Goal: Information Seeking & Learning: Check status

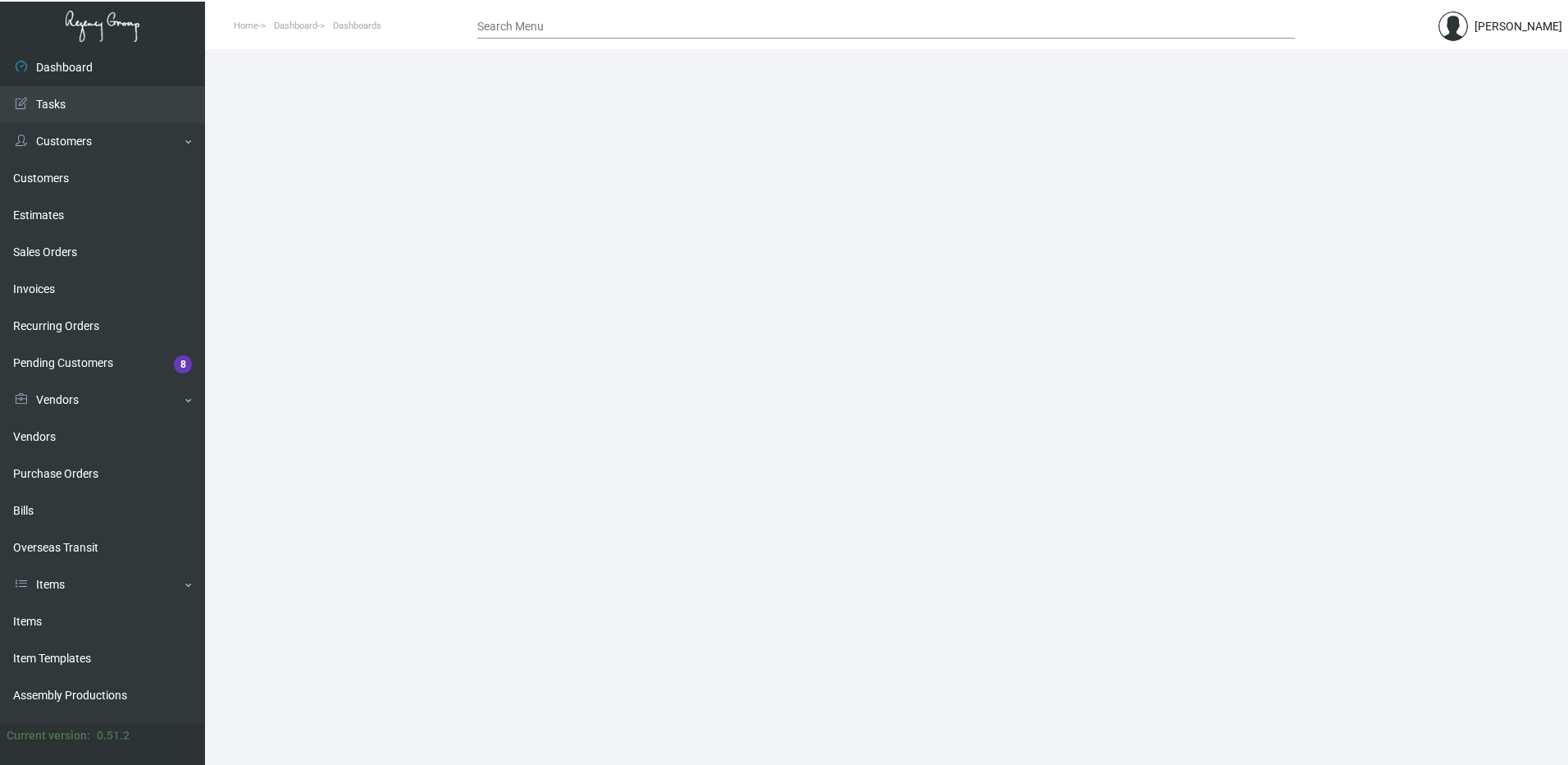
drag, startPoint x: 49, startPoint y: 616, endPoint x: 466, endPoint y: 538, distance: 424.2
click at [49, 616] on link "Items" at bounding box center [102, 620] width 206 height 37
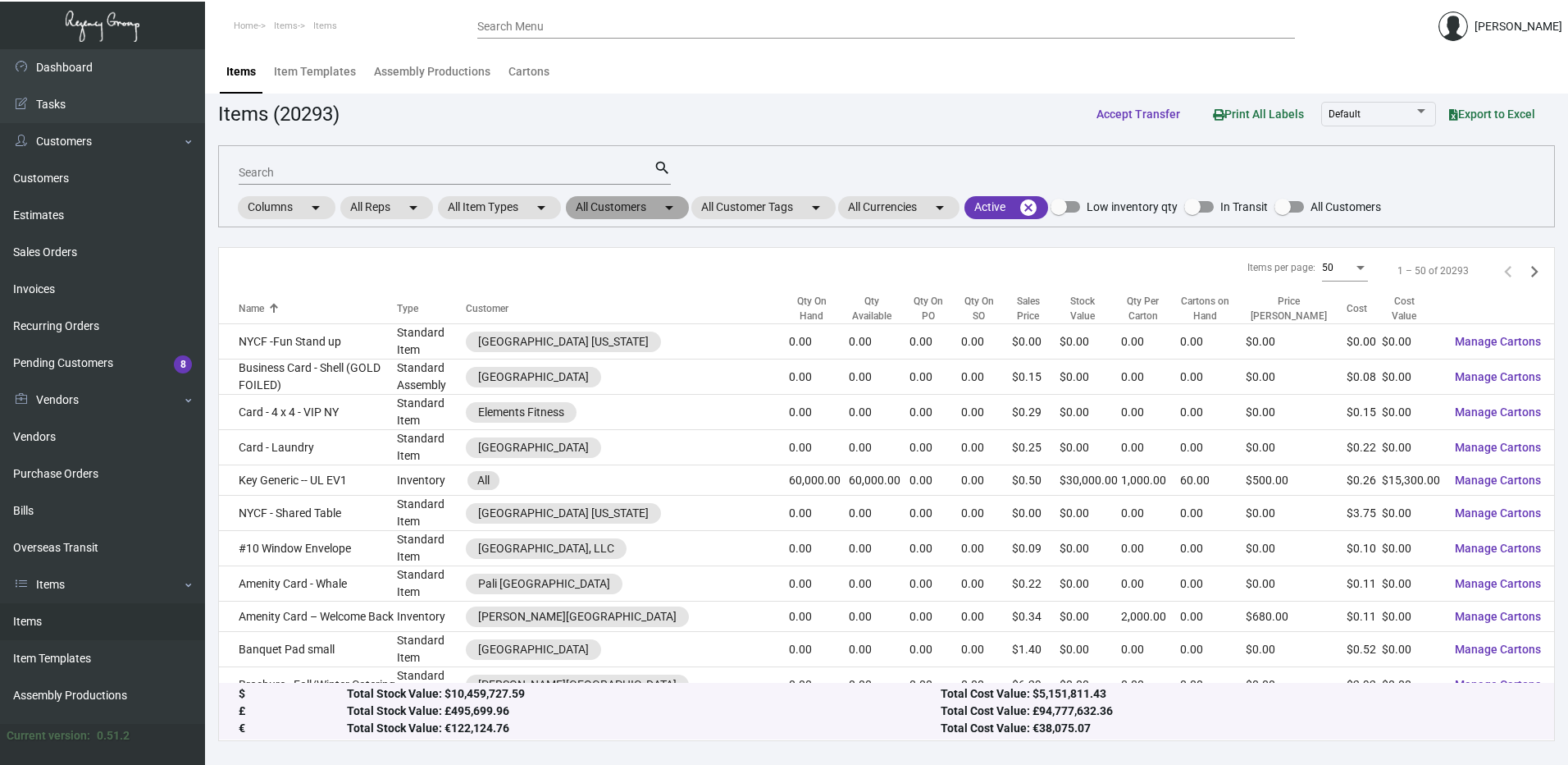
click at [612, 206] on mat-chip "All Customers arrow_drop_down" at bounding box center [627, 207] width 123 height 23
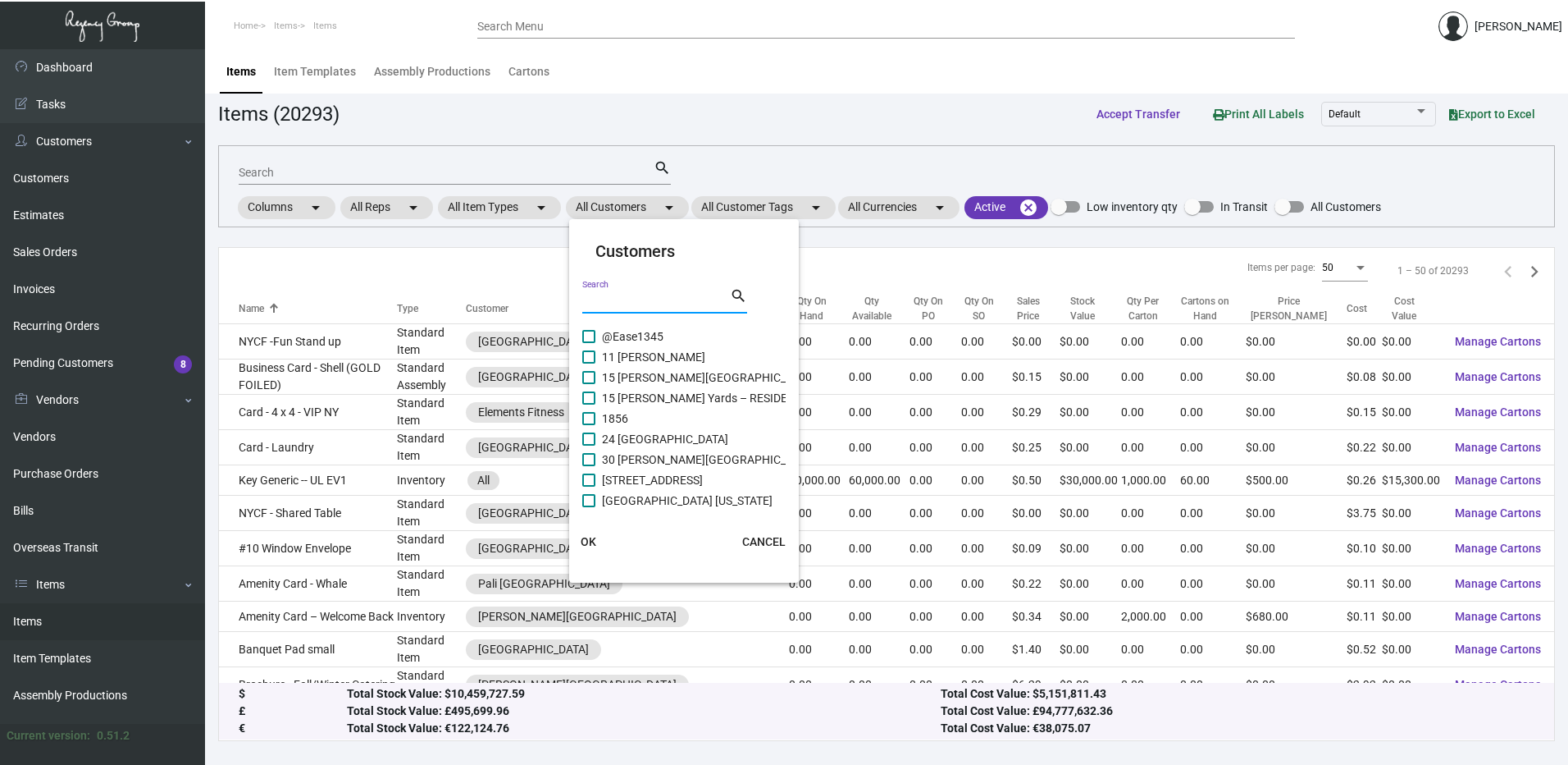
click at [616, 302] on input "Search" at bounding box center [656, 301] width 147 height 13
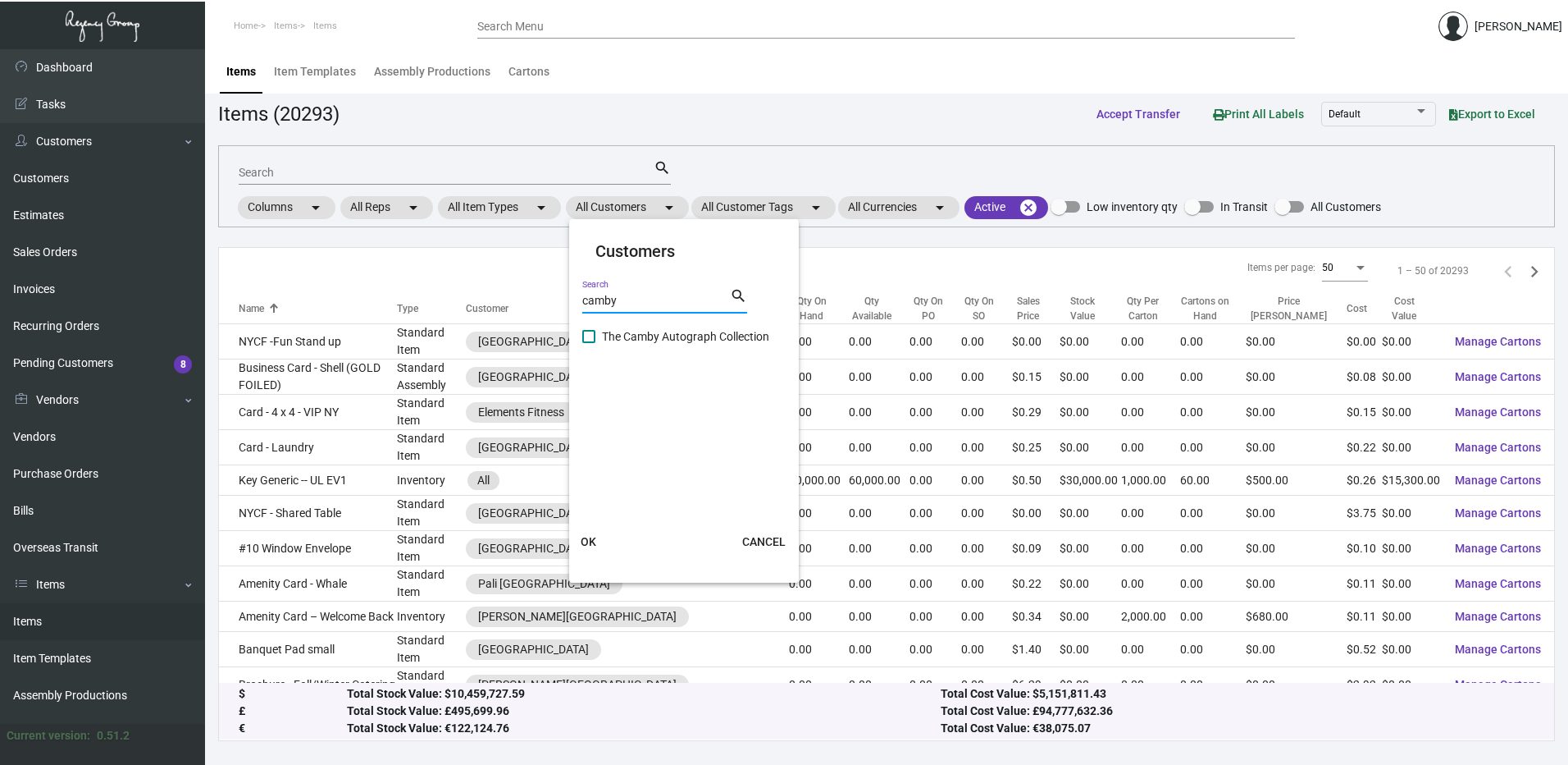
type input "camby"
click at [589, 336] on span at bounding box center [589, 336] width 13 height 13
click at [589, 343] on input "The Camby Autograph Collection" at bounding box center [588, 343] width 1 height 1
checkbox input "true"
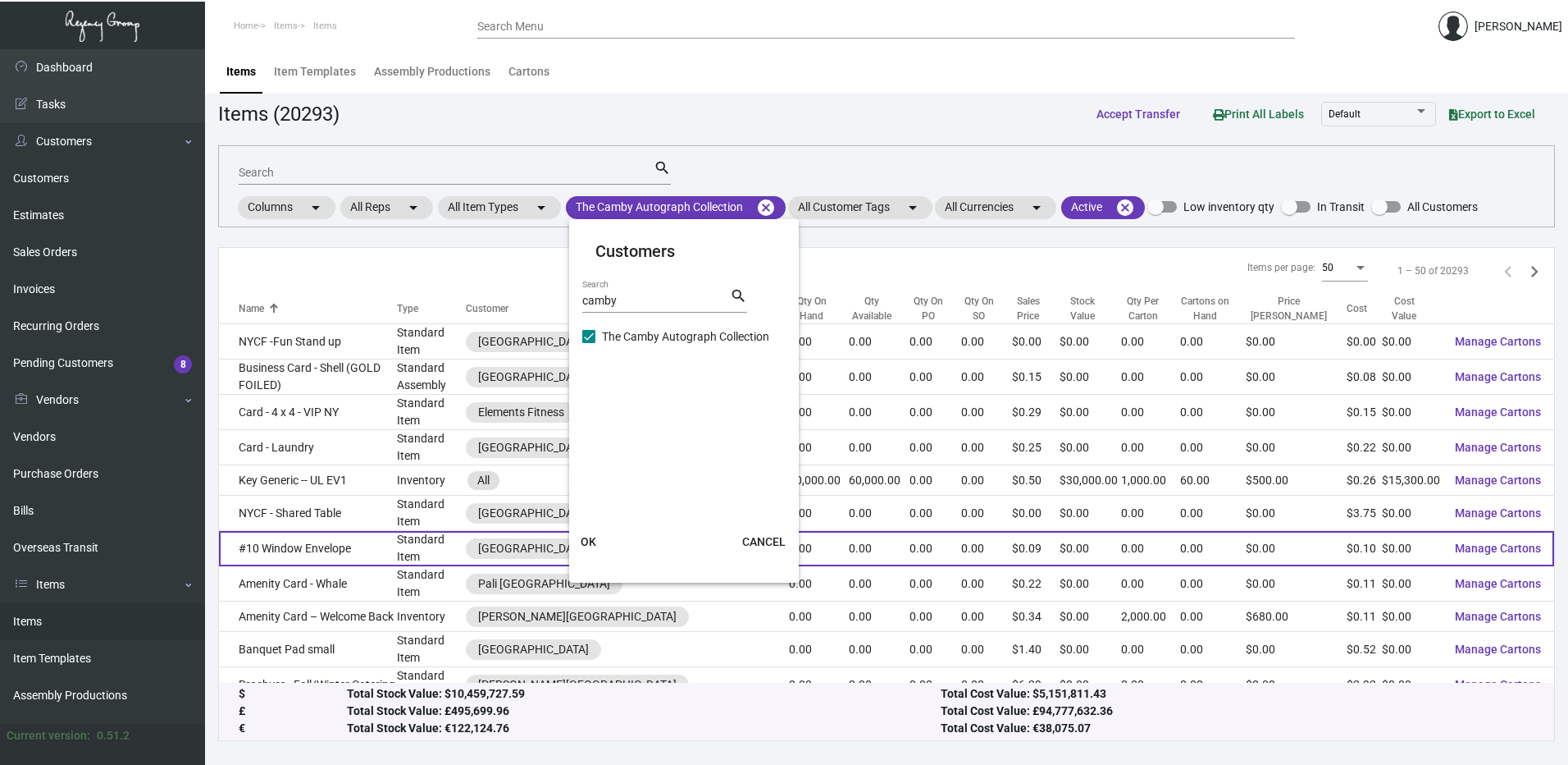
click at [592, 540] on span "OK" at bounding box center [588, 542] width 16 height 13
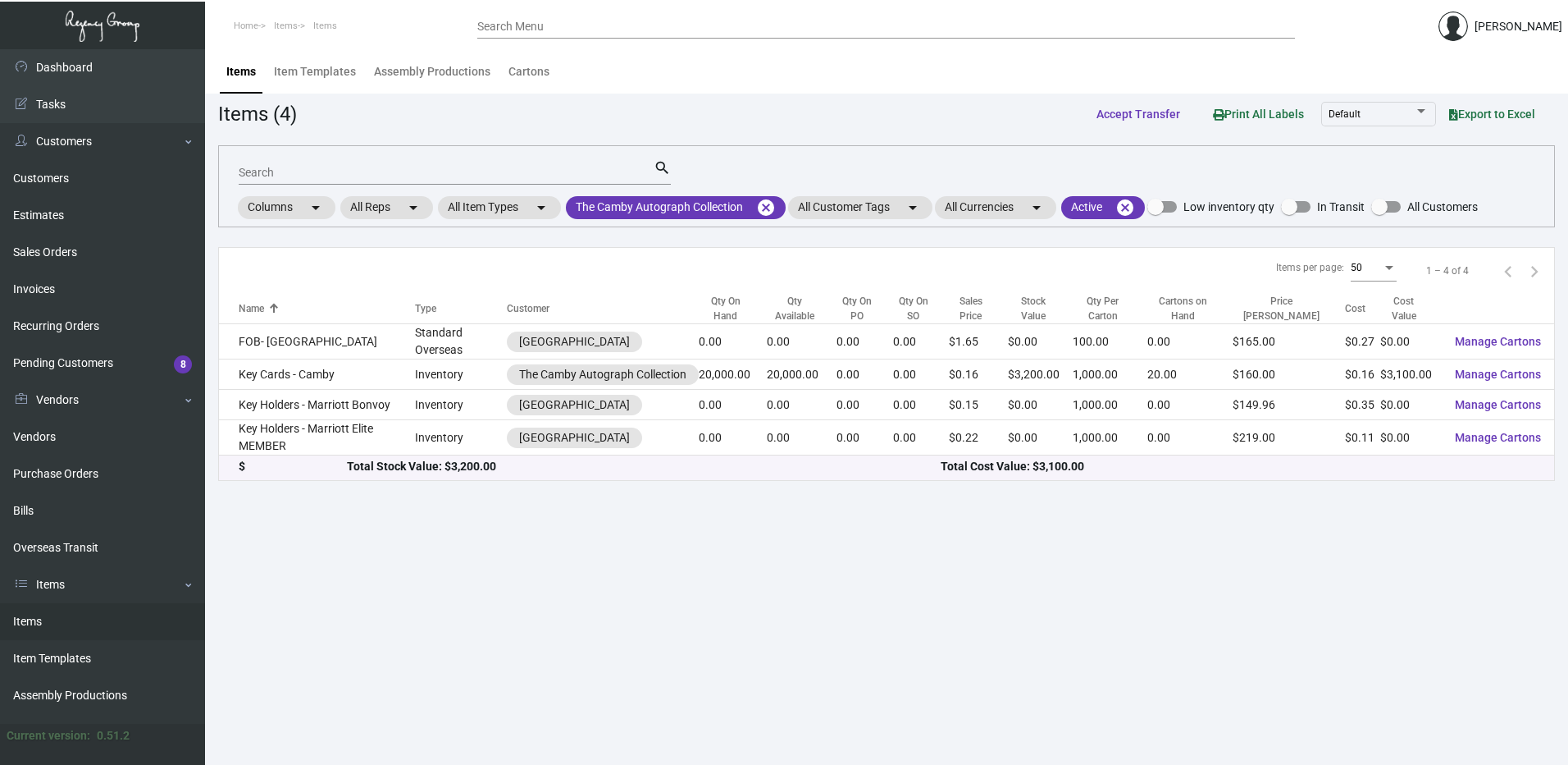
click at [371, 176] on input "Search" at bounding box center [446, 173] width 415 height 13
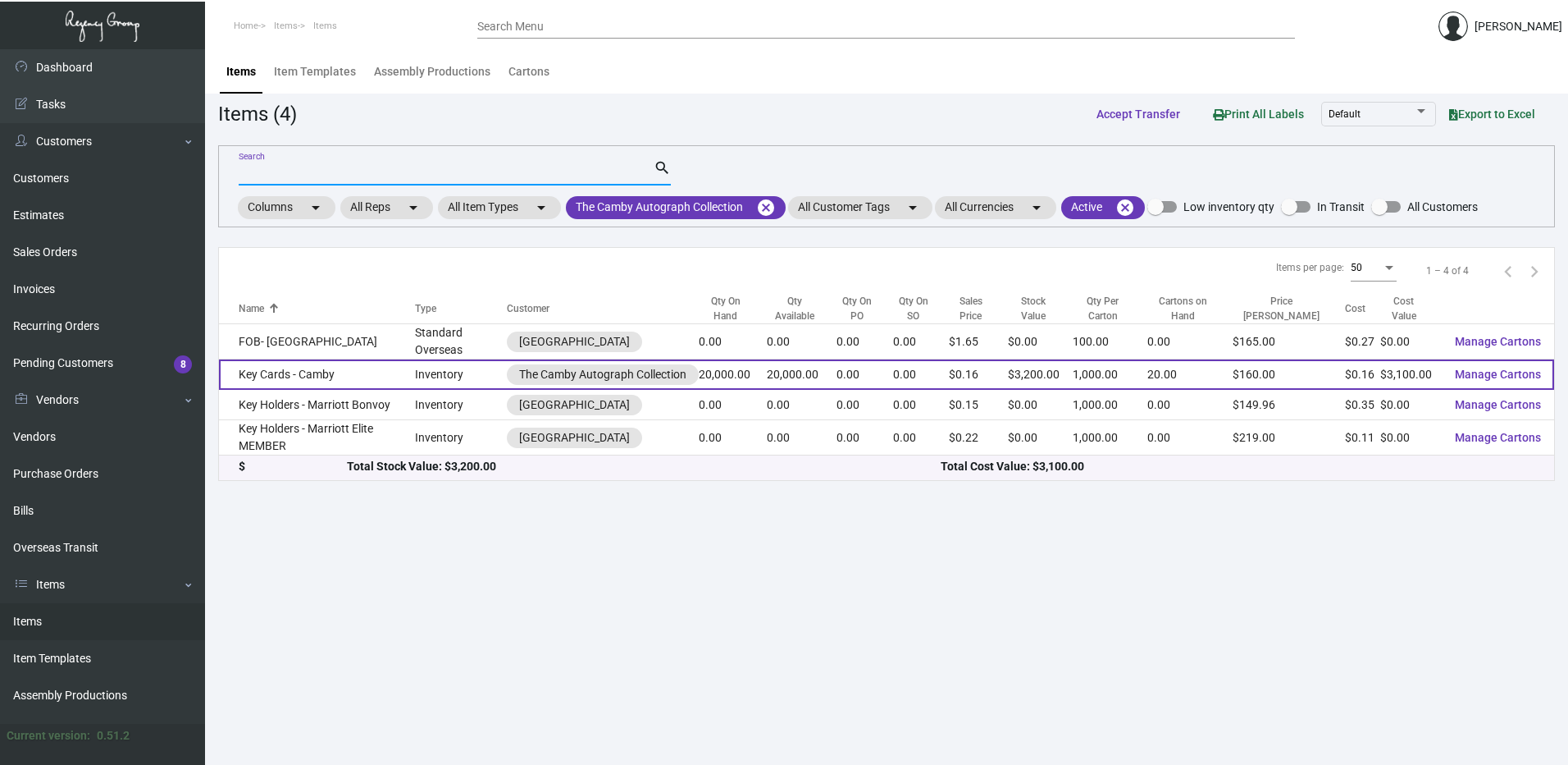
click at [343, 372] on td "Key Cards - Camby" at bounding box center [316, 375] width 196 height 30
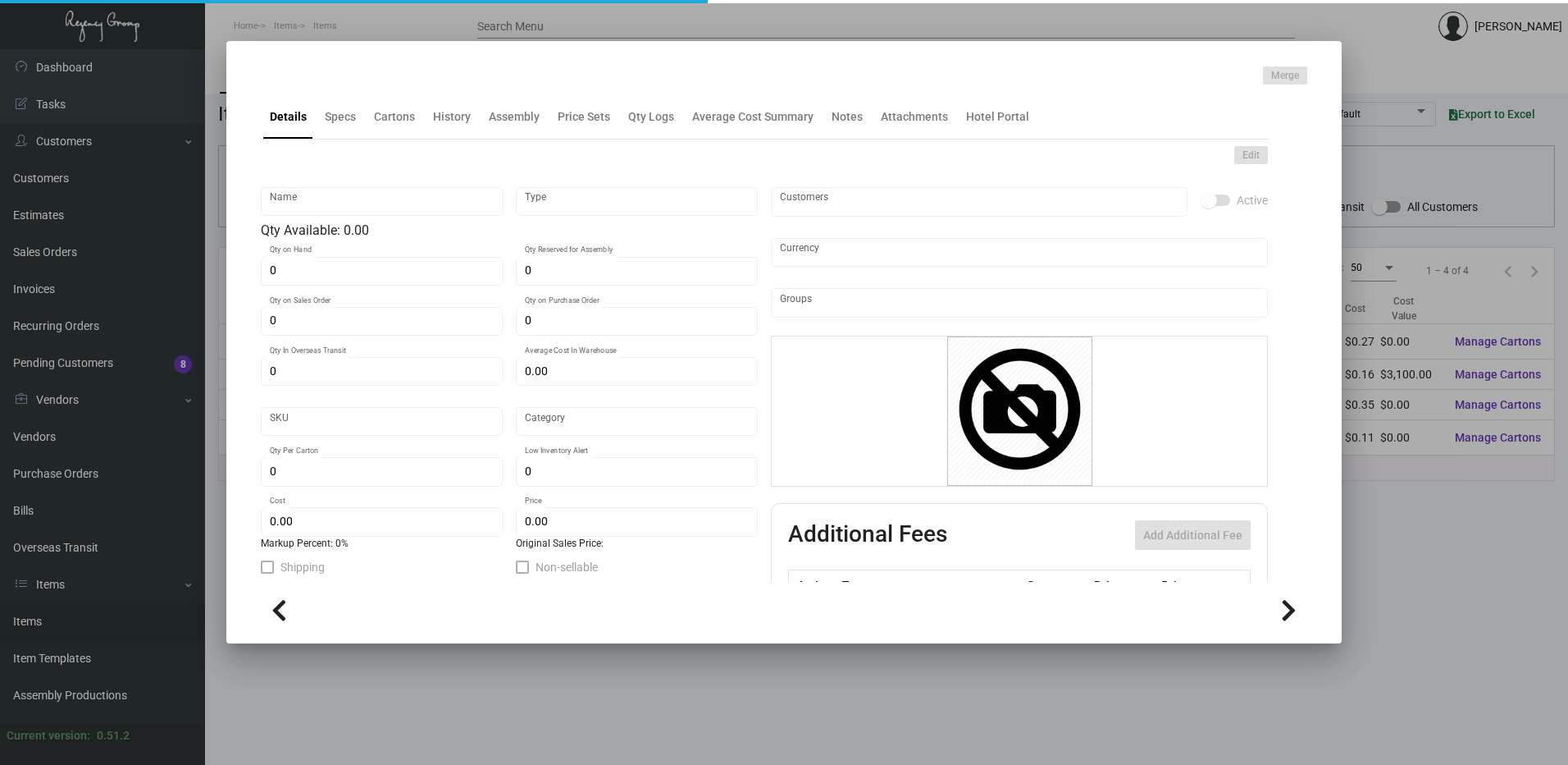
type input "Key Cards - Camby"
type input "Inventory"
type input "20,000"
type input "25,000"
type input "$ 0.09819"
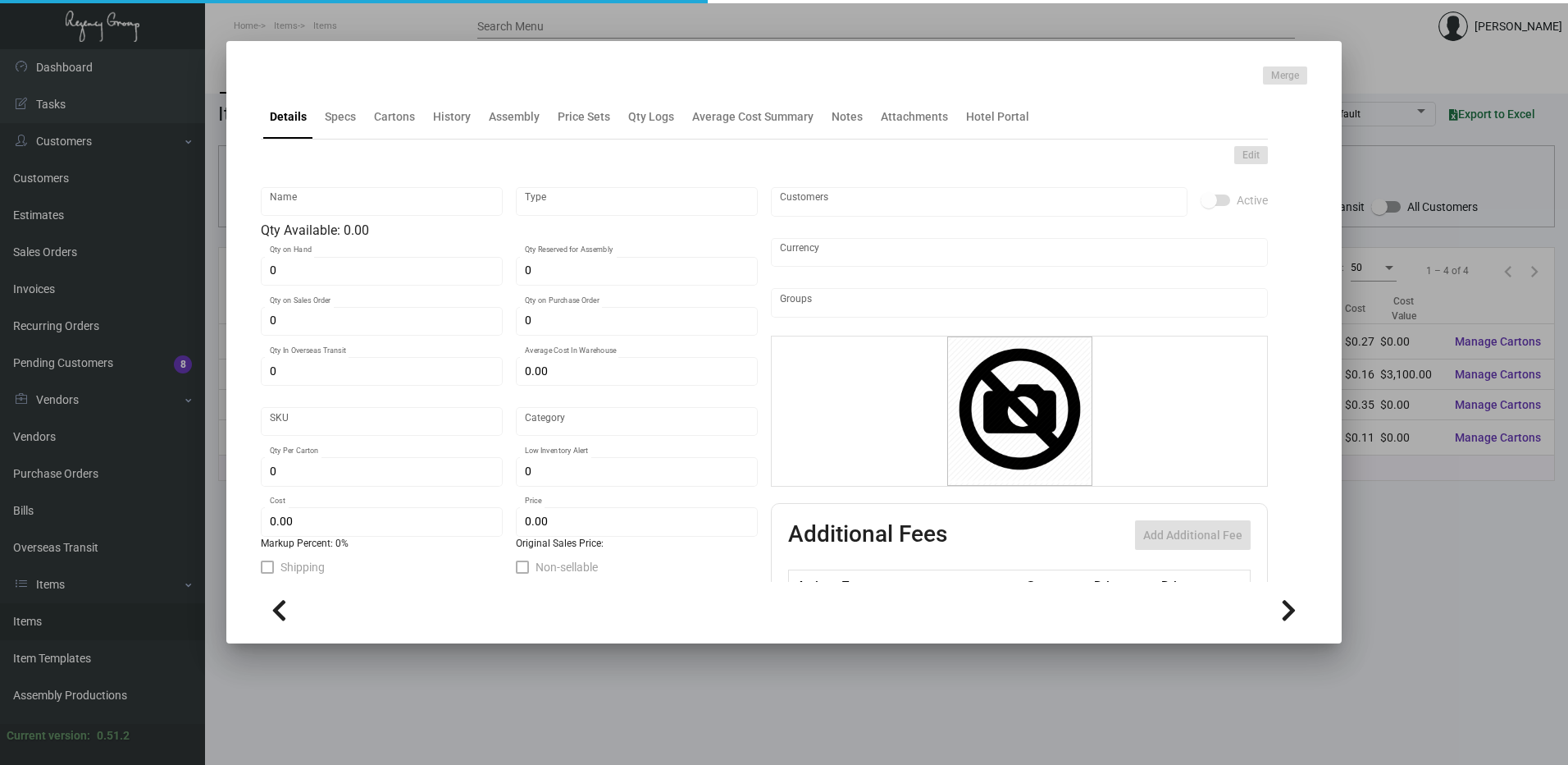
type input "866"
type input "Overseas"
type input "1,000"
type input "$ 0.155"
type input "$ 0.16"
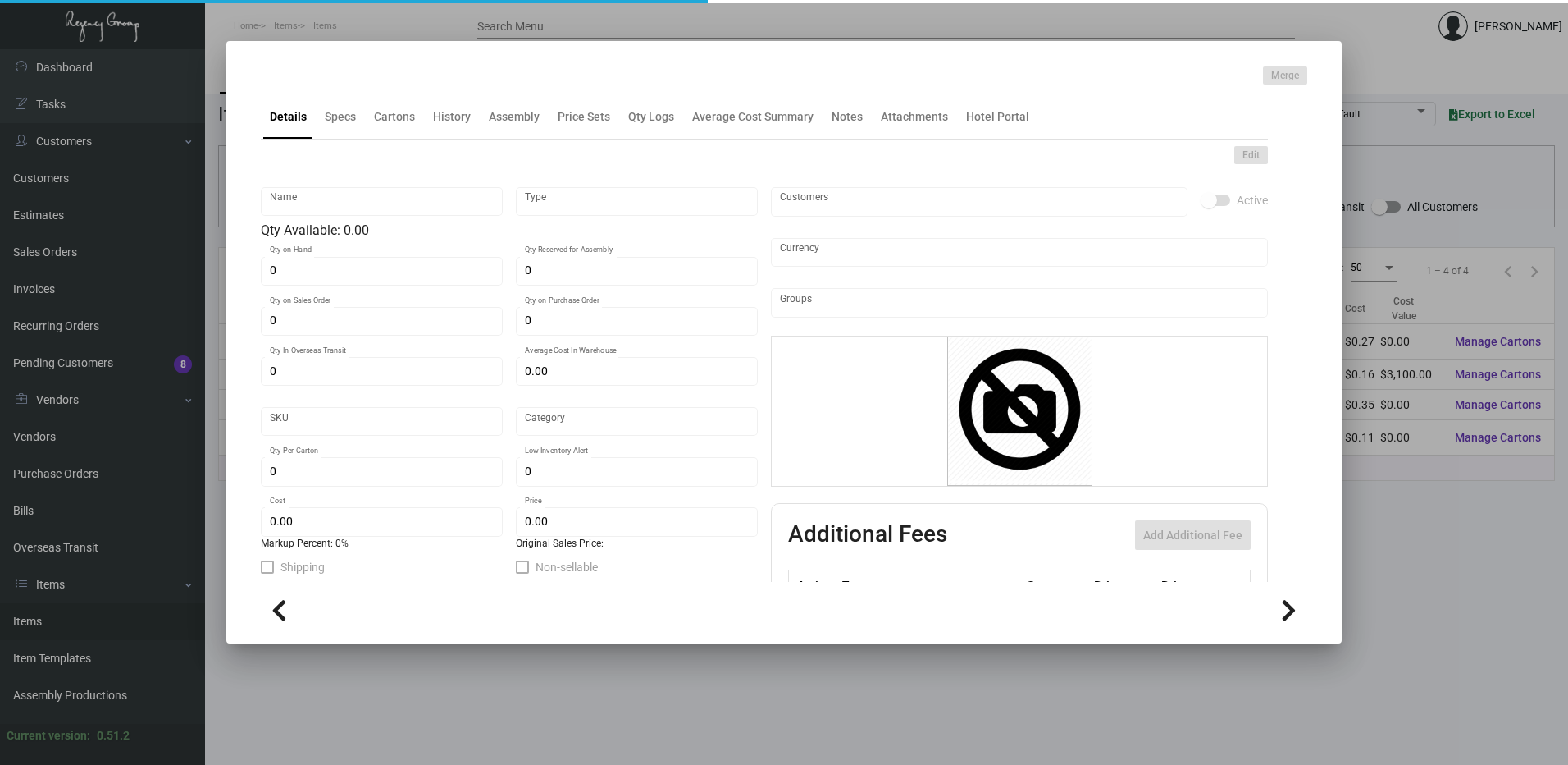
type textarea "Camby Key Cards (Re-Order): Size CR80, #30 mill white PVC Glossy laminated mate…"
checkbox input "true"
type input "United States Dollar $"
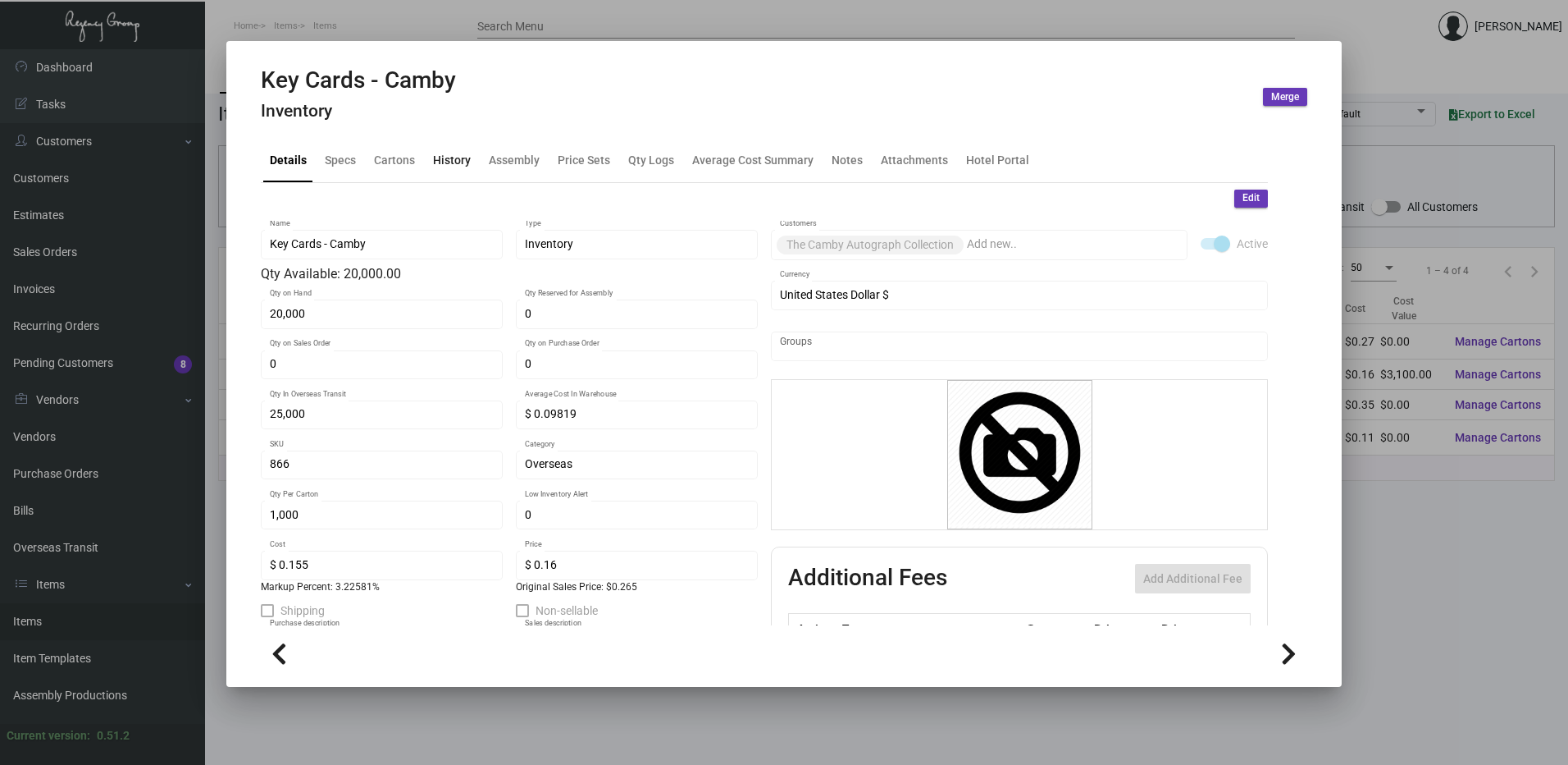
click at [450, 167] on div "History" at bounding box center [452, 160] width 38 height 17
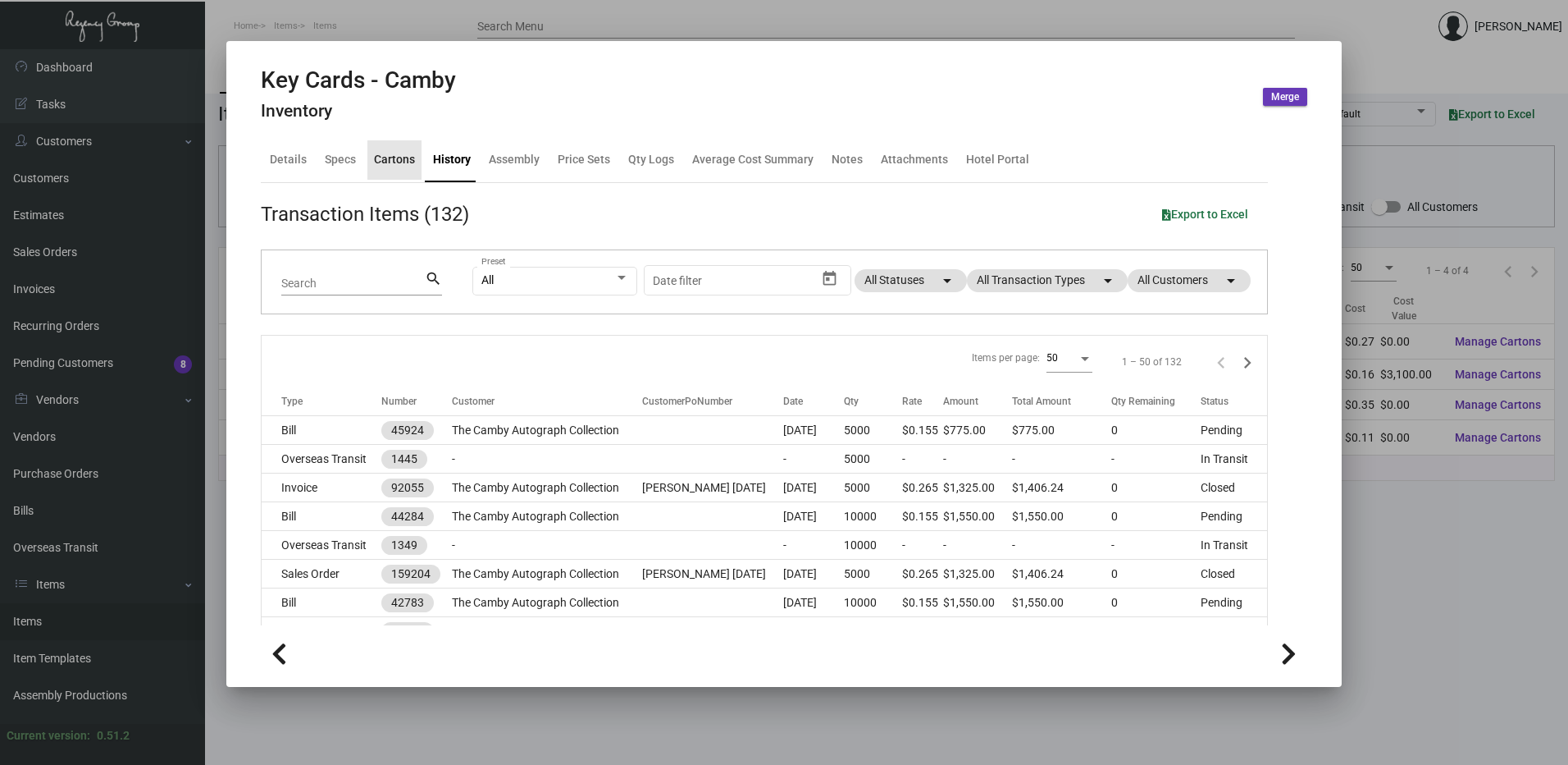
click at [399, 164] on div "Cartons" at bounding box center [395, 160] width 41 height 17
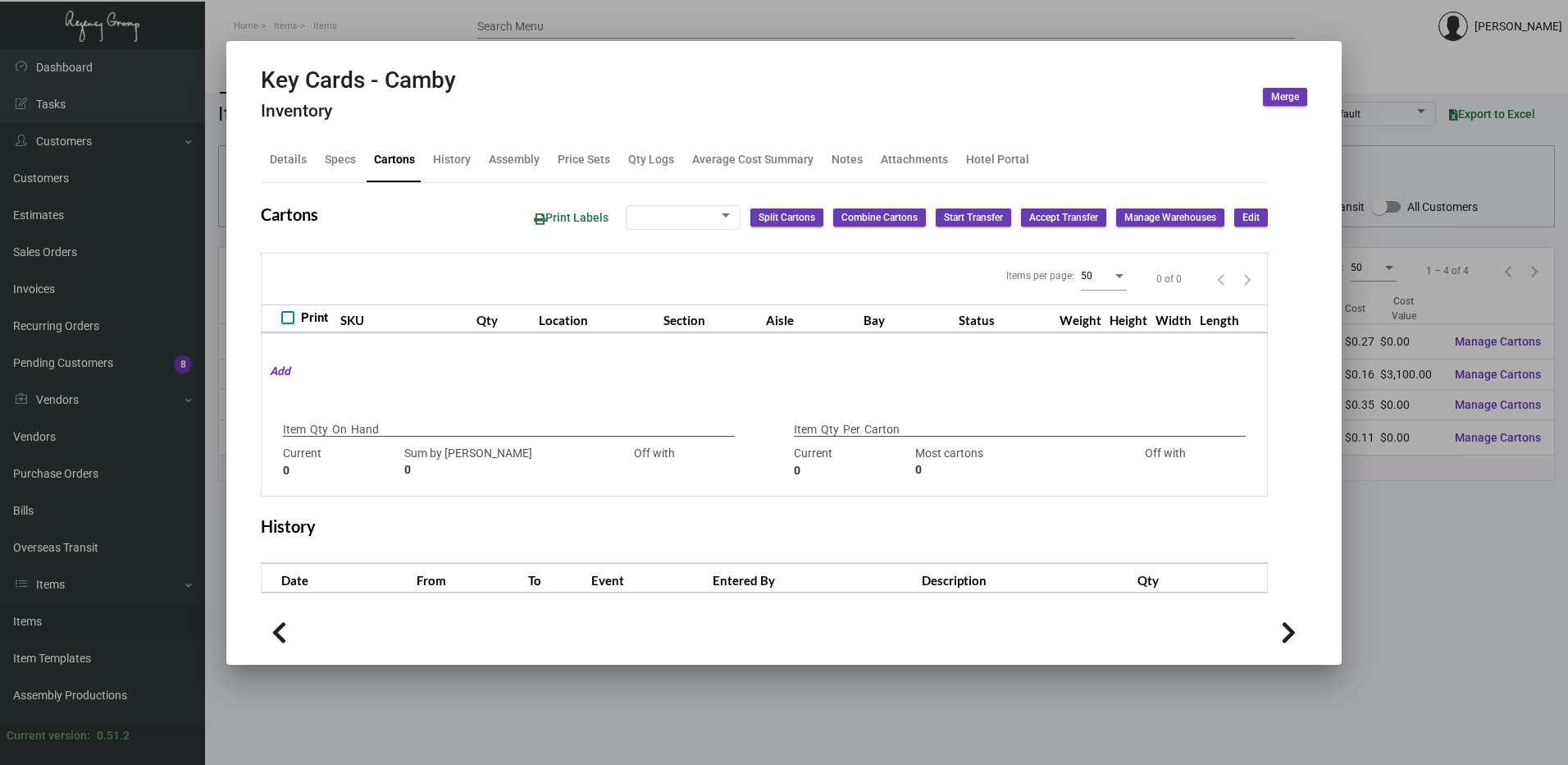
type input "20,000"
type input "20000"
type input "0"
type input "1,000"
type input "1000"
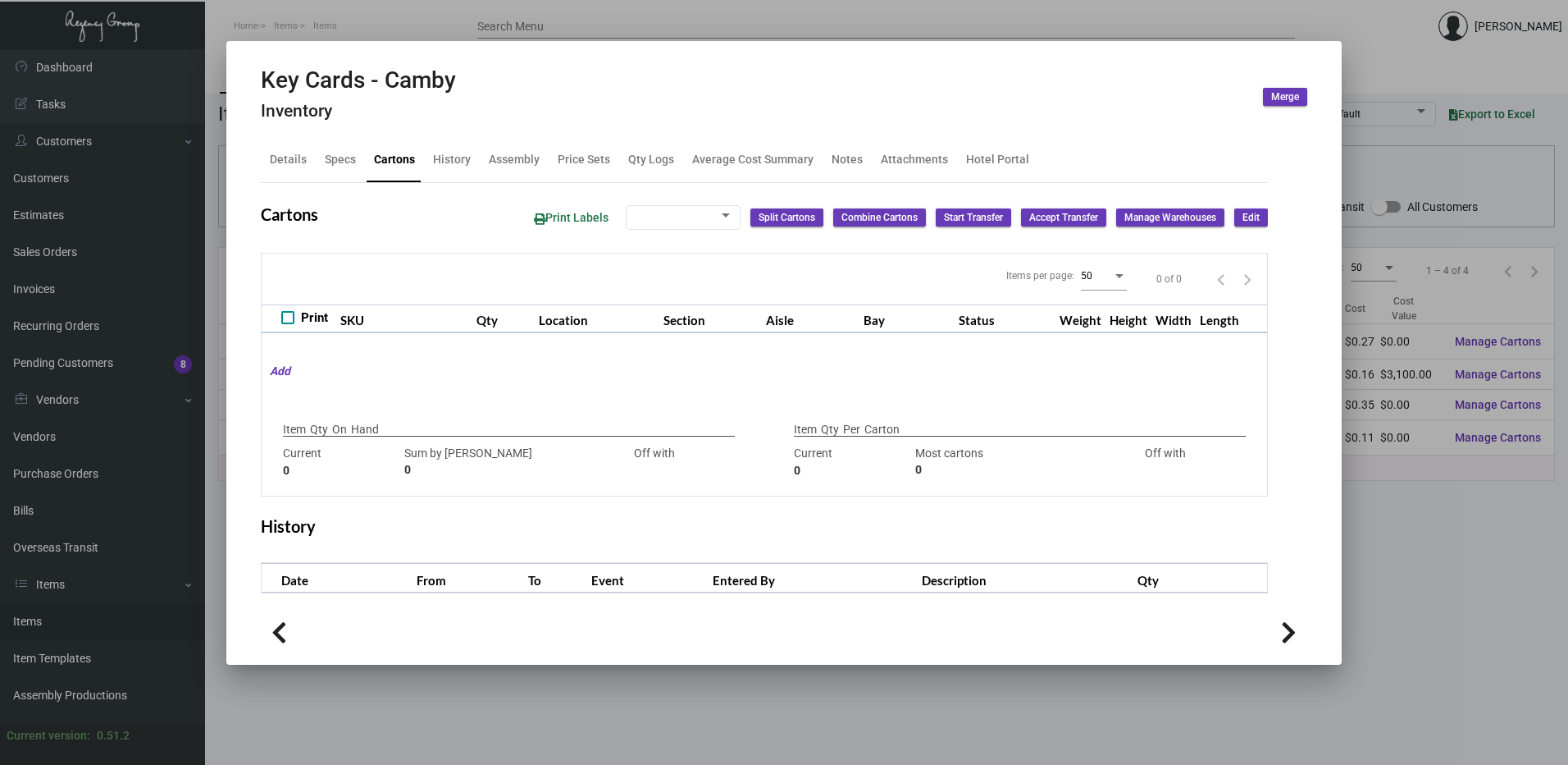
type input "0"
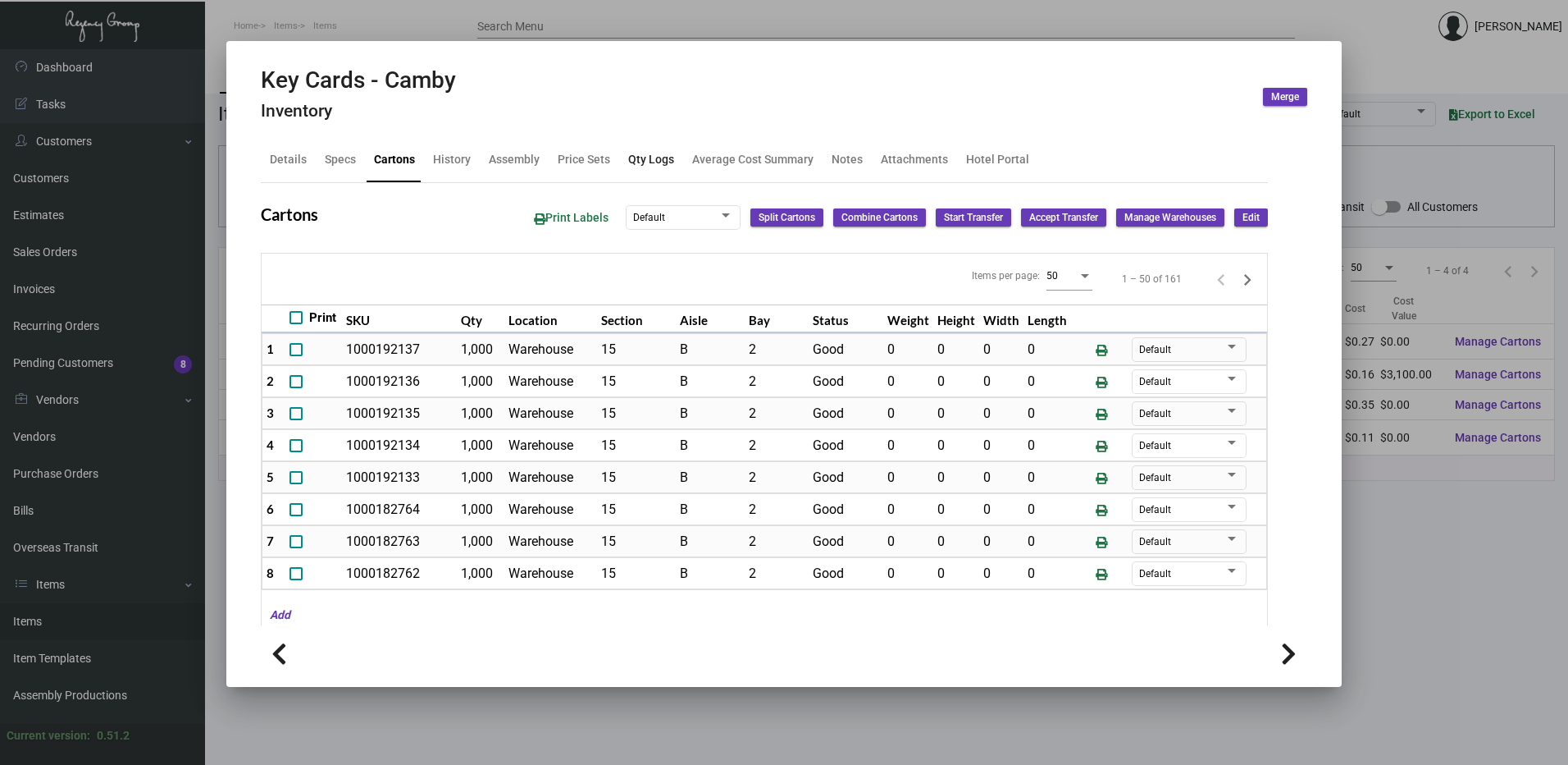
click at [652, 159] on div "Qty Logs" at bounding box center [651, 160] width 46 height 17
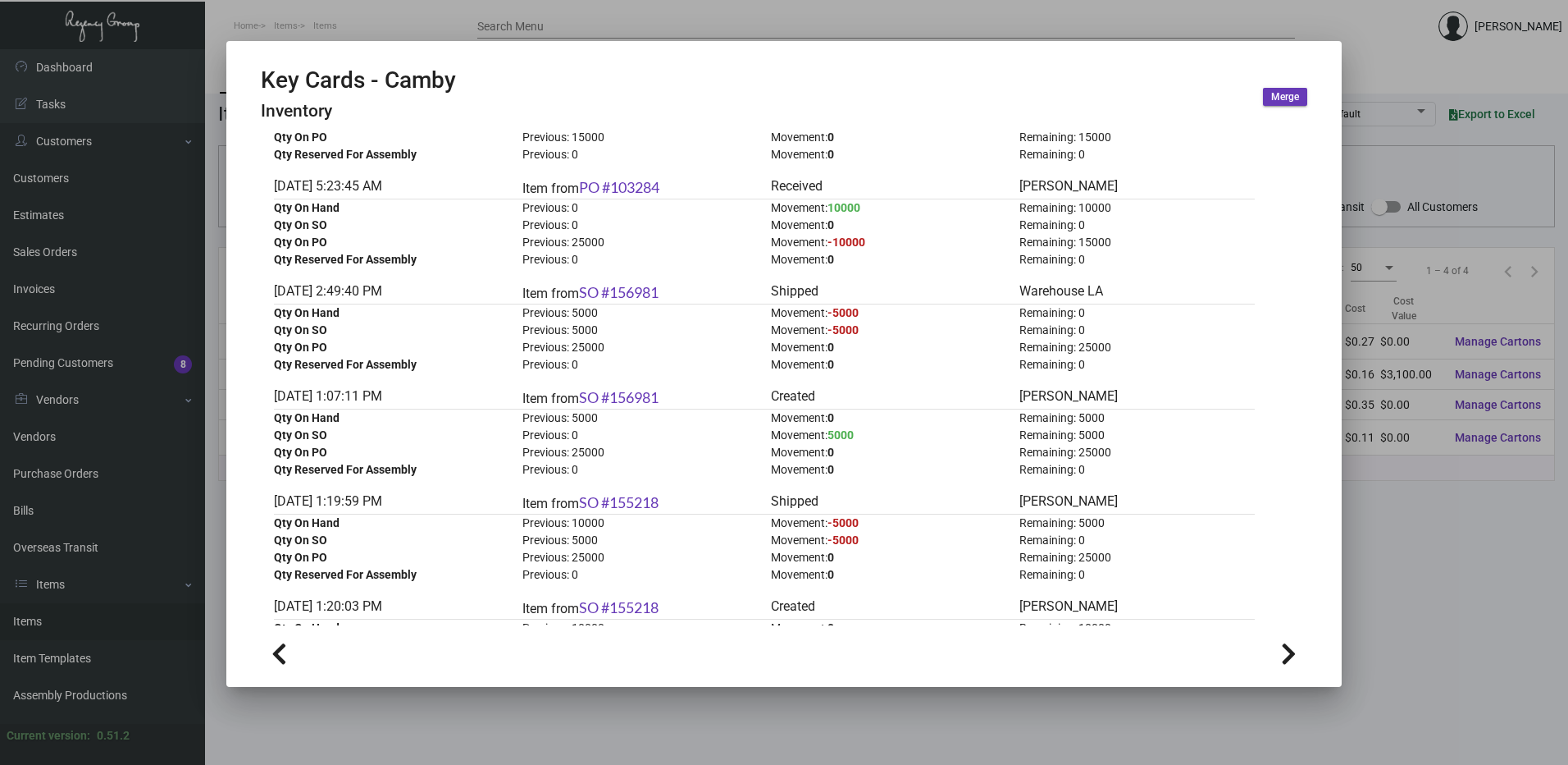
scroll to position [410, 0]
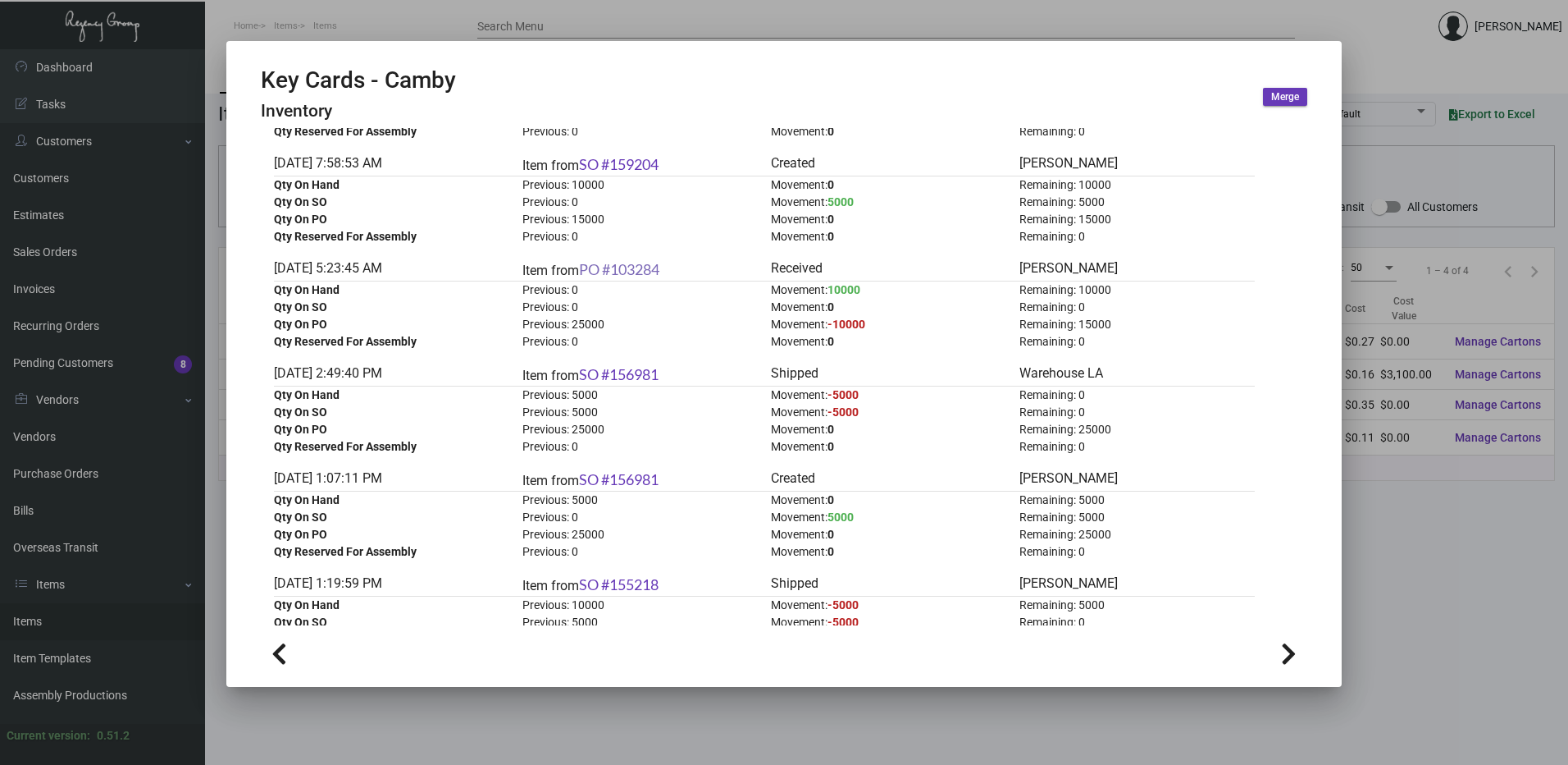
click at [644, 268] on link "PO #103284" at bounding box center [619, 268] width 81 height 18
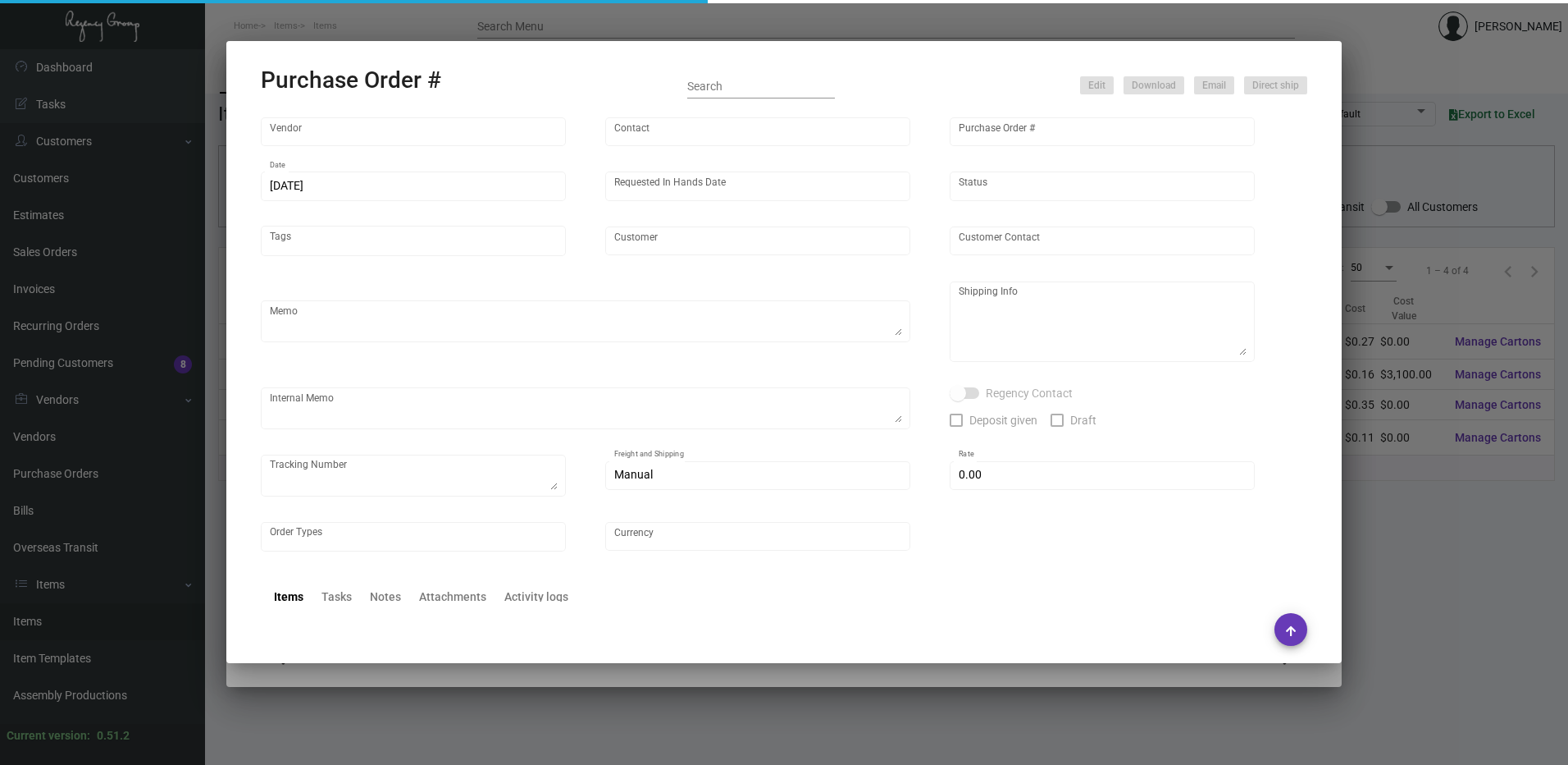
type input "CHENGDU MIND IOT TECHNOLOGY"
type input "[PERSON_NAME]"
type input "103284"
type input "[DATE]"
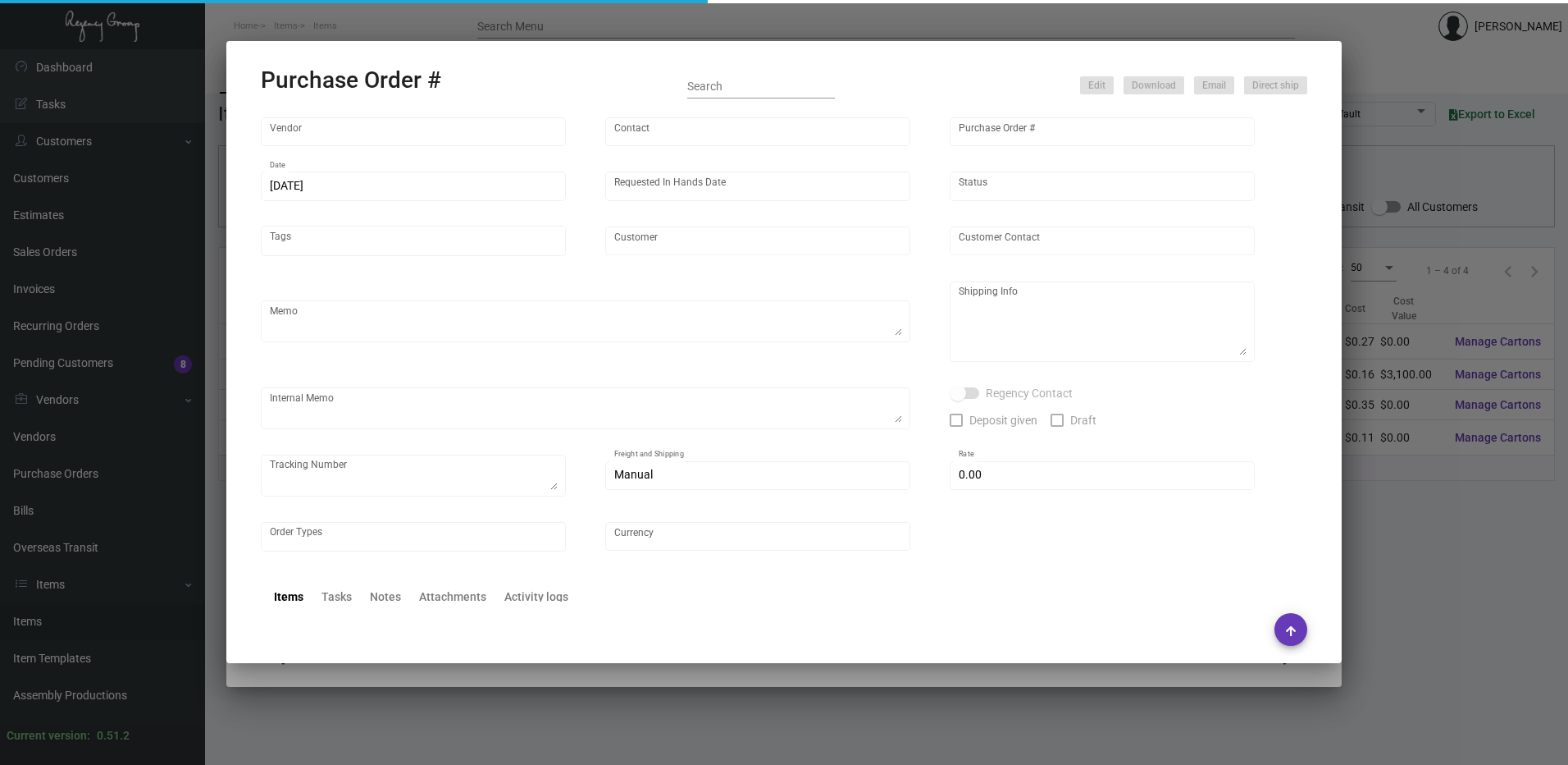
type input "The Camby Autograph Collection"
type textarea "Please ship by boat to our NJ warehouse."
type textarea "Regency Group NJ - [PERSON_NAME] [STREET_ADDRESS]"
checkbox input "true"
type input "$ 0.00"
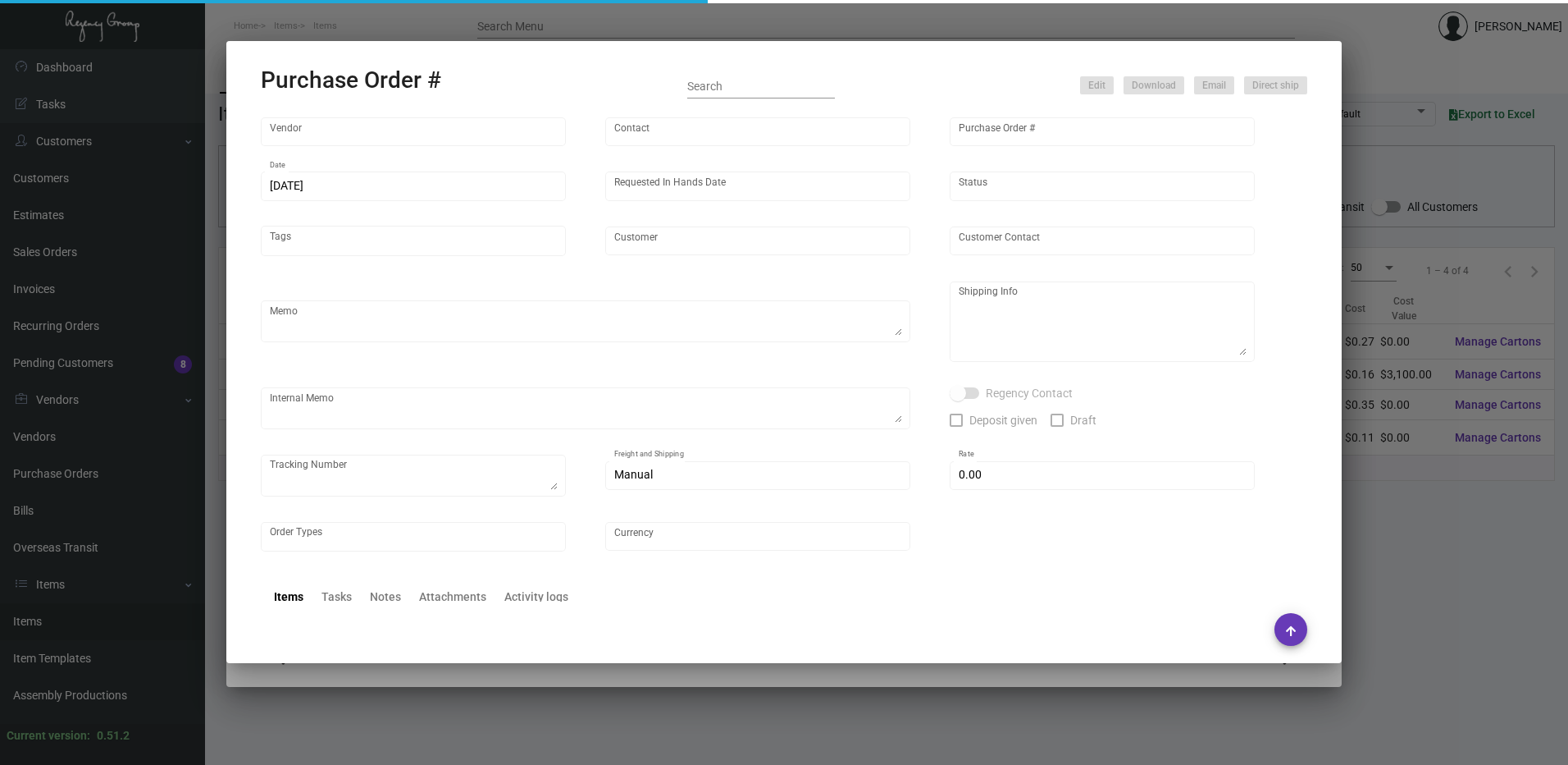
type input "United States Dollar $"
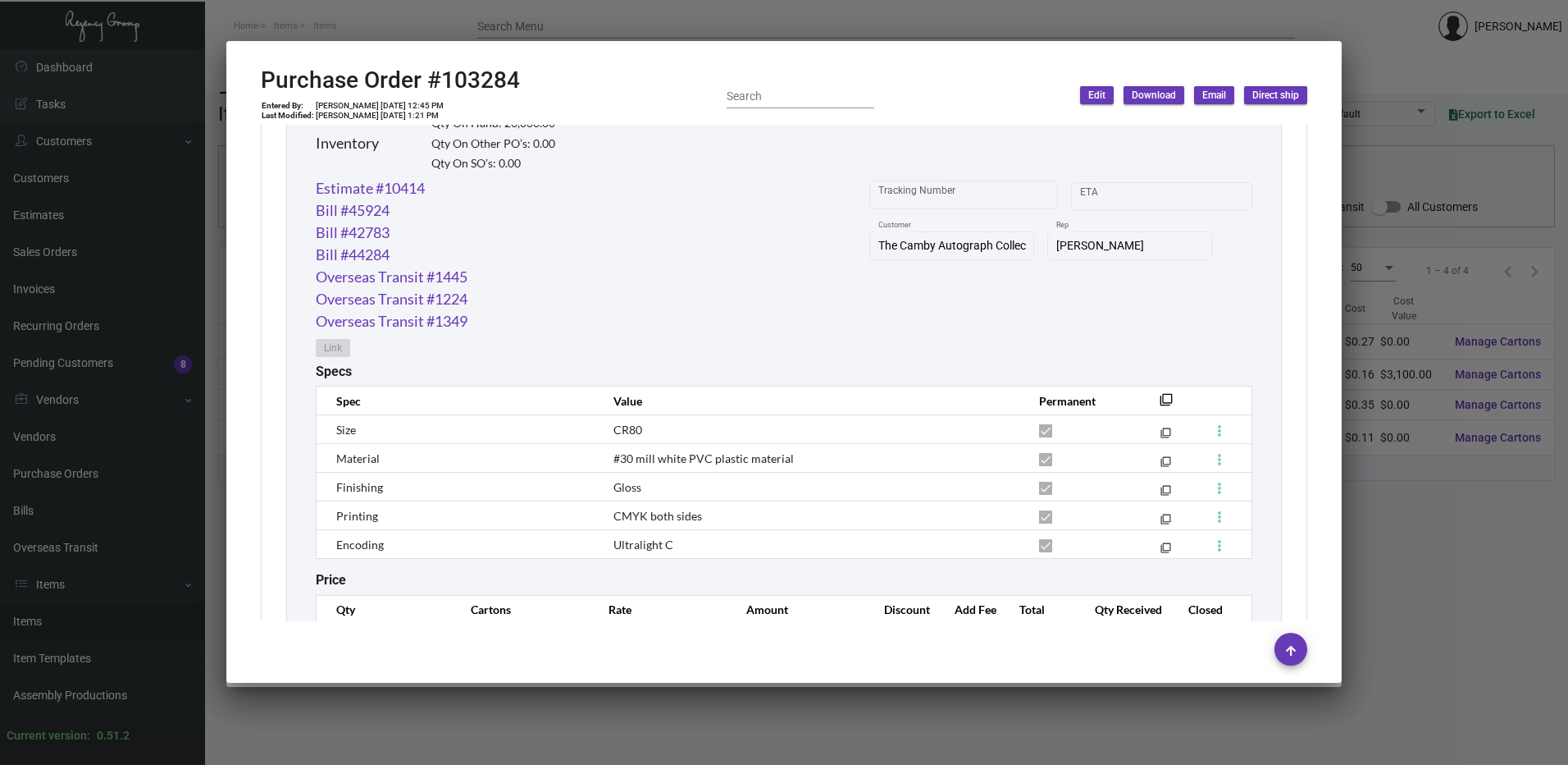
scroll to position [793, 0]
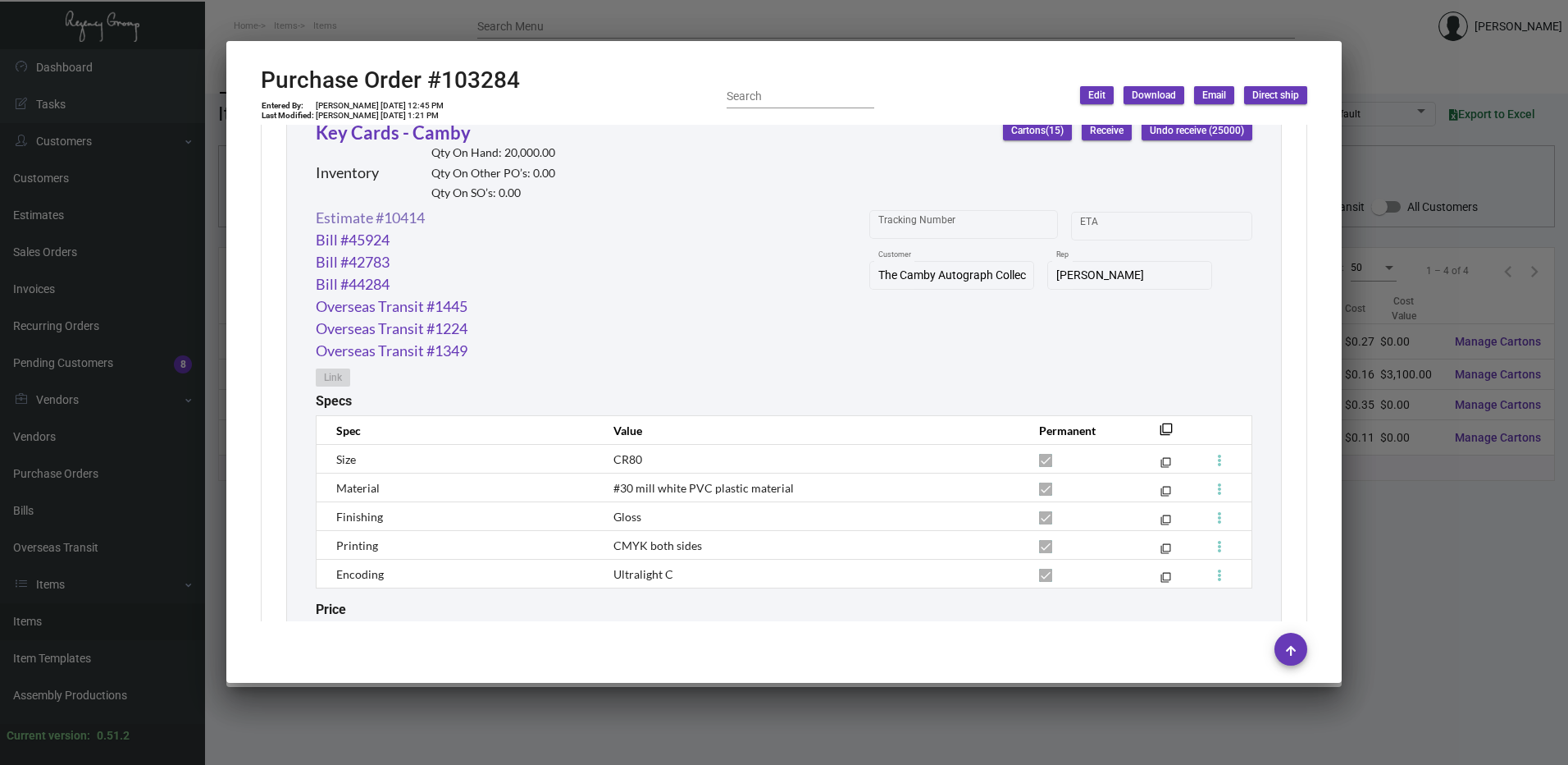
click at [412, 218] on link "Estimate #10414" at bounding box center [371, 218] width 109 height 23
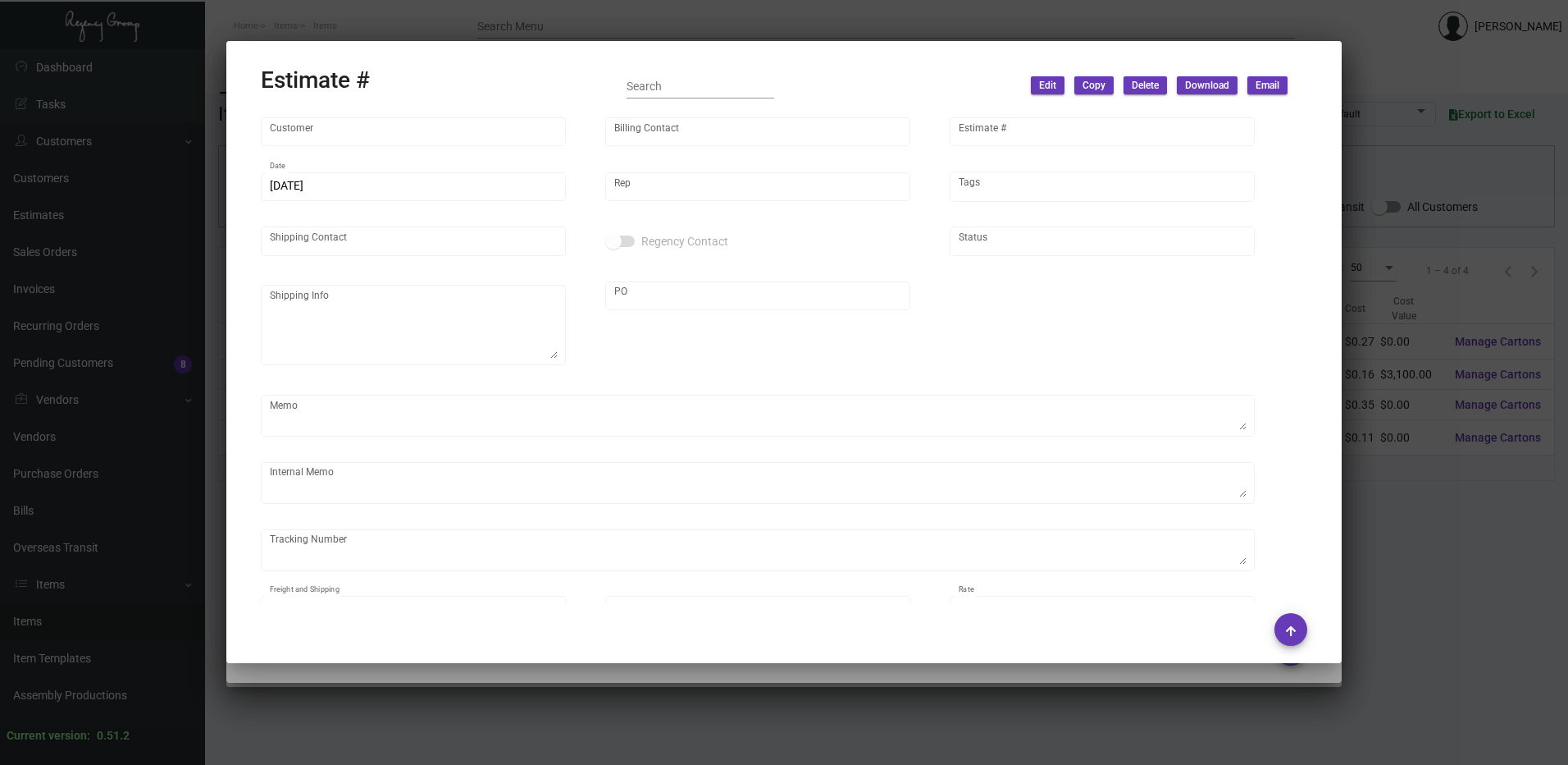
type input "The Camby Autograph Collection"
type input "[PERSON_NAME]"
type input "10414"
type input "[DATE]"
type input "[PERSON_NAME]"
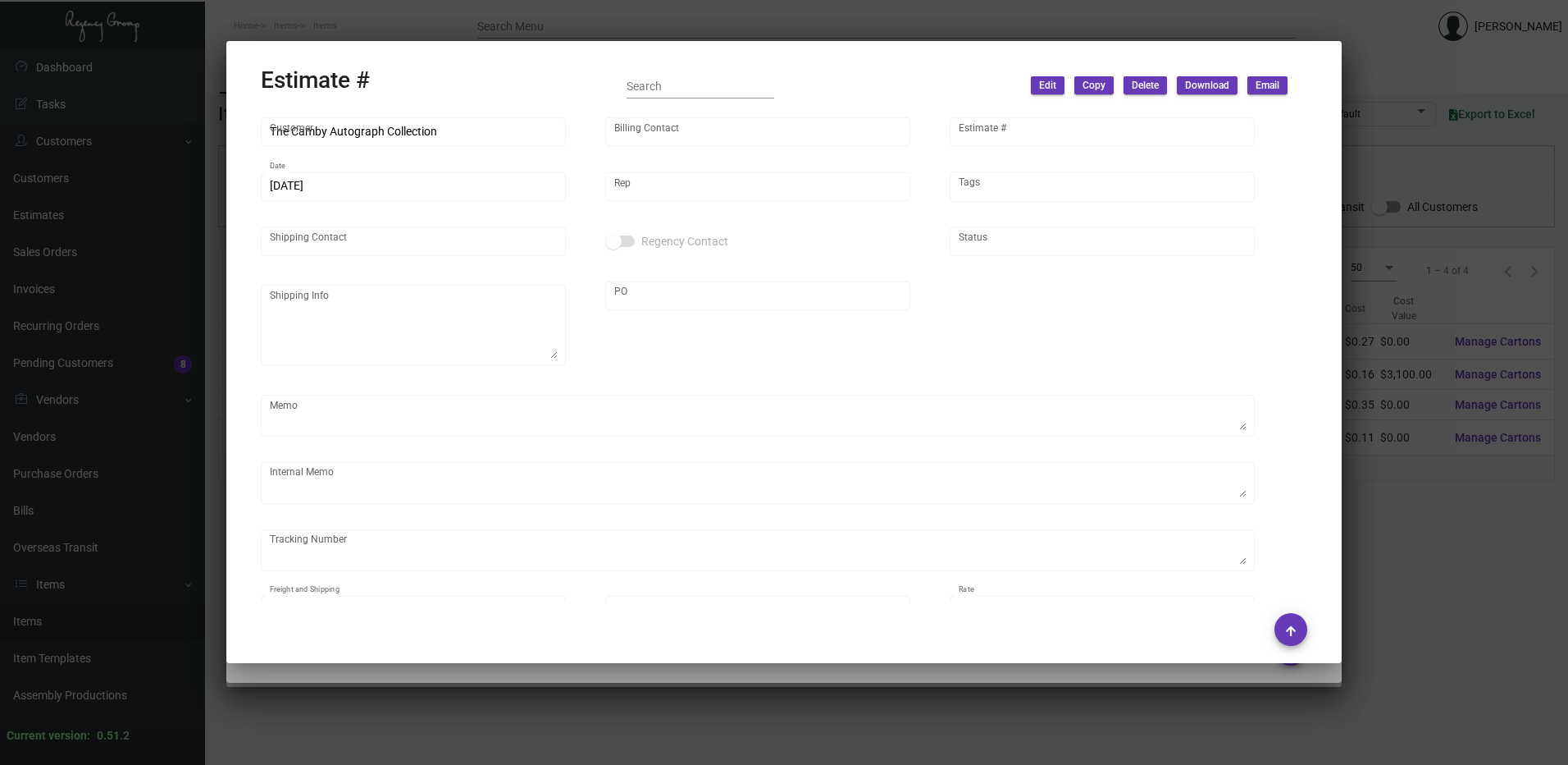
type input "[PERSON_NAME]"
type input "United States Dollar $"
type input "$ 0.00"
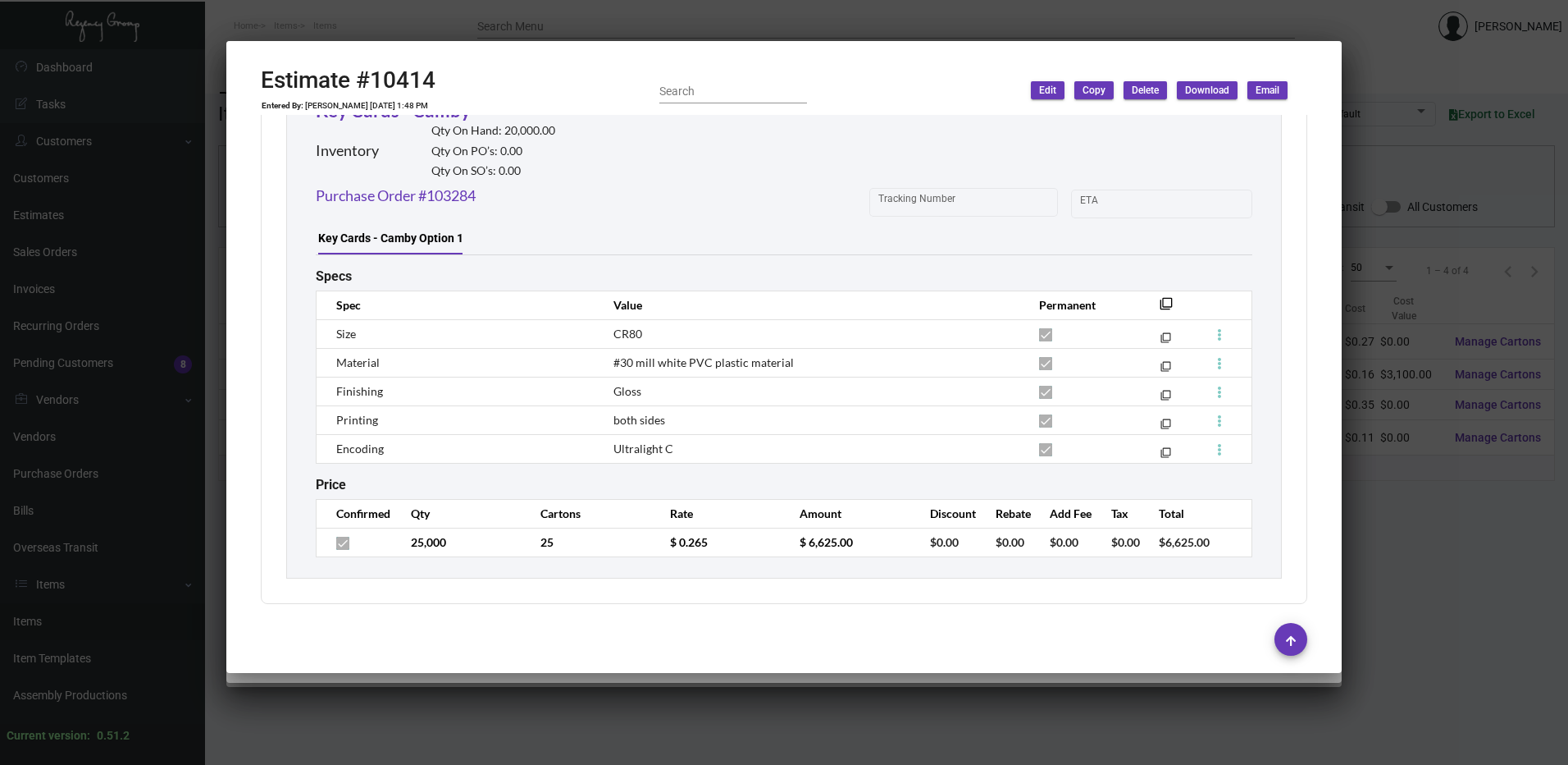
scroll to position [941, 0]
click at [397, 70] on h2 "Estimate #10414" at bounding box center [348, 81] width 175 height 28
drag, startPoint x: 397, startPoint y: 70, endPoint x: 397, endPoint y: 39, distance: 31.0
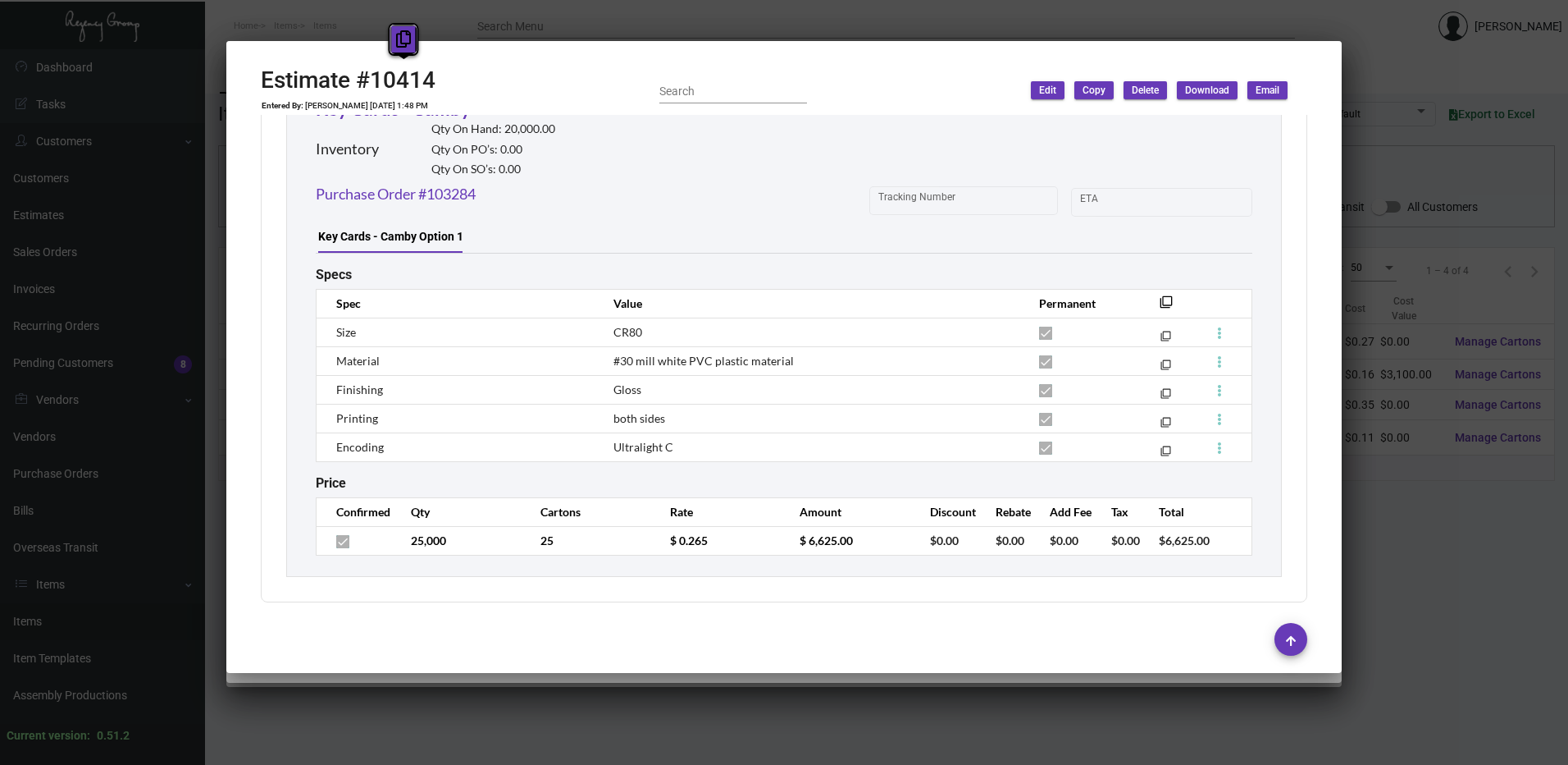
click at [397, 39] on icon at bounding box center [403, 38] width 15 height 17
copy h2 "10414"
click at [615, 23] on div at bounding box center [784, 382] width 1568 height 765
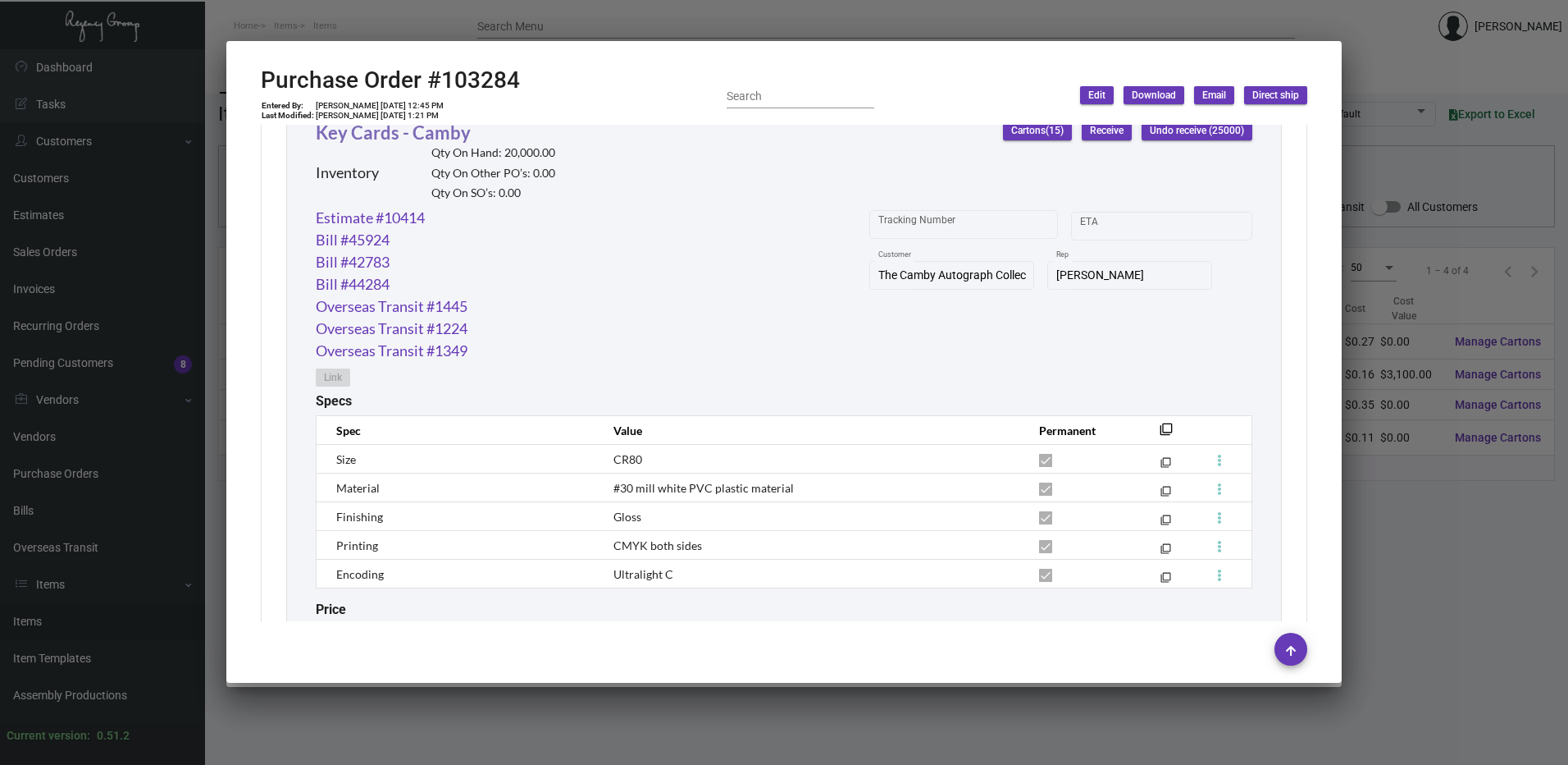
click at [421, 135] on link "Key Cards - Camby" at bounding box center [393, 132] width 155 height 23
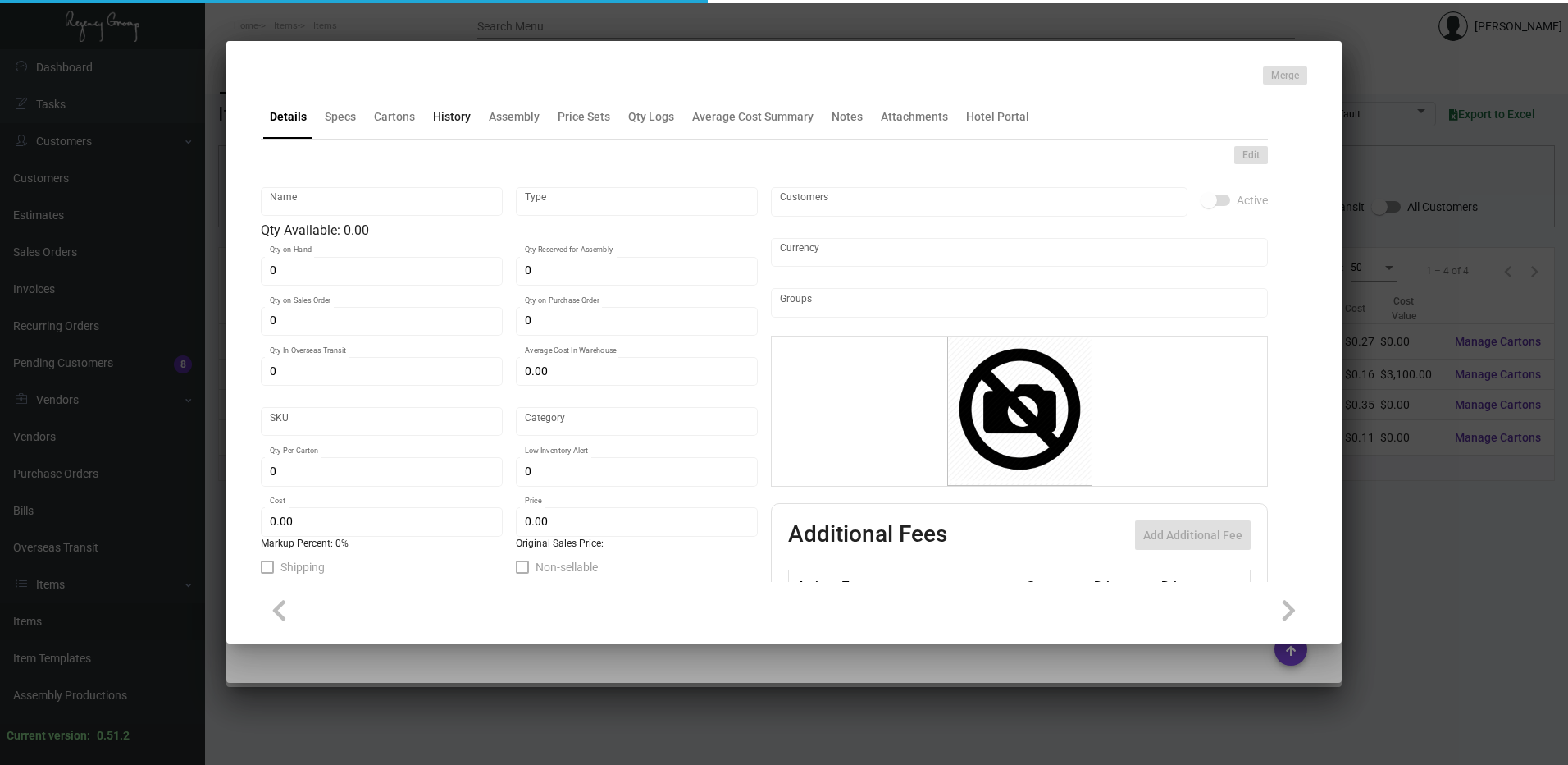
click at [451, 127] on div "History" at bounding box center [452, 116] width 51 height 39
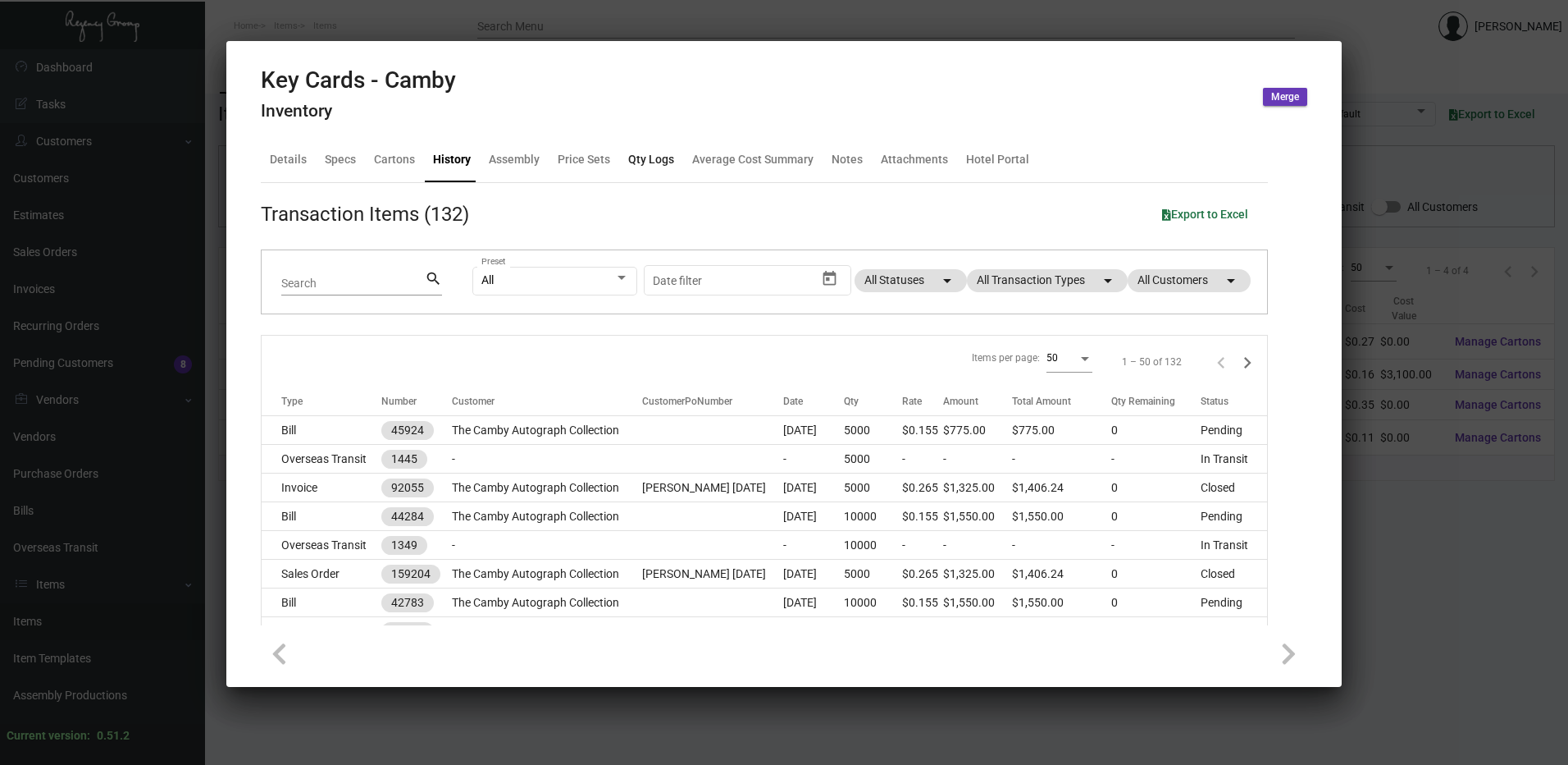
click at [635, 160] on div "Qty Logs" at bounding box center [651, 160] width 46 height 17
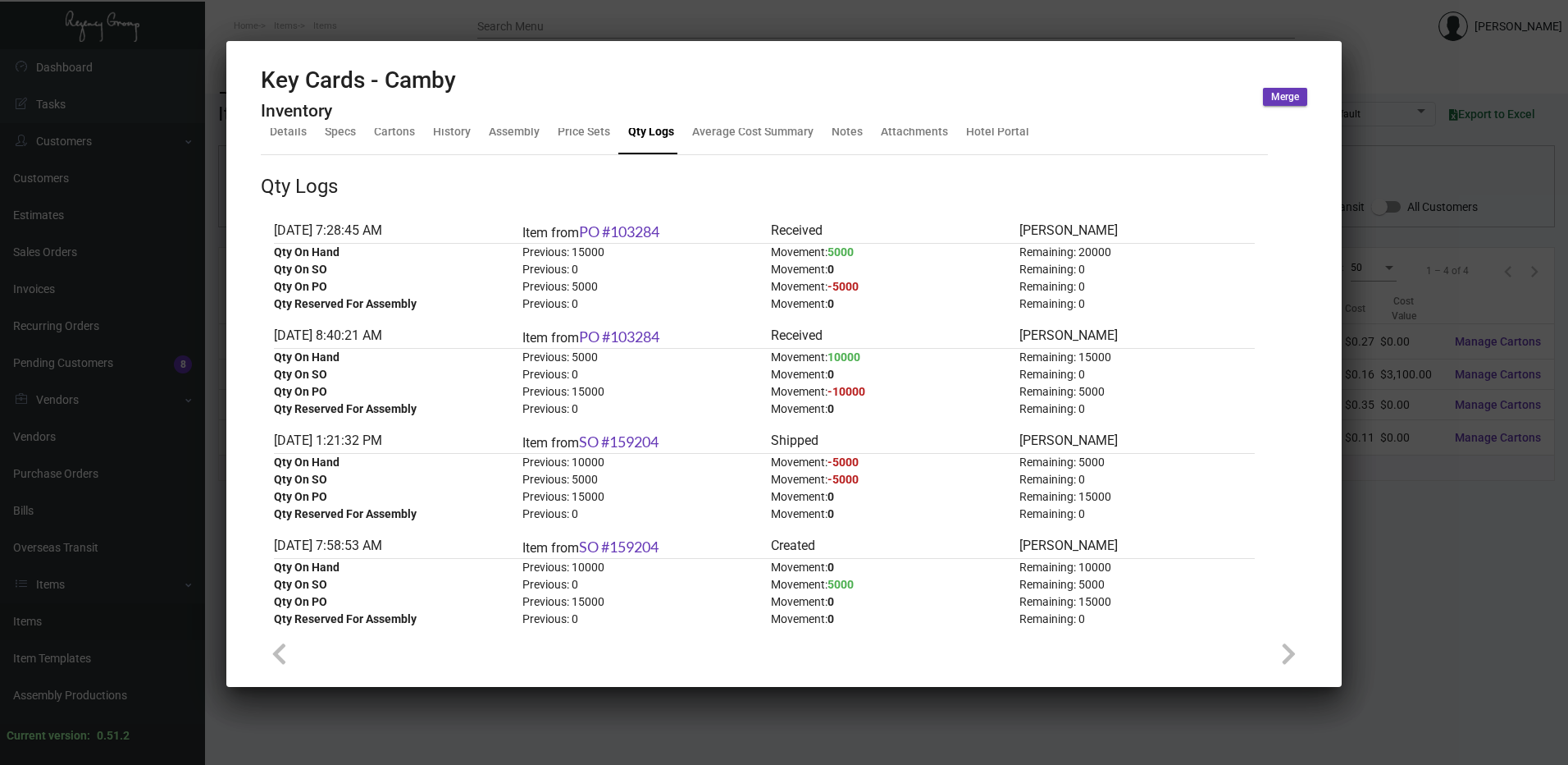
scroll to position [0, 0]
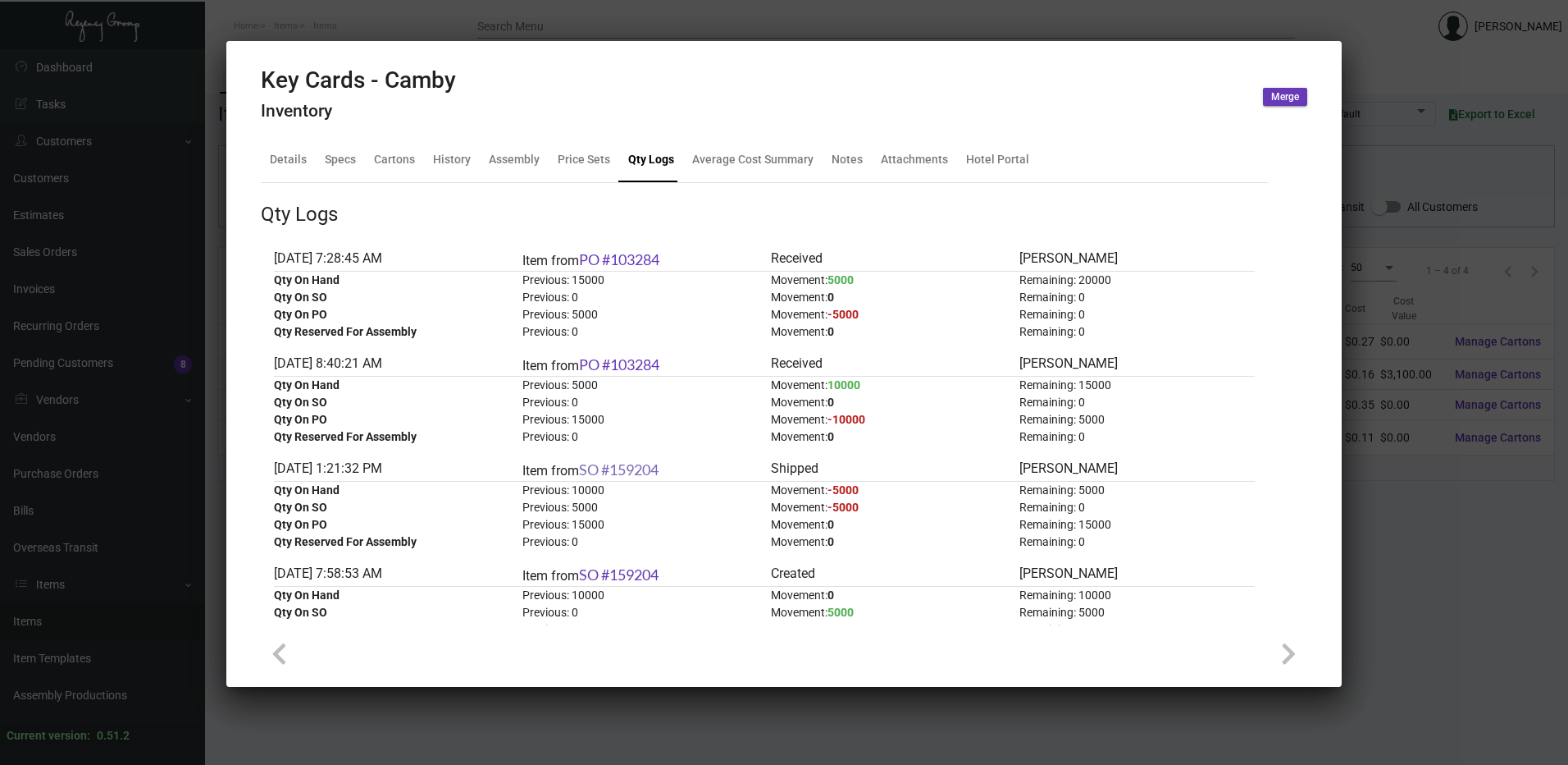
click at [651, 467] on link "SO #159204" at bounding box center [618, 468] width 80 height 18
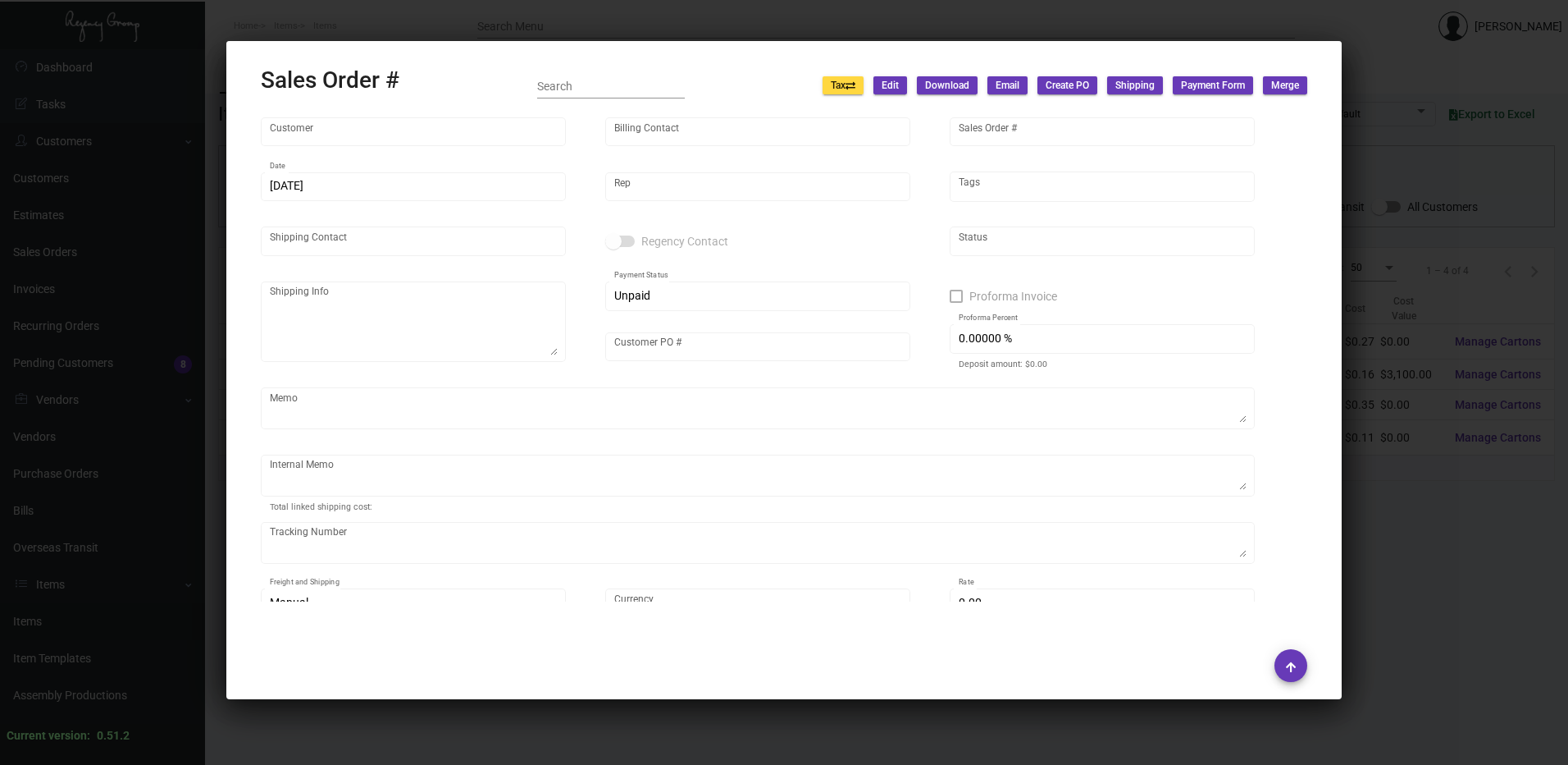
type input "The Camby Autograph Collection"
type input "AP BILLING"
type input "159204"
type input "[DATE]"
type input "[PERSON_NAME]"
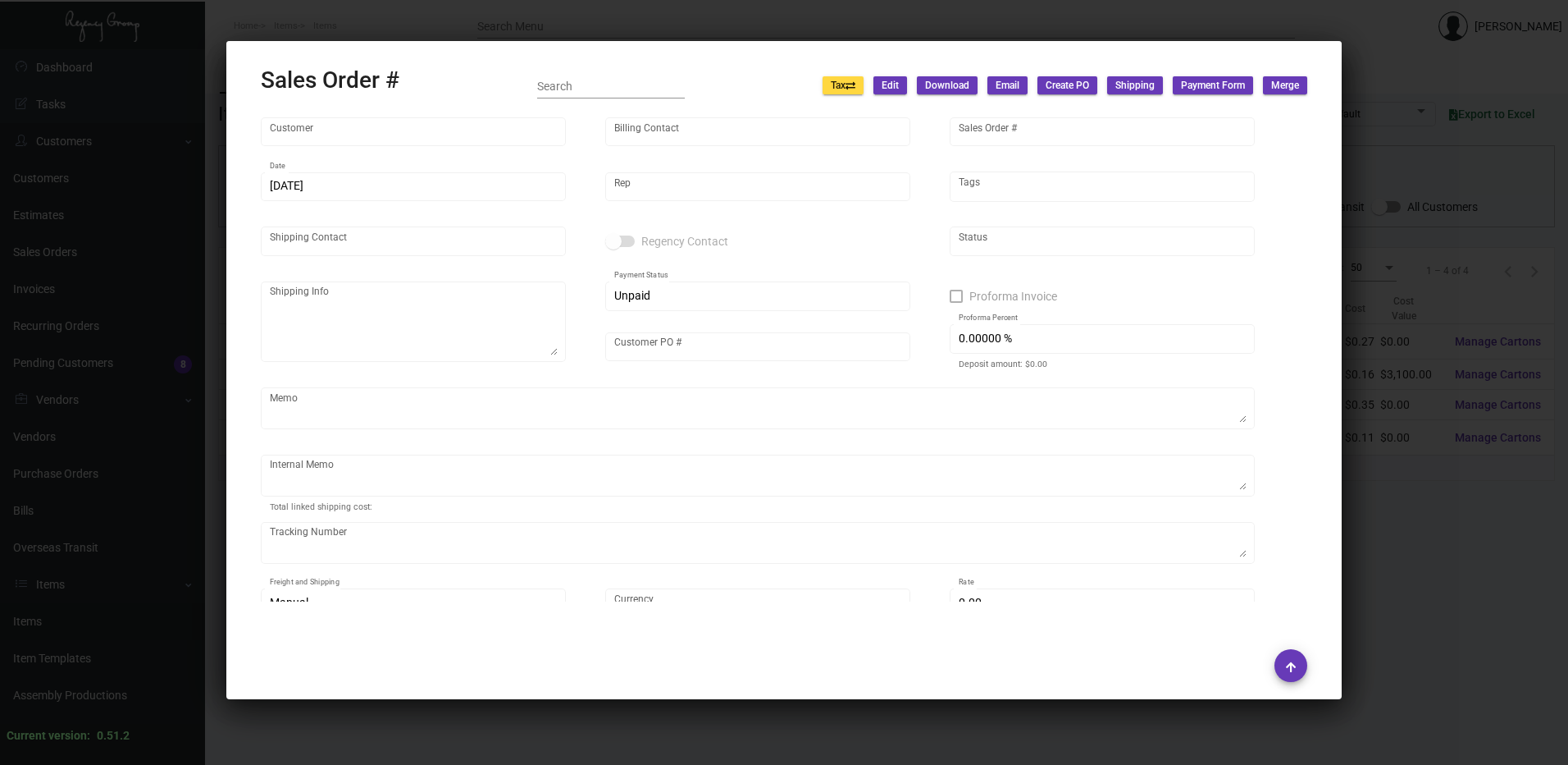
type input "[PERSON_NAME]"
type textarea "[GEOGRAPHIC_DATA] - [PERSON_NAME] [STREET_ADDRESS]"
type input "[PERSON_NAME] [DATE]"
type textarea "54.07"
type input "United States Dollar $"
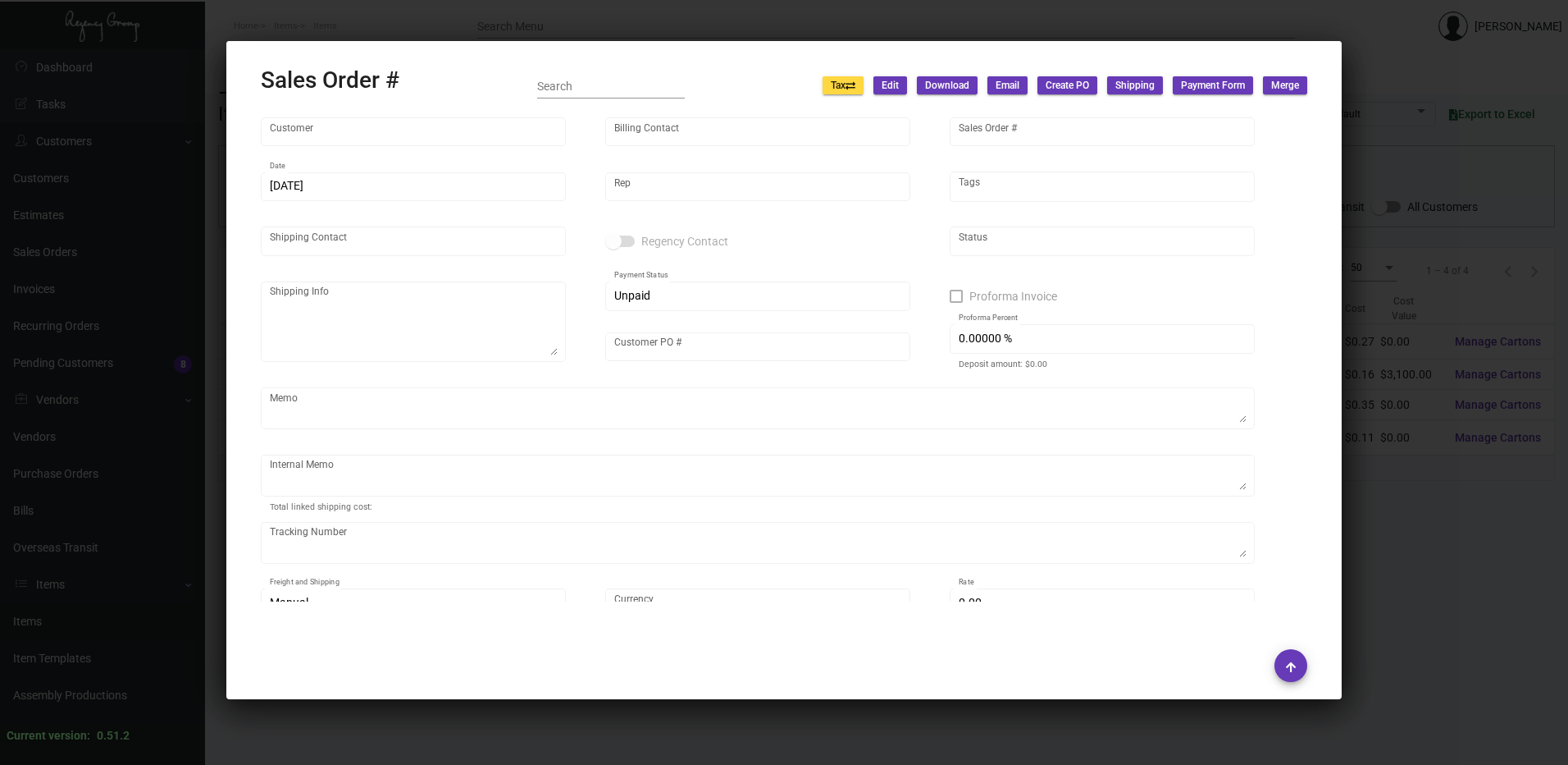
type input "$ 81.24"
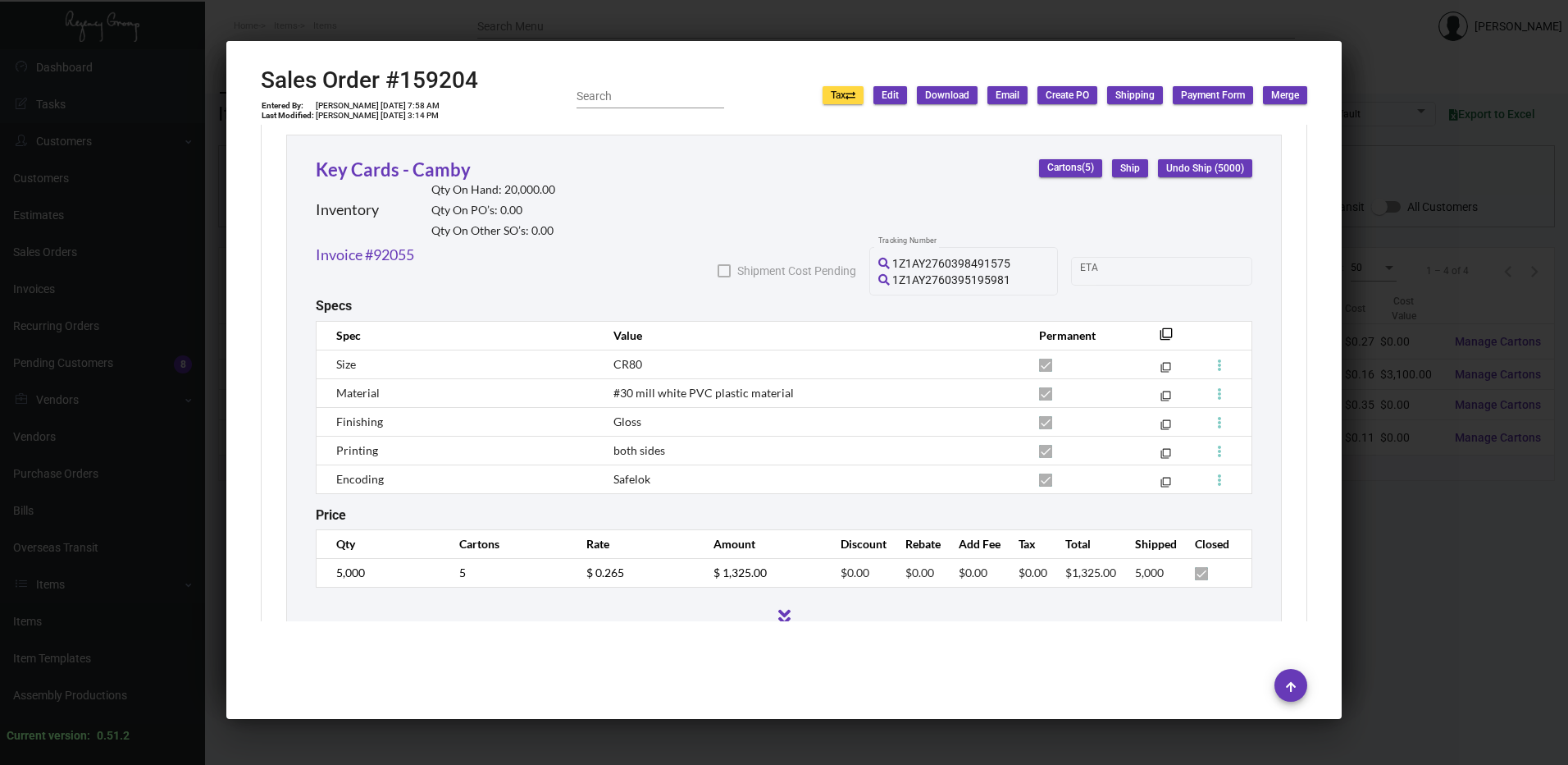
scroll to position [929, 0]
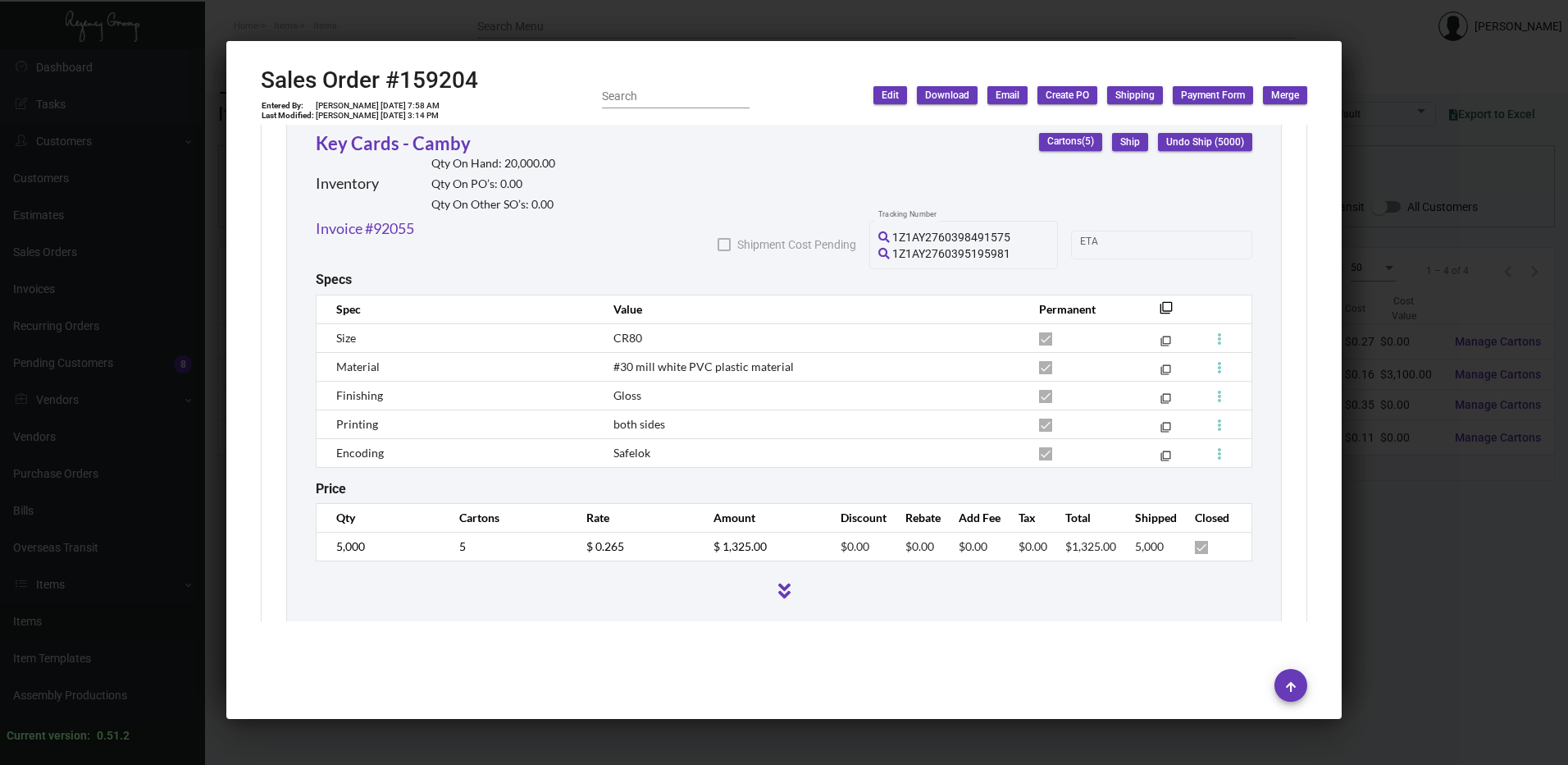
click at [635, 26] on div at bounding box center [784, 382] width 1568 height 765
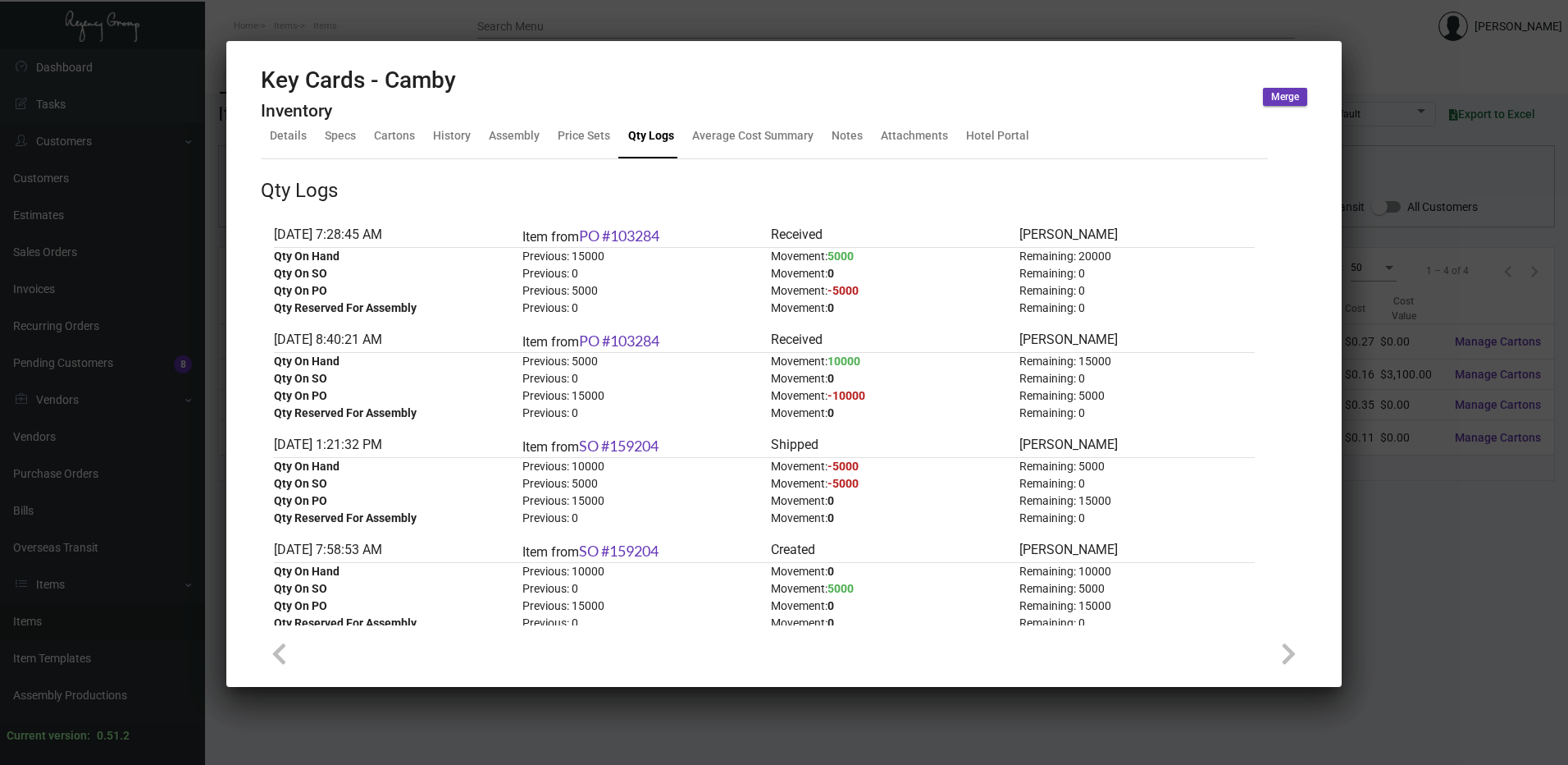
scroll to position [0, 0]
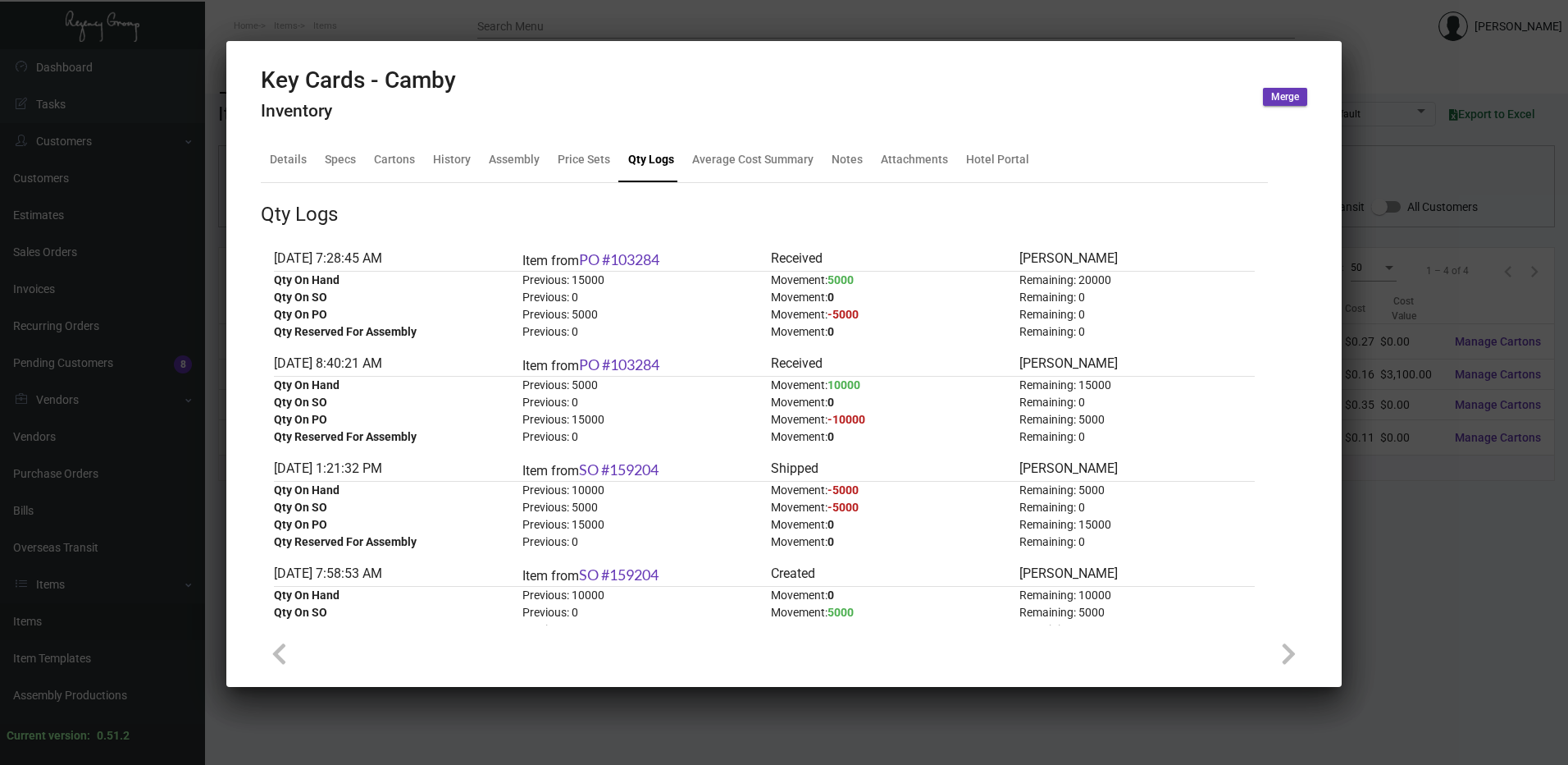
click at [655, 15] on div at bounding box center [784, 382] width 1568 height 765
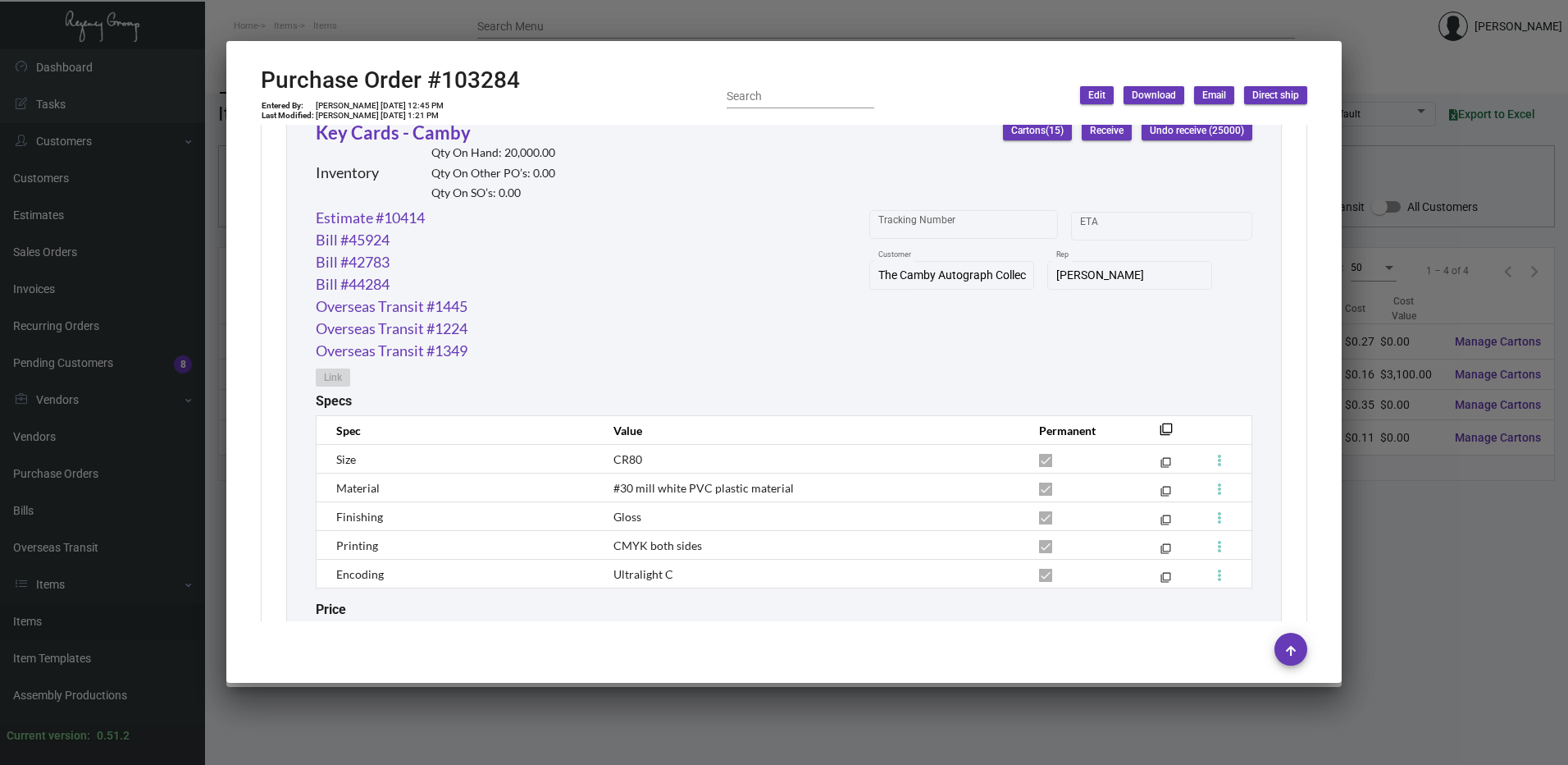
scroll to position [790, 0]
click at [401, 23] on div at bounding box center [784, 382] width 1568 height 765
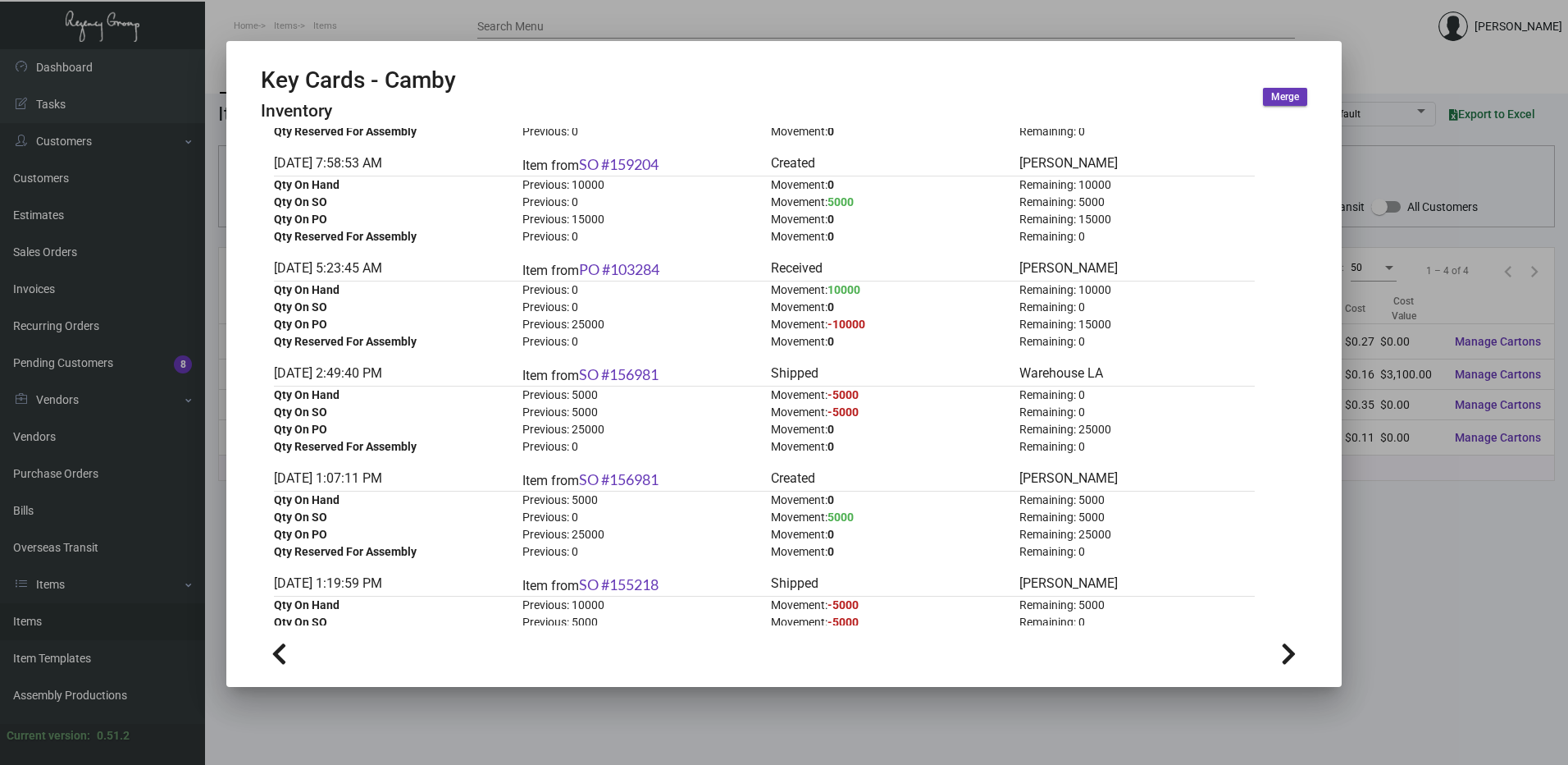
click at [401, 23] on div at bounding box center [784, 382] width 1568 height 765
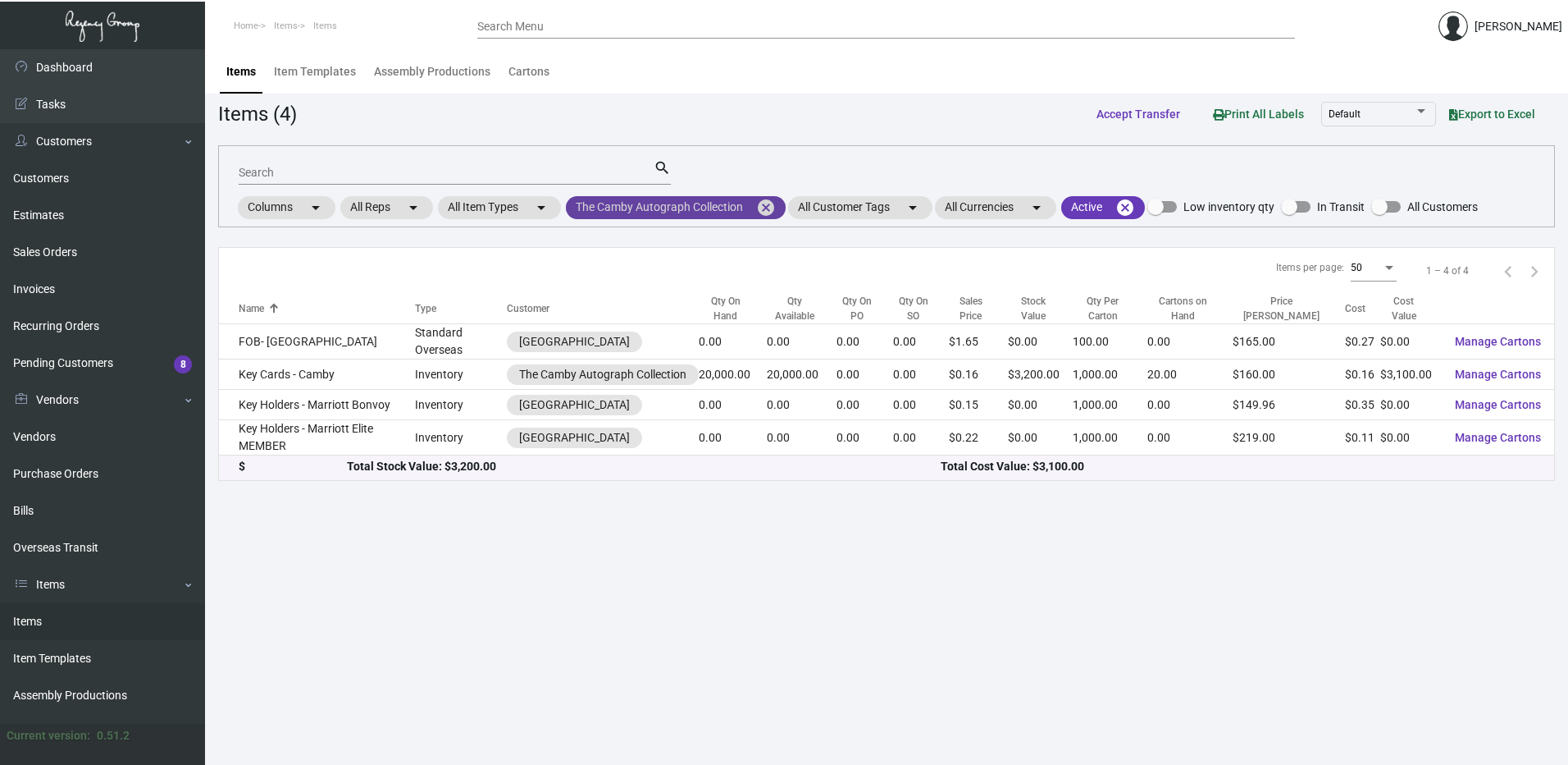
click at [771, 204] on mat-icon "cancel" at bounding box center [766, 207] width 20 height 20
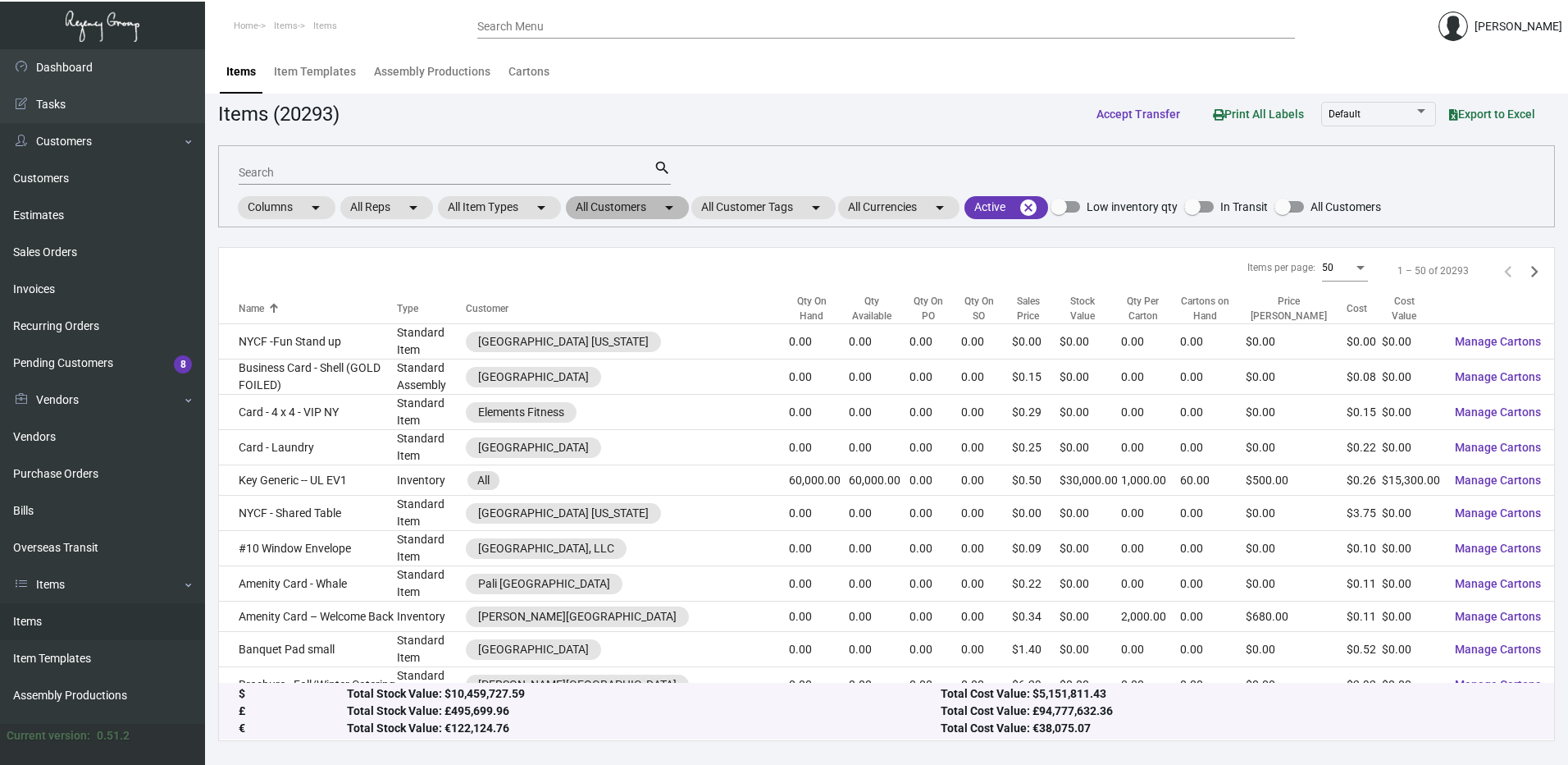
click at [632, 206] on mat-chip "All Customers arrow_drop_down" at bounding box center [627, 207] width 123 height 23
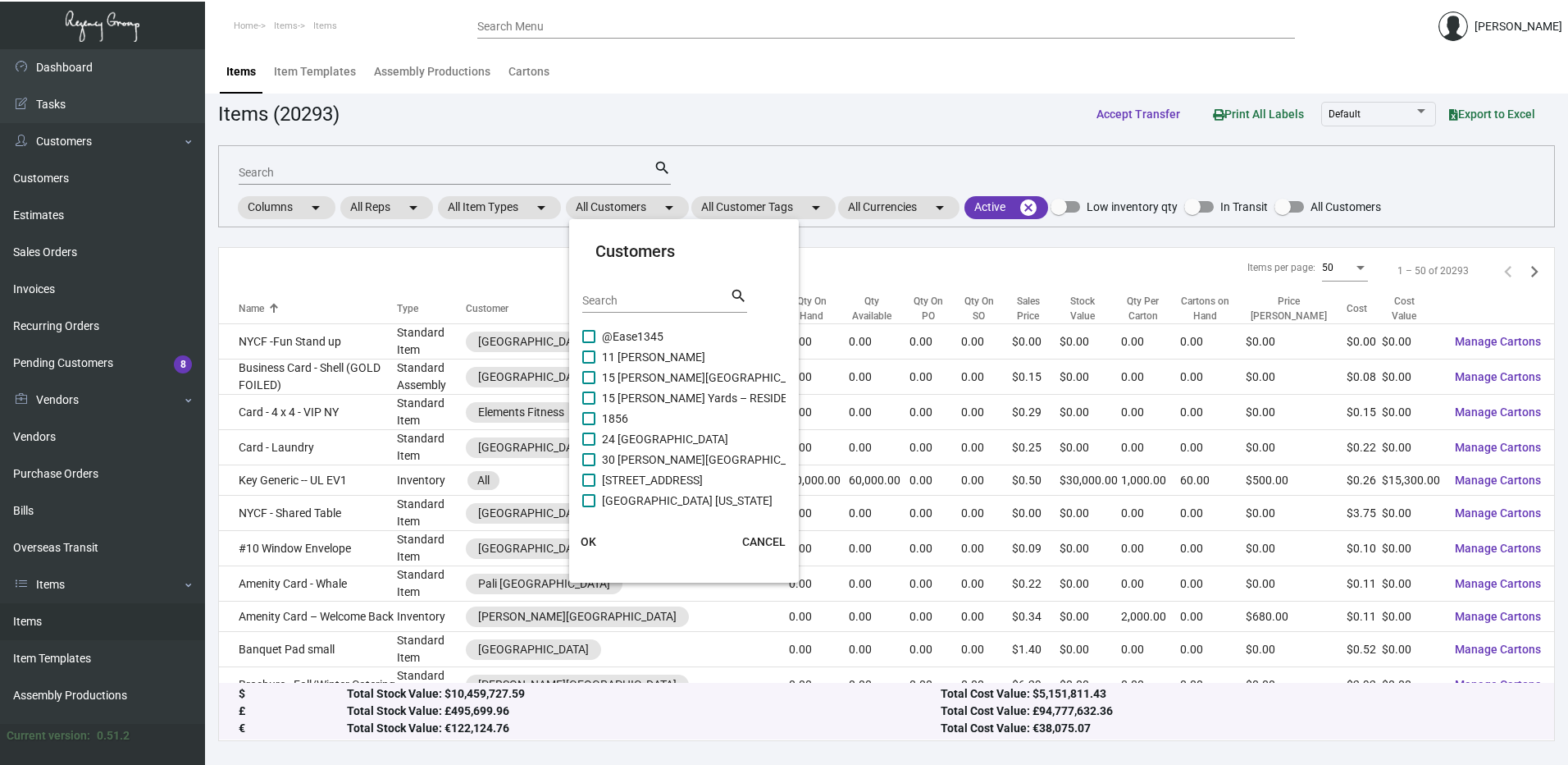
click at [632, 303] on input "Search" at bounding box center [656, 301] width 147 height 13
paste input "Dream Hollywood"
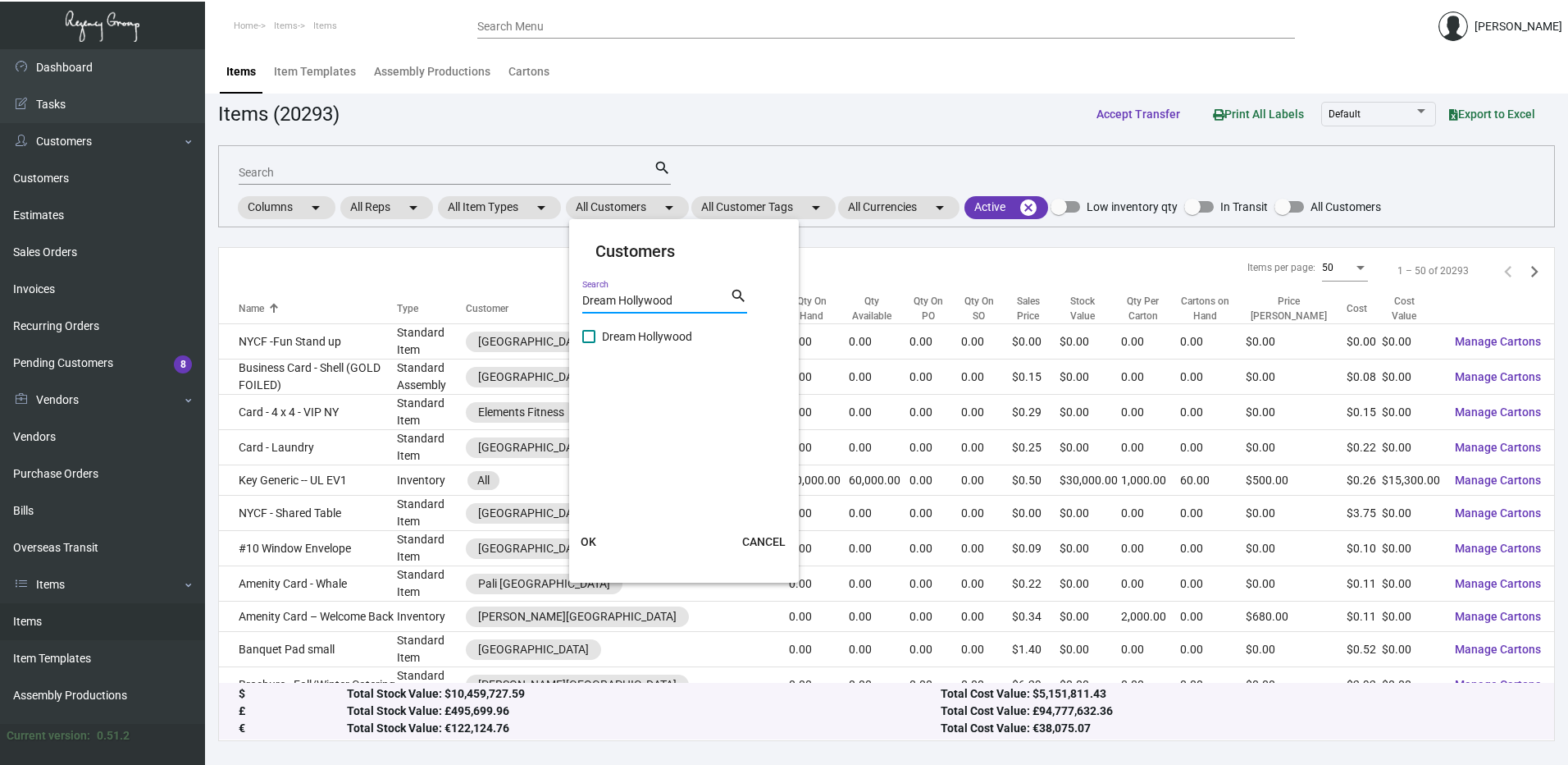
type input "Dream Hollywood"
click at [587, 342] on span at bounding box center [589, 336] width 13 height 13
click at [588, 343] on input "Dream Hollywood" at bounding box center [588, 343] width 1 height 1
checkbox input "true"
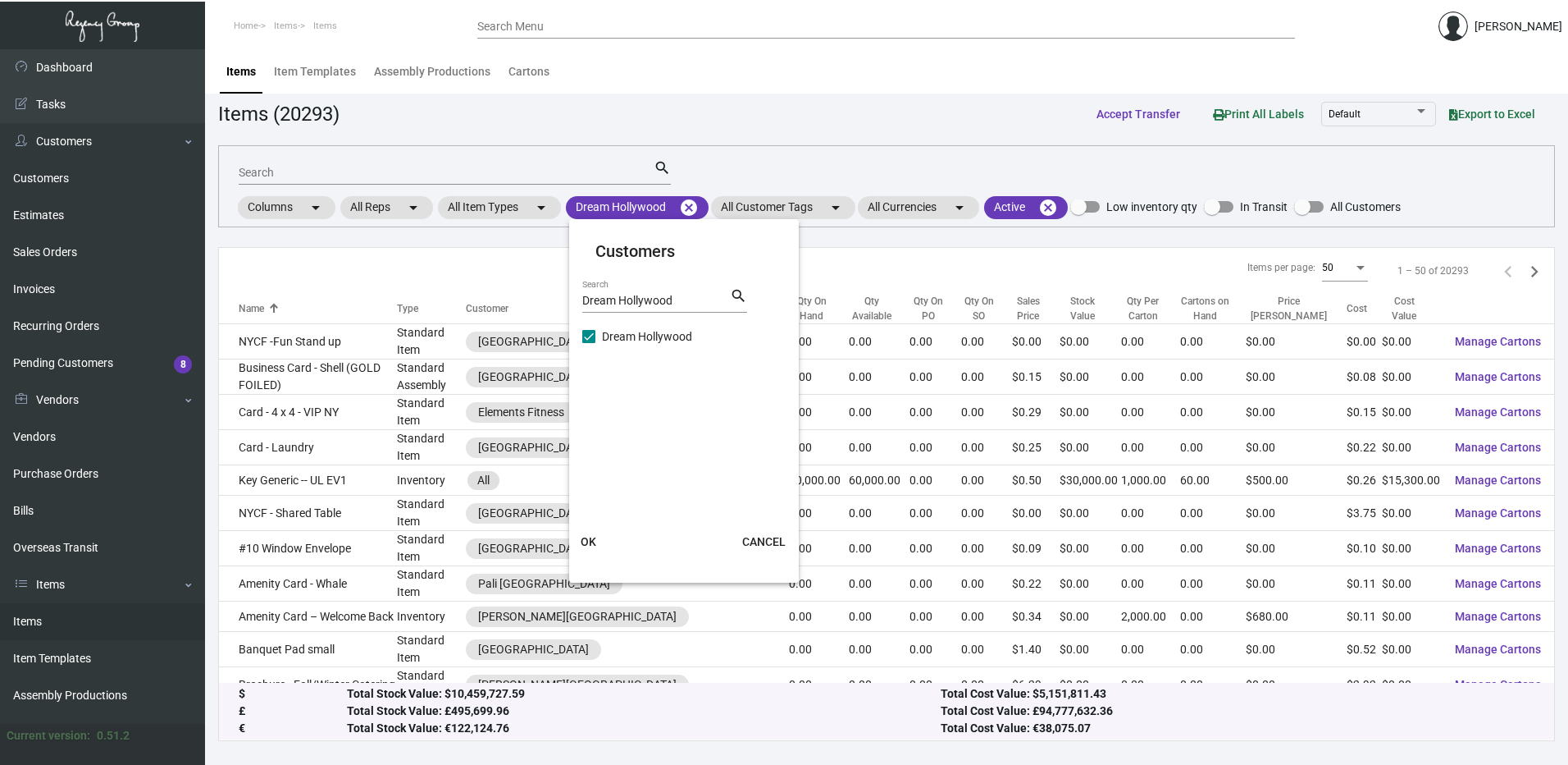
click at [596, 542] on button "OK" at bounding box center [589, 541] width 53 height 29
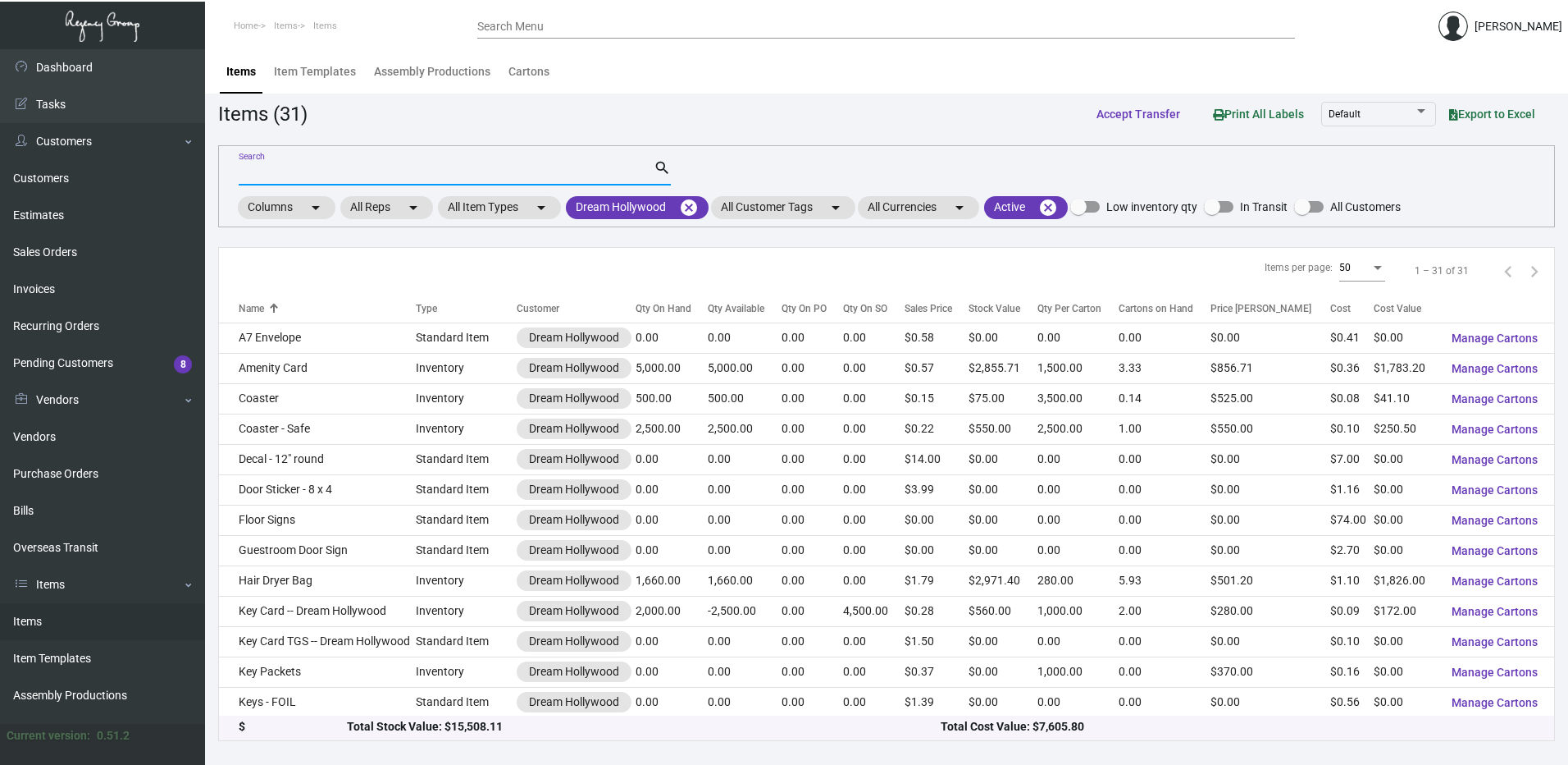
click at [581, 166] on input "Search" at bounding box center [446, 173] width 415 height 13
click at [476, 174] on input "Search" at bounding box center [446, 173] width 415 height 13
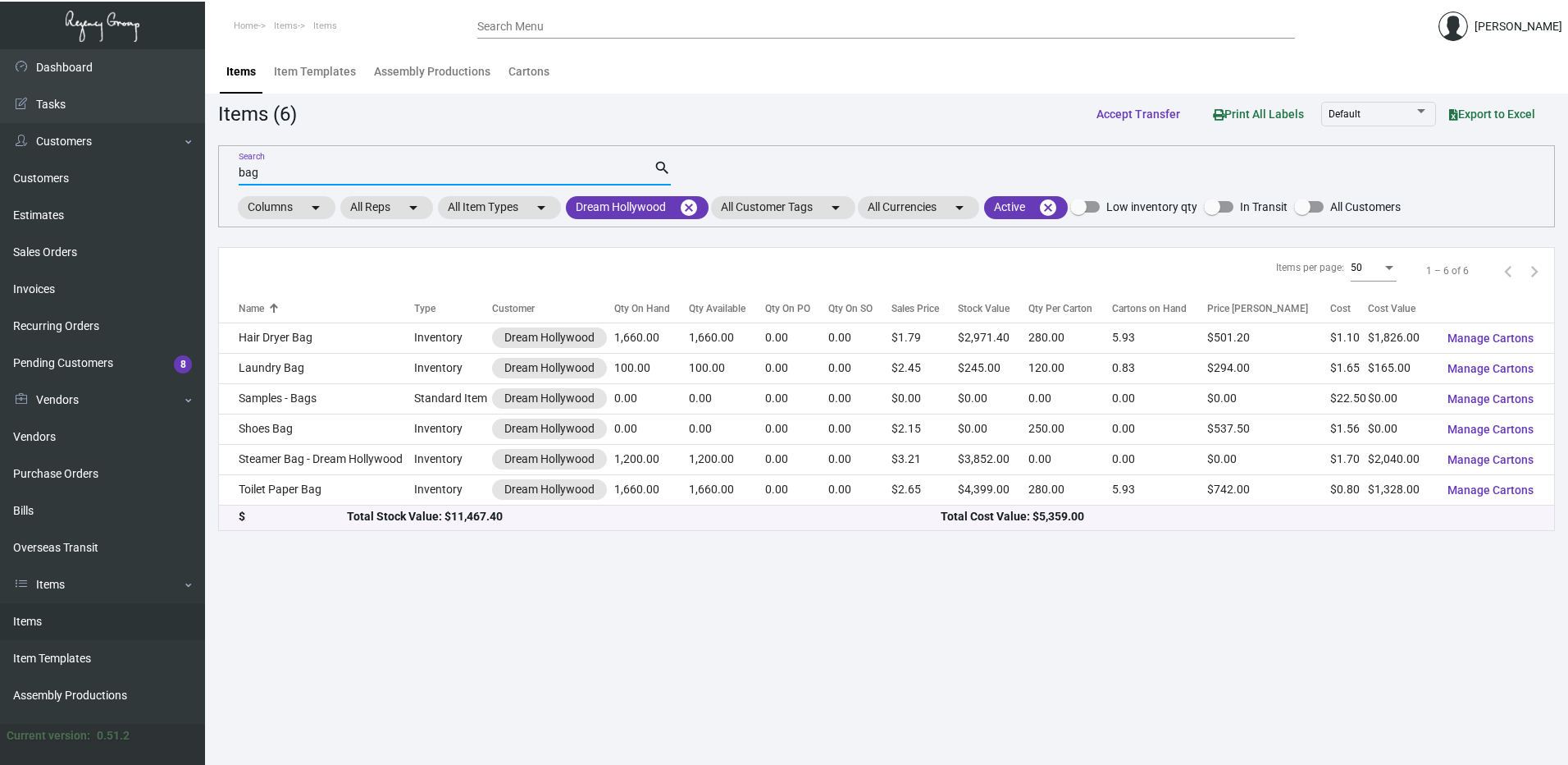
type input "bag"
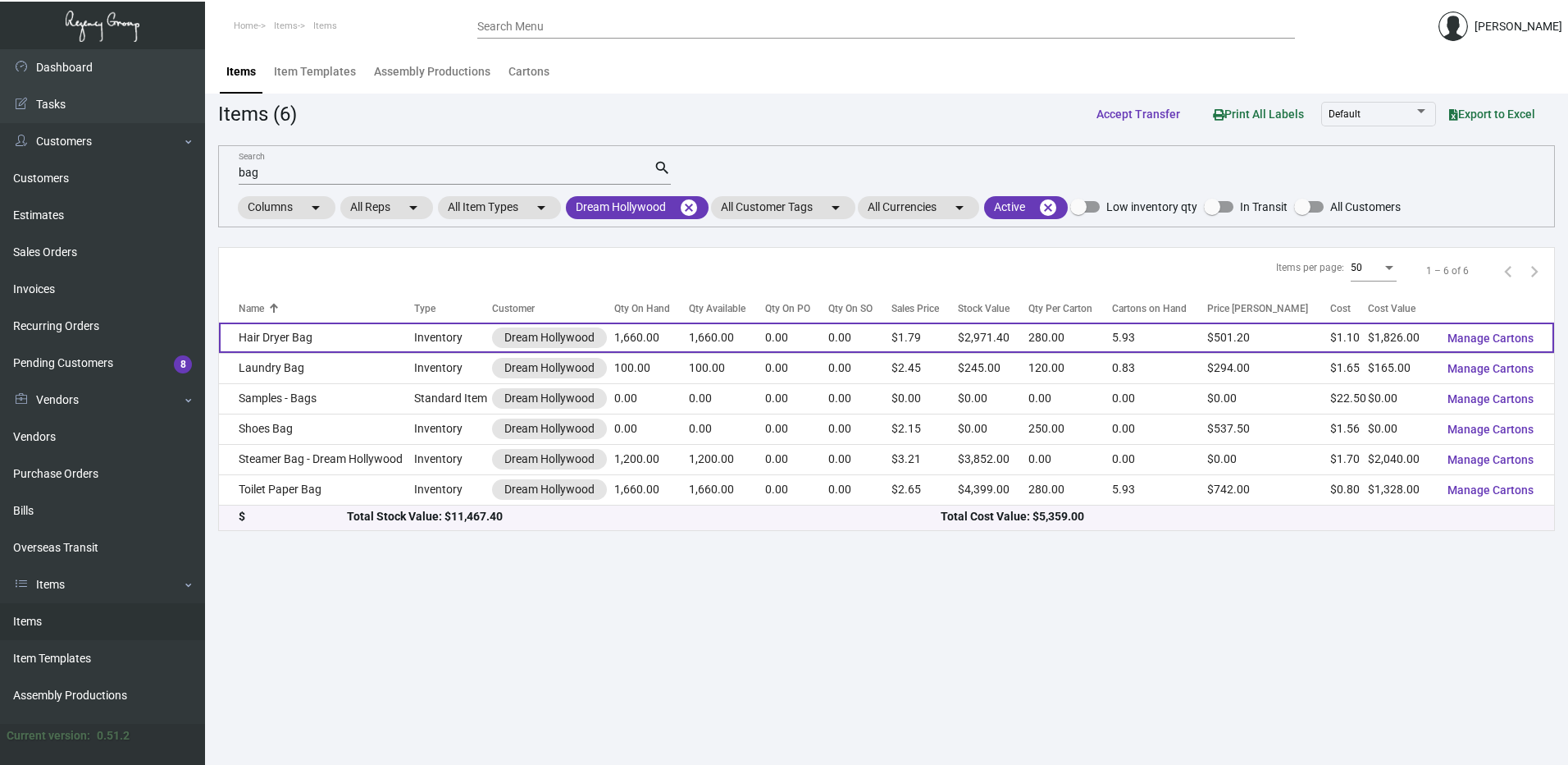
click at [380, 344] on td "Hair Dryer Bag" at bounding box center [316, 338] width 195 height 30
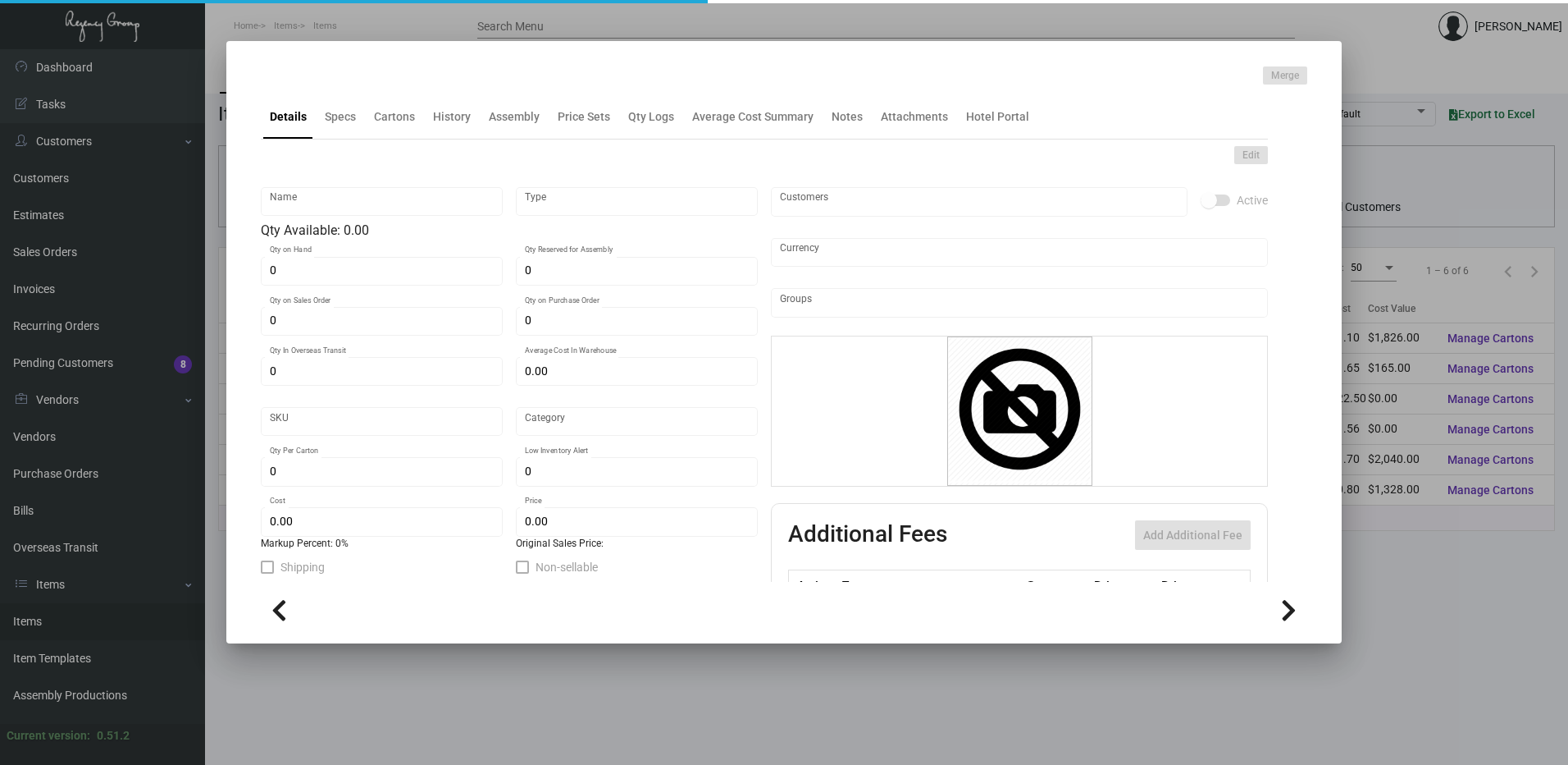
type input "Hair Dryer Bag"
type input "Inventory"
type input "1,660"
type input "$ 1.10"
type input "Overseas"
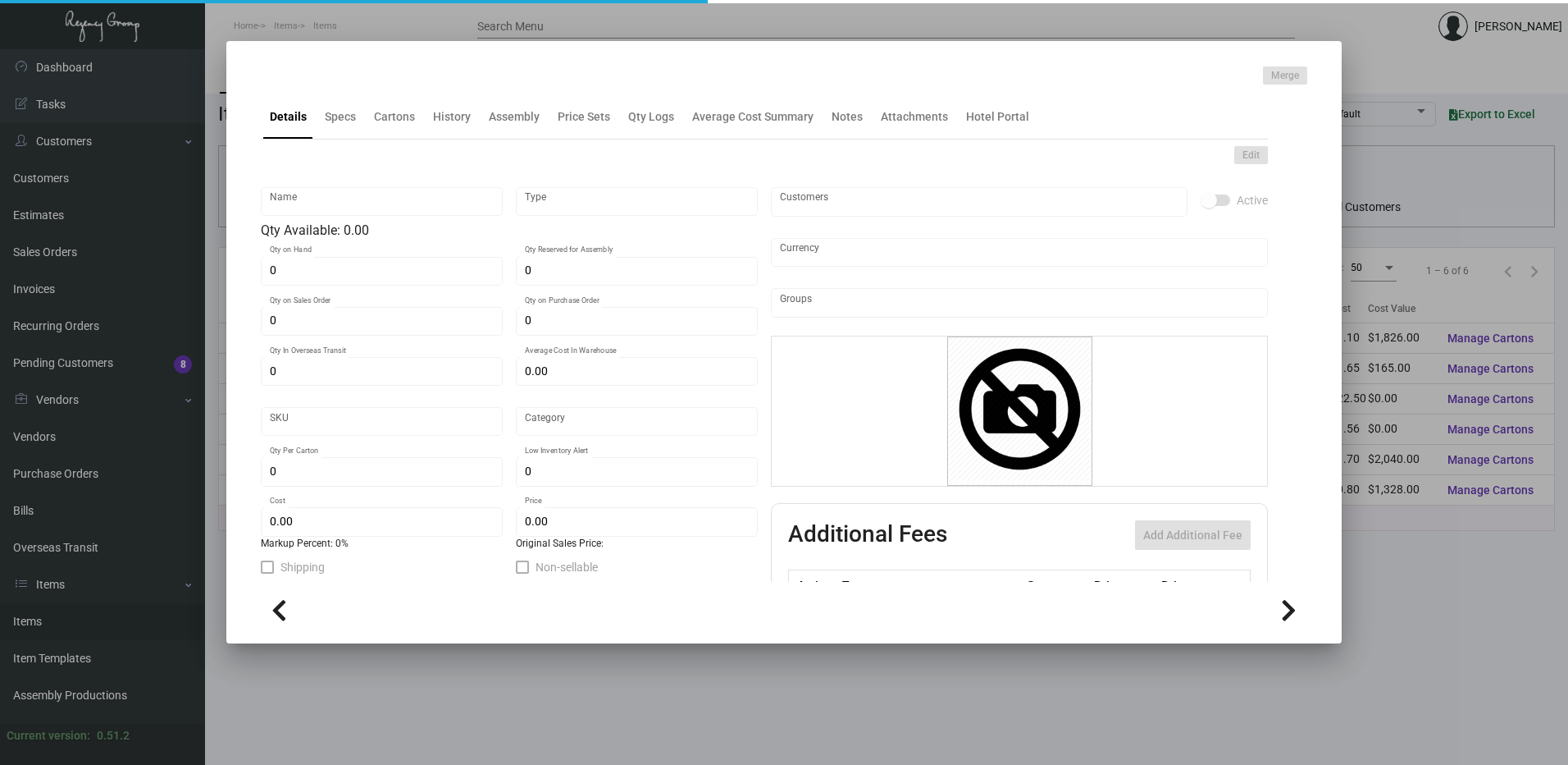
type input "280"
type input "$ 1.10"
type input "$ 1.79"
type textarea "Black Ribbon drawstring, white imprint, 10 x 11.50 with straight bottom hem clo…"
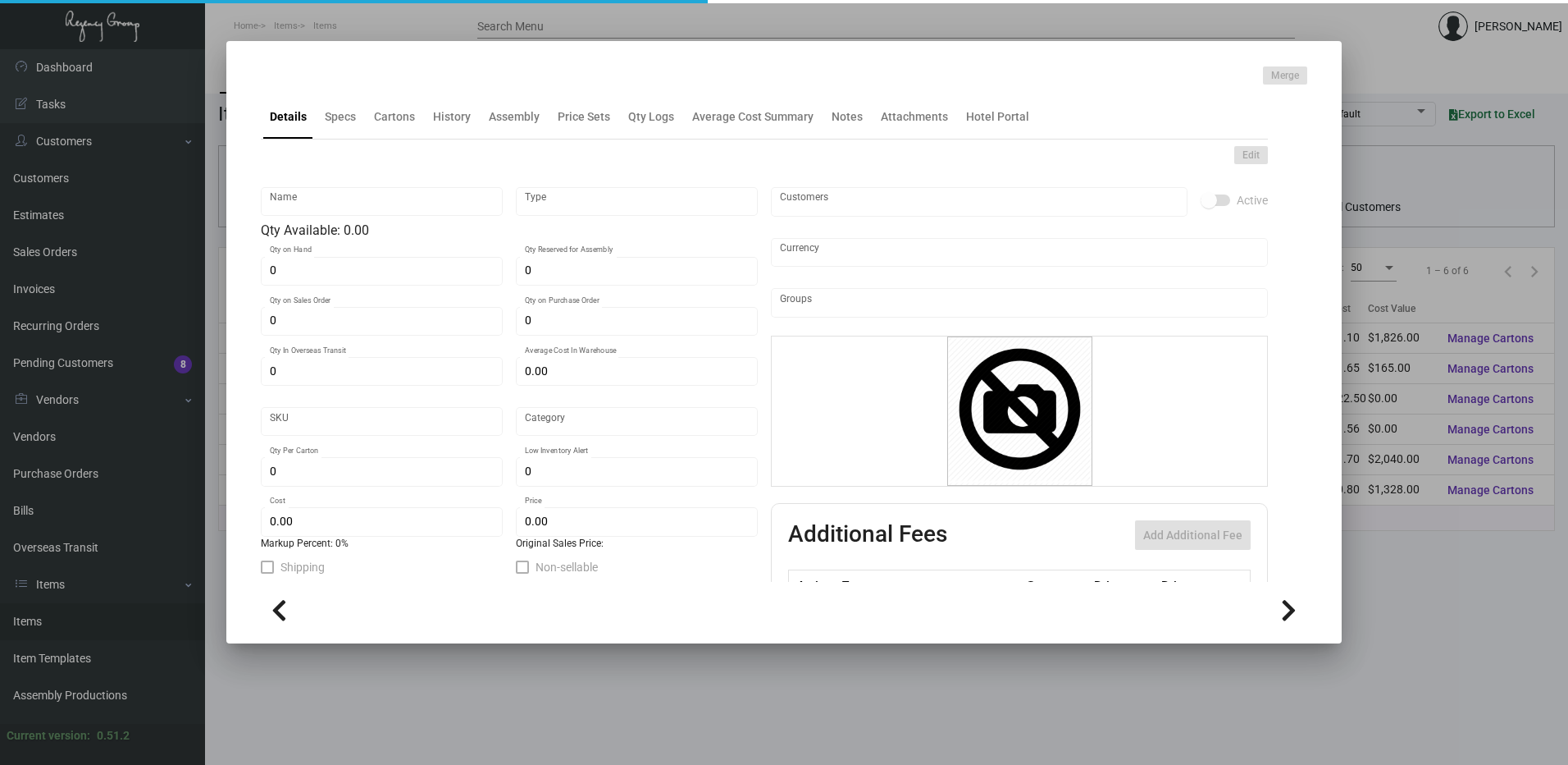
checkbox input "true"
type input "United States Dollar $"
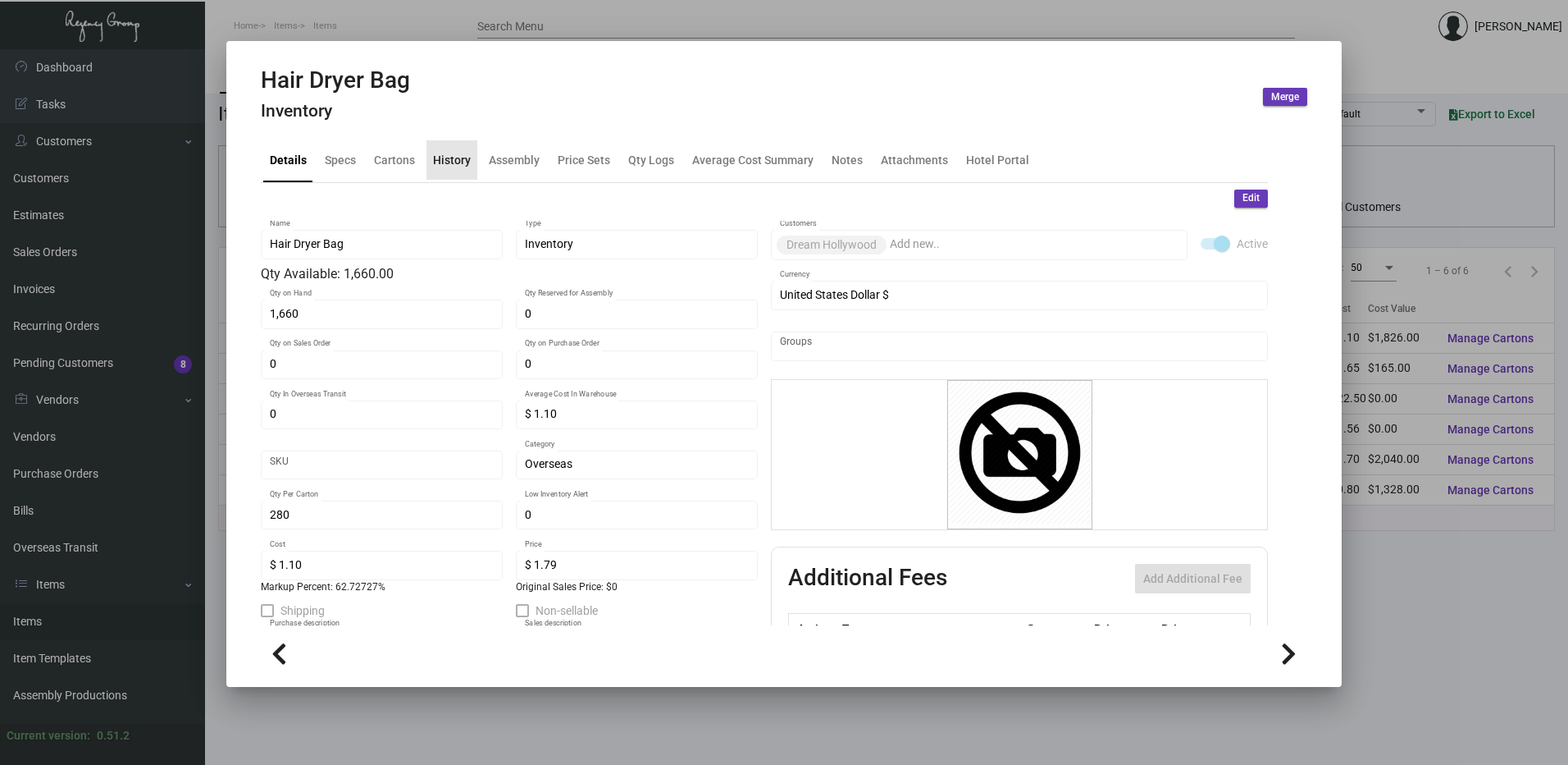
click at [464, 160] on div "History" at bounding box center [452, 160] width 38 height 17
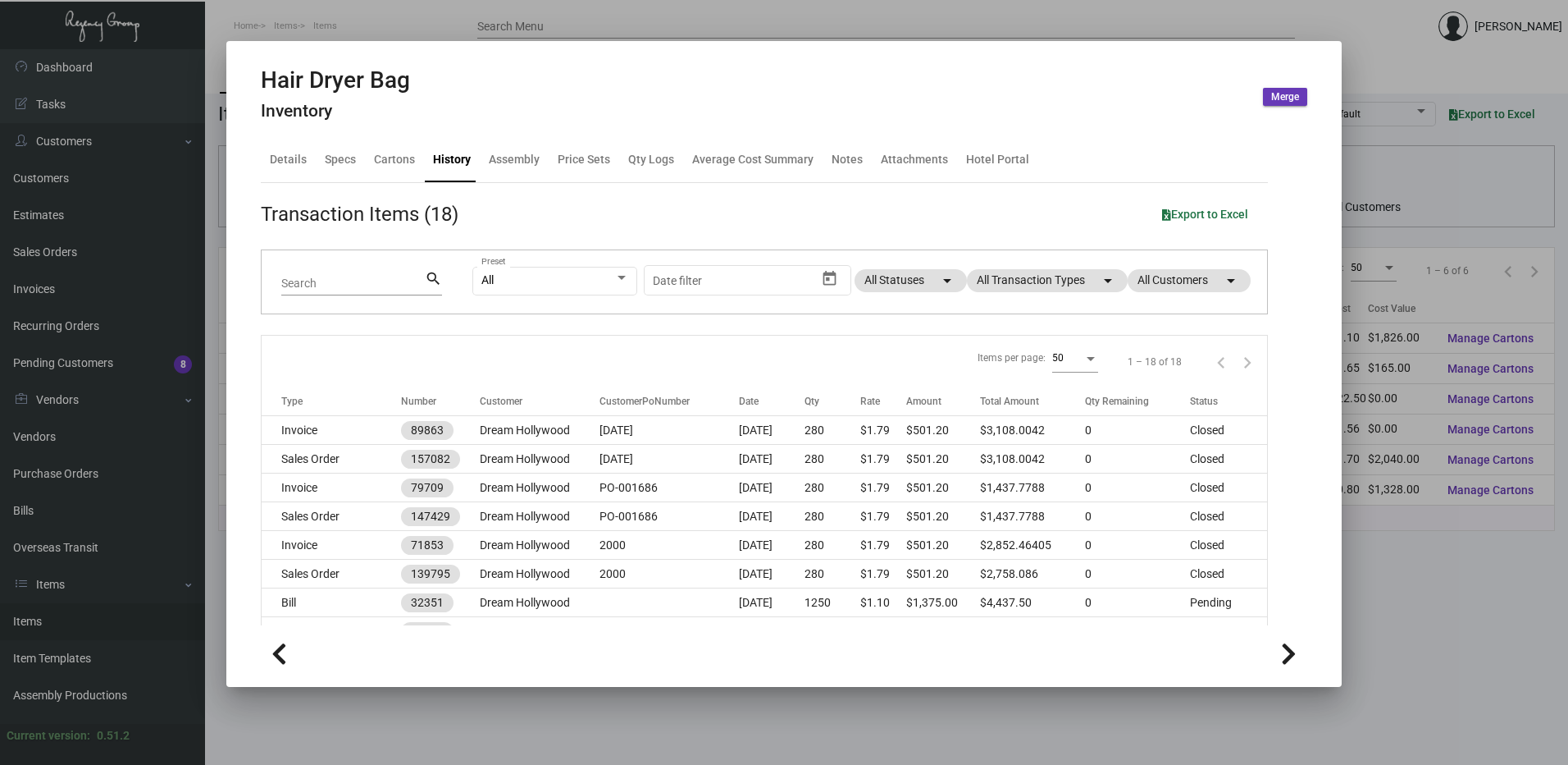
click at [543, 29] on div at bounding box center [784, 382] width 1568 height 765
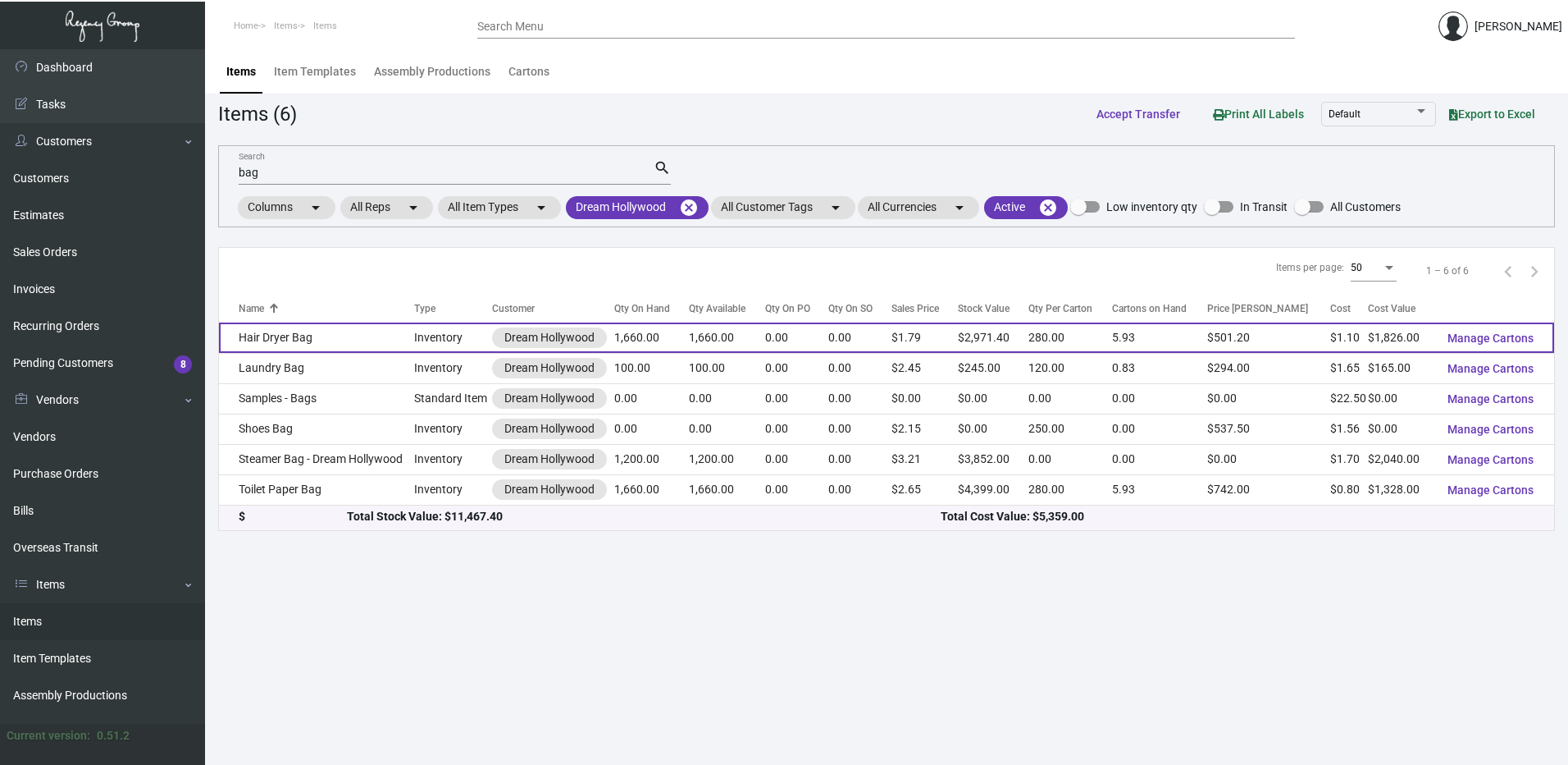
click at [377, 331] on td "Hair Dryer Bag" at bounding box center [316, 338] width 195 height 30
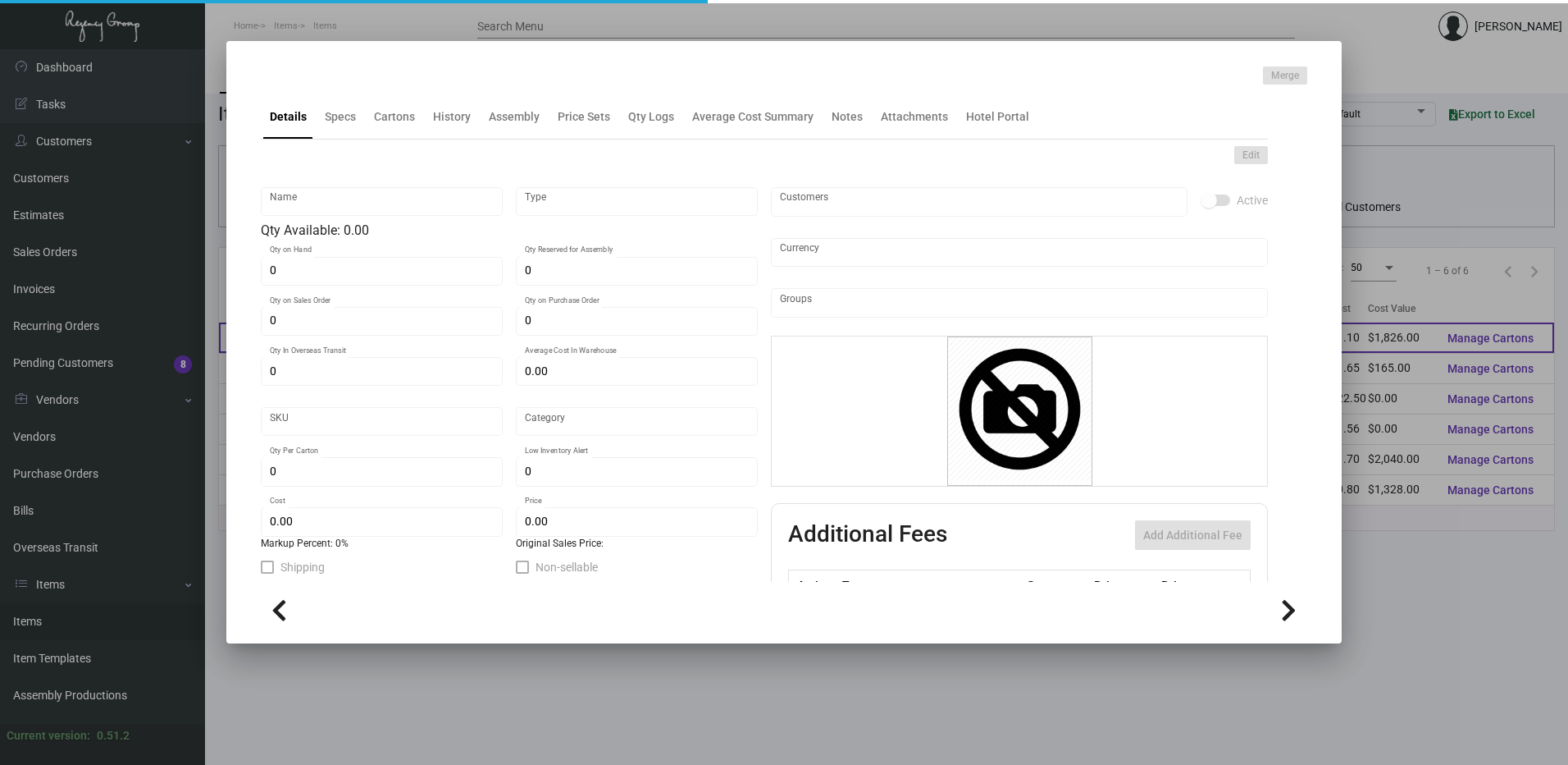
type input "Hair Dryer Bag"
type input "Inventory"
type input "1,660"
type input "$ 1.10"
type input "Overseas"
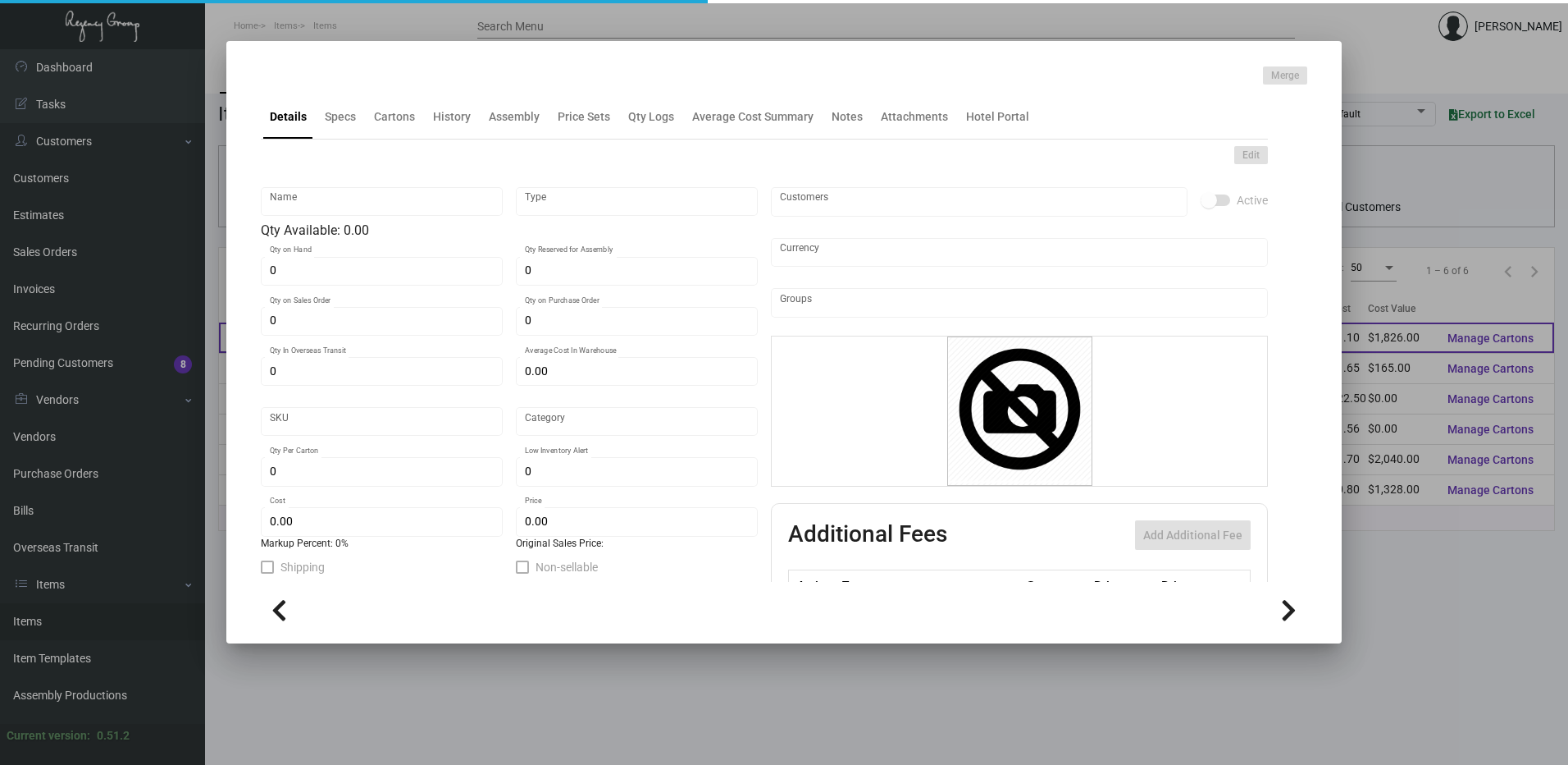
type input "280"
type input "$ 1.10"
type input "$ 1.79"
type textarea "Black Ribbon drawstring, white imprint, 10 x 11.50 with straight bottom hem clo…"
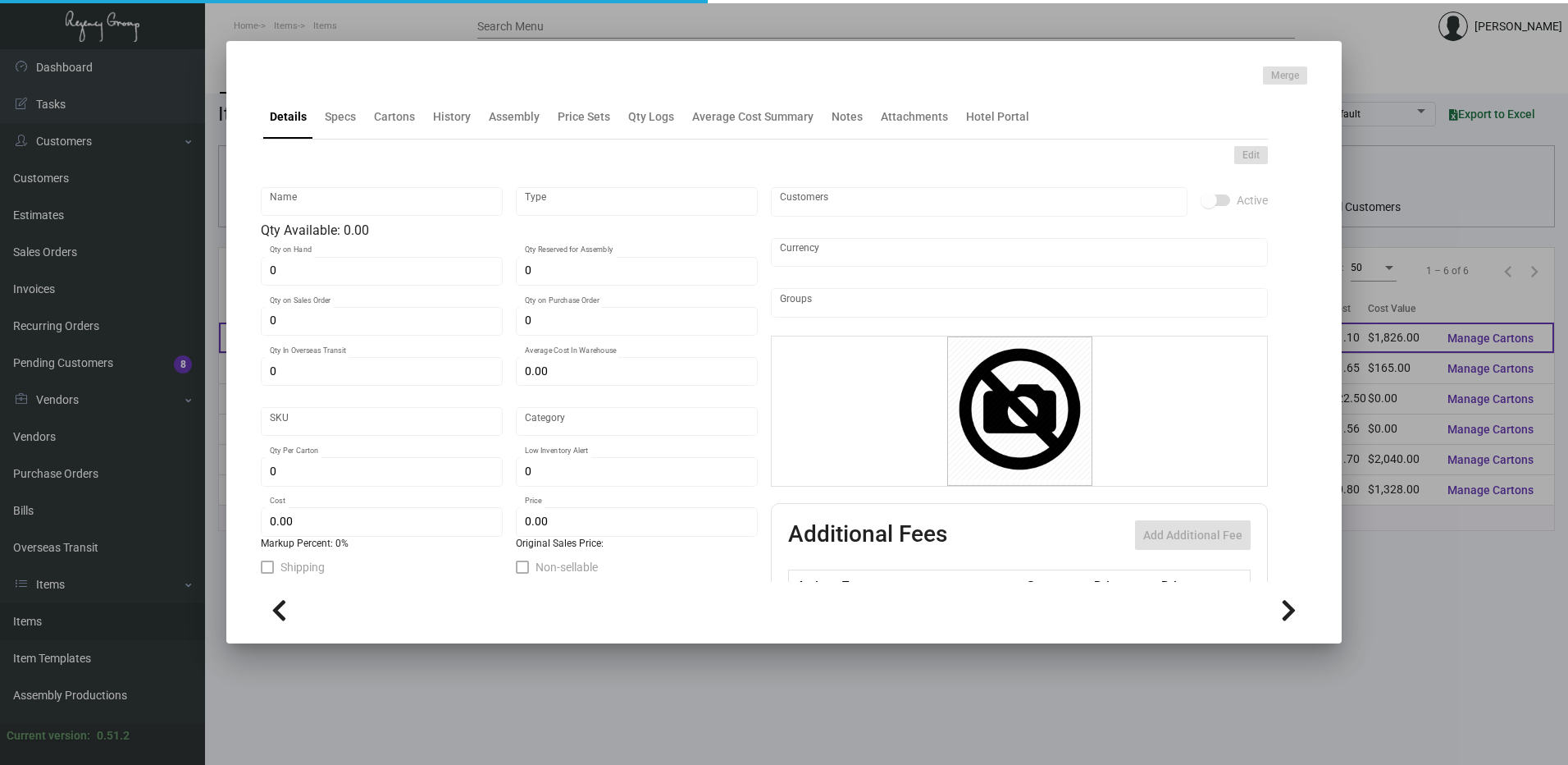
checkbox input "true"
type input "United States Dollar $"
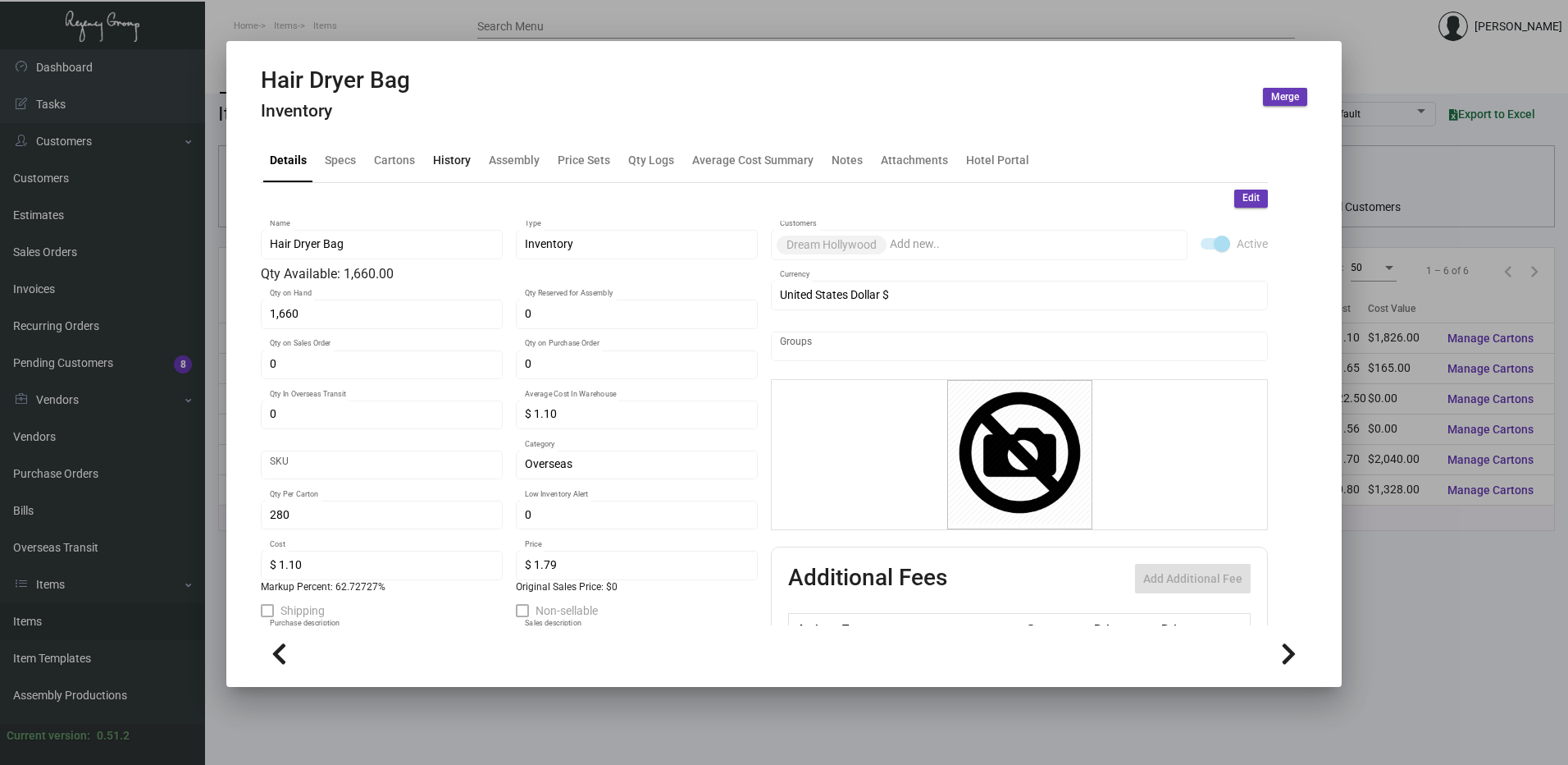
click at [444, 172] on div "History" at bounding box center [452, 160] width 51 height 39
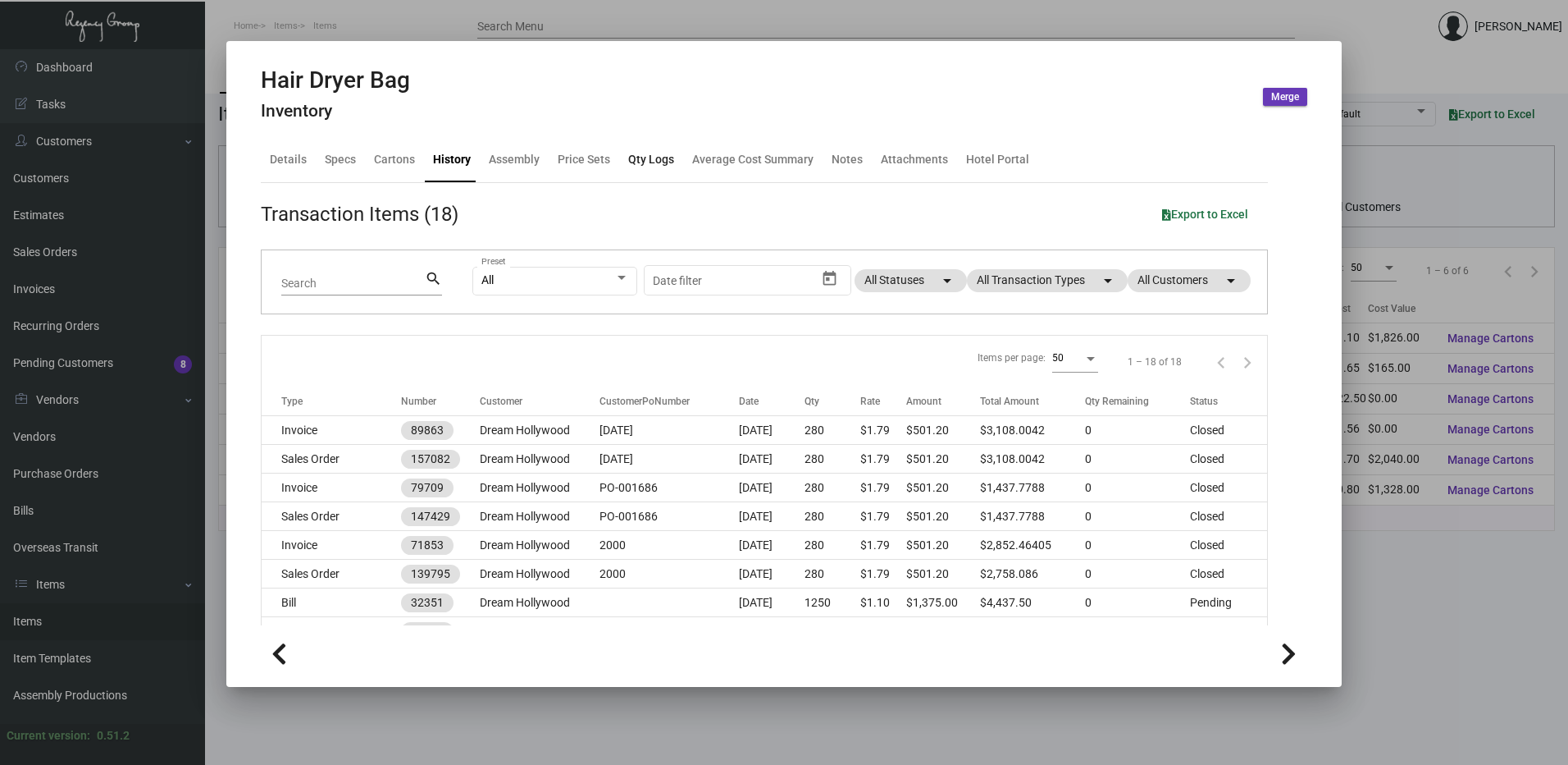
click at [648, 162] on div "Qty Logs" at bounding box center [651, 160] width 46 height 17
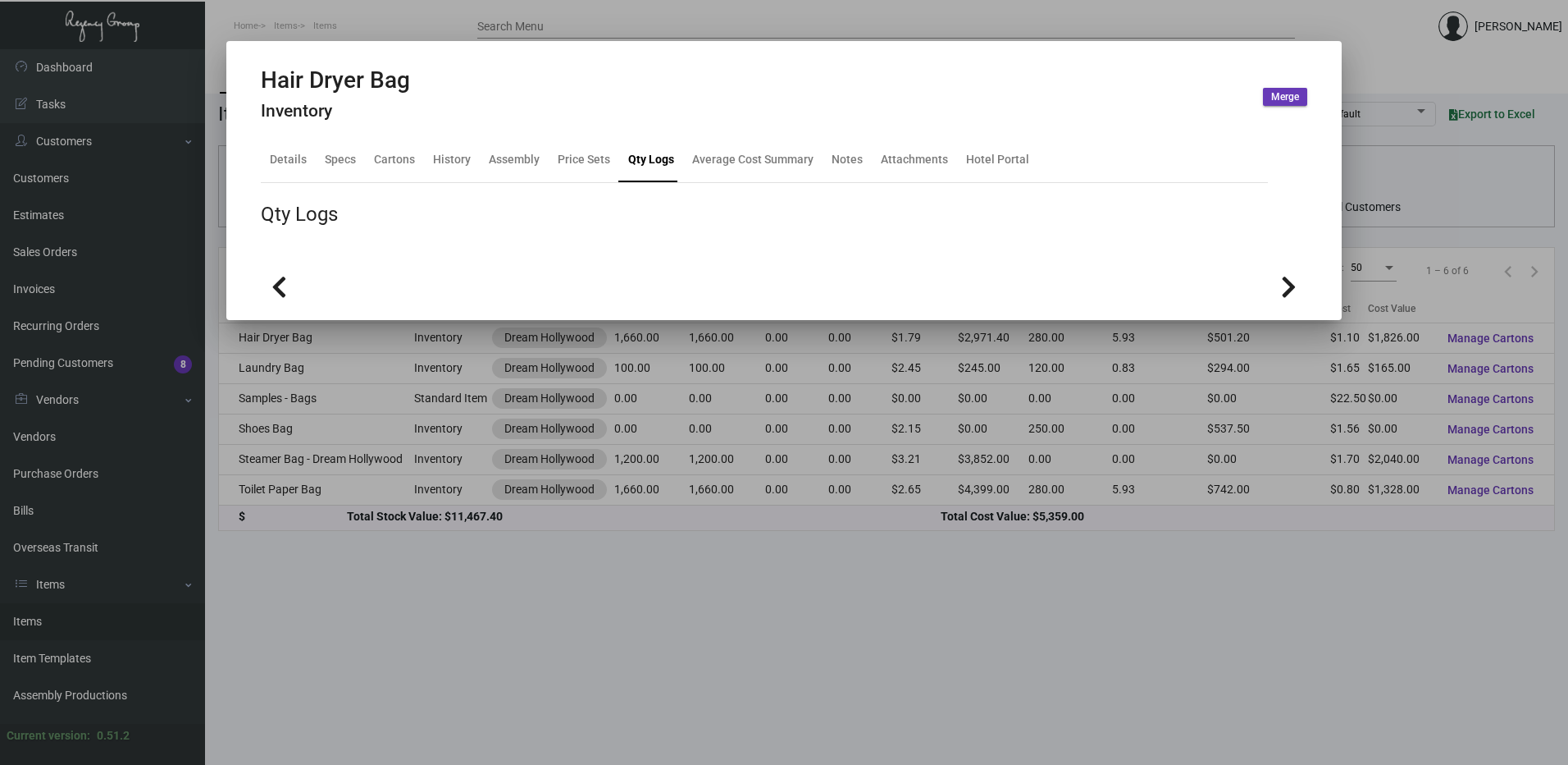
click at [389, 77] on h2 "Hair Dryer Bag" at bounding box center [335, 81] width 149 height 28
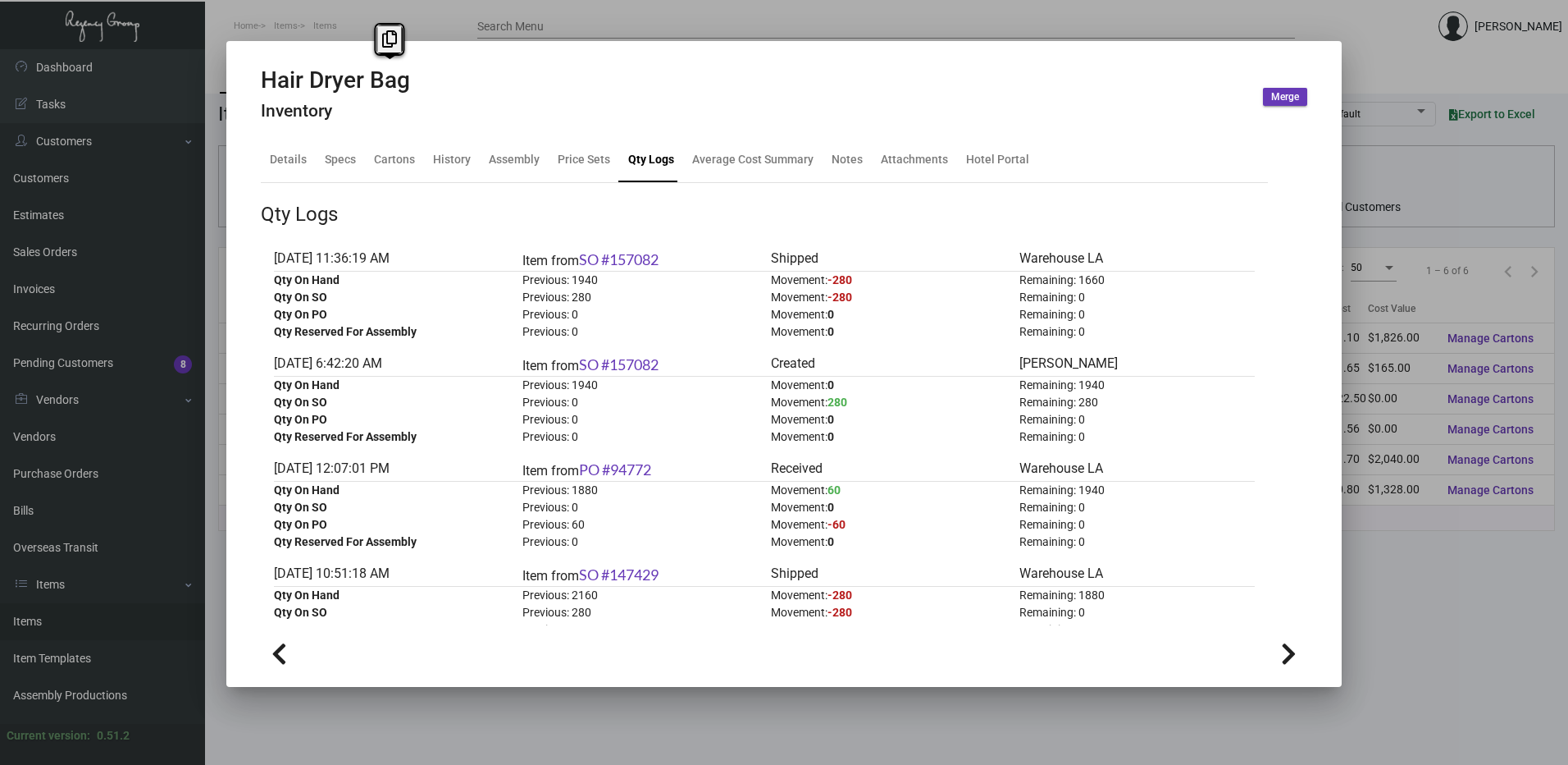
copy h2 "Hair Dryer Bag"
click at [939, 226] on div "Qty Logs" at bounding box center [764, 213] width 1007 height 29
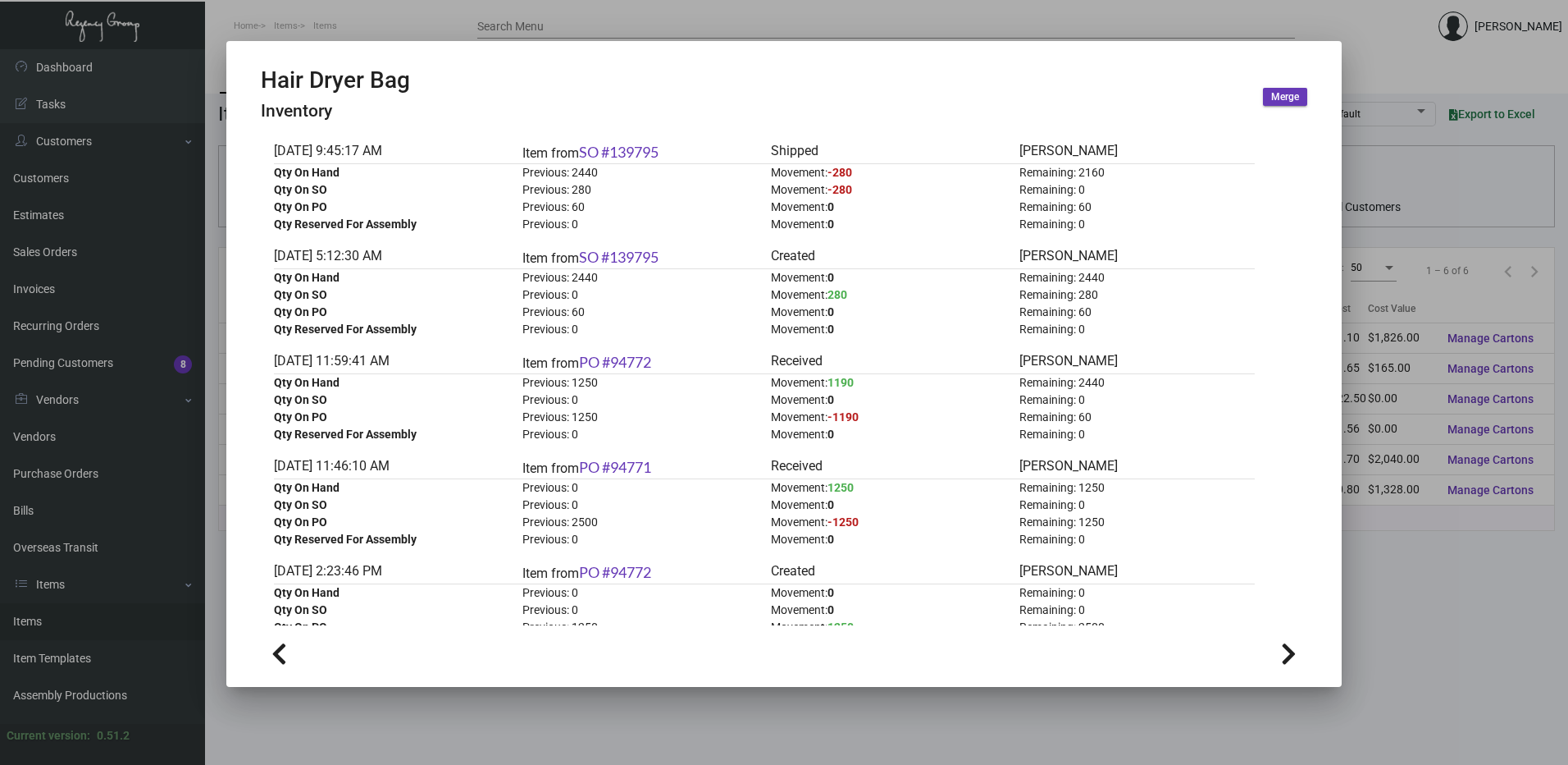
scroll to position [656, 0]
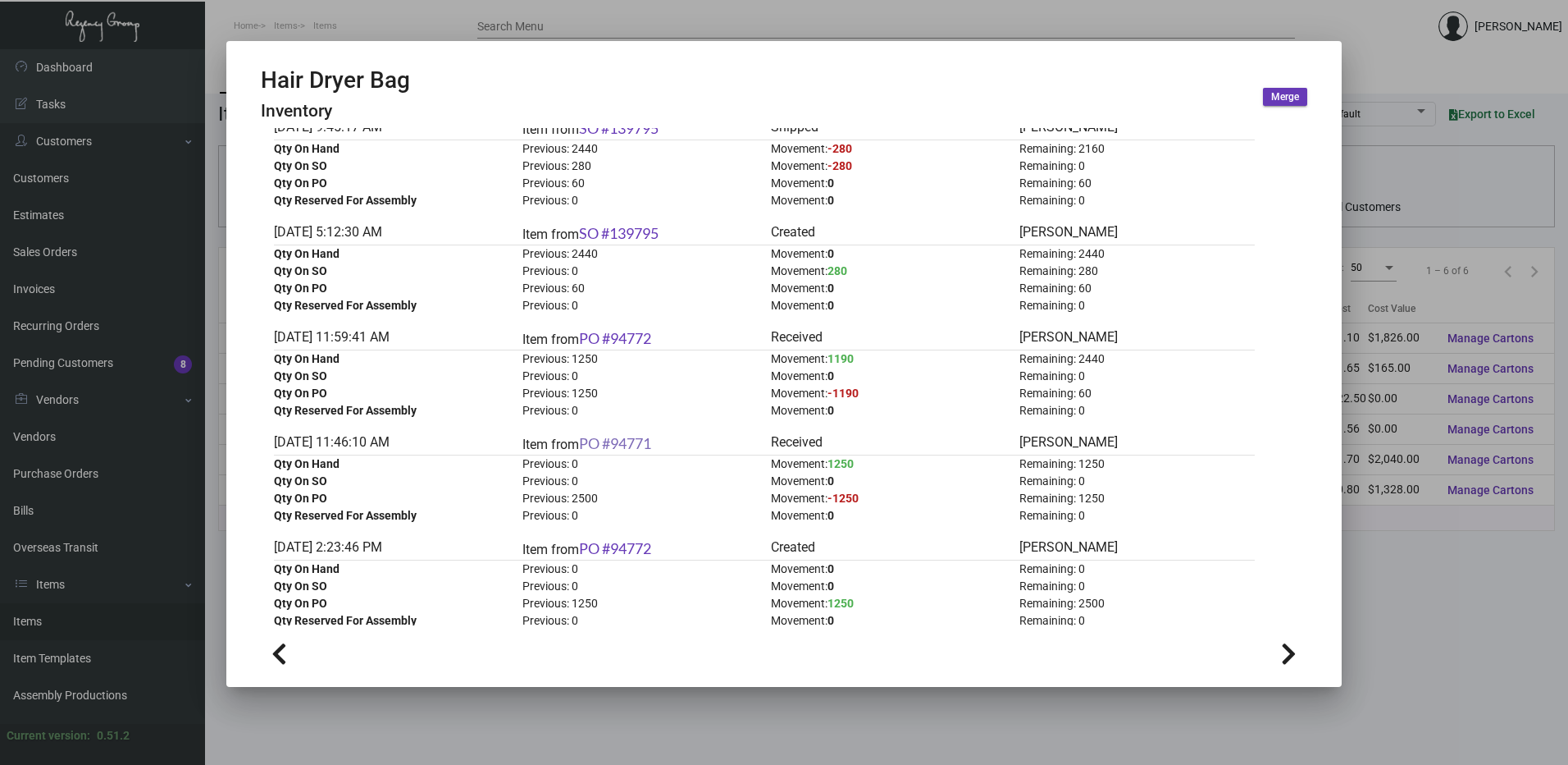
click at [632, 443] on link "PO #94771" at bounding box center [615, 442] width 72 height 18
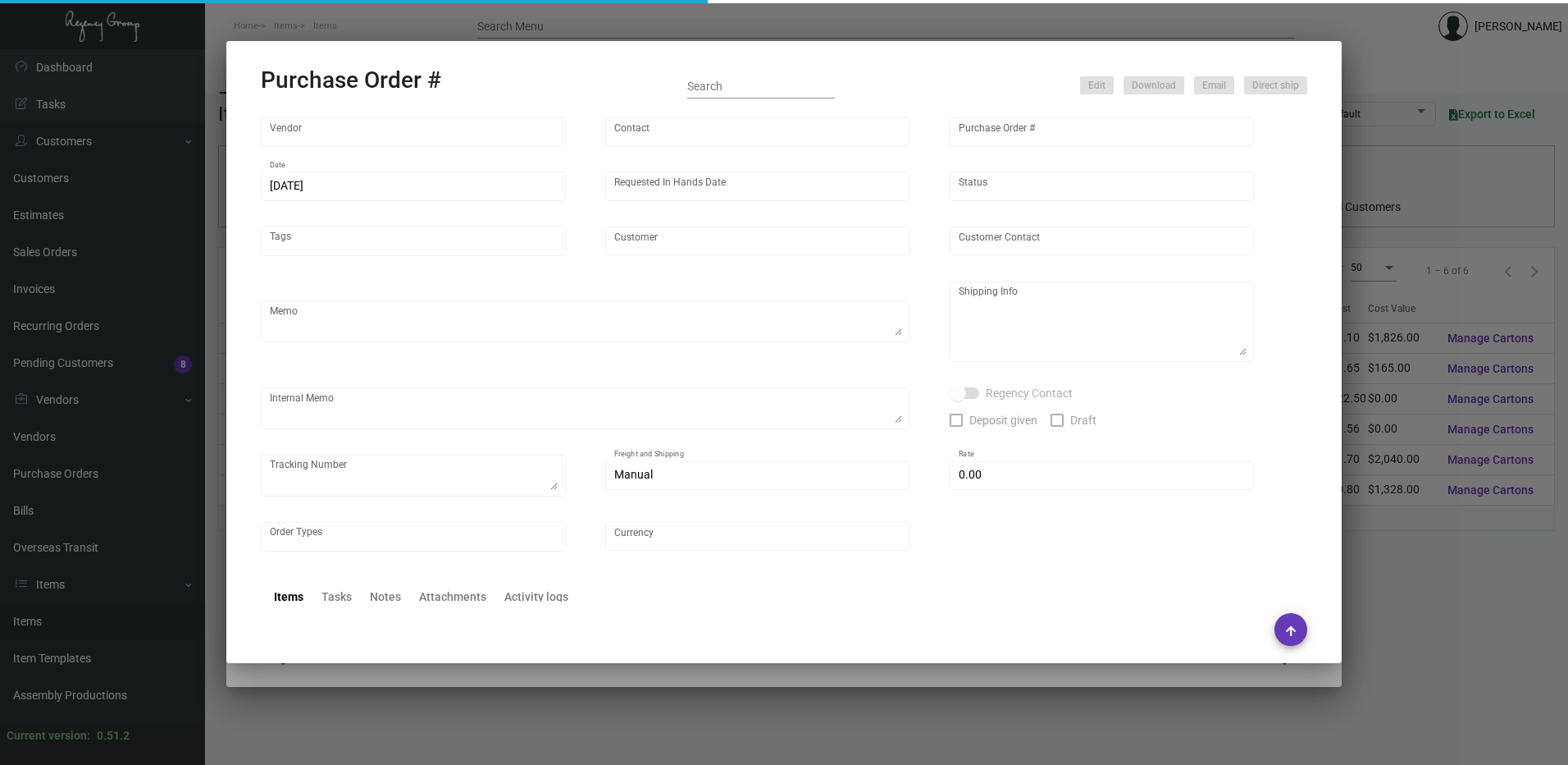
type input "L and L Promos"
type input "[PERSON_NAME]"
type input "94771"
type input "[DATE]"
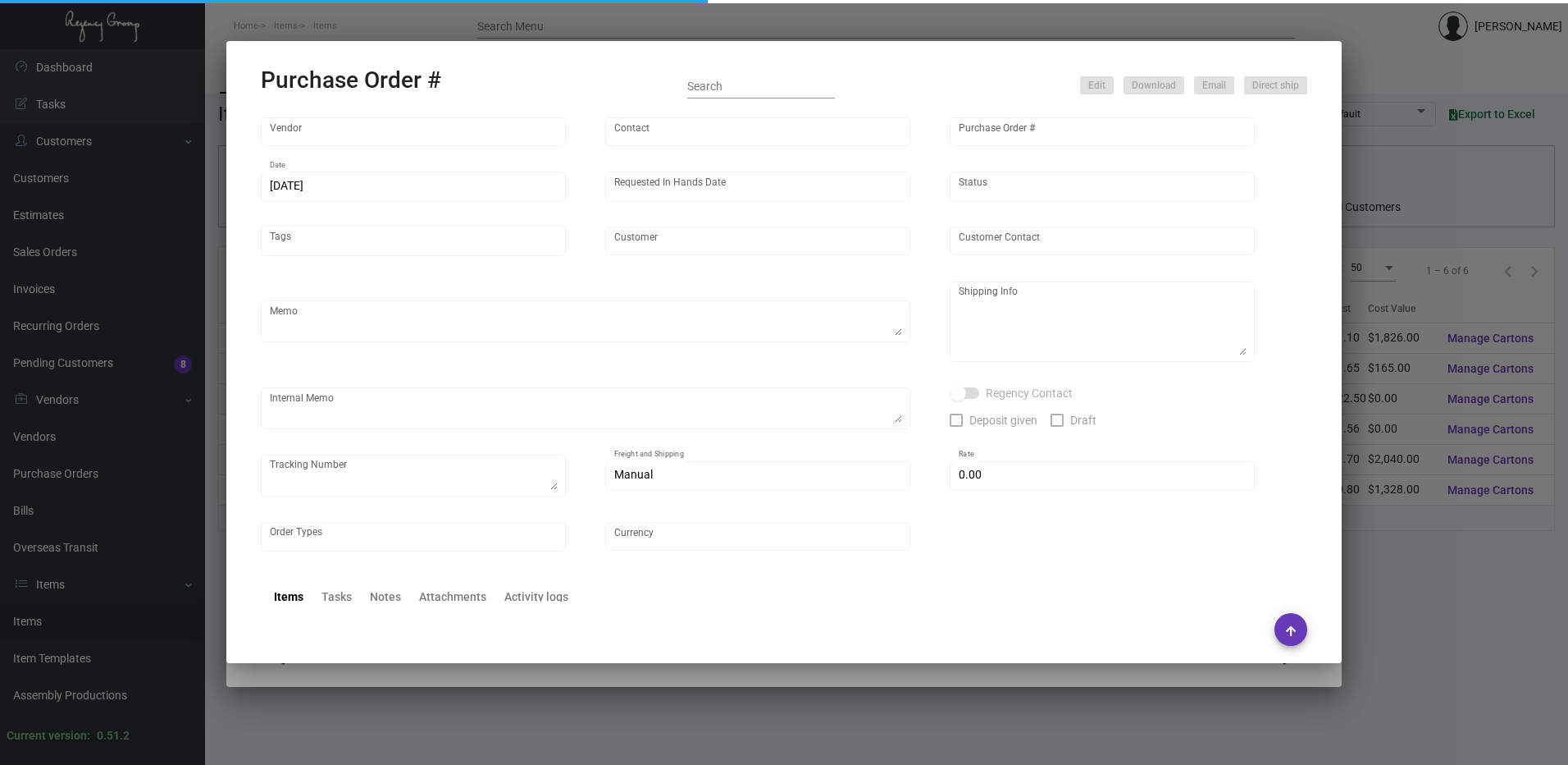
type input "Dream Hollywood"
type textarea "Ship to LA warehouse by BOAT"
type textarea "Regency Group LA [STREET_ADDRESS]"
checkbox input "true"
type textarea "1Z8174V40326577044"
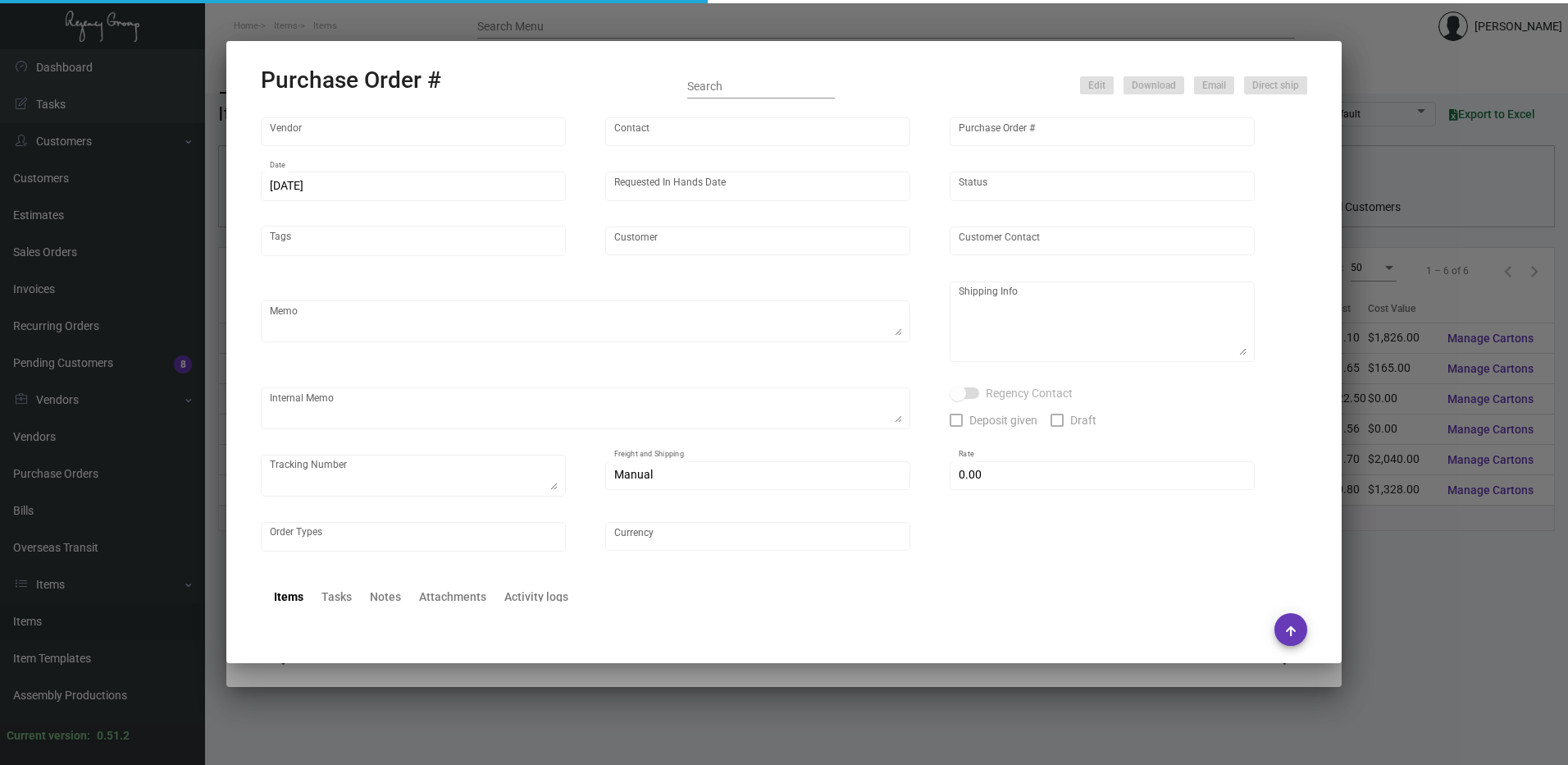
type input "$ 0.00"
type input "United States Dollar $"
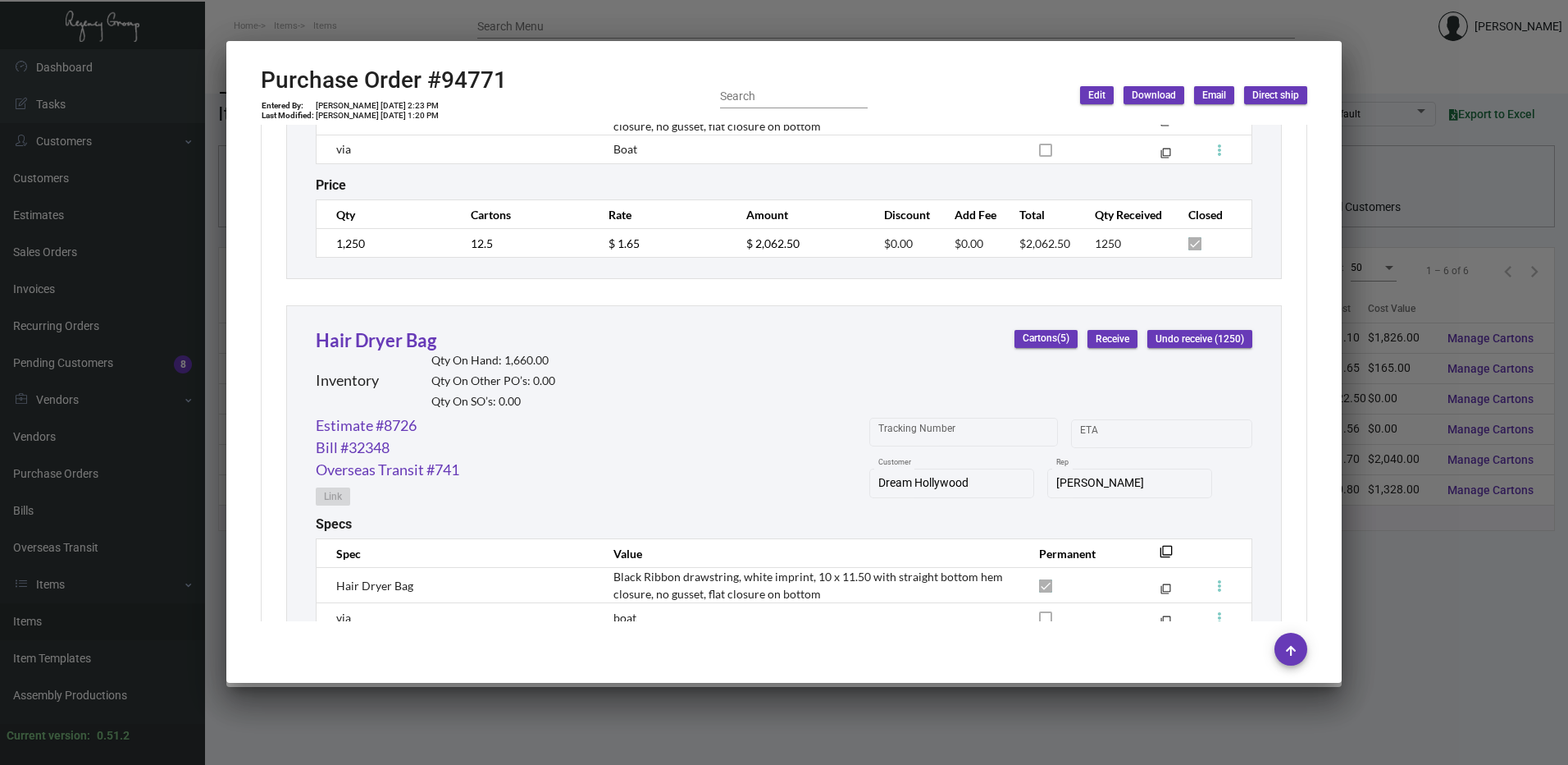
scroll to position [1210, 0]
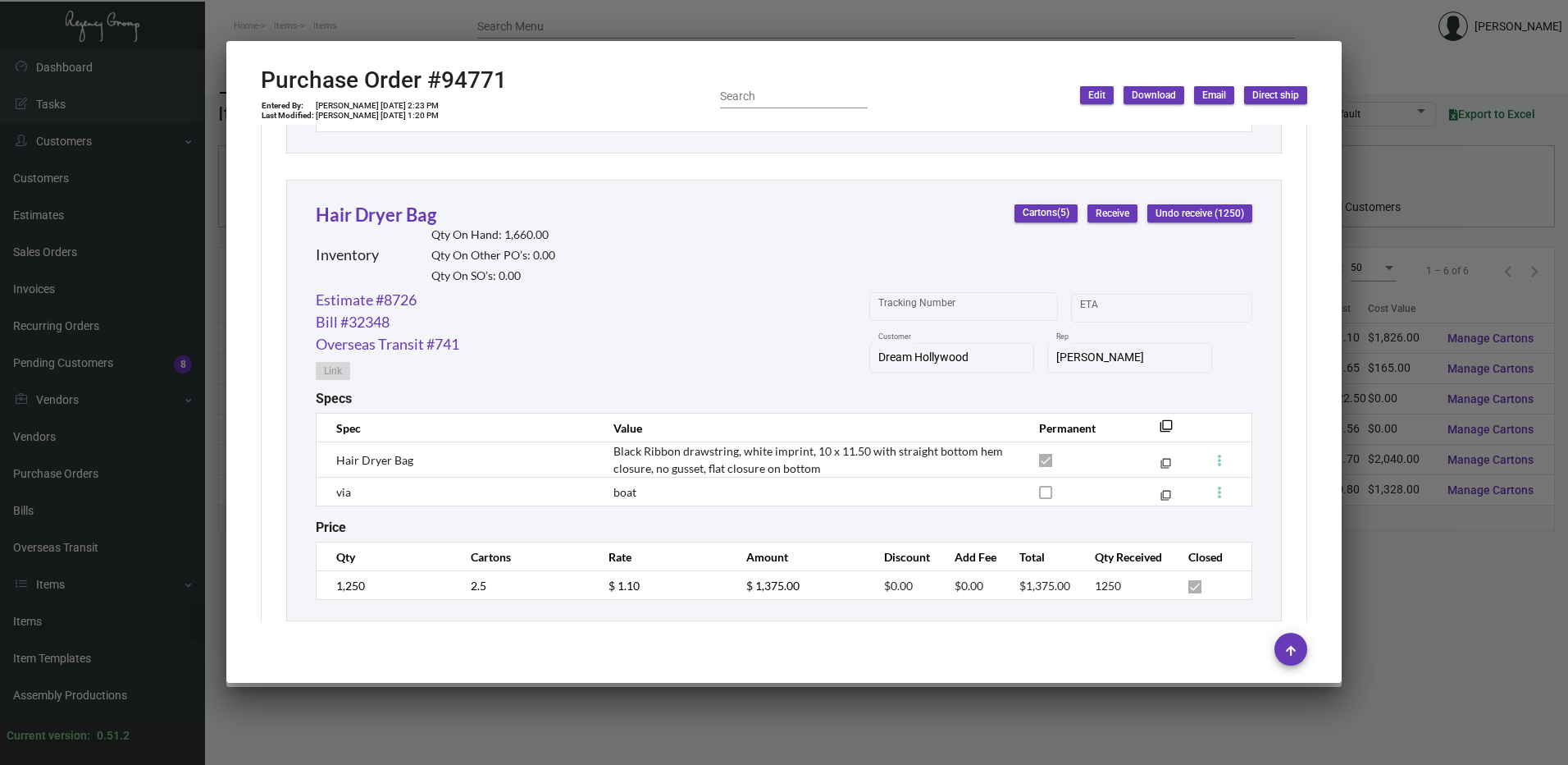
click at [601, 32] on div at bounding box center [784, 382] width 1568 height 765
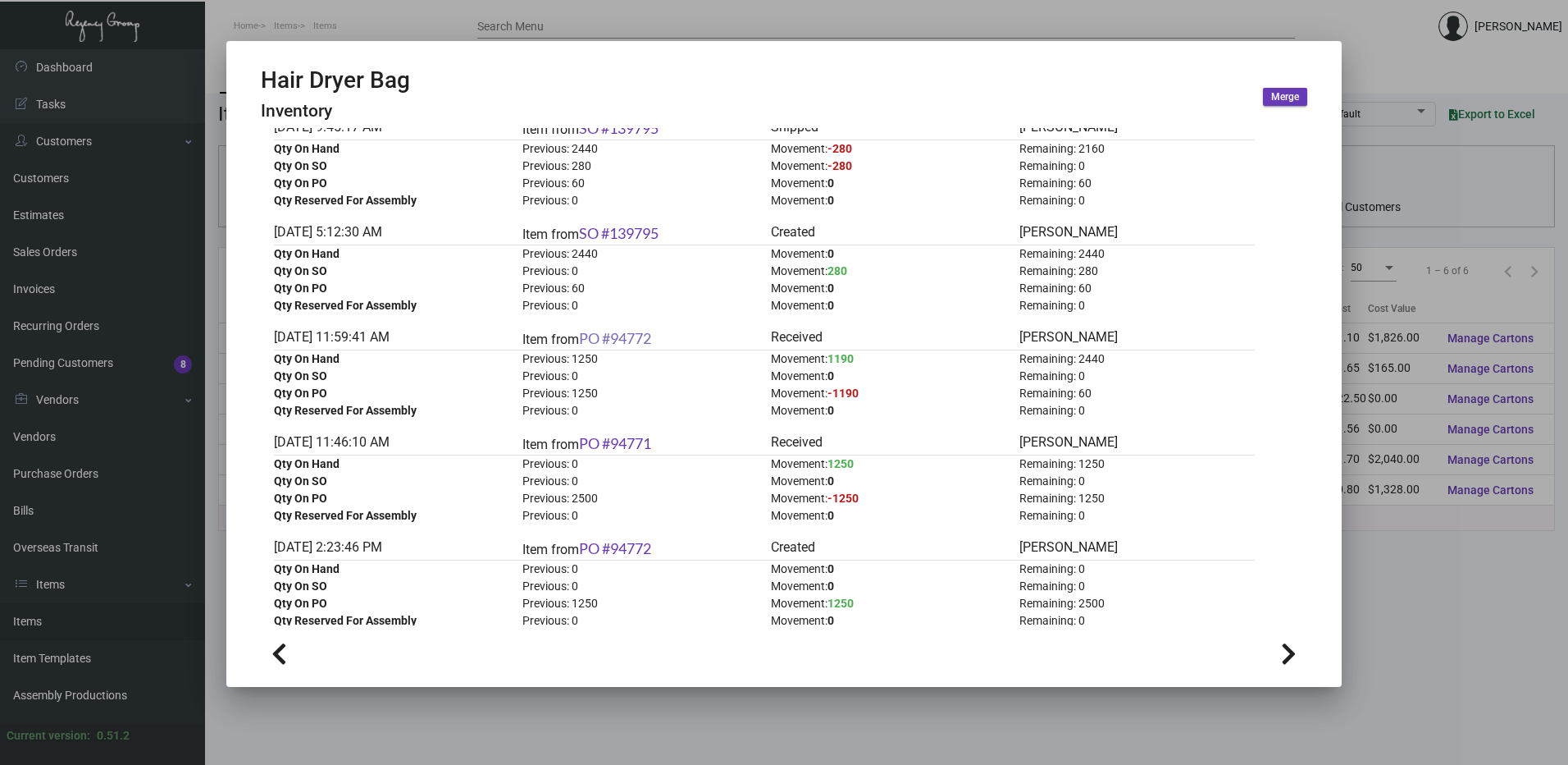
click at [625, 336] on link "PO #94772" at bounding box center [615, 338] width 72 height 18
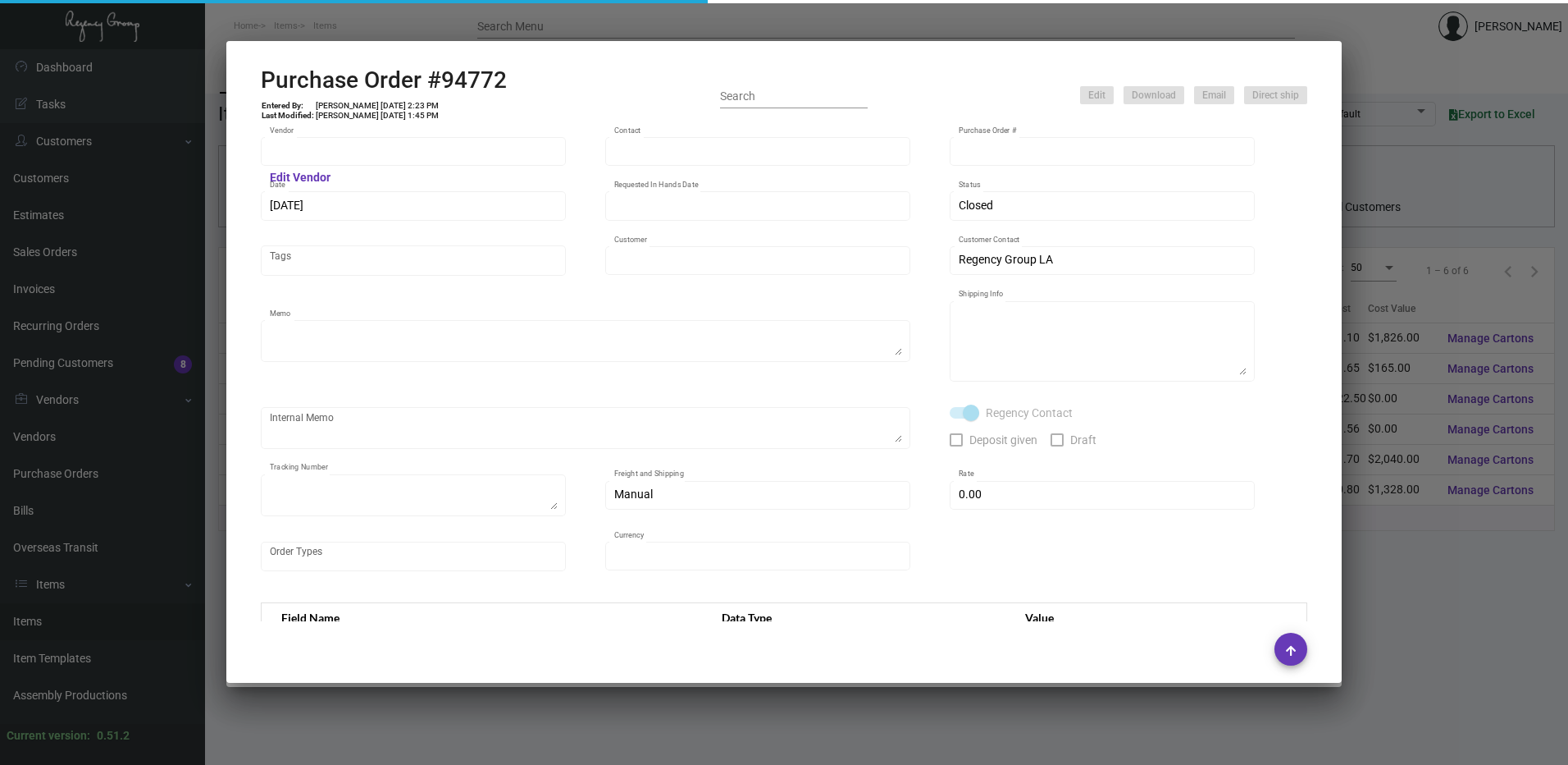
type input "L and L Promos"
type input "[PERSON_NAME]"
type input "94772"
type input "[DATE]"
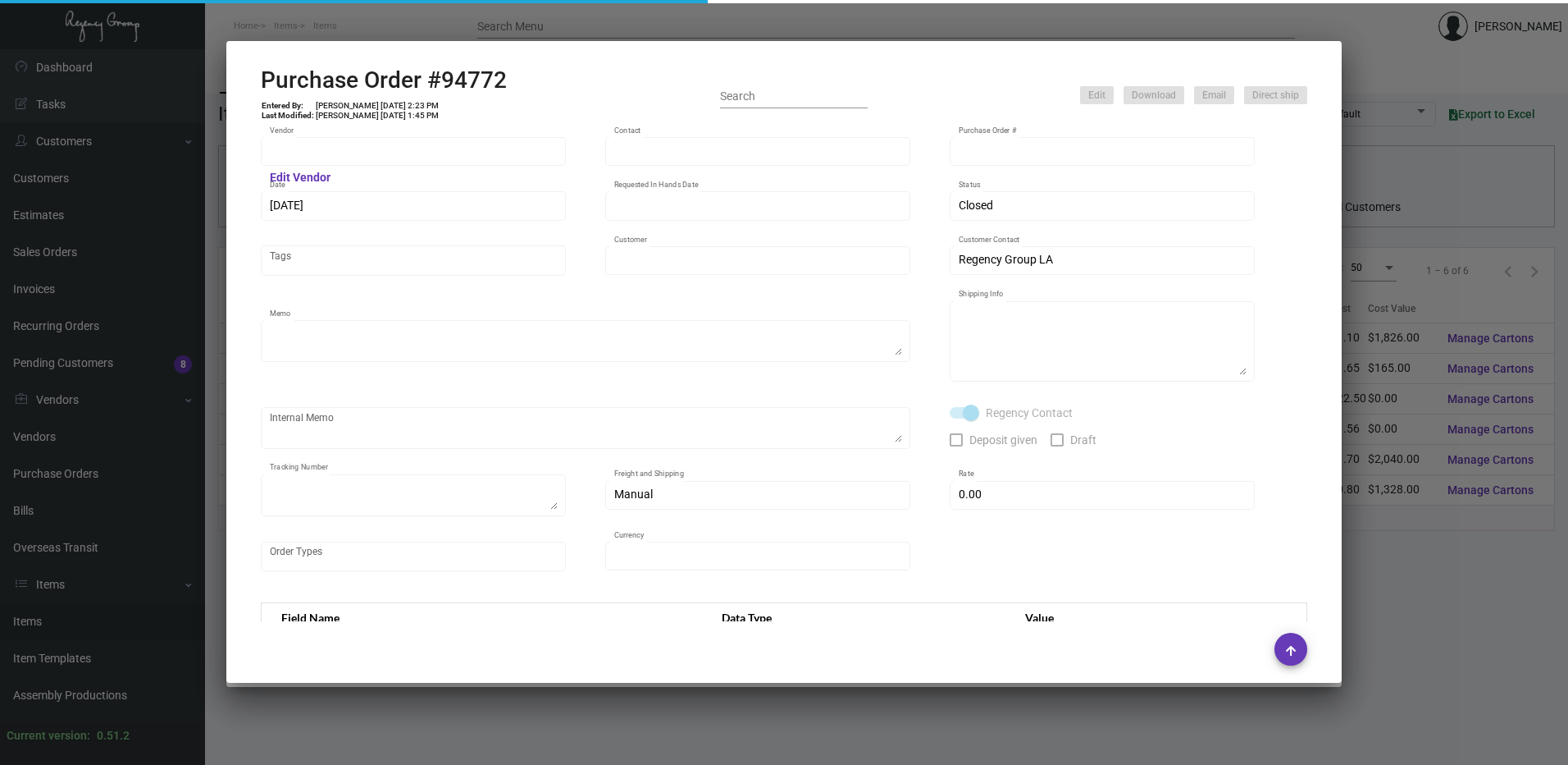
type input "Dream Hollywood"
type textarea "Boat to LA warehouse"
type textarea "Regency Group LA [STREET_ADDRESS]"
checkbox input "true"
type textarea "1Z8174V40326577044"
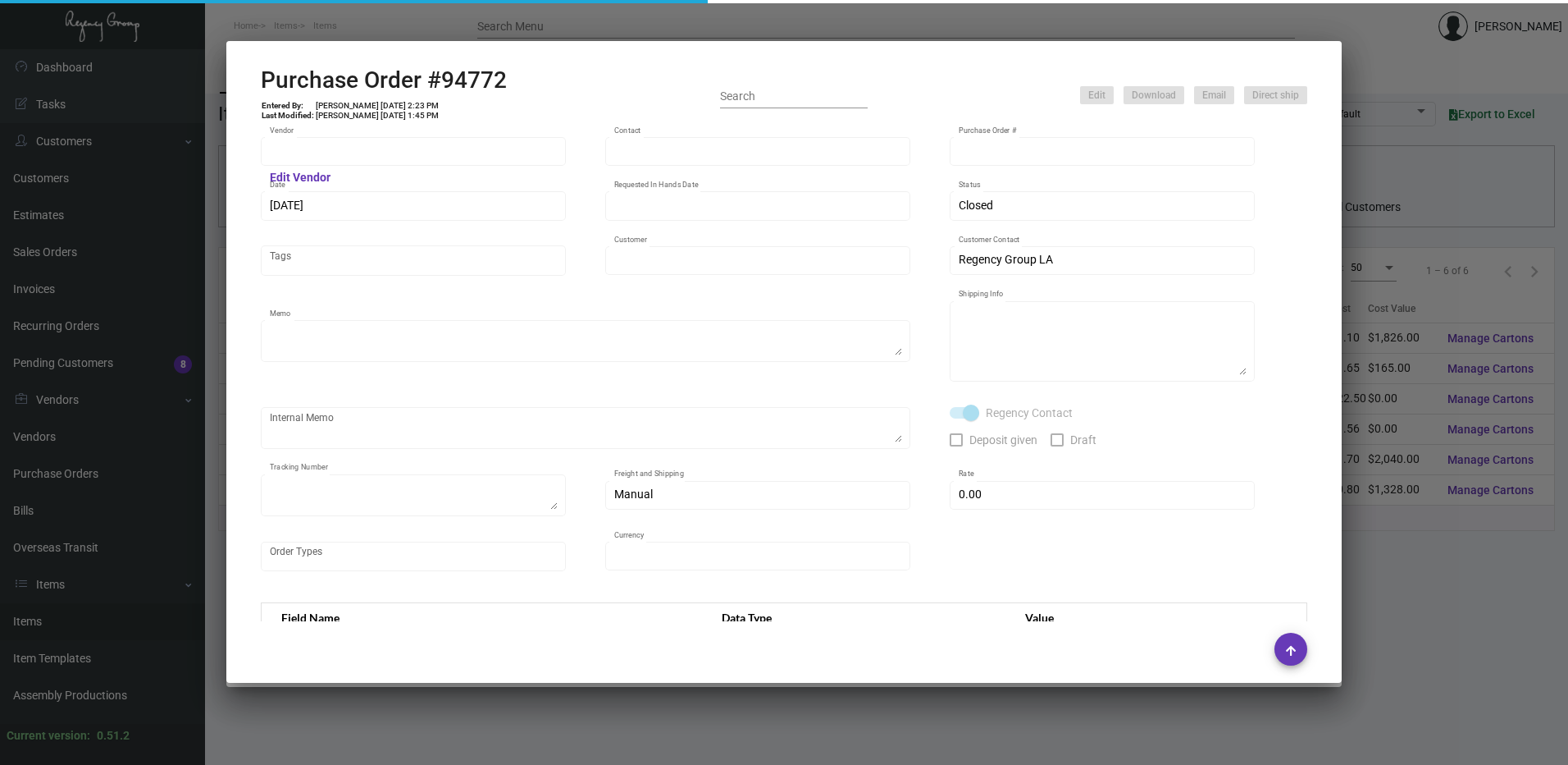
type input "$ 0.00"
type input "United States Dollar $"
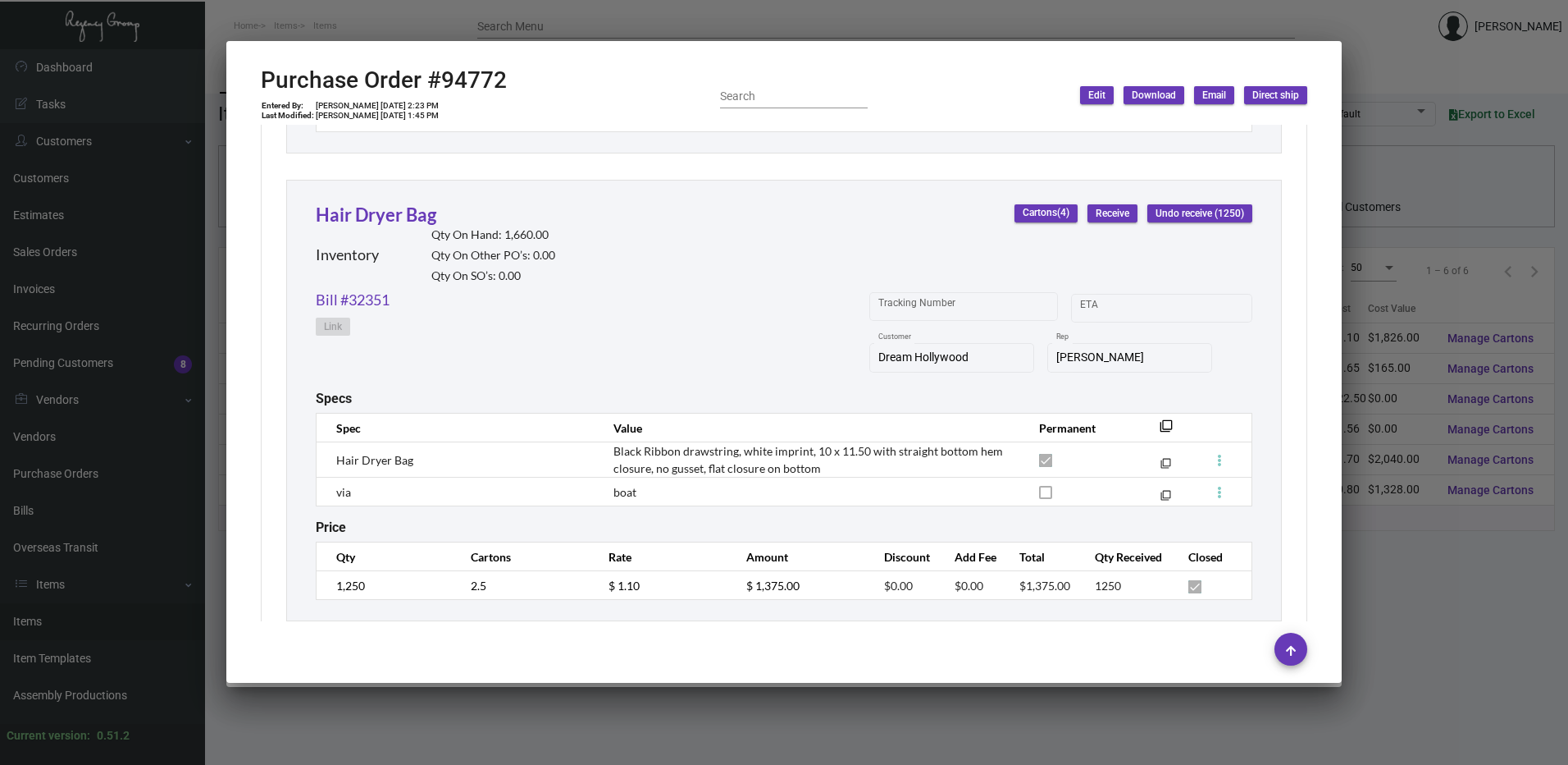
click at [596, 31] on div at bounding box center [784, 382] width 1568 height 765
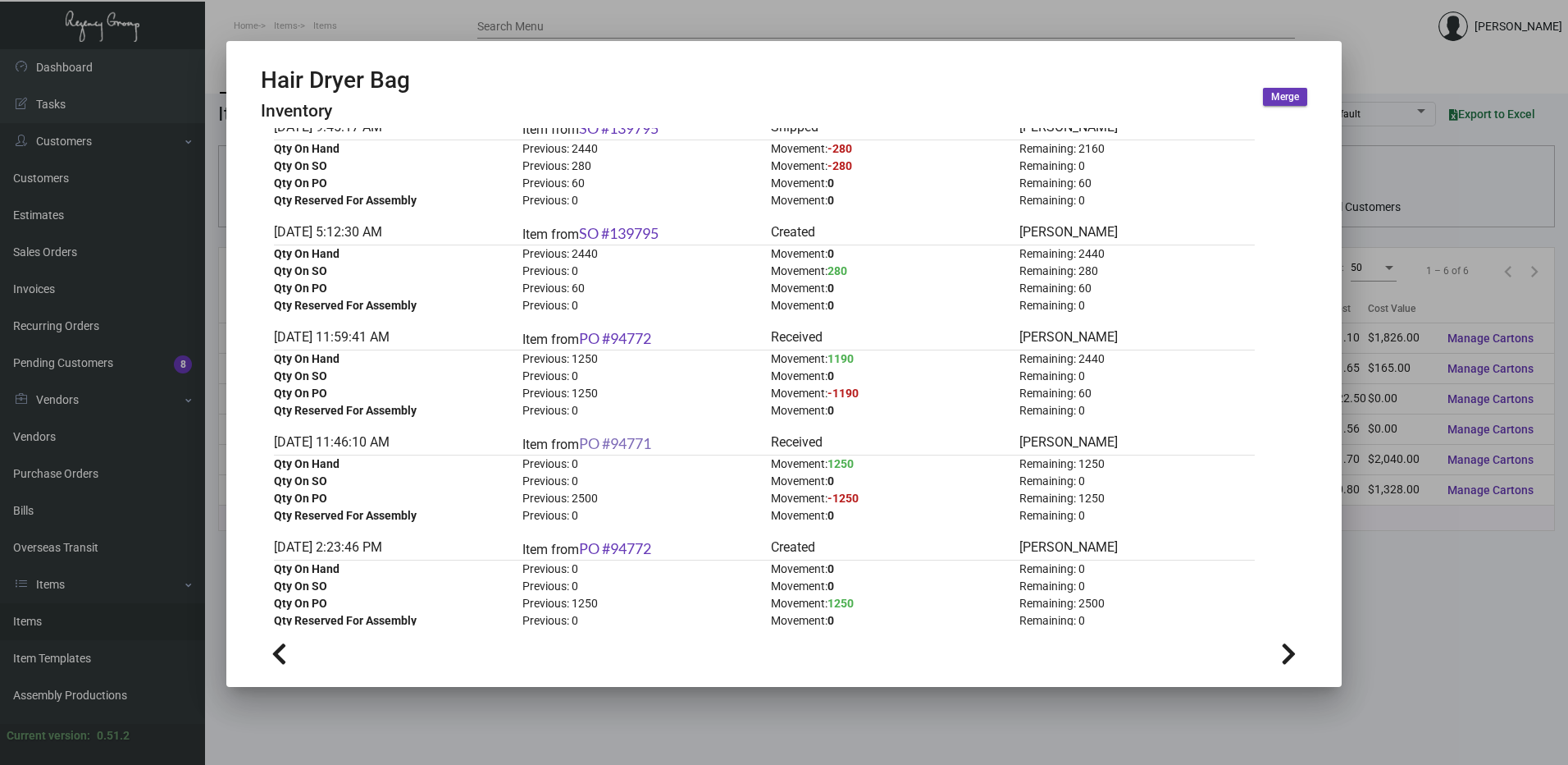
click at [627, 451] on link "PO #94771" at bounding box center [615, 442] width 72 height 18
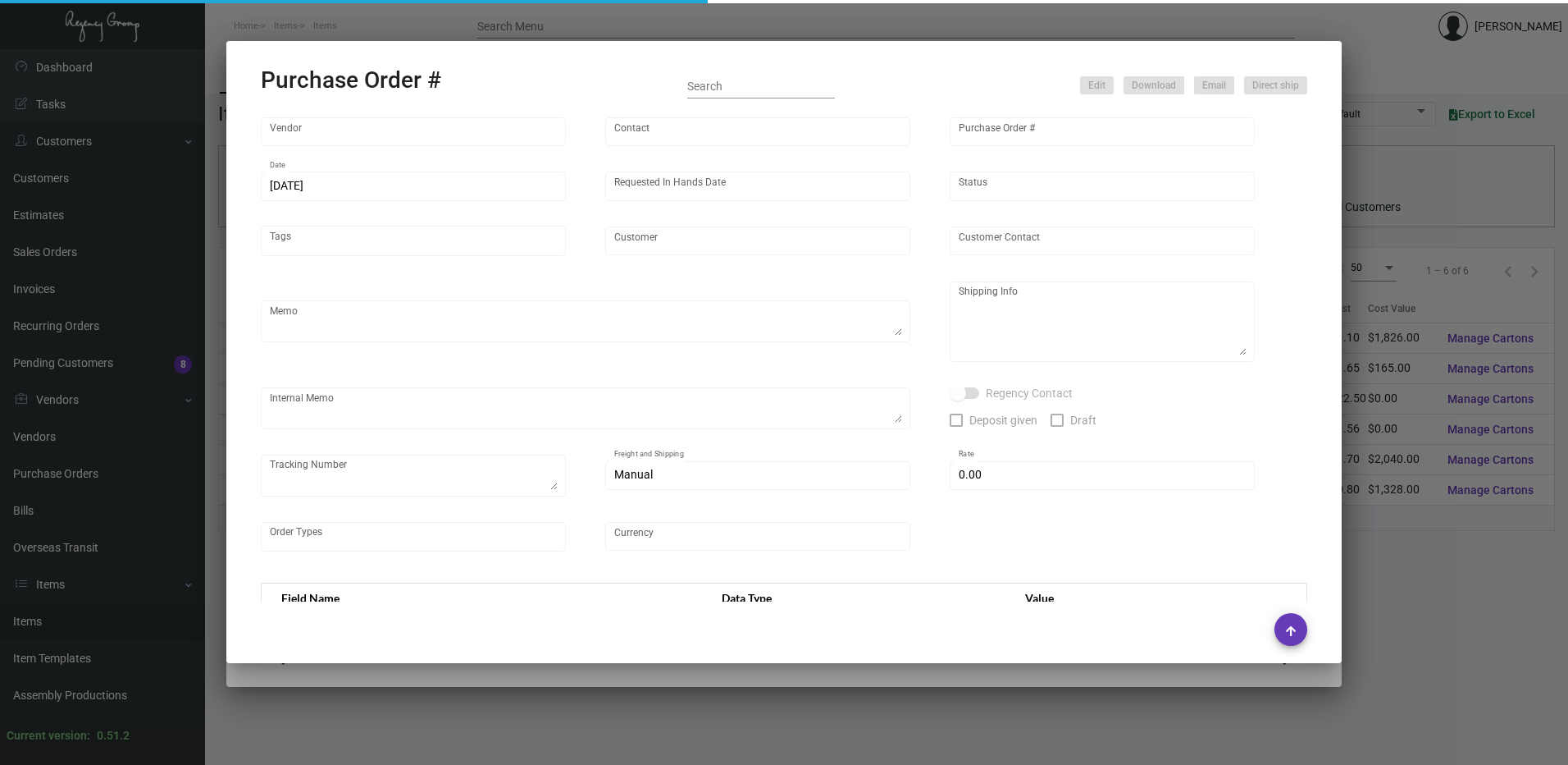
type input "L and L Promos"
type input "[PERSON_NAME]"
type input "94771"
type input "[DATE]"
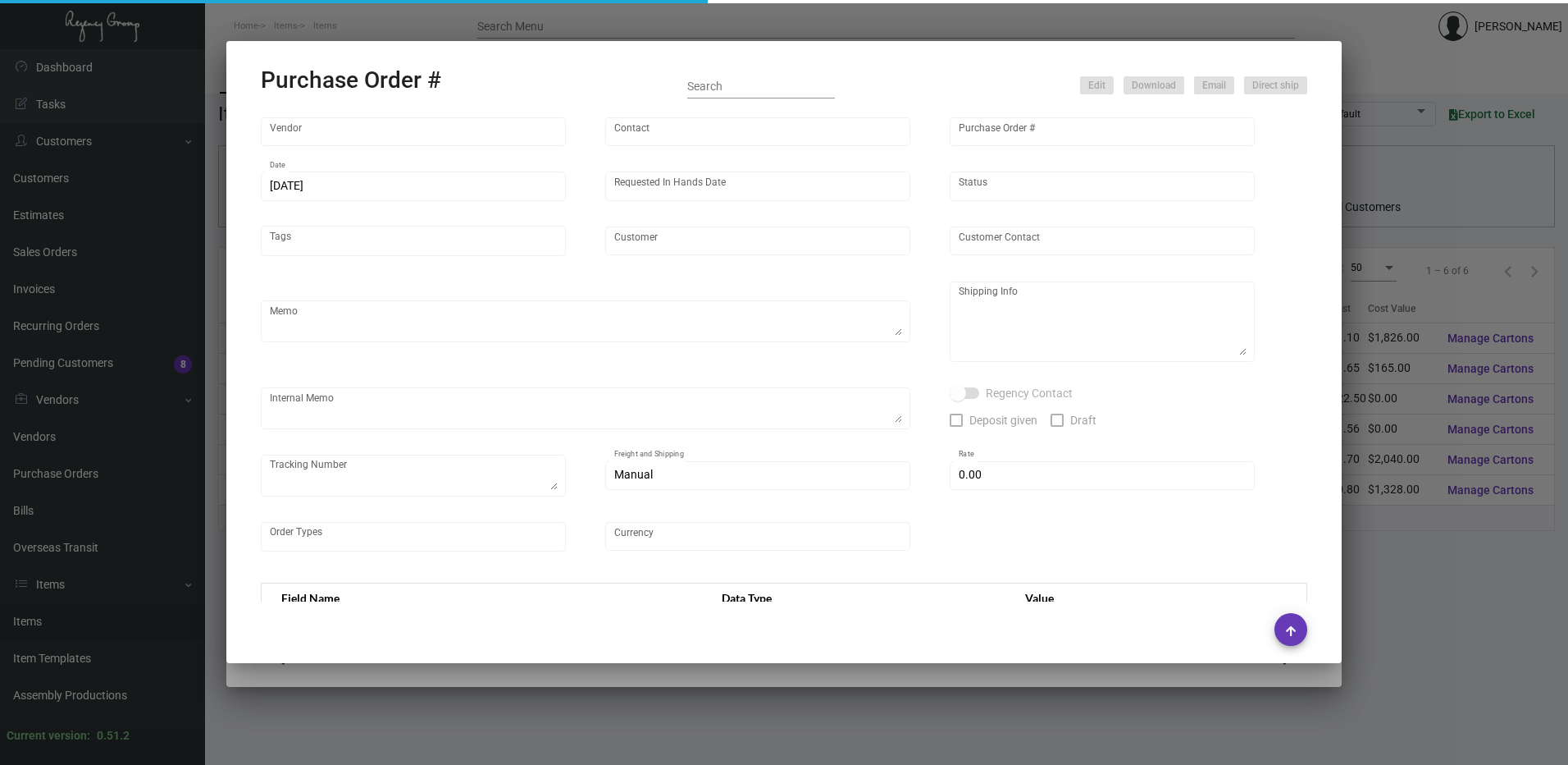
type input "Dream Hollywood"
type textarea "Ship to LA warehouse by BOAT"
type textarea "Regency Group LA [STREET_ADDRESS]"
checkbox input "true"
type textarea "1Z8174V40326577044"
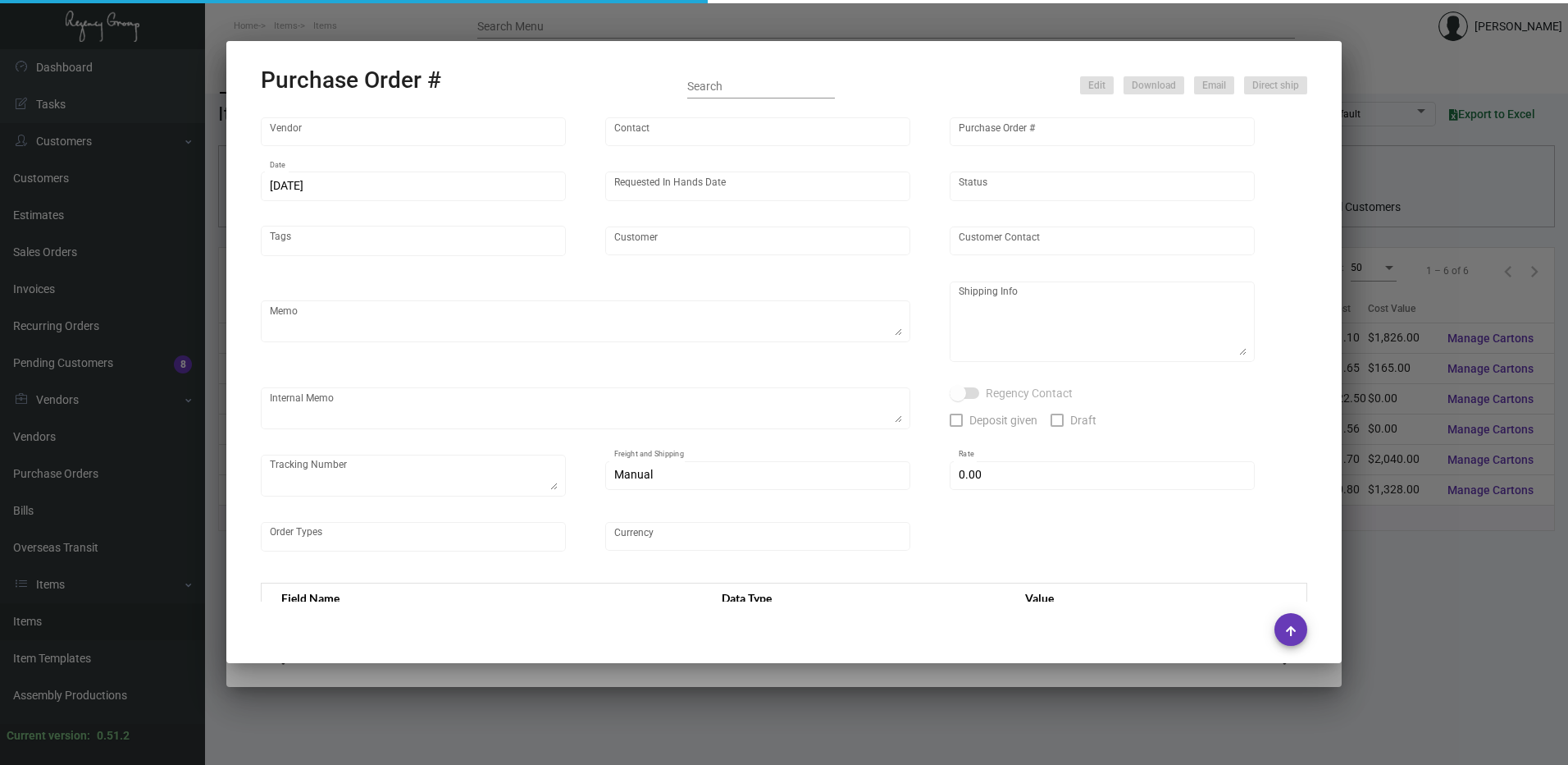
type input "$ 0.00"
type input "United States Dollar $"
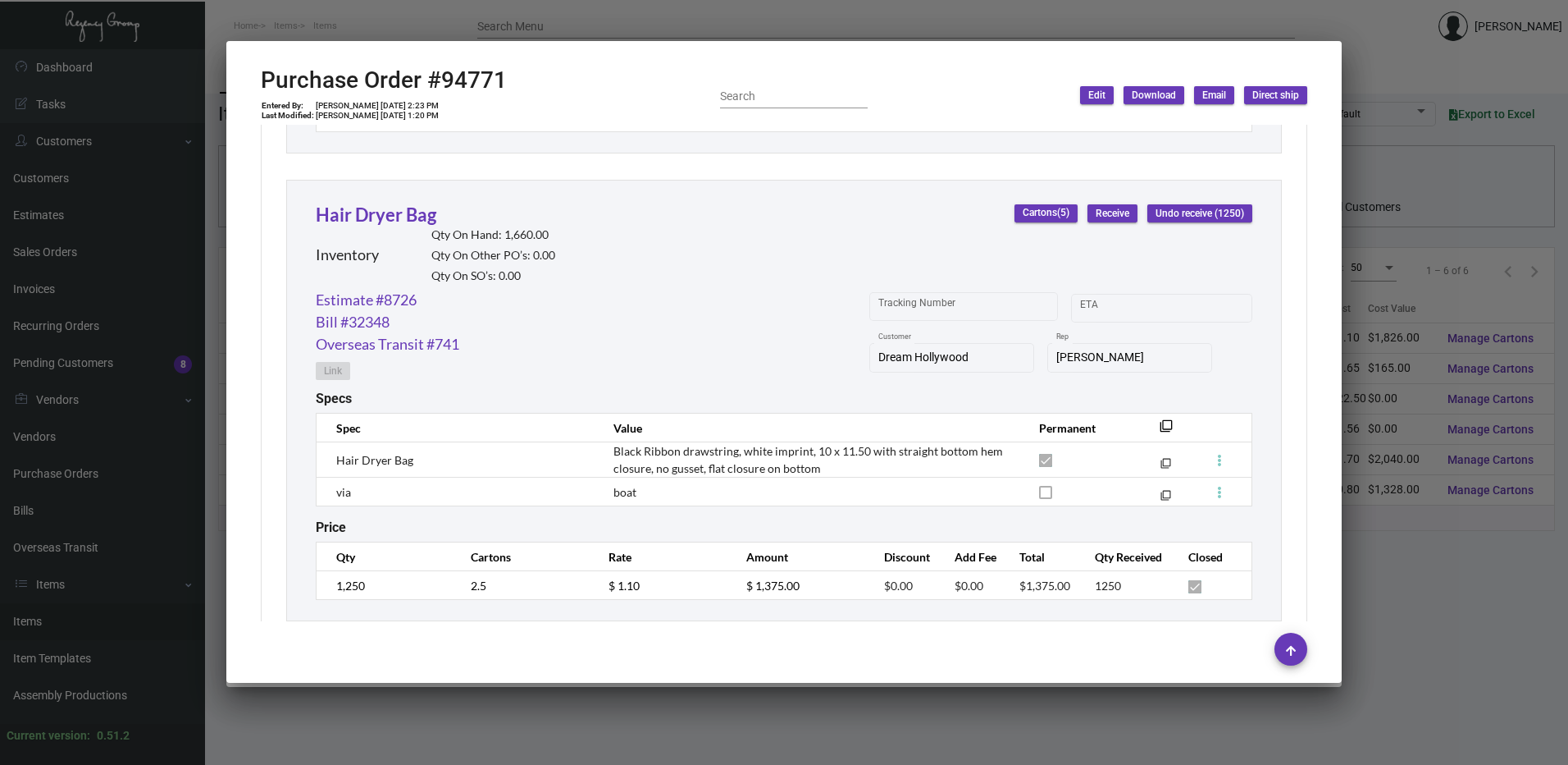
click at [628, 29] on div at bounding box center [784, 382] width 1568 height 765
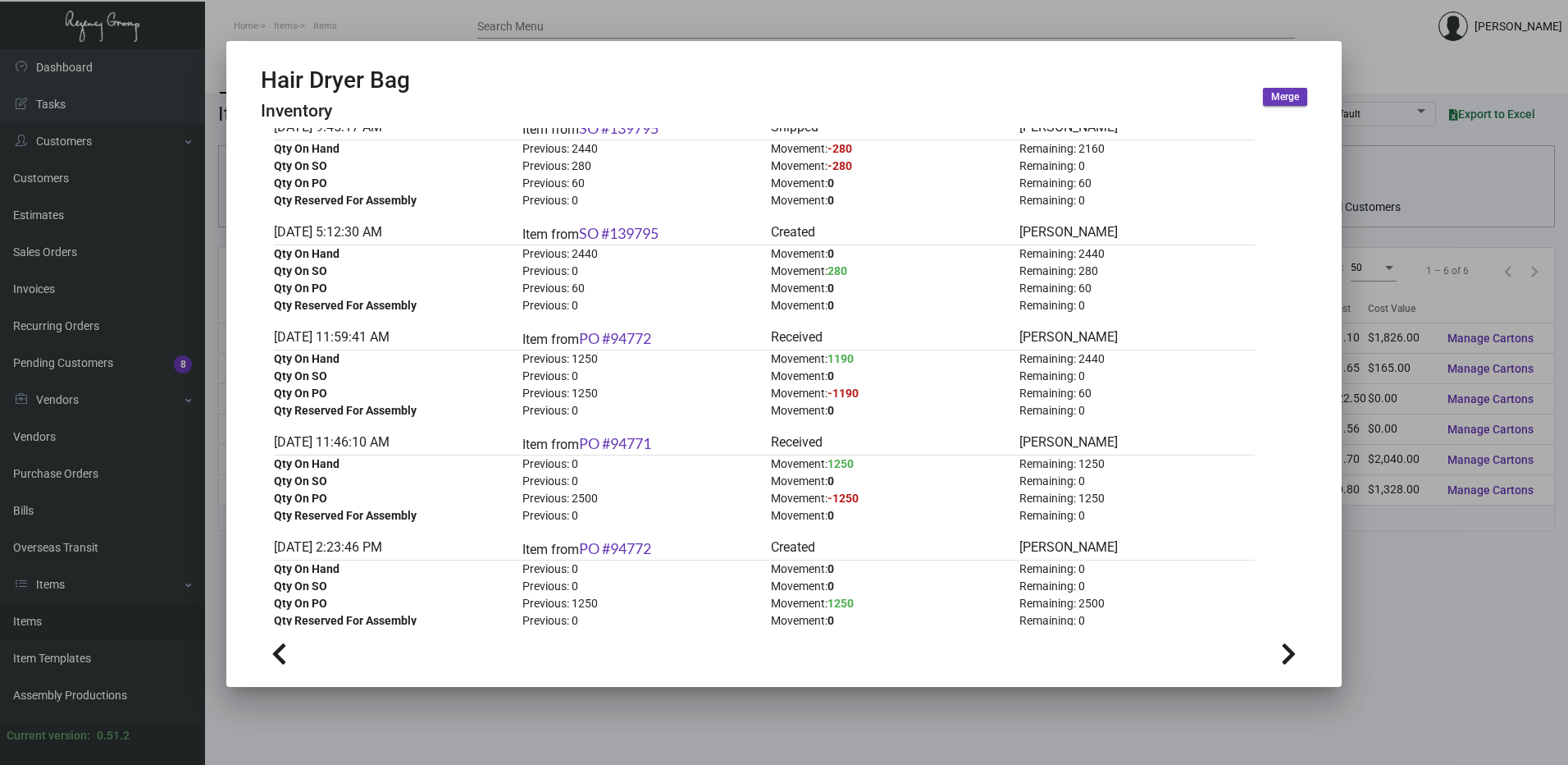
click at [609, 328] on div "Item from PO #94772" at bounding box center [640, 339] width 236 height 23
click at [614, 335] on link "PO #94772" at bounding box center [615, 338] width 72 height 18
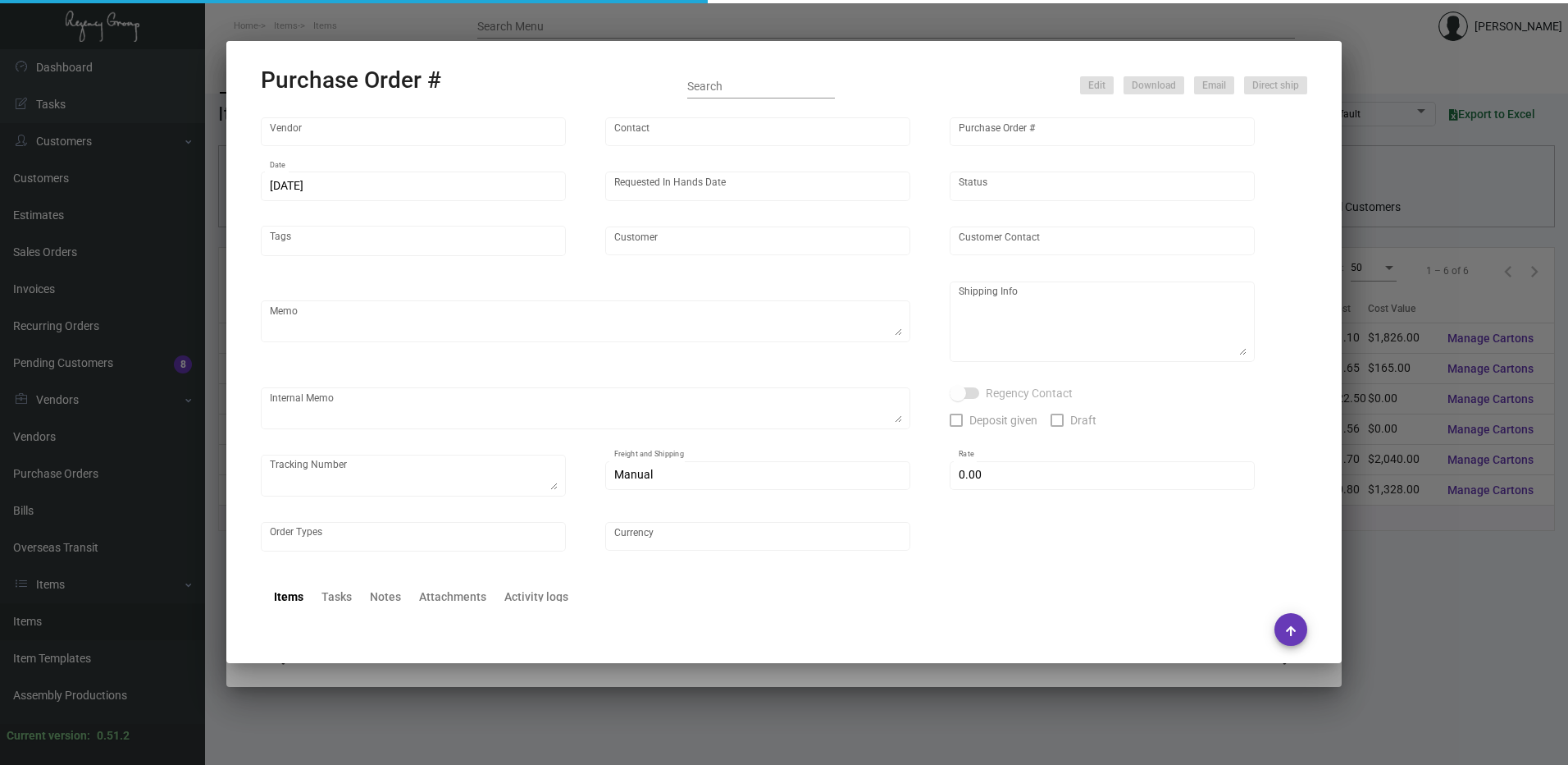
type input "L and L Promos"
type input "[PERSON_NAME]"
type input "94772"
type input "[DATE]"
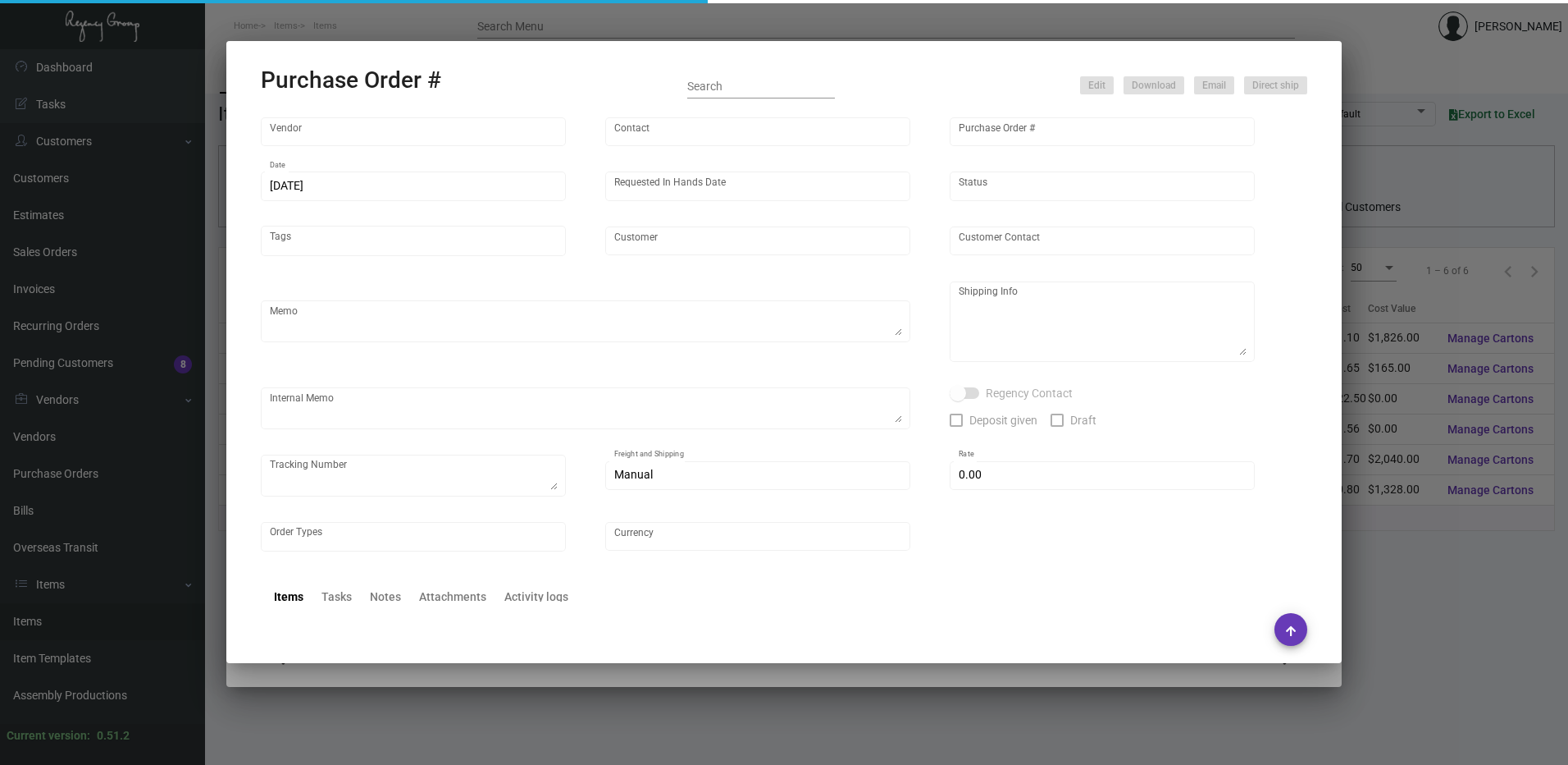
type input "Dream Hollywood"
type textarea "Boat to LA warehouse"
type textarea "Regency Group LA [STREET_ADDRESS]"
checkbox input "true"
type textarea "1Z8174V40326577044"
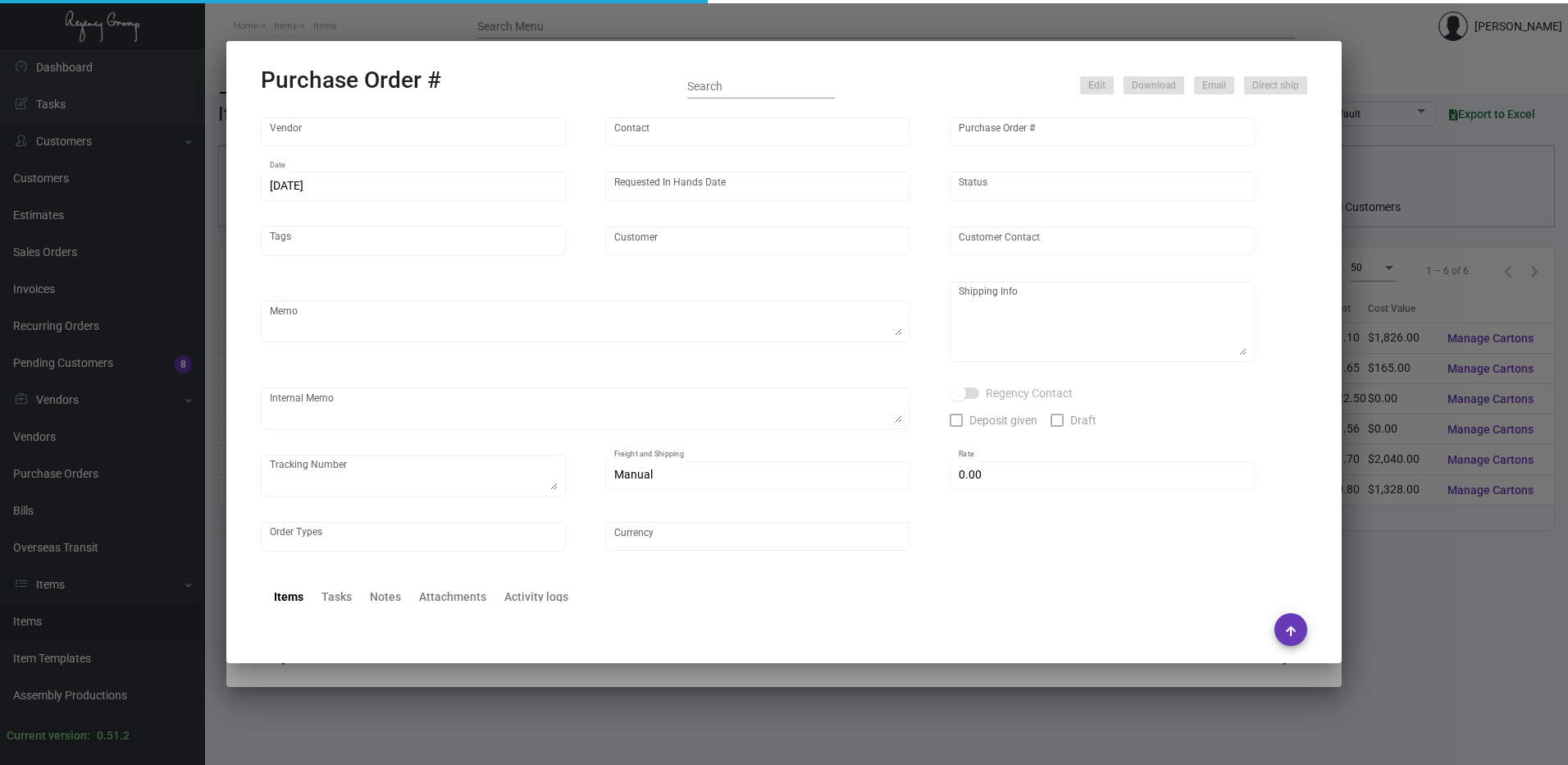
type input "$ 0.00"
type input "United States Dollar $"
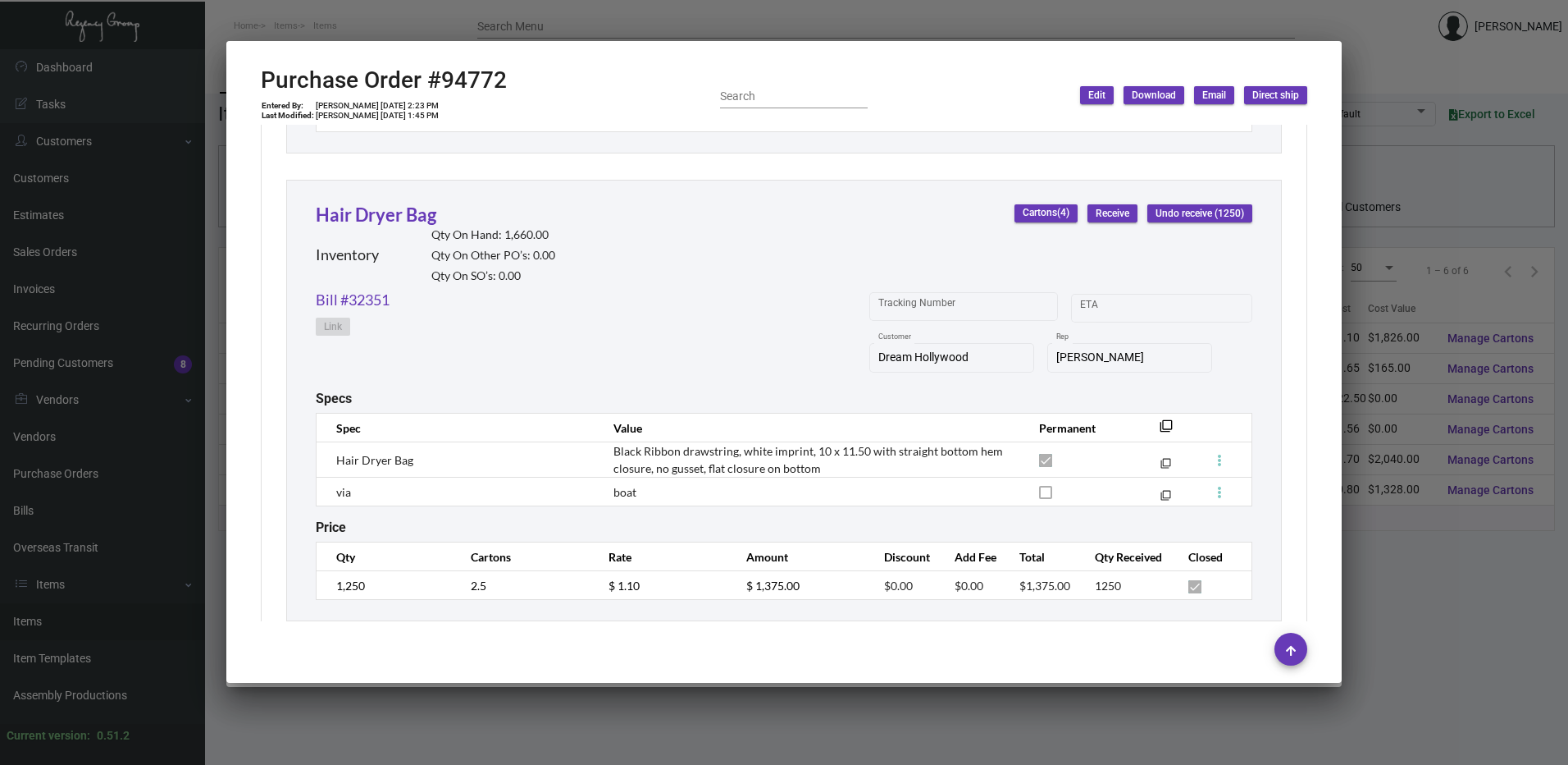
click at [567, 20] on div at bounding box center [784, 382] width 1568 height 765
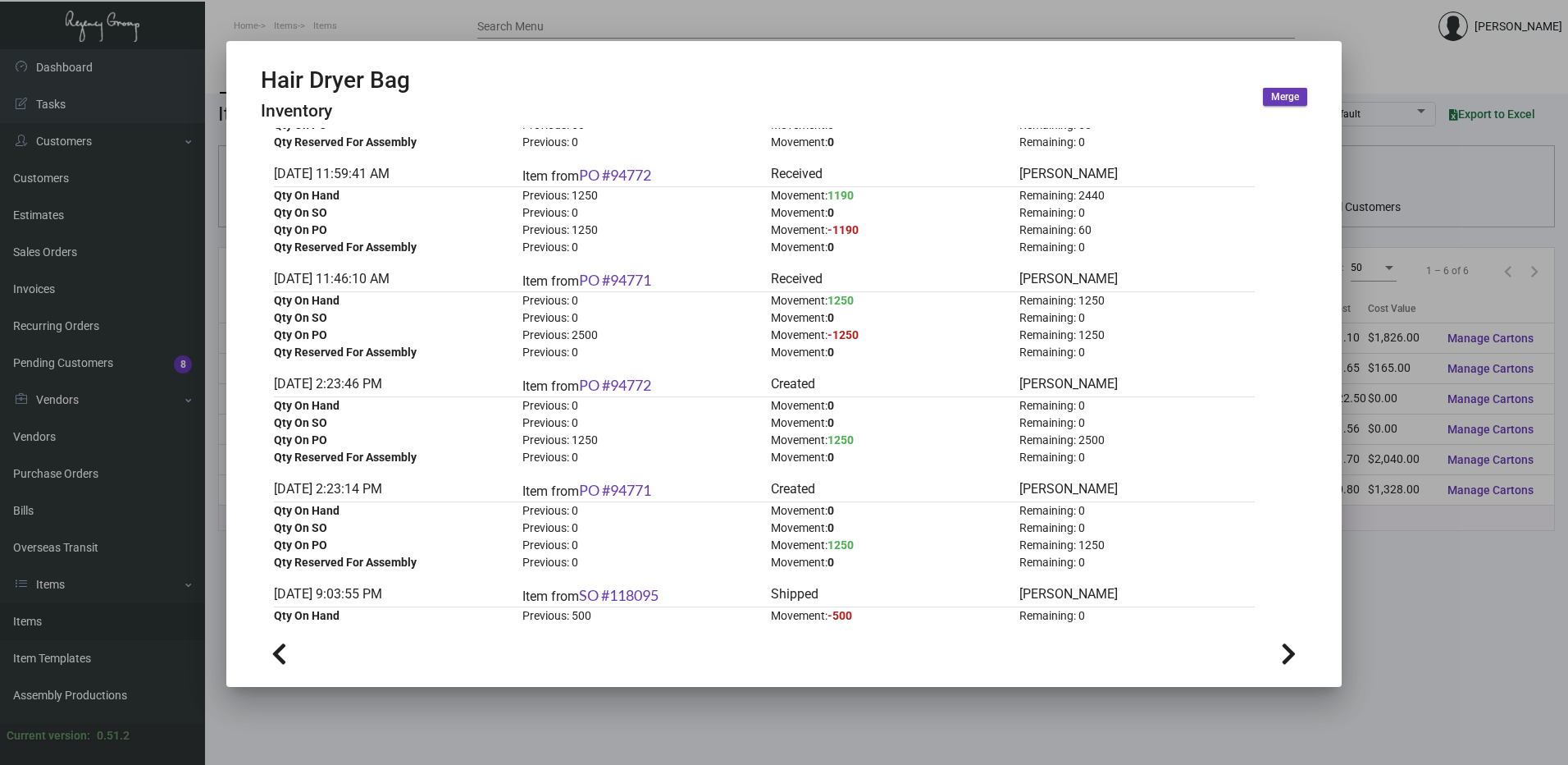
scroll to position [820, 0]
click at [630, 176] on link "PO #94772" at bounding box center [615, 174] width 72 height 18
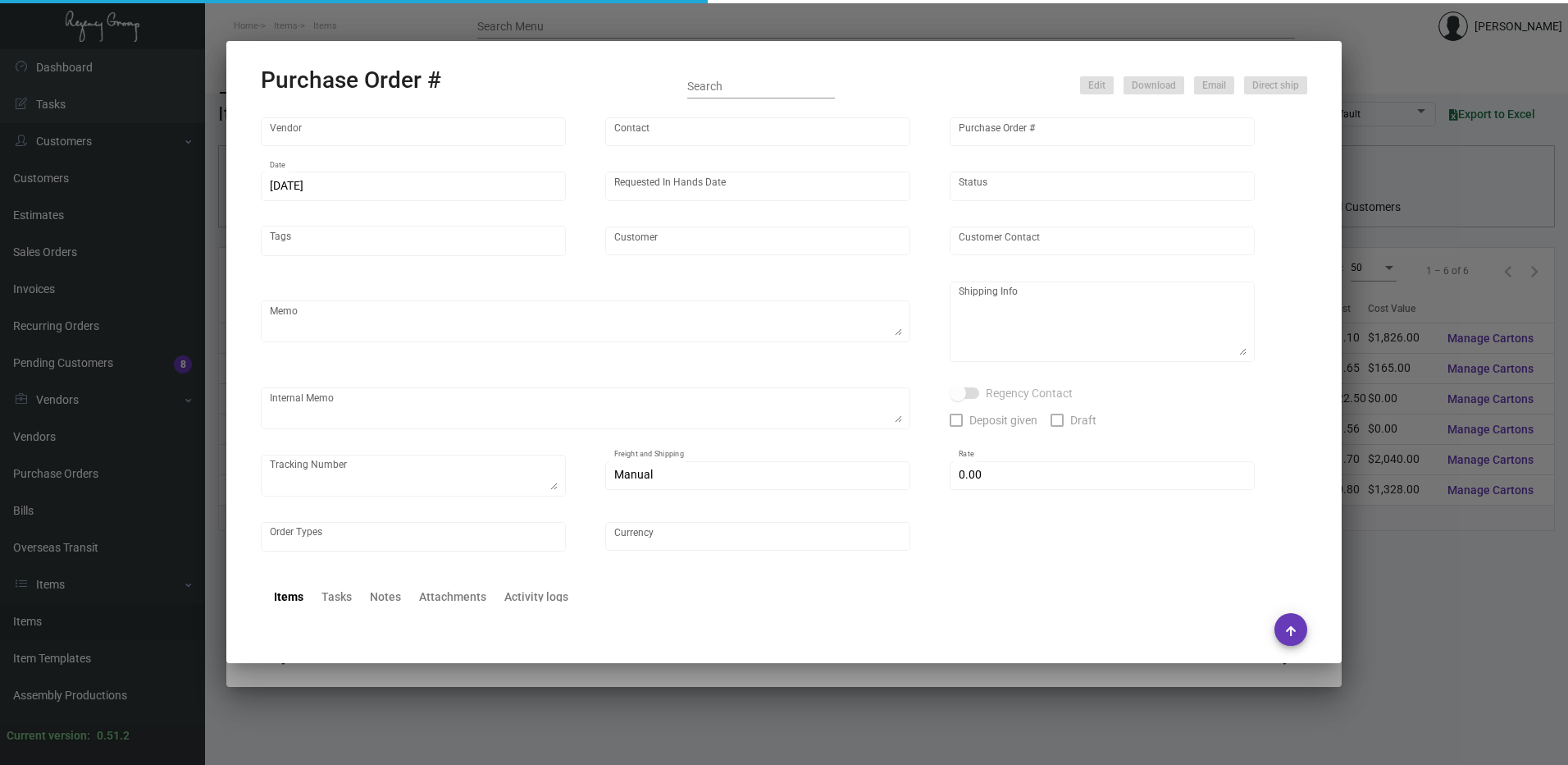
type input "L and L Promos"
type input "[PERSON_NAME]"
type input "94772"
type input "[DATE]"
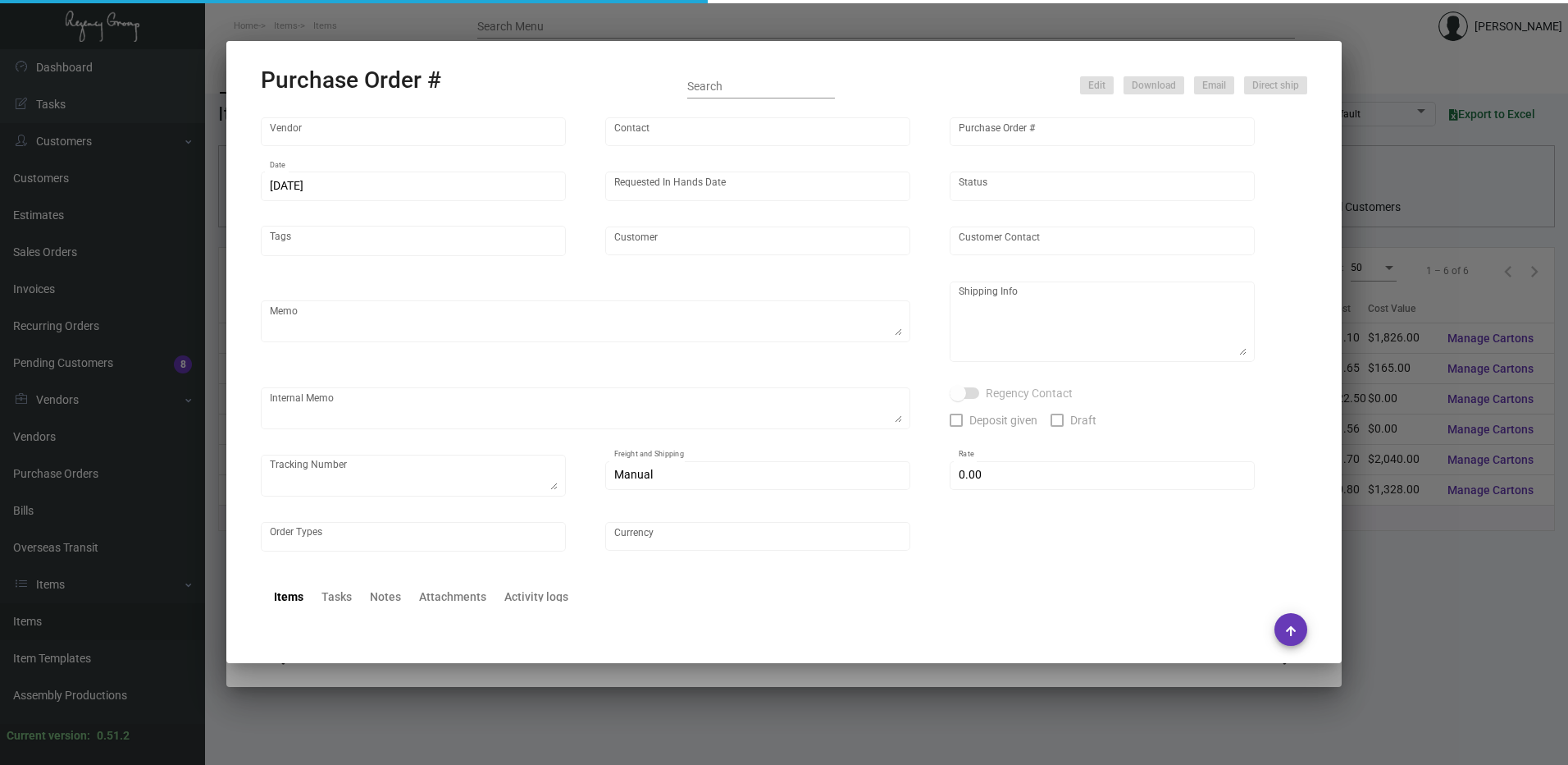
type input "Dream Hollywood"
type textarea "Boat to LA warehouse"
type textarea "Regency Group LA [STREET_ADDRESS]"
checkbox input "true"
type textarea "1Z8174V40326577044"
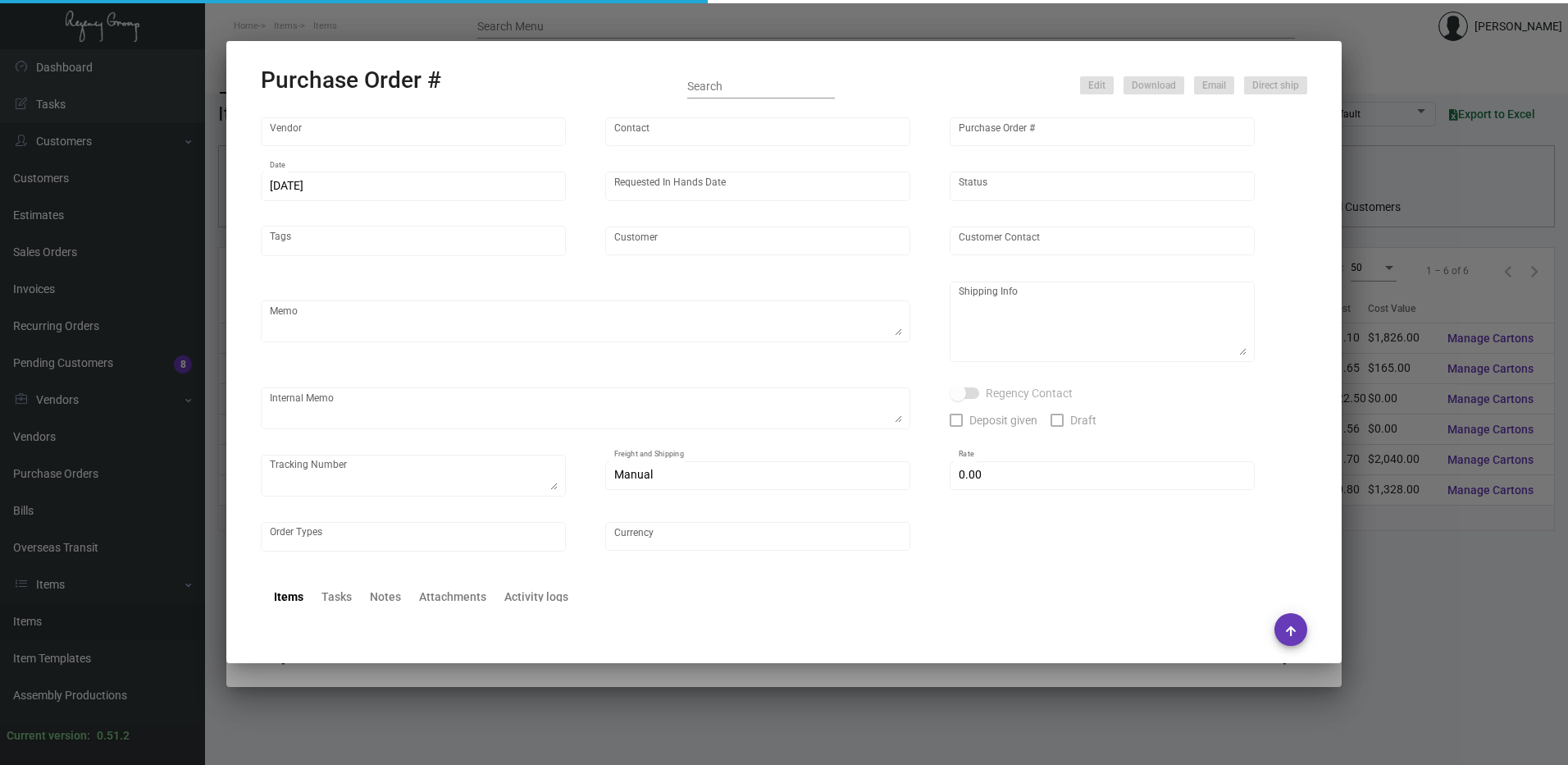
type input "$ 0.00"
type input "United States Dollar $"
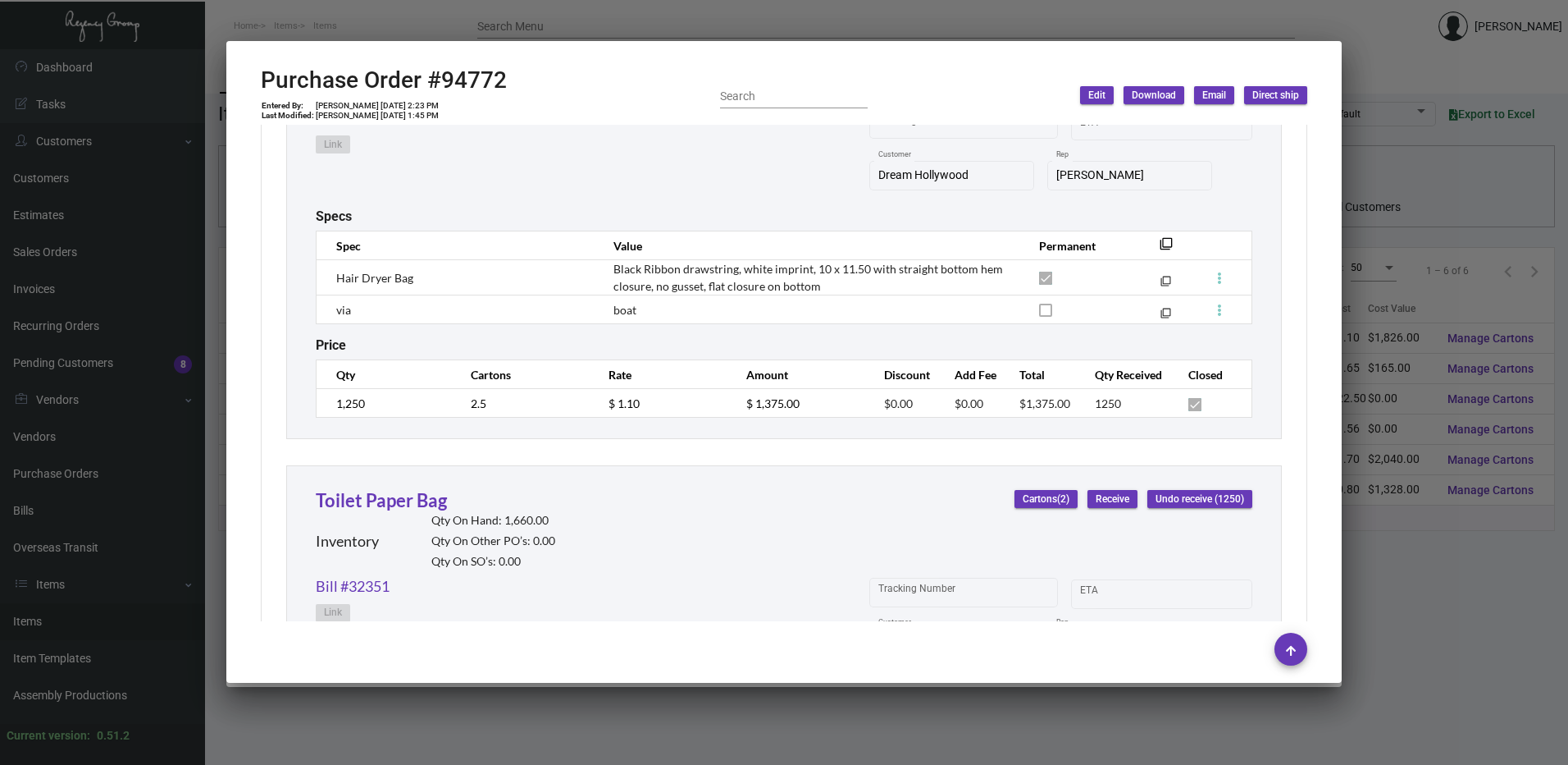
scroll to position [1170, 0]
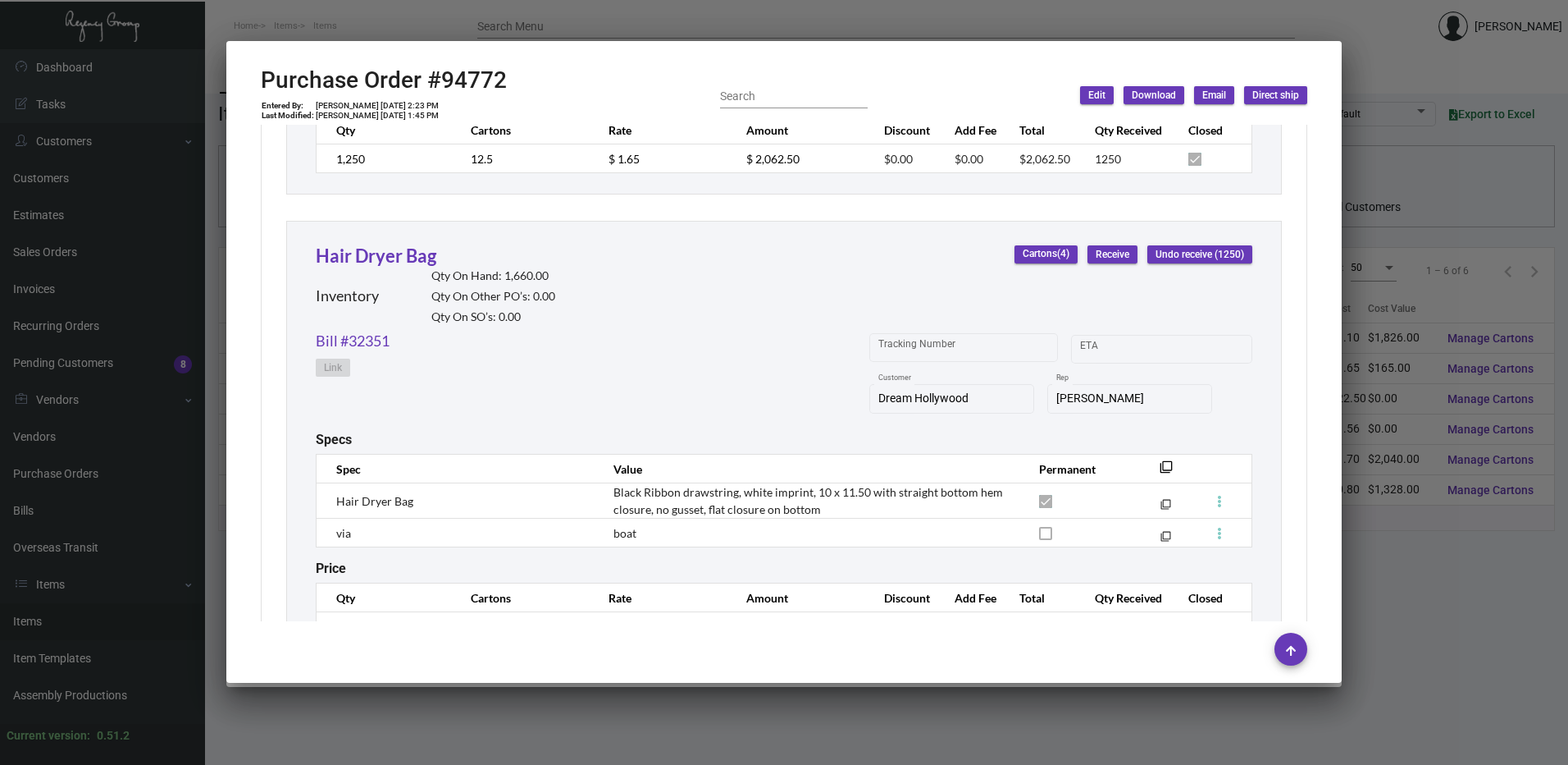
click at [601, 16] on div at bounding box center [784, 382] width 1568 height 765
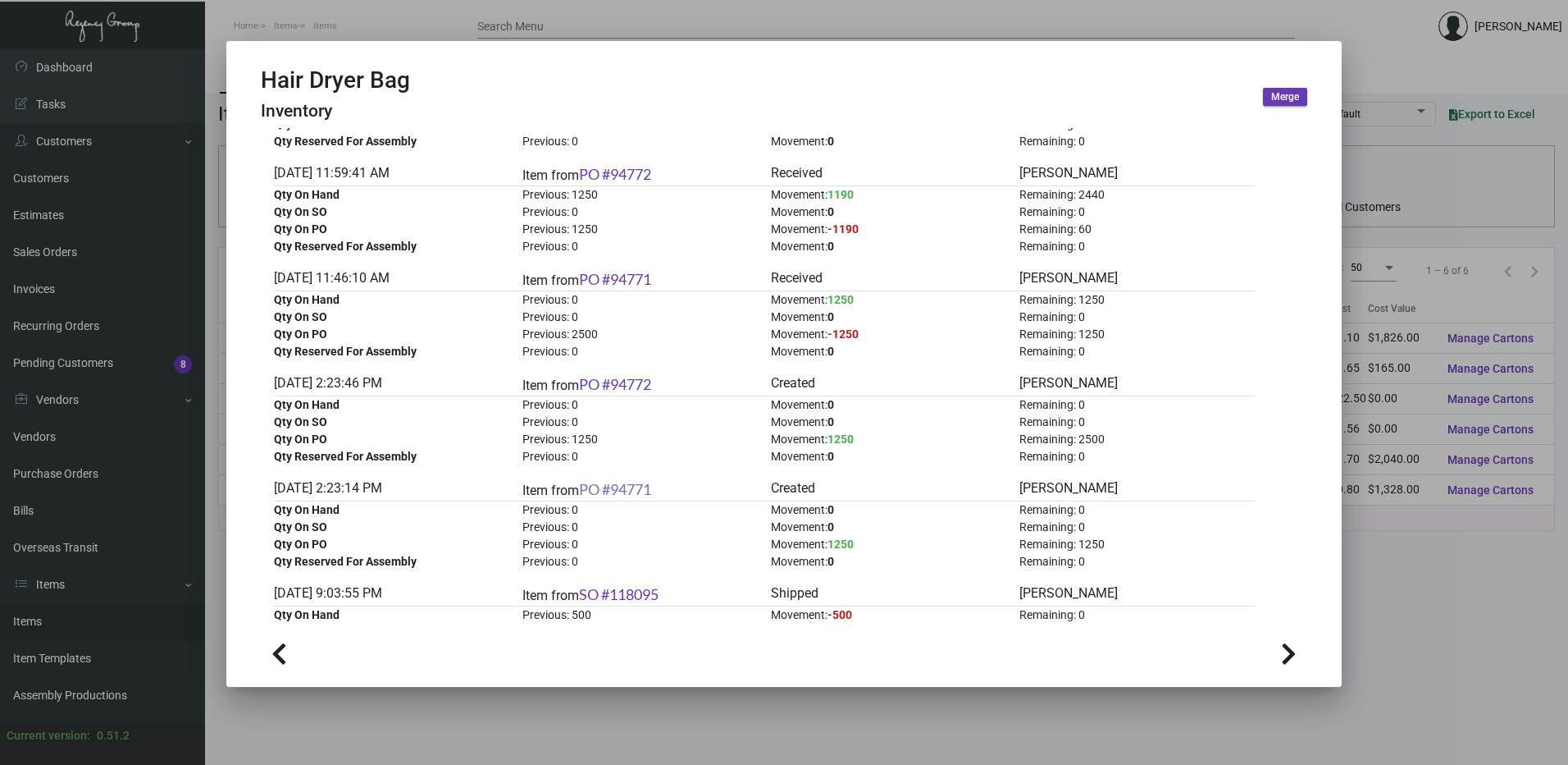
click at [625, 490] on link "PO #94771" at bounding box center [615, 488] width 72 height 18
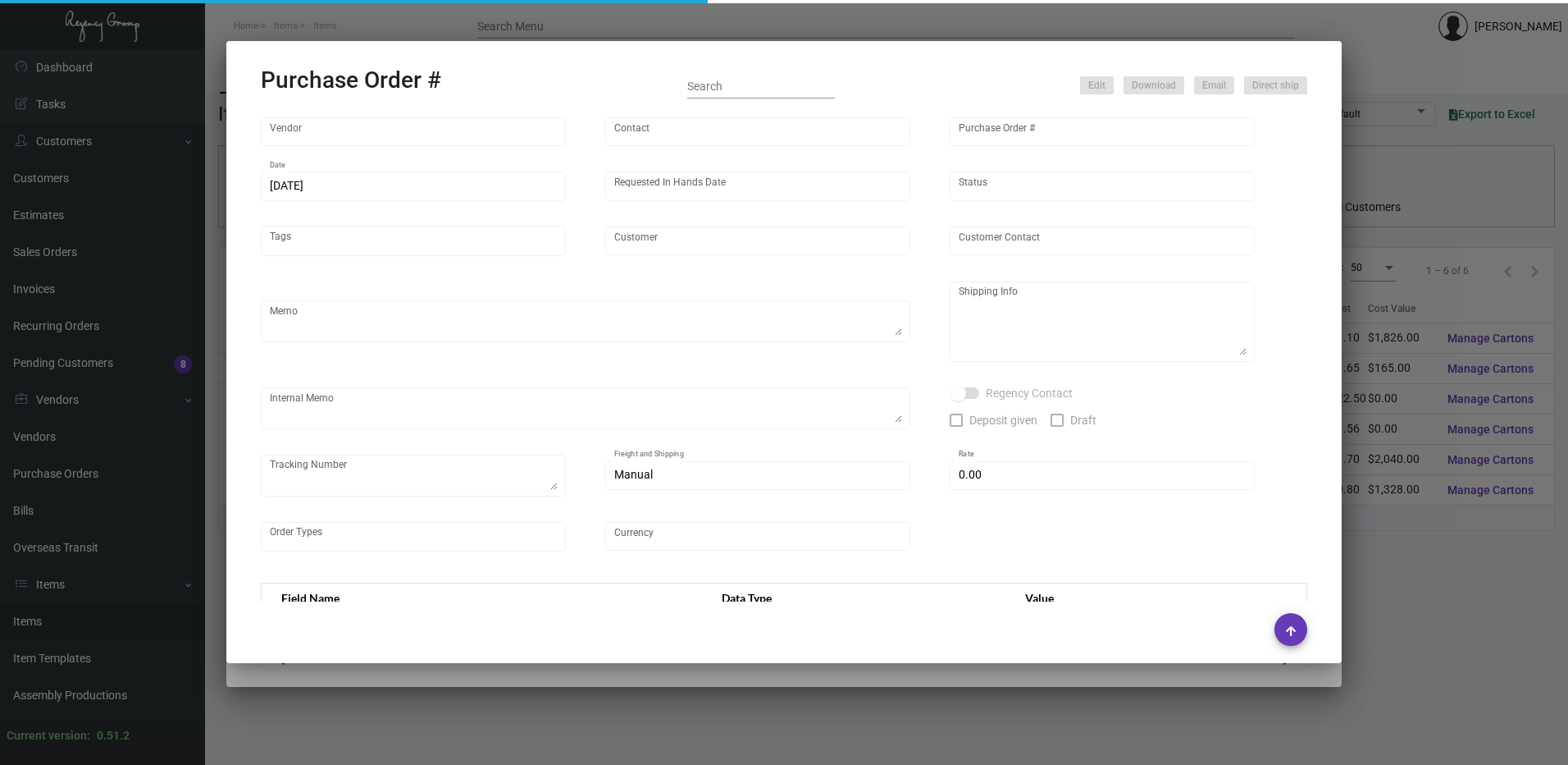
type input "L and L Promos"
type input "[PERSON_NAME]"
type input "94771"
type input "[DATE]"
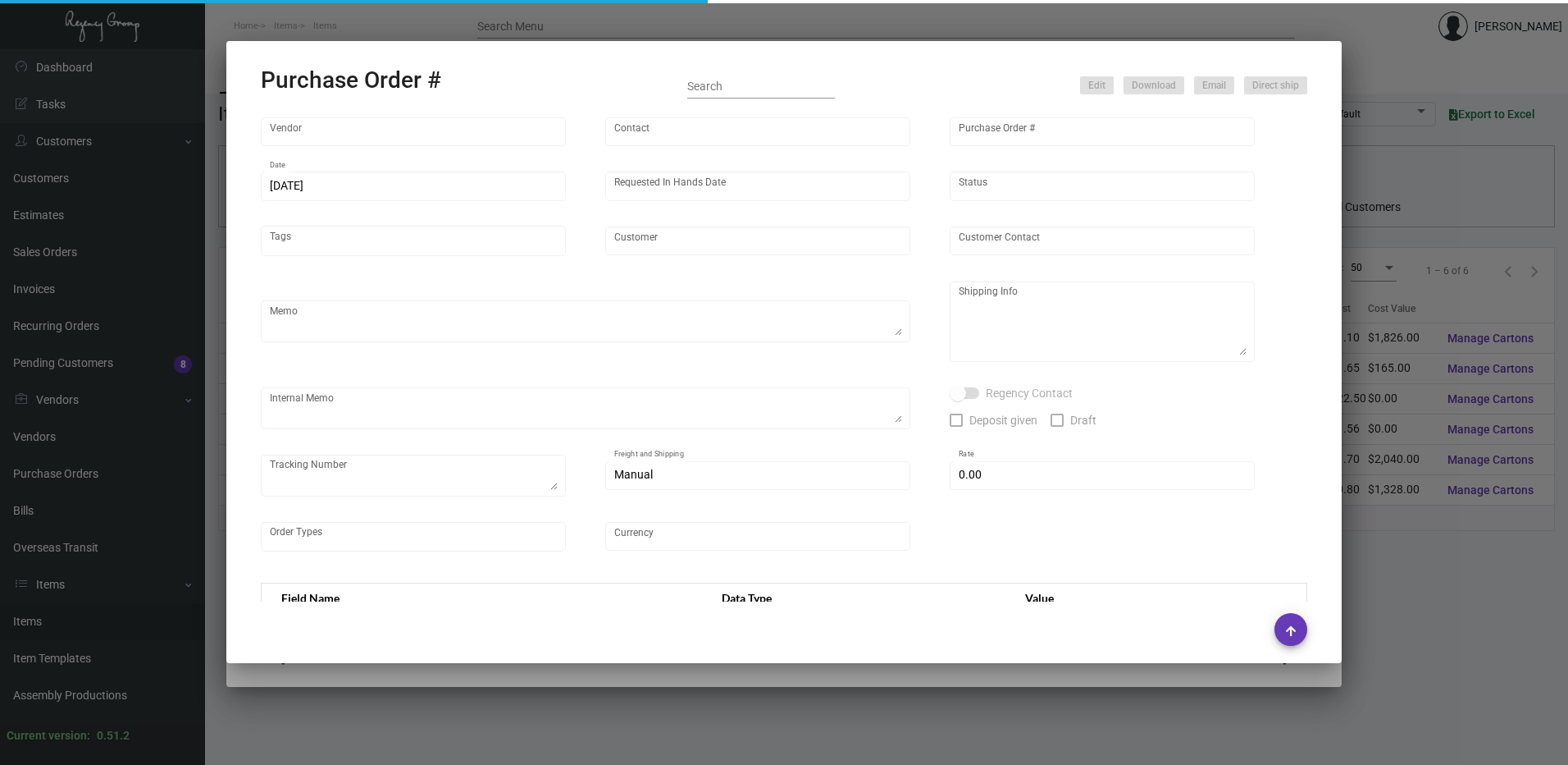
type input "Dream Hollywood"
type textarea "Ship to LA warehouse by BOAT"
type textarea "Regency Group LA [STREET_ADDRESS]"
checkbox input "true"
type textarea "1Z8174V40326577044"
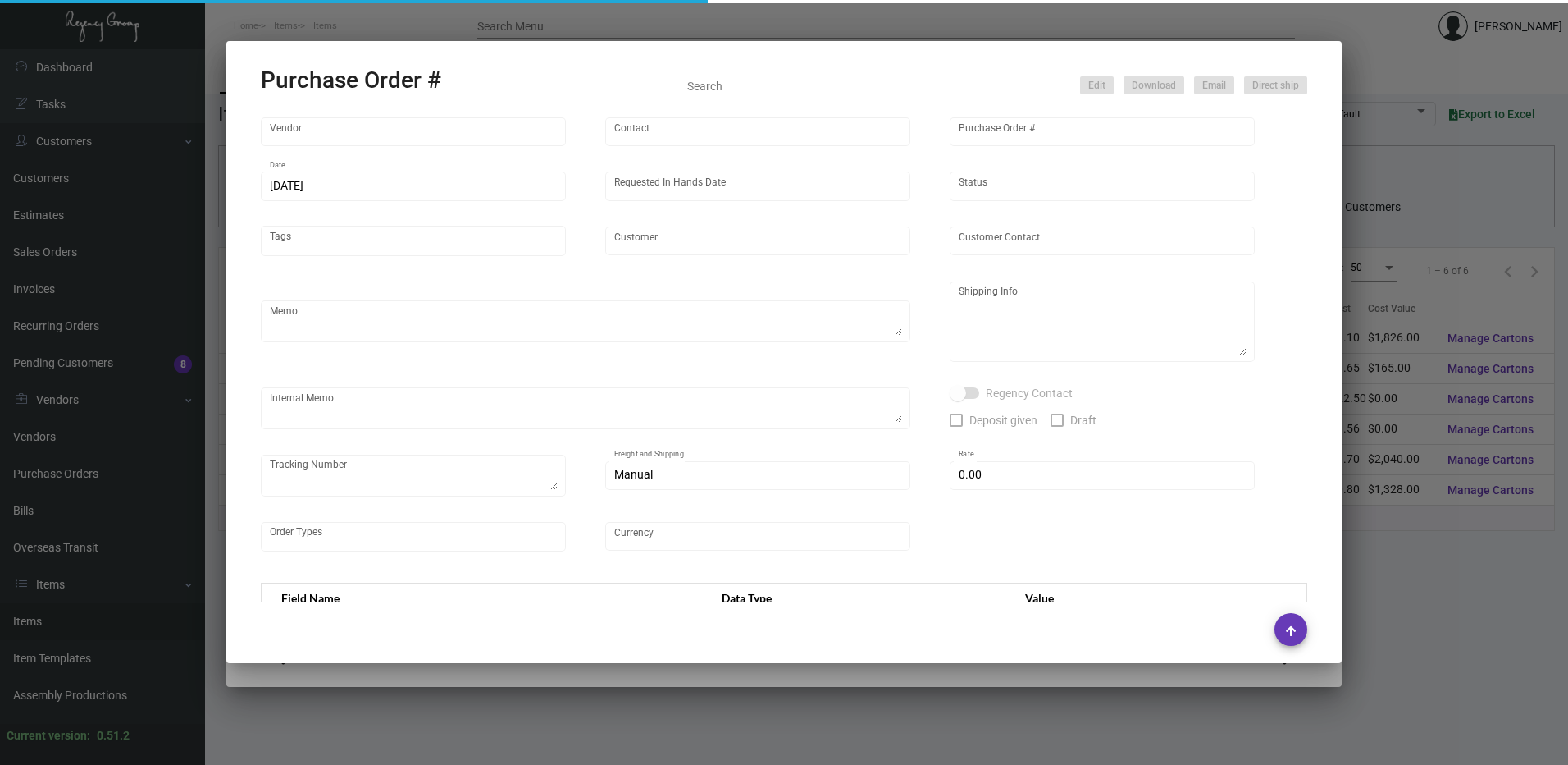
type input "$ 0.00"
type input "United States Dollar $"
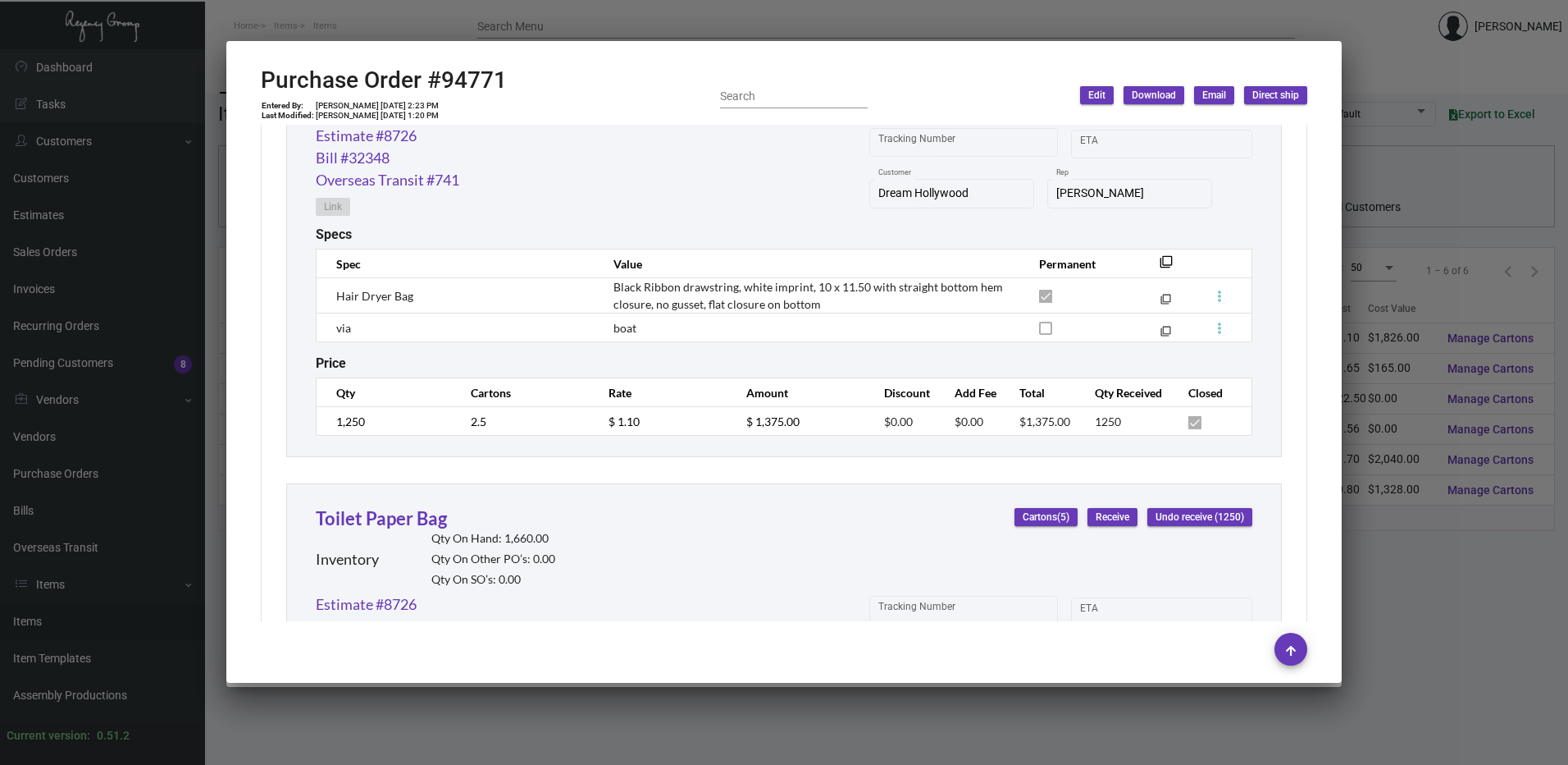
scroll to position [1293, 0]
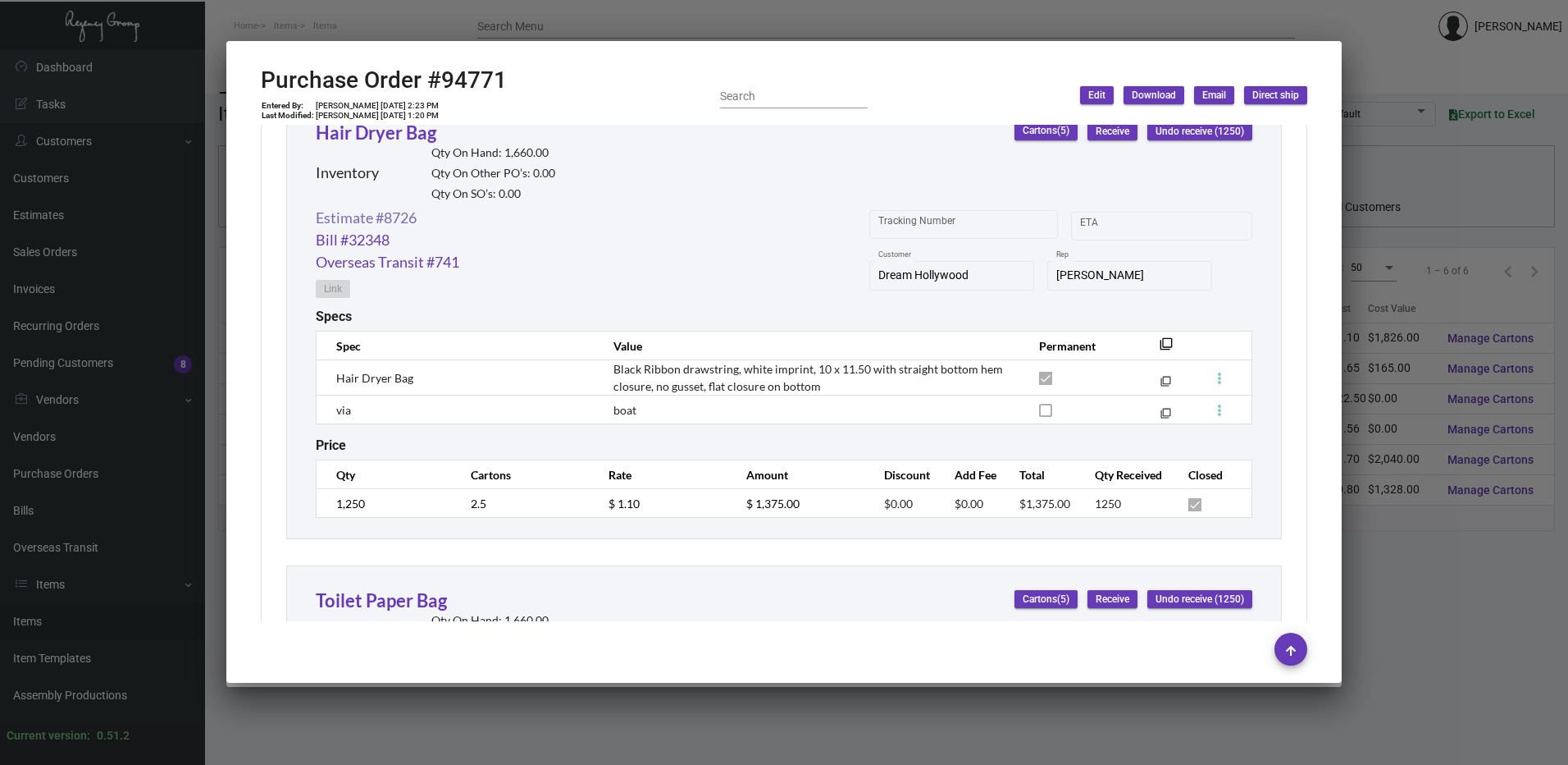
click at [400, 212] on link "Estimate #8726" at bounding box center [367, 218] width 101 height 23
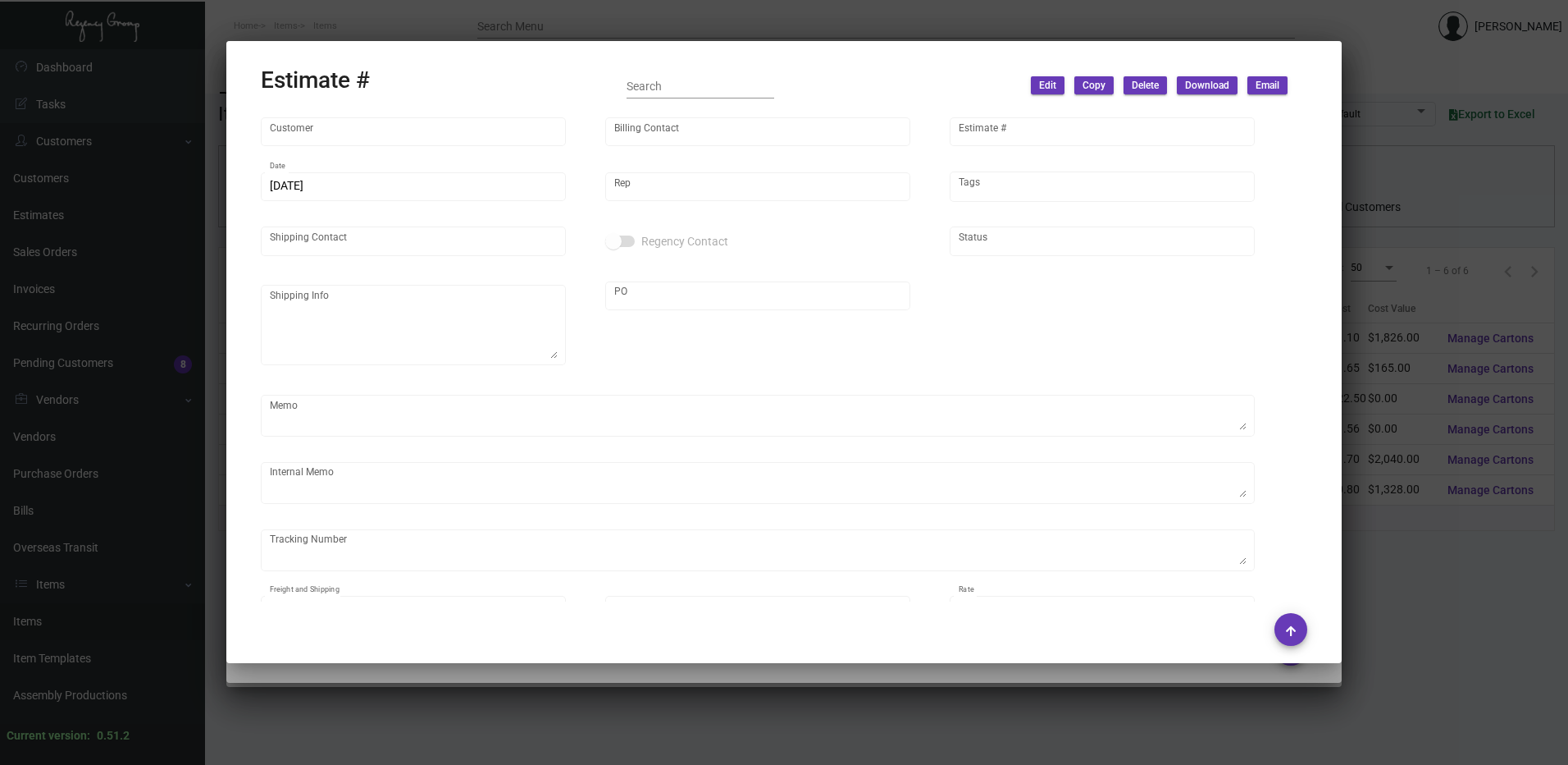
type input "Dream Hollywood"
type input "[PERSON_NAME]"
type input "8726"
type input "[DATE]"
type input "[PERSON_NAME]"
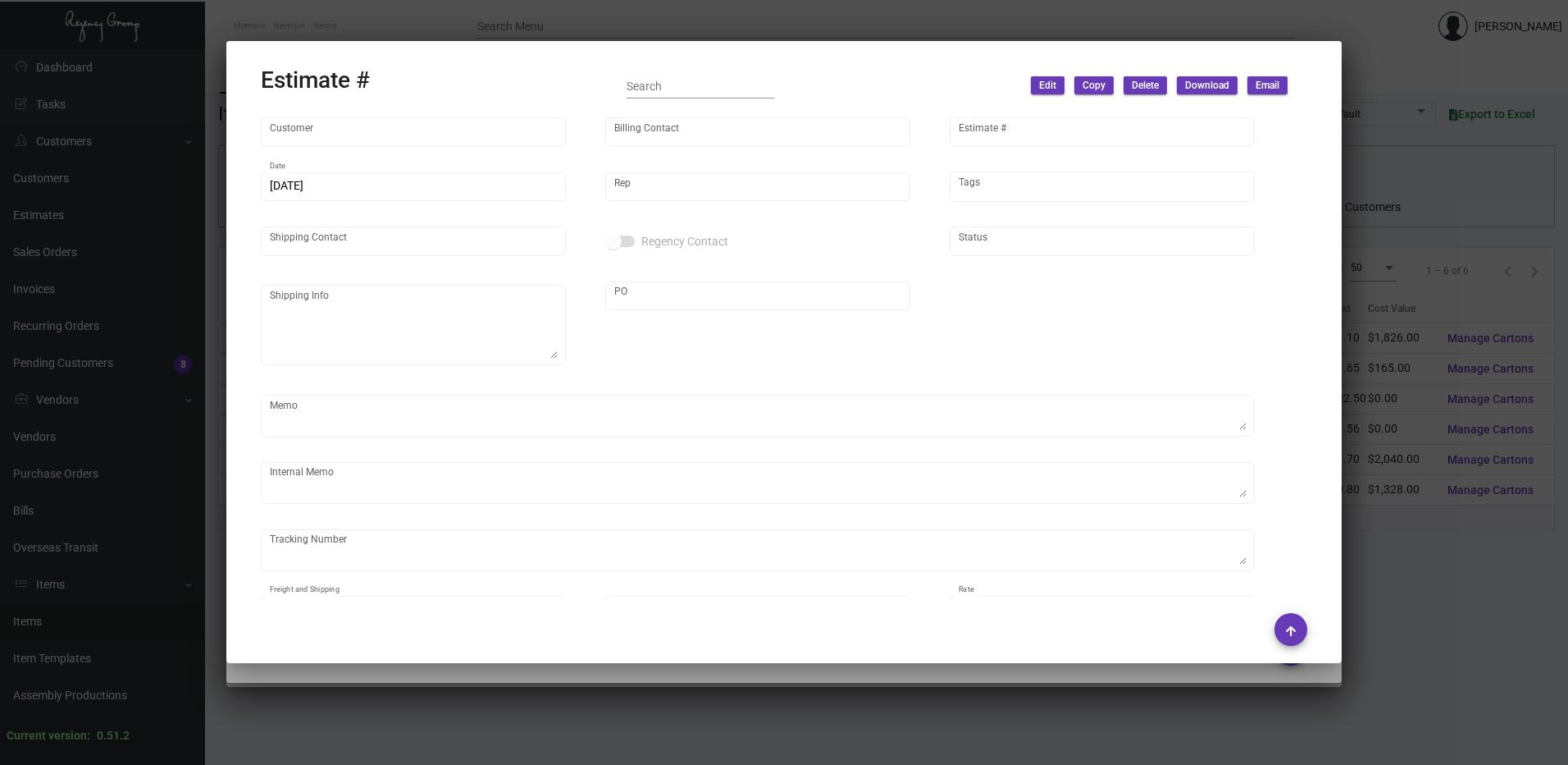
type input "[PERSON_NAME]"
type textarea "Dream Hollywood - [PERSON_NAME] [STREET_ADDRESS][PERSON_NAME]"
type input "United States Dollar $"
type input "$ 0.00"
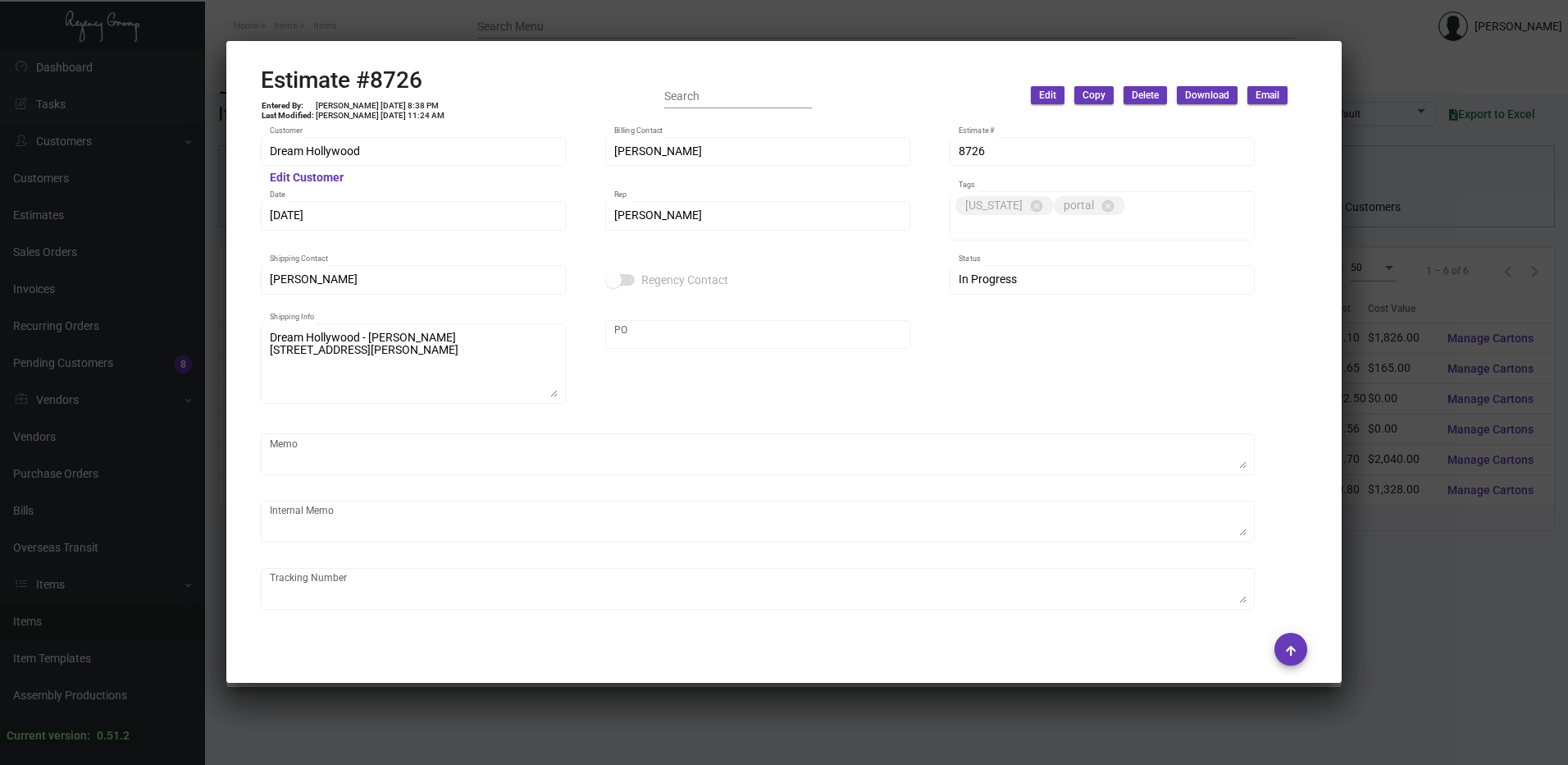
click at [385, 74] on h2 "Estimate #8726" at bounding box center [353, 81] width 185 height 28
copy h2 "8726"
click at [627, 30] on div at bounding box center [784, 382] width 1568 height 765
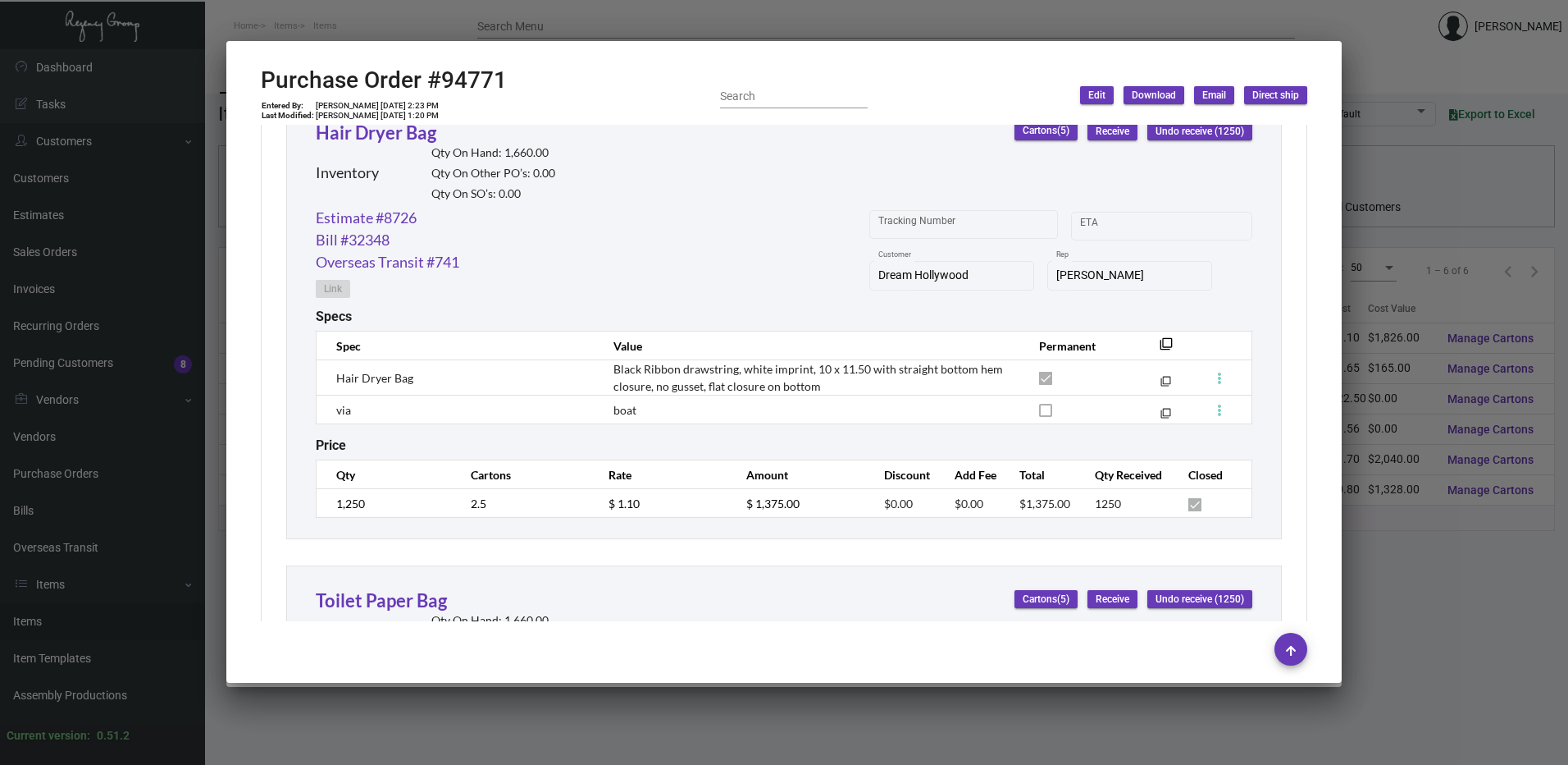
click at [655, 30] on div at bounding box center [784, 382] width 1568 height 765
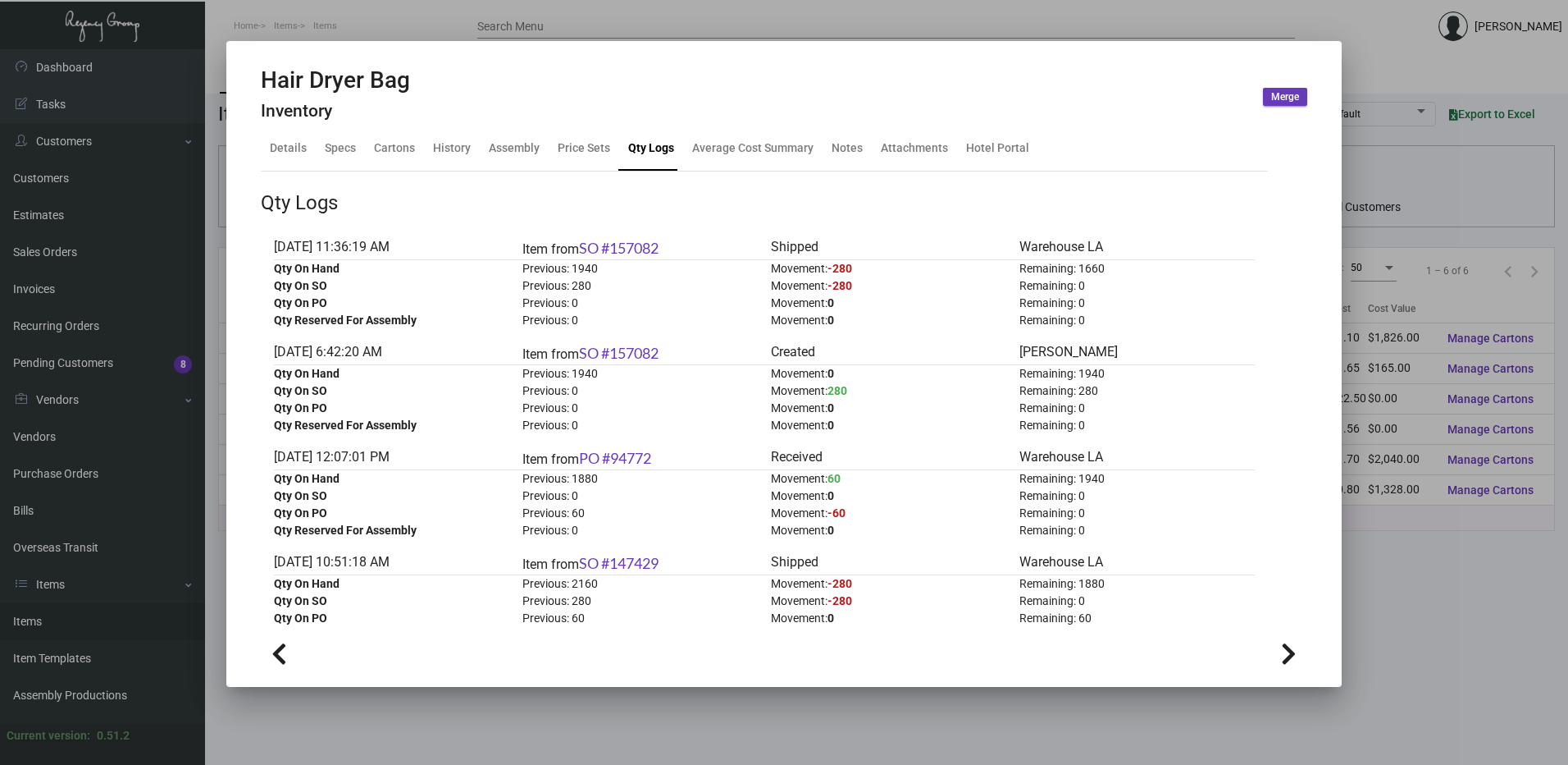
scroll to position [0, 0]
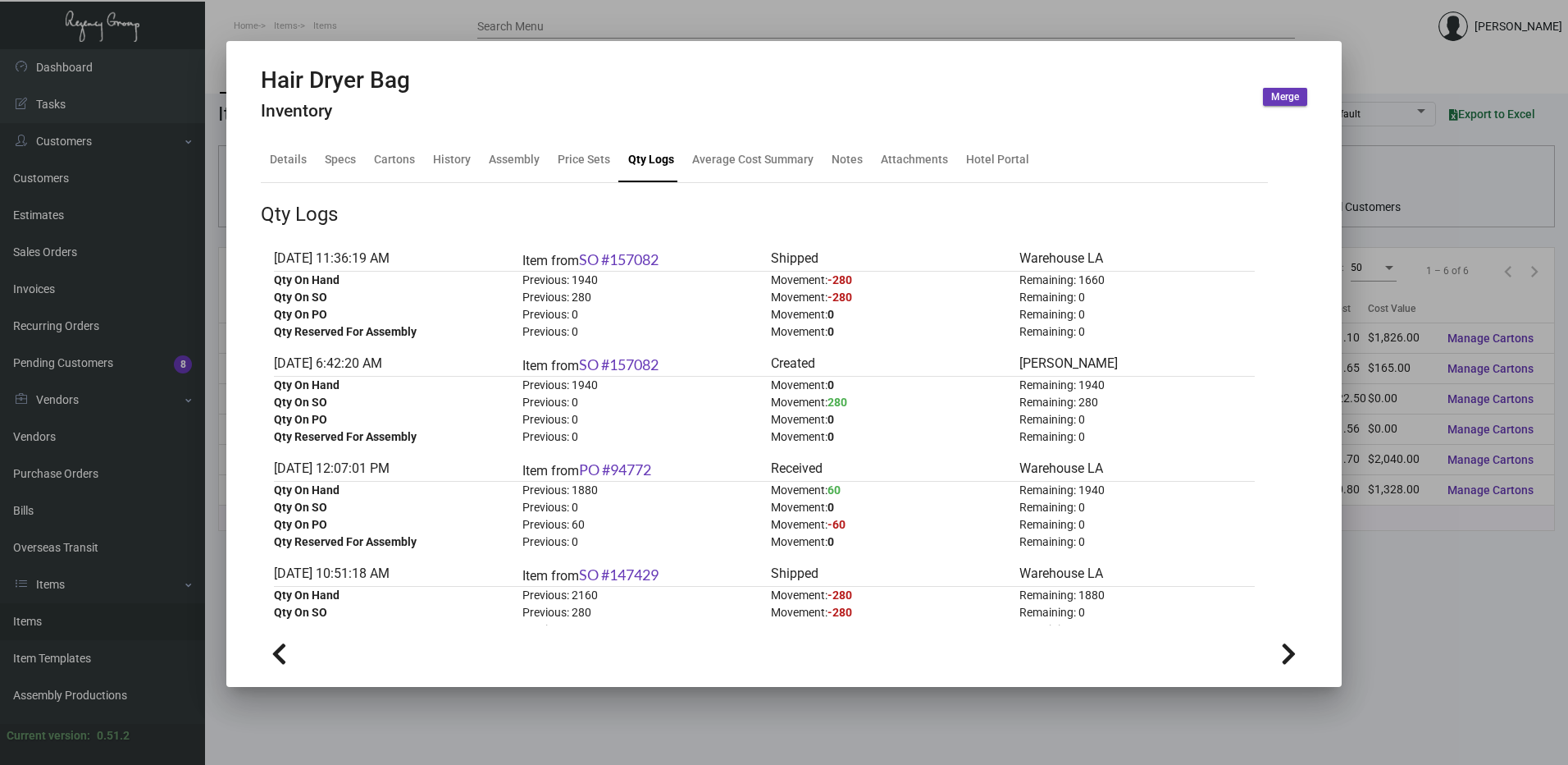
click at [922, 25] on div at bounding box center [784, 382] width 1568 height 765
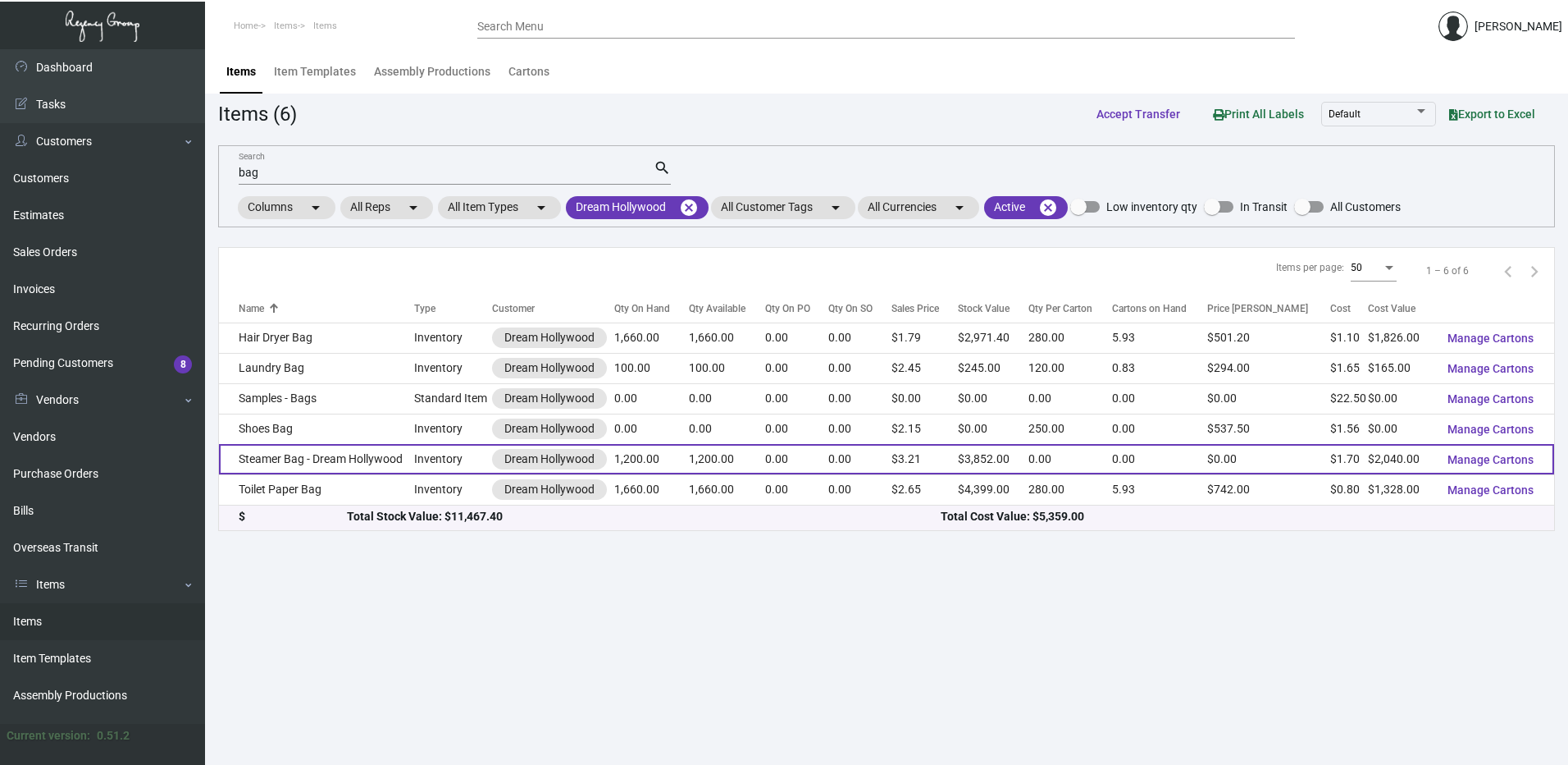
click at [383, 451] on td "Steamer Bag - Dream Hollywood" at bounding box center [316, 459] width 195 height 30
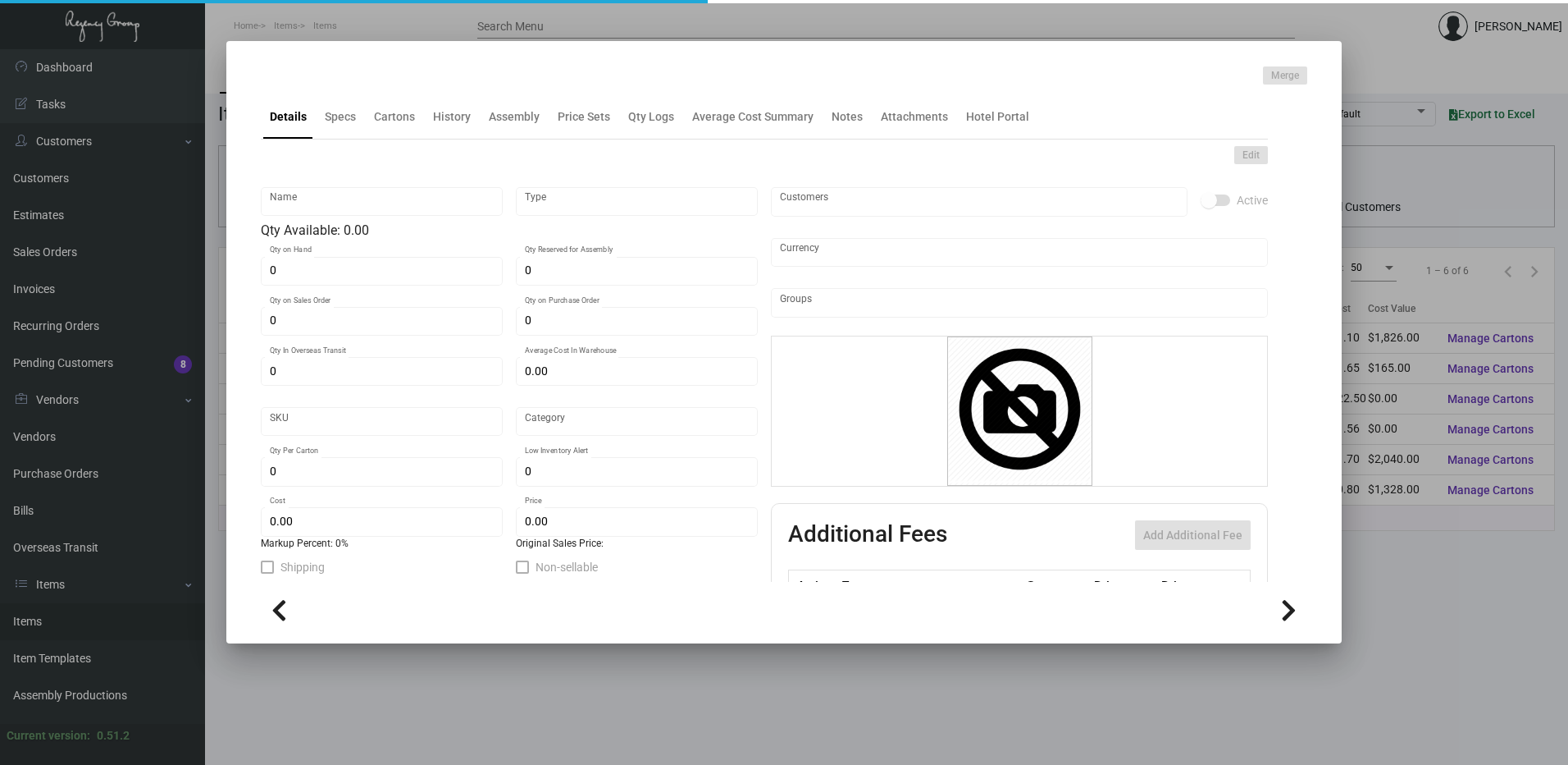
type input "Steamer Bag - Dream Hollywood"
type input "Inventory"
type input "1,200"
type input "$ 1.70"
type input "Overseas"
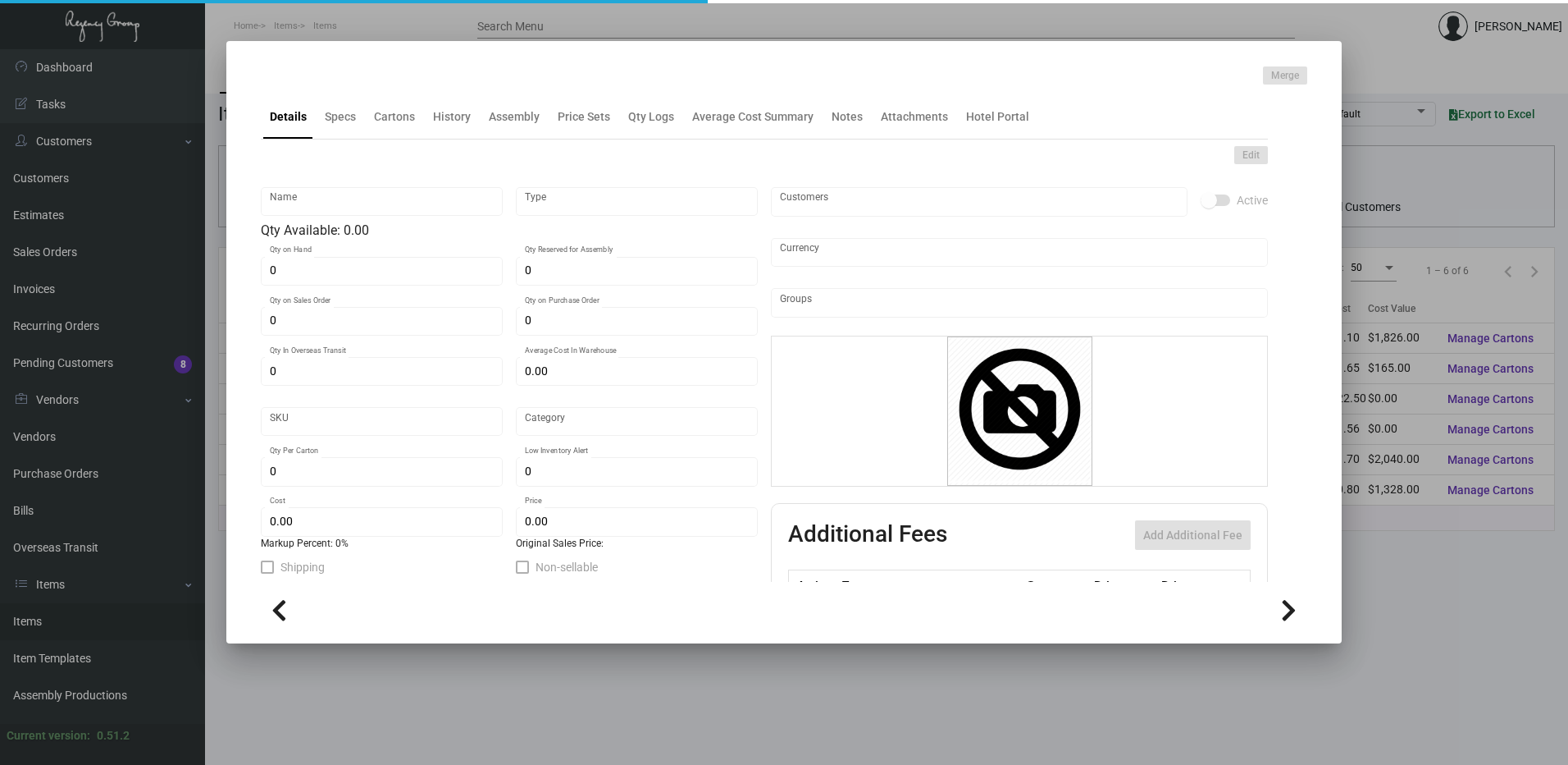
type input "$ 1.70"
type input "$ 3.21"
checkbox input "true"
type input "United States Dollar $"
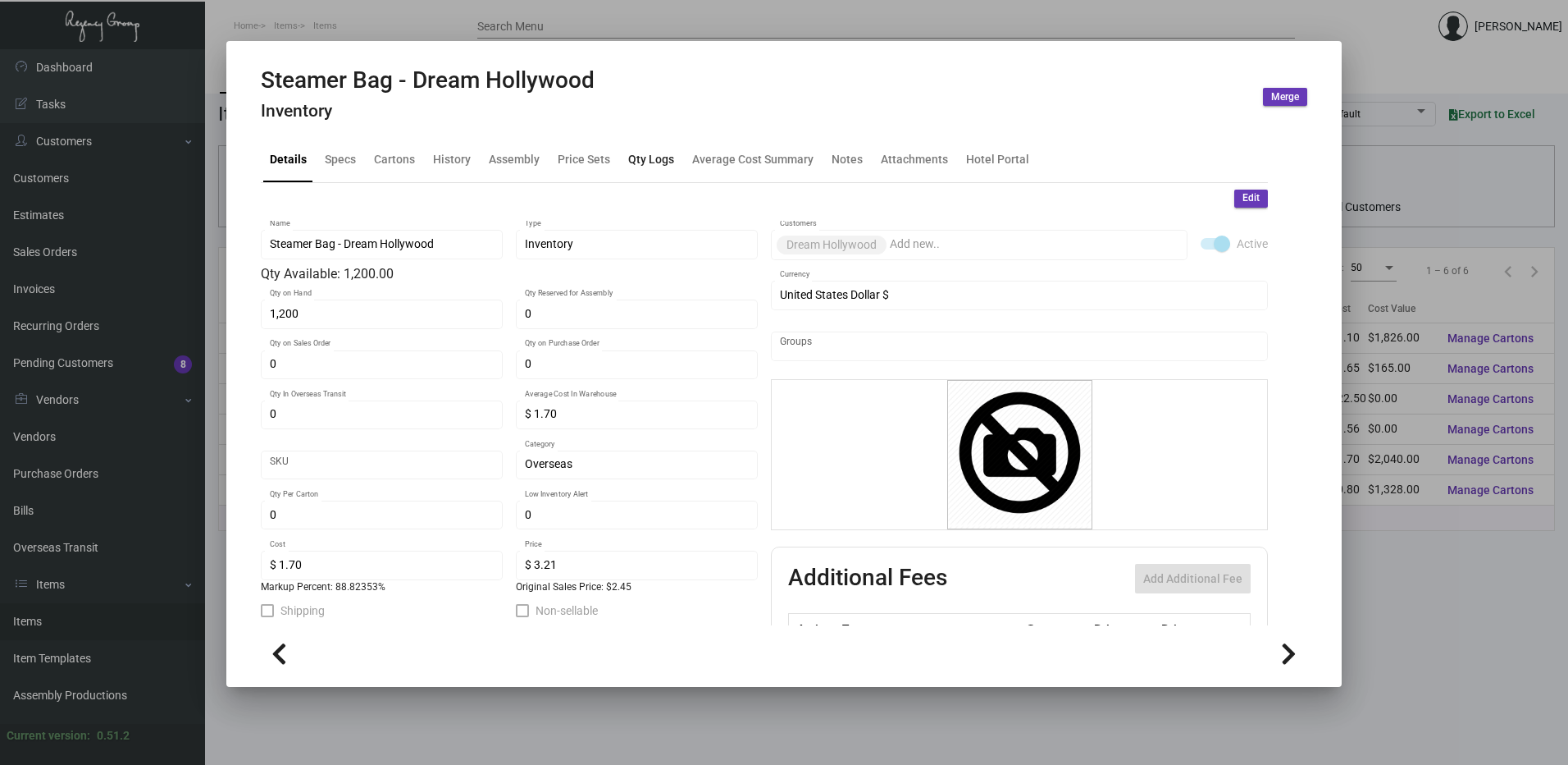
click at [643, 155] on div "Qty Logs" at bounding box center [651, 160] width 46 height 17
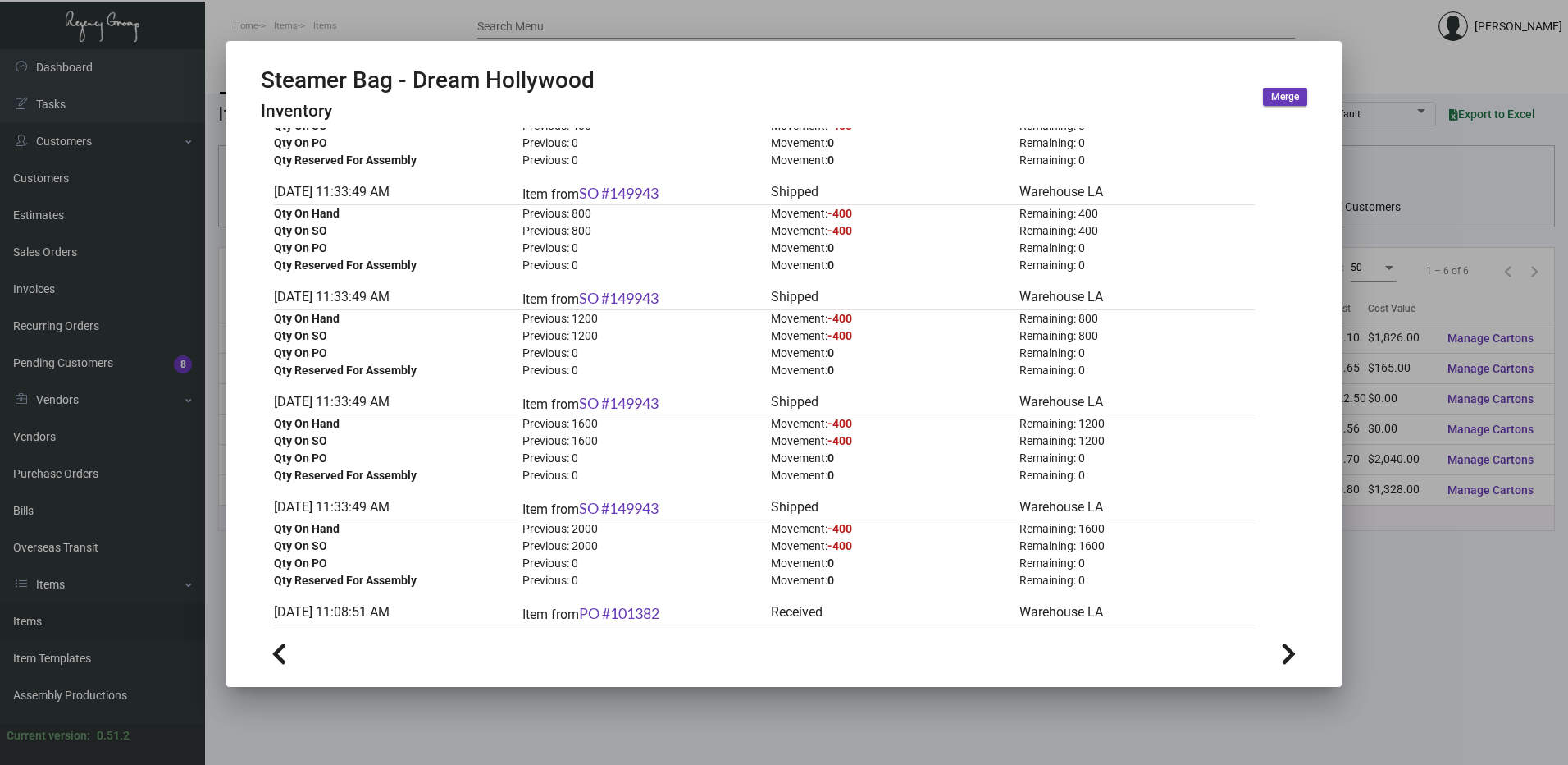
scroll to position [1149, 0]
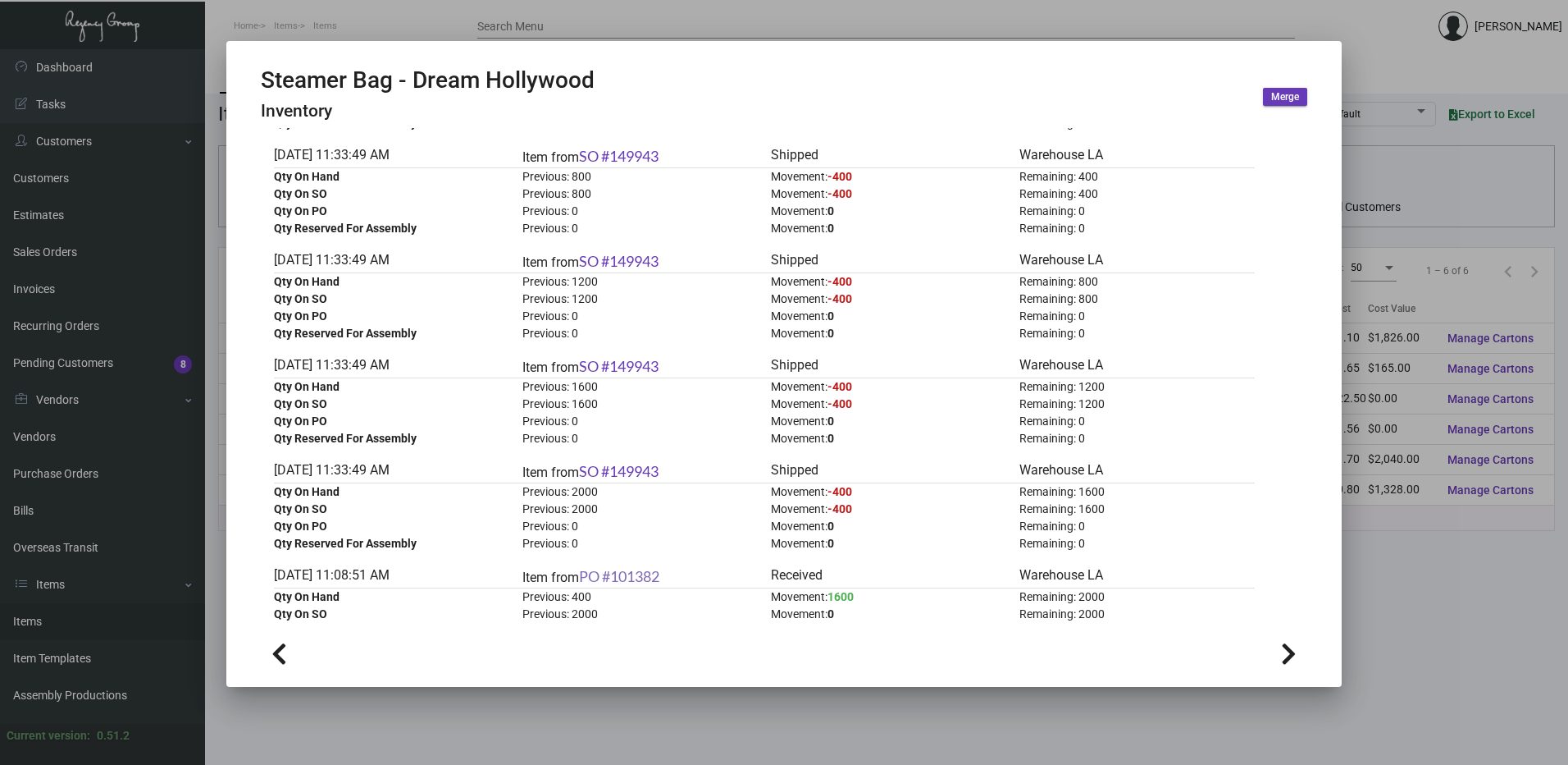
click at [627, 574] on link "PO #101382" at bounding box center [619, 575] width 81 height 18
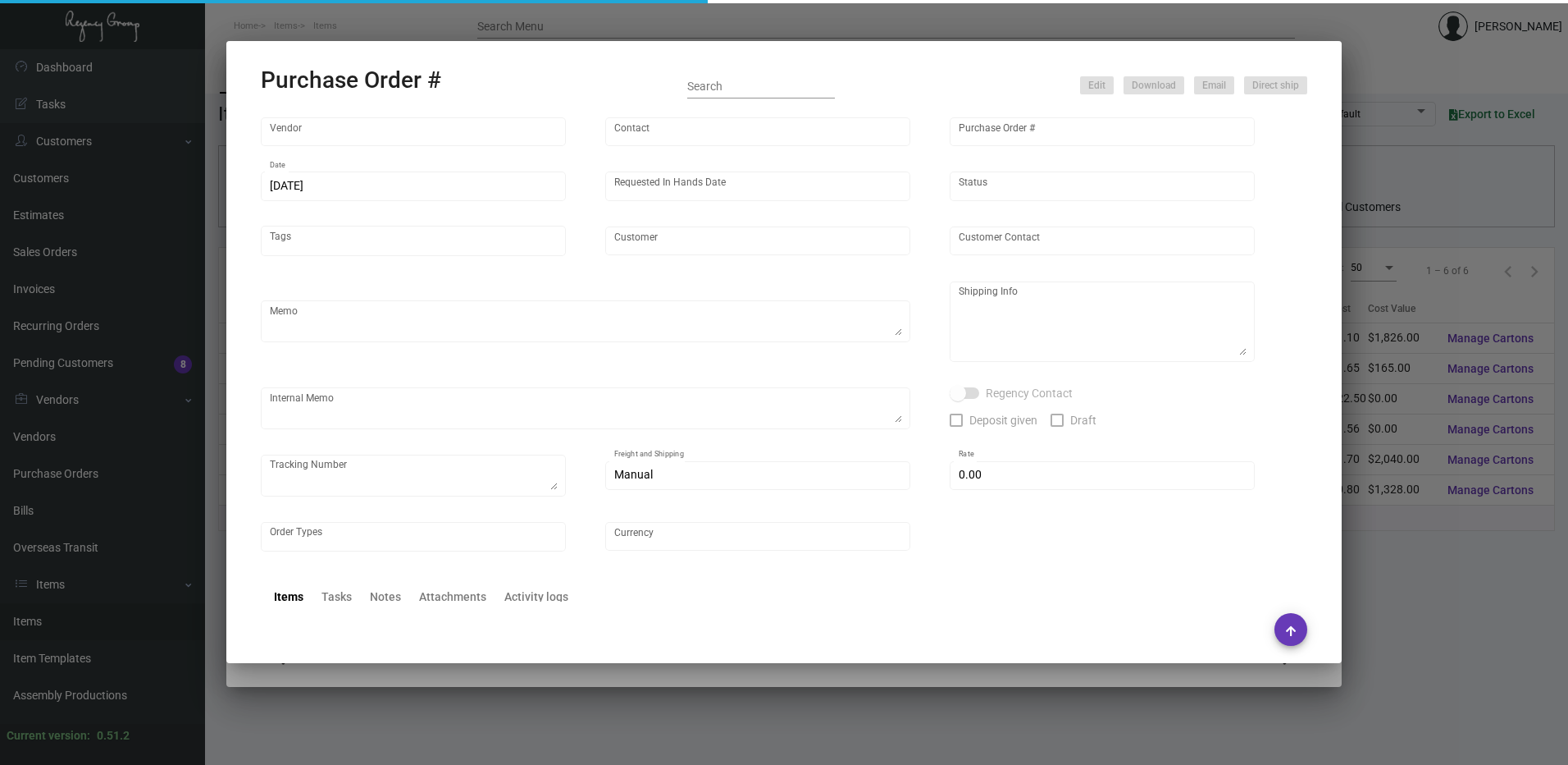
type input "L and L Promos"
type input "[PERSON_NAME]"
type input "101382"
type input "[DATE]"
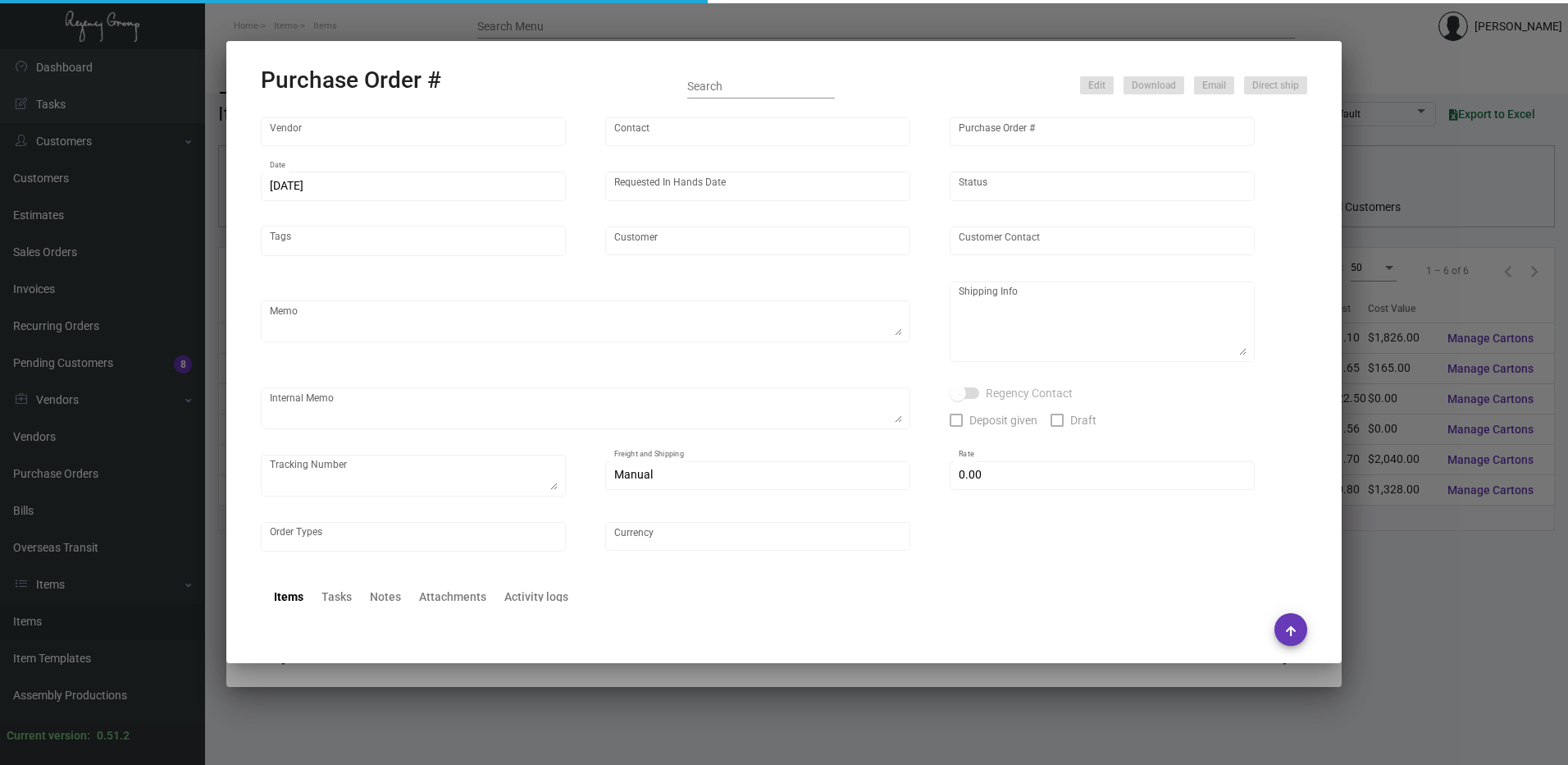
type input "Dream Hollywood"
type textarea "Air to LA"
type textarea "Regency Group LA [STREET_ADDRESS]"
checkbox input "true"
type input "$ 0.00"
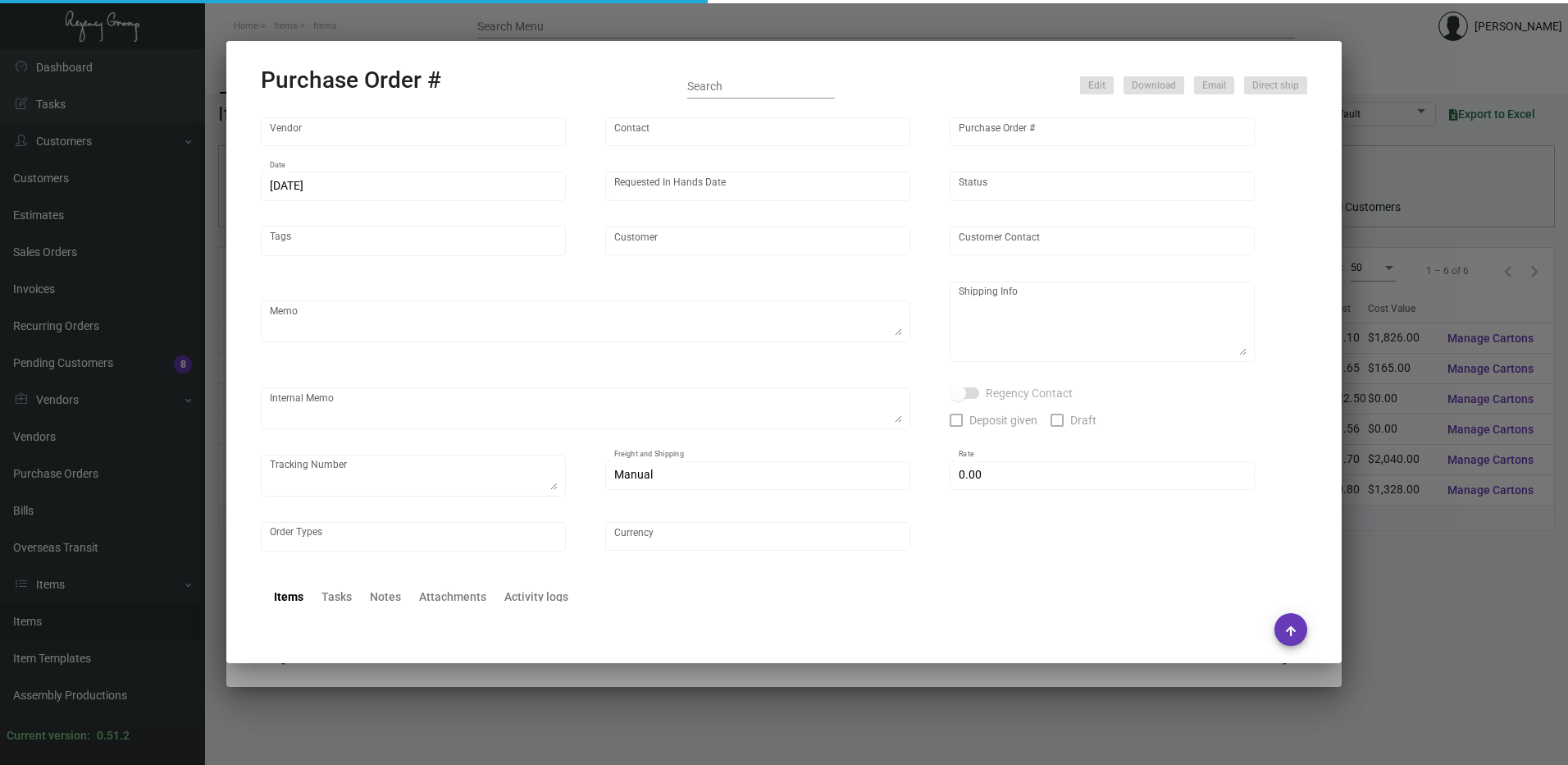
type input "United States Dollar $"
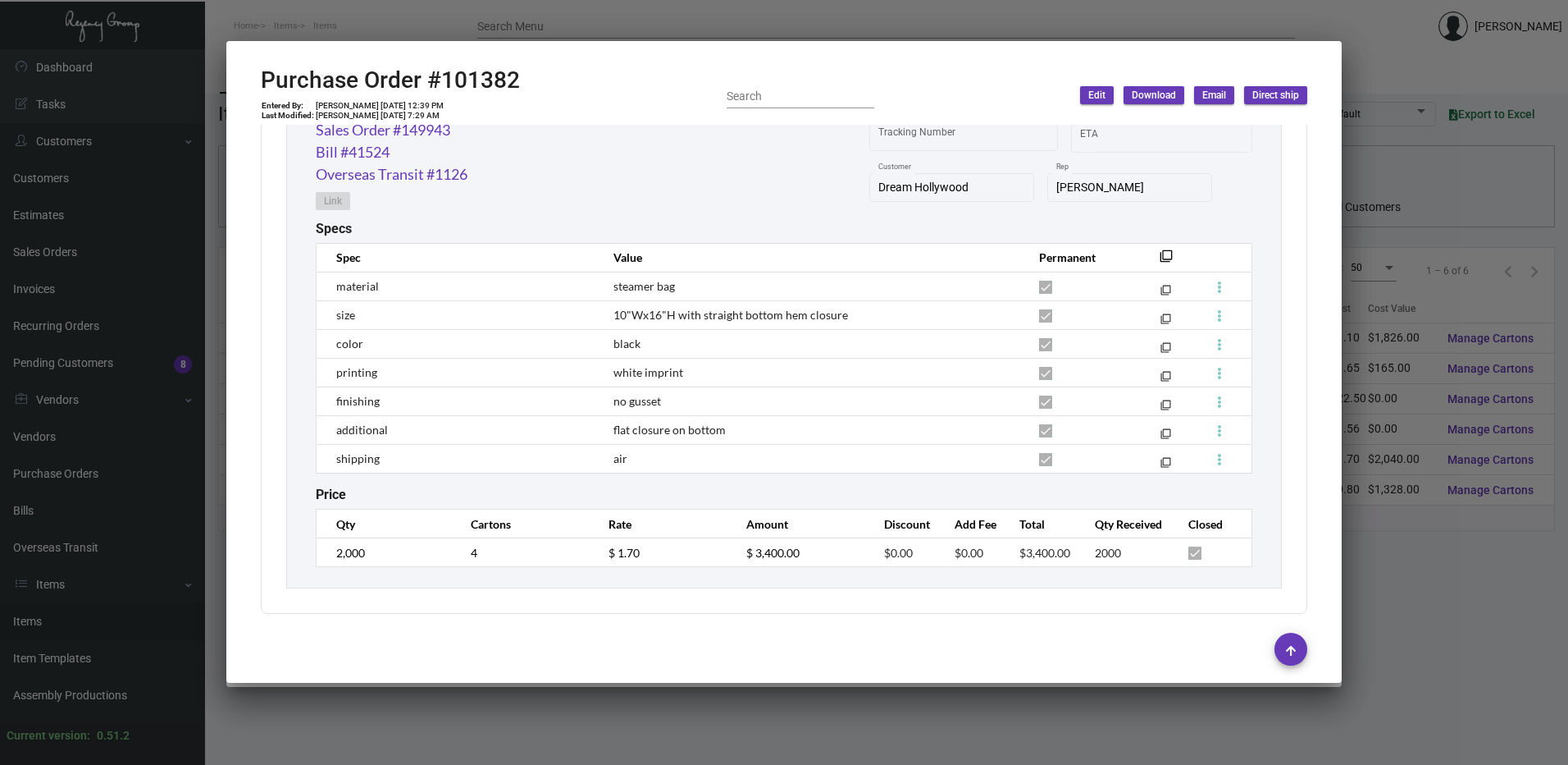
scroll to position [883, 0]
click at [560, 16] on div at bounding box center [784, 382] width 1568 height 765
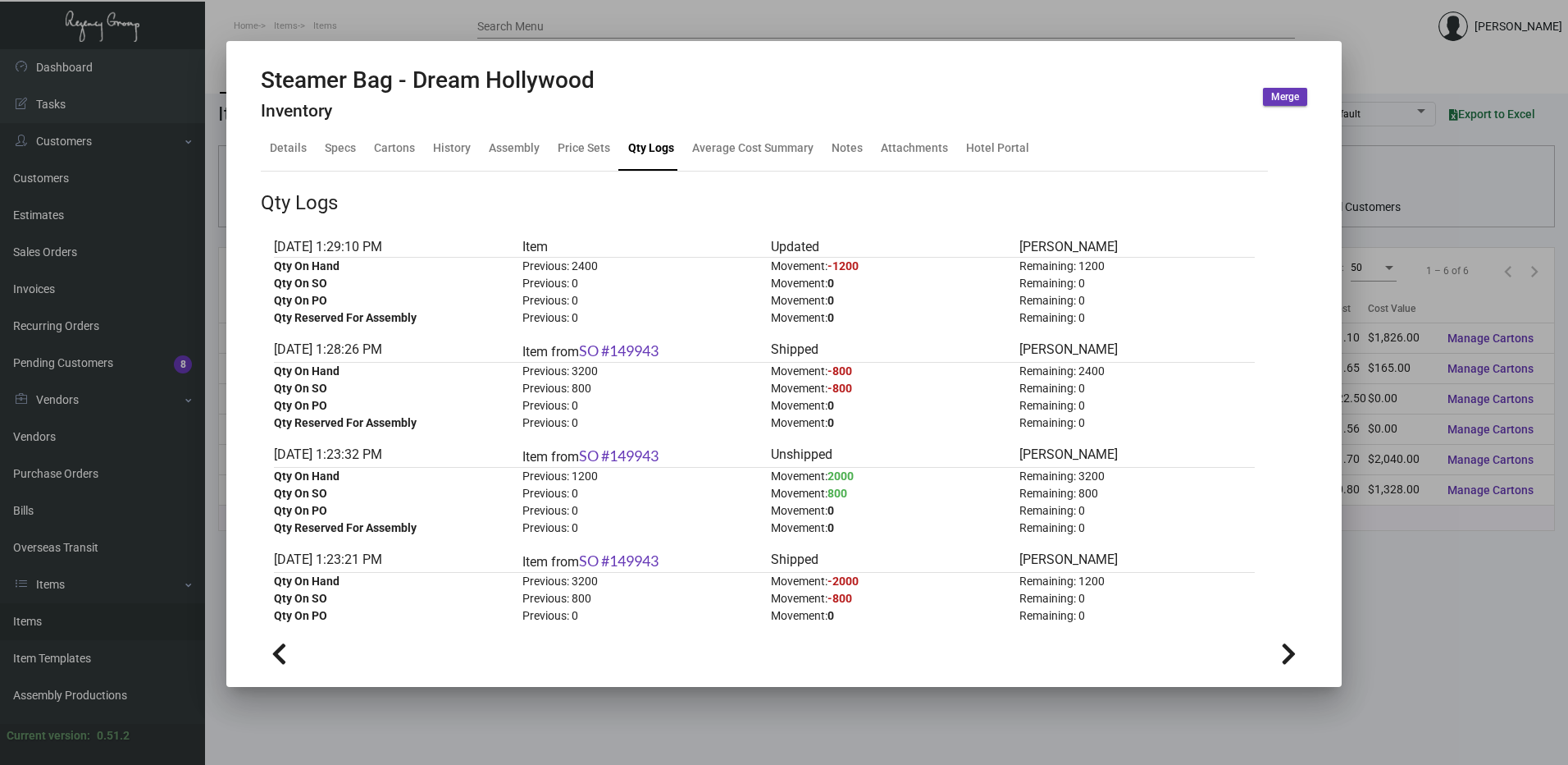
scroll to position [0, 0]
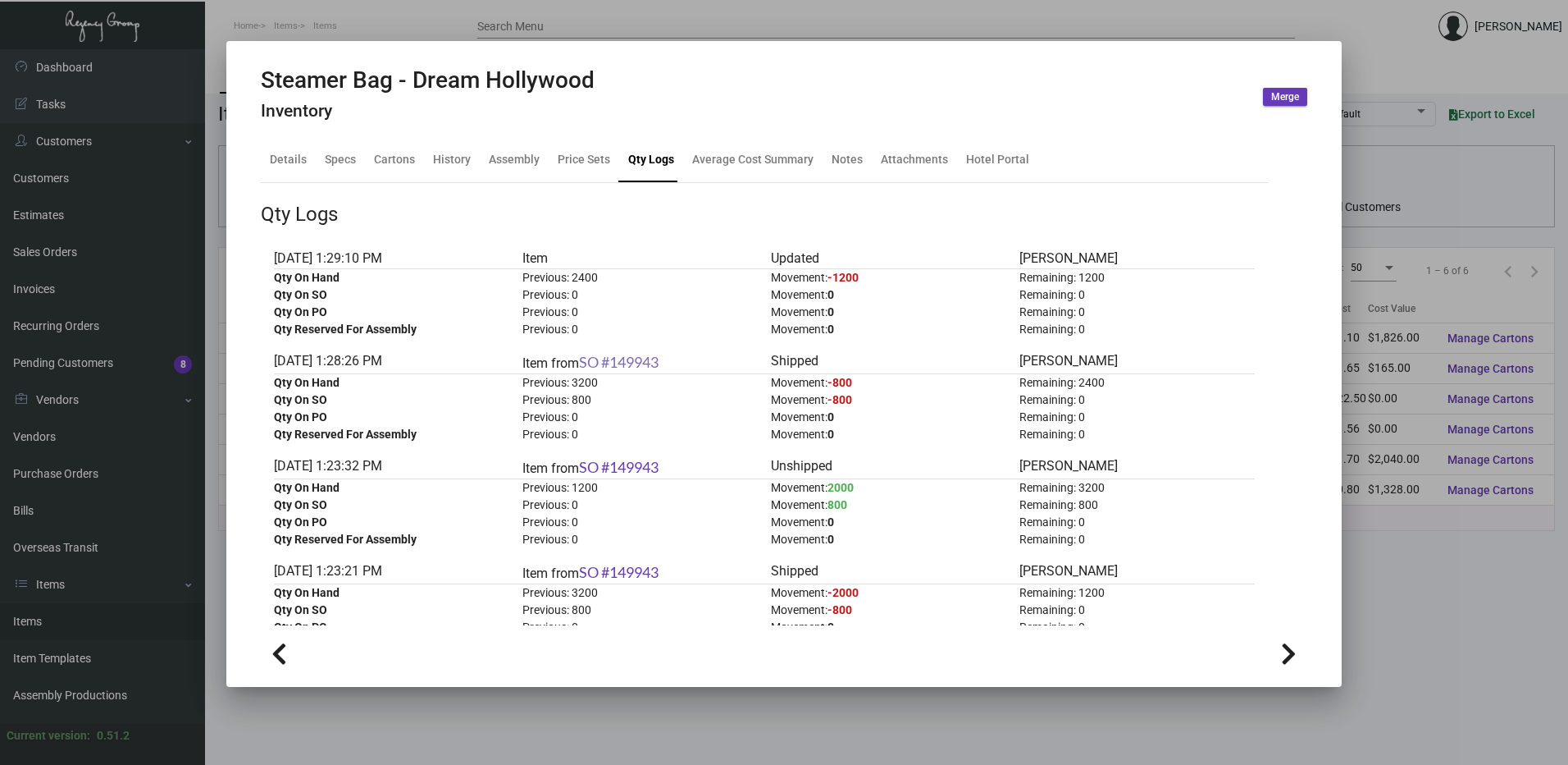
click at [627, 362] on link "SO #149943" at bounding box center [618, 361] width 80 height 18
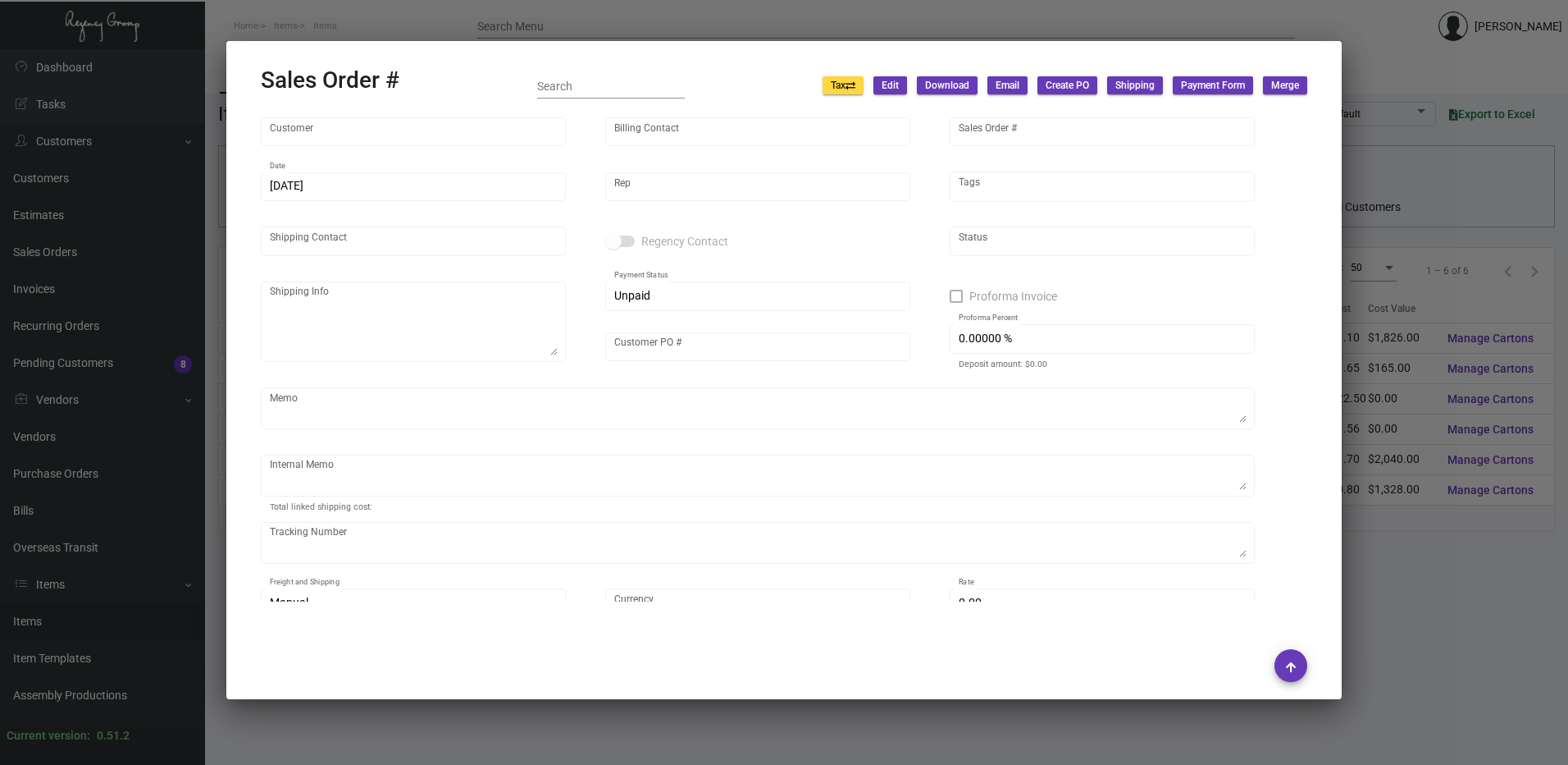
type input "Dream Hollywood"
type input "[PERSON_NAME]"
type input "149943"
type input "[DATE]"
type input "[PERSON_NAME]"
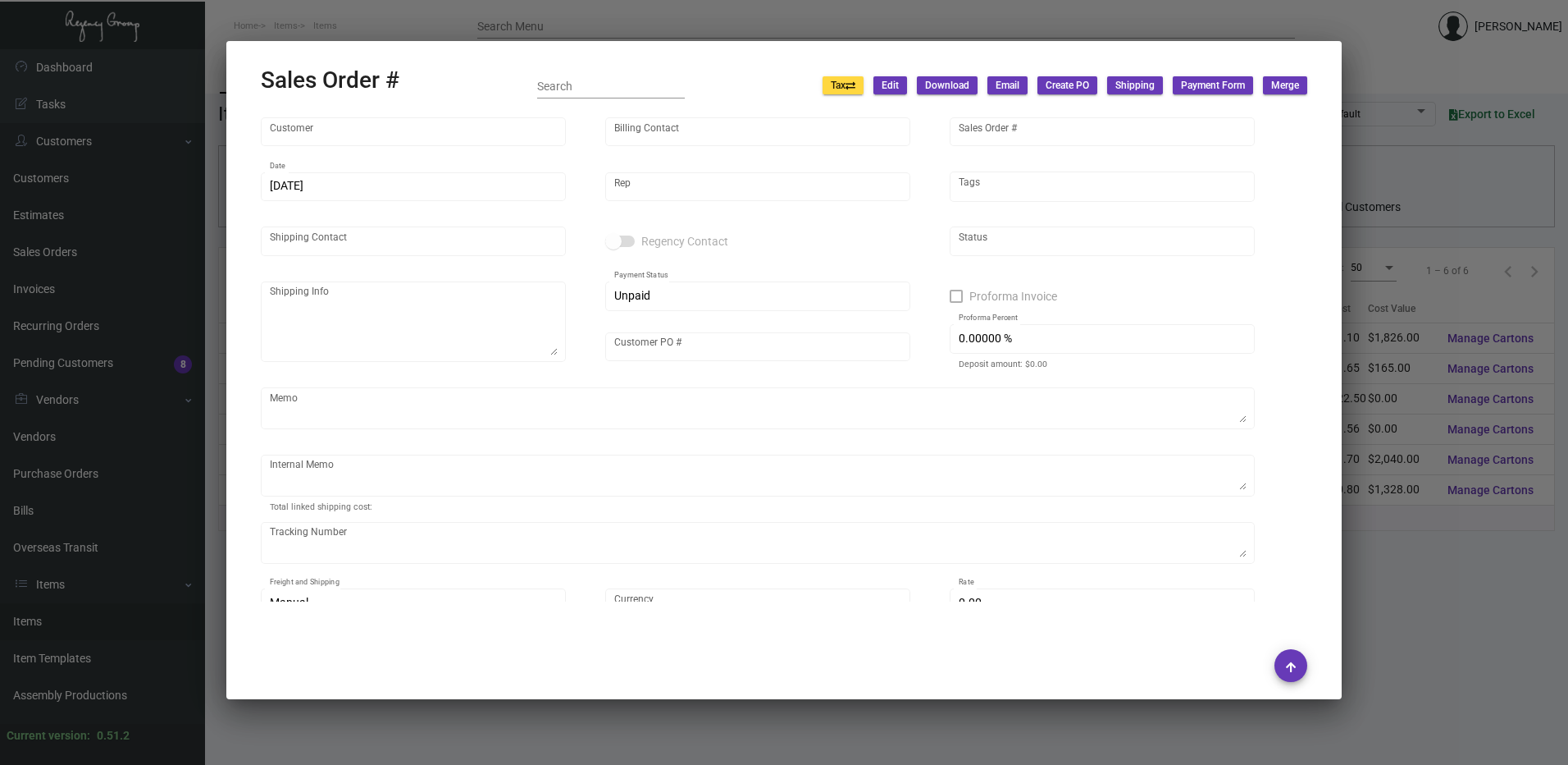
type input "[PERSON_NAME]"
type textarea "Dream Hollywood - [PERSON_NAME] [STREET_ADDRESS][PERSON_NAME]"
type input "DHSB100423"
type textarea "$135.50 [PERSON_NAME] told production to proceed the order, but actually this i…"
type input "United States Dollar $"
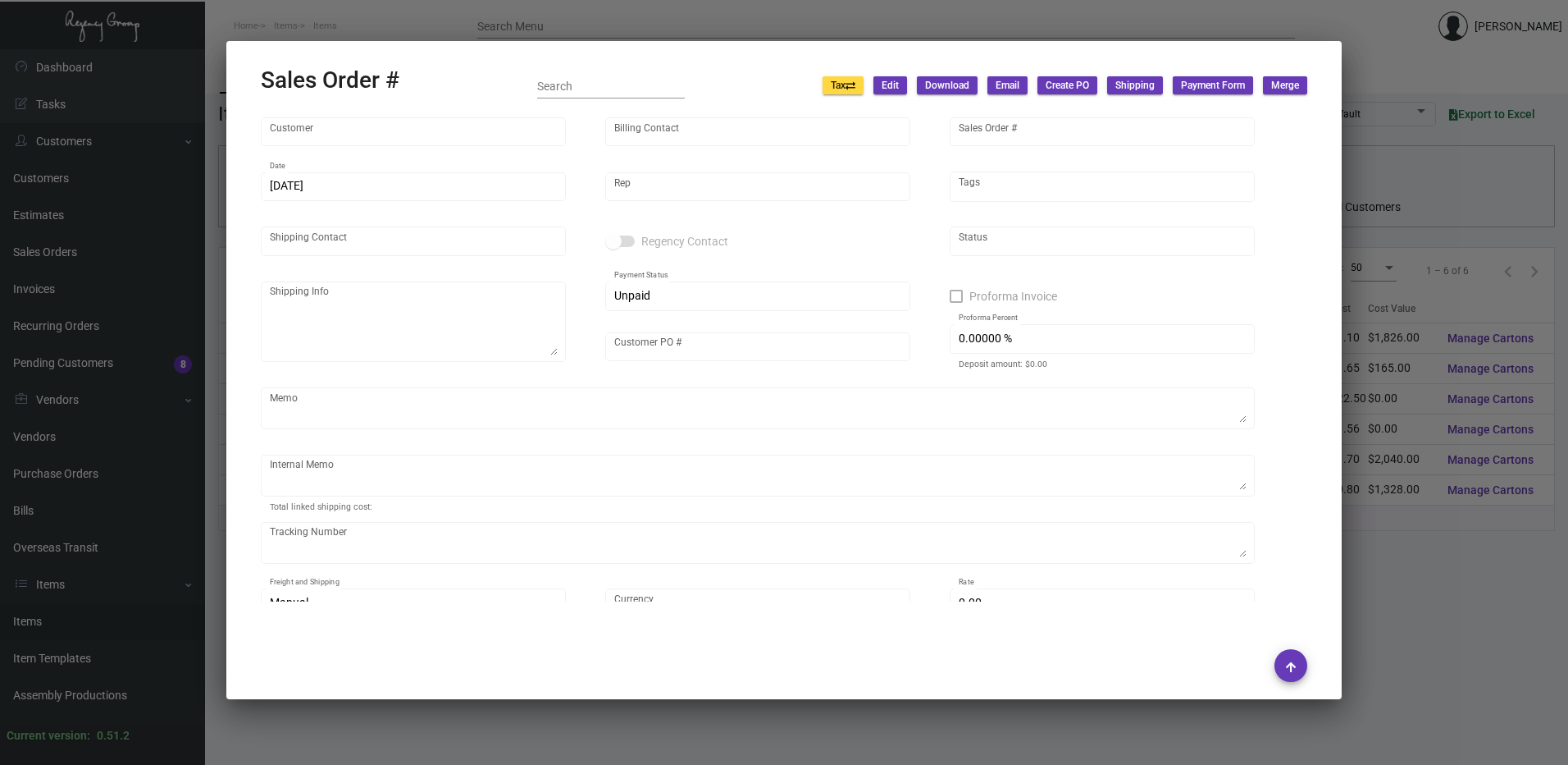
type input "$ 228.75"
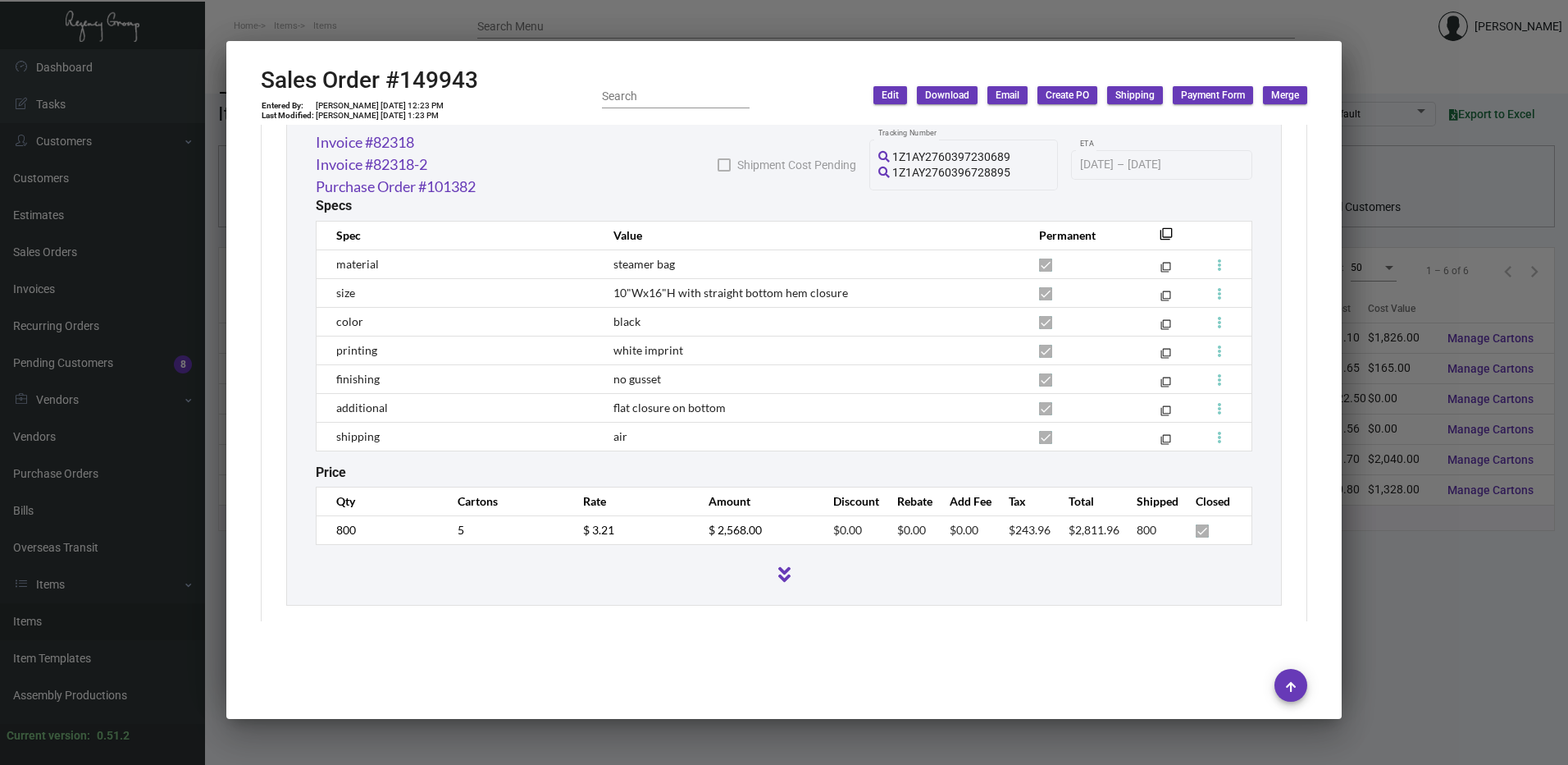
scroll to position [852, 0]
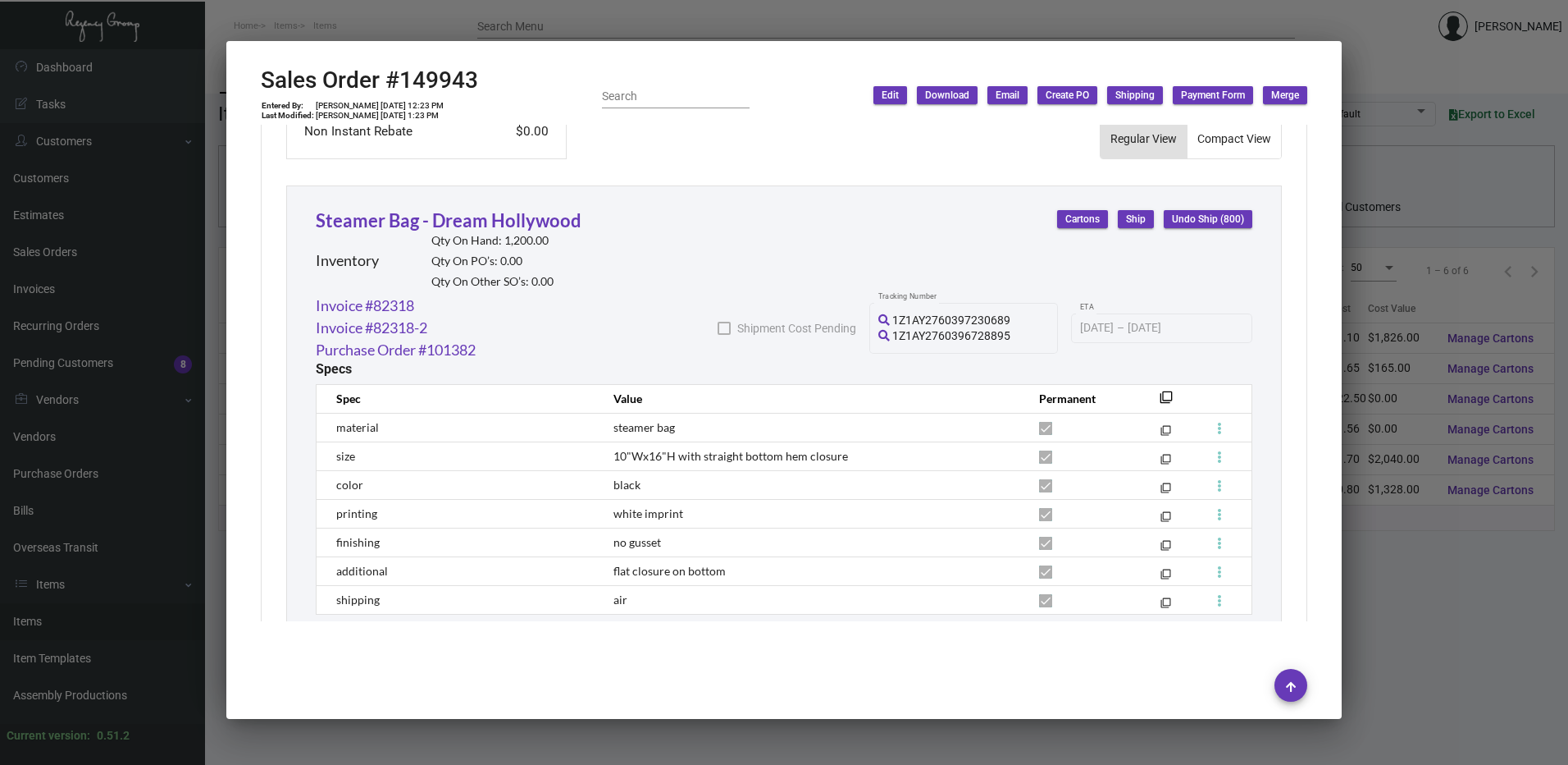
click at [723, 26] on div at bounding box center [784, 382] width 1568 height 765
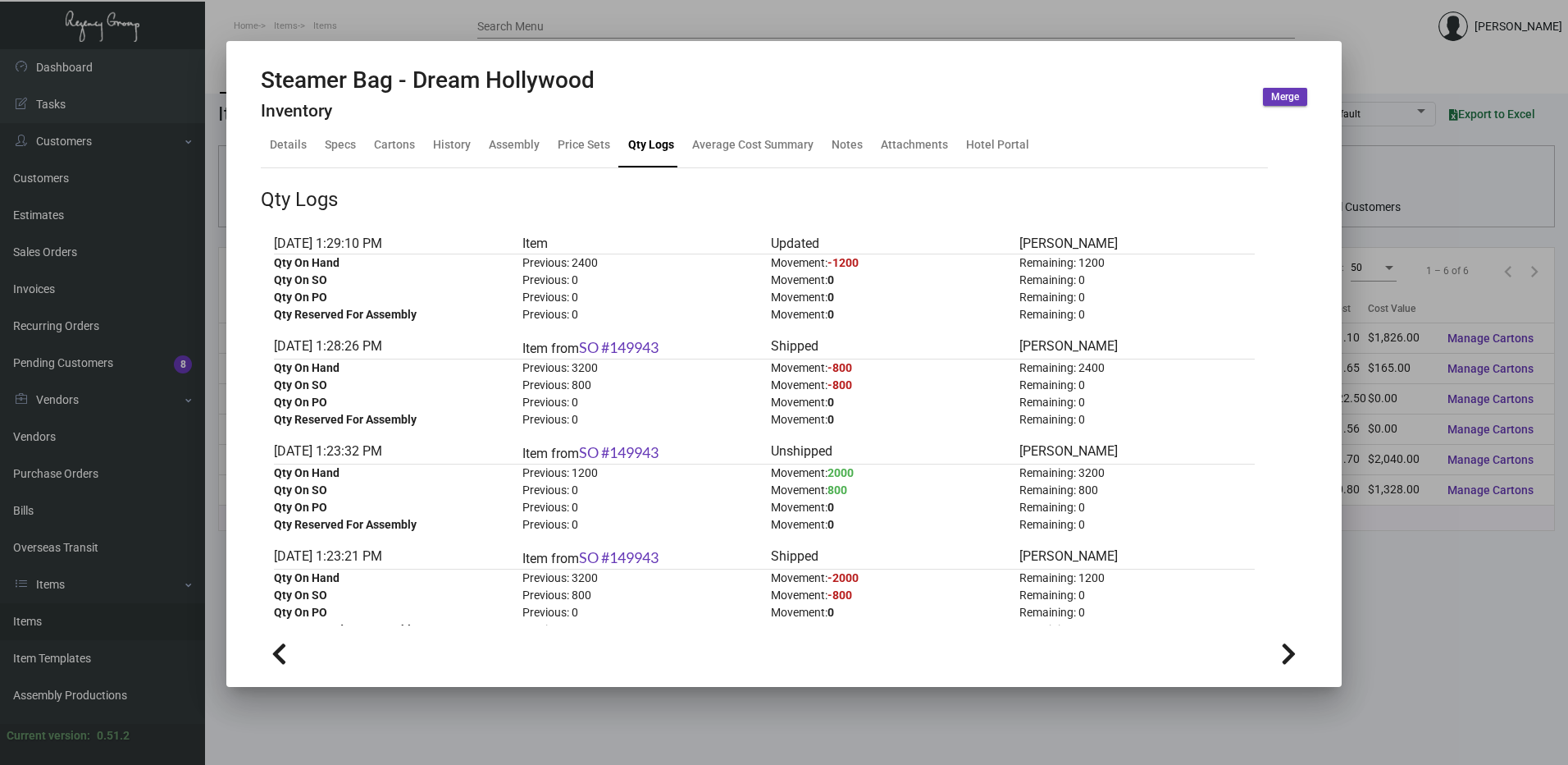
scroll to position [0, 0]
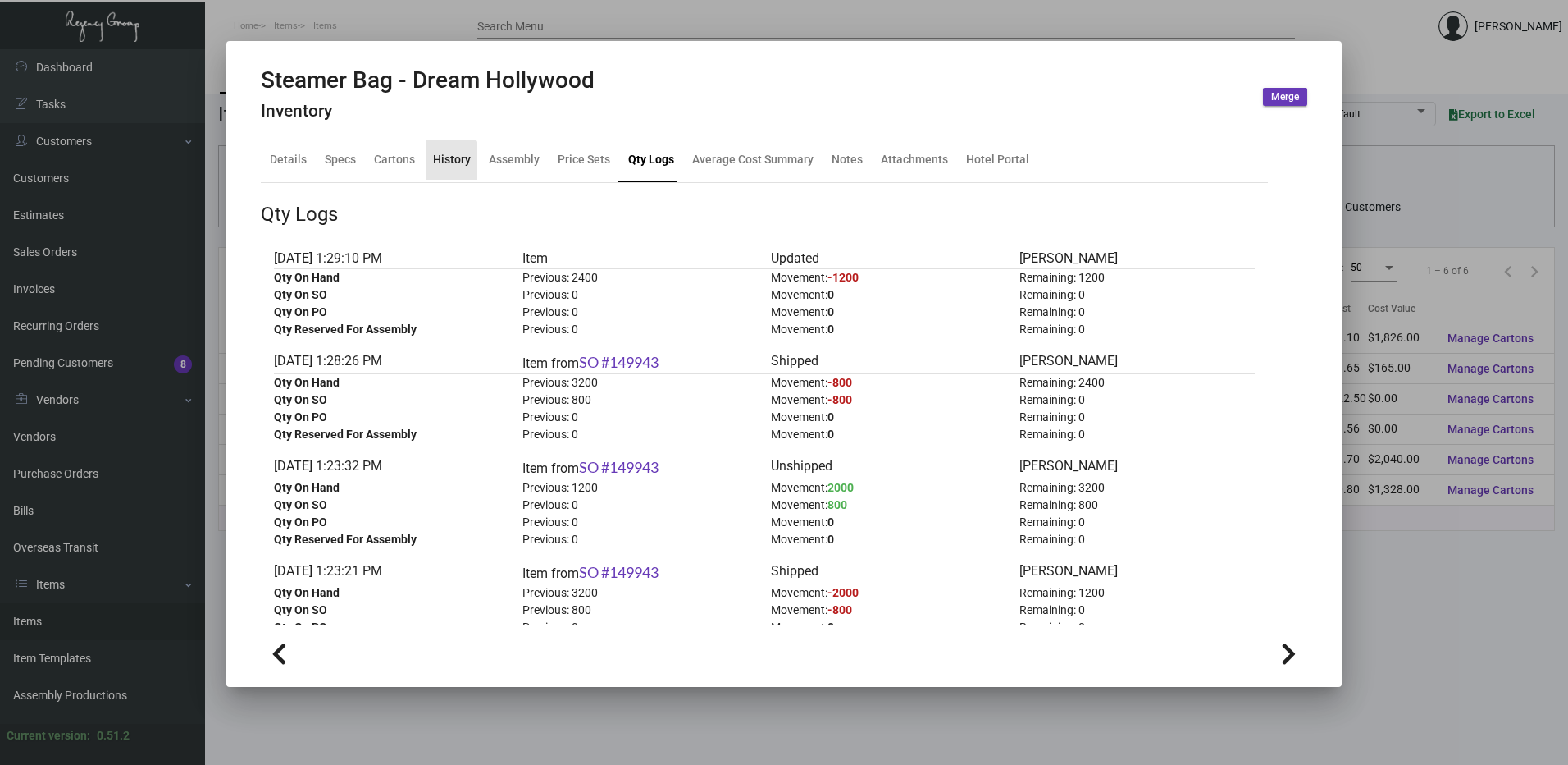
click at [449, 164] on div "History" at bounding box center [452, 160] width 38 height 17
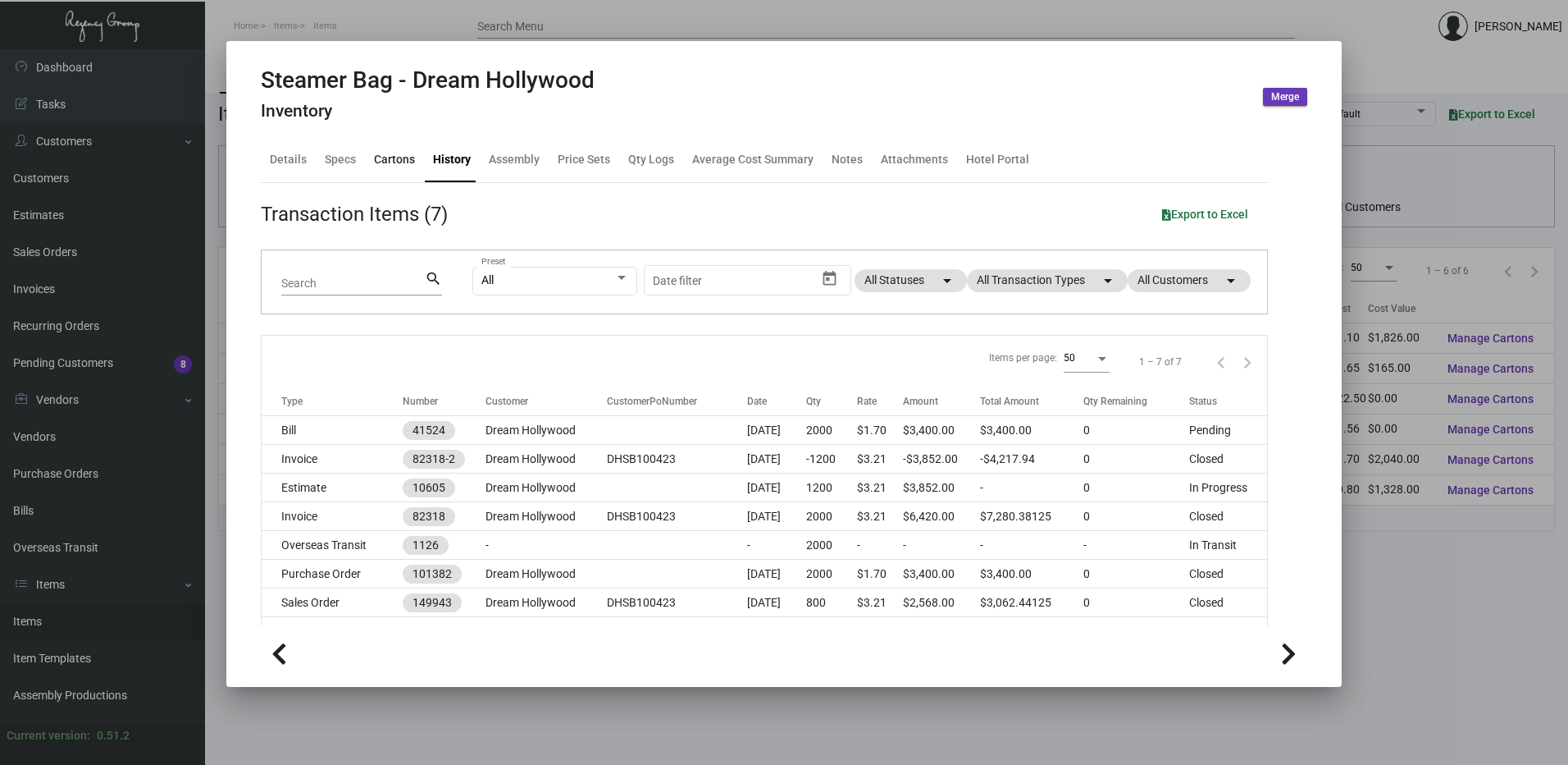
click at [392, 166] on div "Cartons" at bounding box center [395, 160] width 41 height 17
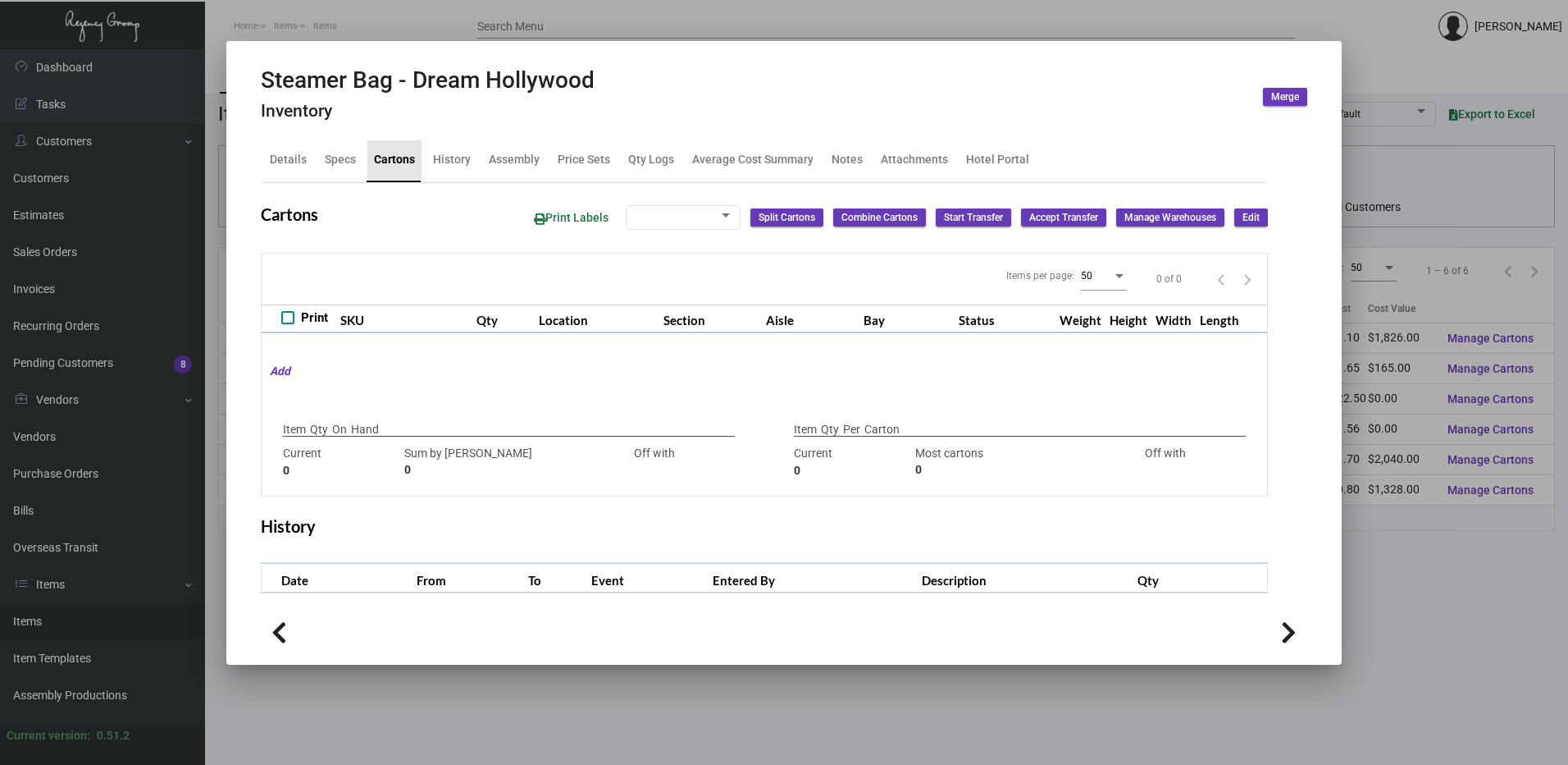
checkbox input "true"
type input "1,200"
type input "3200"
type input "-2000"
type input "400"
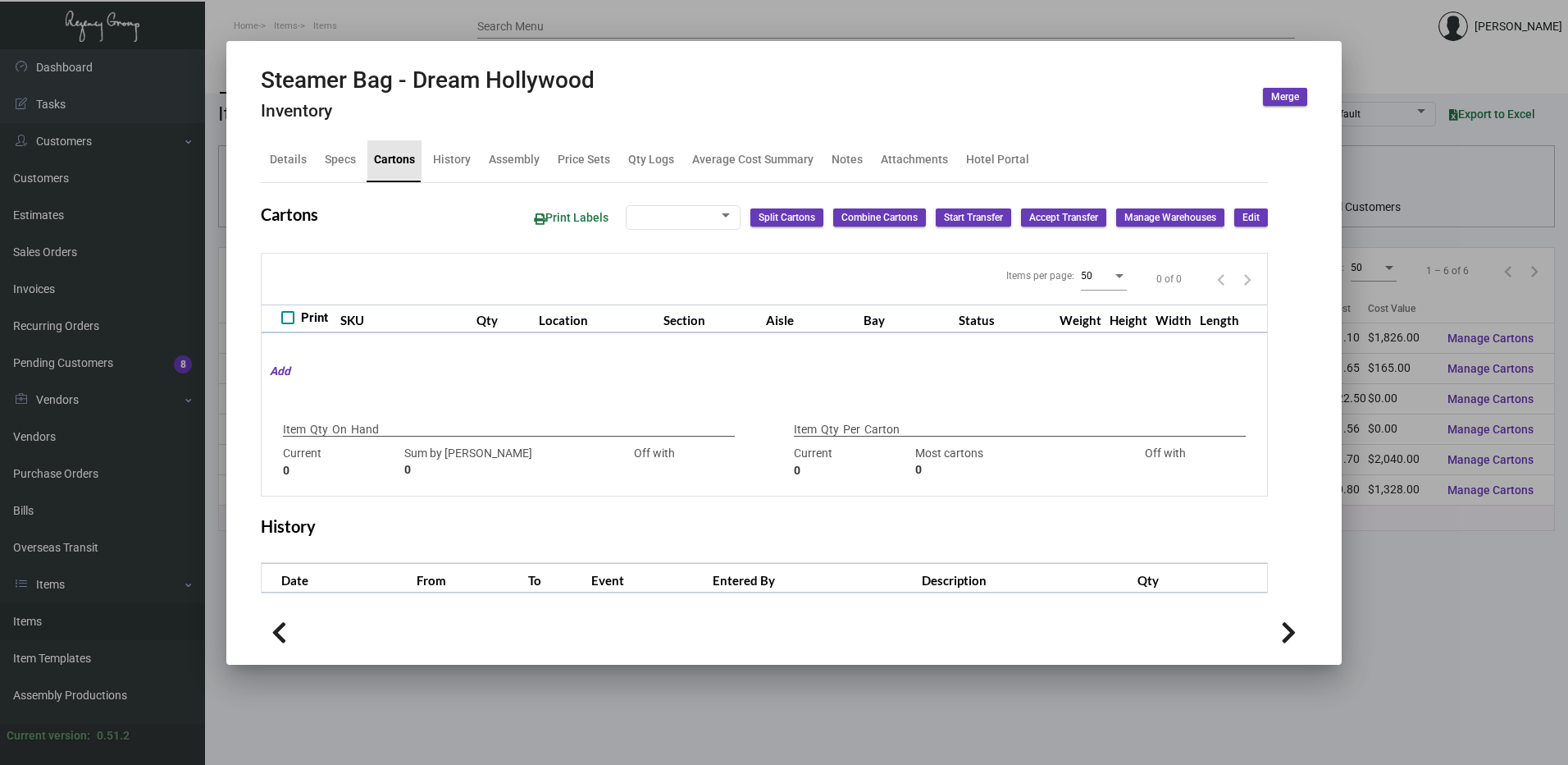
type input "-400"
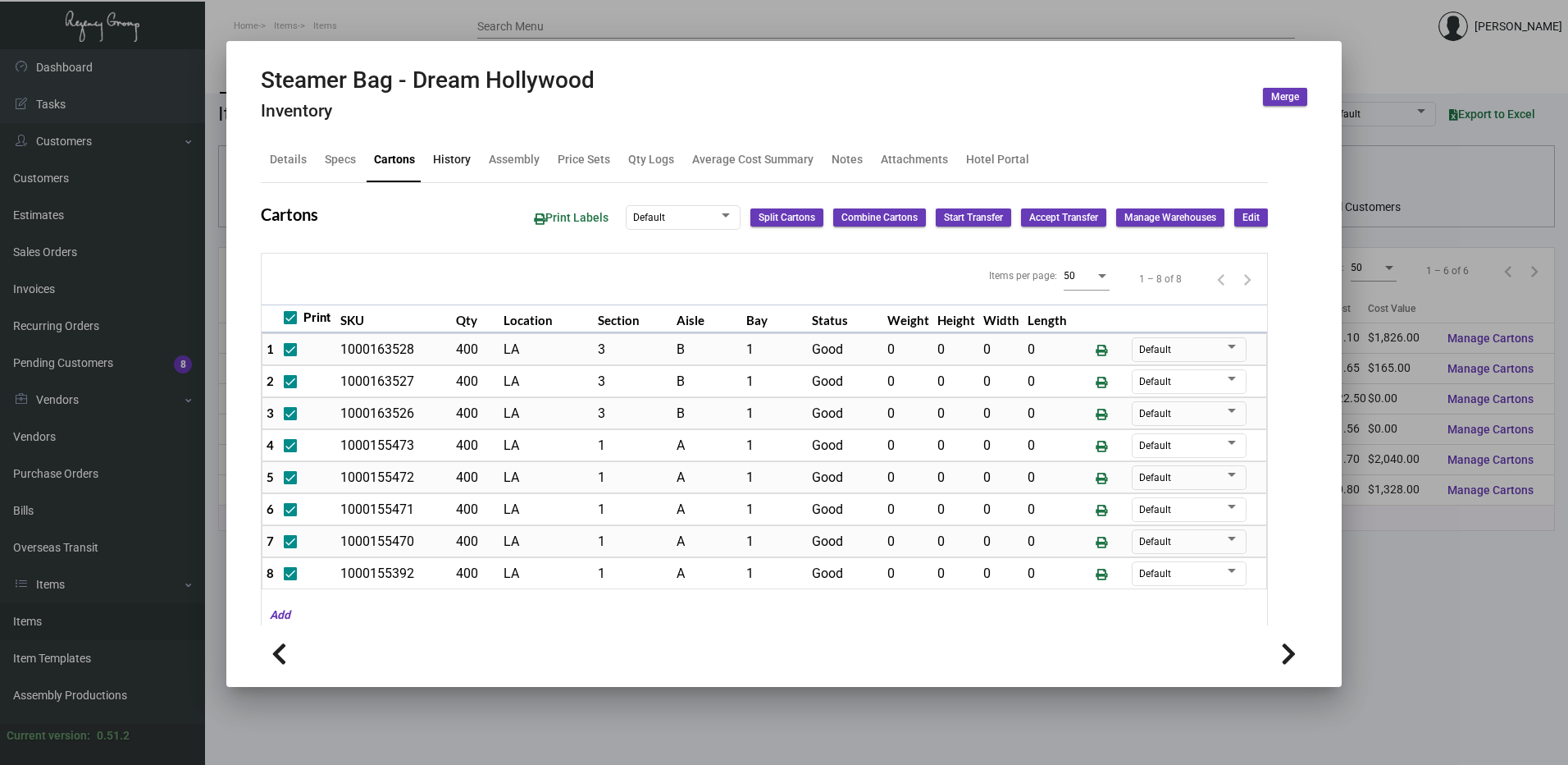
click at [444, 160] on div "History" at bounding box center [452, 160] width 38 height 17
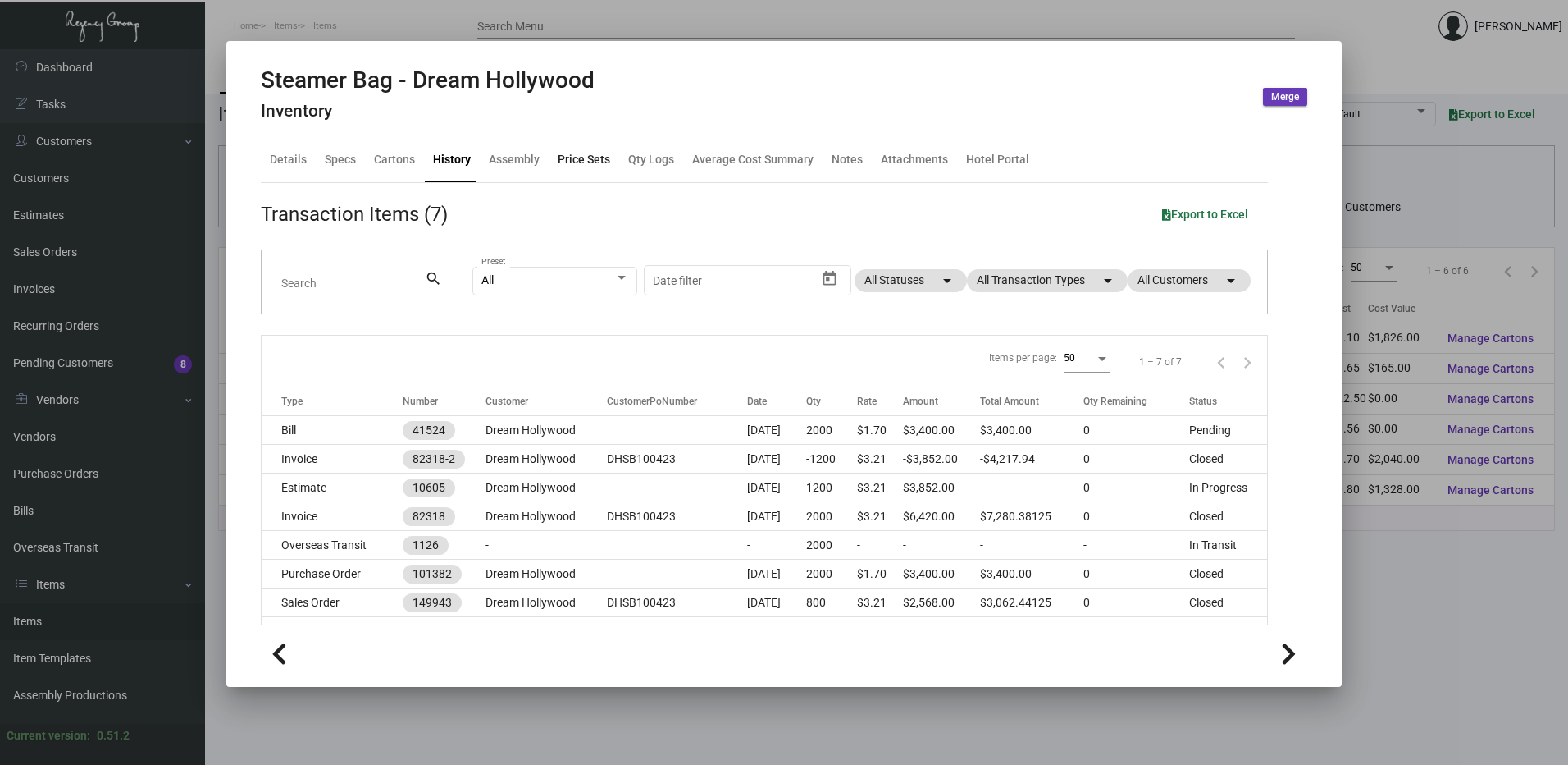
click at [611, 153] on div "Price Sets" at bounding box center [584, 160] width 66 height 39
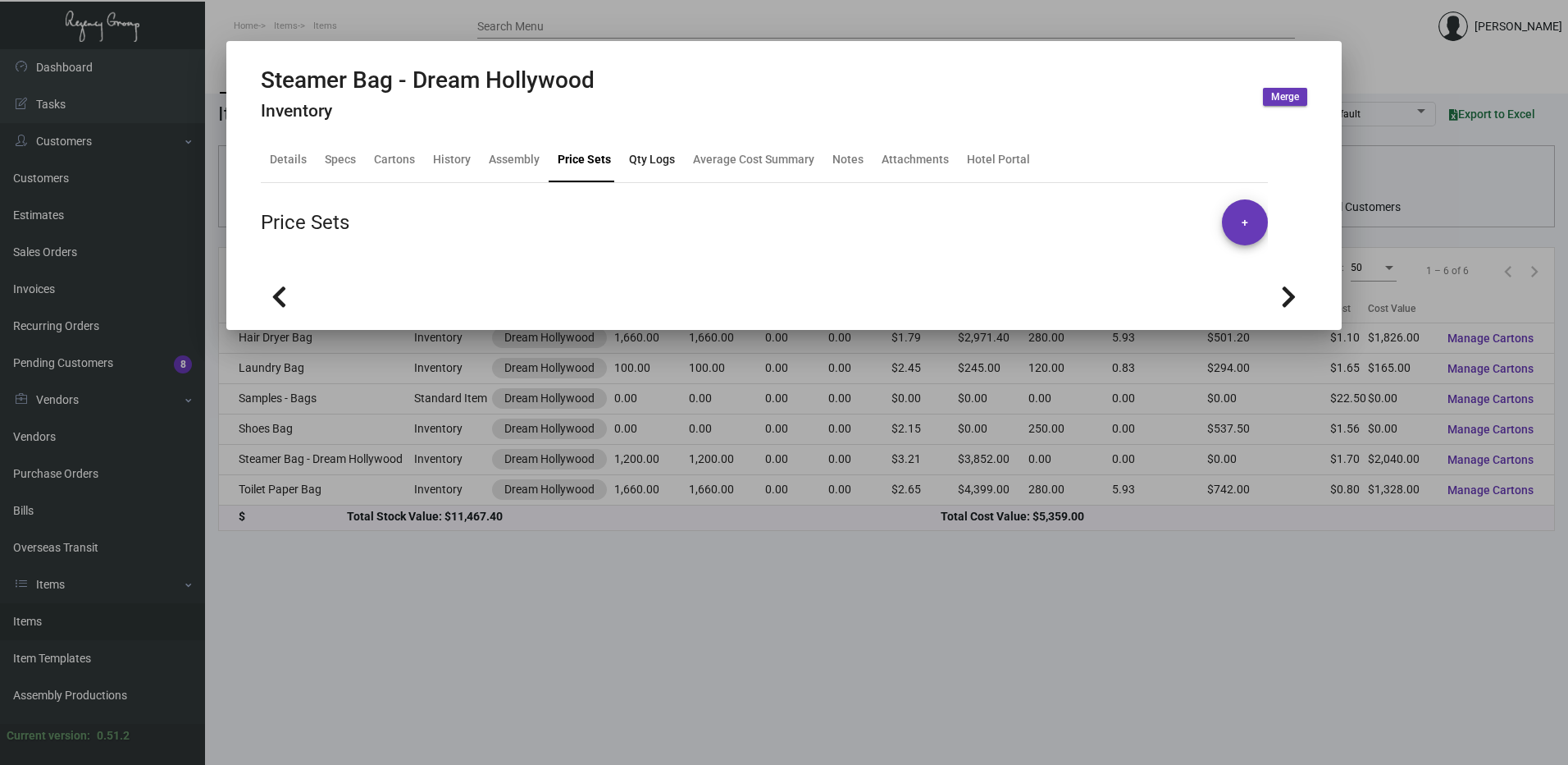
click at [632, 161] on div "Qty Logs" at bounding box center [651, 160] width 46 height 17
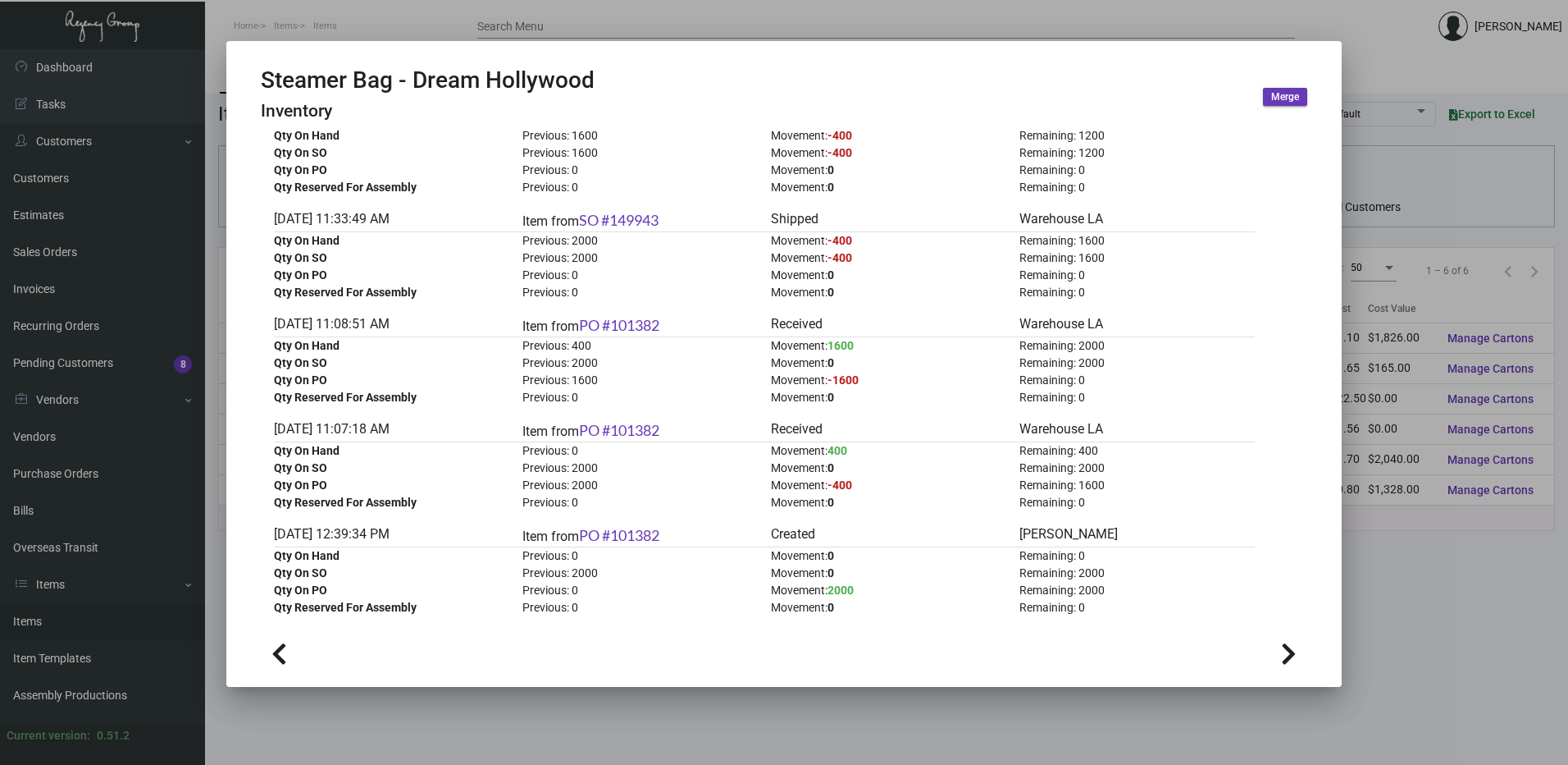
scroll to position [1519, 0]
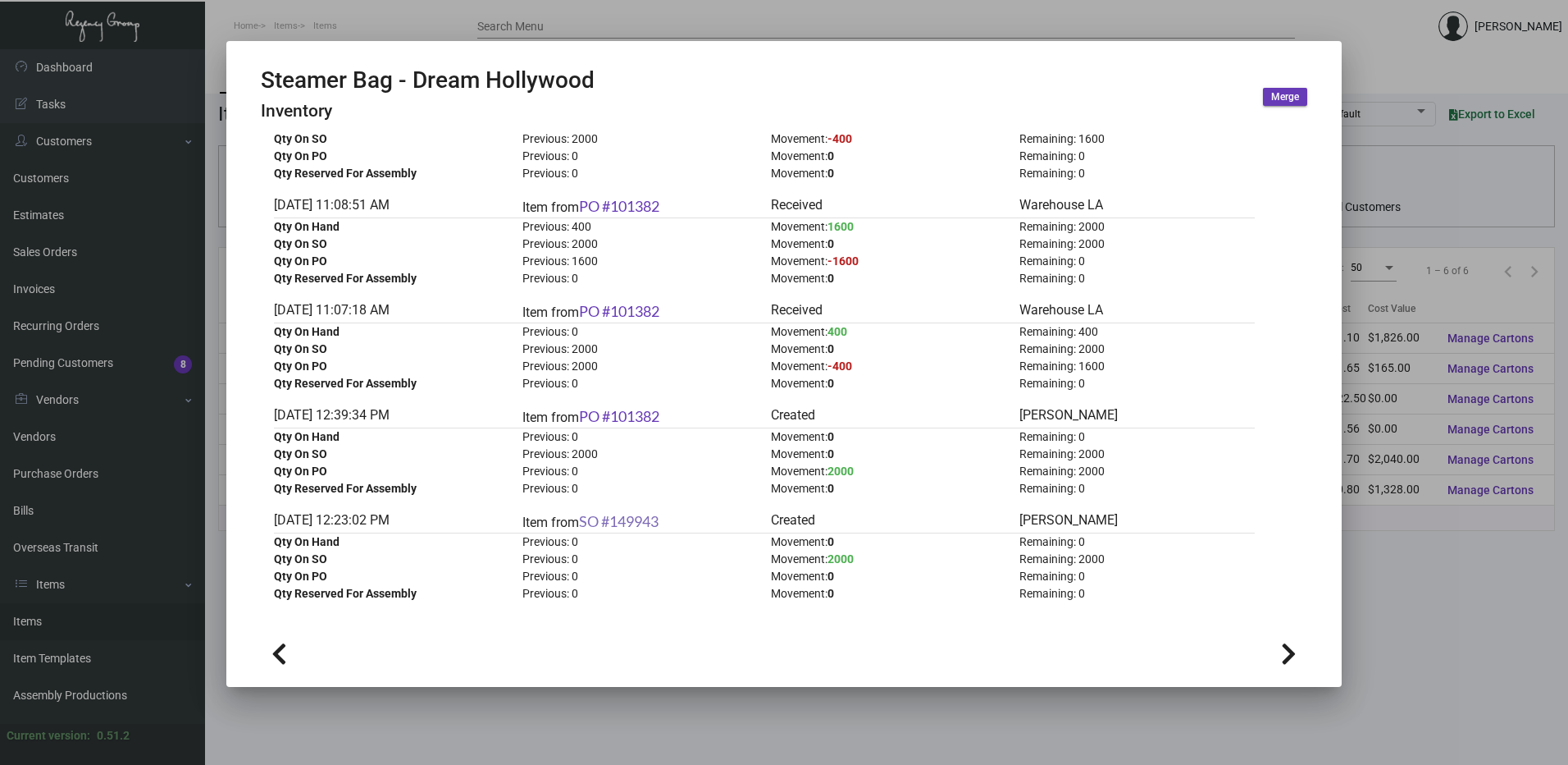
click at [638, 523] on link "SO #149943" at bounding box center [618, 520] width 80 height 18
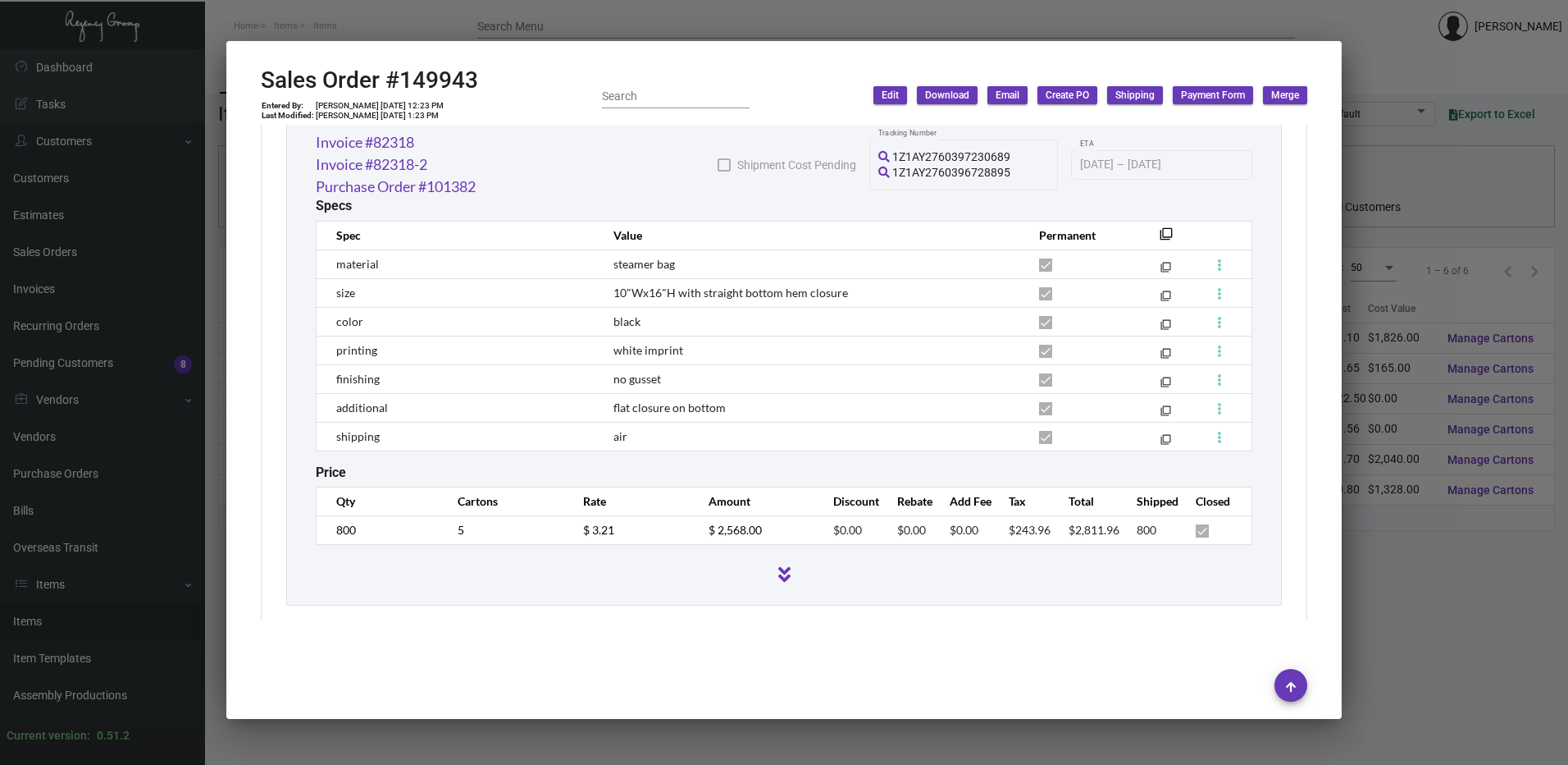
scroll to position [934, 0]
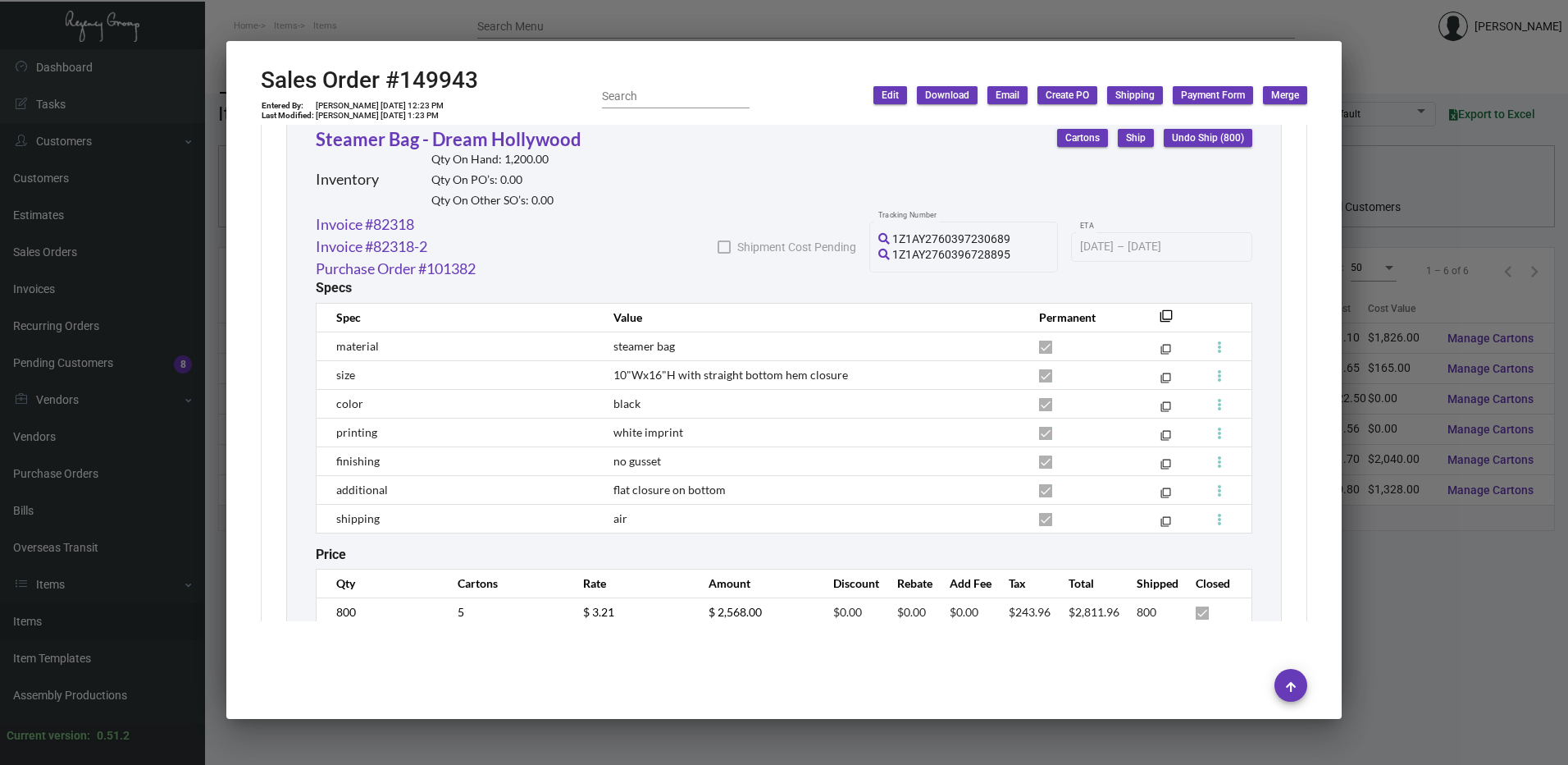
click at [658, 16] on div at bounding box center [784, 382] width 1568 height 765
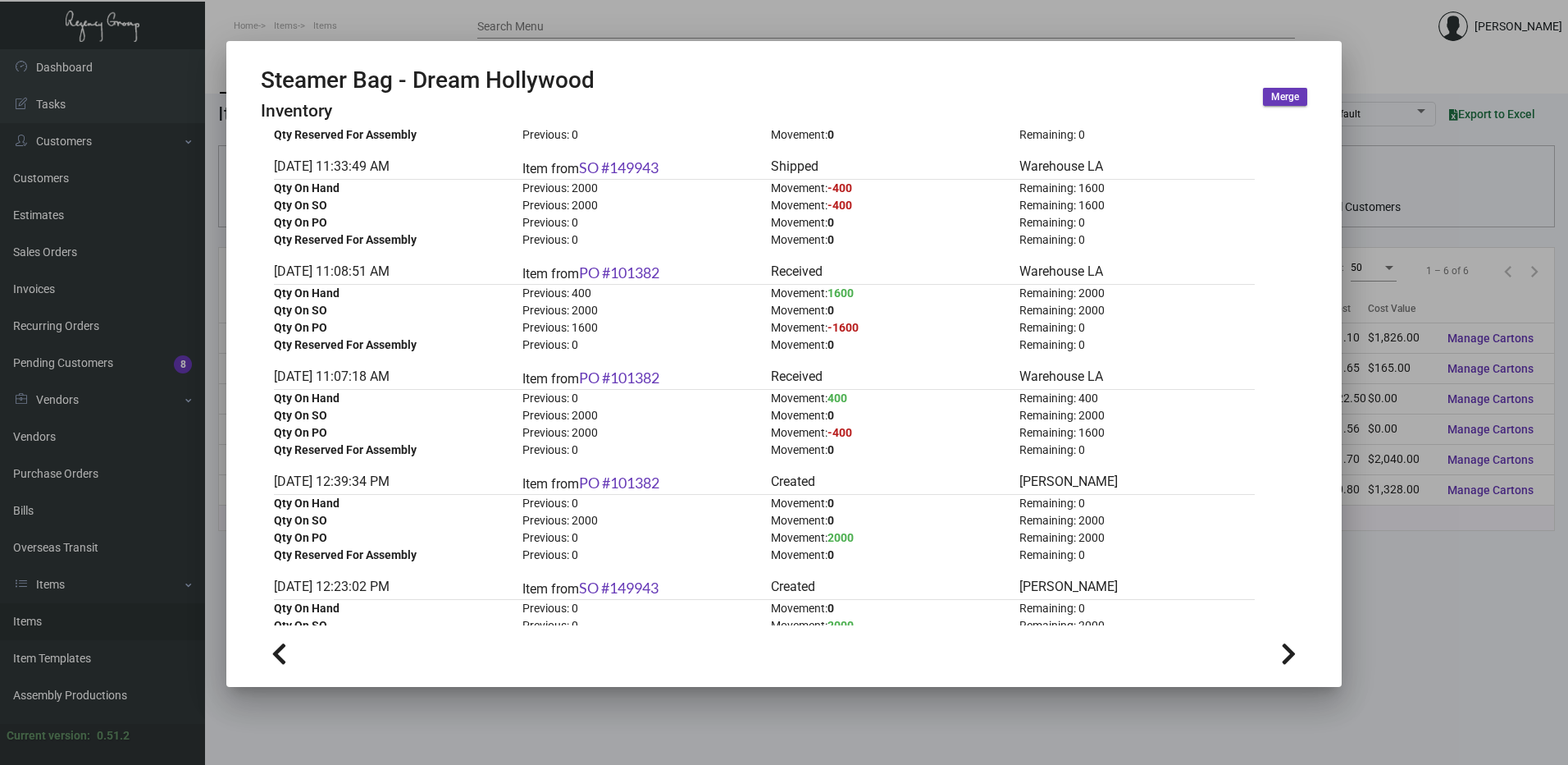
scroll to position [1519, 0]
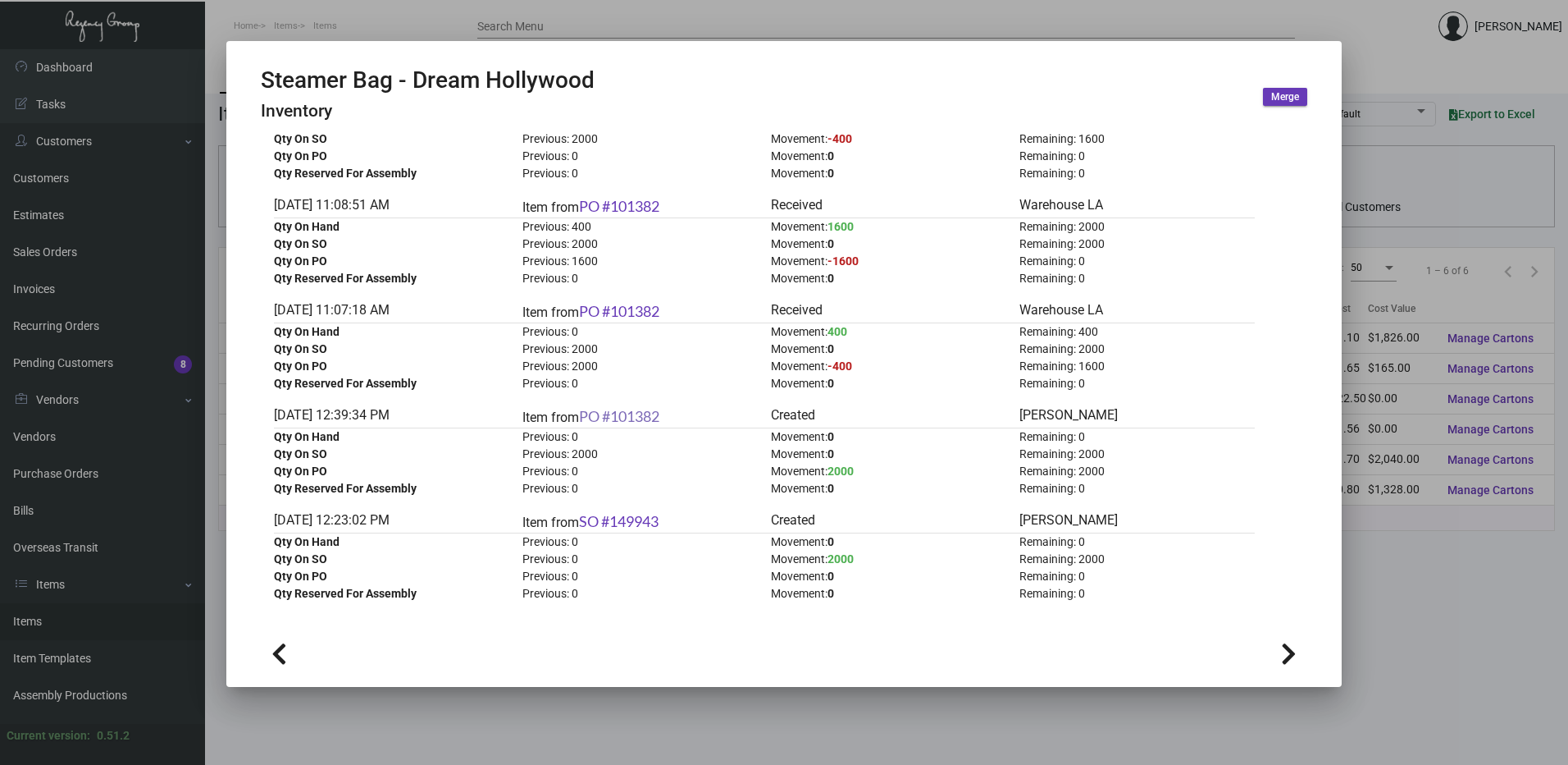
click at [647, 419] on link "PO #101382" at bounding box center [619, 416] width 81 height 18
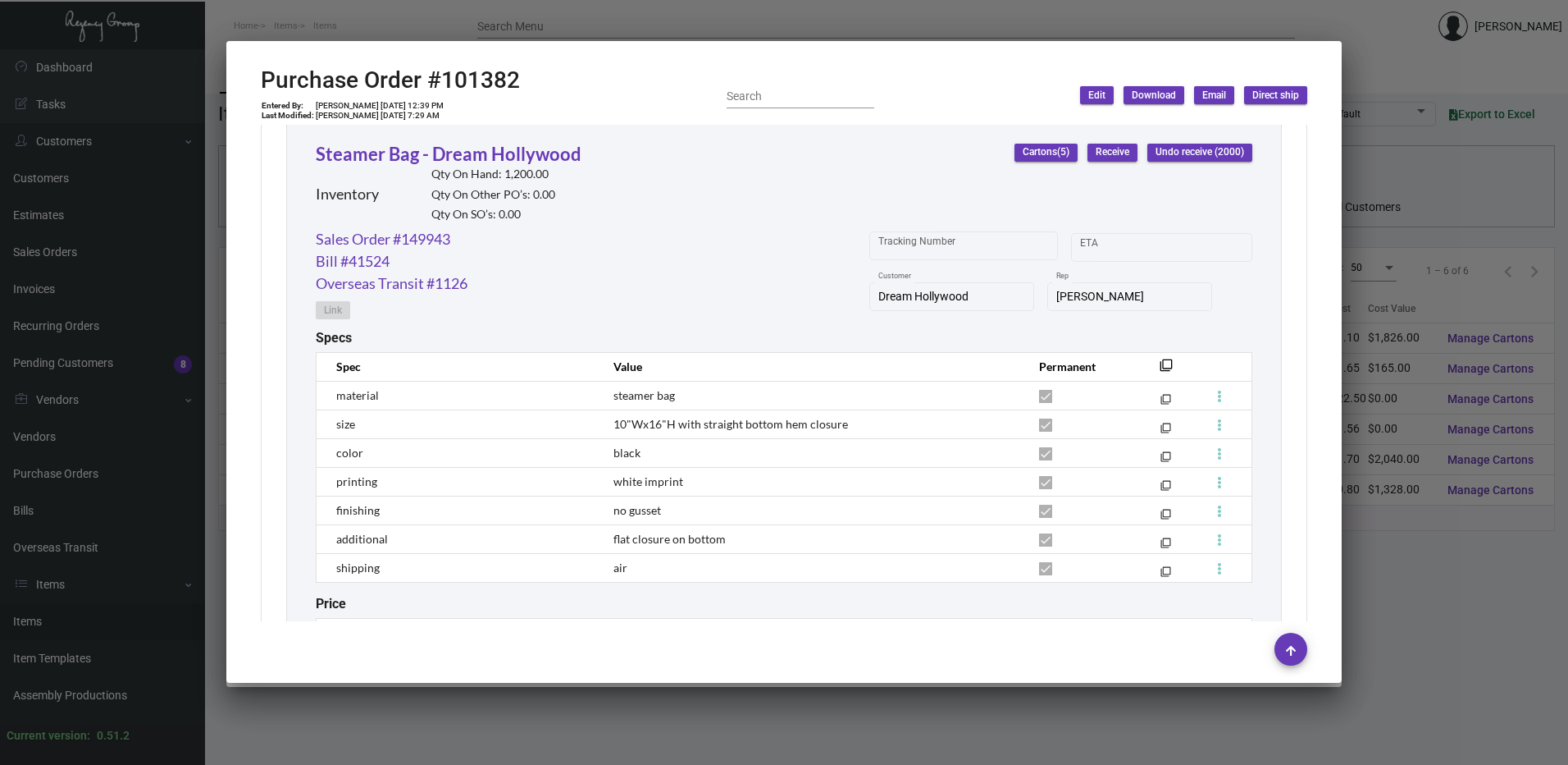
scroll to position [684, 0]
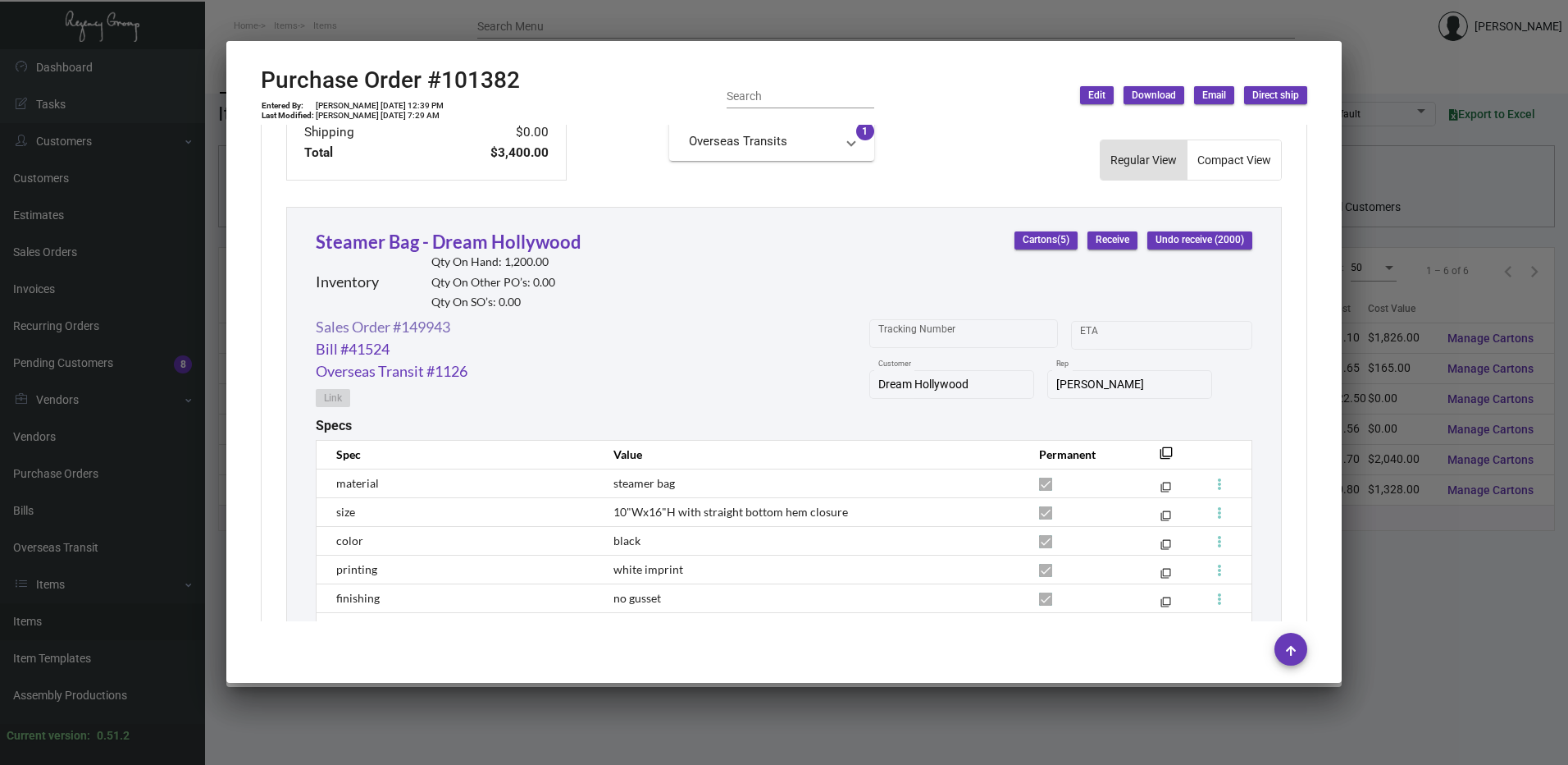
click at [447, 323] on link "Sales Order #149943" at bounding box center [383, 328] width 134 height 23
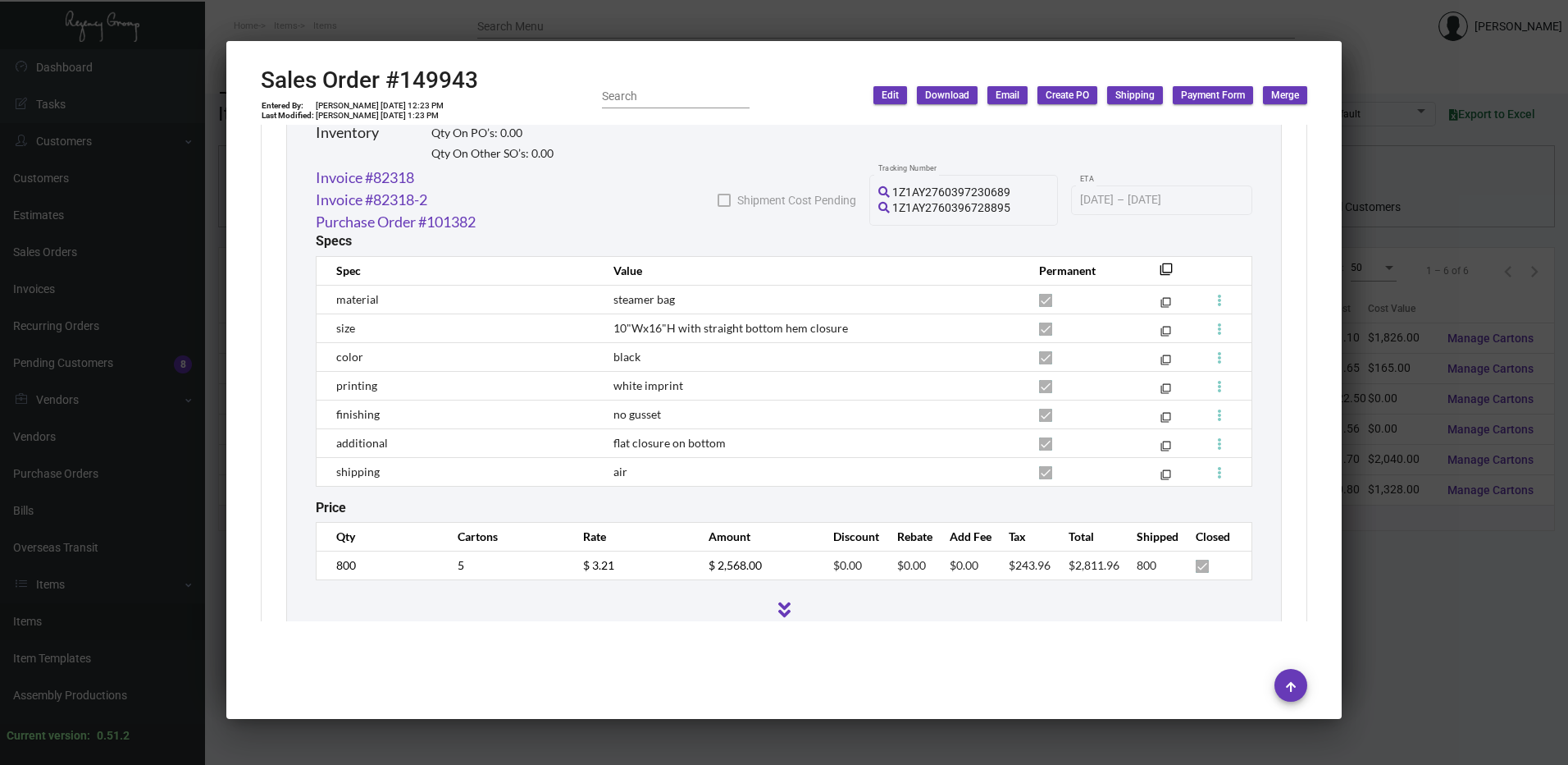
scroll to position [1016, 0]
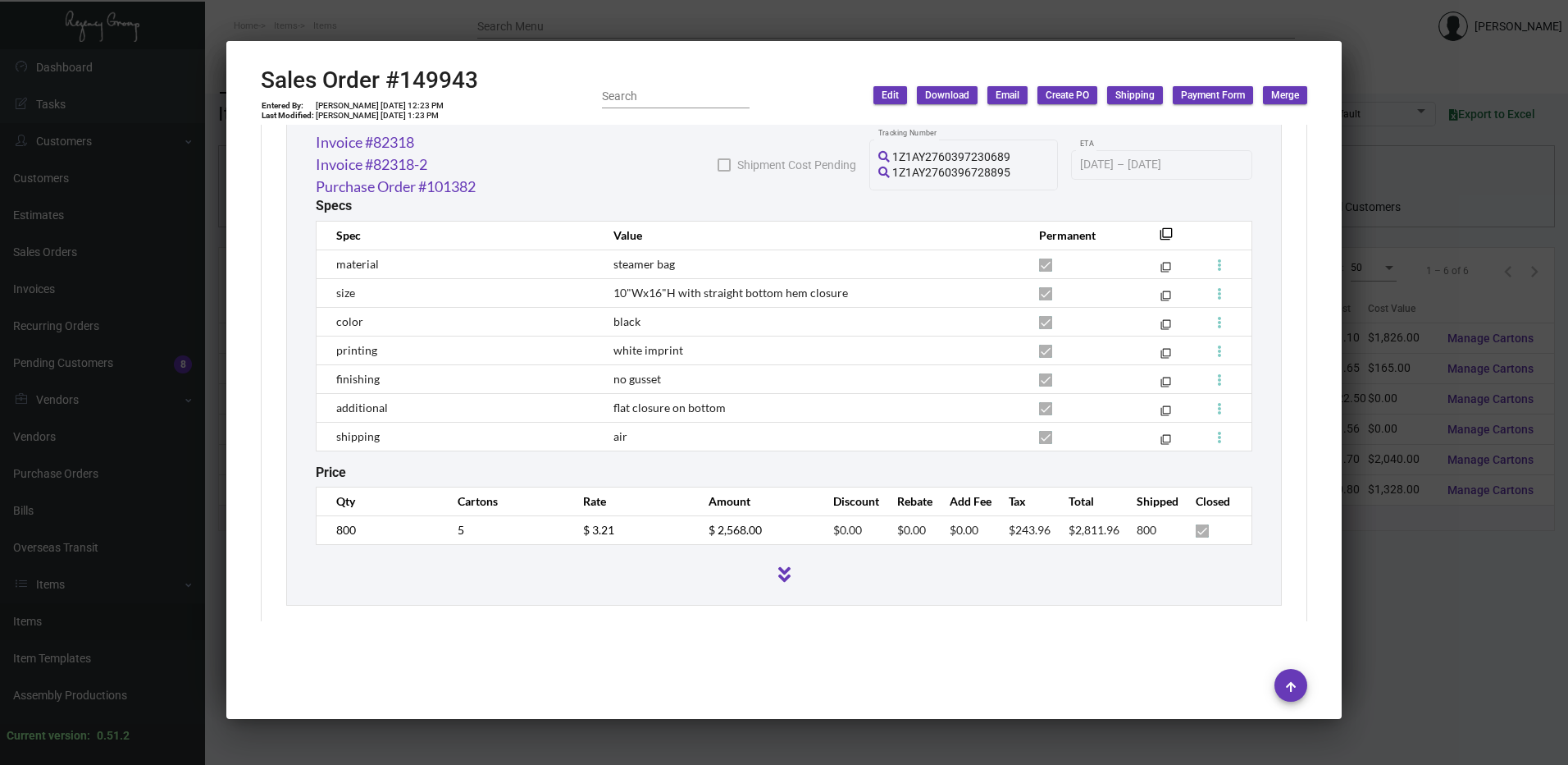
click at [590, 23] on div at bounding box center [784, 382] width 1568 height 765
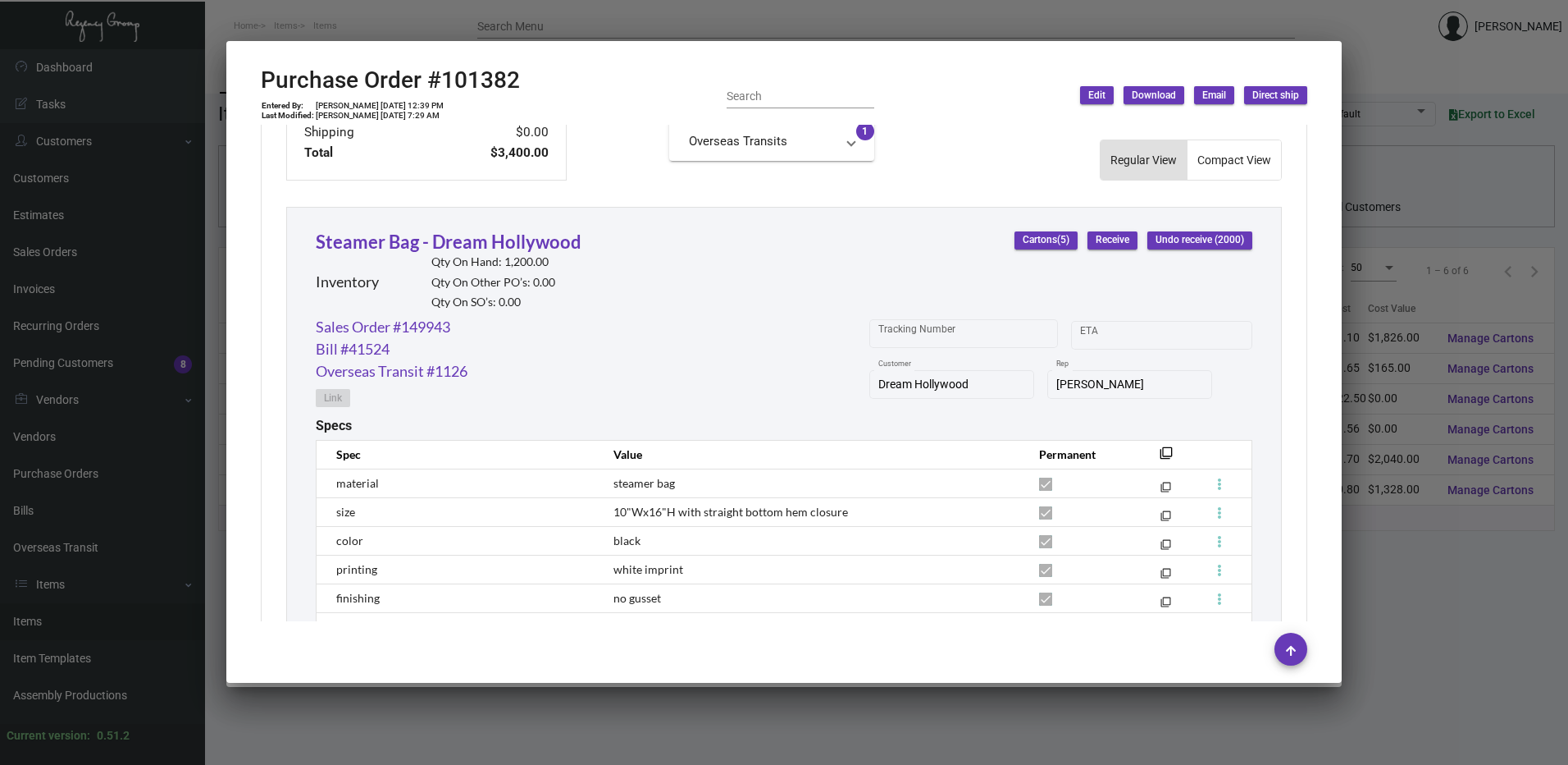
click at [609, 18] on div at bounding box center [784, 382] width 1568 height 765
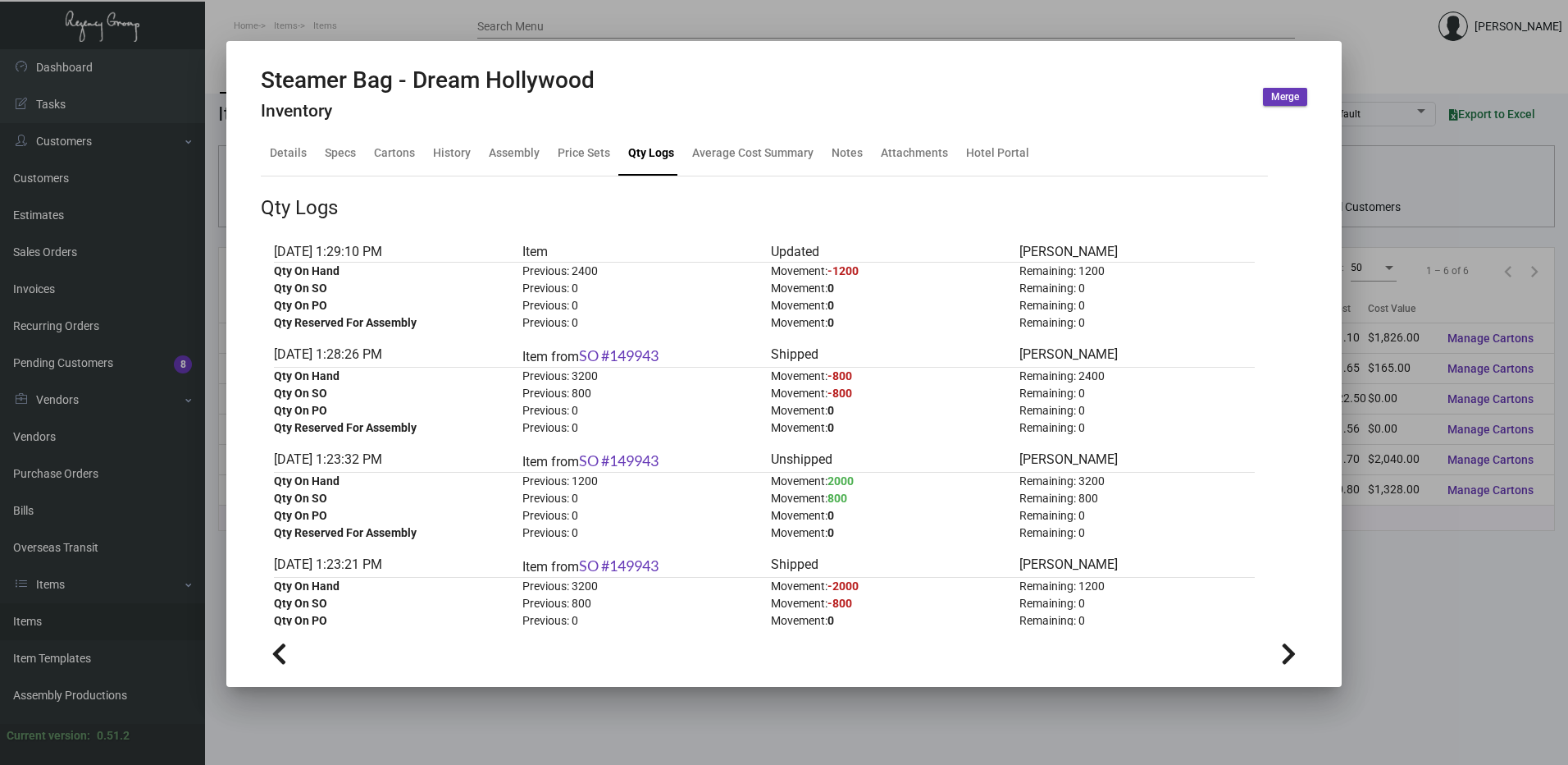
scroll to position [0, 0]
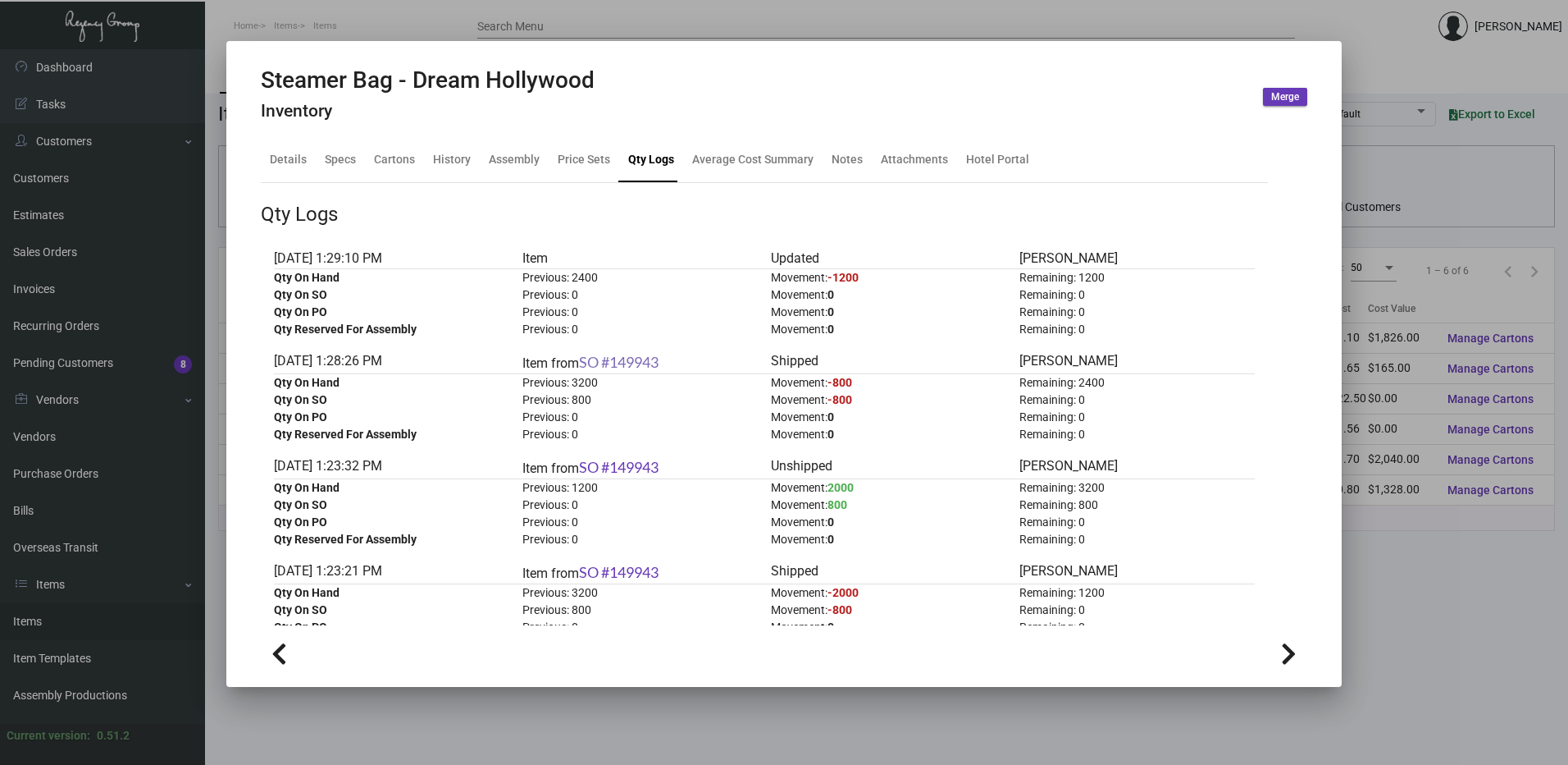
click at [644, 362] on link "SO #149943" at bounding box center [618, 361] width 80 height 18
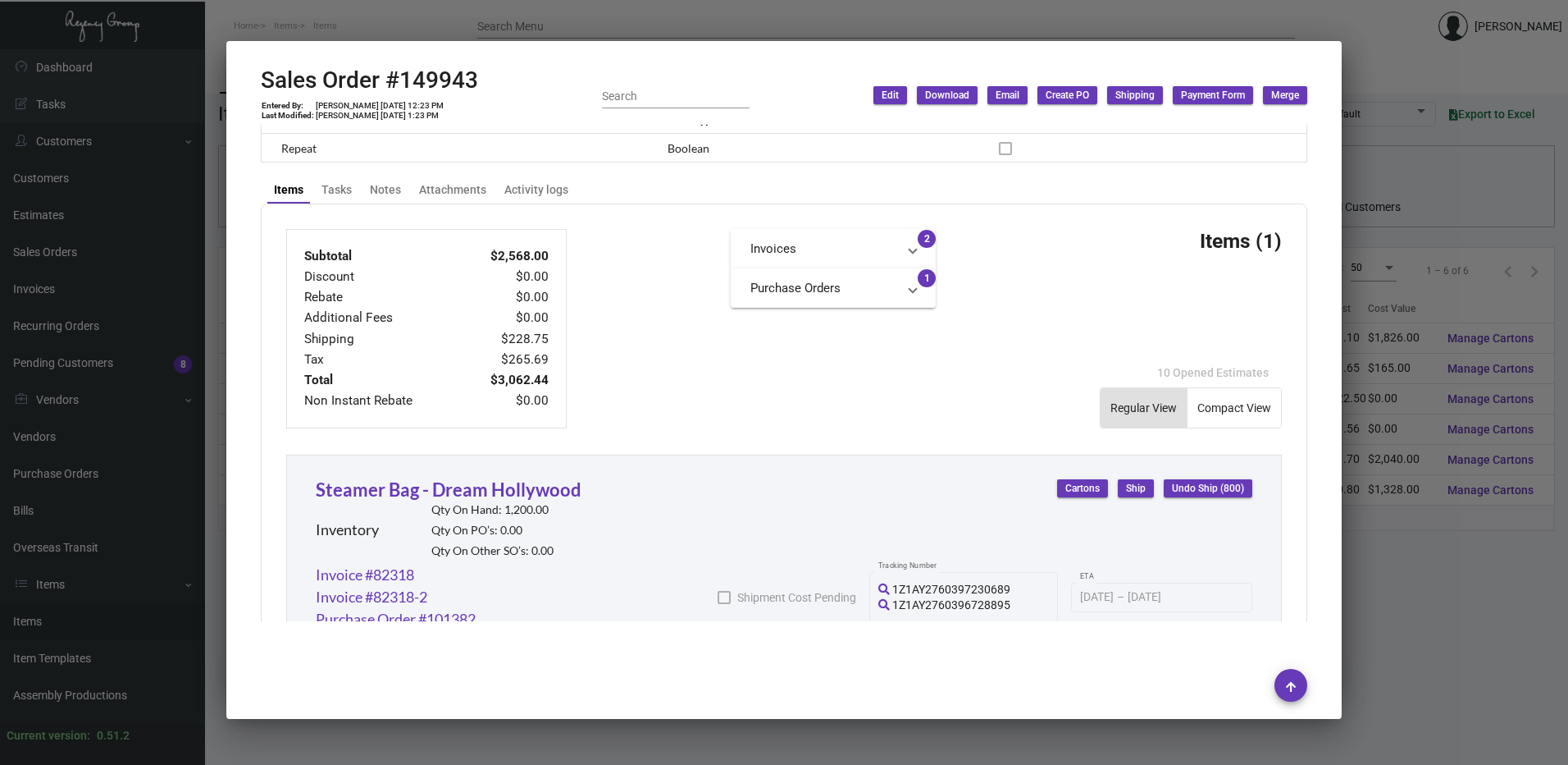
scroll to position [571, 0]
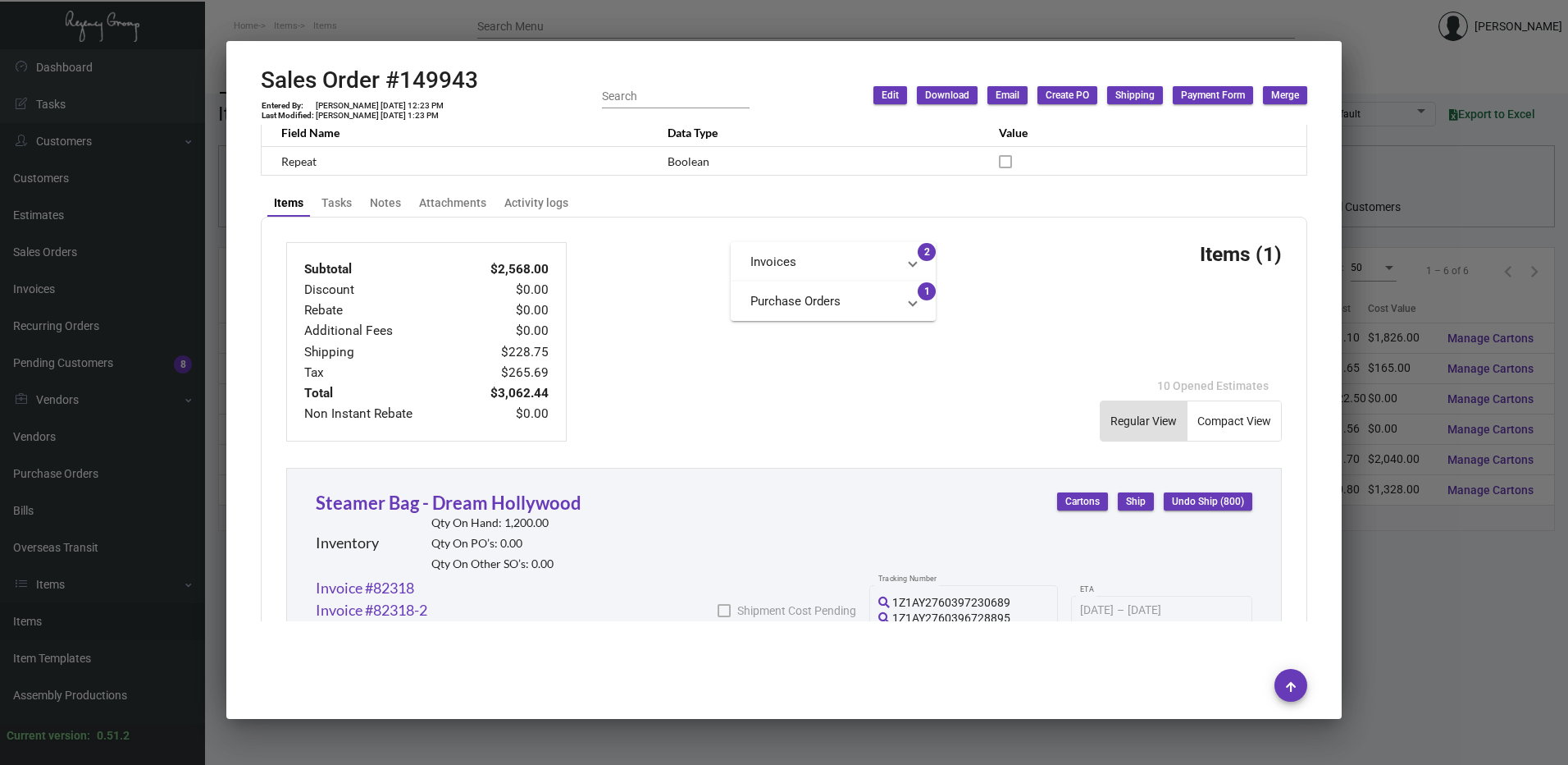
click at [775, 24] on div at bounding box center [784, 382] width 1568 height 765
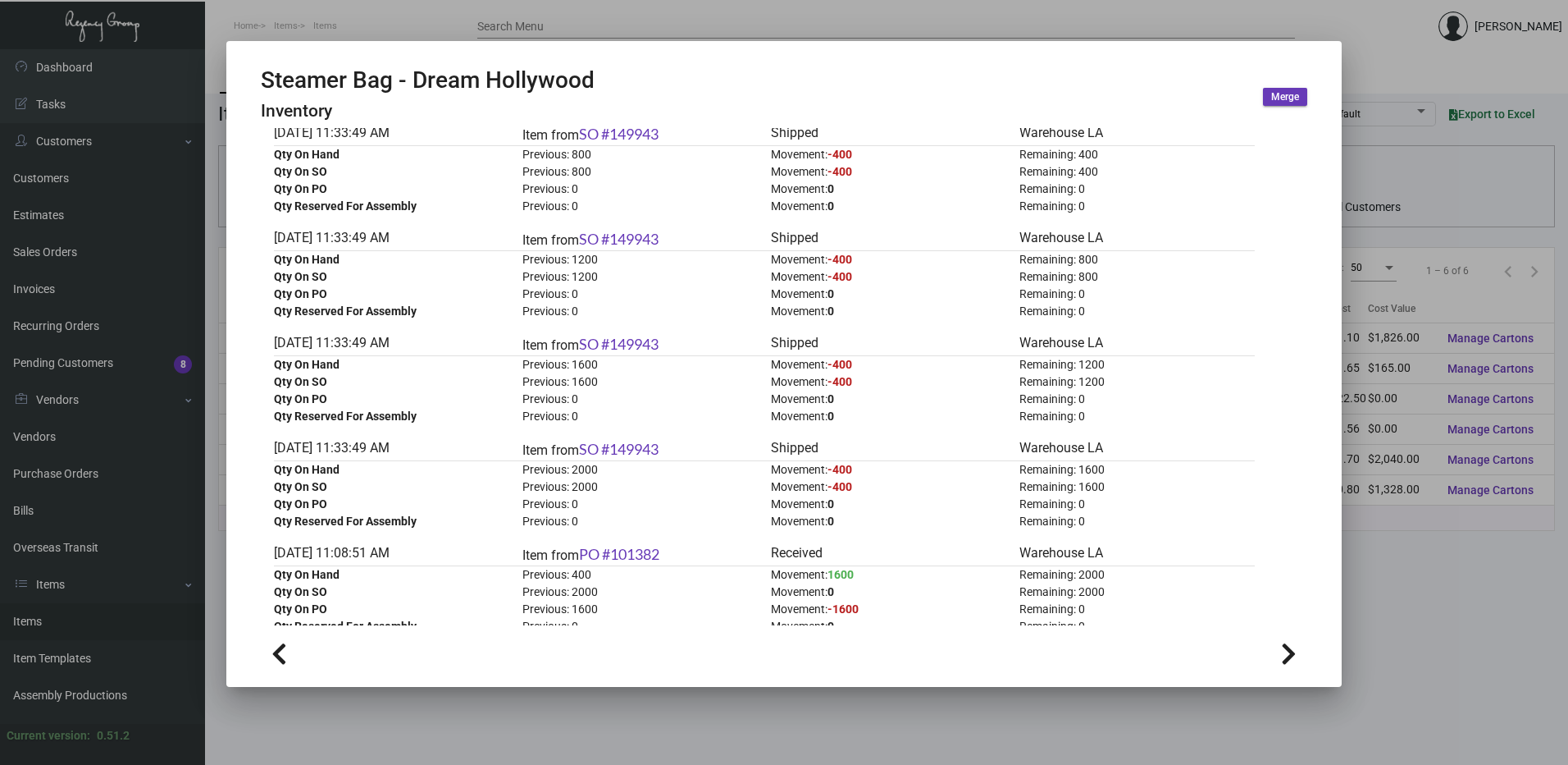
scroll to position [1519, 0]
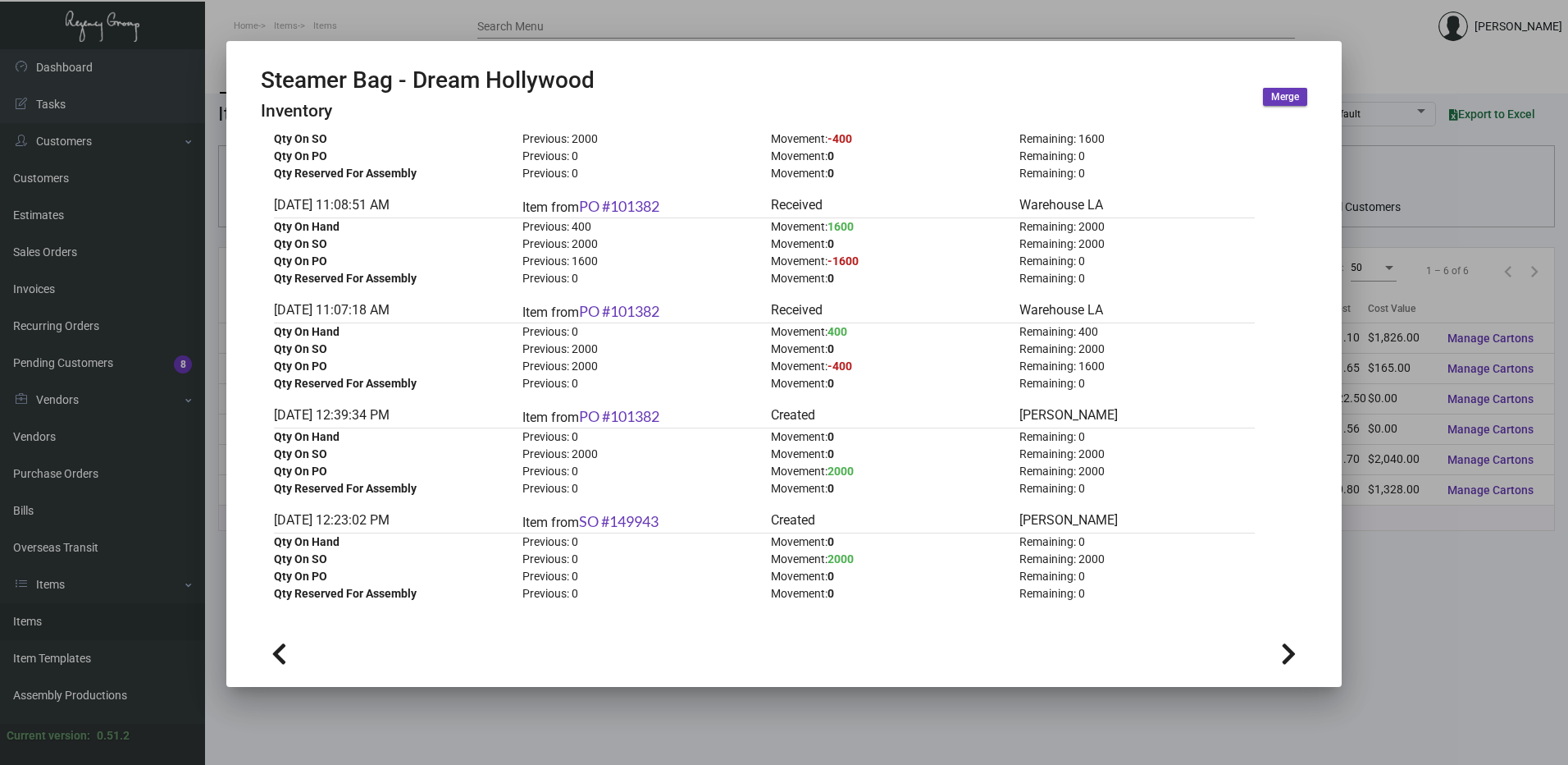
click at [925, 30] on div at bounding box center [784, 382] width 1568 height 765
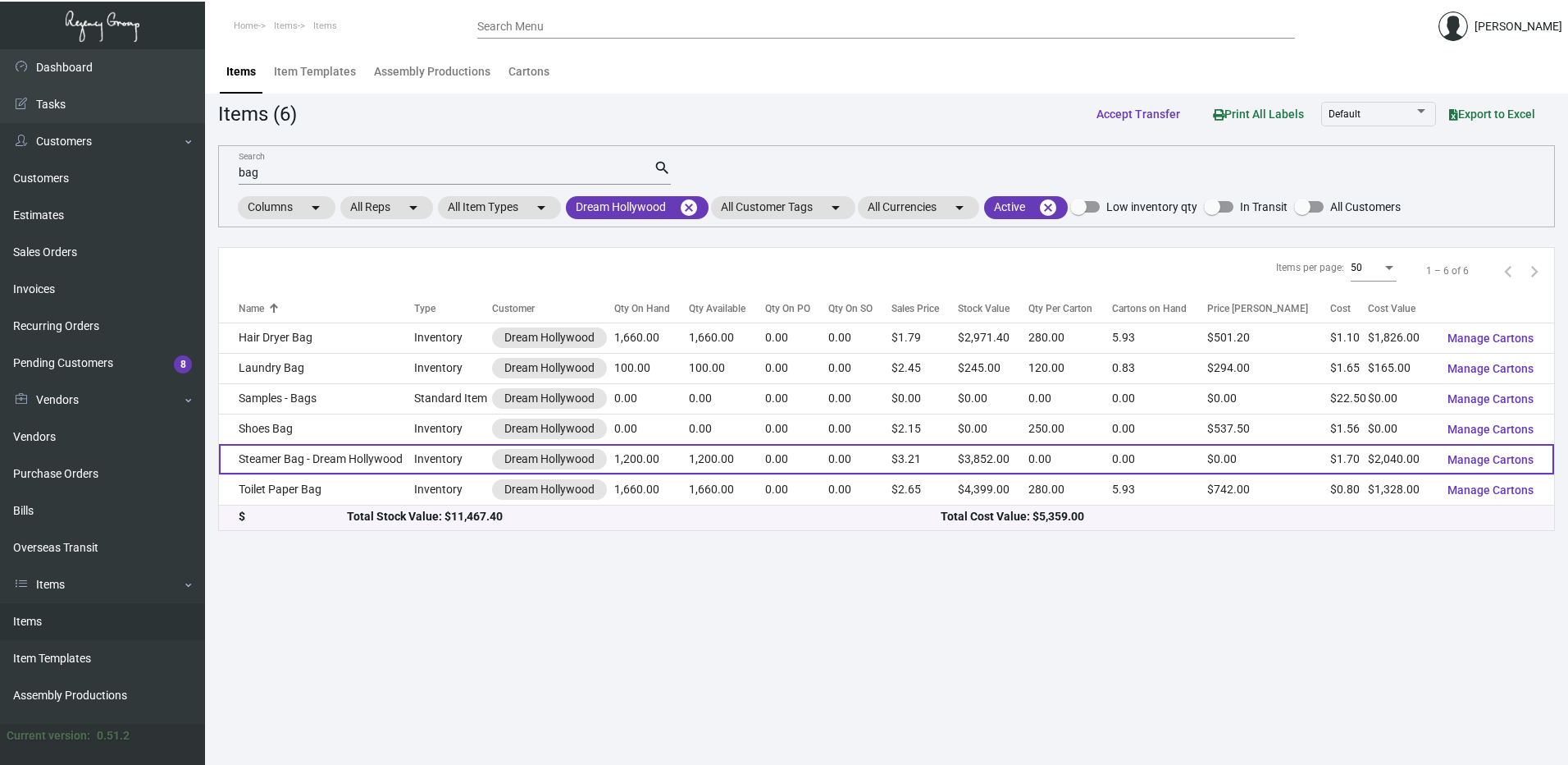
click at [345, 450] on td "Steamer Bag - Dream Hollywood" at bounding box center [316, 459] width 195 height 30
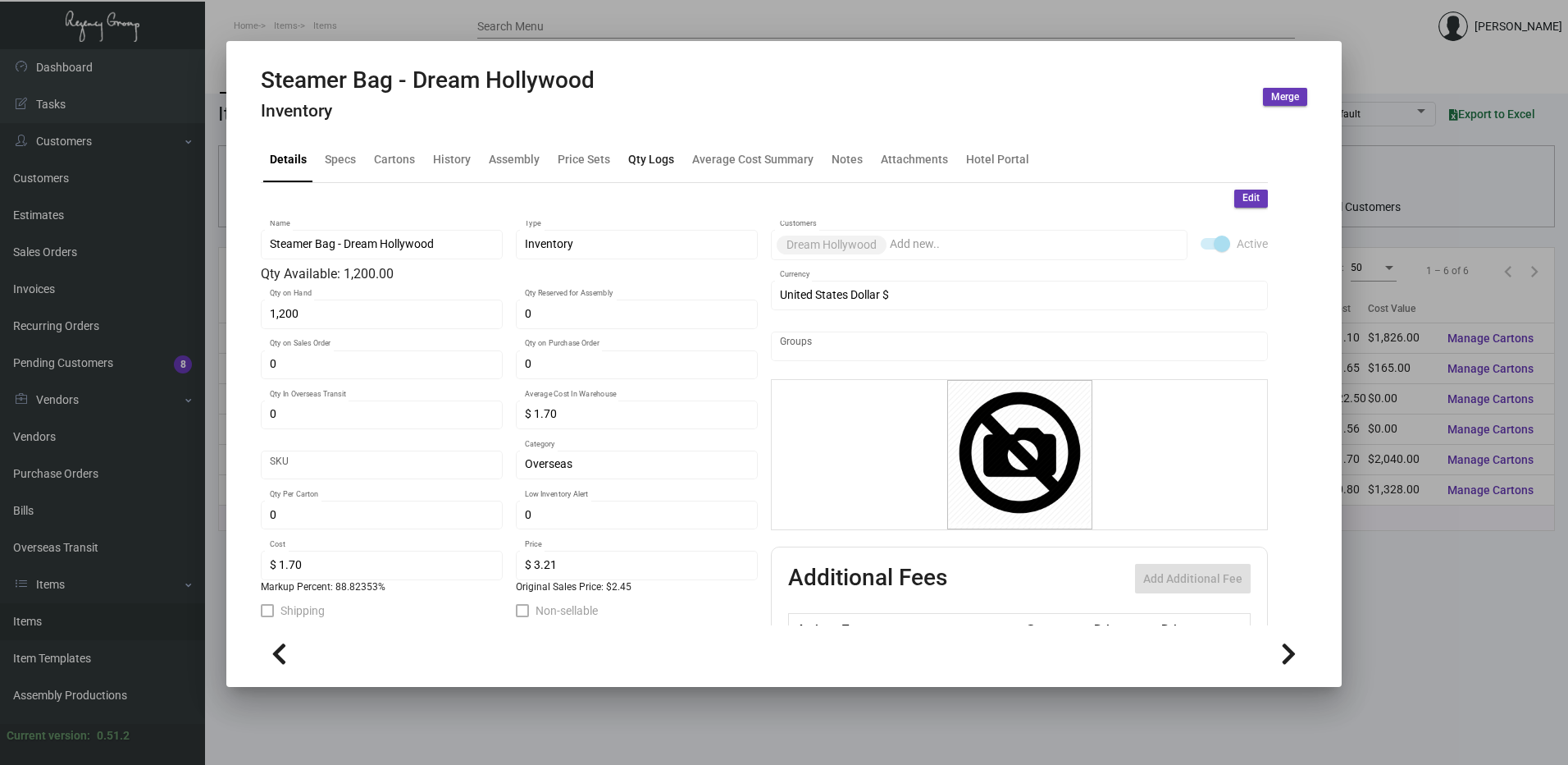
click at [640, 161] on div "Qty Logs" at bounding box center [651, 160] width 46 height 17
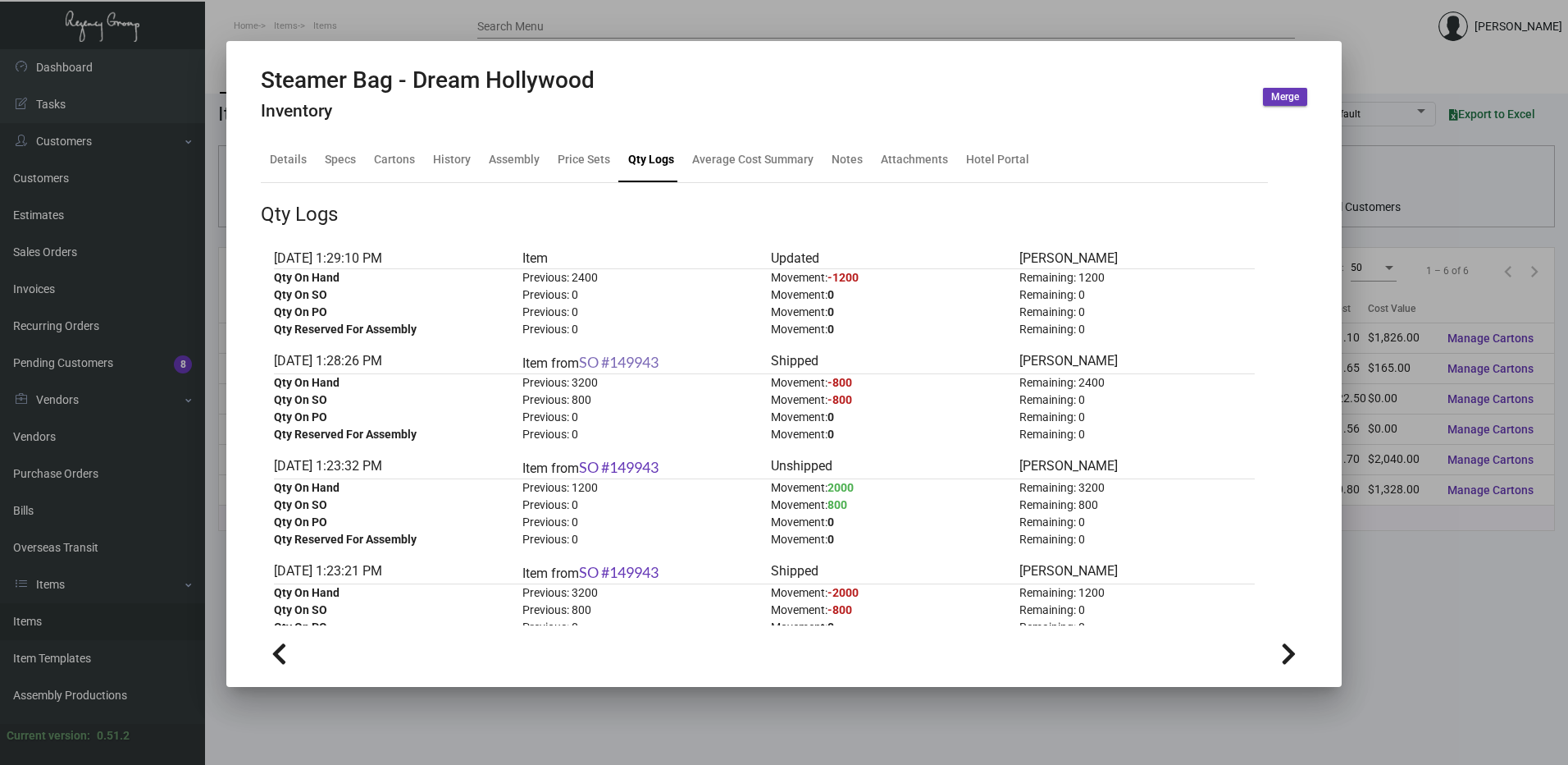
click at [610, 367] on link "SO #149943" at bounding box center [618, 361] width 80 height 18
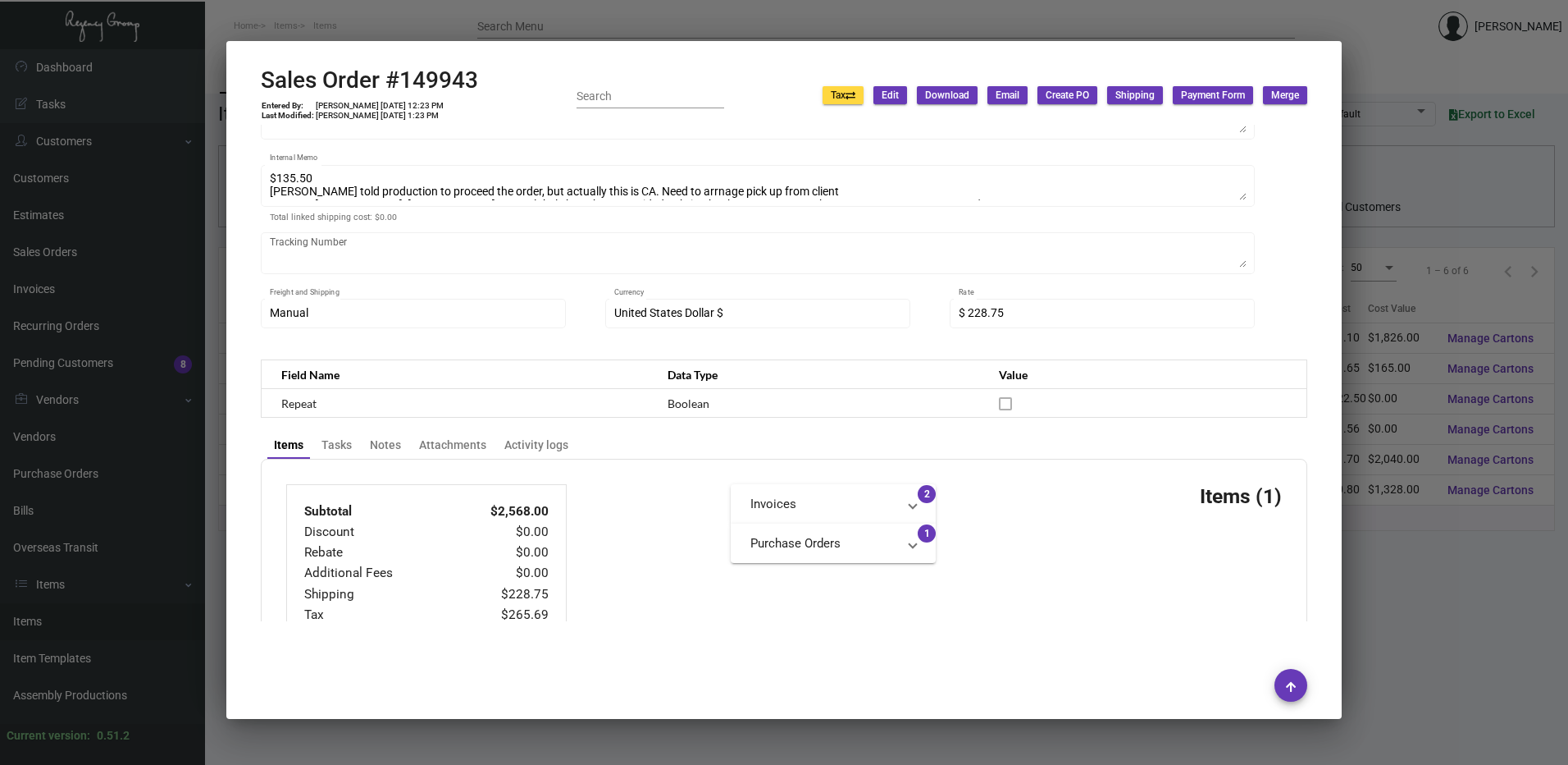
click at [540, 431] on div "Items Tasks Notes Attachments Activity logs" at bounding box center [784, 445] width 1039 height 28
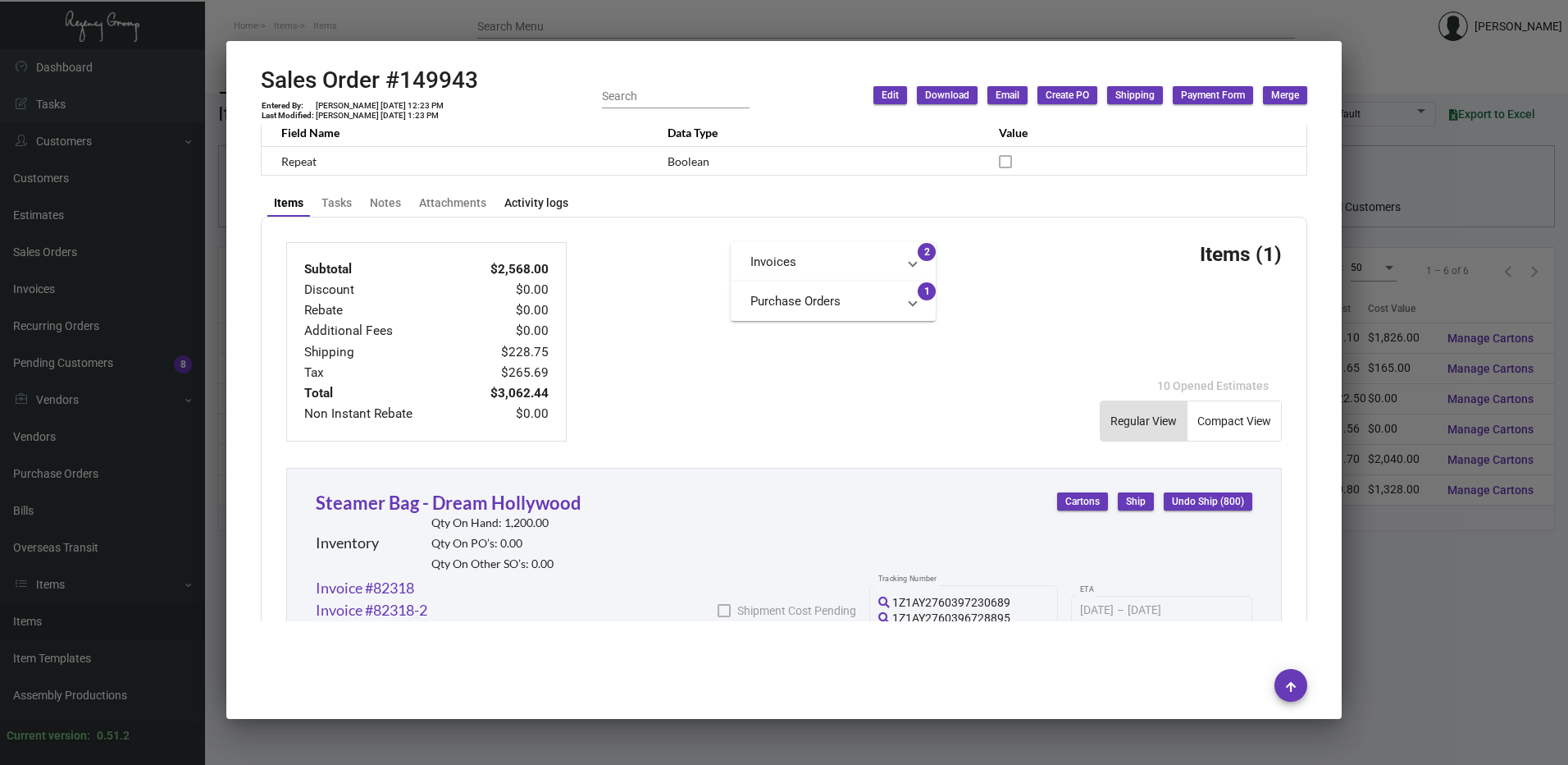
click at [536, 194] on div "Activity logs" at bounding box center [537, 203] width 64 height 17
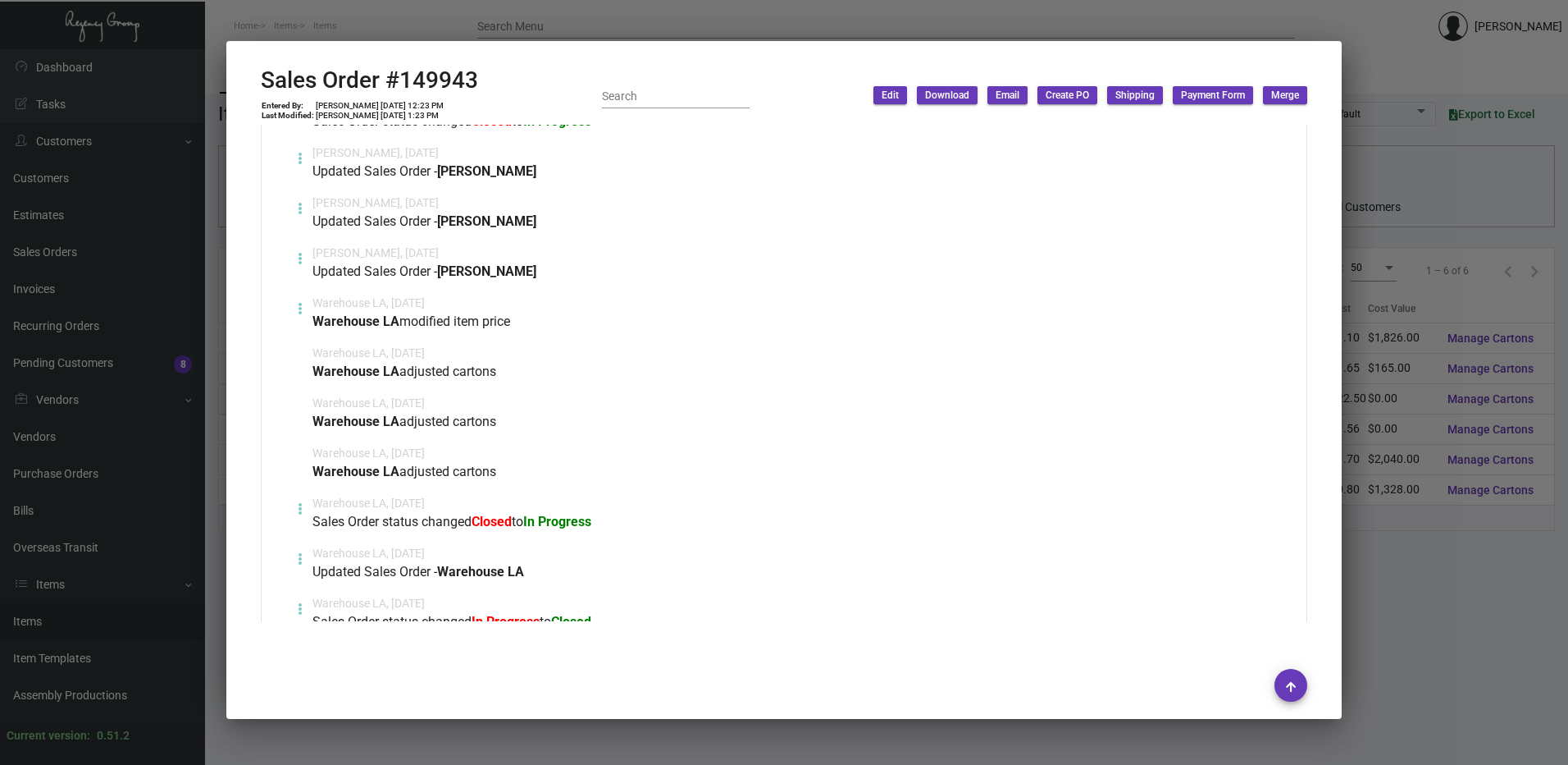
scroll to position [949, 0]
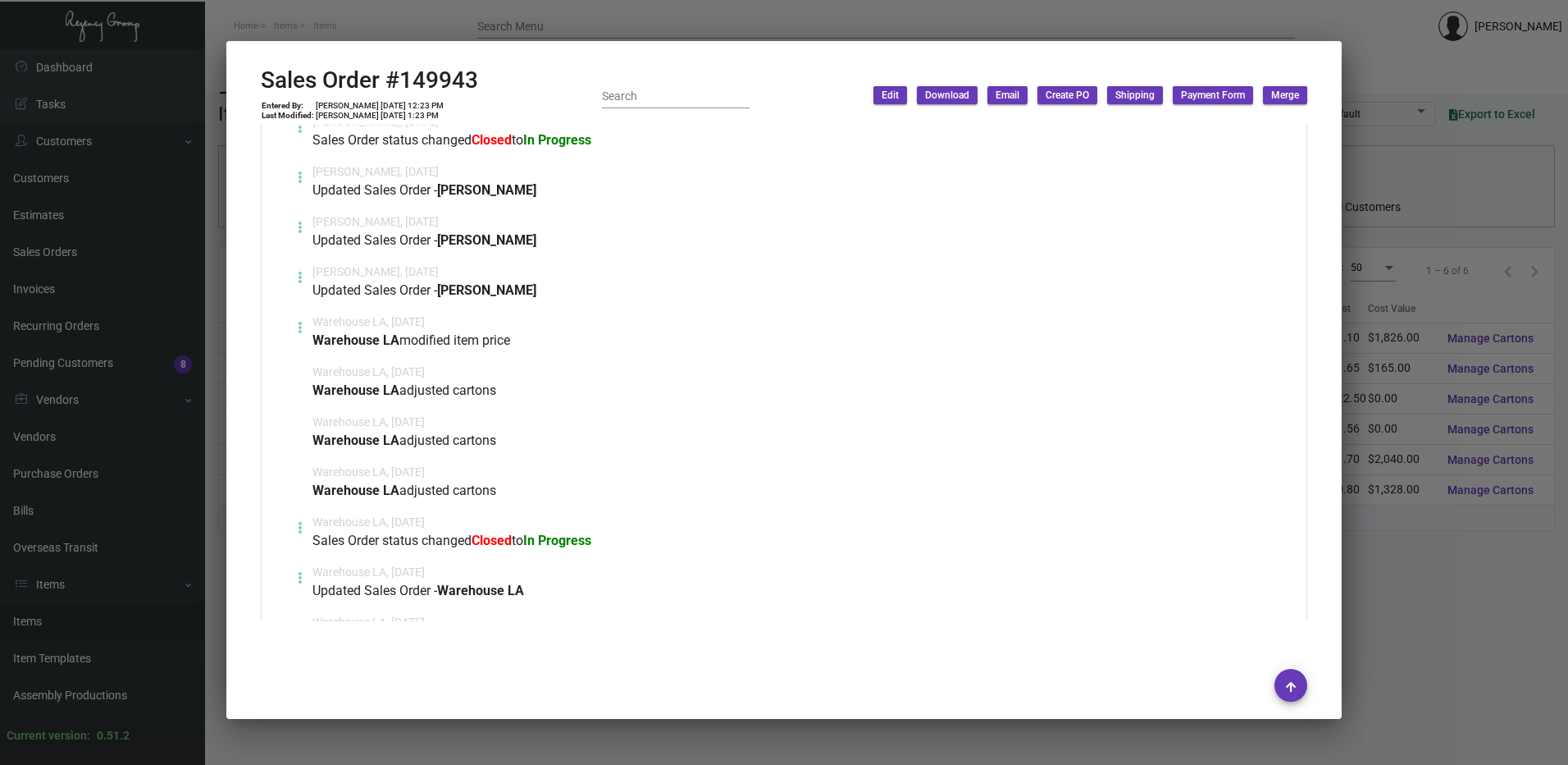
click at [434, 82] on h2 "Sales Order #149943" at bounding box center [370, 81] width 218 height 28
copy h2 "149943"
click at [1396, 68] on div at bounding box center [784, 382] width 1568 height 765
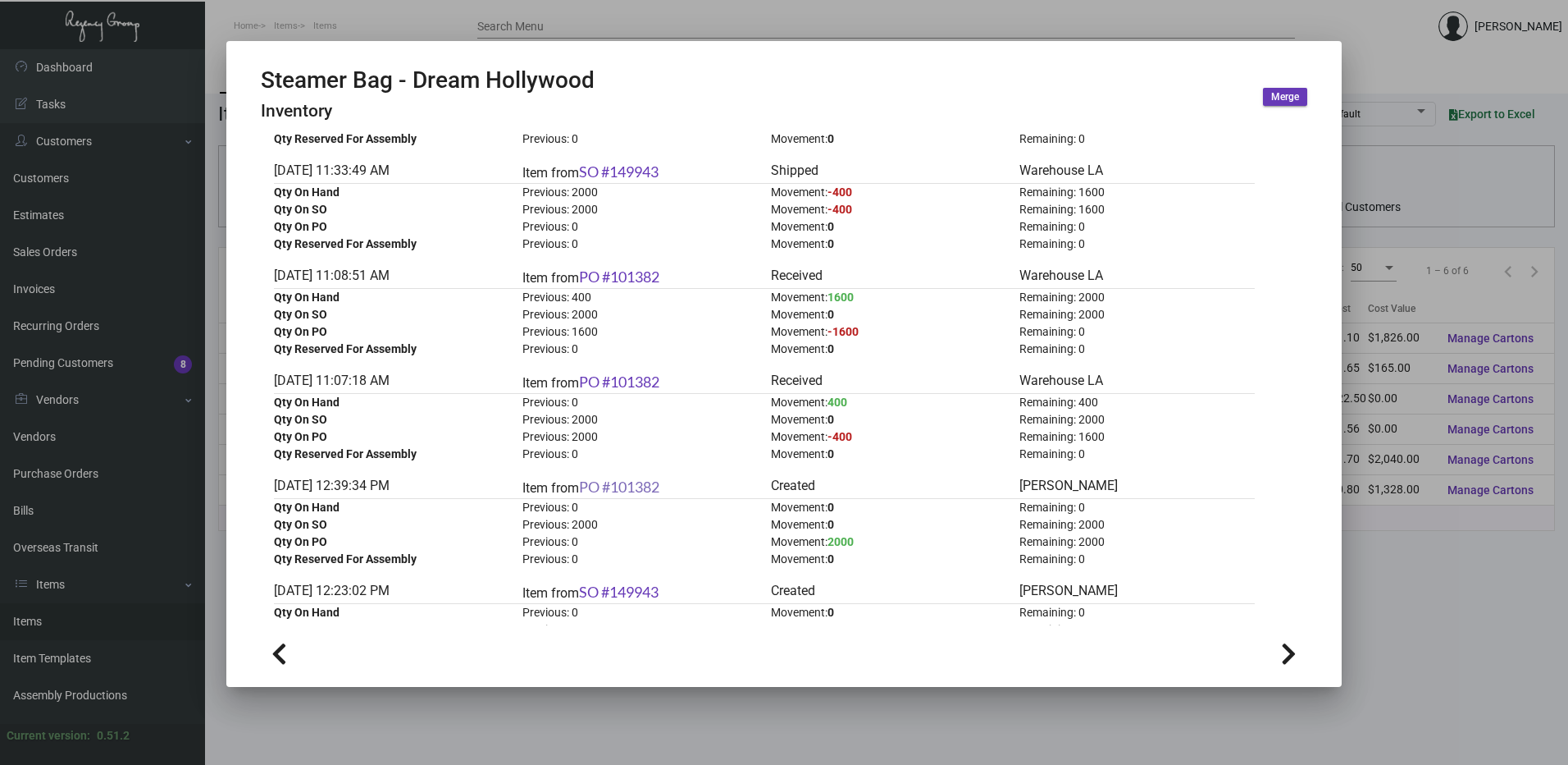
scroll to position [1519, 0]
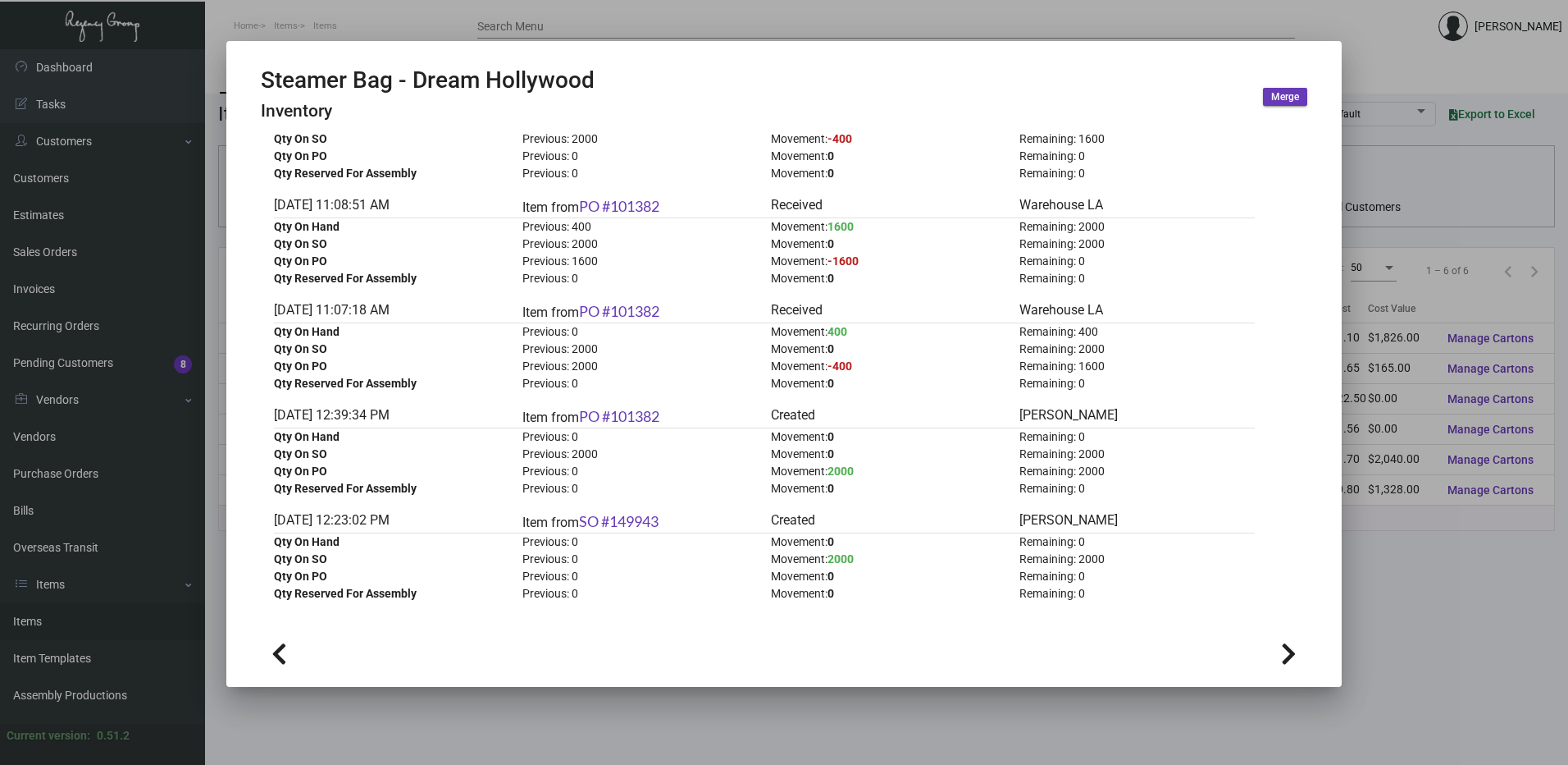
click at [662, 20] on div at bounding box center [784, 382] width 1568 height 765
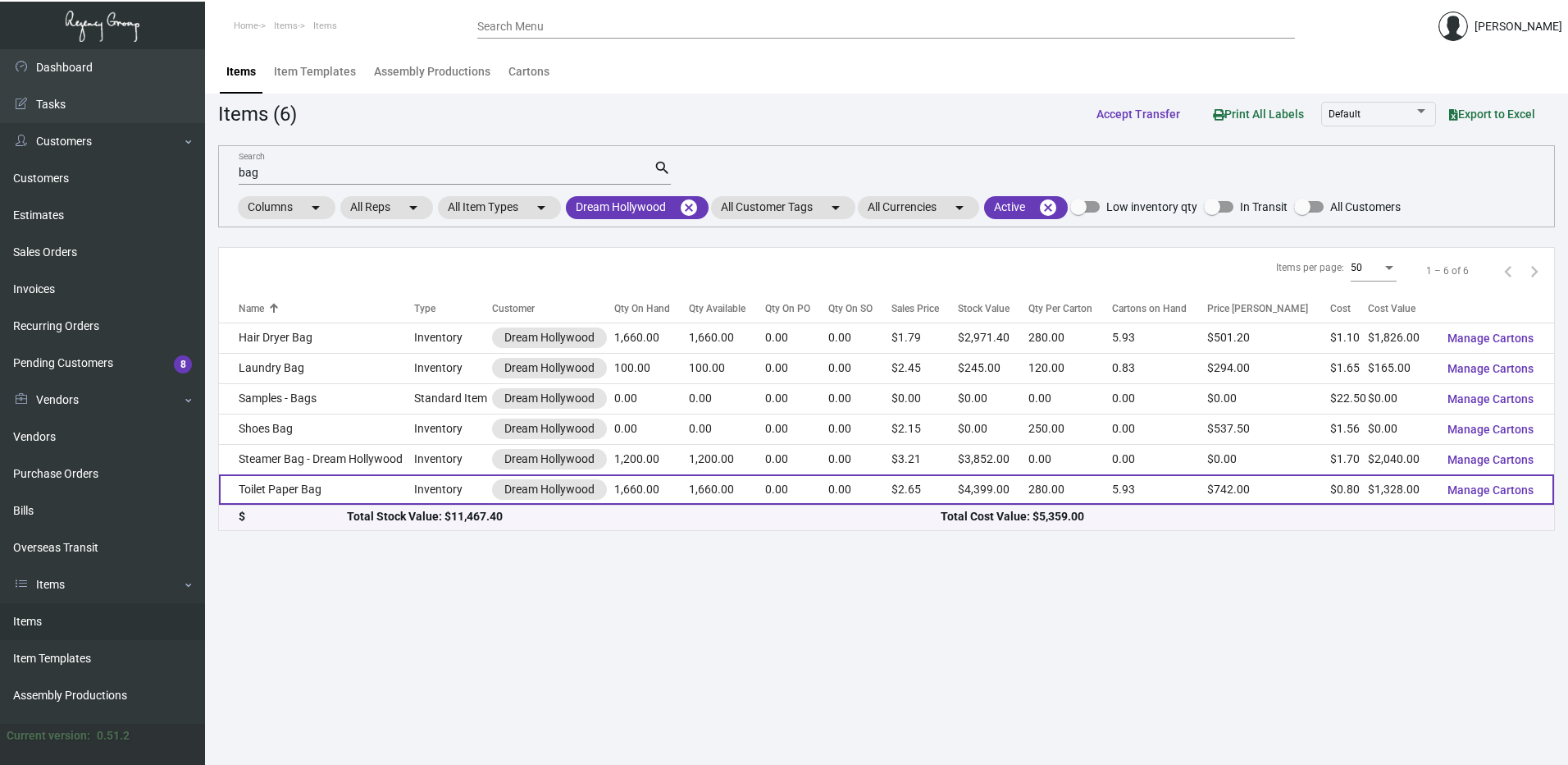
click at [353, 483] on td "Toilet Paper Bag" at bounding box center [316, 489] width 195 height 30
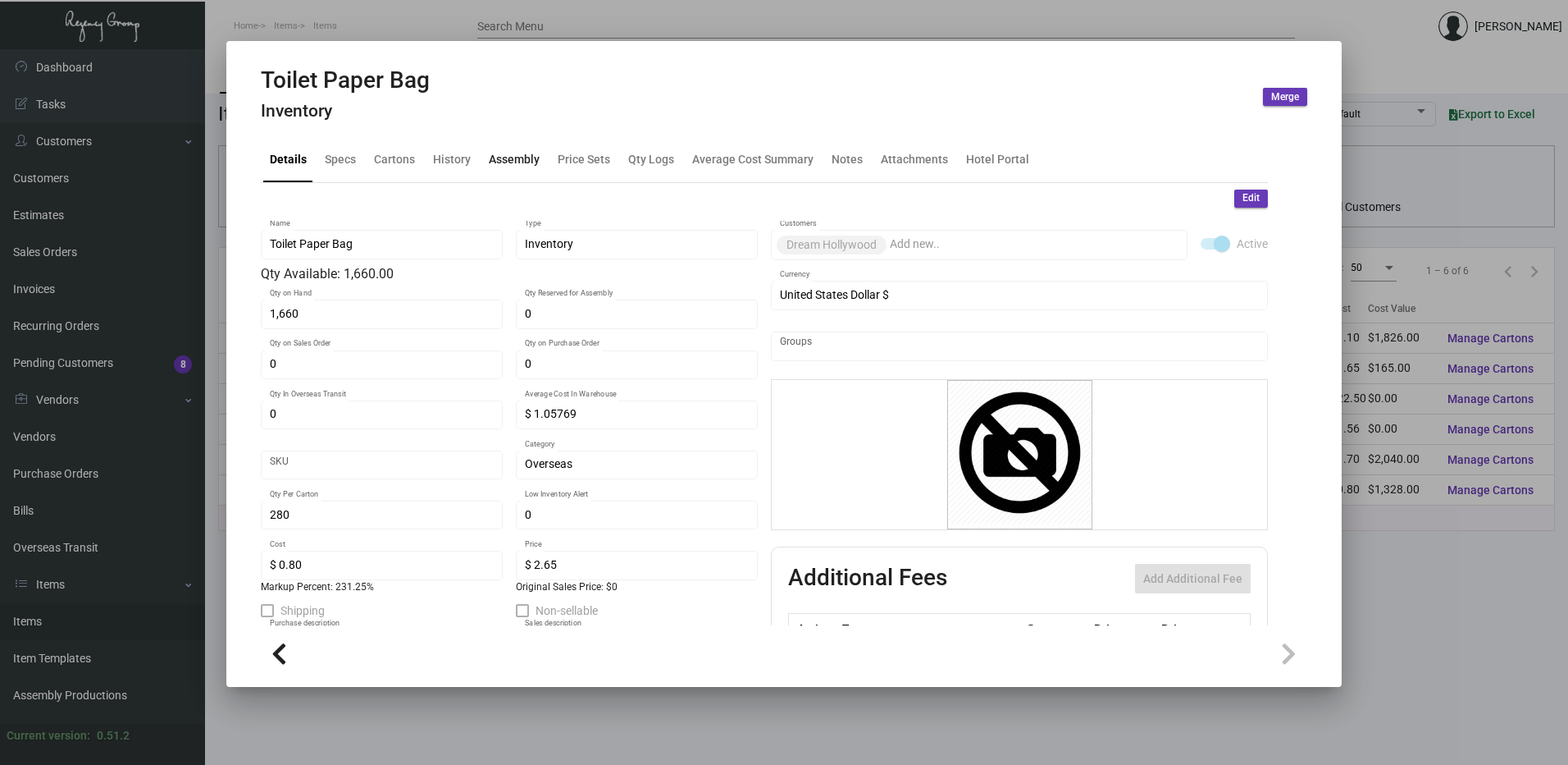
click at [507, 155] on div "Assembly" at bounding box center [514, 160] width 51 height 17
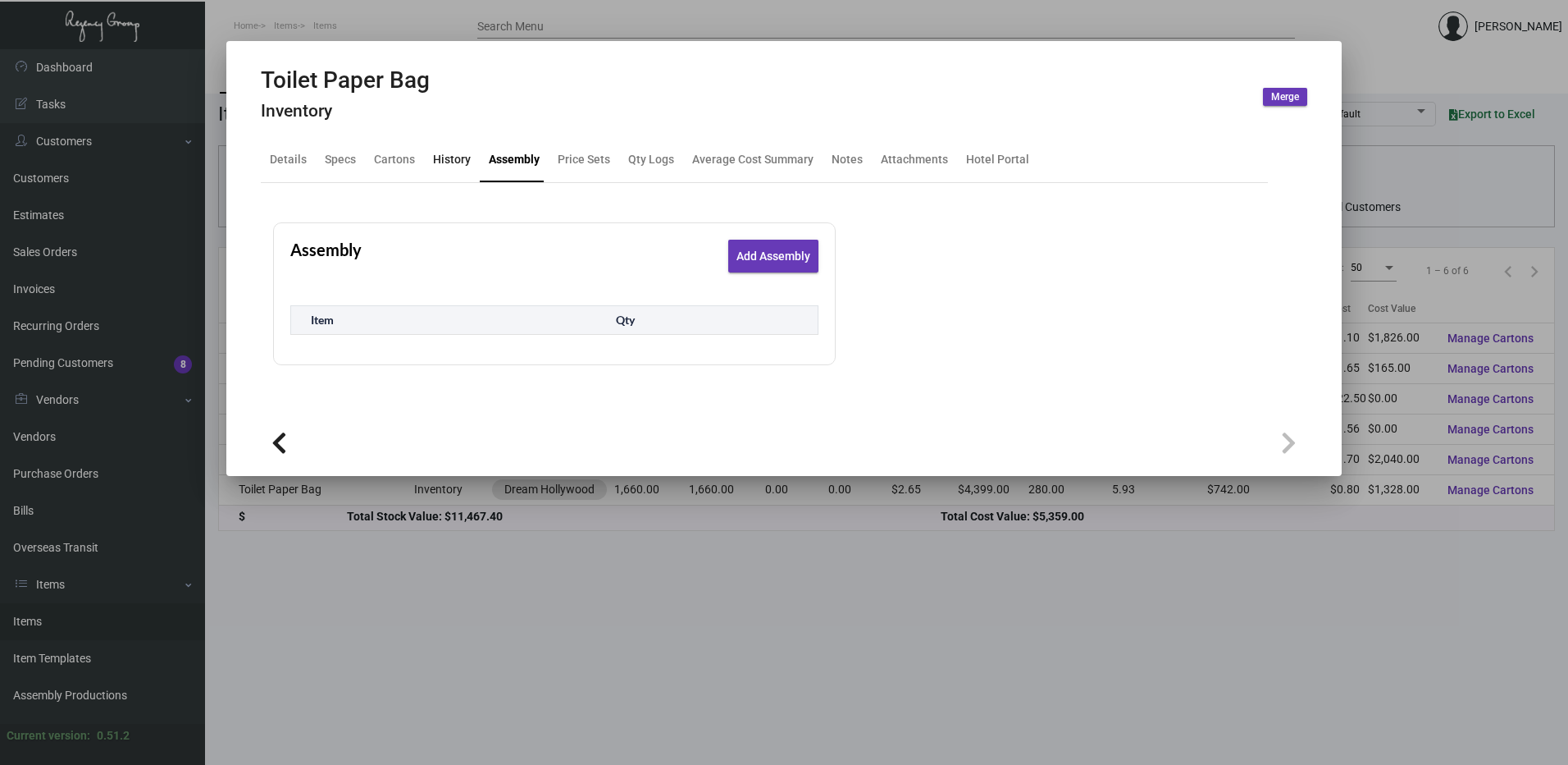
click at [450, 156] on div "History" at bounding box center [452, 160] width 38 height 17
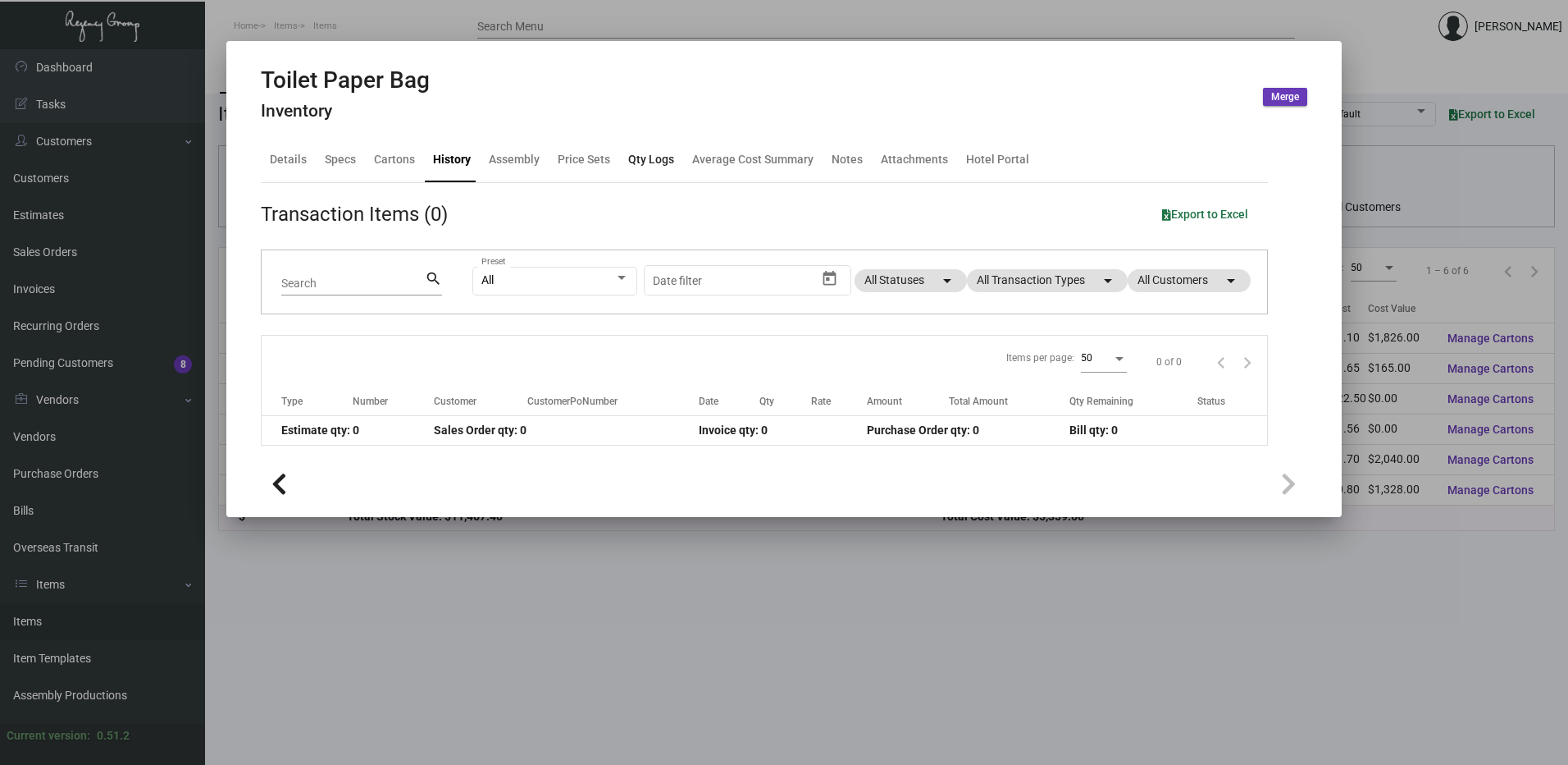
click at [662, 160] on div "Qty Logs" at bounding box center [651, 160] width 46 height 17
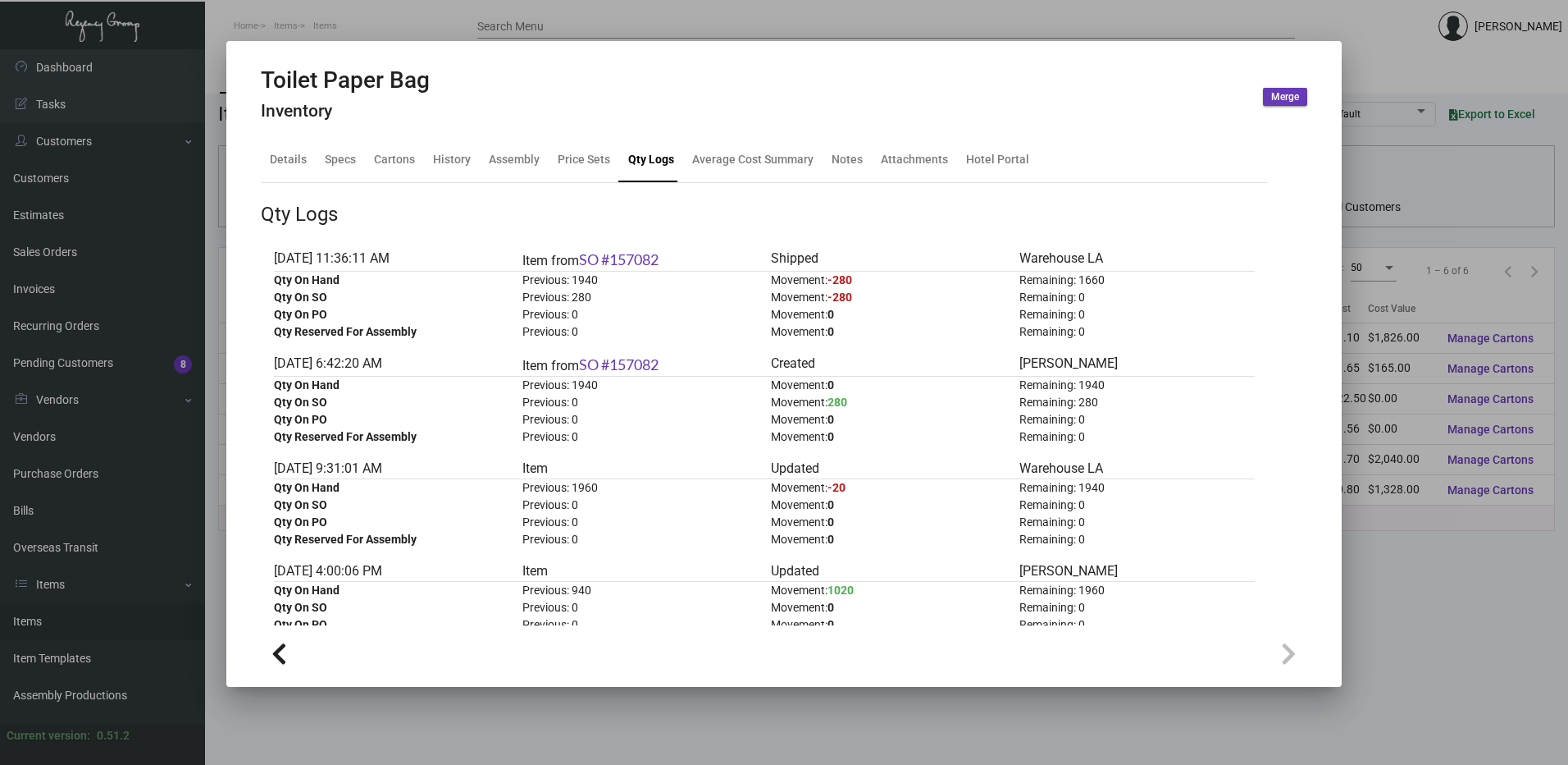
click at [398, 69] on h2 "Toilet Paper Bag" at bounding box center [345, 81] width 169 height 28
copy h2 "Toilet Paper Bag"
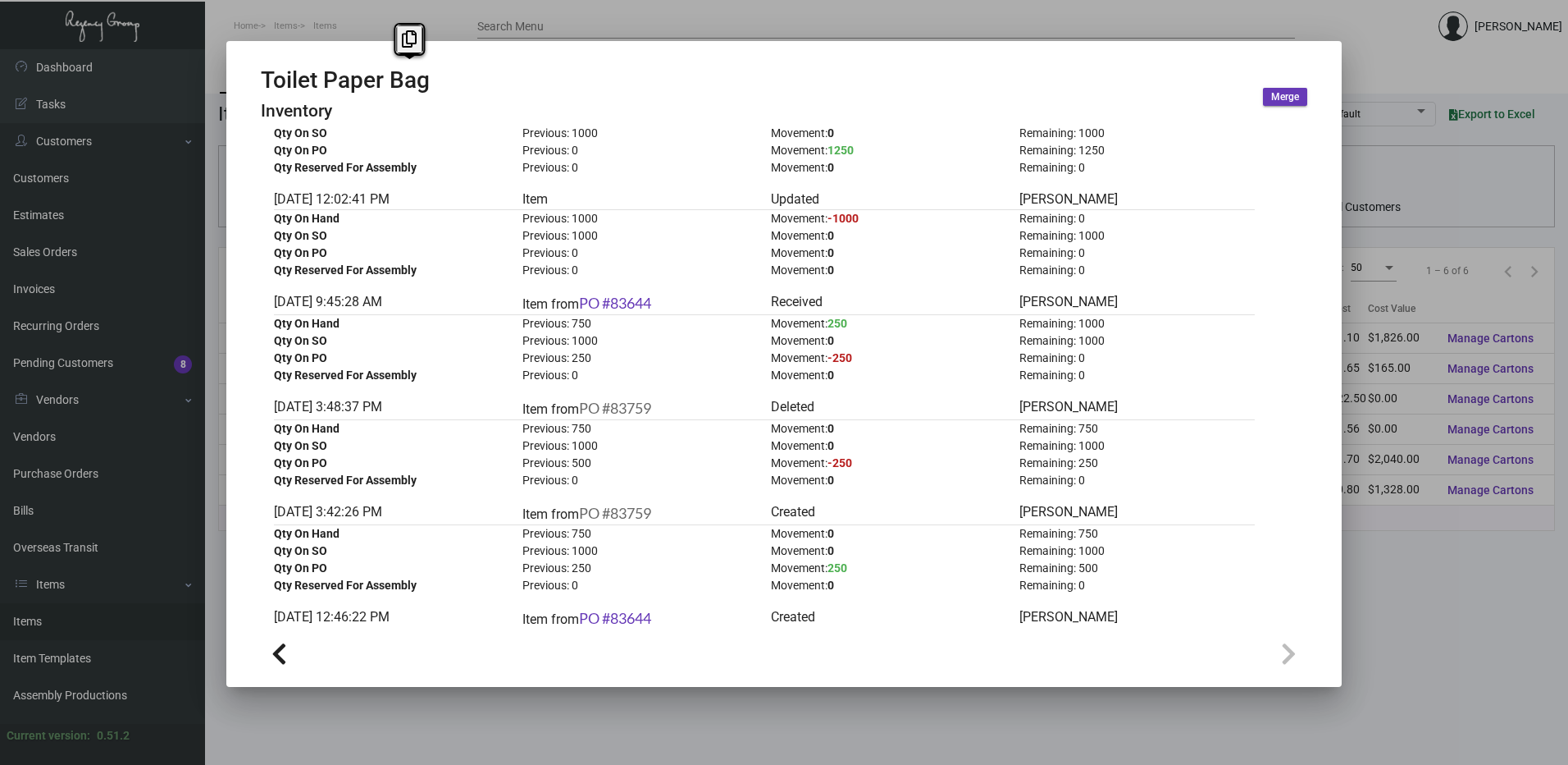
scroll to position [1418, 0]
click at [636, 303] on link "PO #83644" at bounding box center [615, 303] width 72 height 18
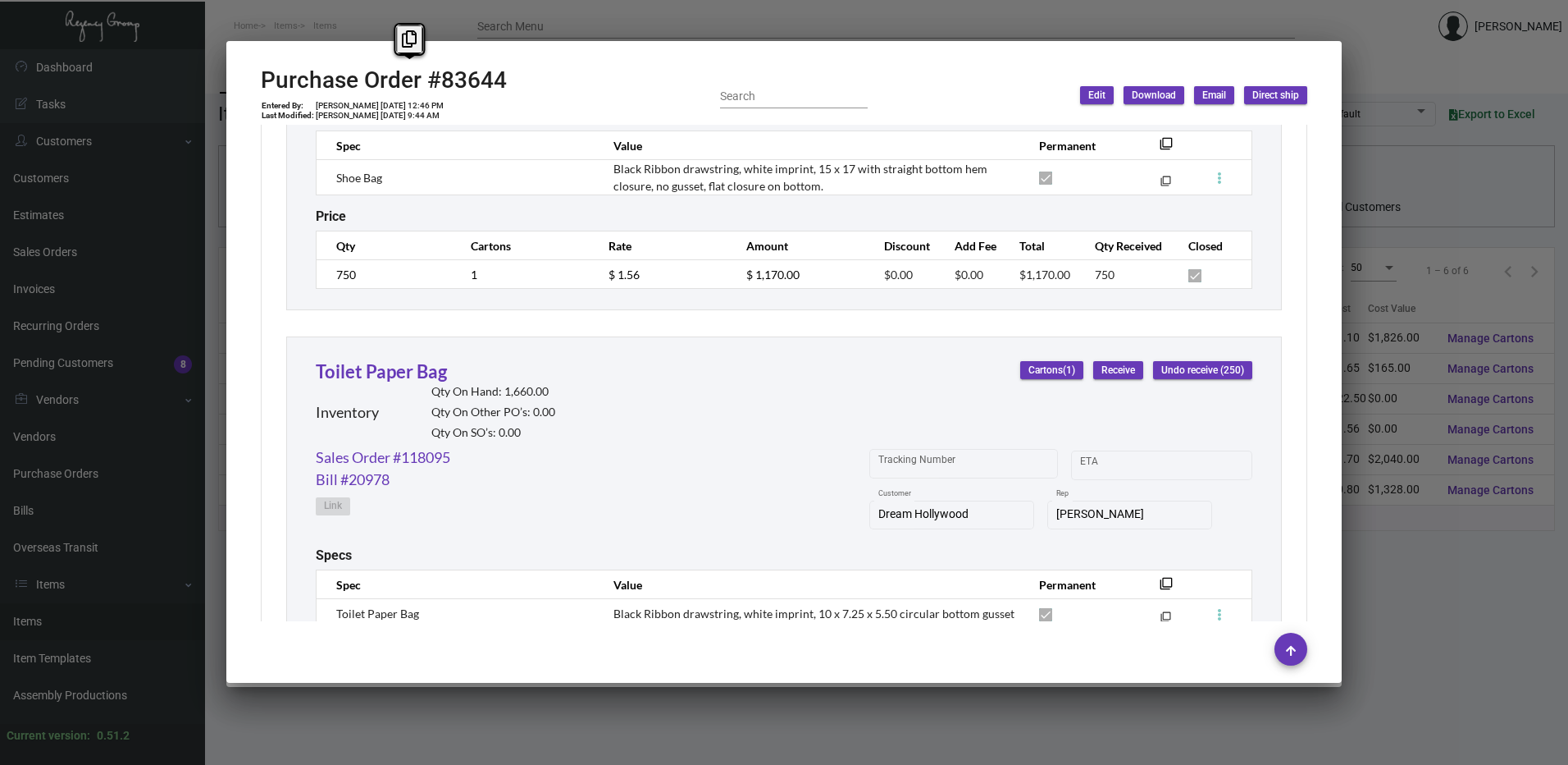
scroll to position [1620, 0]
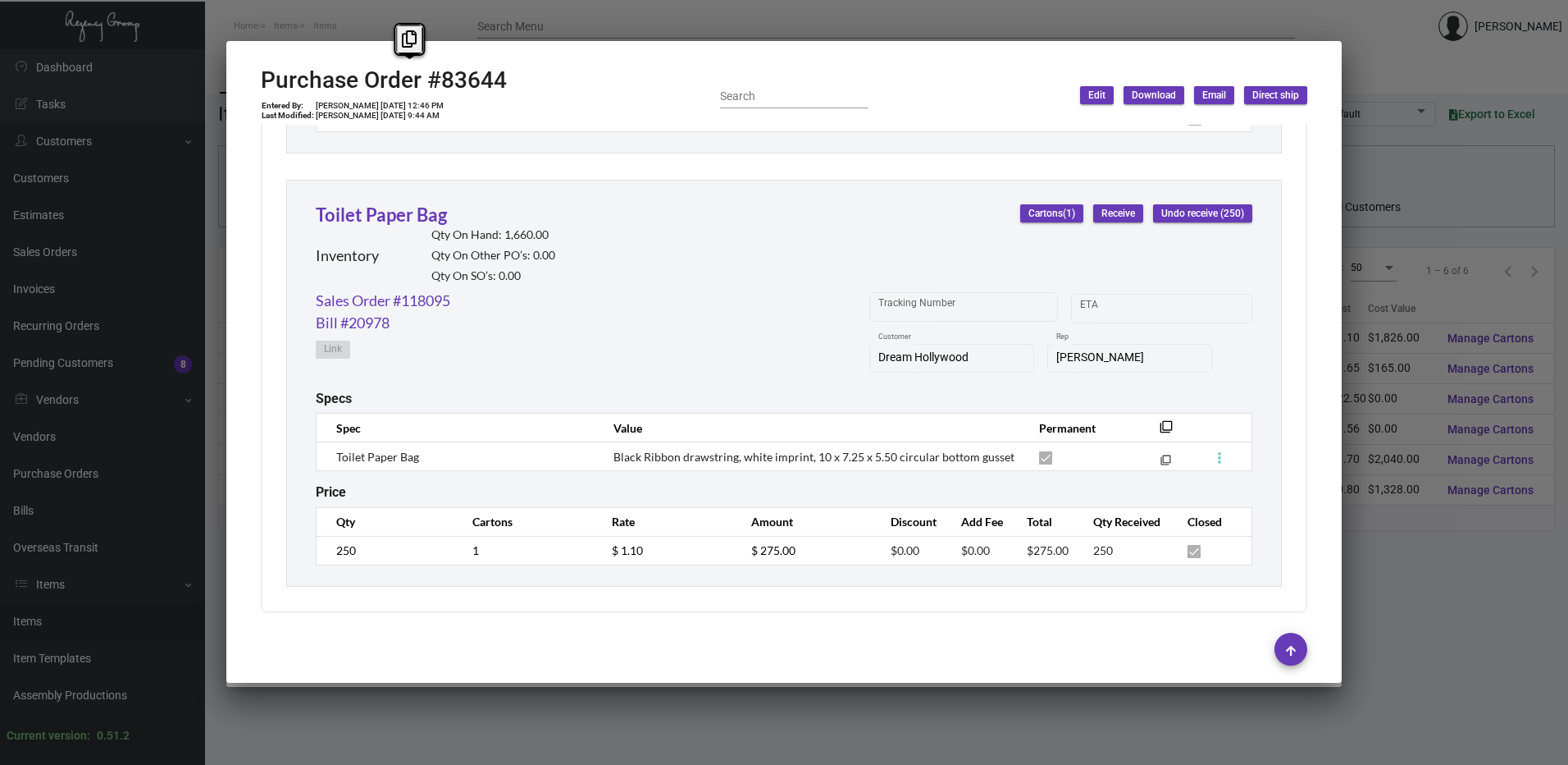
click at [764, 17] on div at bounding box center [784, 382] width 1568 height 765
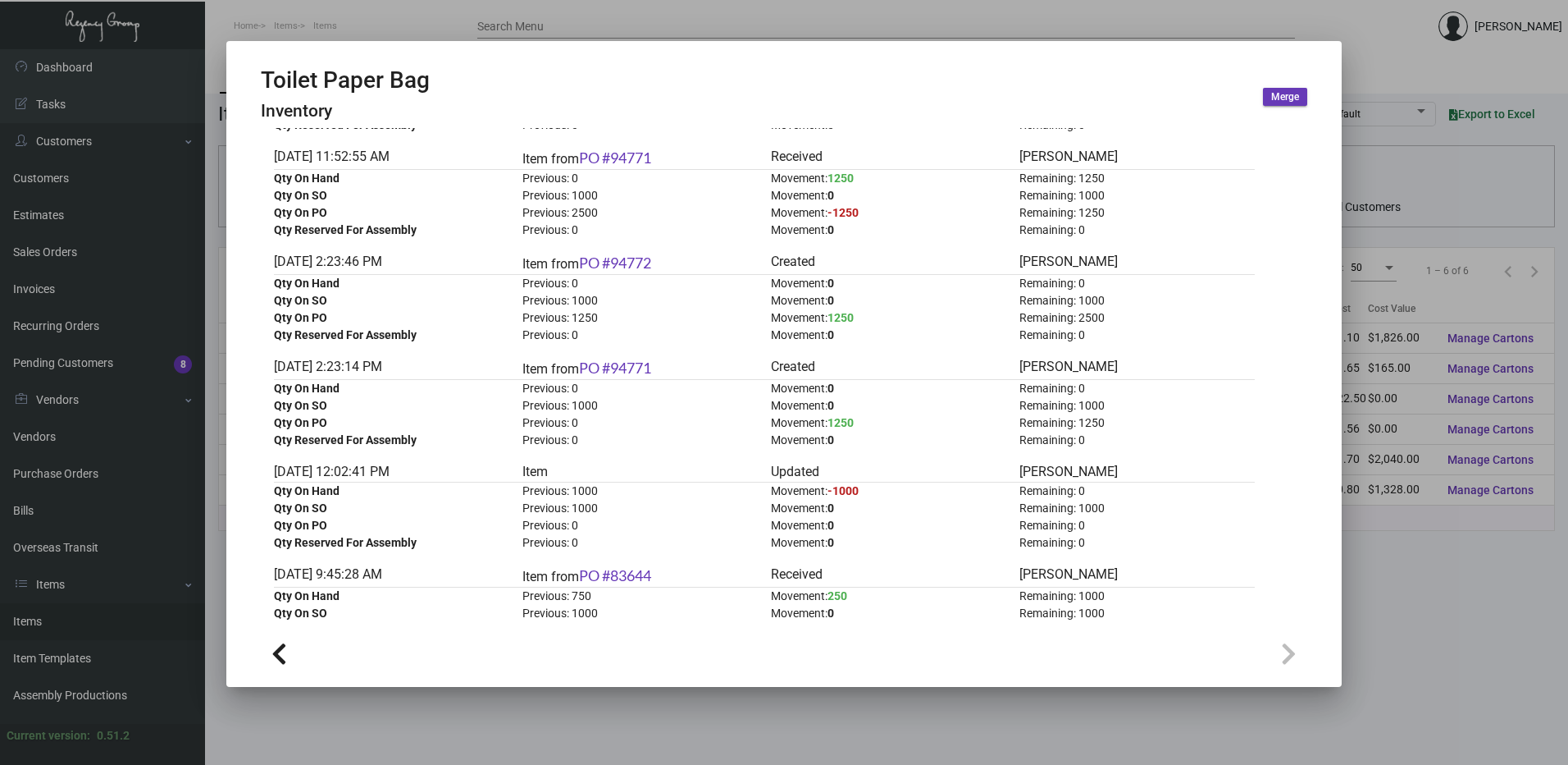
scroll to position [1172, 0]
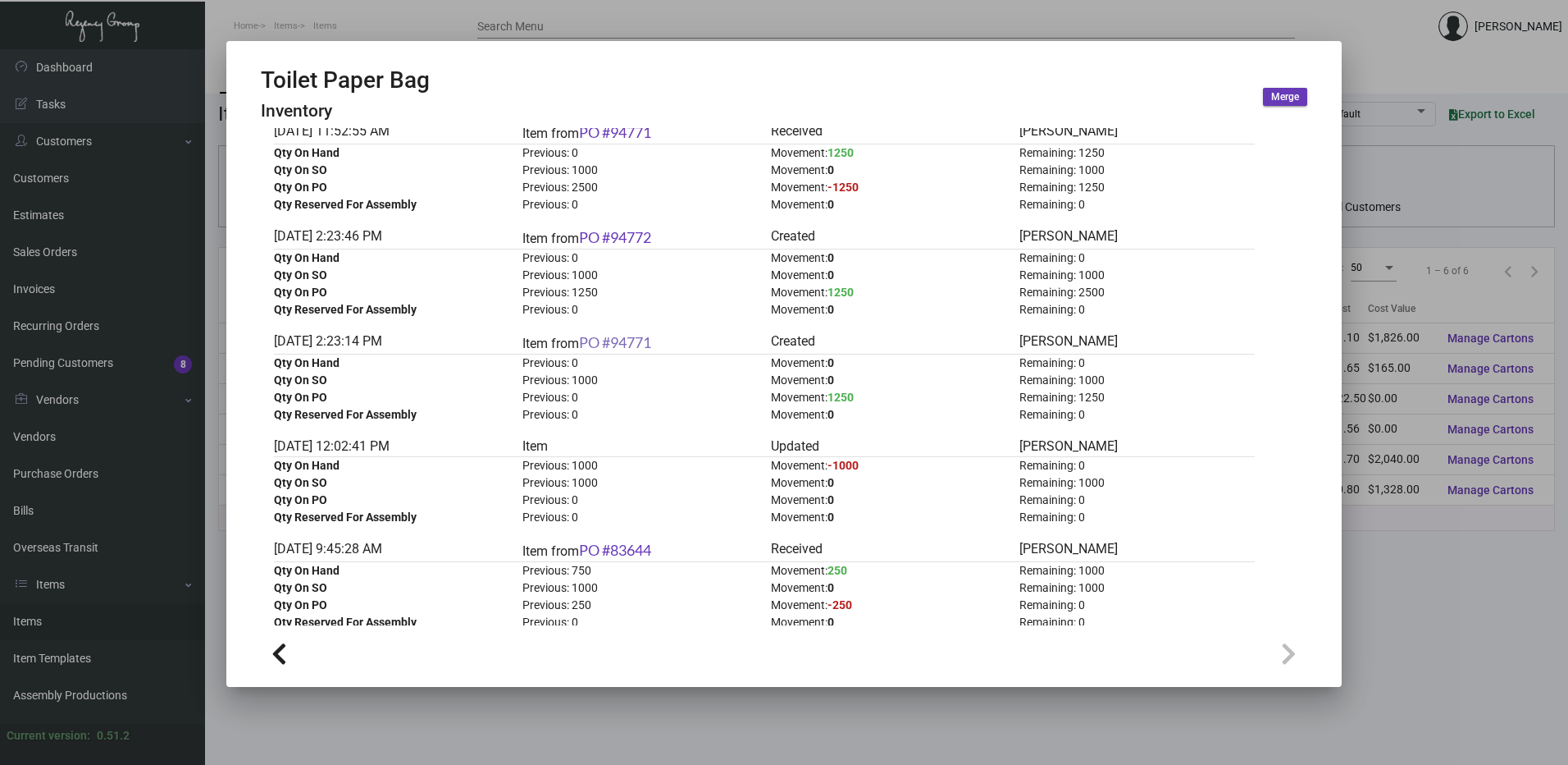
click at [638, 344] on link "PO #94771" at bounding box center [615, 342] width 72 height 18
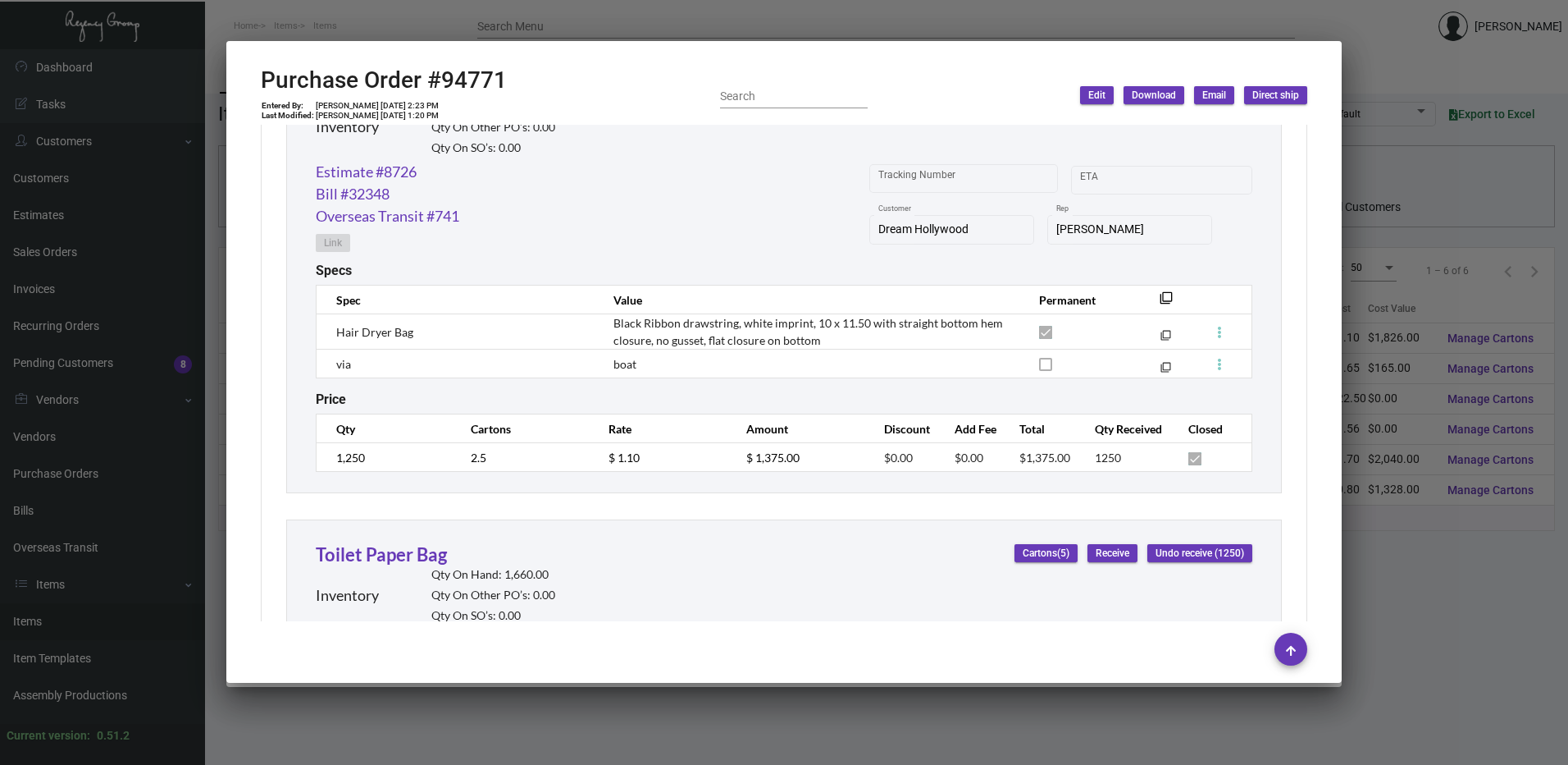
scroll to position [1672, 0]
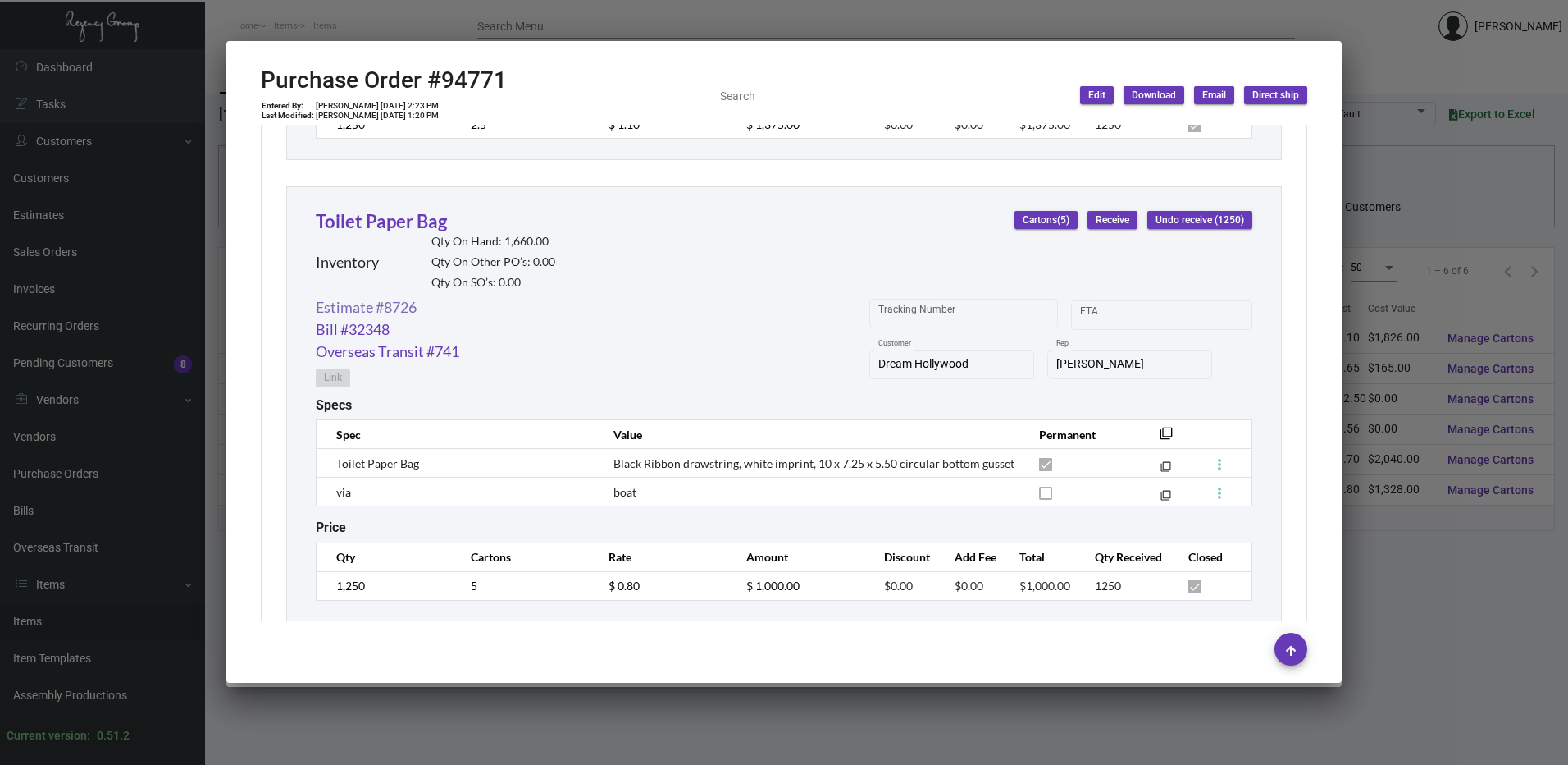
click at [403, 307] on link "Estimate #8726" at bounding box center [367, 308] width 101 height 23
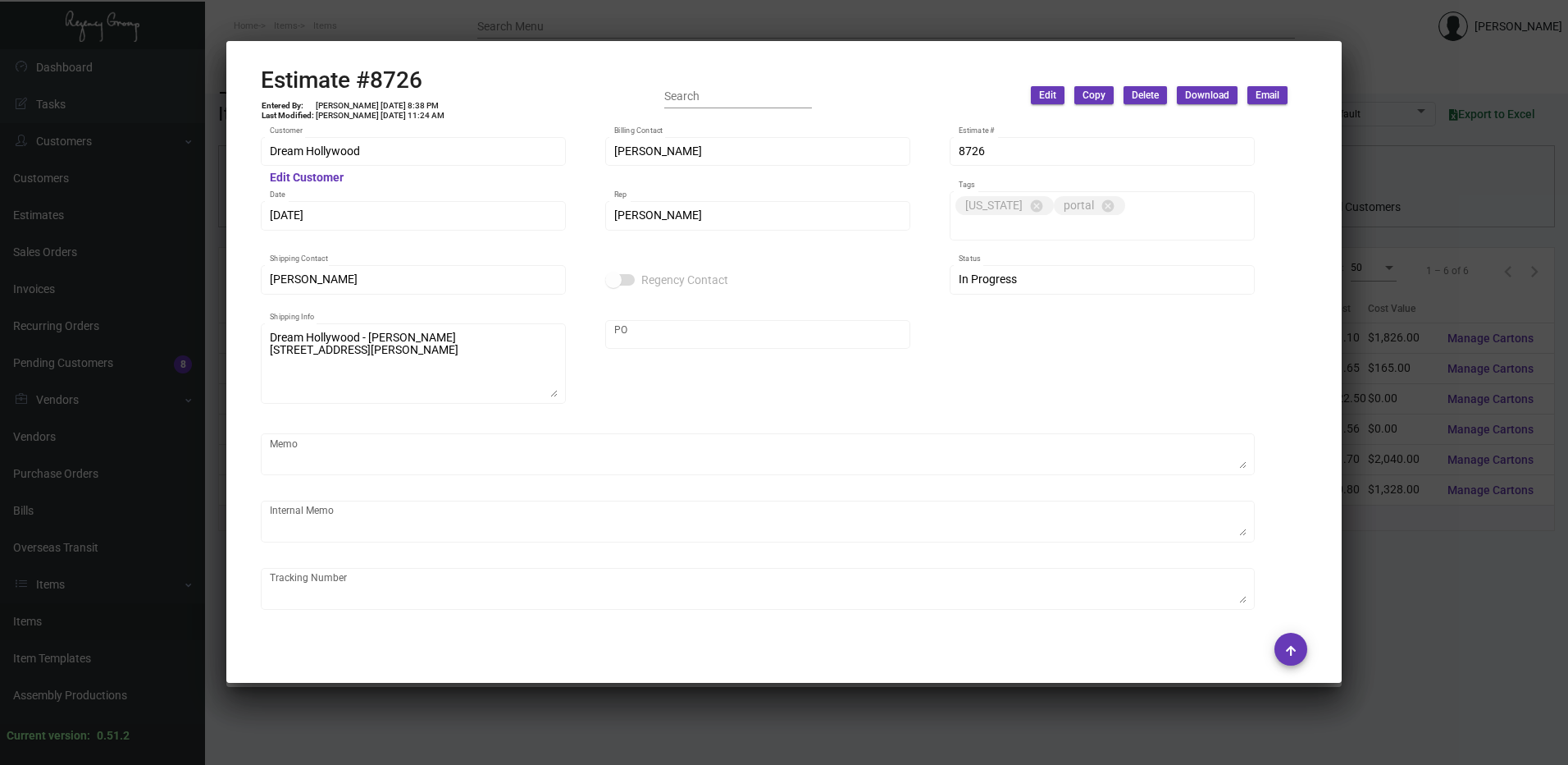
click at [385, 75] on h2 "Estimate #8726" at bounding box center [353, 81] width 185 height 28
drag, startPoint x: 385, startPoint y: 75, endPoint x: 387, endPoint y: 40, distance: 35.1
click at [387, 40] on button at bounding box center [397, 38] width 27 height 29
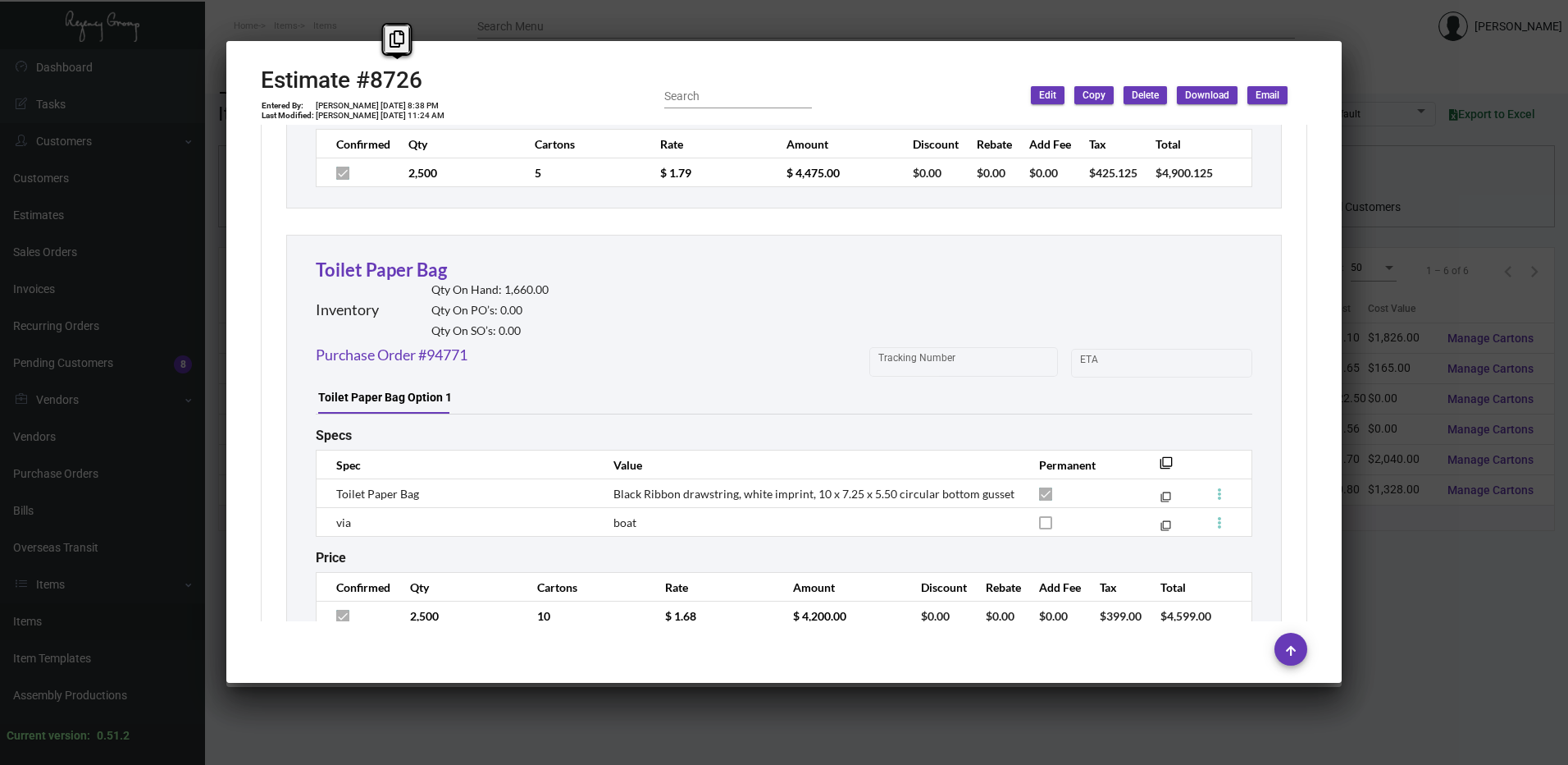
scroll to position [1767, 0]
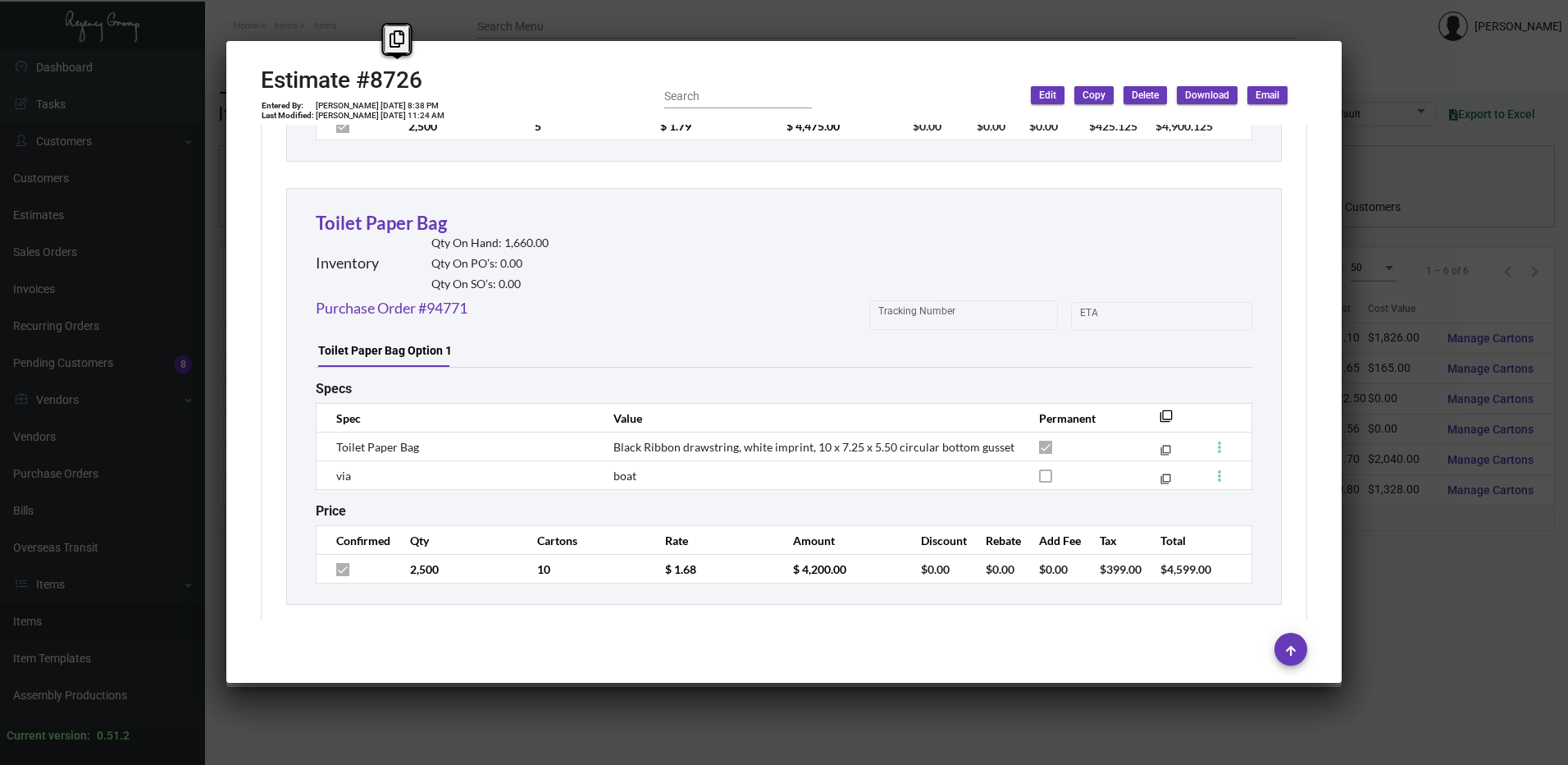
click at [768, 35] on div at bounding box center [784, 382] width 1568 height 765
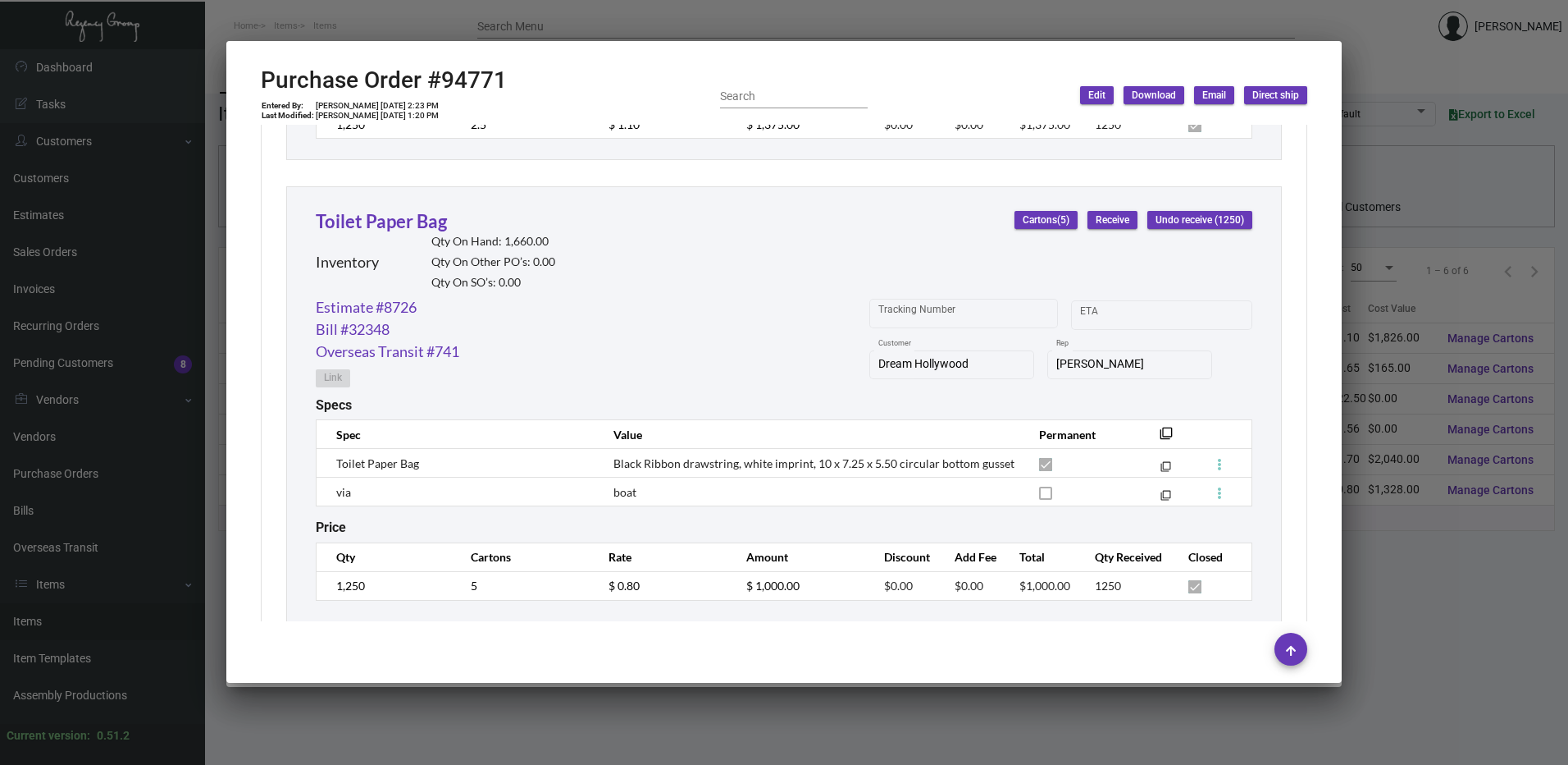
click at [768, 35] on div at bounding box center [784, 382] width 1568 height 765
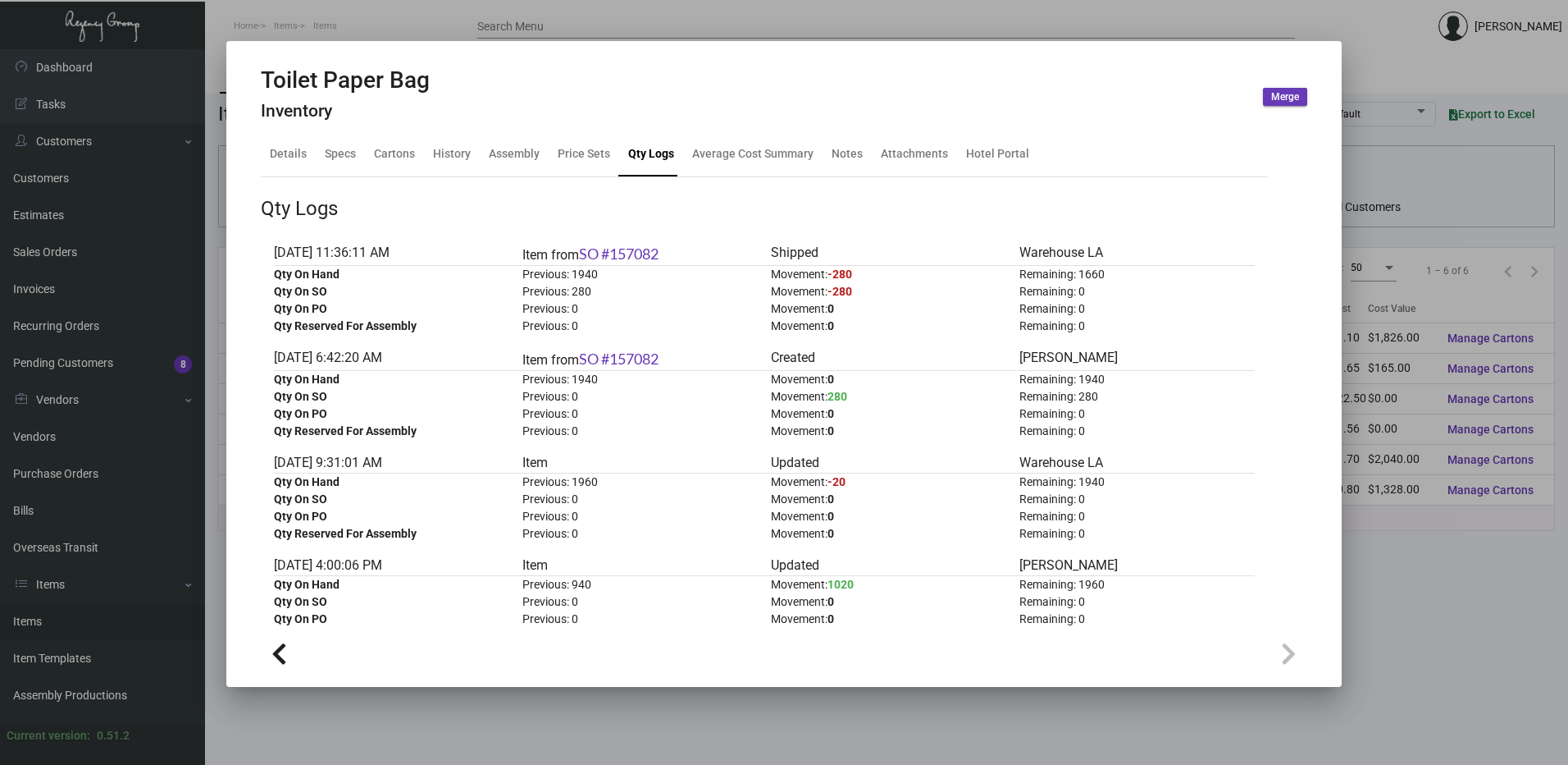
scroll to position [0, 0]
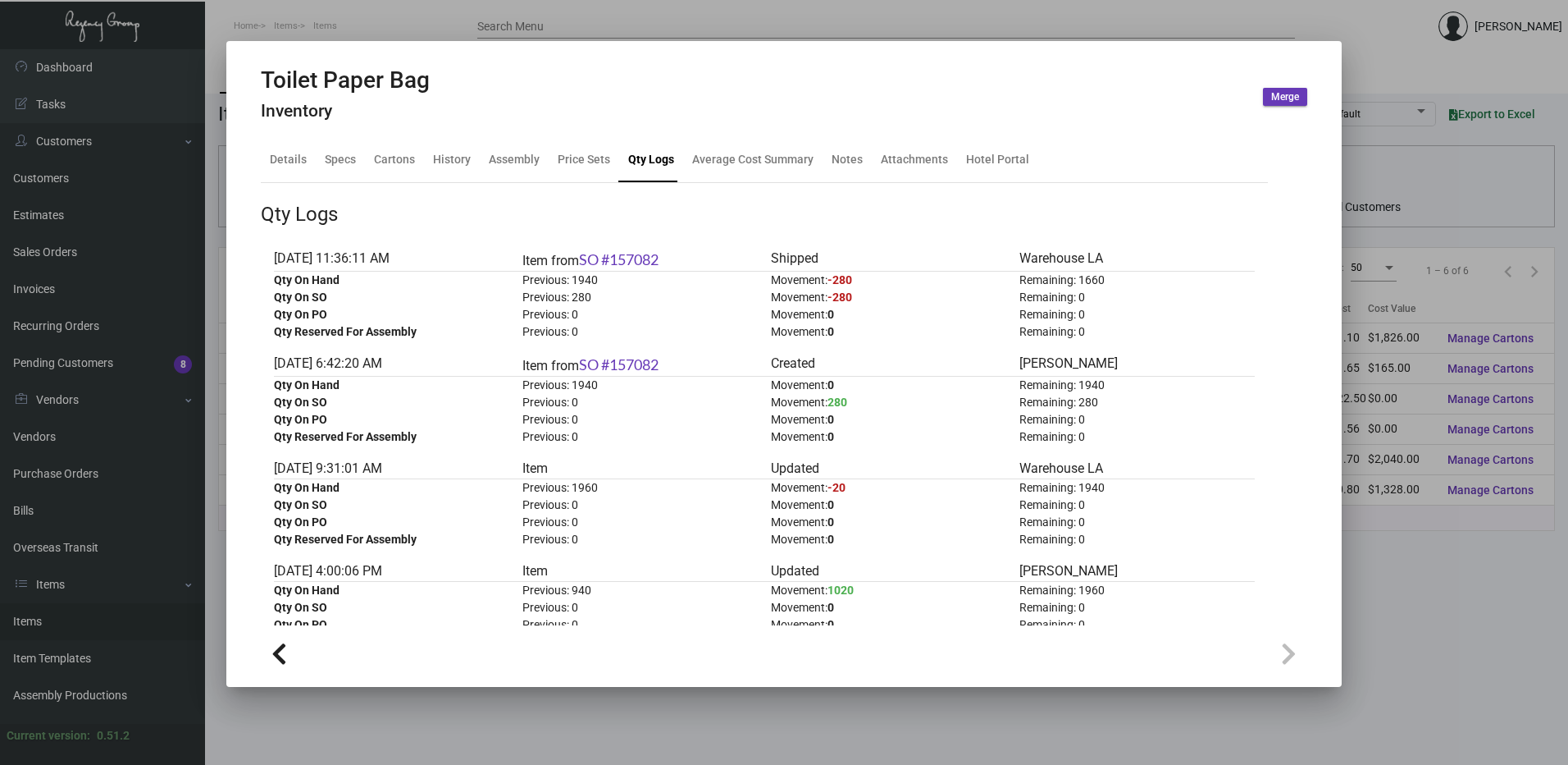
click at [499, 20] on div at bounding box center [784, 382] width 1568 height 765
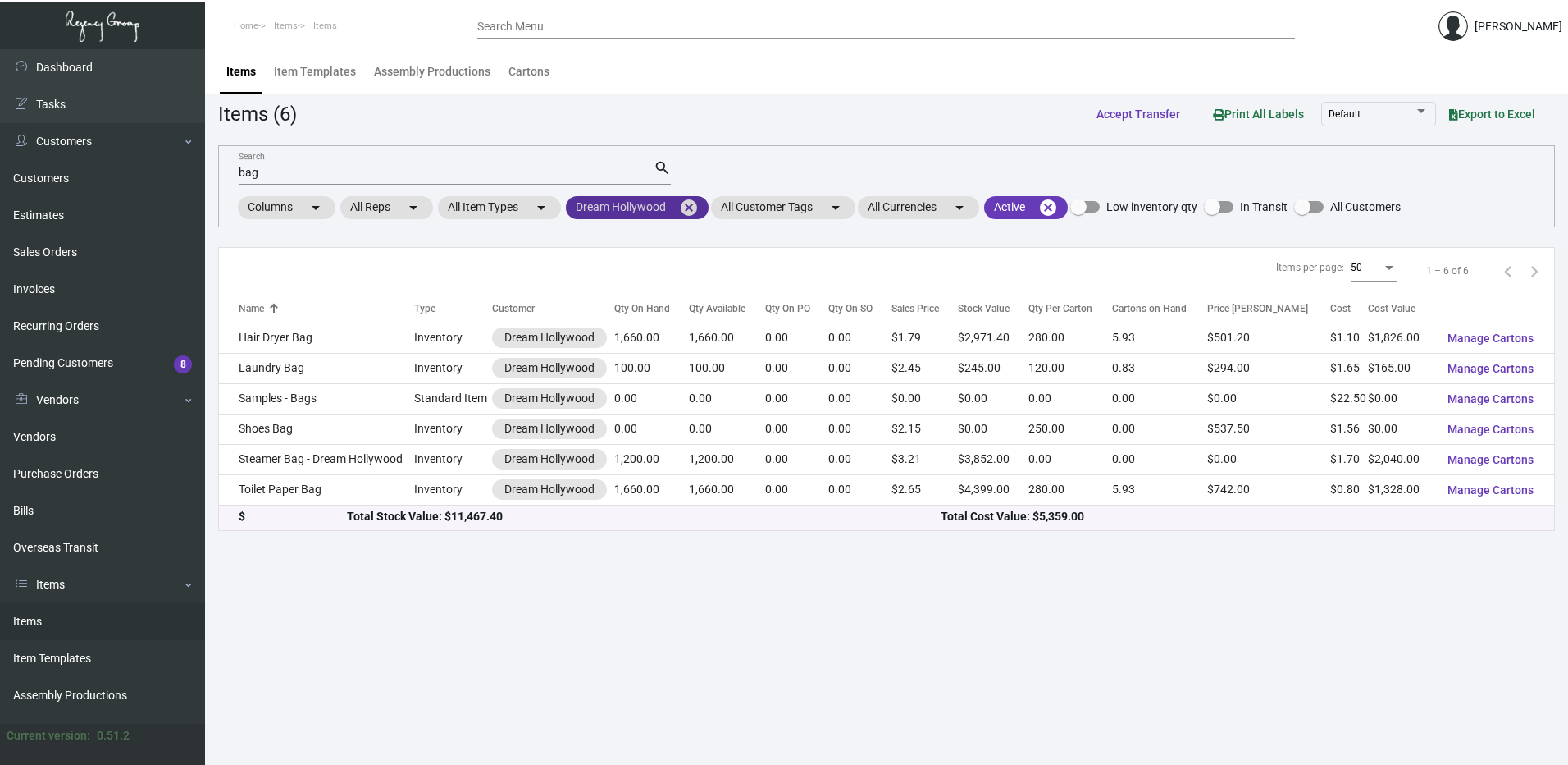
click at [695, 200] on mat-icon "cancel" at bounding box center [689, 207] width 20 height 20
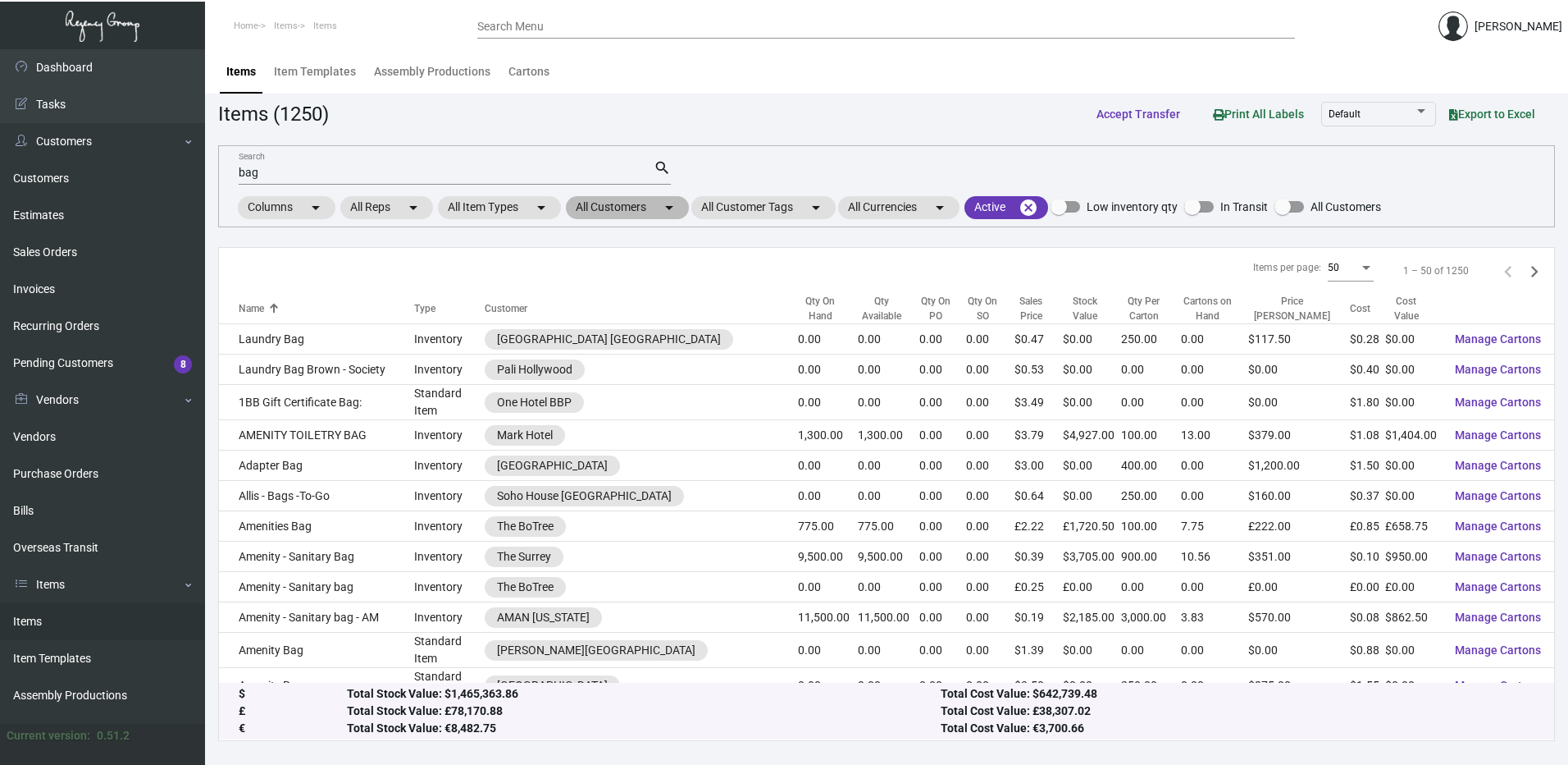
click at [637, 210] on mat-chip "All Customers arrow_drop_down" at bounding box center [627, 207] width 123 height 23
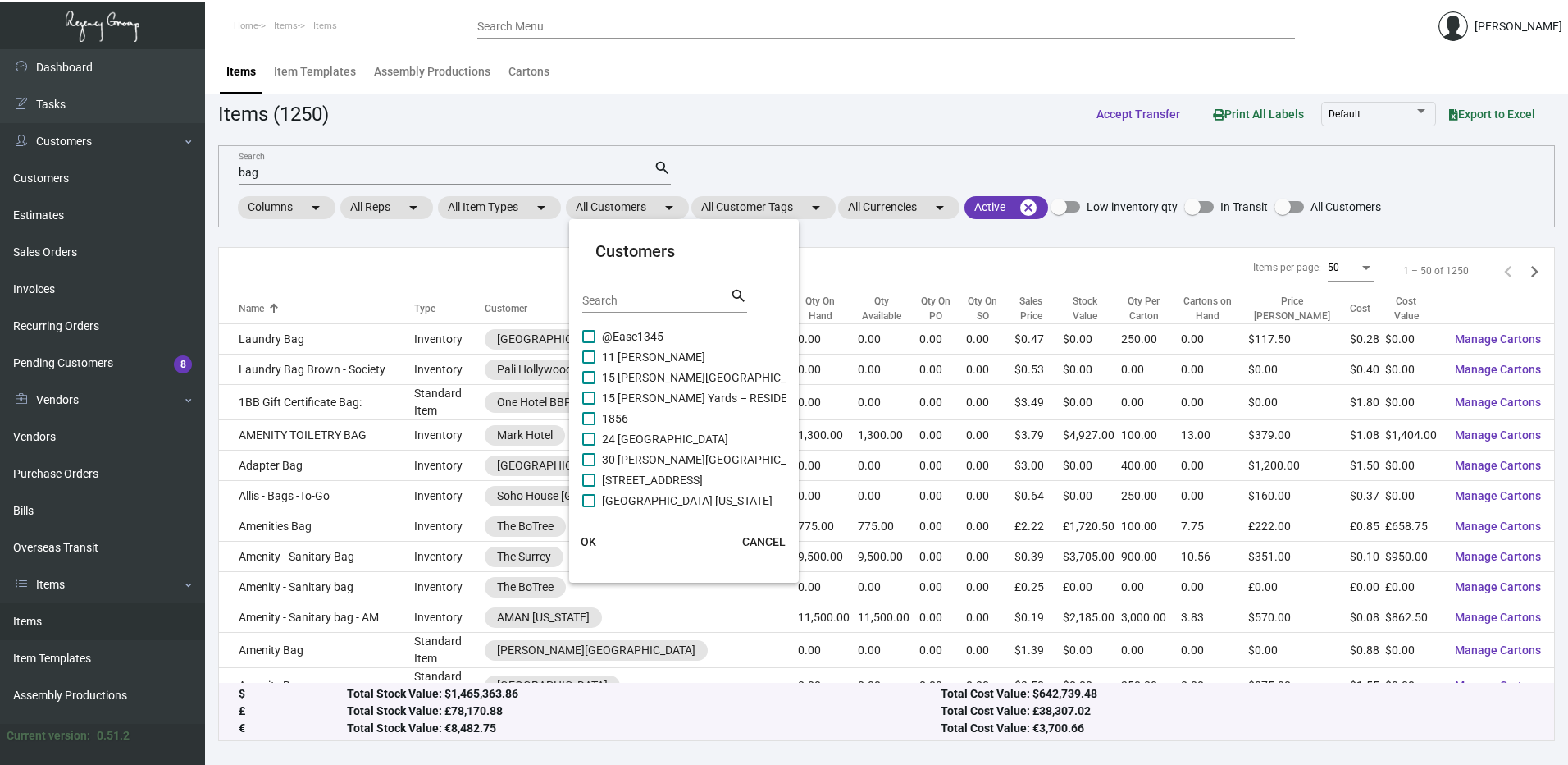
click at [622, 298] on input "Search" at bounding box center [656, 301] width 147 height 13
click at [597, 394] on label "Marriott [PERSON_NAME][GEOGRAPHIC_DATA]" at bounding box center [714, 397] width 263 height 20
click at [589, 405] on input "Marriott [PERSON_NAME][GEOGRAPHIC_DATA]" at bounding box center [588, 405] width 1 height 1
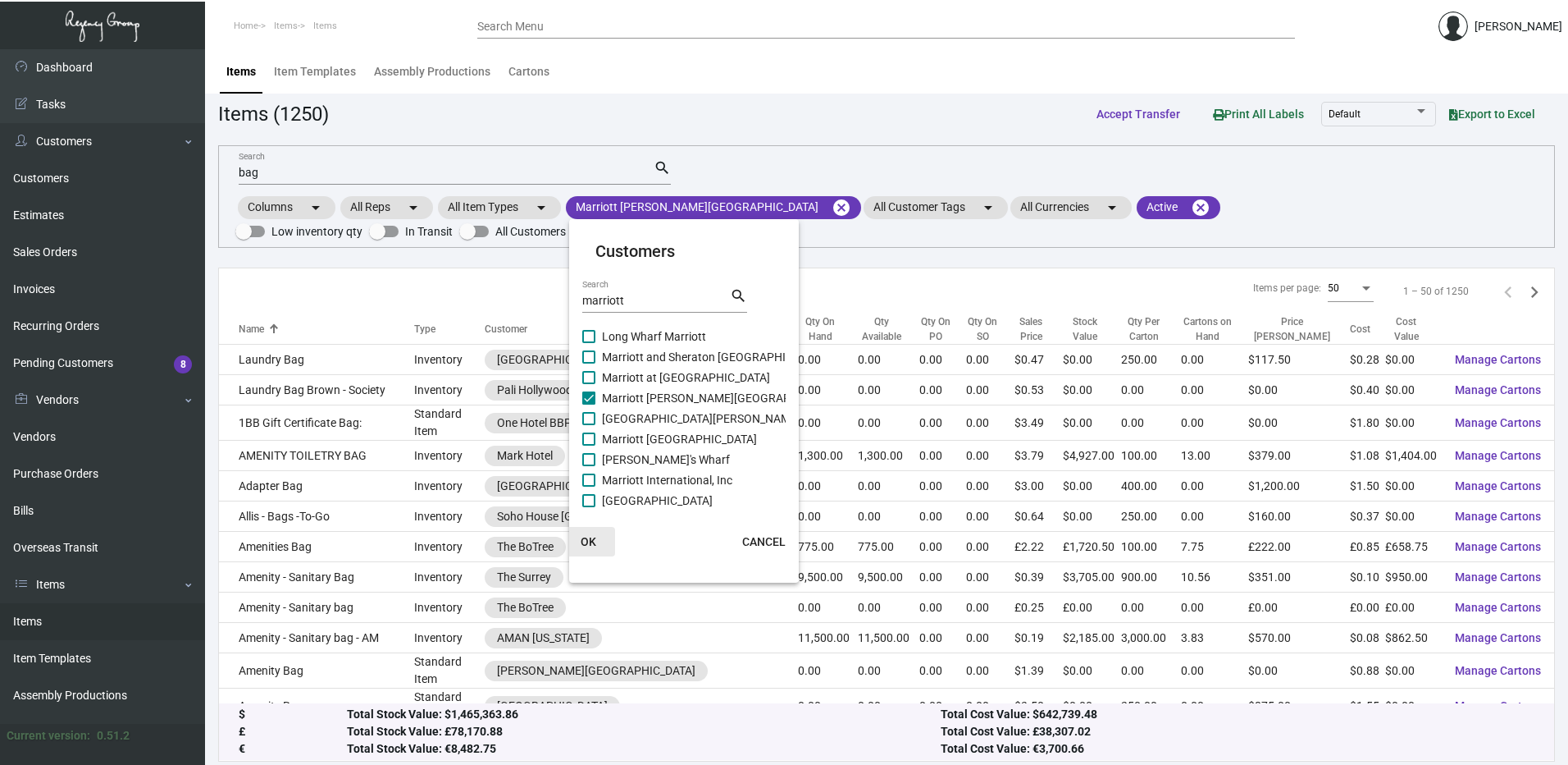
click at [592, 533] on button "OK" at bounding box center [589, 541] width 53 height 29
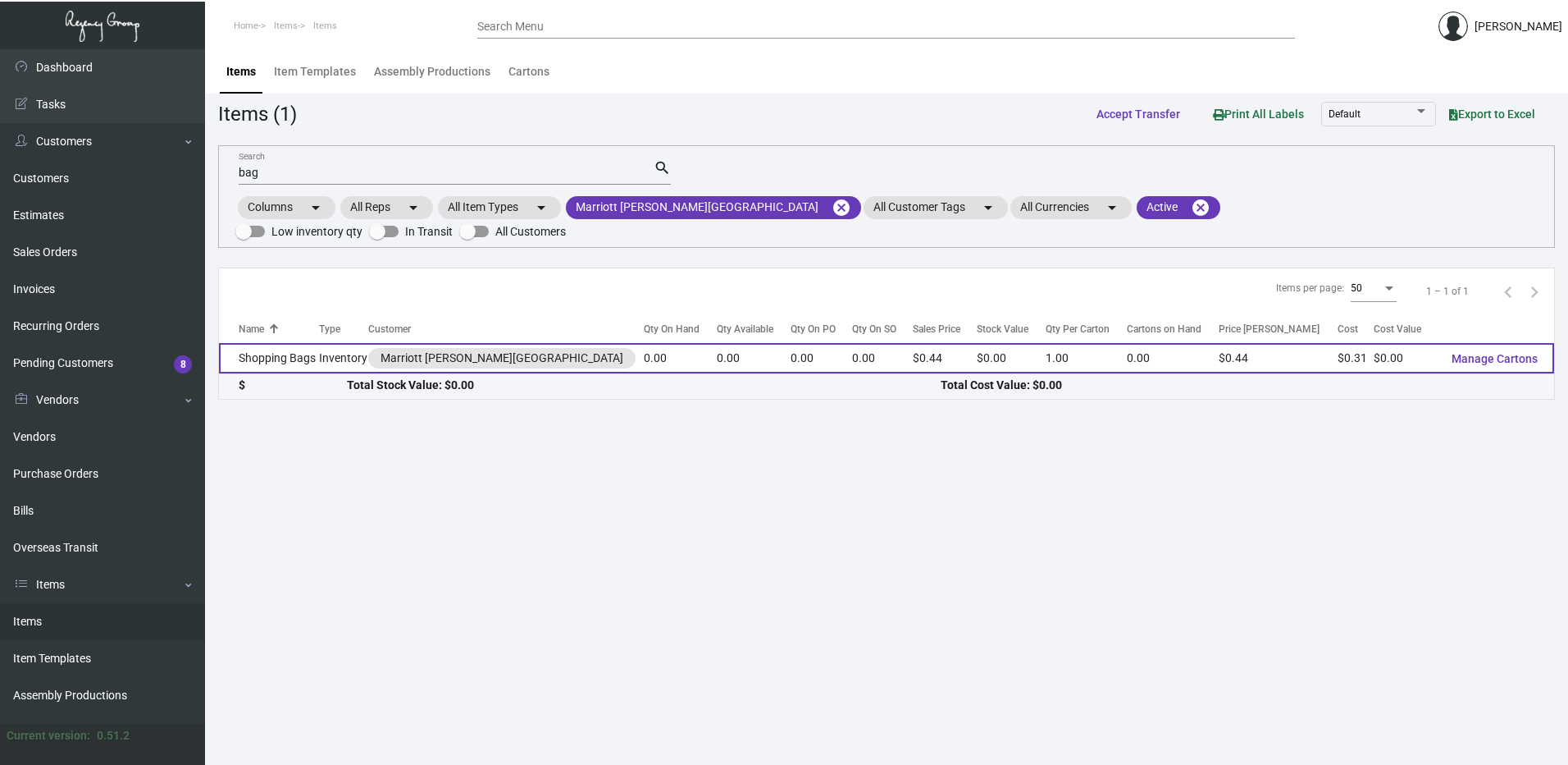
click at [298, 343] on td "Shopping Bags" at bounding box center [268, 358] width 100 height 30
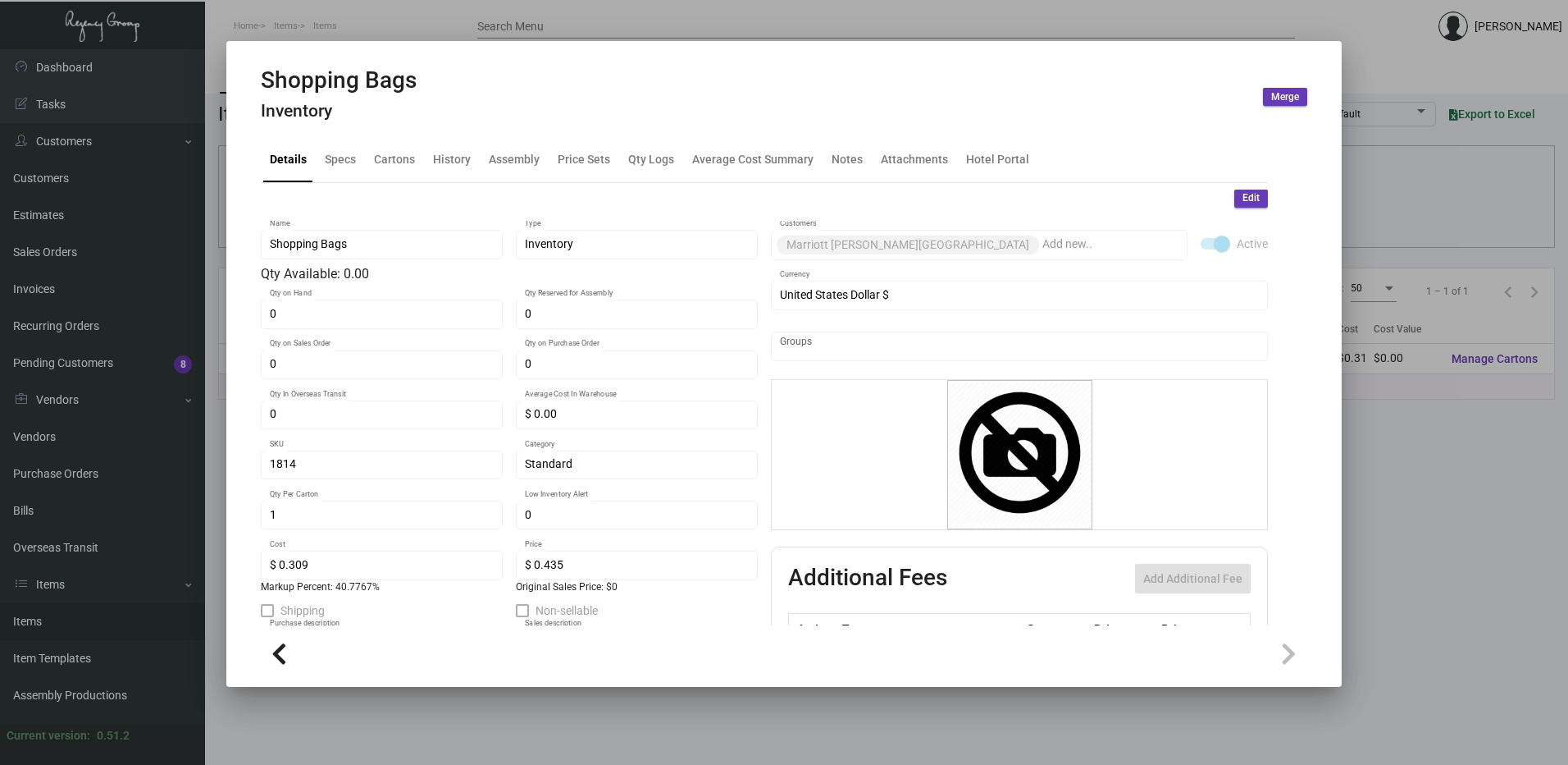
click at [450, 14] on div at bounding box center [784, 382] width 1568 height 765
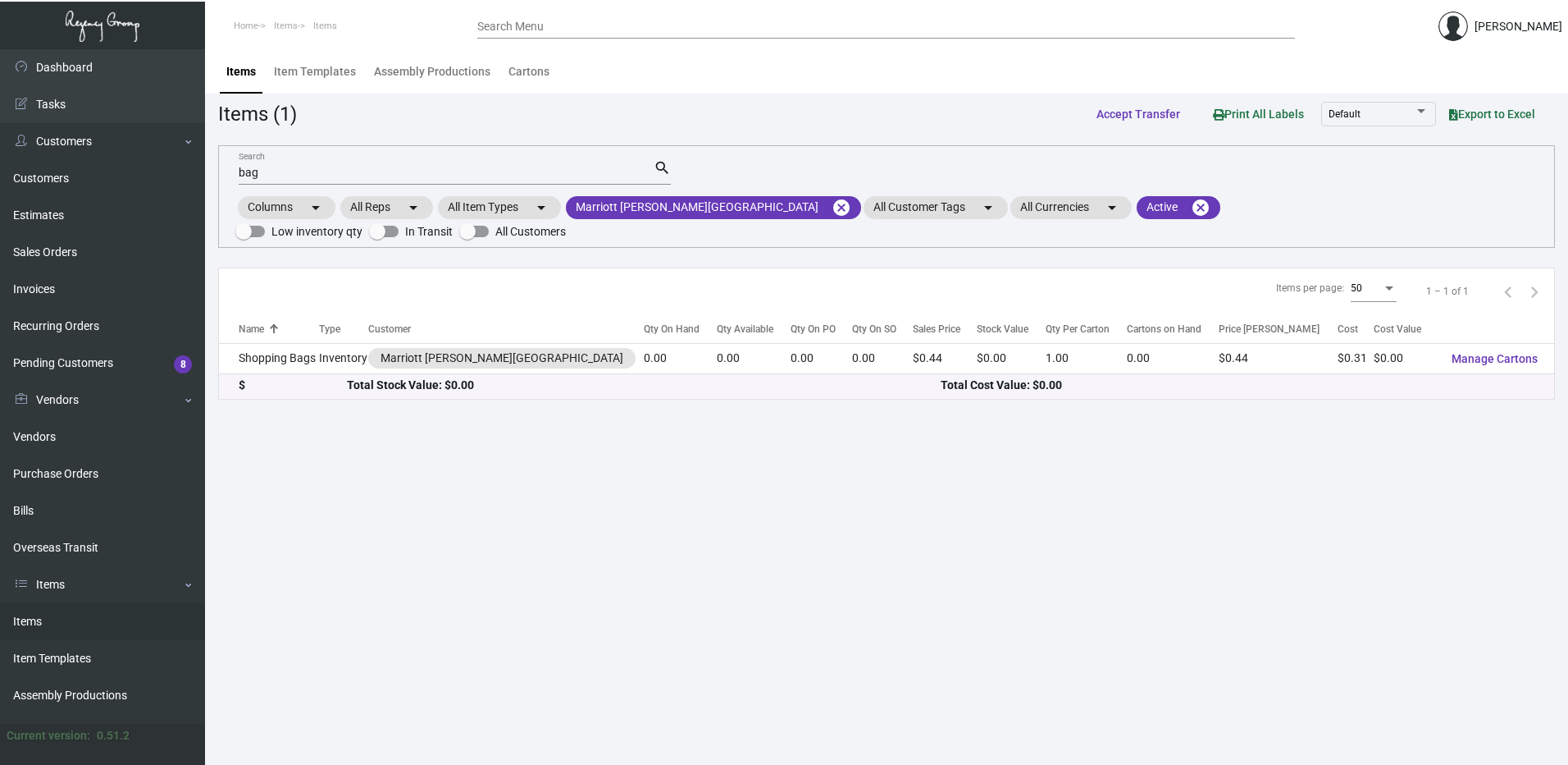
click at [274, 176] on input "bag" at bounding box center [446, 173] width 415 height 13
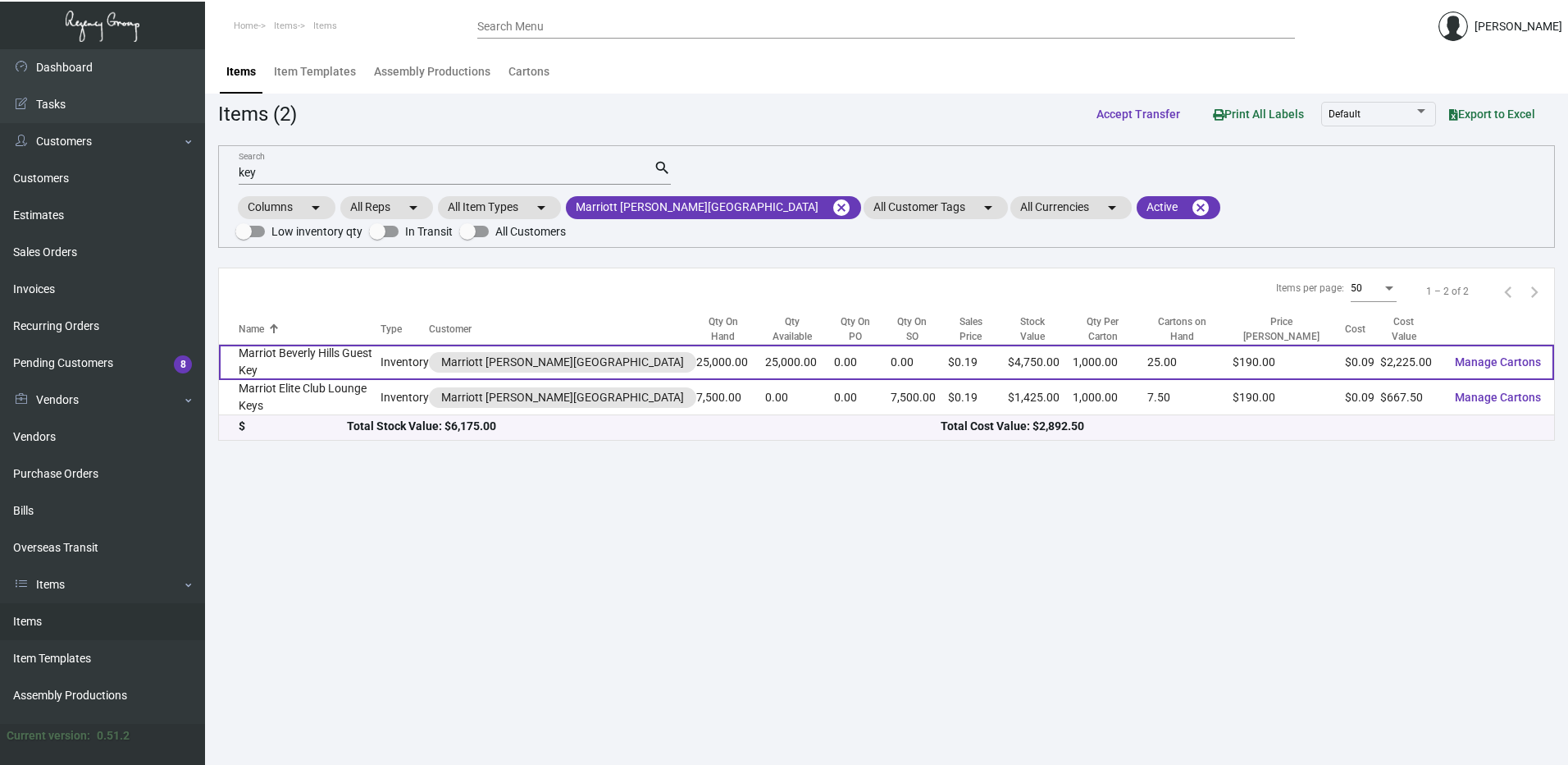
click at [337, 344] on td "Marriot Beverly Hills Guest Key" at bounding box center [299, 362] width 161 height 36
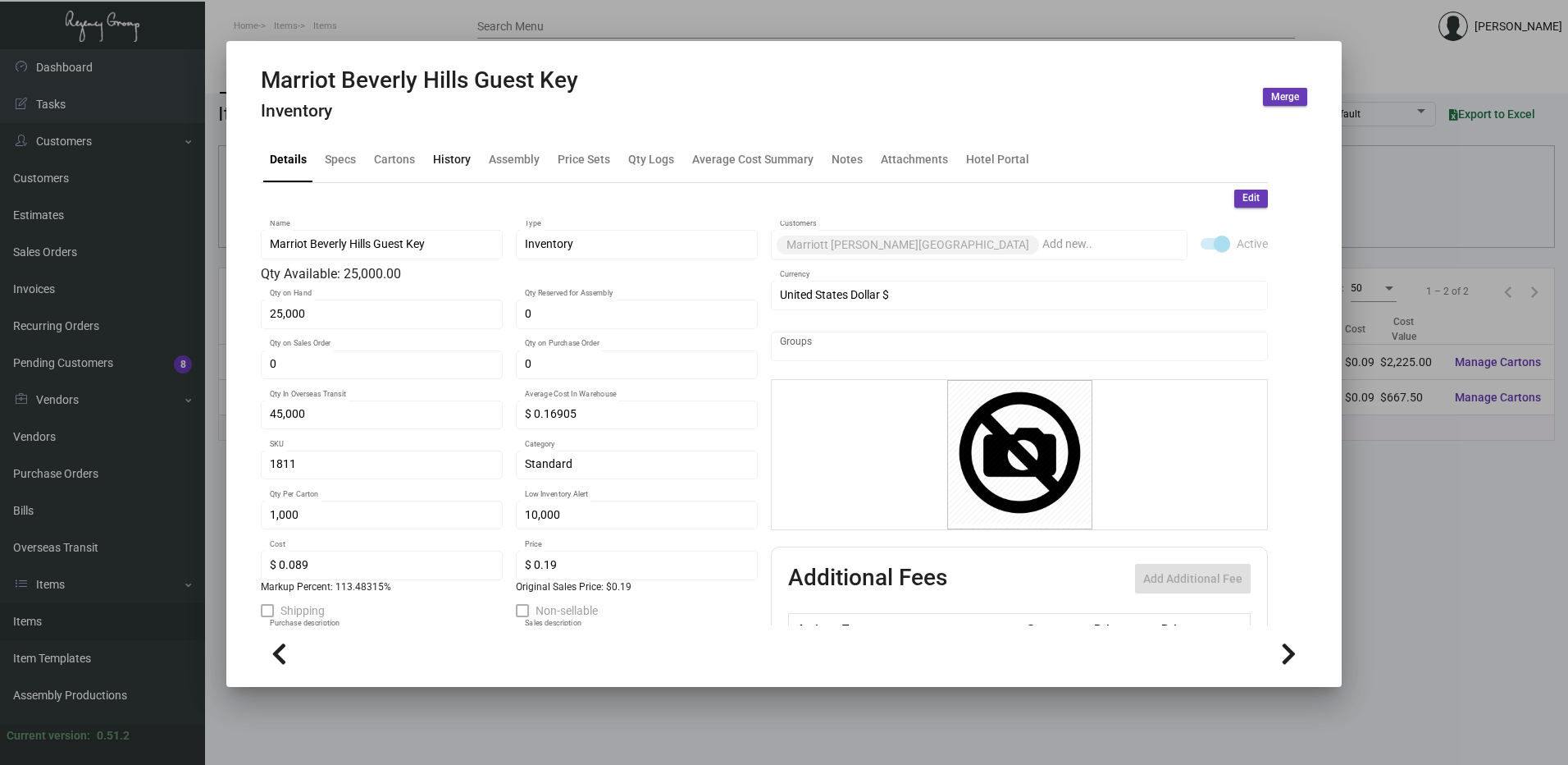
click at [472, 158] on div "History" at bounding box center [452, 160] width 51 height 39
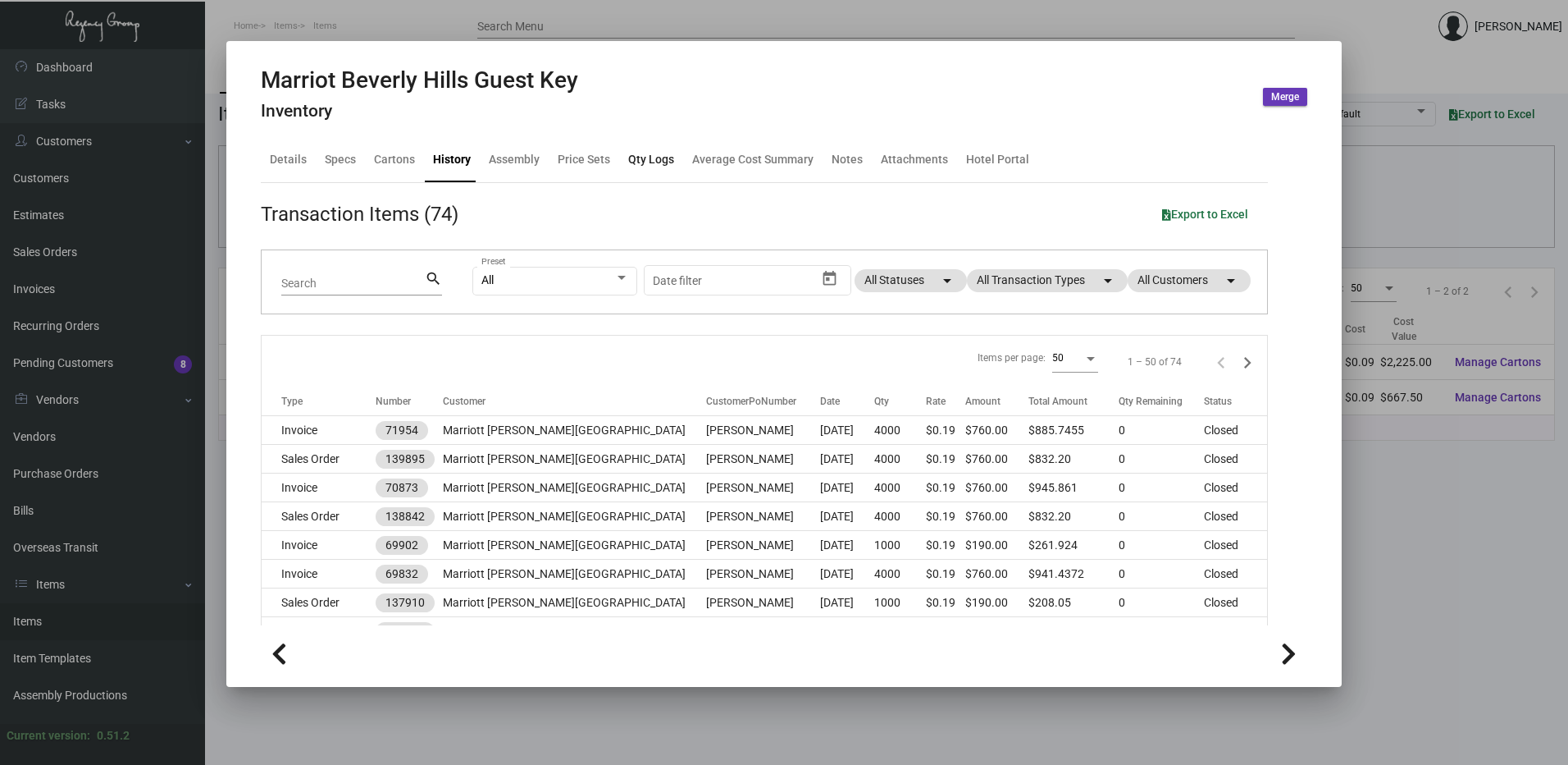
click at [671, 156] on div "Qty Logs" at bounding box center [651, 160] width 46 height 17
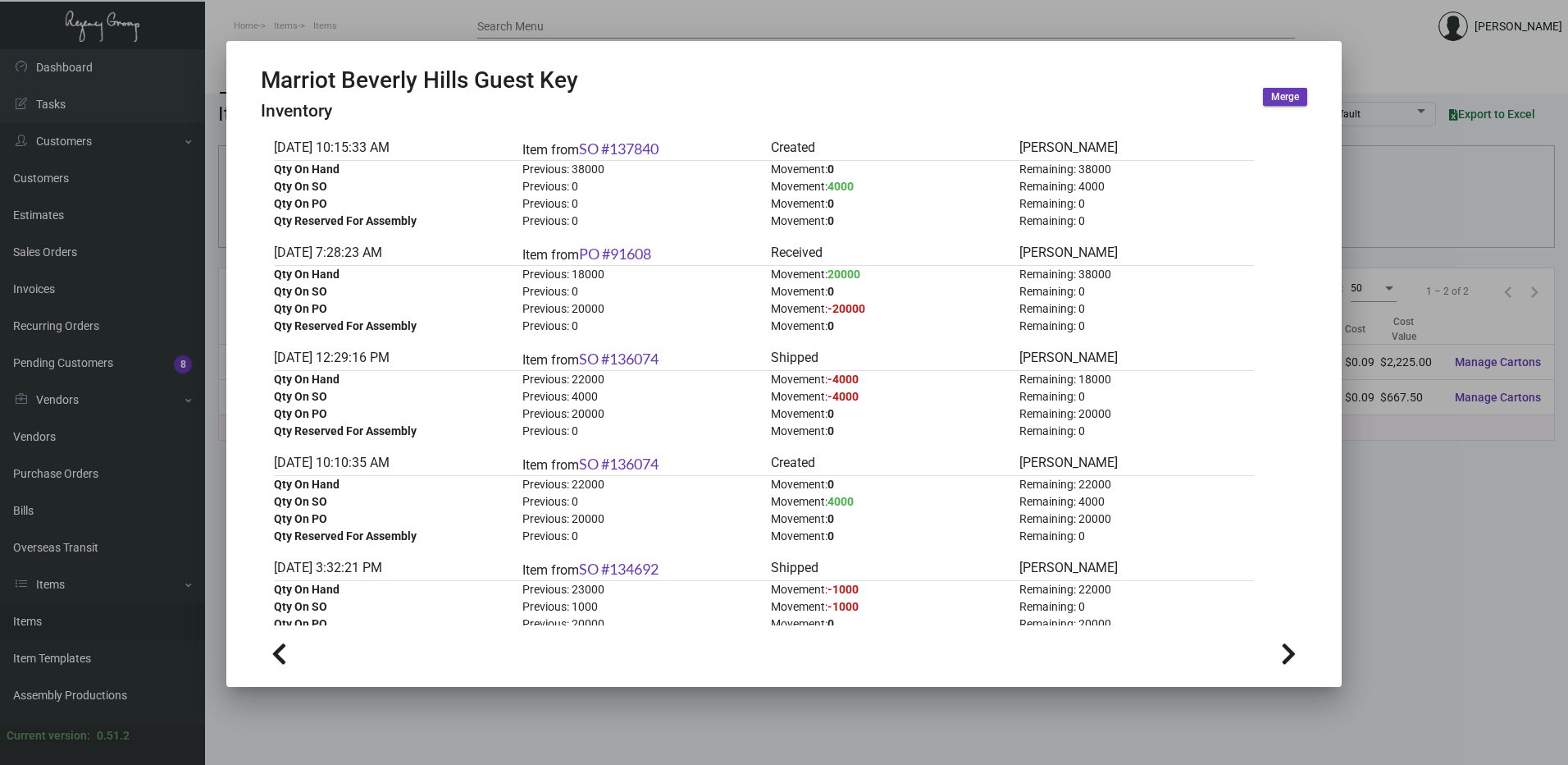
scroll to position [820, 0]
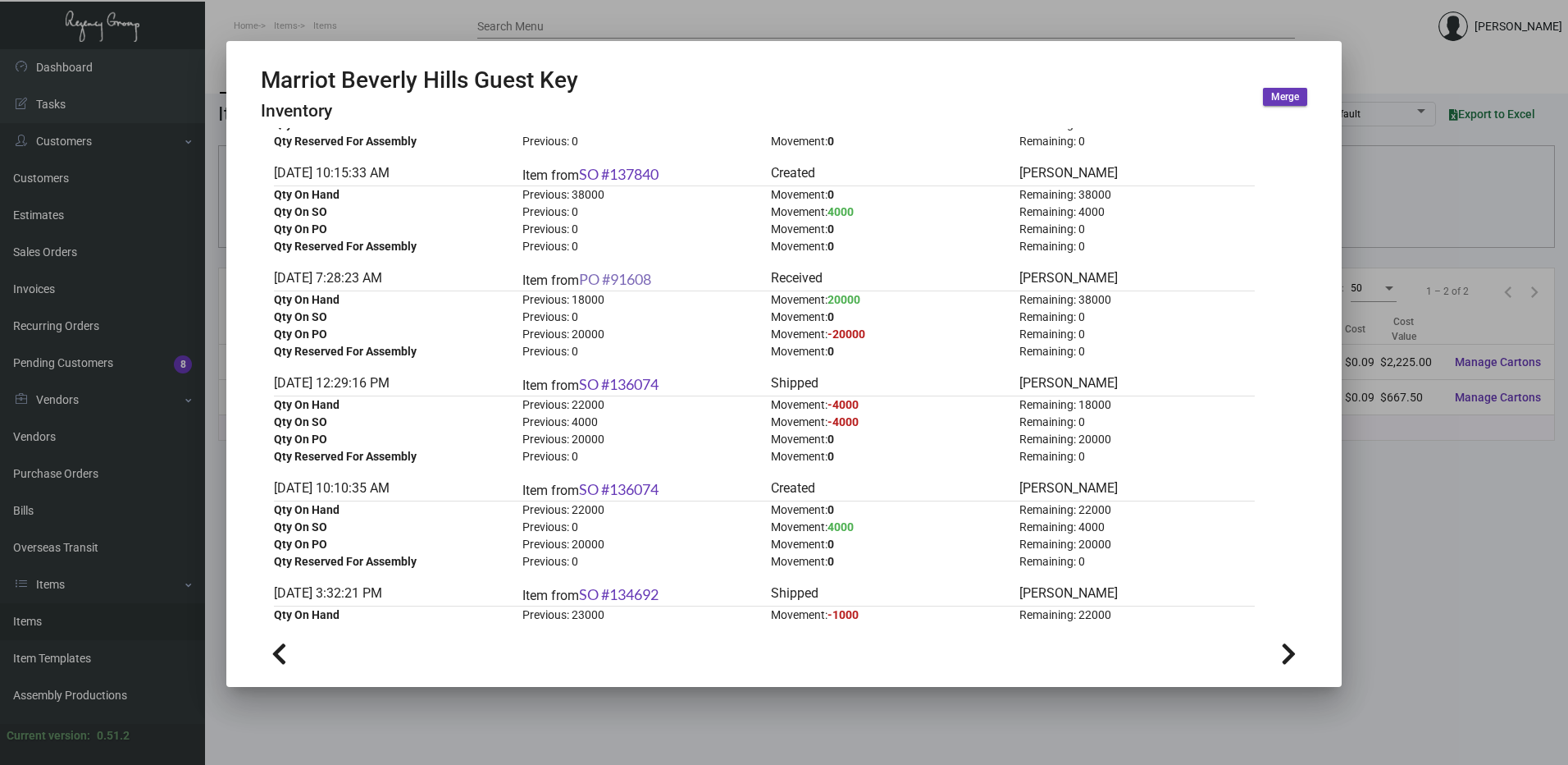
click at [638, 283] on link "PO #91608" at bounding box center [615, 279] width 72 height 18
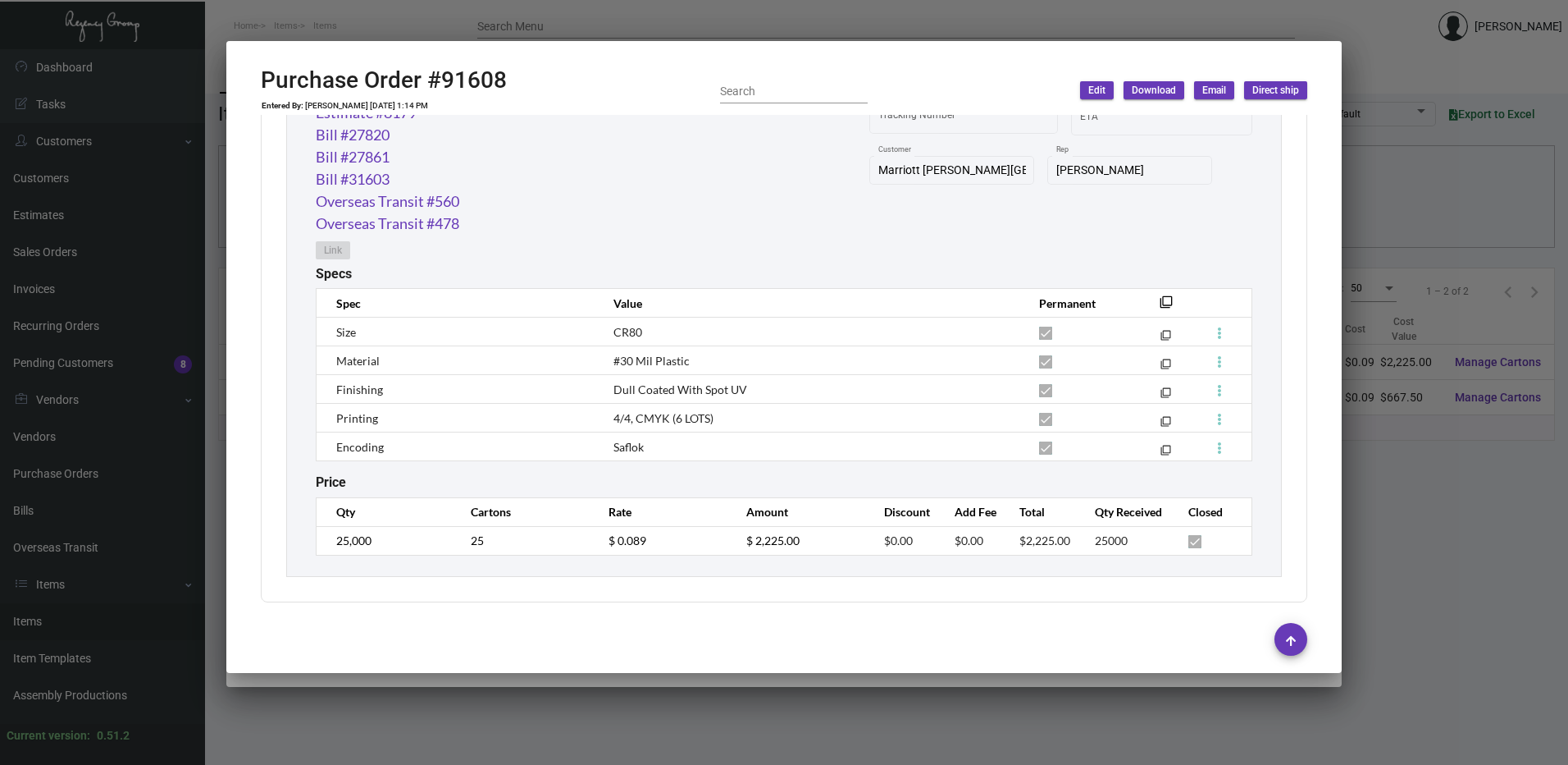
scroll to position [807, 0]
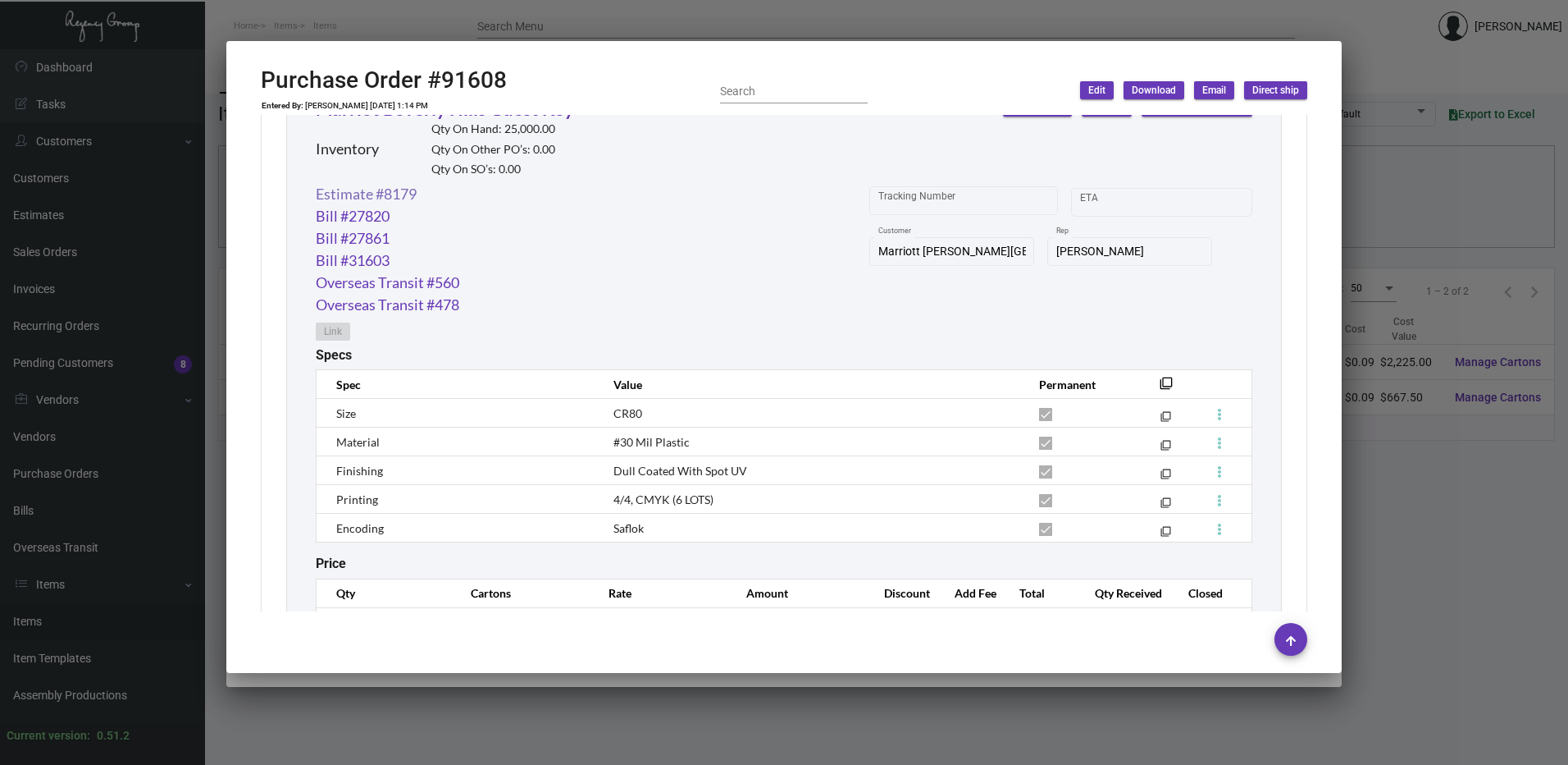
click at [398, 191] on link "Estimate #8179" at bounding box center [367, 194] width 101 height 23
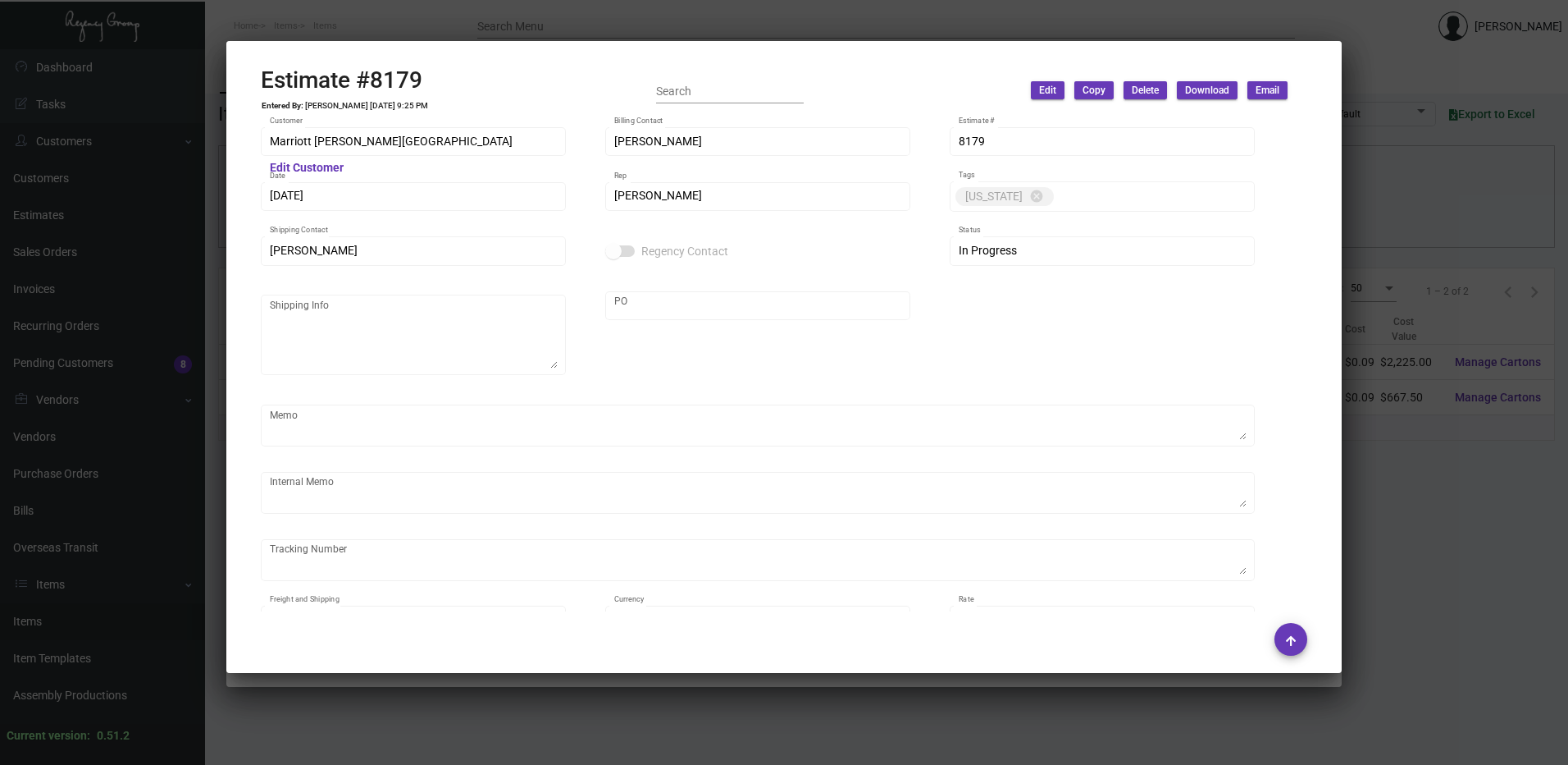
click at [387, 79] on h2 "Estimate #8179" at bounding box center [344, 81] width 168 height 28
drag, startPoint x: 387, startPoint y: 79, endPoint x: 392, endPoint y: 41, distance: 38.3
click at [392, 41] on icon at bounding box center [397, 38] width 15 height 17
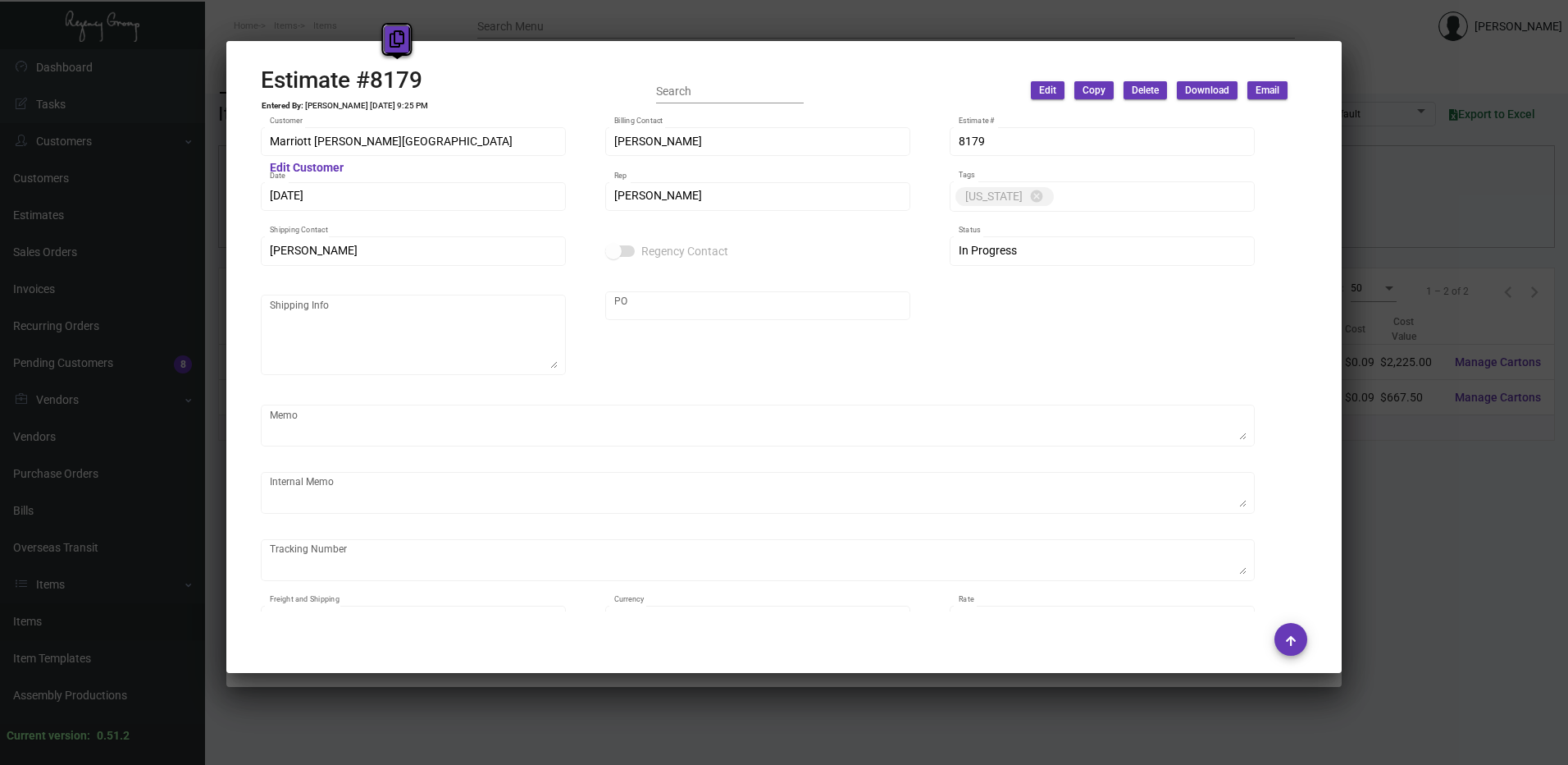
copy h2 "8179"
click at [658, 29] on div at bounding box center [784, 382] width 1568 height 765
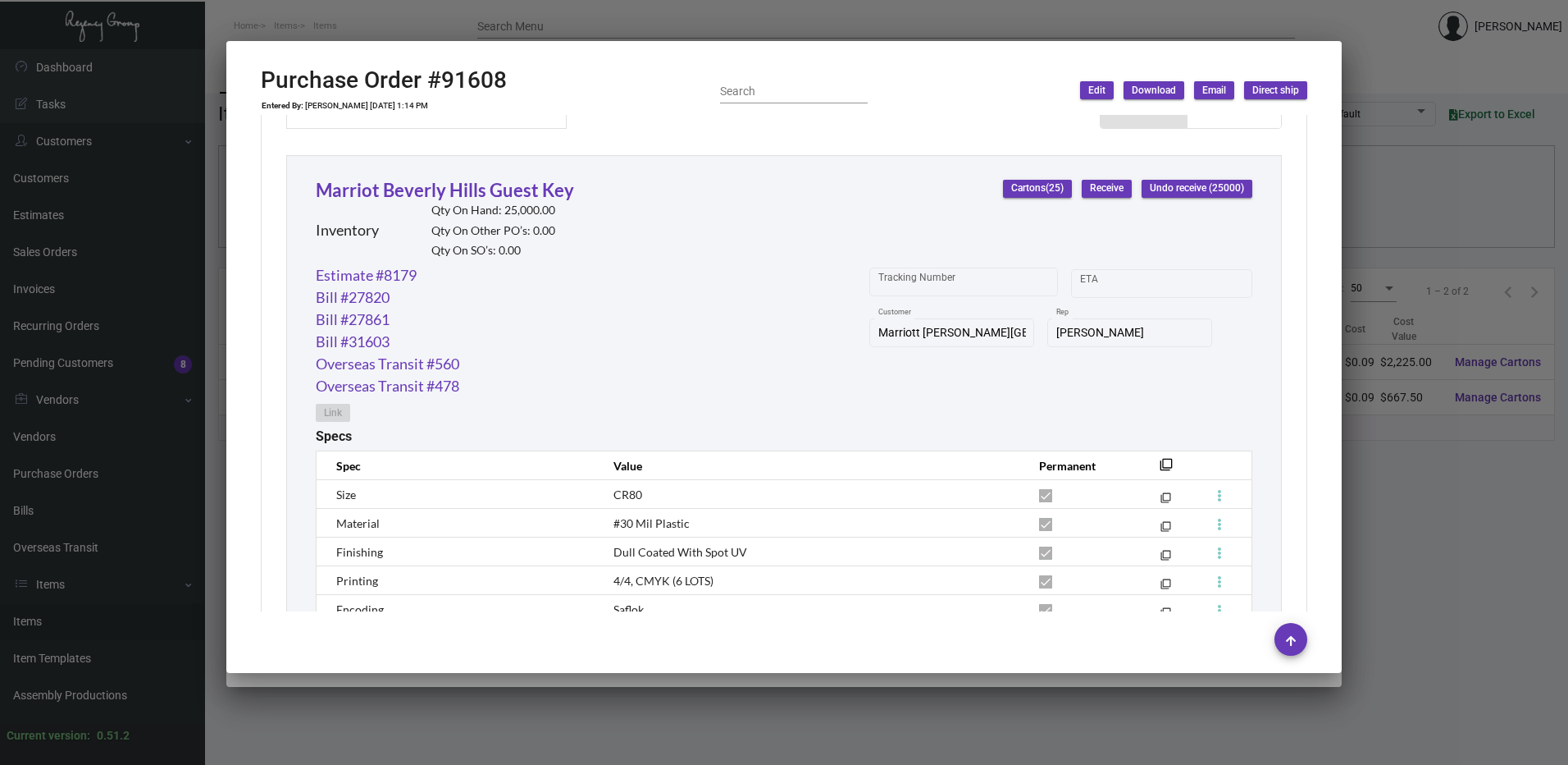
scroll to position [725, 0]
click at [759, 28] on div at bounding box center [784, 382] width 1568 height 765
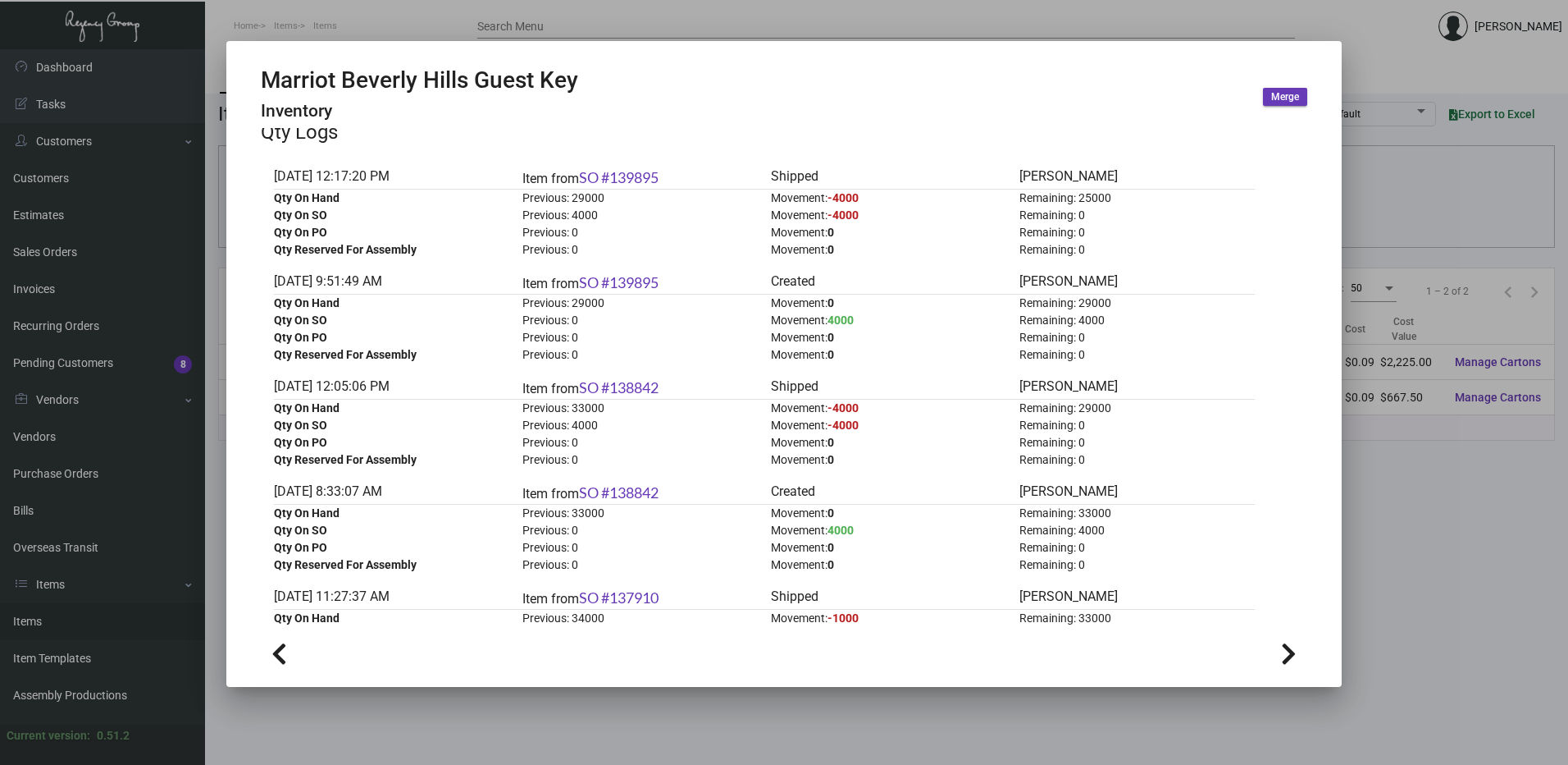
scroll to position [0, 0]
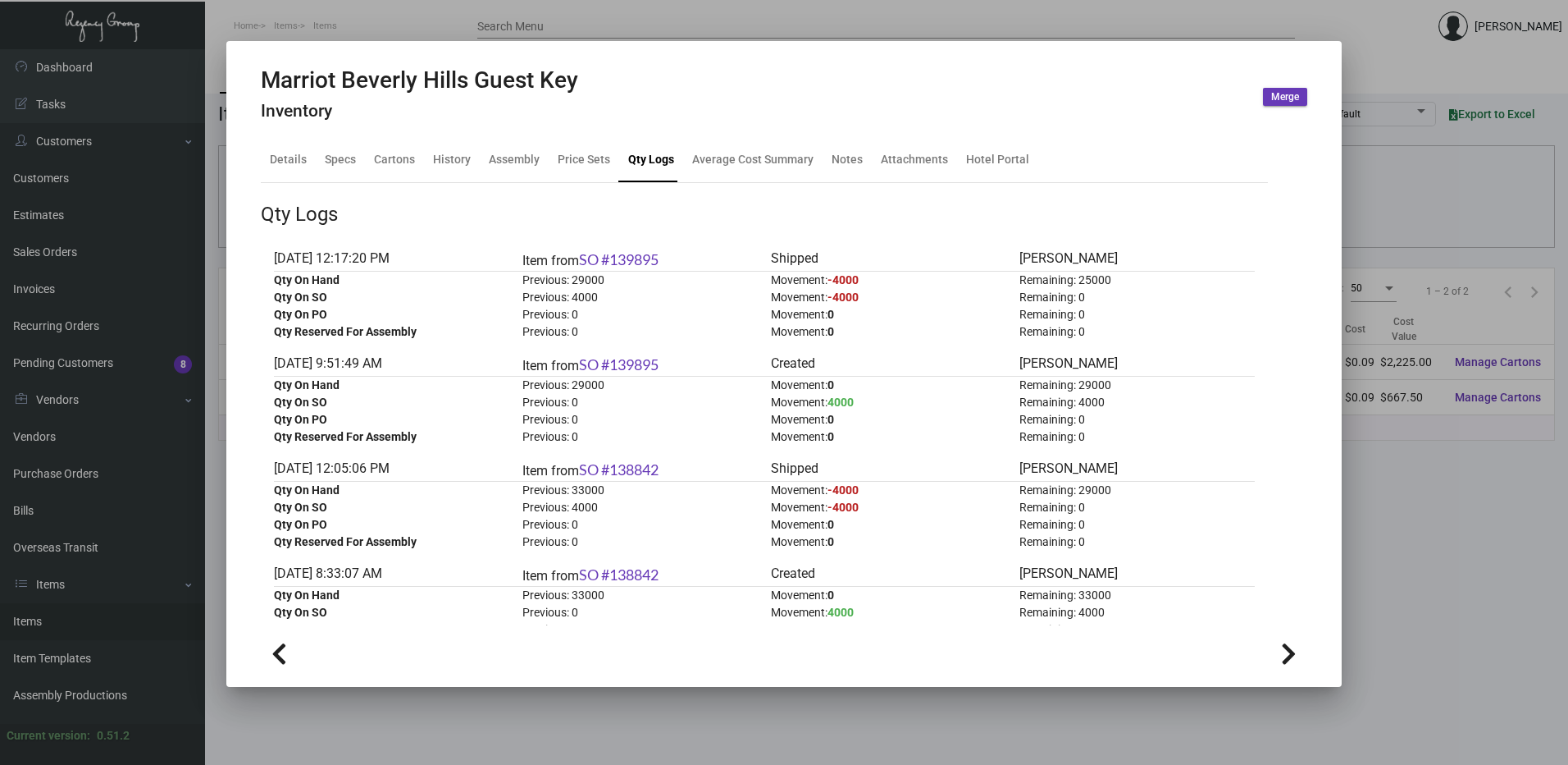
click at [642, 23] on div at bounding box center [784, 382] width 1568 height 765
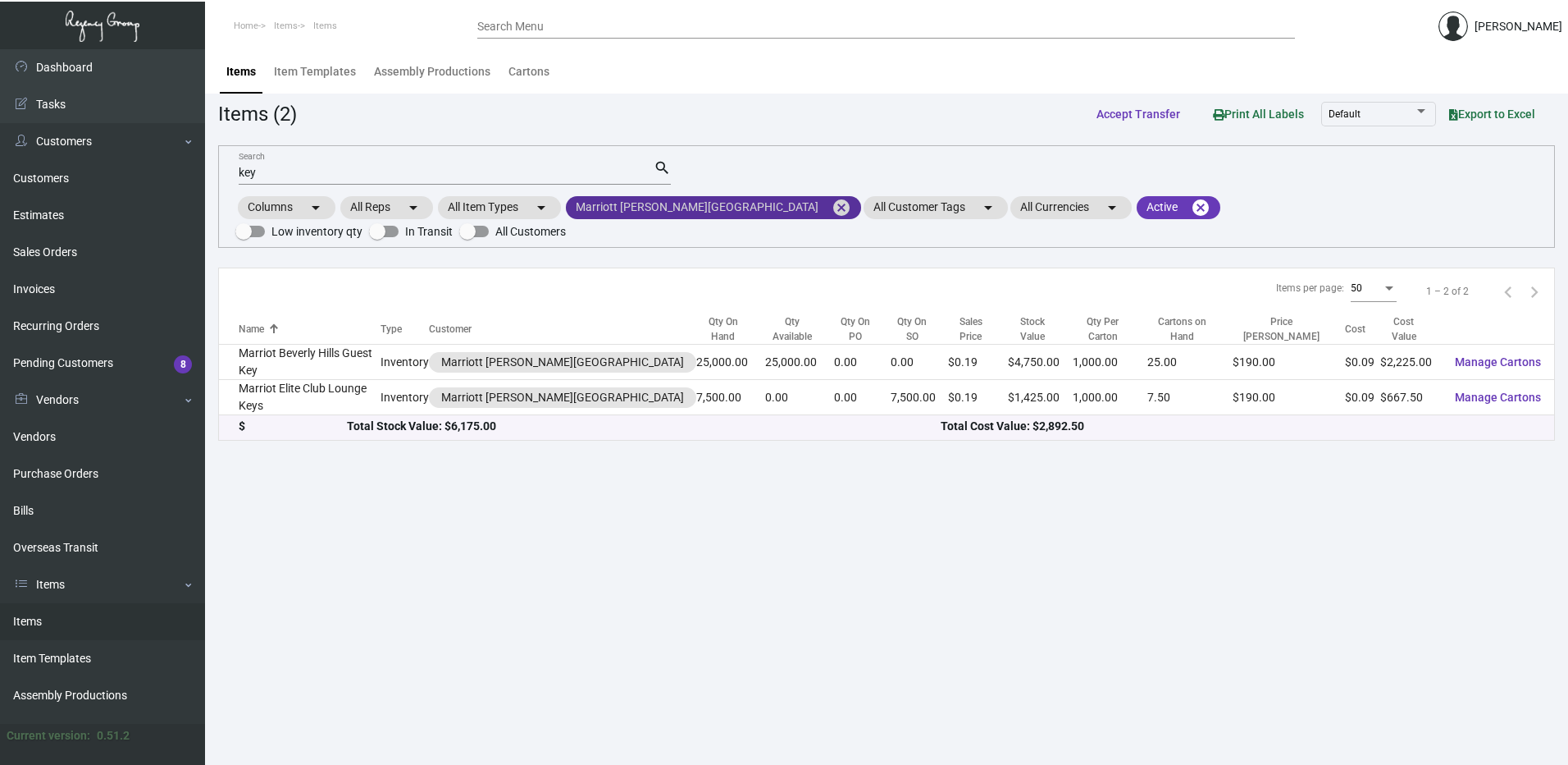
click at [831, 202] on mat-icon "cancel" at bounding box center [841, 207] width 20 height 20
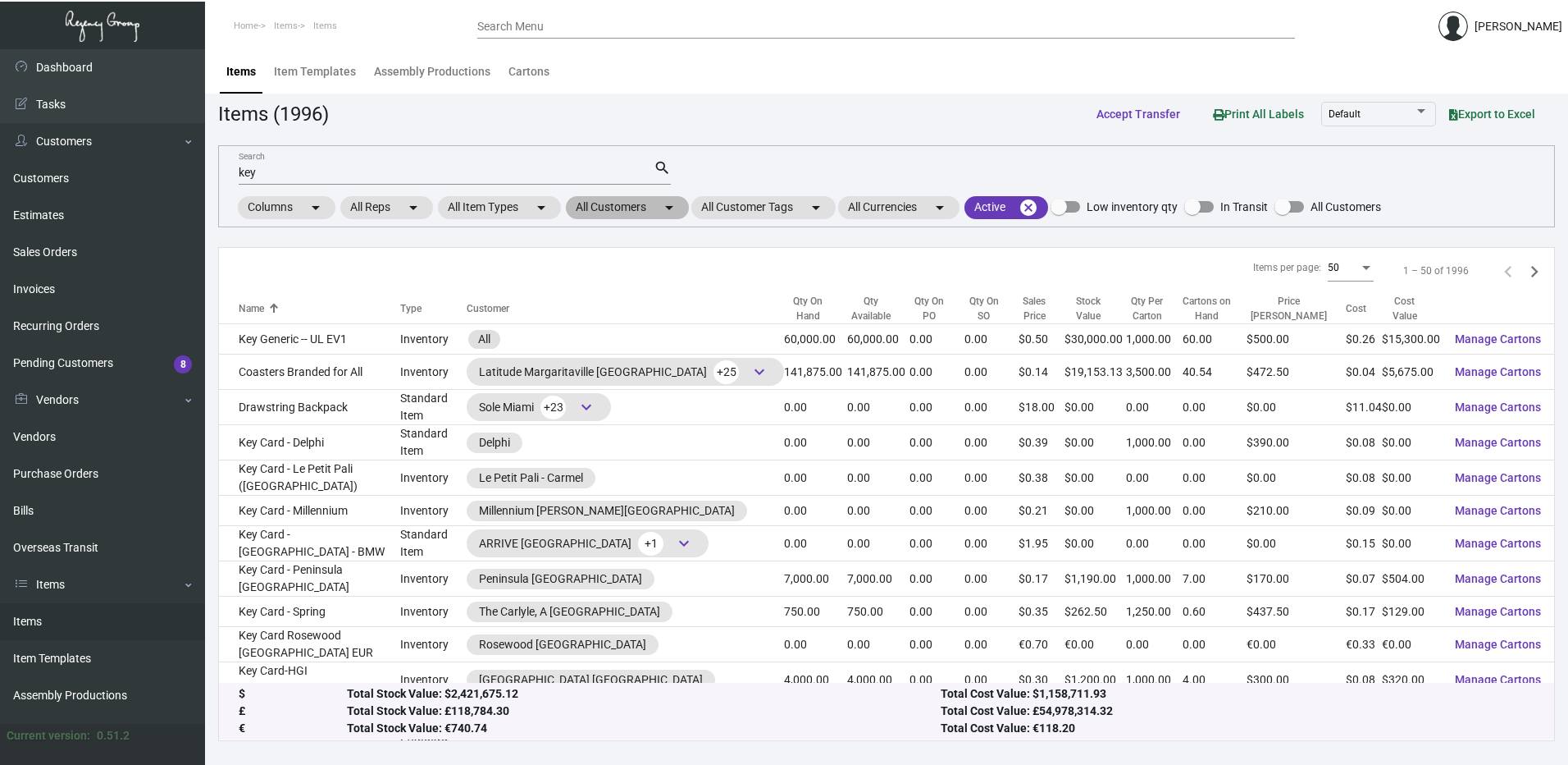
click at [617, 208] on mat-chip "All Customers arrow_drop_down" at bounding box center [627, 207] width 123 height 23
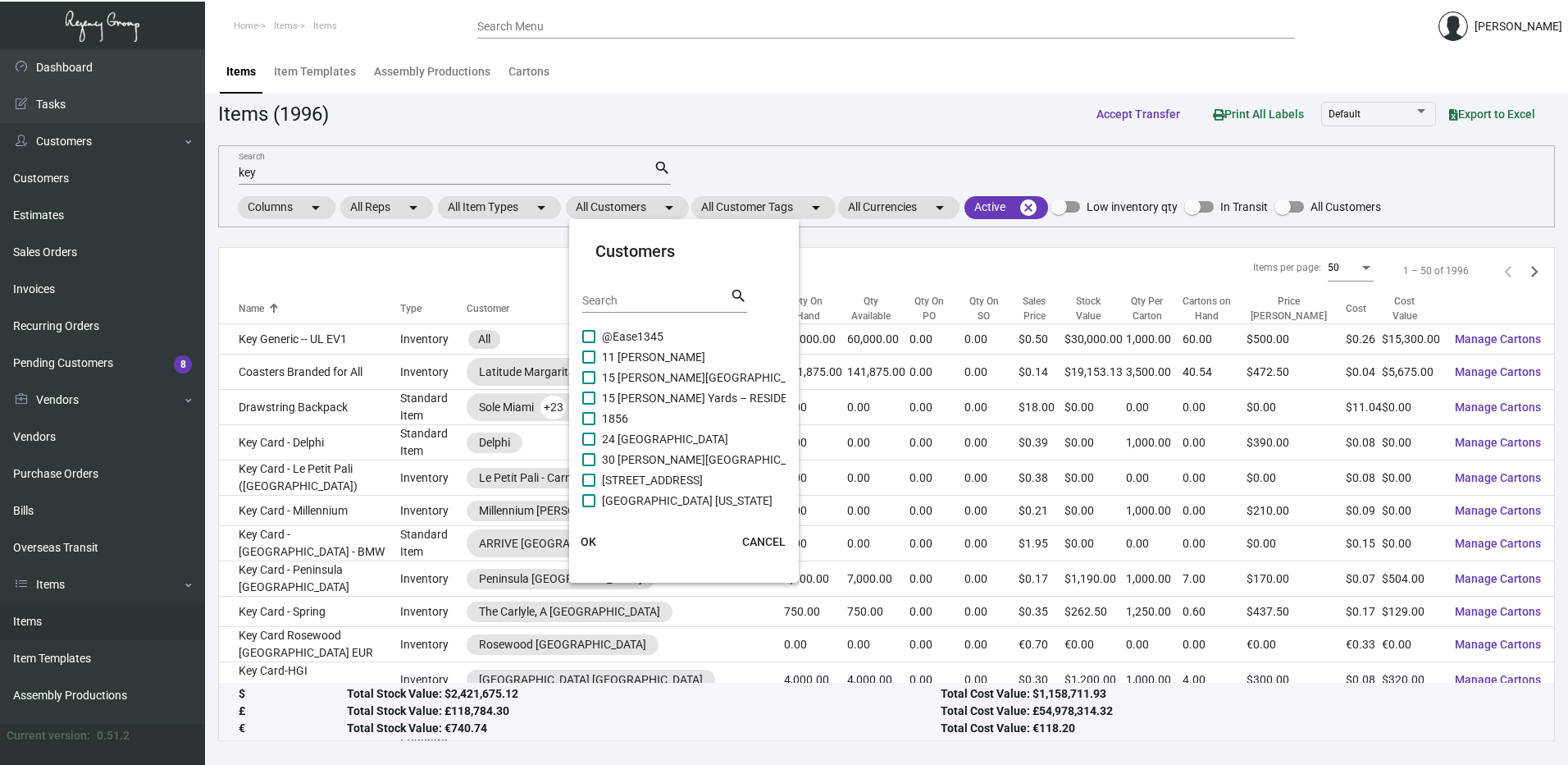
click at [638, 297] on input "Search" at bounding box center [656, 301] width 147 height 13
paste input "Hoxton"
click at [587, 377] on span at bounding box center [589, 378] width 13 height 13
click at [588, 385] on input "Hoxton LA" at bounding box center [588, 385] width 1 height 1
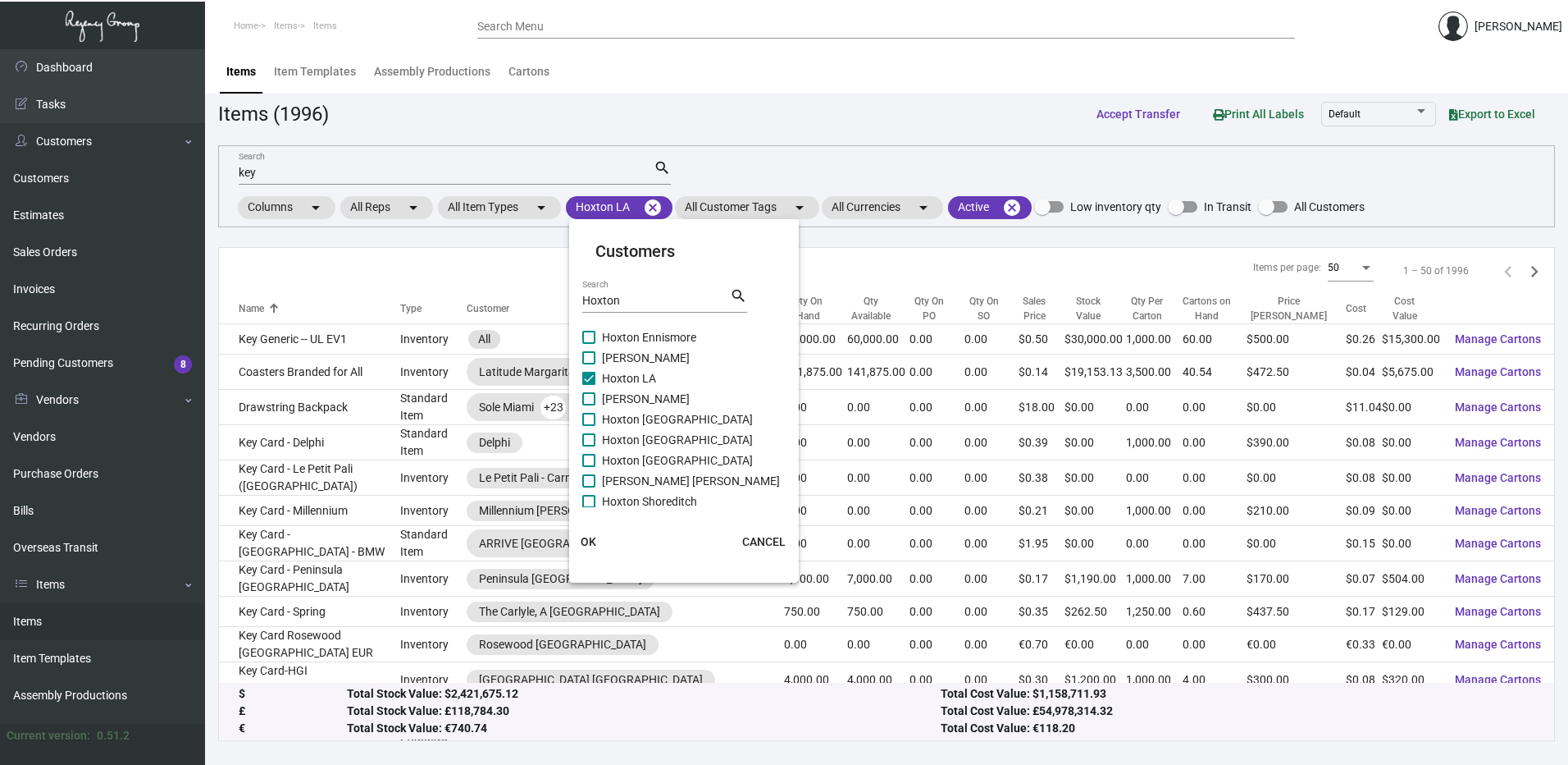
click at [584, 538] on span "OK" at bounding box center [588, 542] width 16 height 13
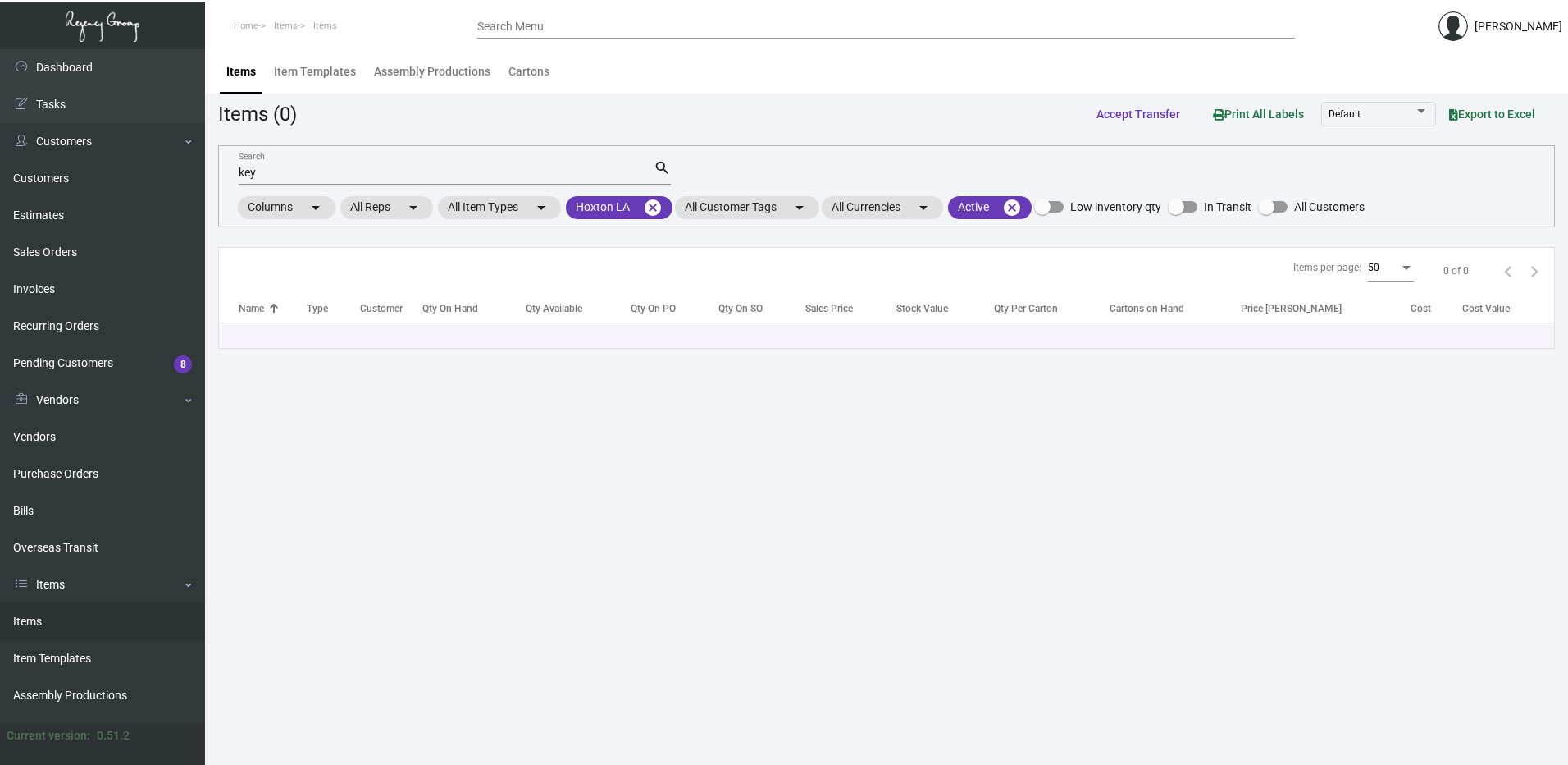
click at [384, 176] on input "key" at bounding box center [446, 173] width 415 height 13
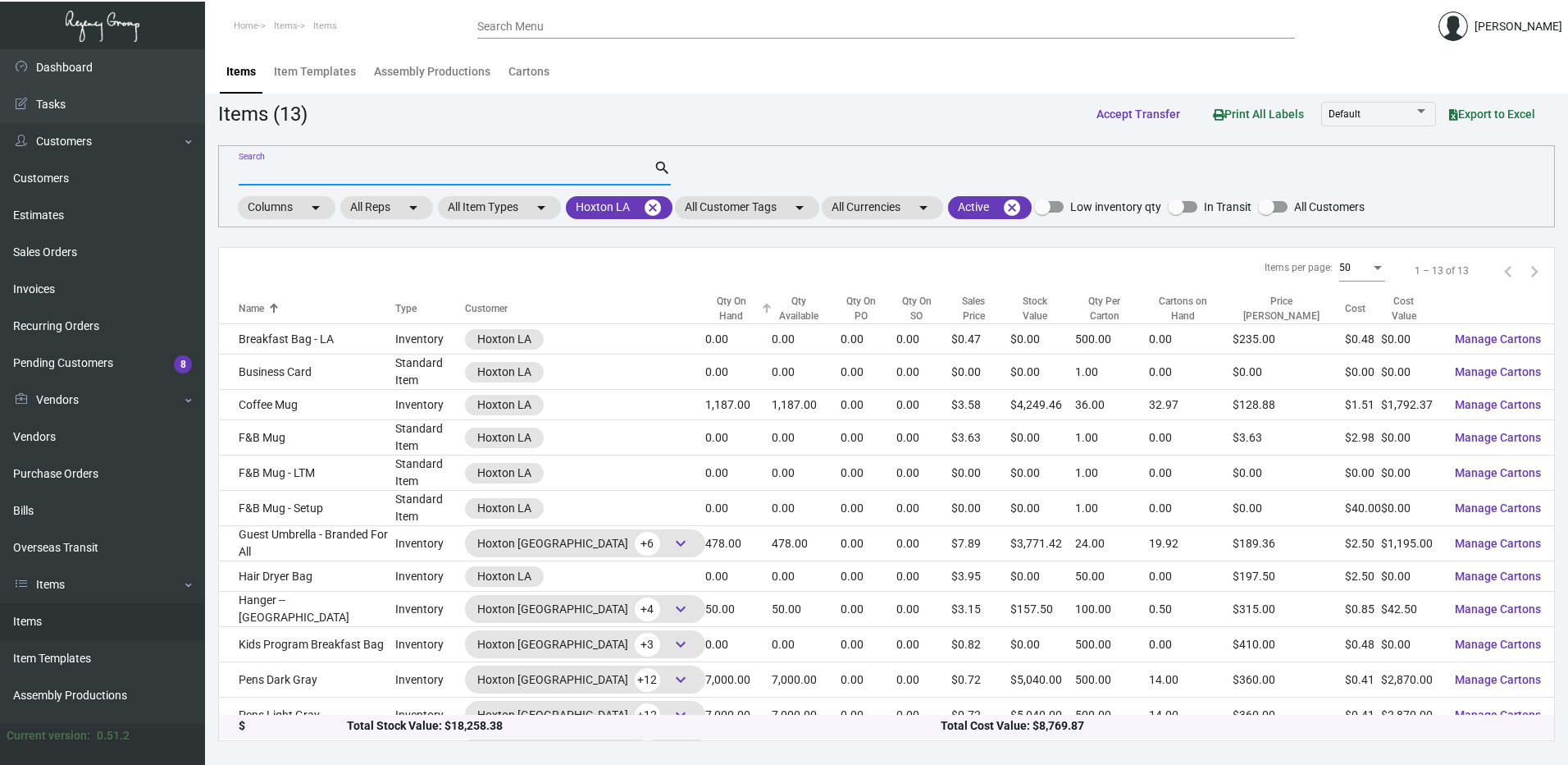
click at [706, 317] on th "Qty On Hand" at bounding box center [739, 309] width 68 height 30
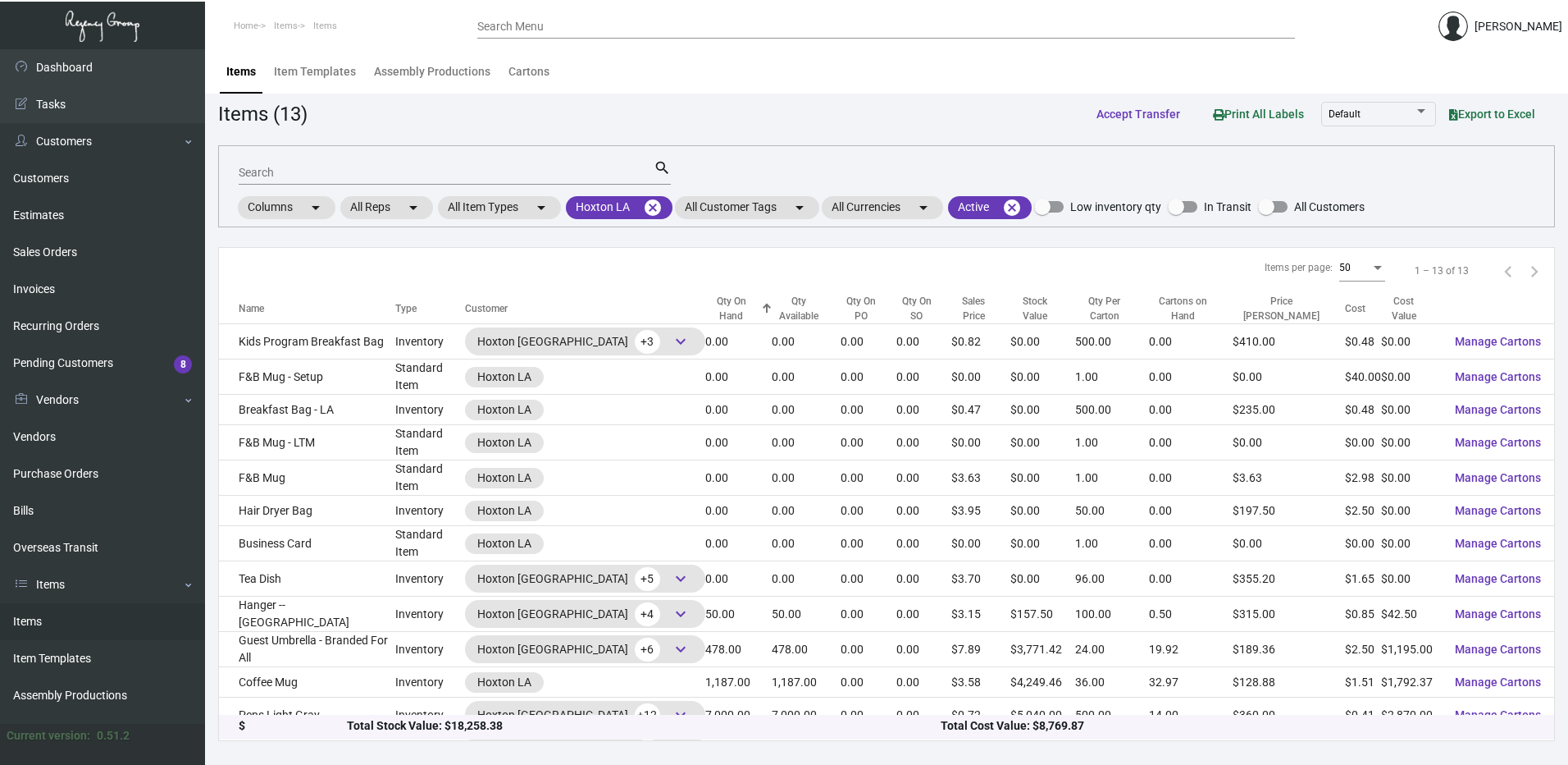
click at [706, 305] on div "Qty On Hand" at bounding box center [732, 308] width 53 height 29
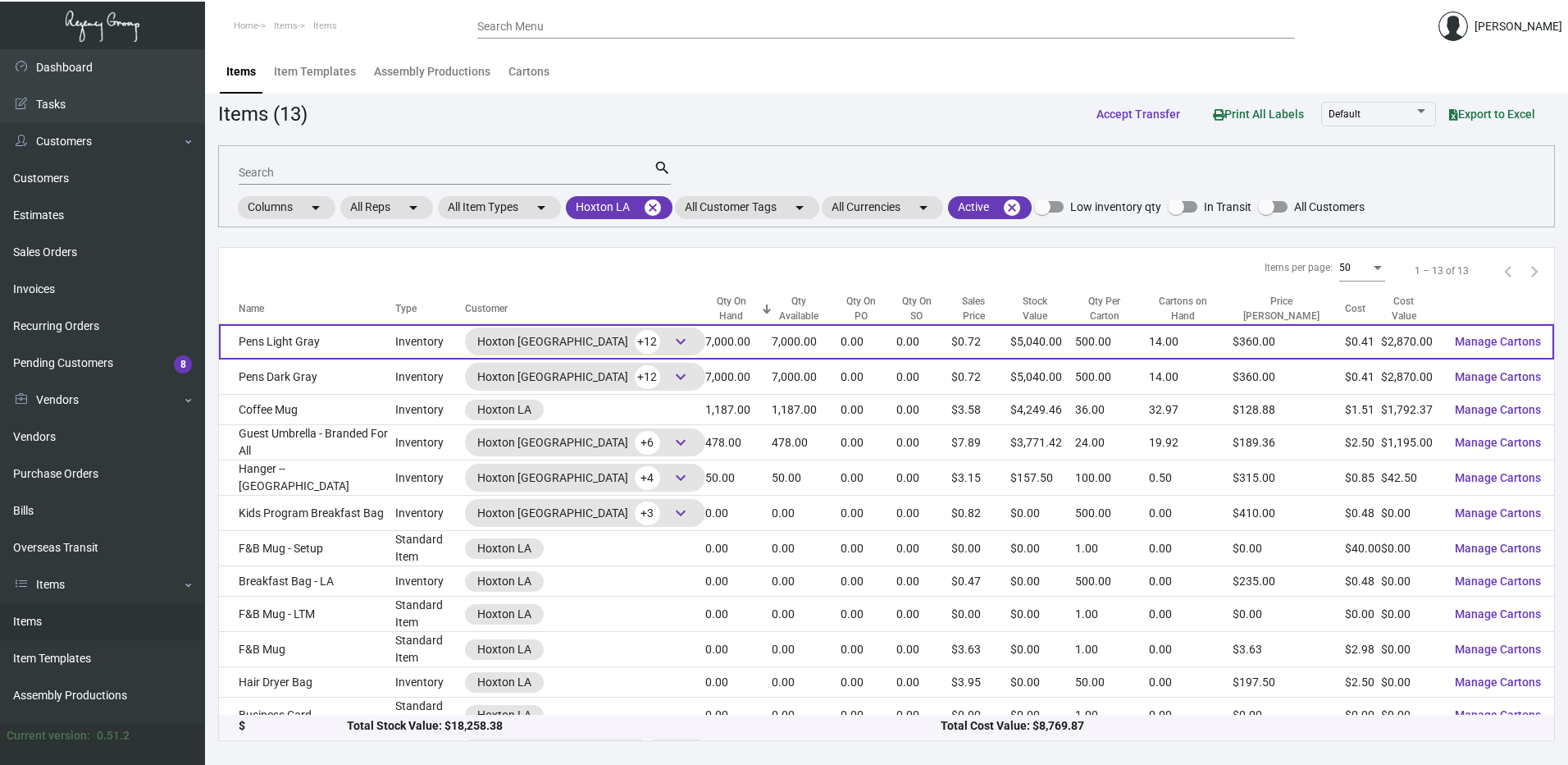
click at [359, 341] on td "Pens Light Gray" at bounding box center [307, 342] width 176 height 36
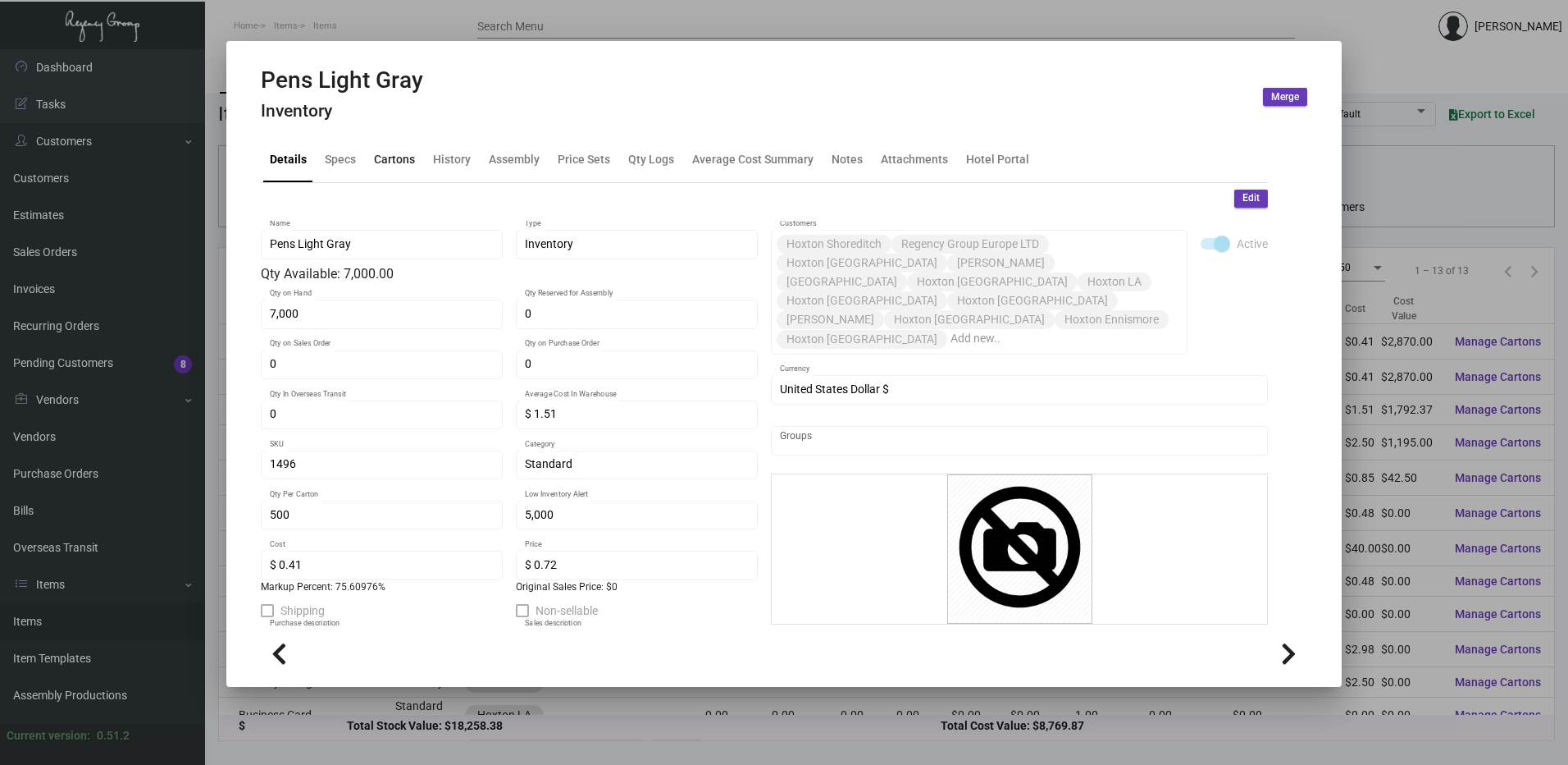
click at [381, 176] on div "Cartons" at bounding box center [395, 160] width 54 height 39
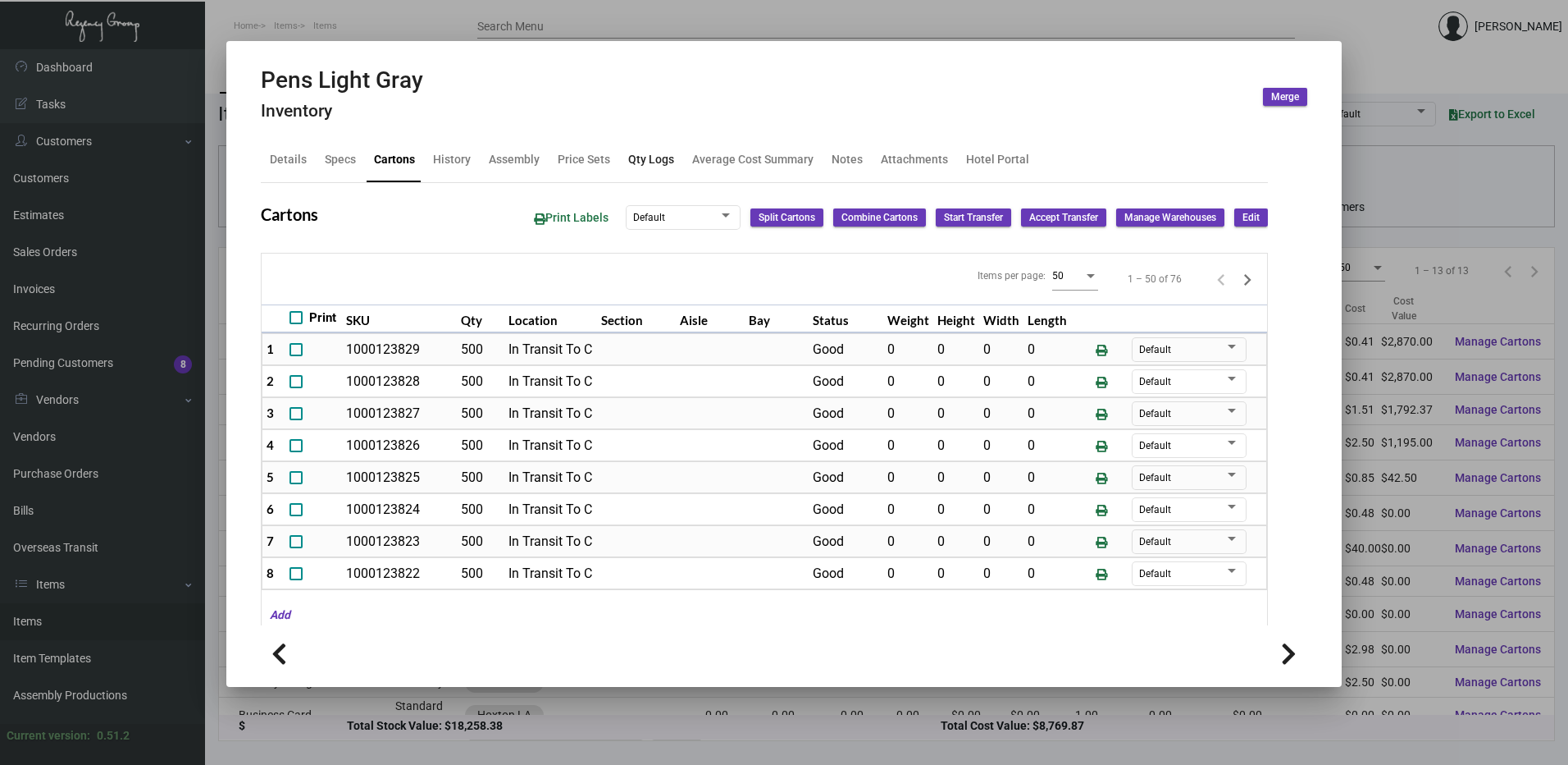
click at [653, 154] on div "Qty Logs" at bounding box center [651, 160] width 46 height 17
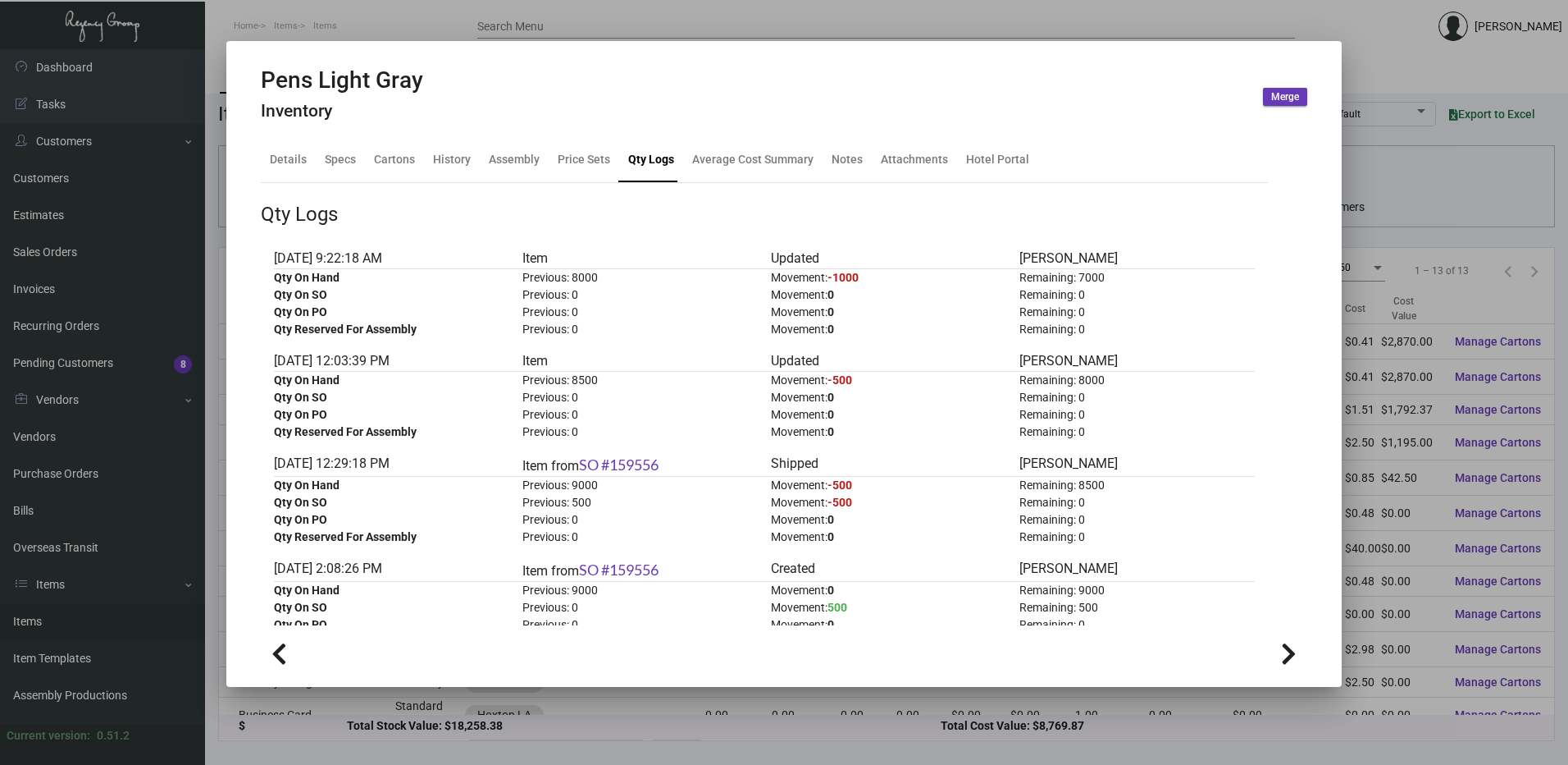
click at [599, 9] on div at bounding box center [784, 382] width 1568 height 765
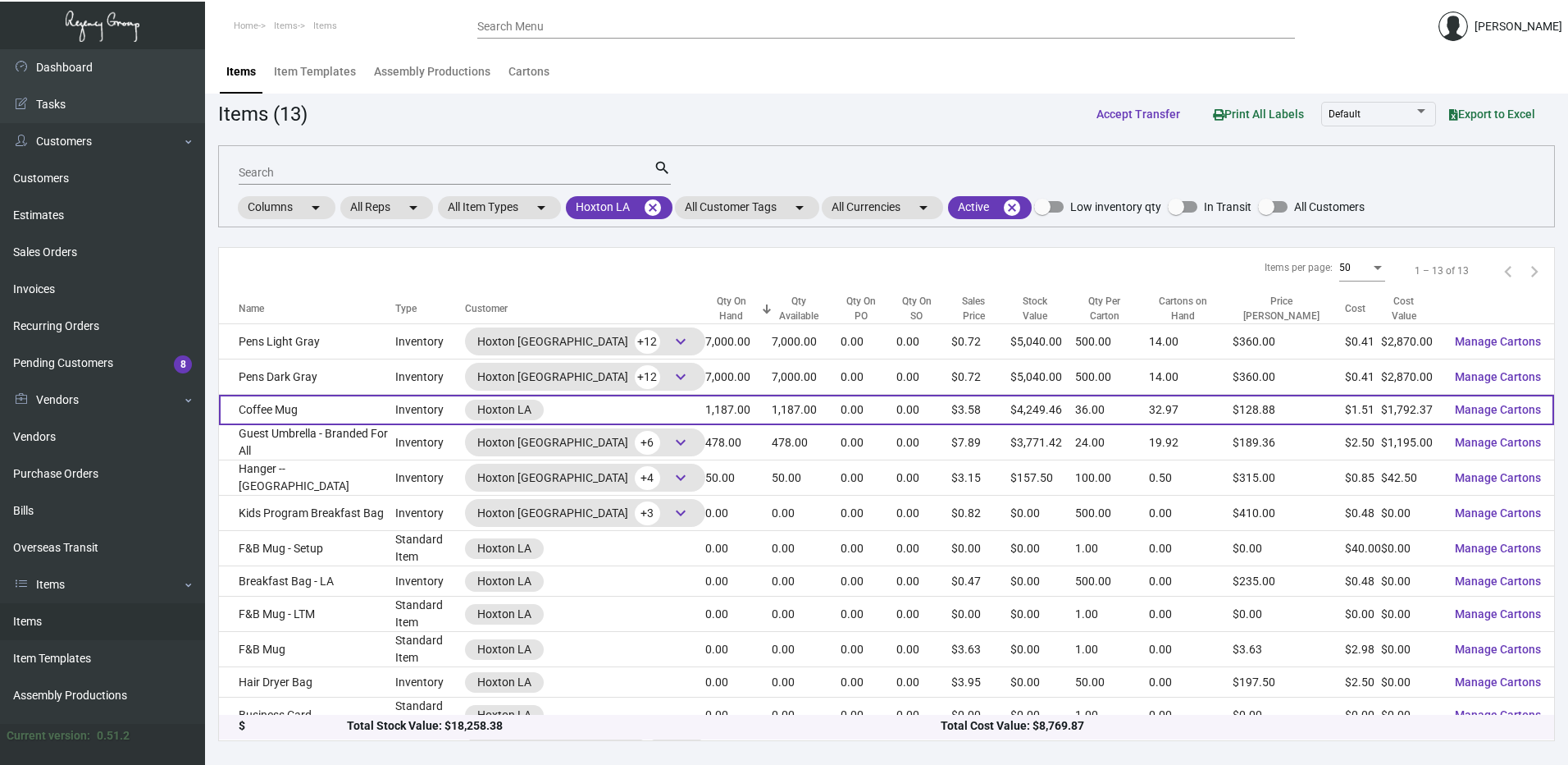
click at [340, 408] on td "Coffee Mug" at bounding box center [307, 409] width 176 height 30
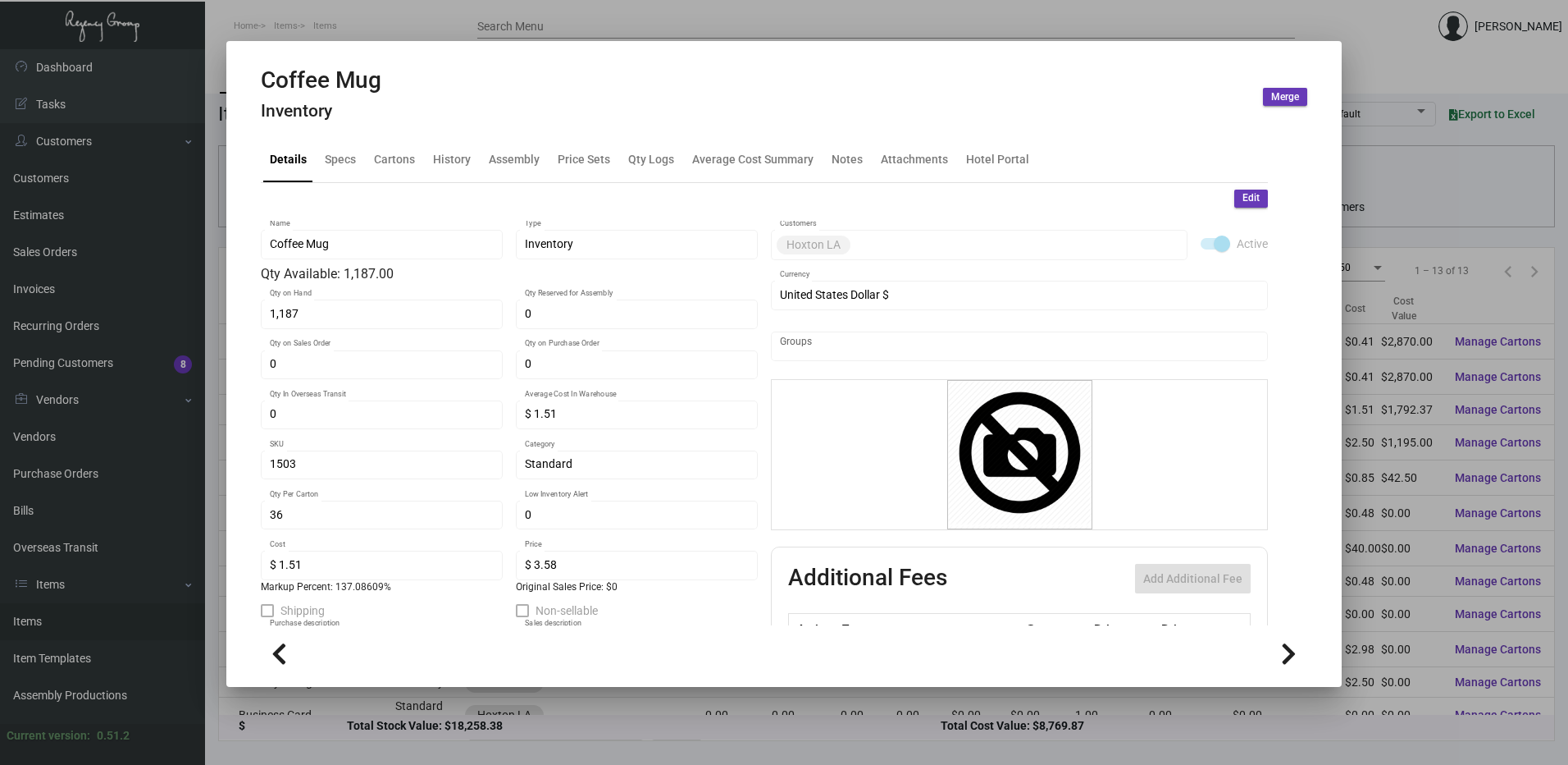
click at [514, 36] on div at bounding box center [784, 382] width 1568 height 765
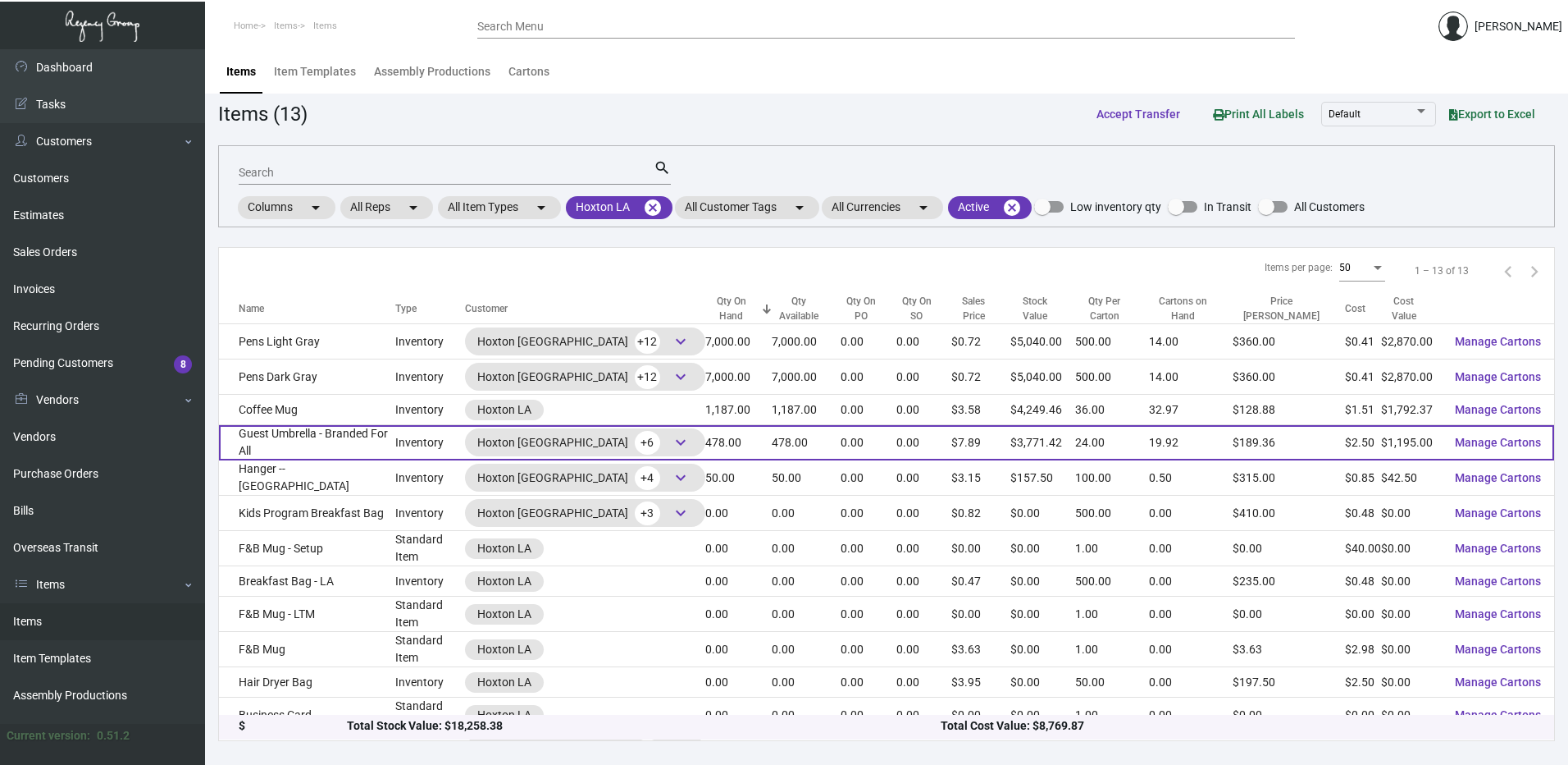
click at [318, 427] on td "Guest Umbrella - Branded For All" at bounding box center [307, 443] width 176 height 36
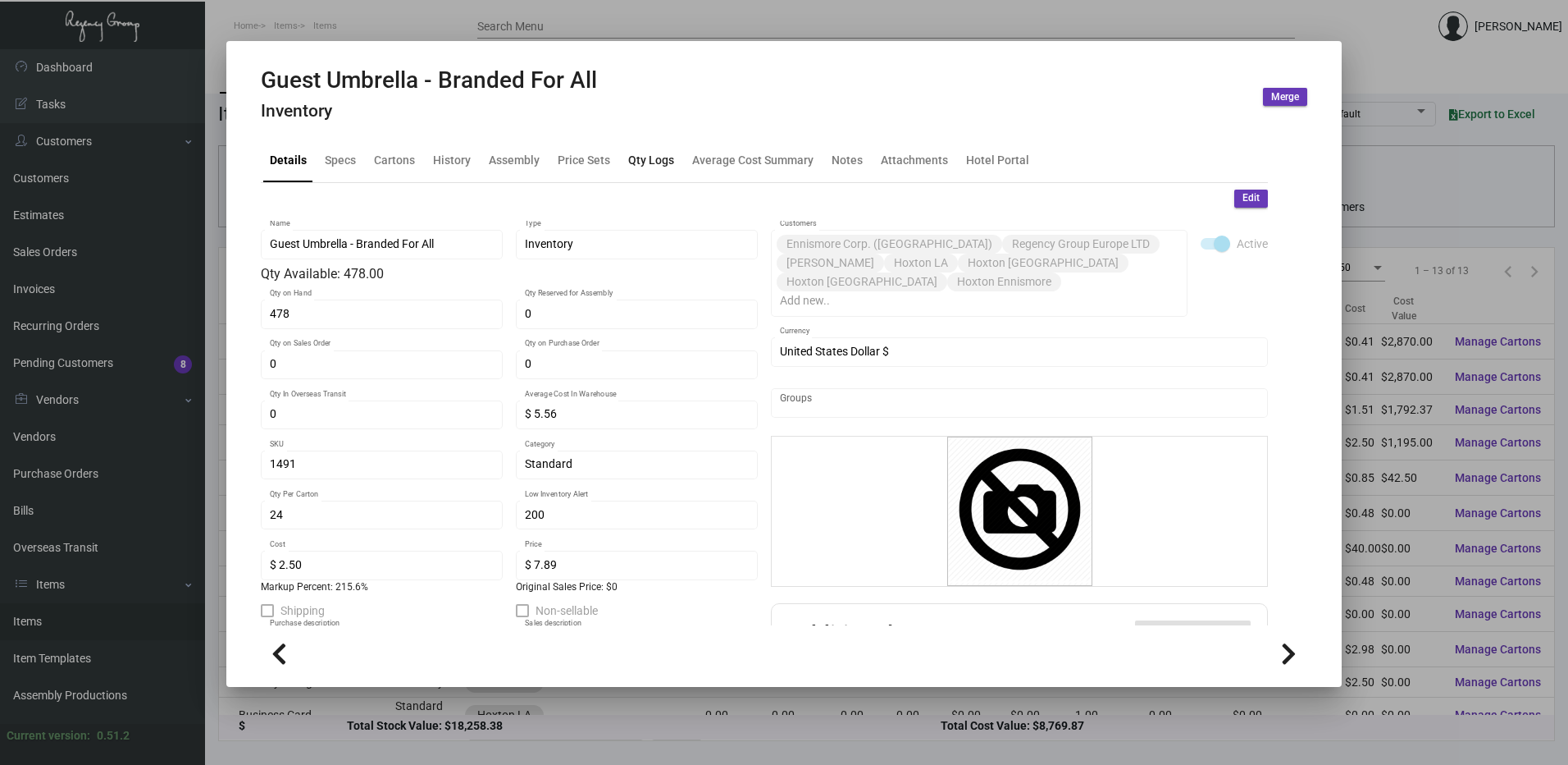
click at [645, 161] on div "Qty Logs" at bounding box center [651, 160] width 46 height 17
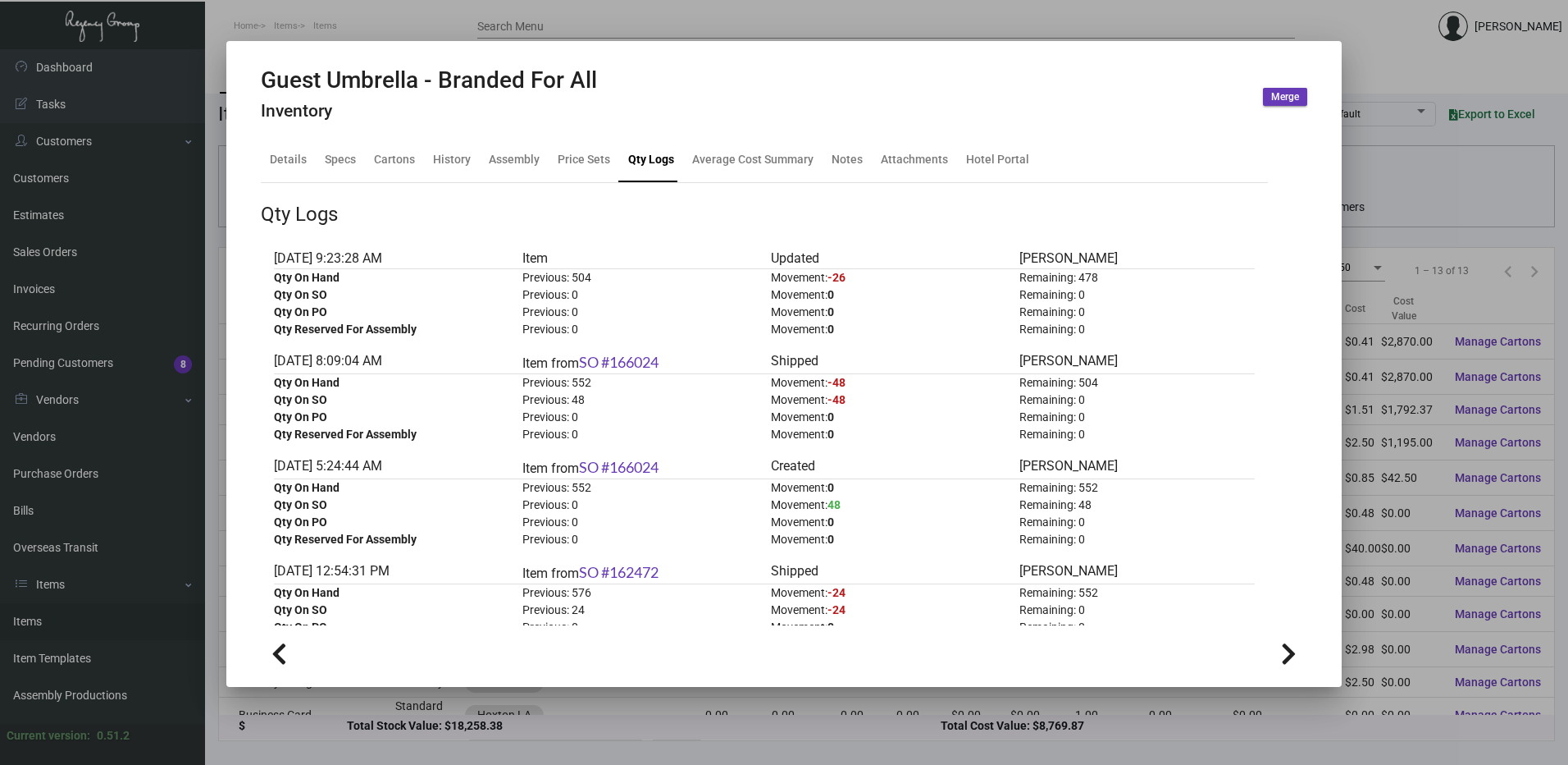
click at [685, 13] on div at bounding box center [784, 382] width 1568 height 765
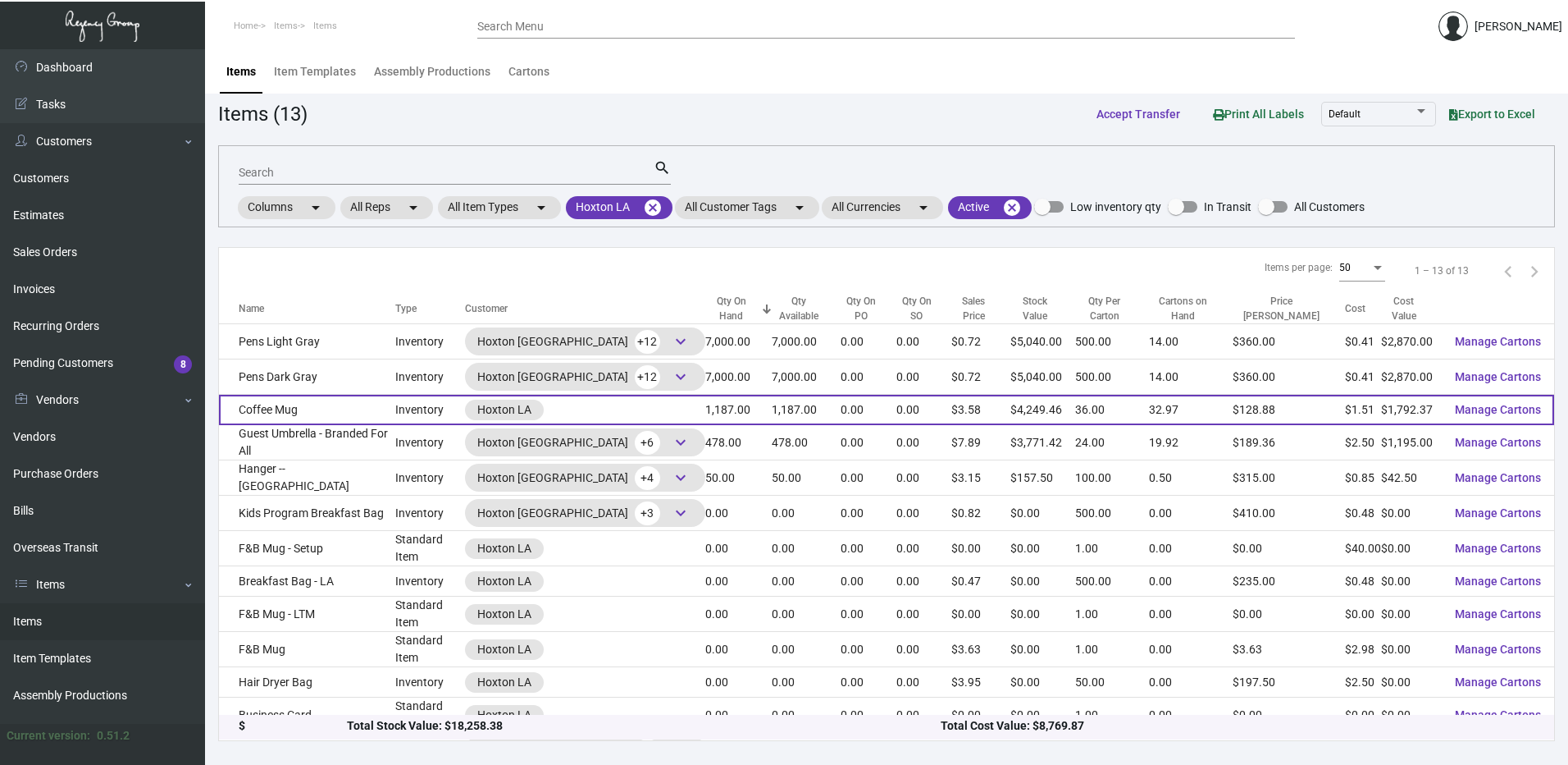
click at [330, 415] on td "Coffee Mug" at bounding box center [307, 409] width 176 height 30
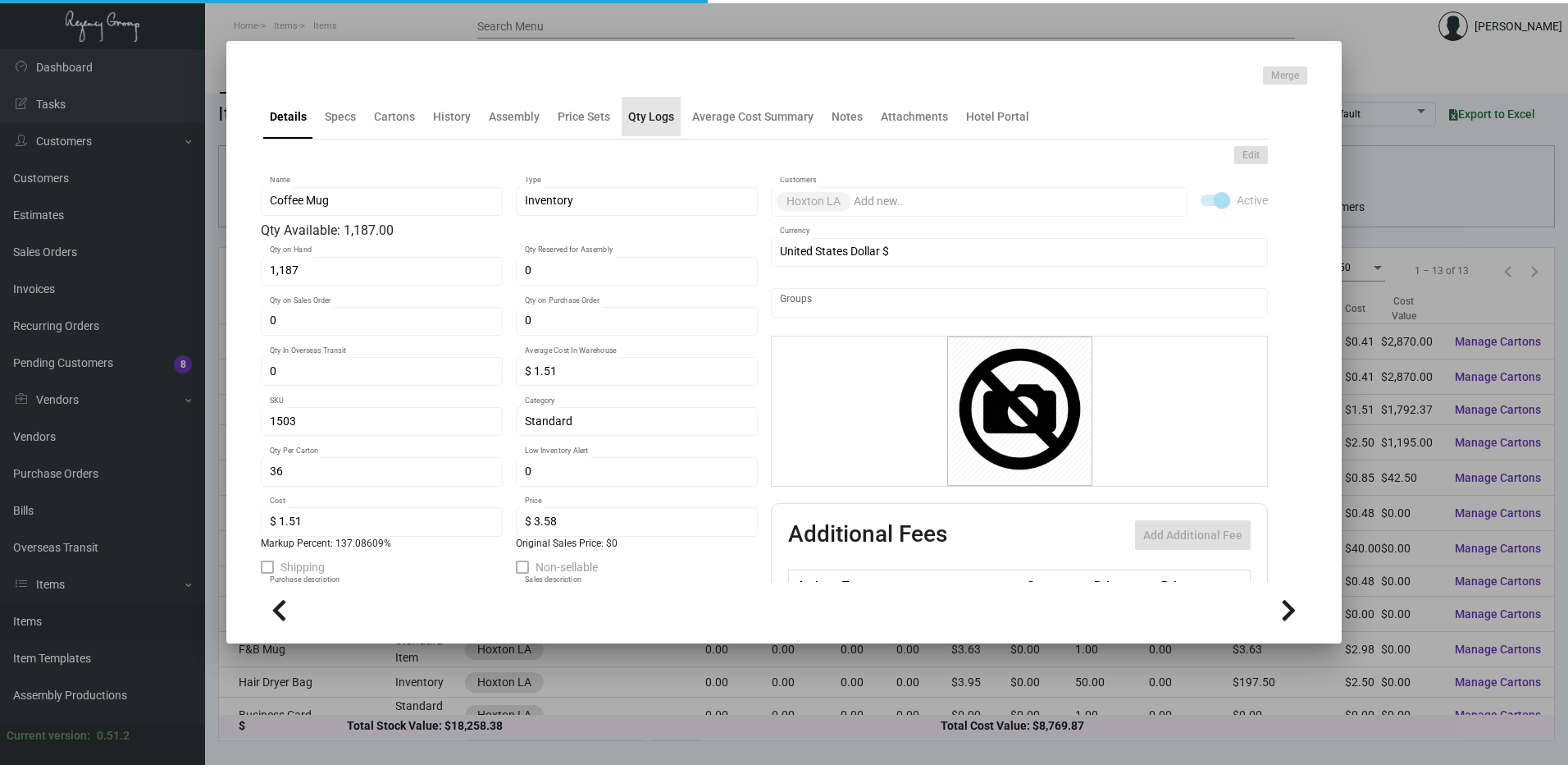
click at [659, 125] on ng-component "Merge Details Specs Cartons History Assembly Price Sets Qty Logs Average Cost S…" at bounding box center [784, 352] width 1046 height 571
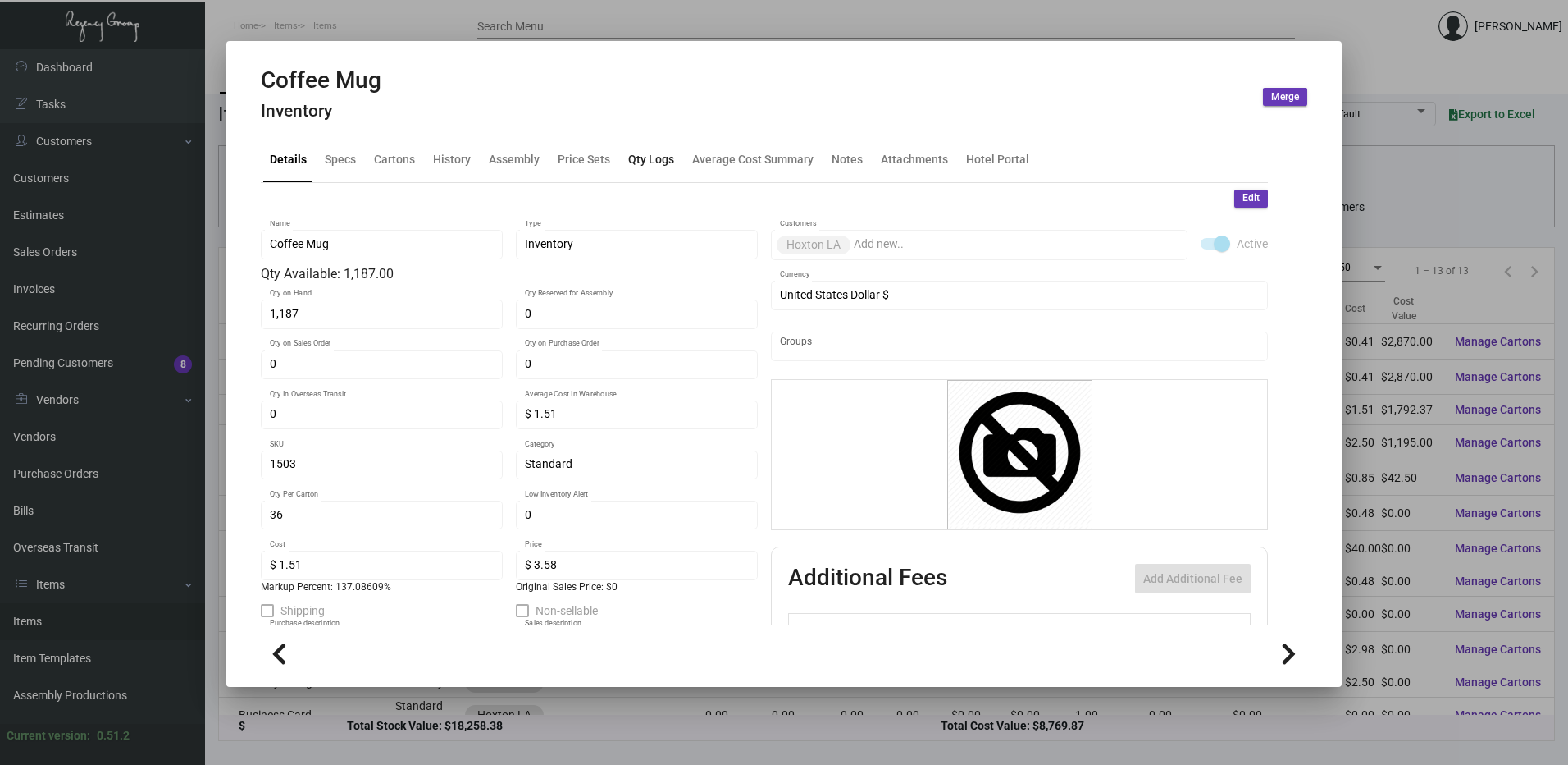
click at [654, 150] on div "Qty Logs" at bounding box center [651, 160] width 59 height 39
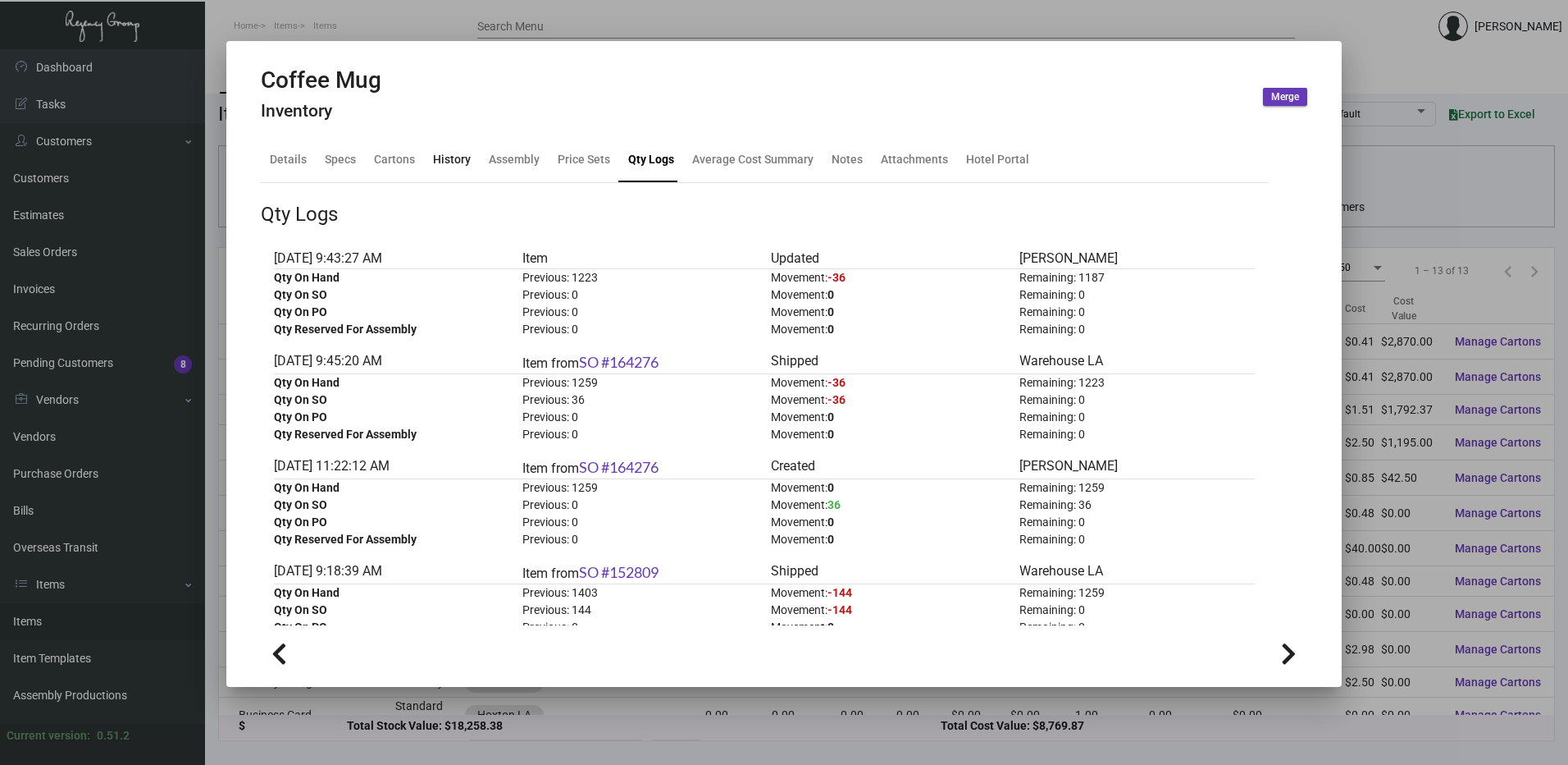
click at [464, 159] on div "History" at bounding box center [452, 160] width 38 height 17
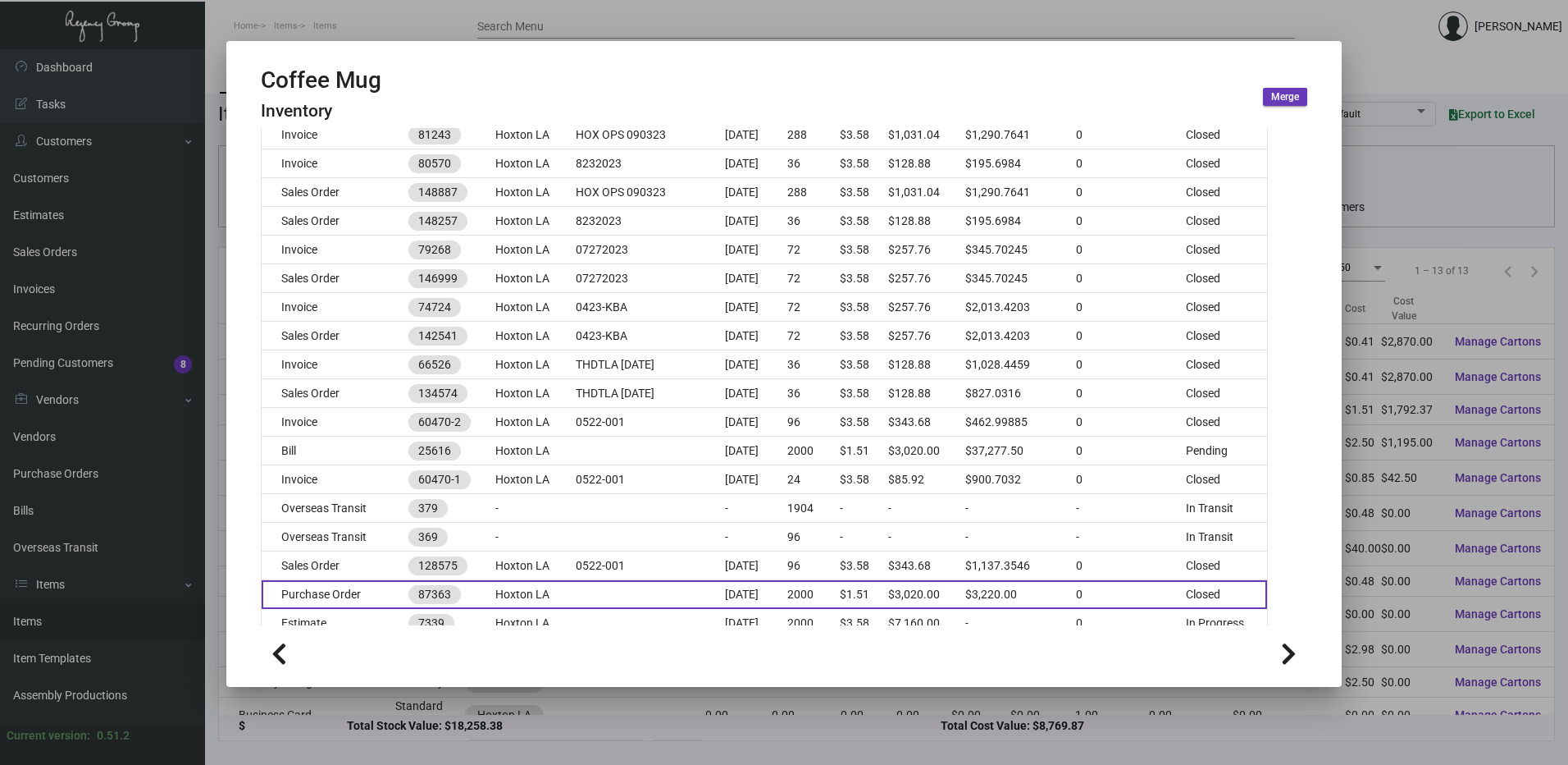
scroll to position [491, 0]
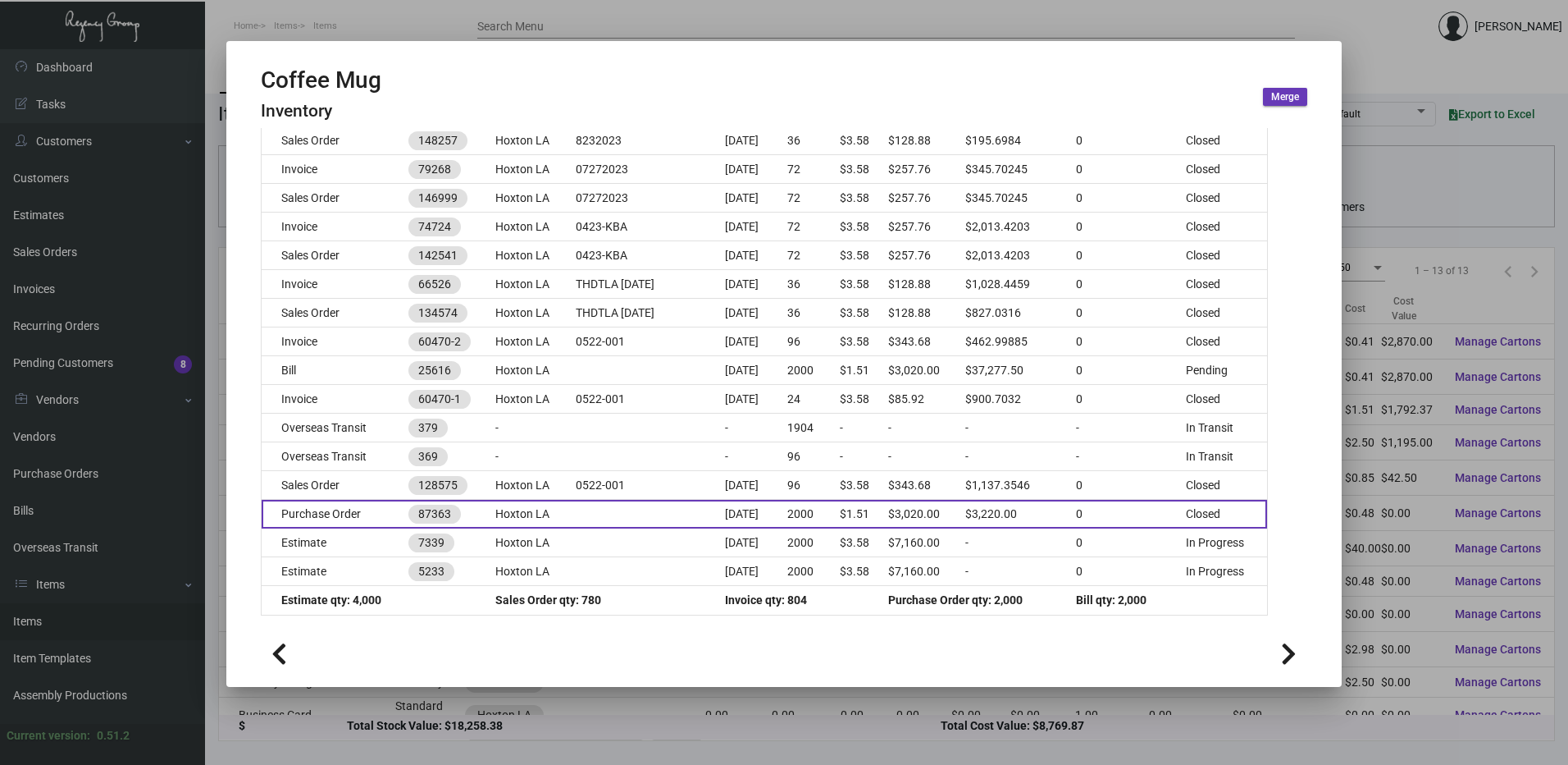
click at [344, 523] on td "Purchase Order" at bounding box center [335, 513] width 146 height 29
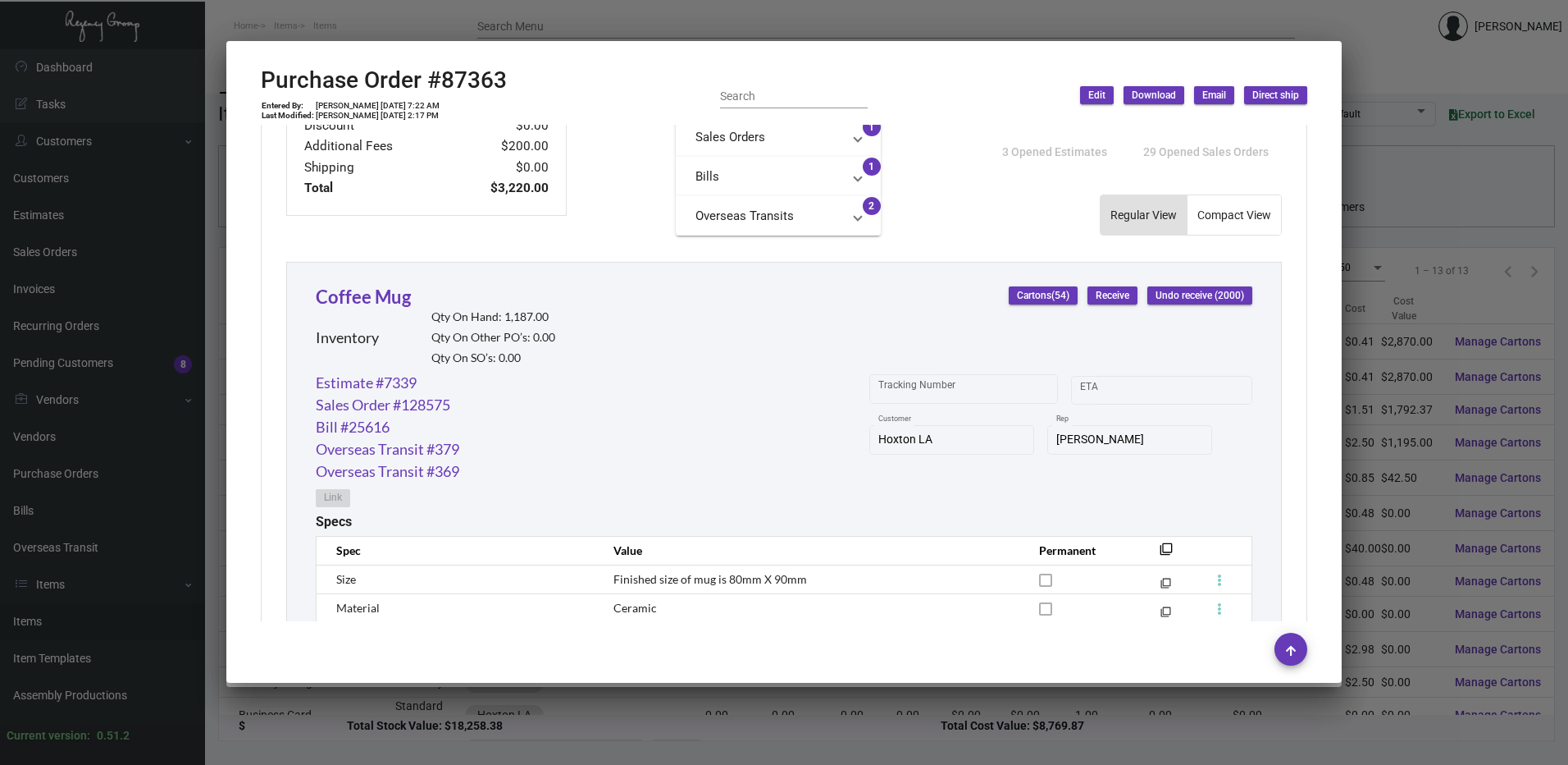
scroll to position [739, 0]
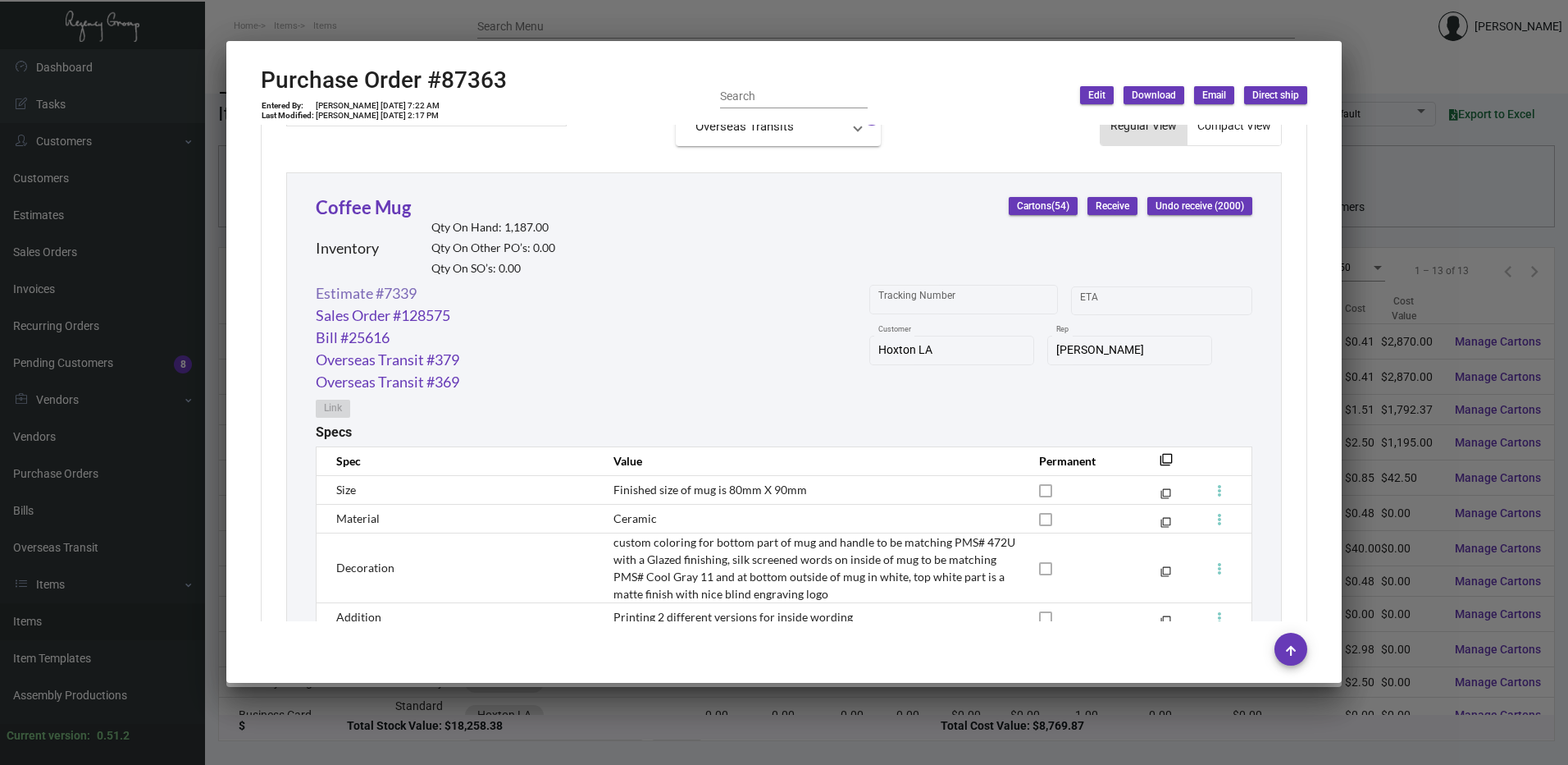
click at [399, 293] on link "Estimate #7339" at bounding box center [367, 294] width 101 height 23
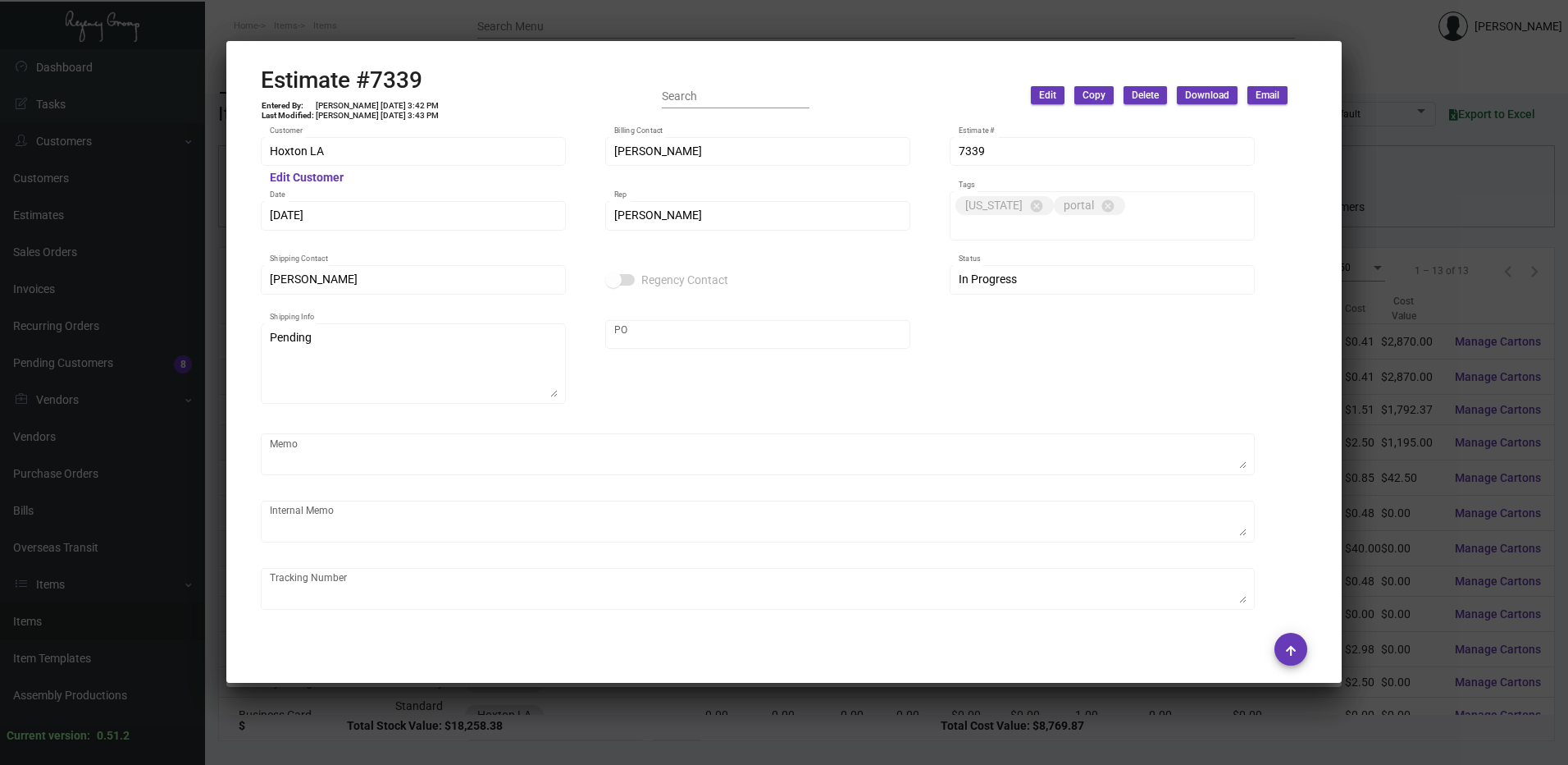
click at [403, 82] on h2 "Estimate #7339" at bounding box center [350, 81] width 179 height 28
drag, startPoint x: 403, startPoint y: 82, endPoint x: 397, endPoint y: 38, distance: 44.4
click at [397, 38] on icon at bounding box center [397, 38] width 15 height 17
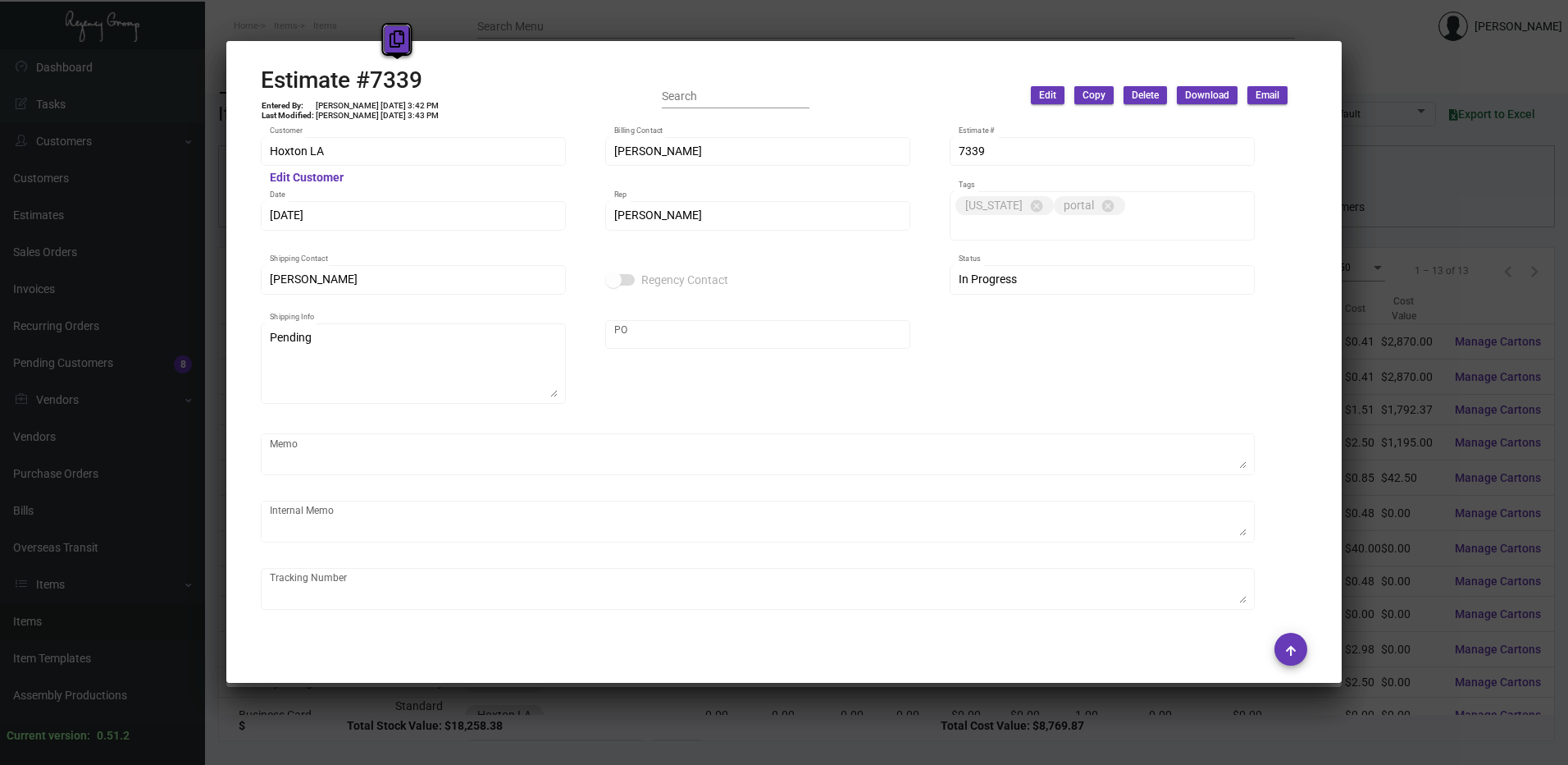
copy h2 "7339"
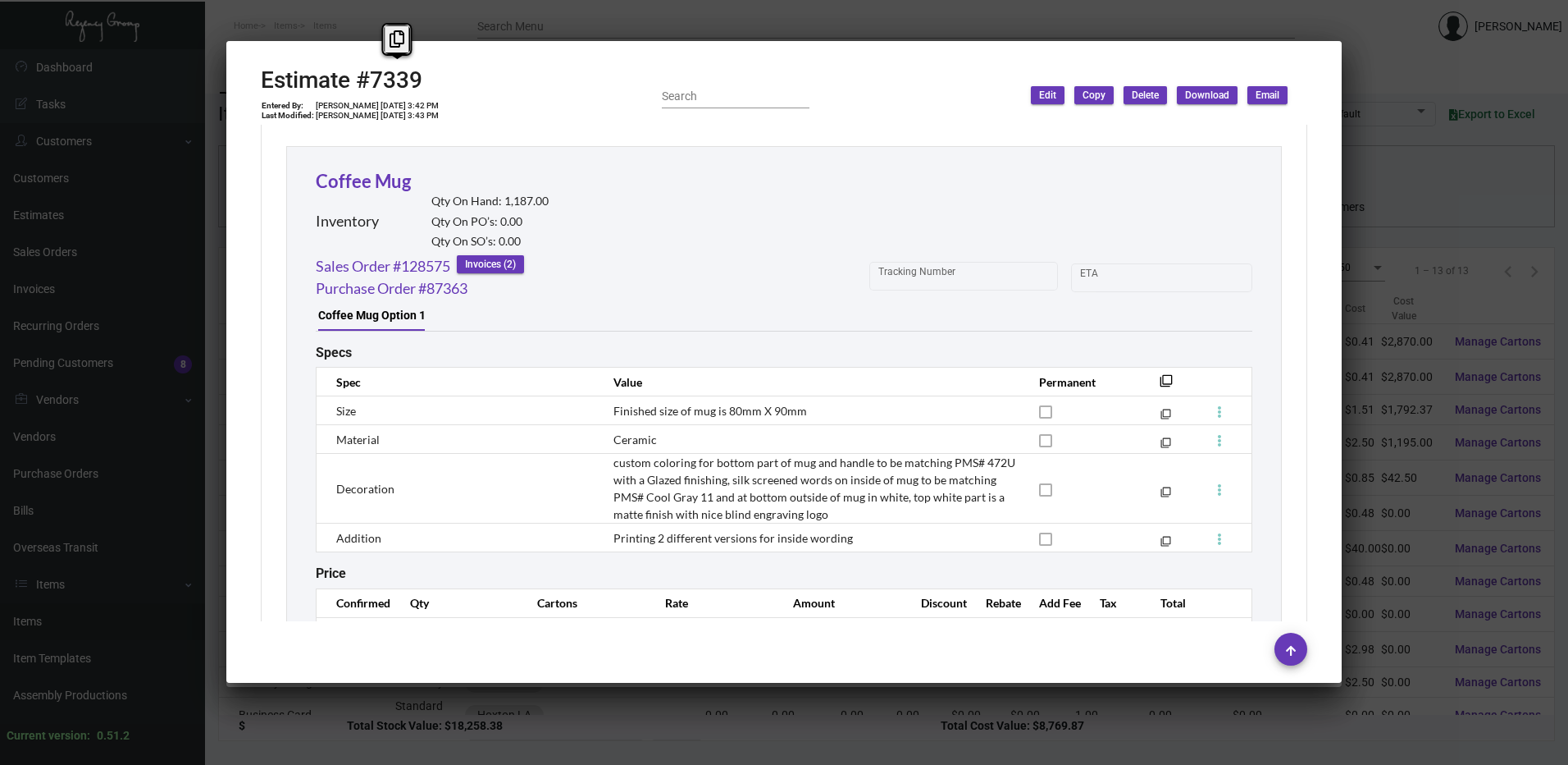
scroll to position [860, 0]
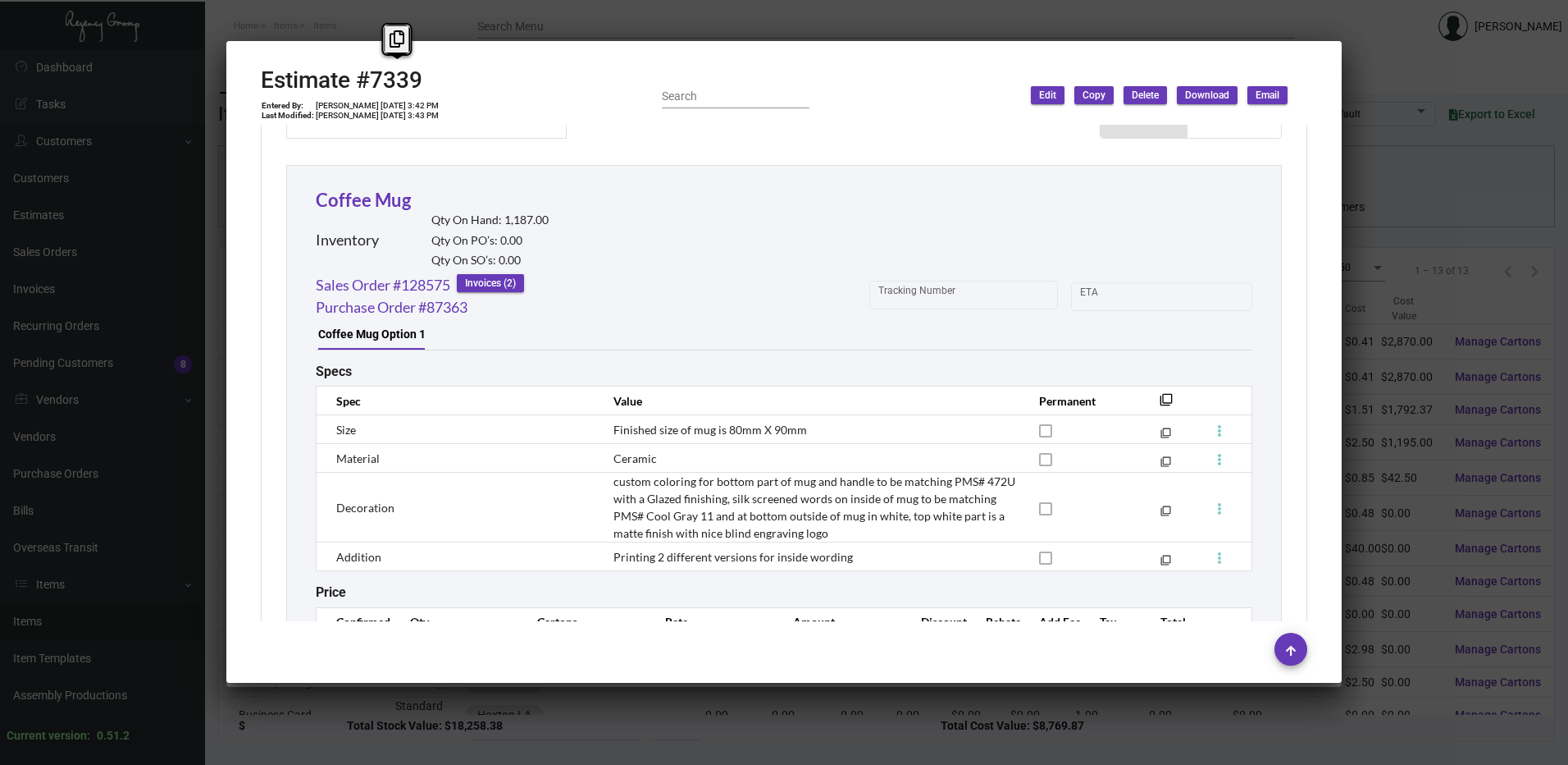
click at [466, 30] on div at bounding box center [784, 382] width 1568 height 765
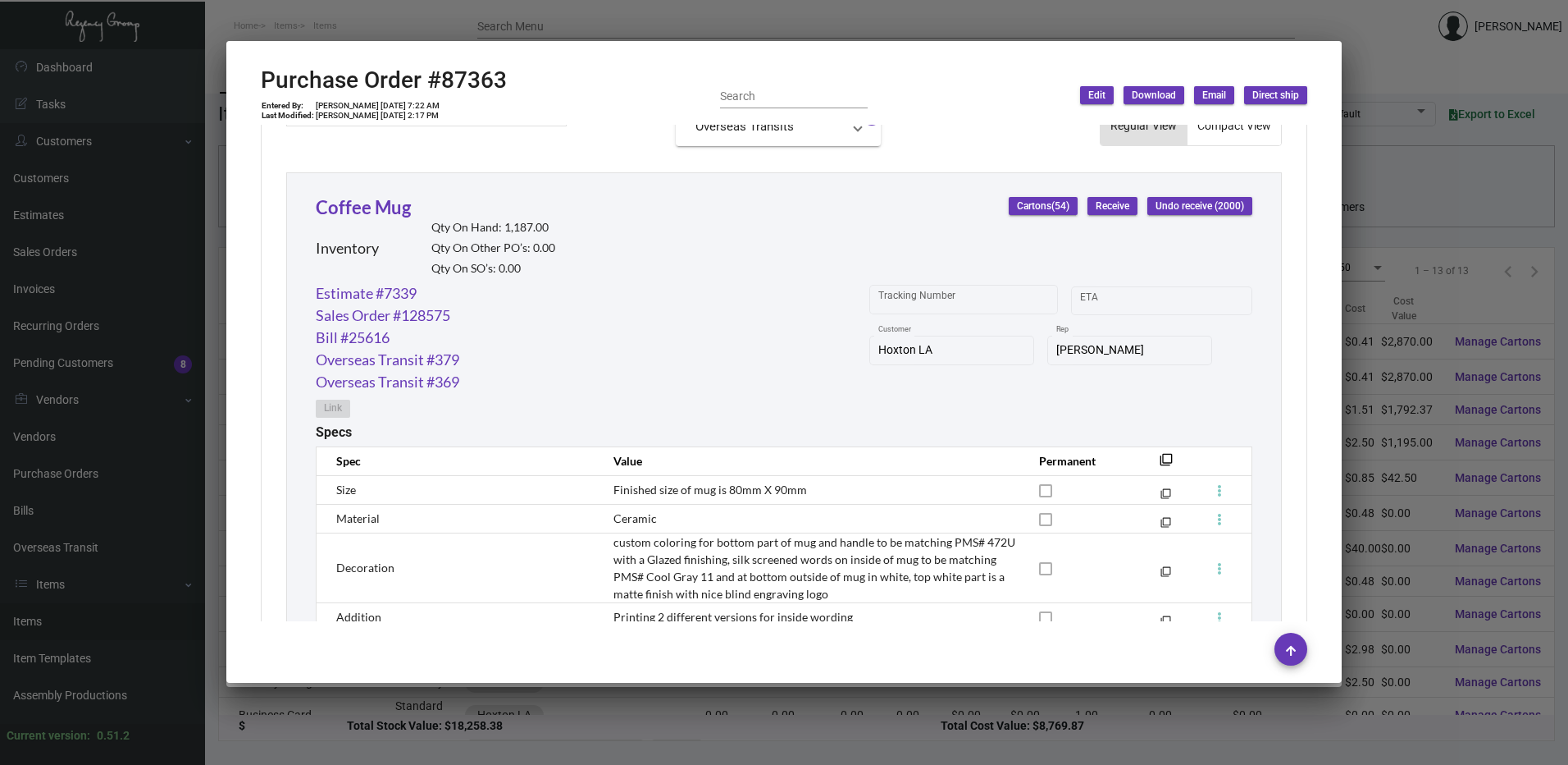
click at [466, 30] on div at bounding box center [784, 382] width 1568 height 765
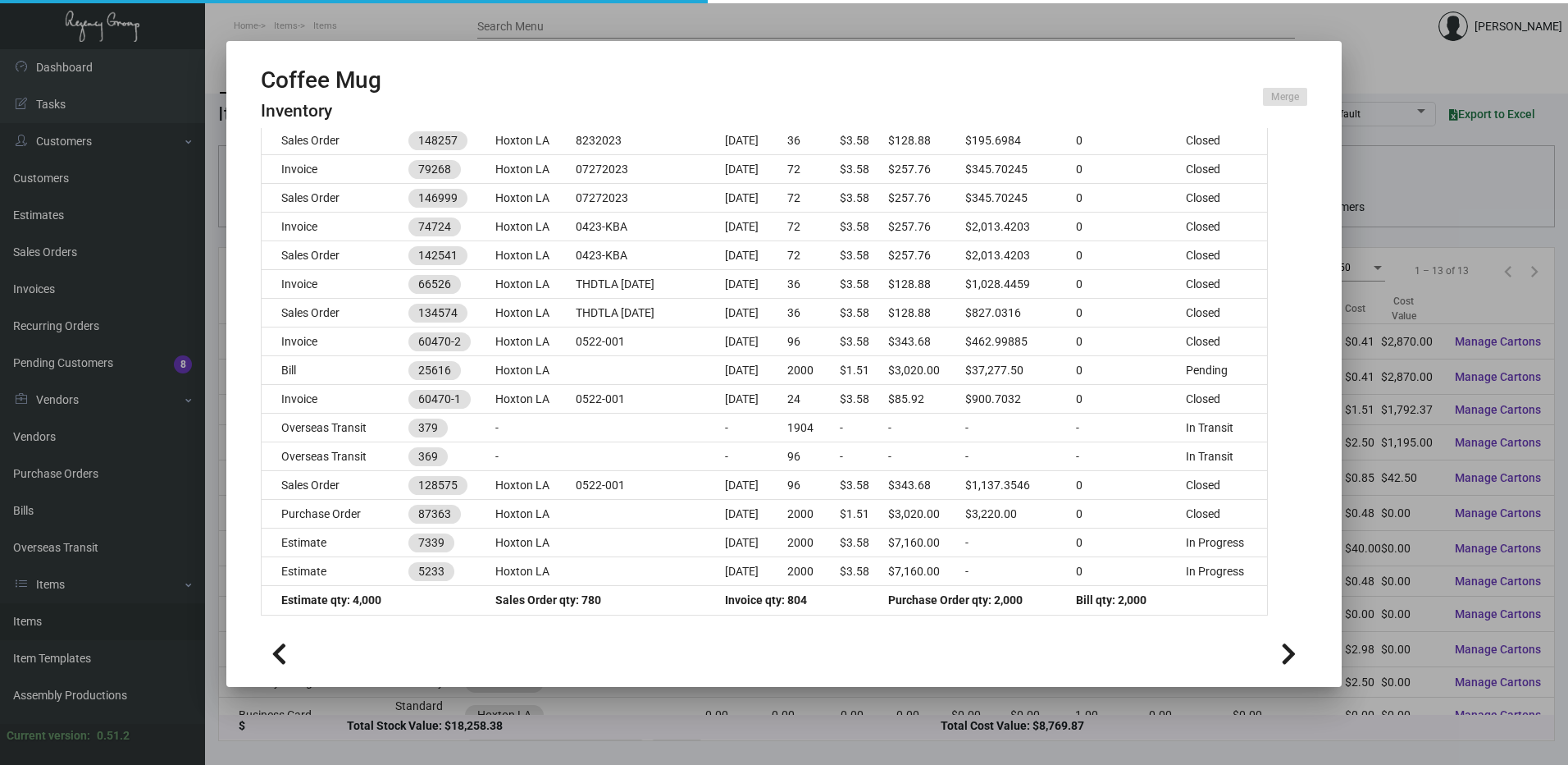
click at [466, 30] on div at bounding box center [784, 382] width 1568 height 765
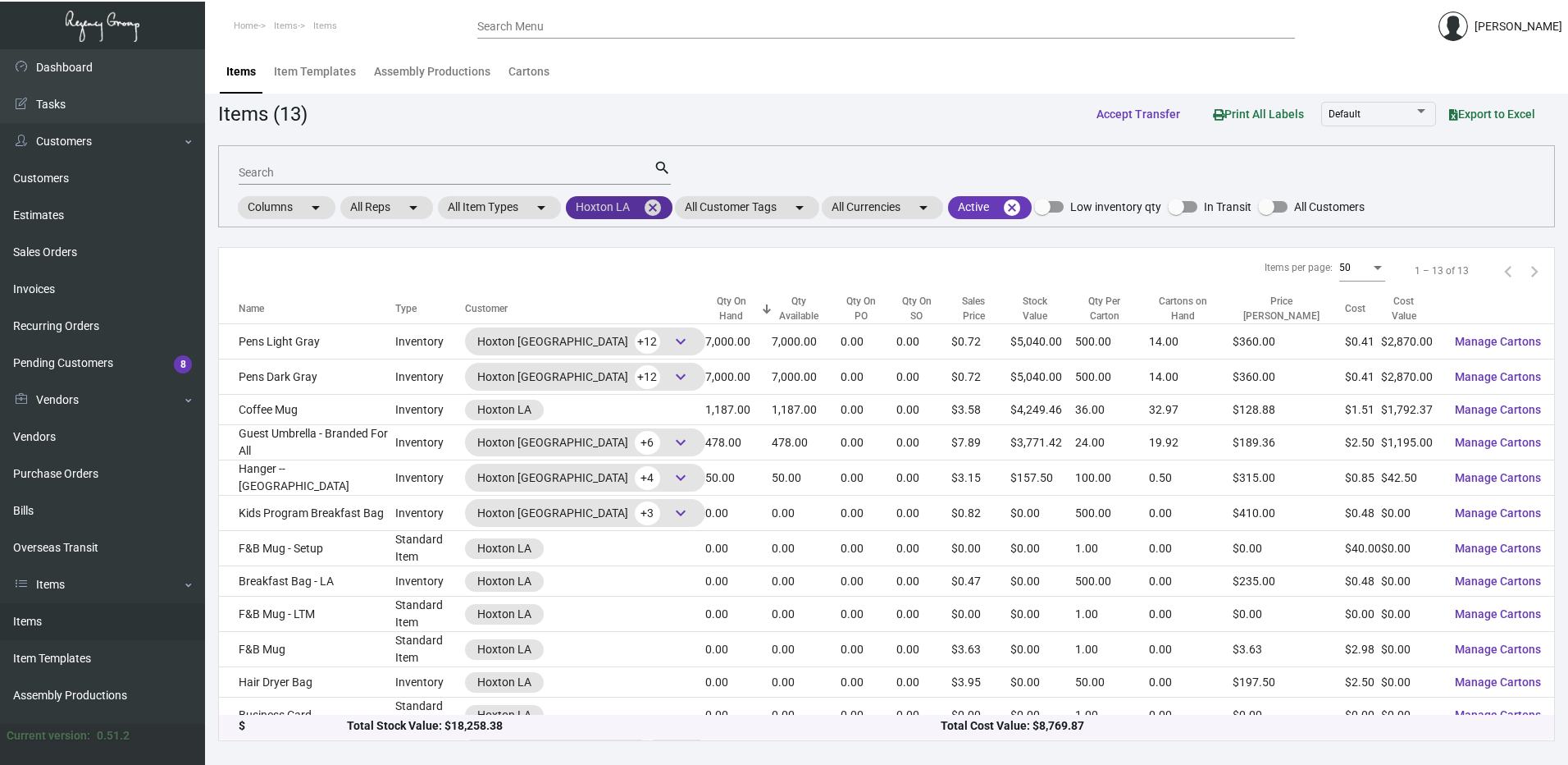
click at [655, 204] on mat-icon "cancel" at bounding box center [652, 207] width 20 height 20
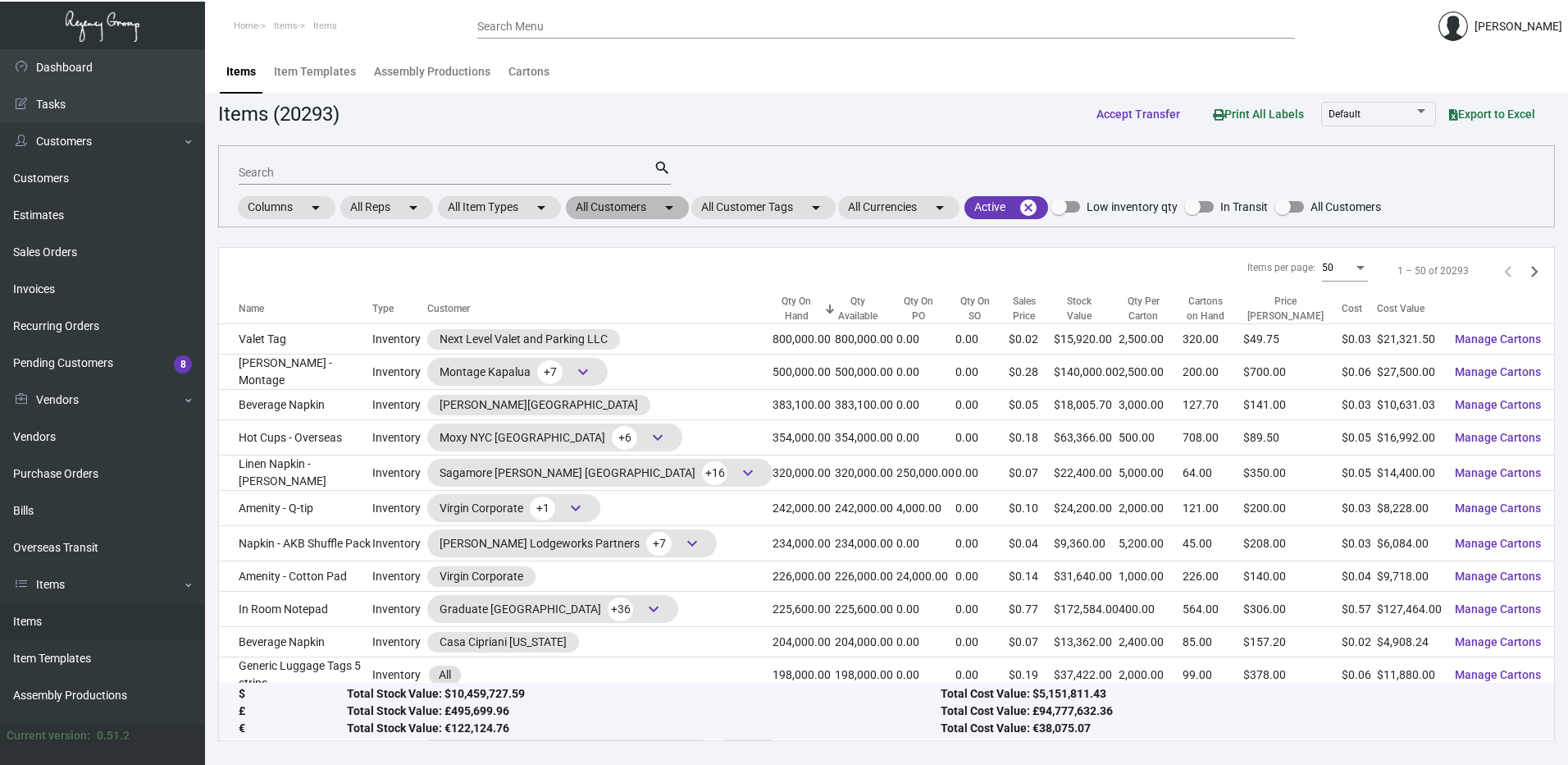
click at [607, 213] on mat-chip "All Customers arrow_drop_down" at bounding box center [627, 207] width 123 height 23
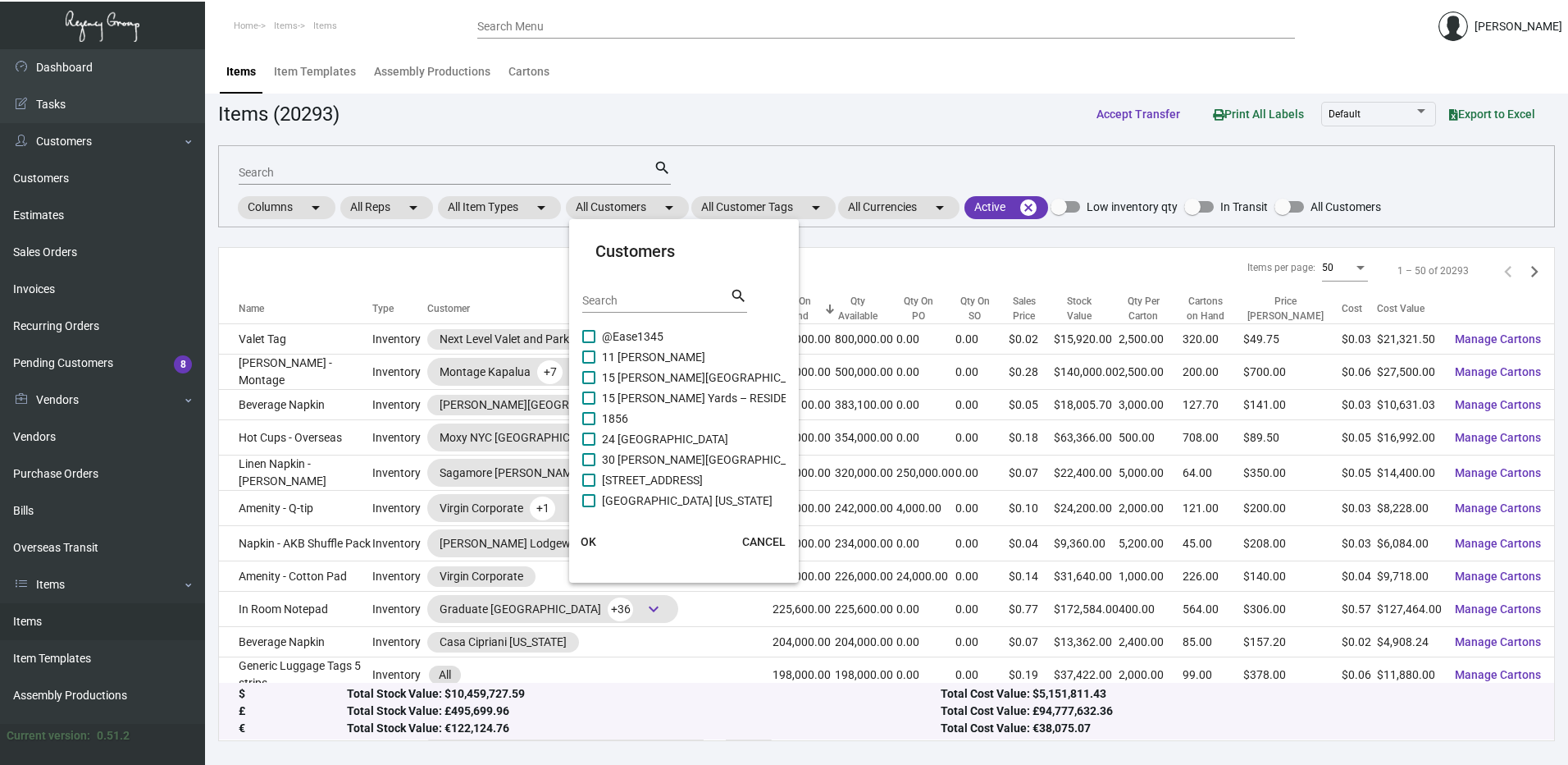
click at [622, 302] on input "Search" at bounding box center [656, 301] width 147 height 13
paste input "Freehand"
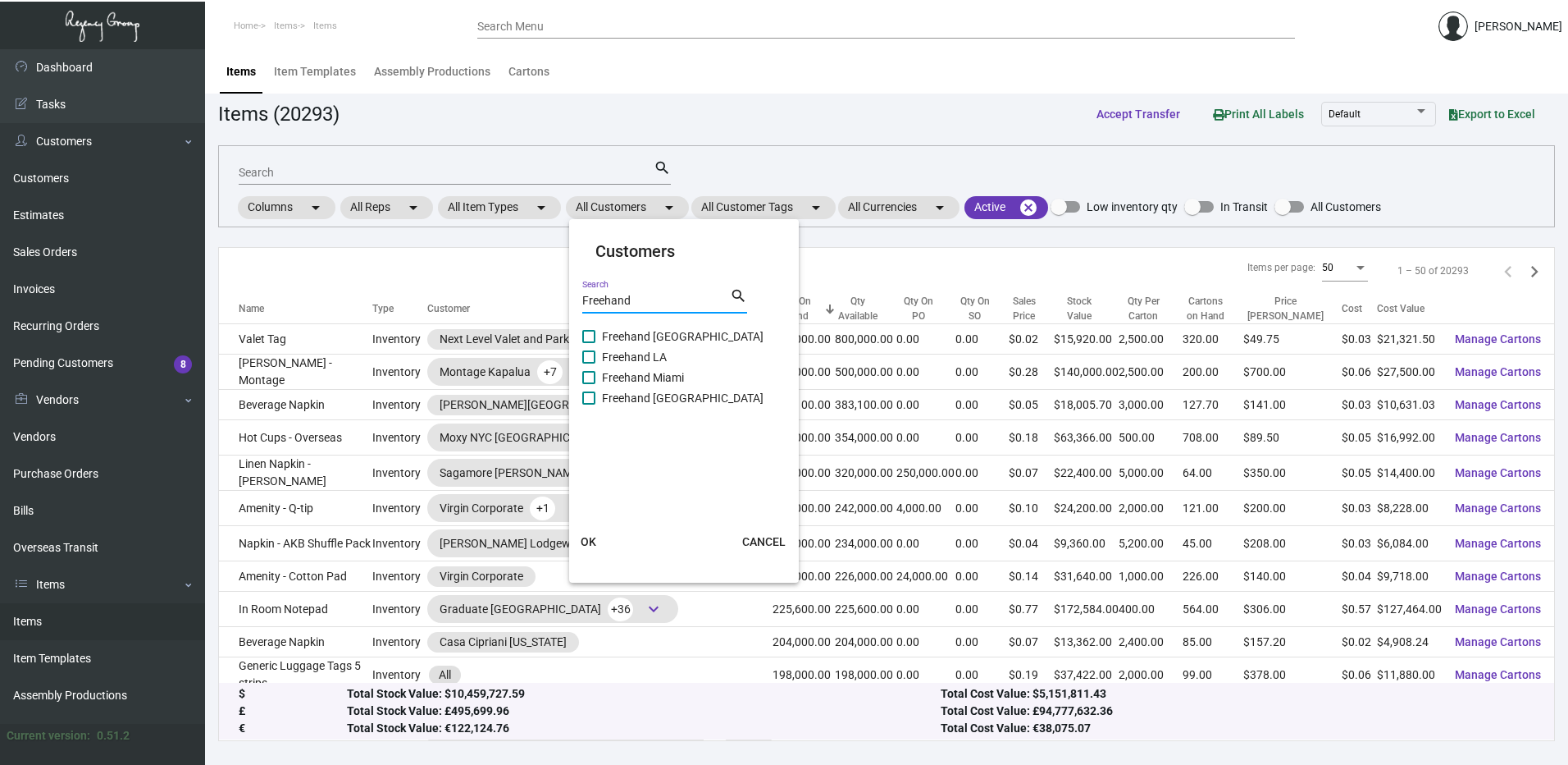
click at [588, 355] on span at bounding box center [589, 357] width 13 height 13
click at [588, 363] on input "Freehand LA" at bounding box center [588, 363] width 1 height 1
click at [583, 537] on span "OK" at bounding box center [588, 542] width 16 height 13
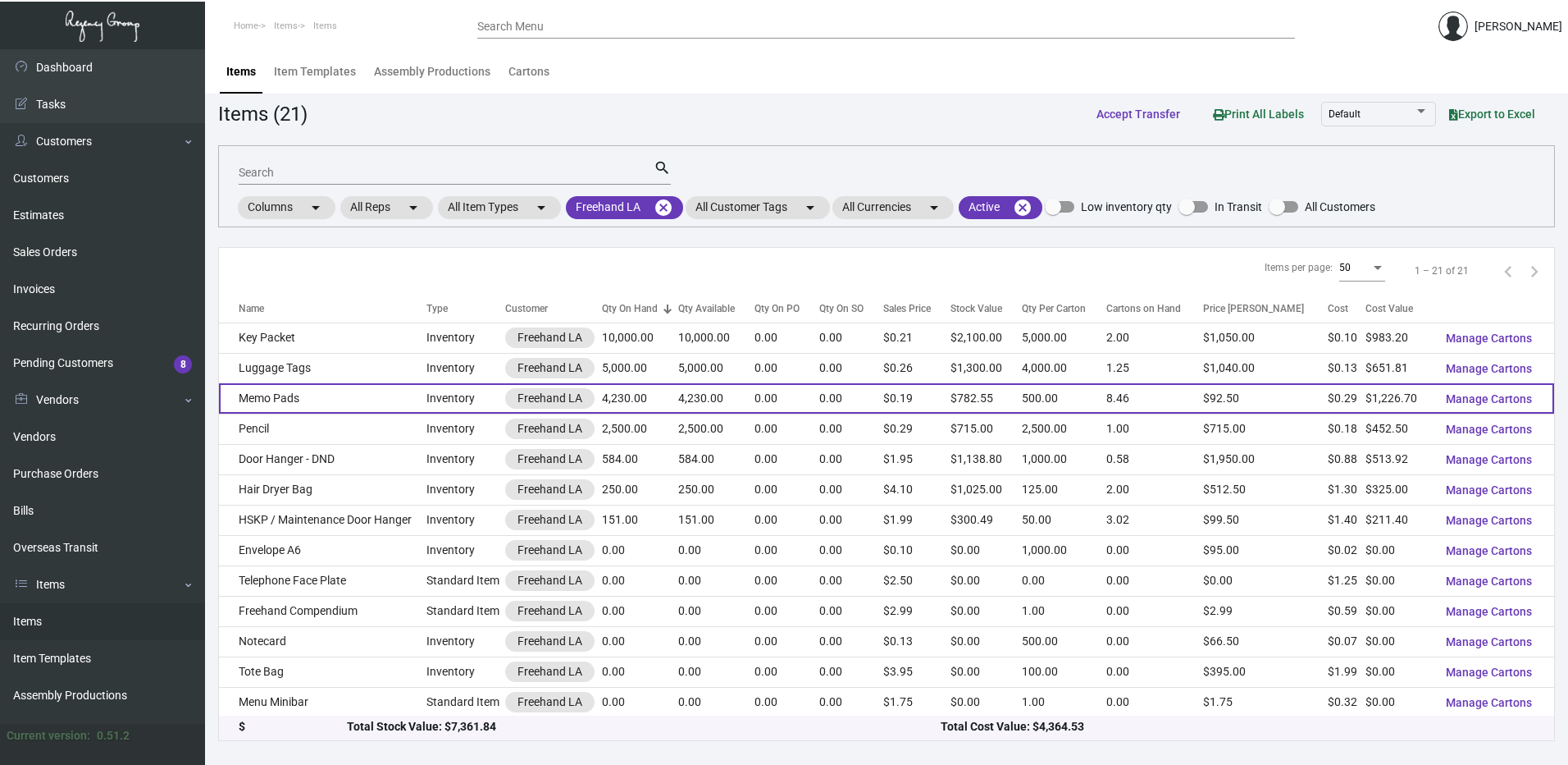
click at [322, 397] on td "Memo Pads" at bounding box center [322, 398] width 207 height 30
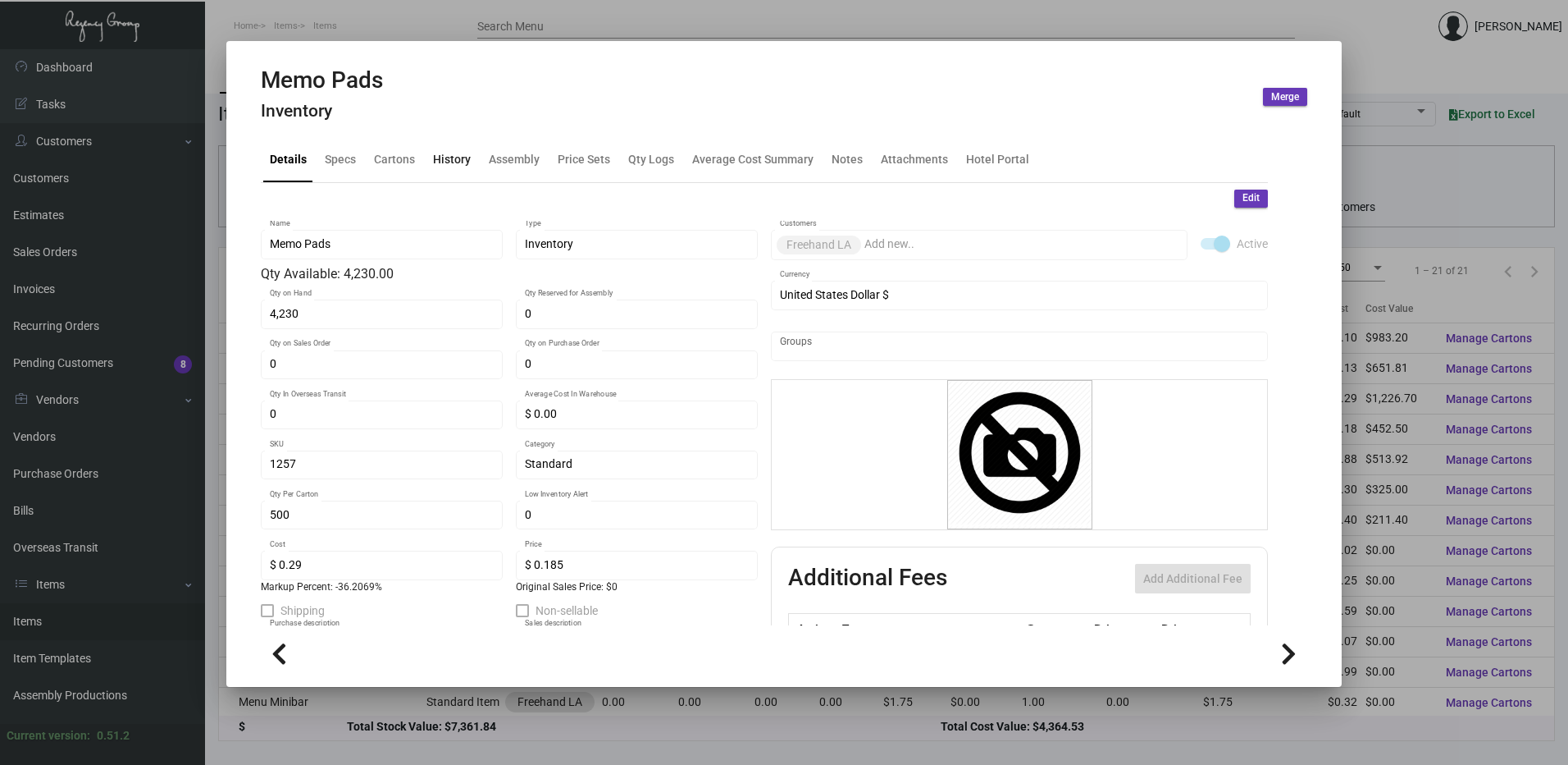
click at [464, 153] on div "History" at bounding box center [452, 160] width 38 height 17
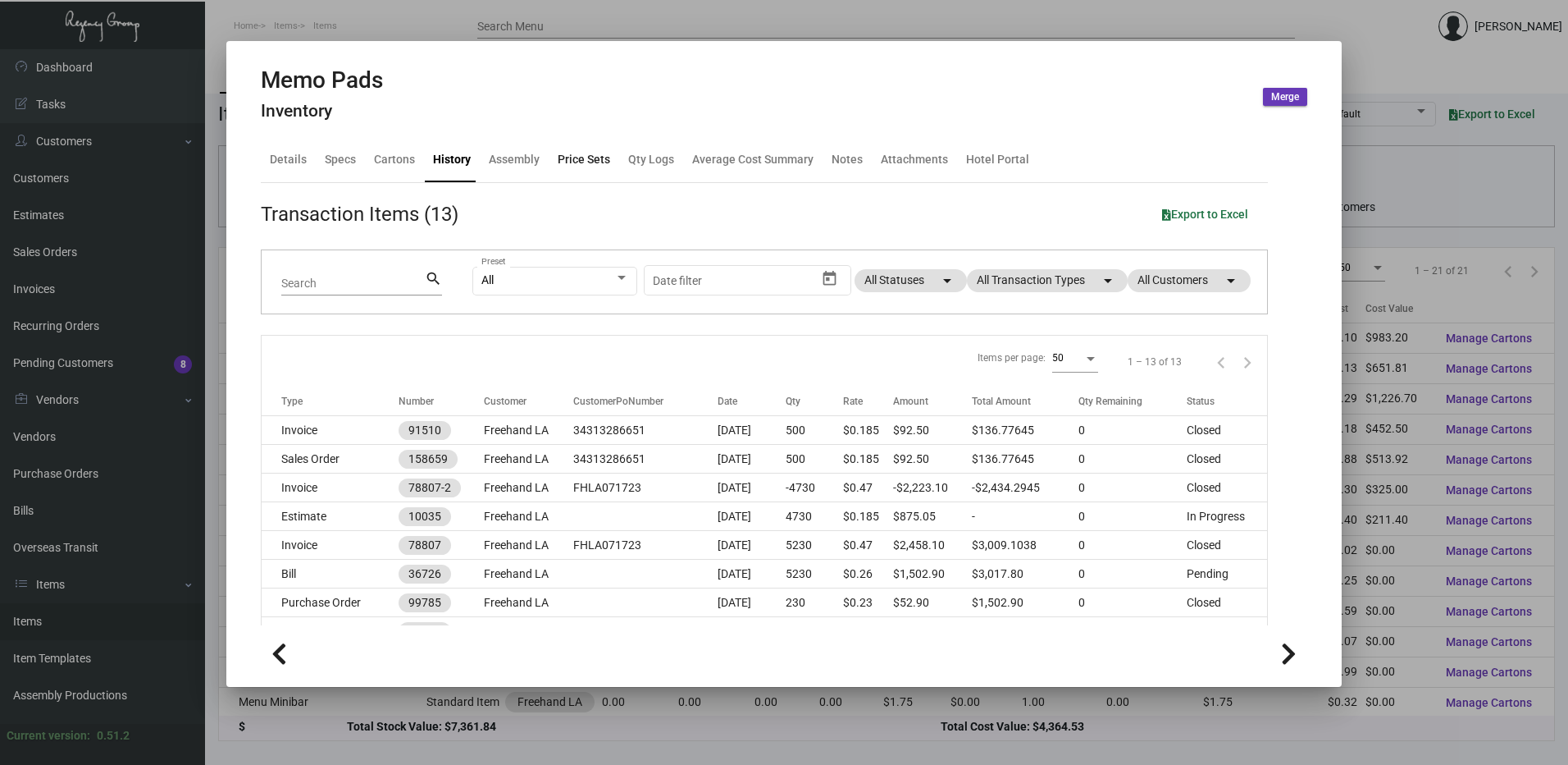
click at [571, 159] on div "Price Sets" at bounding box center [584, 160] width 53 height 17
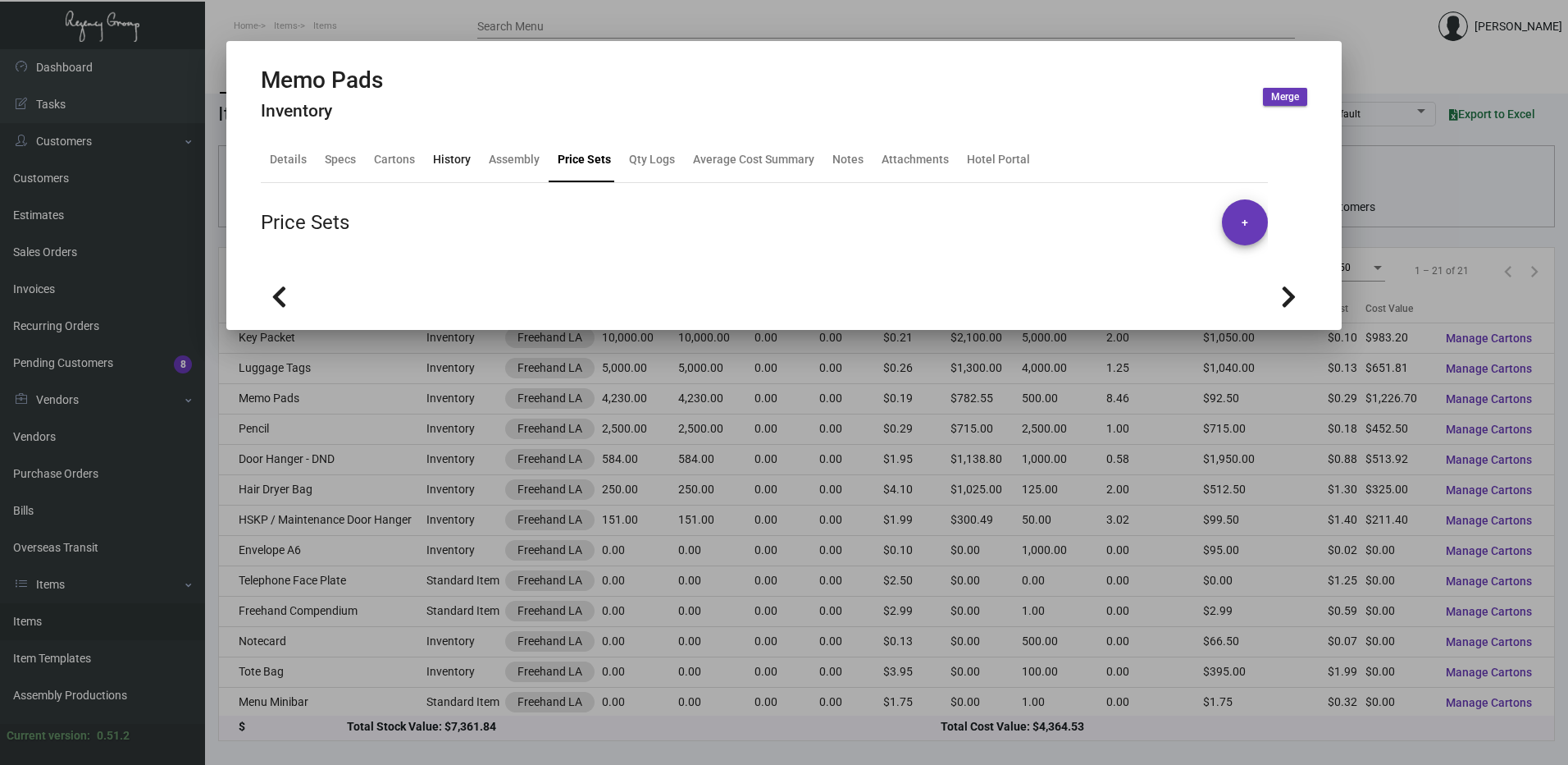
click at [448, 166] on div "History" at bounding box center [452, 160] width 38 height 17
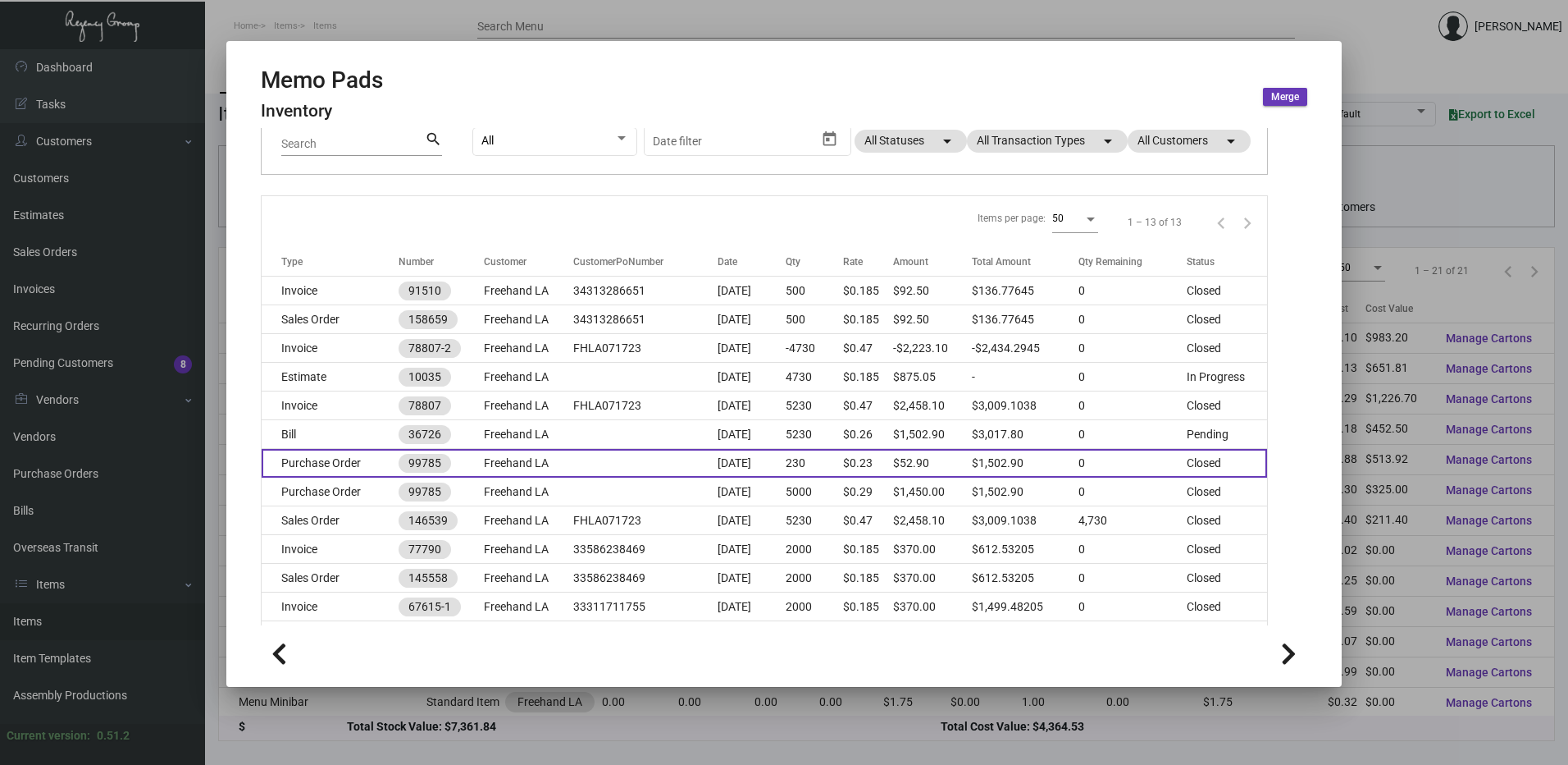
scroll to position [164, 0]
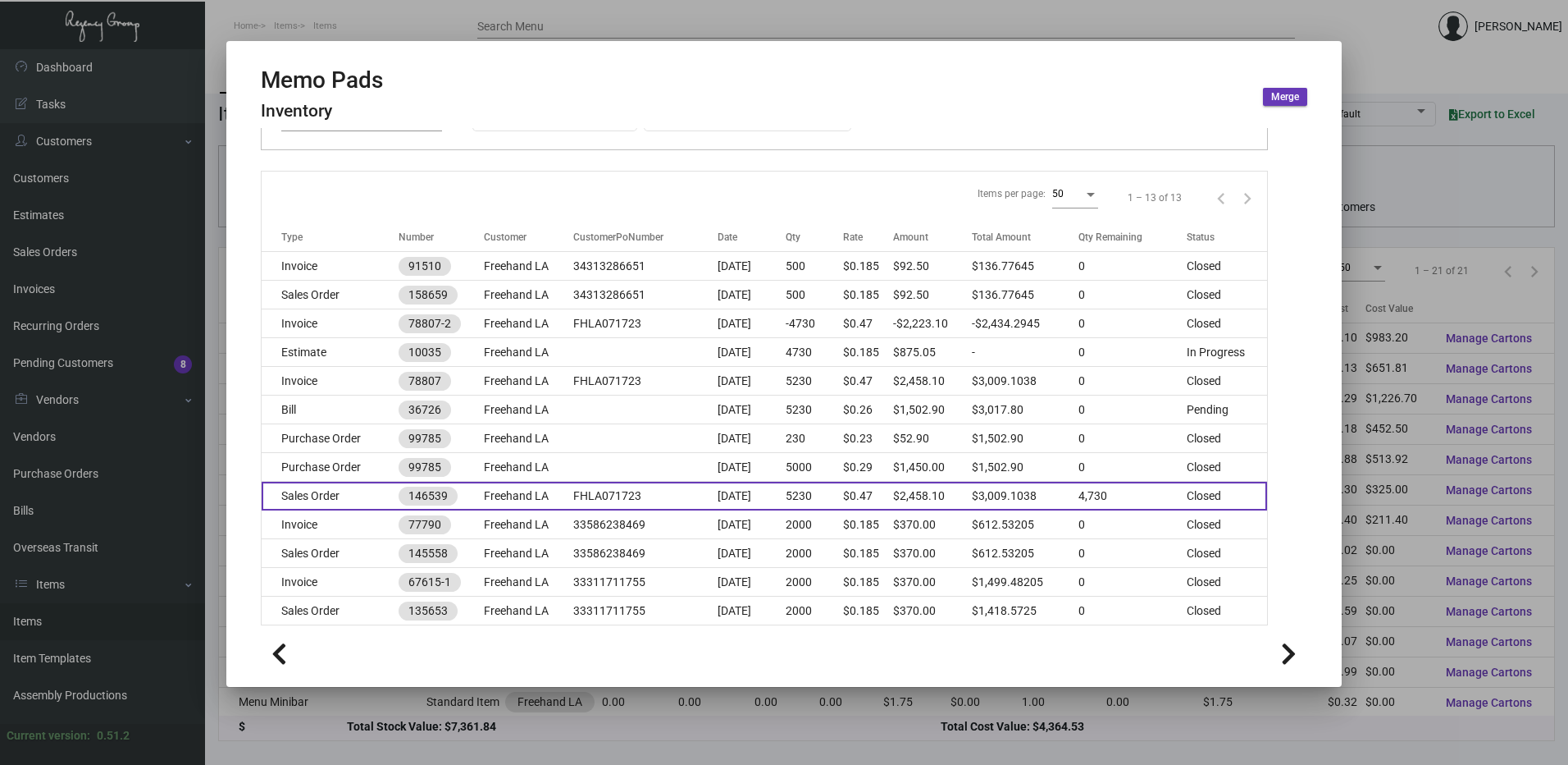
click at [343, 485] on td "Sales Order" at bounding box center [330, 496] width 137 height 29
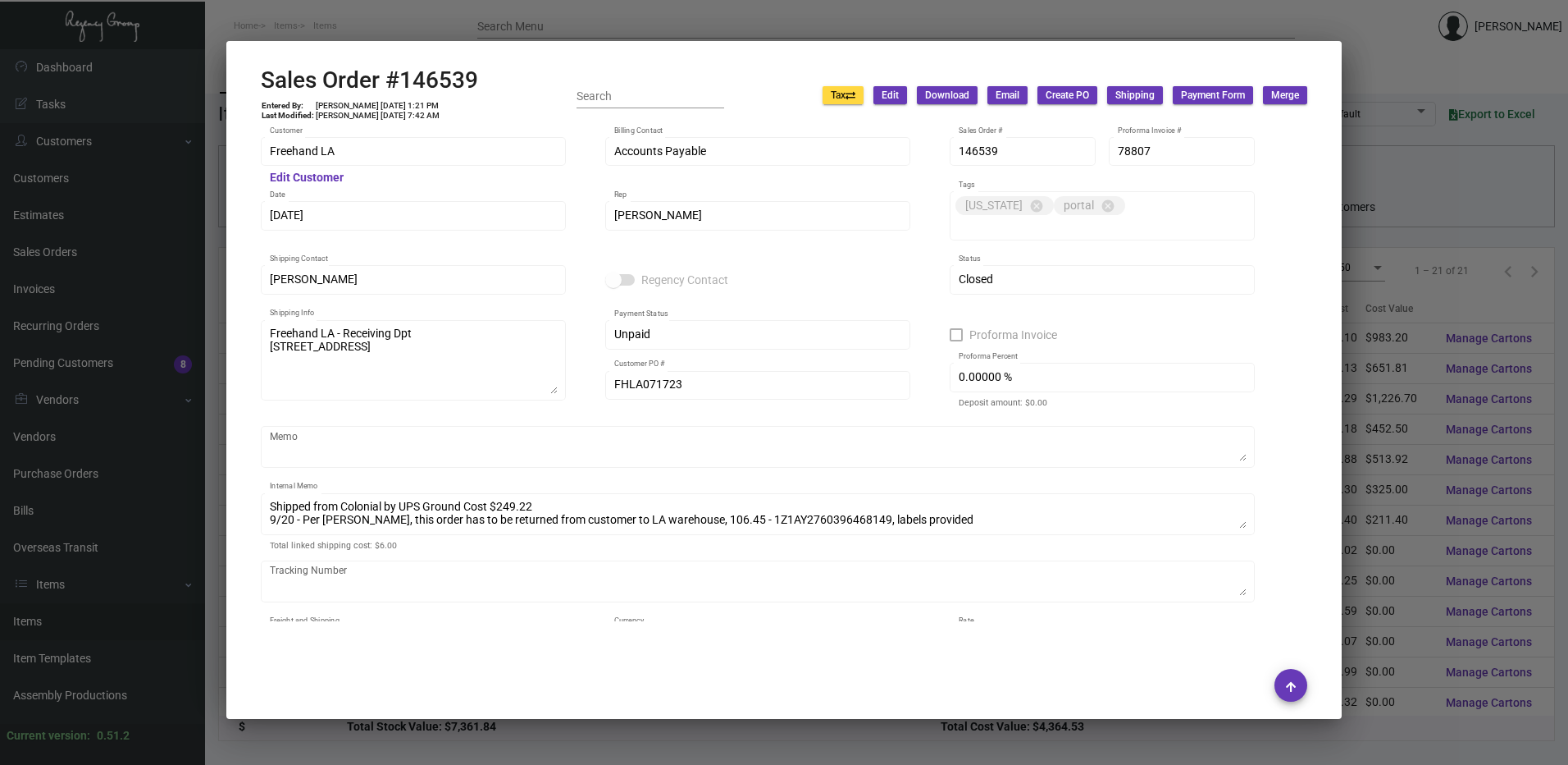
click at [430, 85] on h2 "Sales Order #146539" at bounding box center [370, 81] width 218 height 28
click at [429, 85] on h2 "Sales Order #146539" at bounding box center [370, 81] width 218 height 28
drag, startPoint x: 429, startPoint y: 85, endPoint x: 427, endPoint y: 51, distance: 34.1
click at [427, 51] on button at bounding box center [438, 38] width 27 height 29
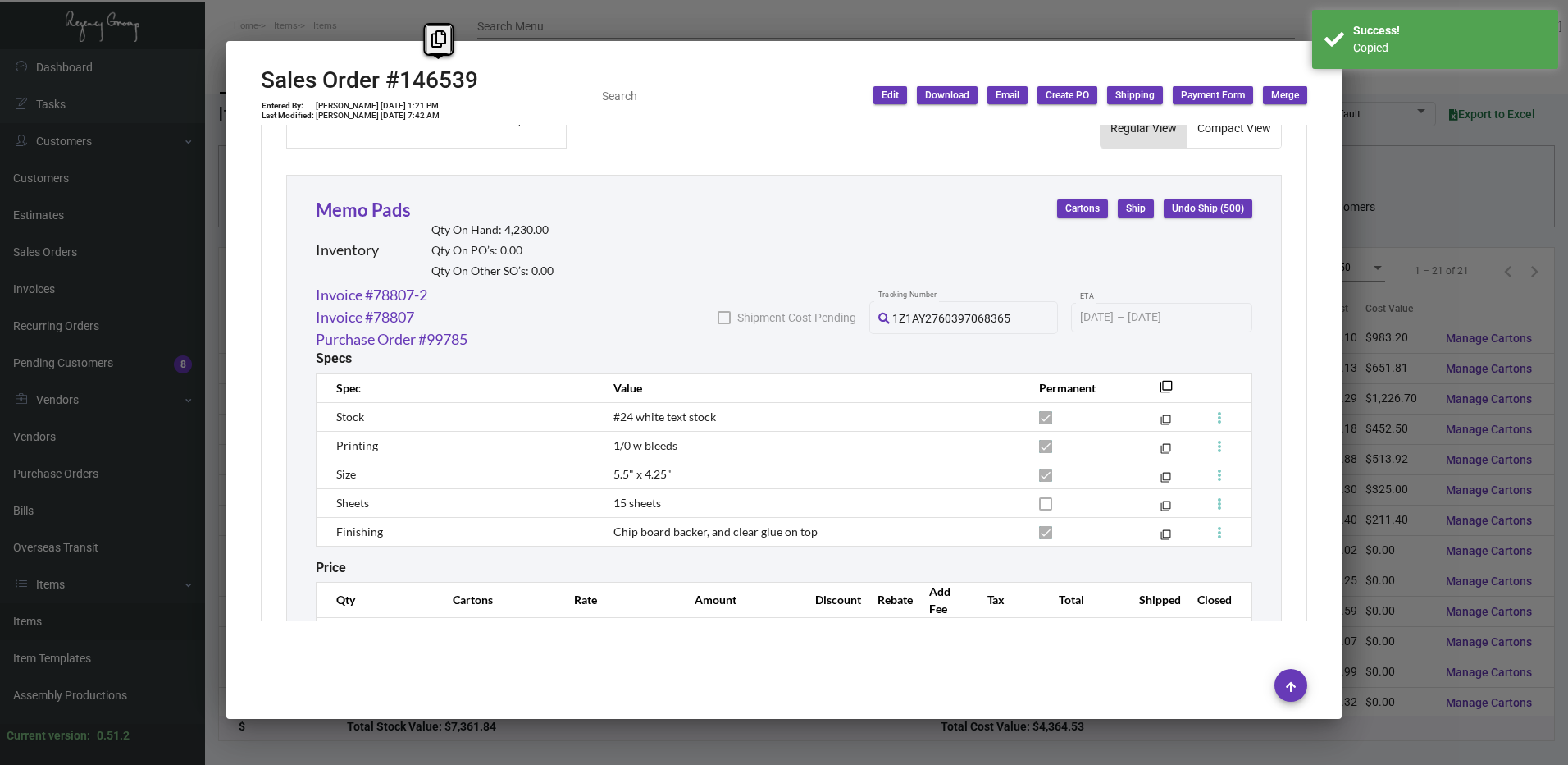
scroll to position [844, 0]
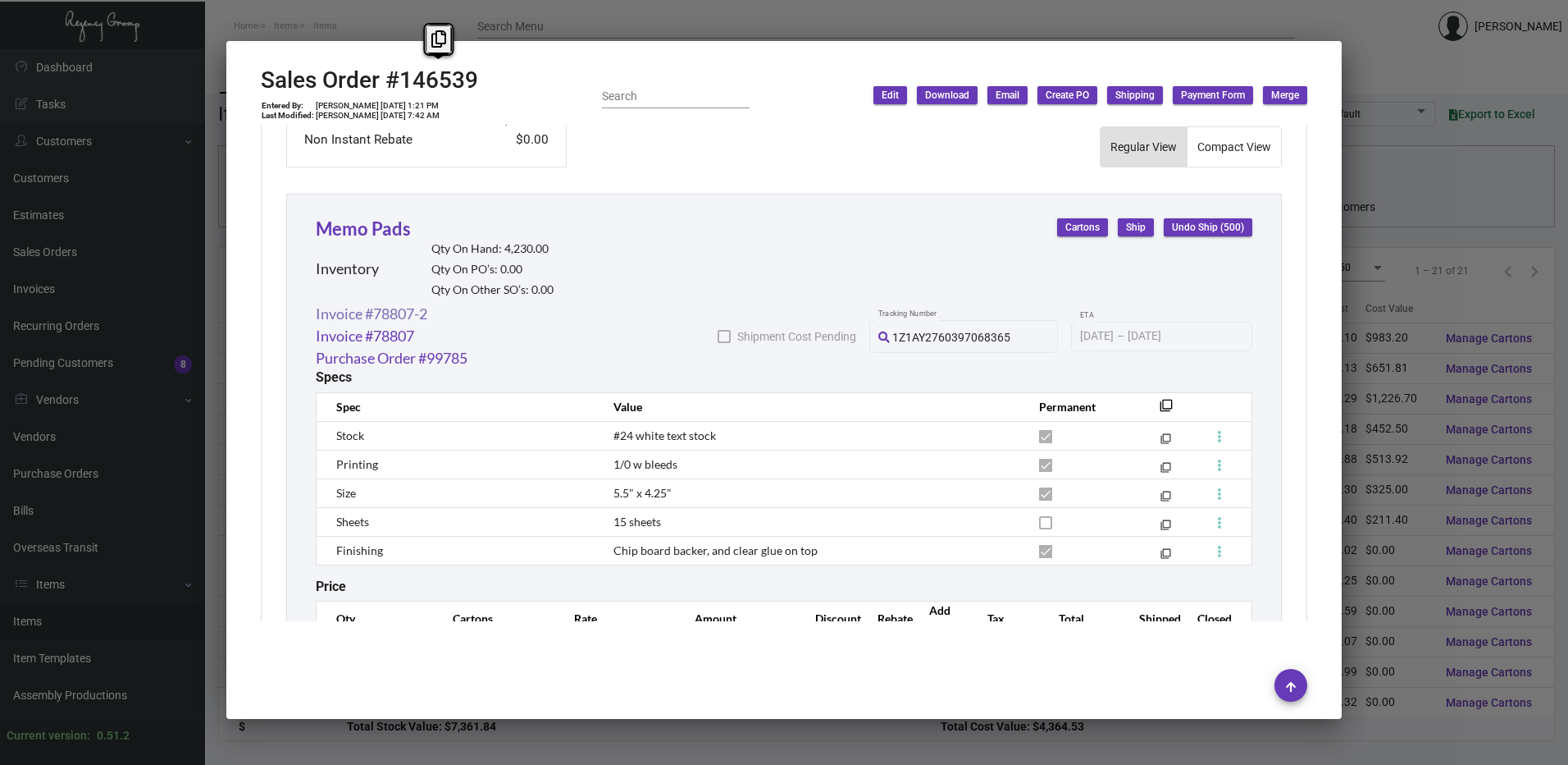
click at [413, 303] on link "Invoice #78807-2" at bounding box center [372, 314] width 112 height 23
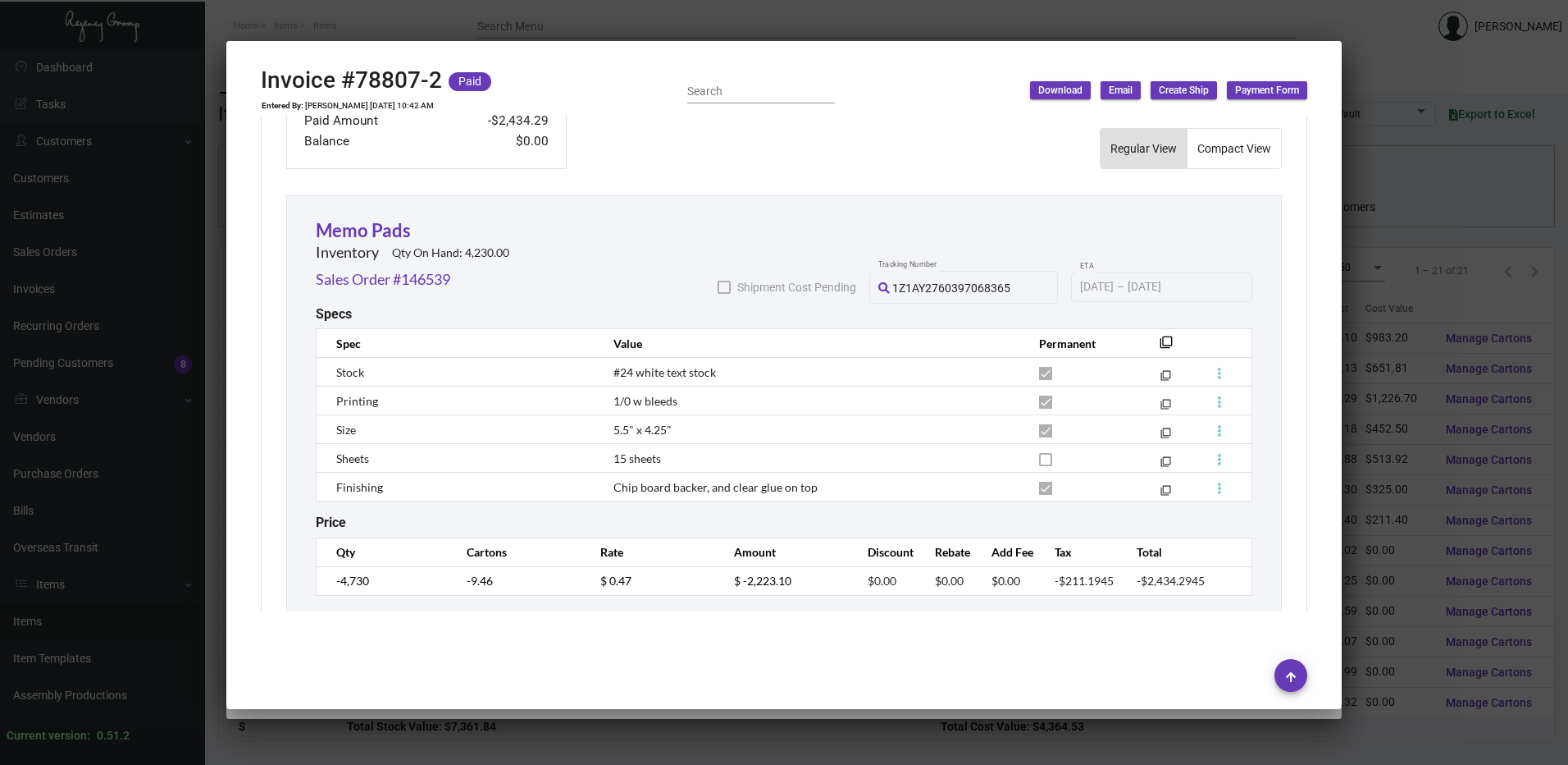
scroll to position [924, 0]
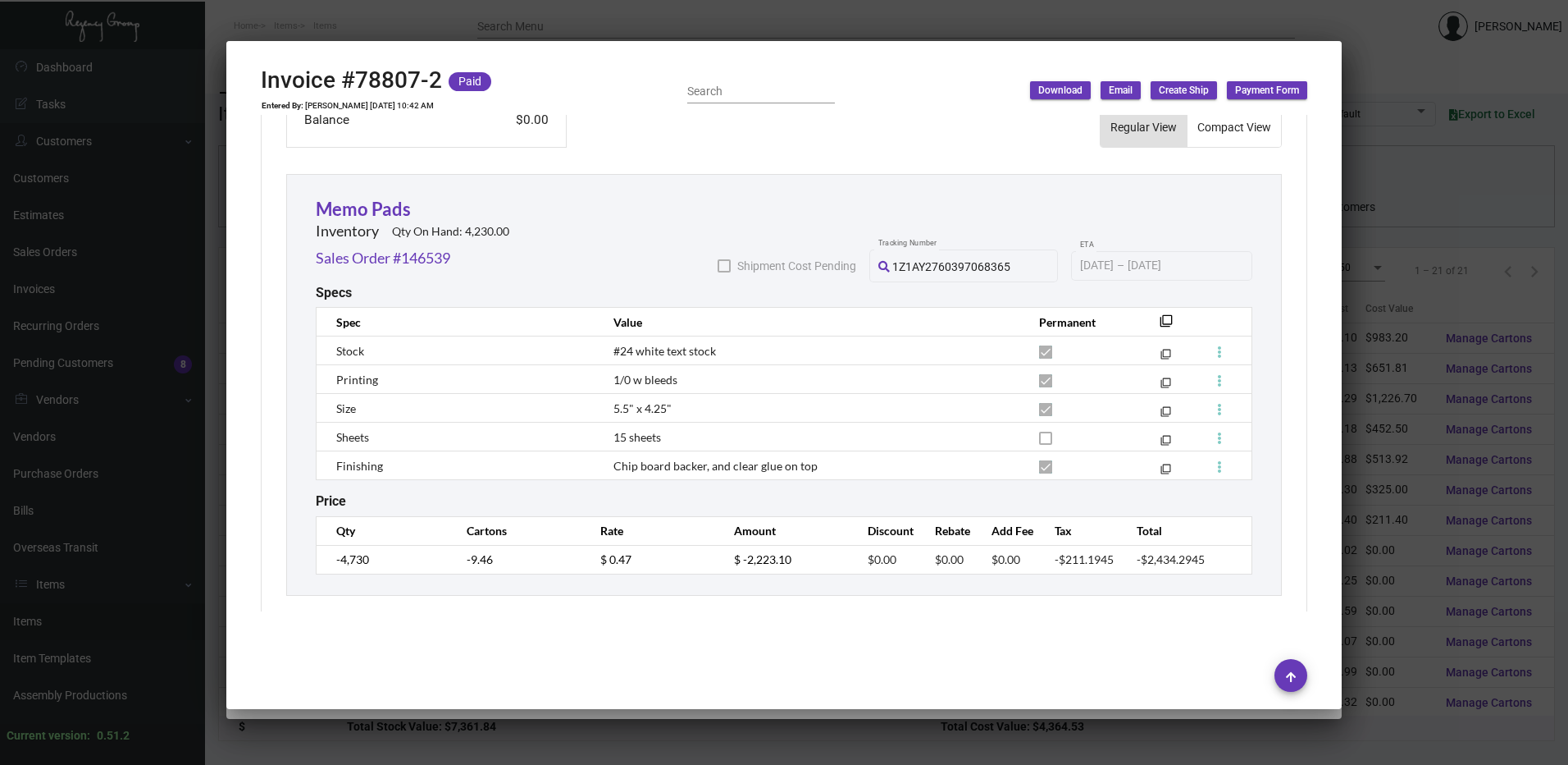
click at [670, 18] on div at bounding box center [784, 382] width 1568 height 765
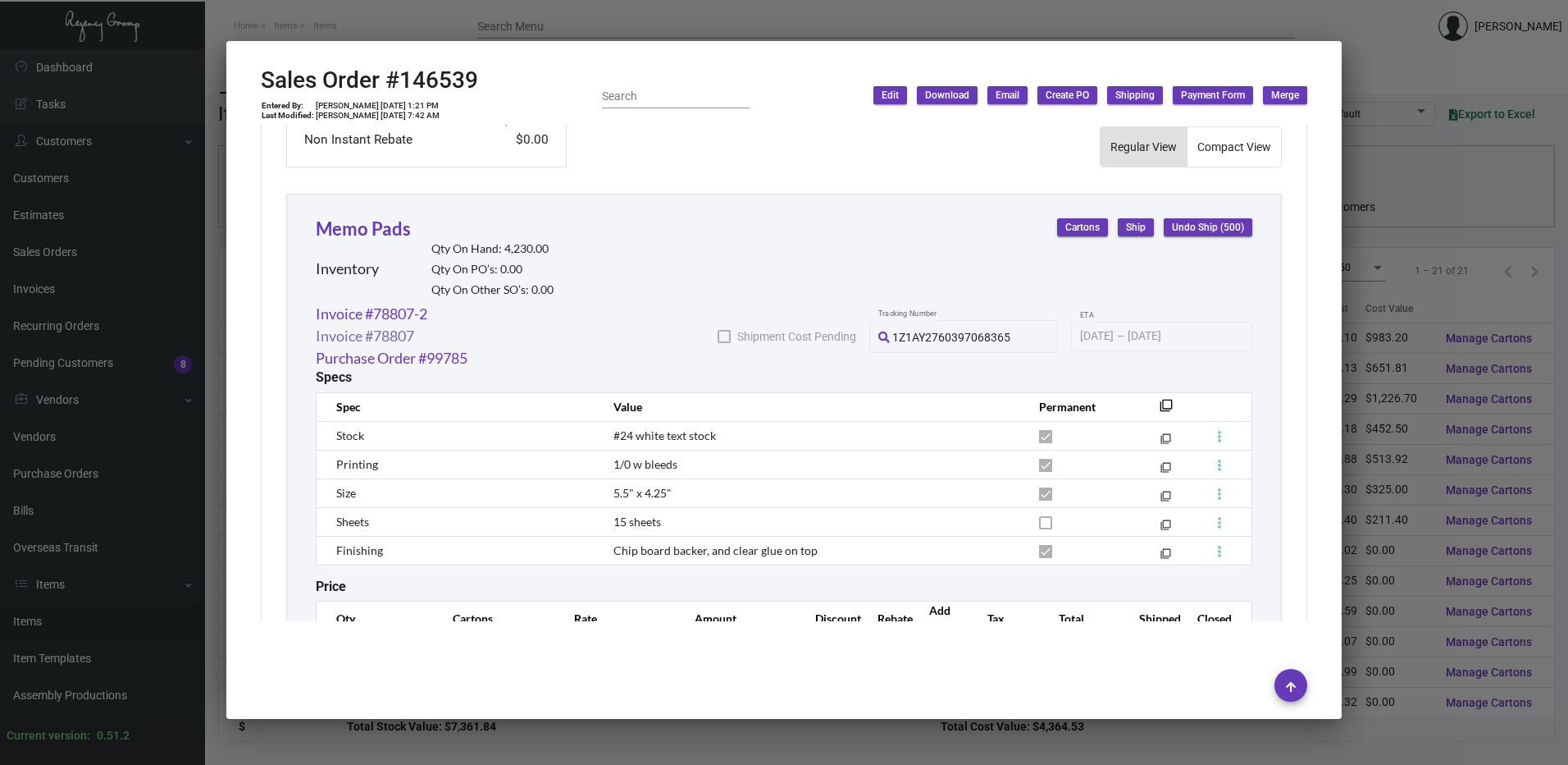
click at [412, 325] on link "Invoice #78807" at bounding box center [365, 336] width 99 height 23
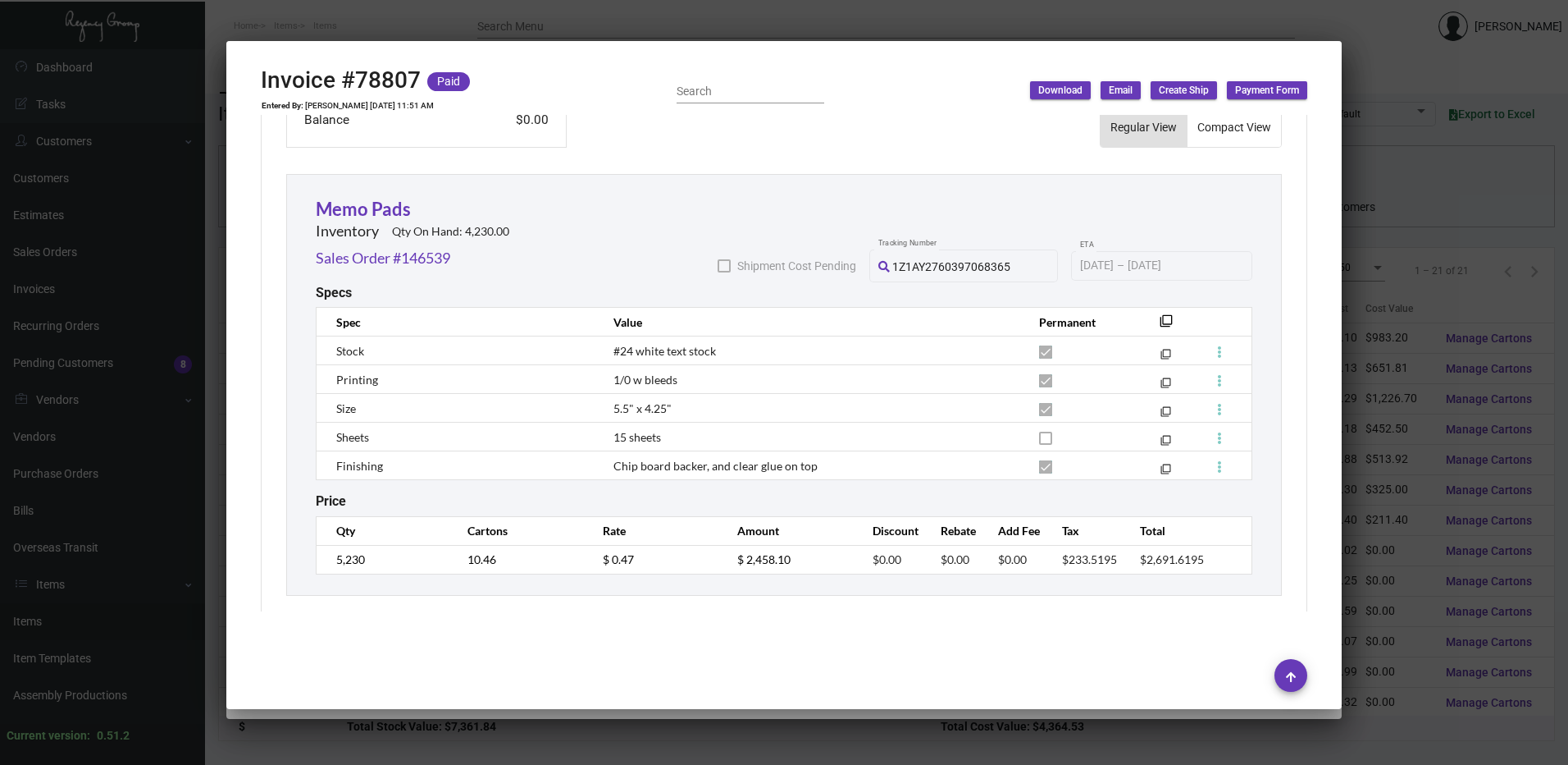
click at [617, 29] on div at bounding box center [784, 382] width 1568 height 765
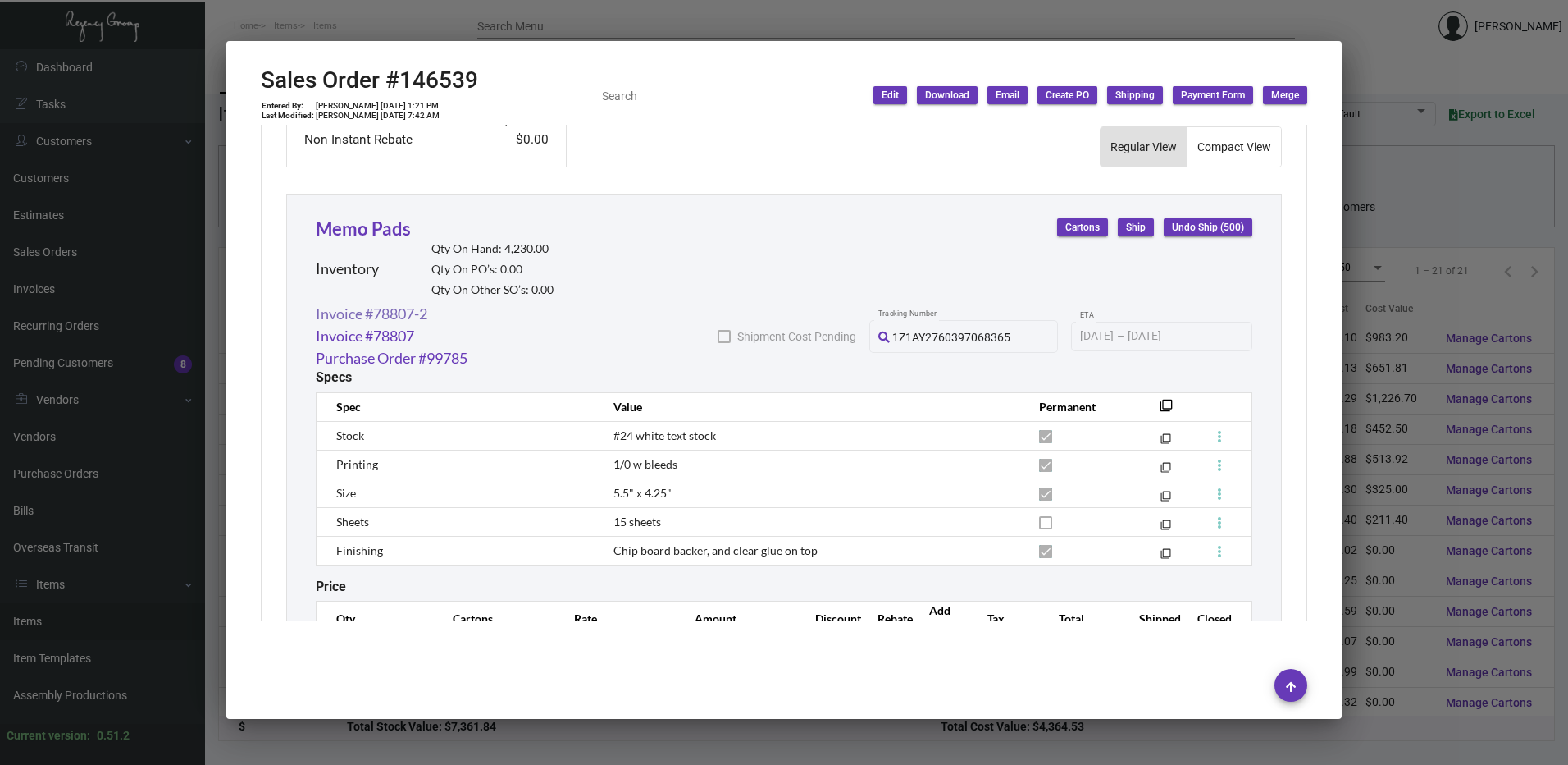
click at [391, 303] on link "Invoice #78807-2" at bounding box center [372, 314] width 112 height 23
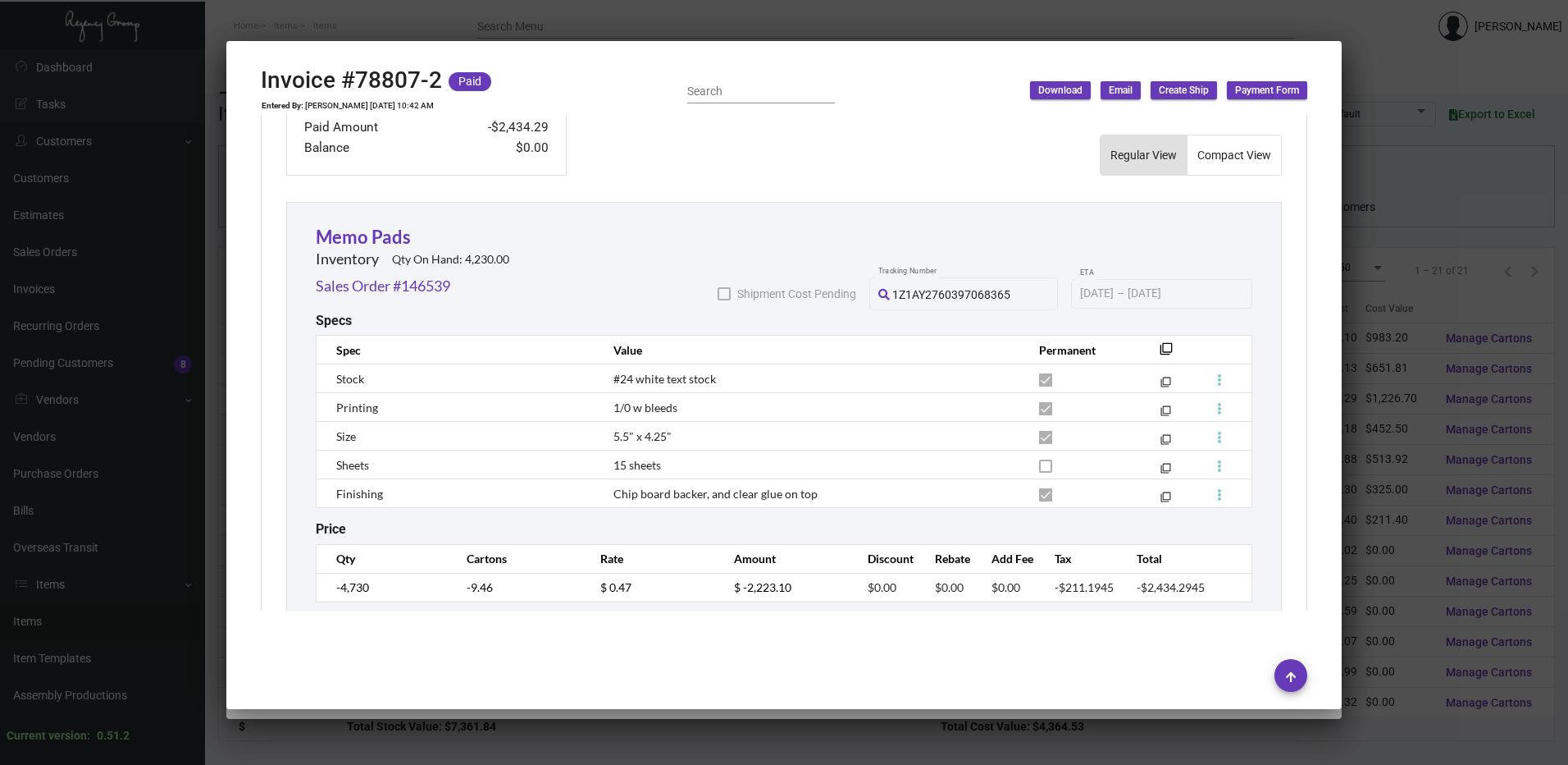
scroll to position [903, 0]
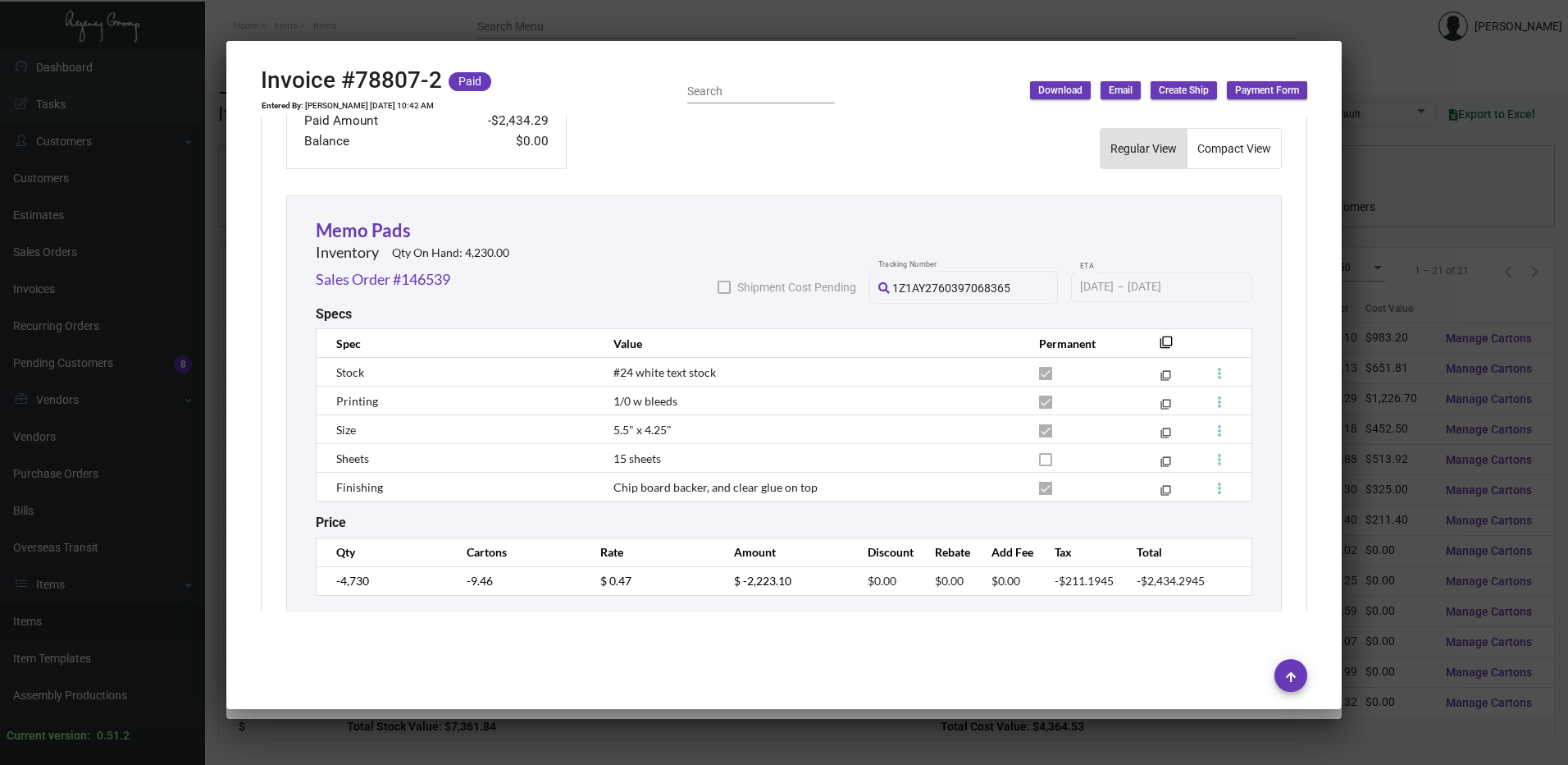
click at [576, 23] on div at bounding box center [784, 382] width 1568 height 765
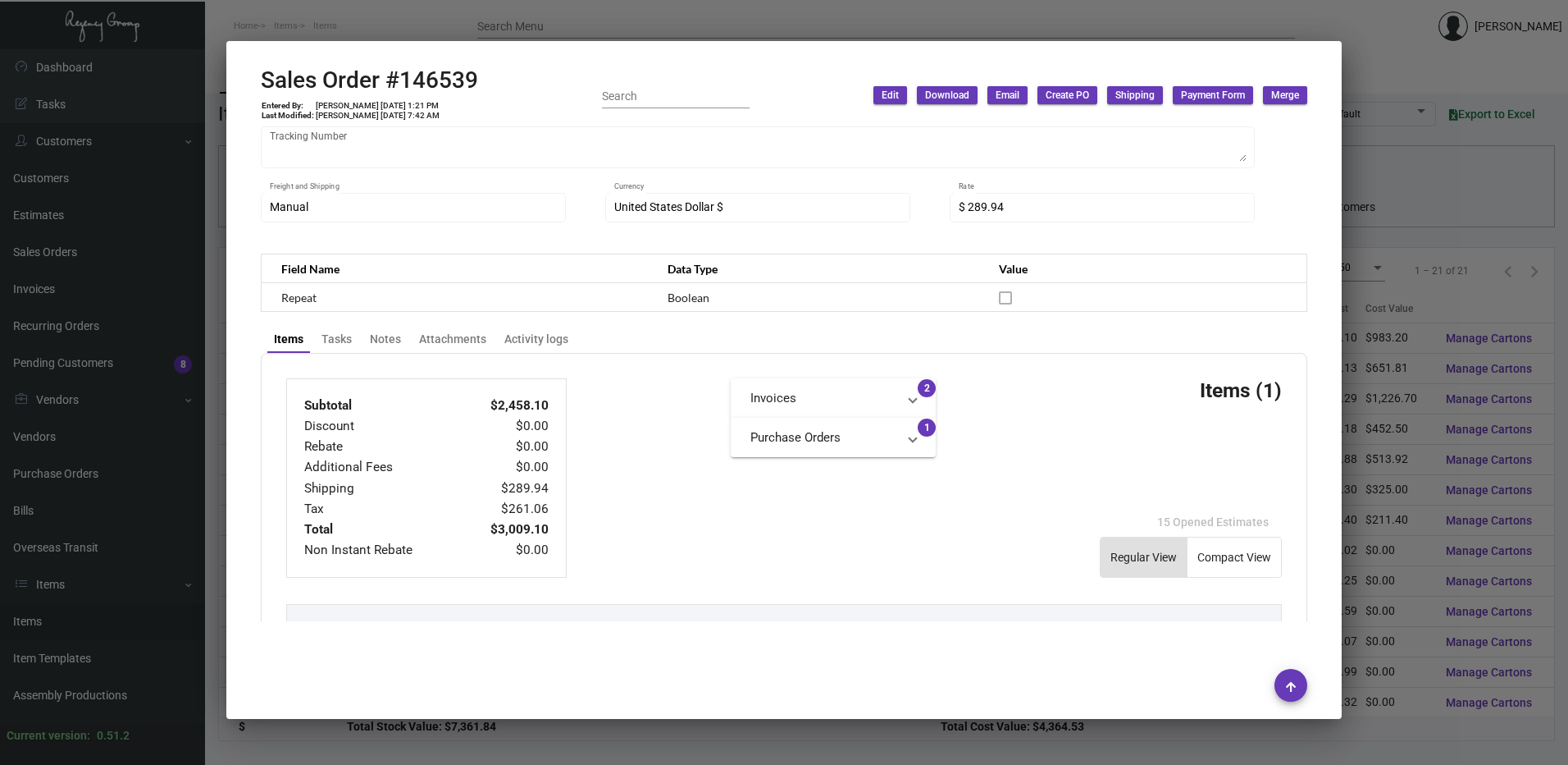
scroll to position [23, 0]
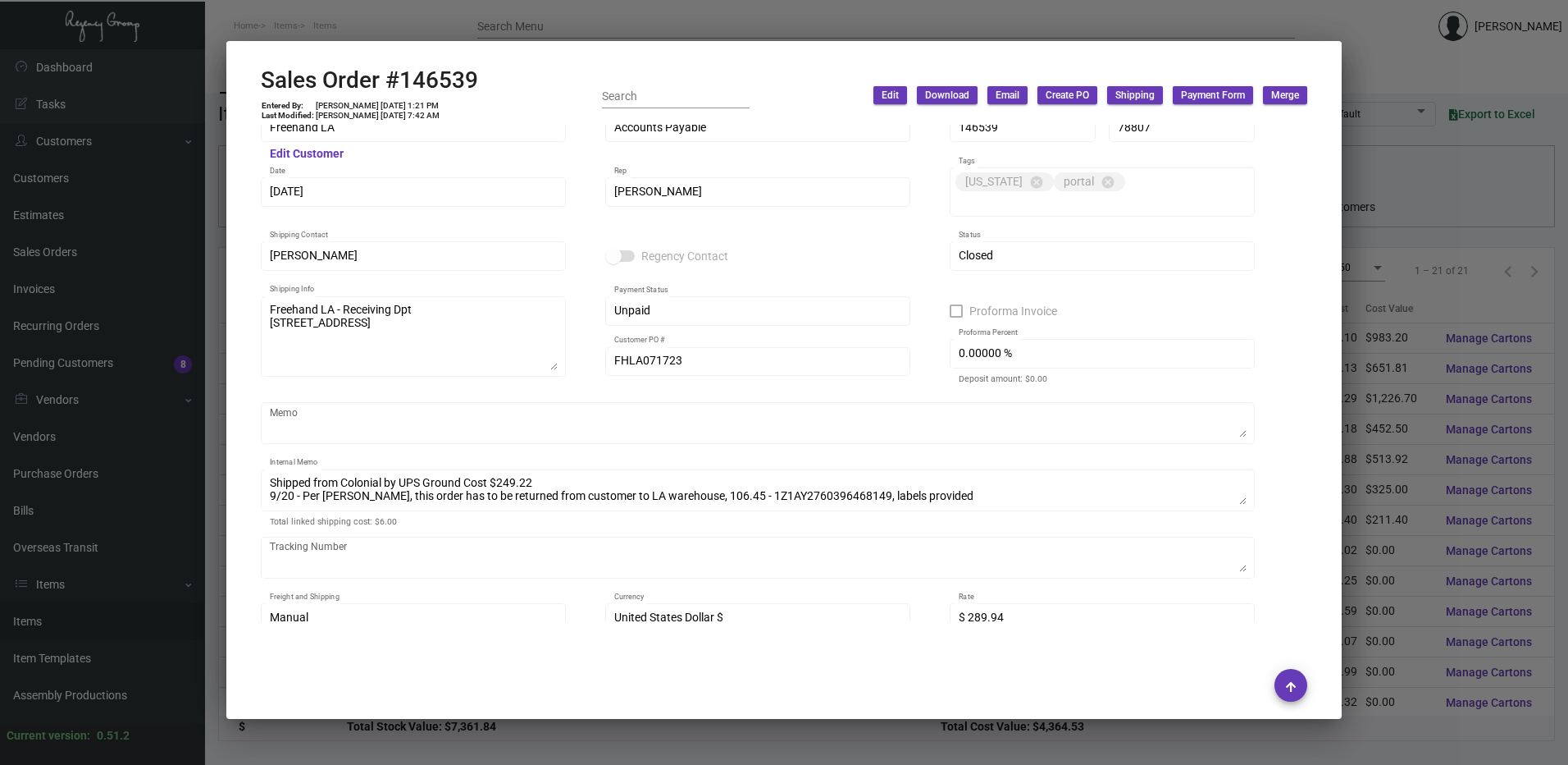
click at [753, 34] on div at bounding box center [784, 382] width 1568 height 765
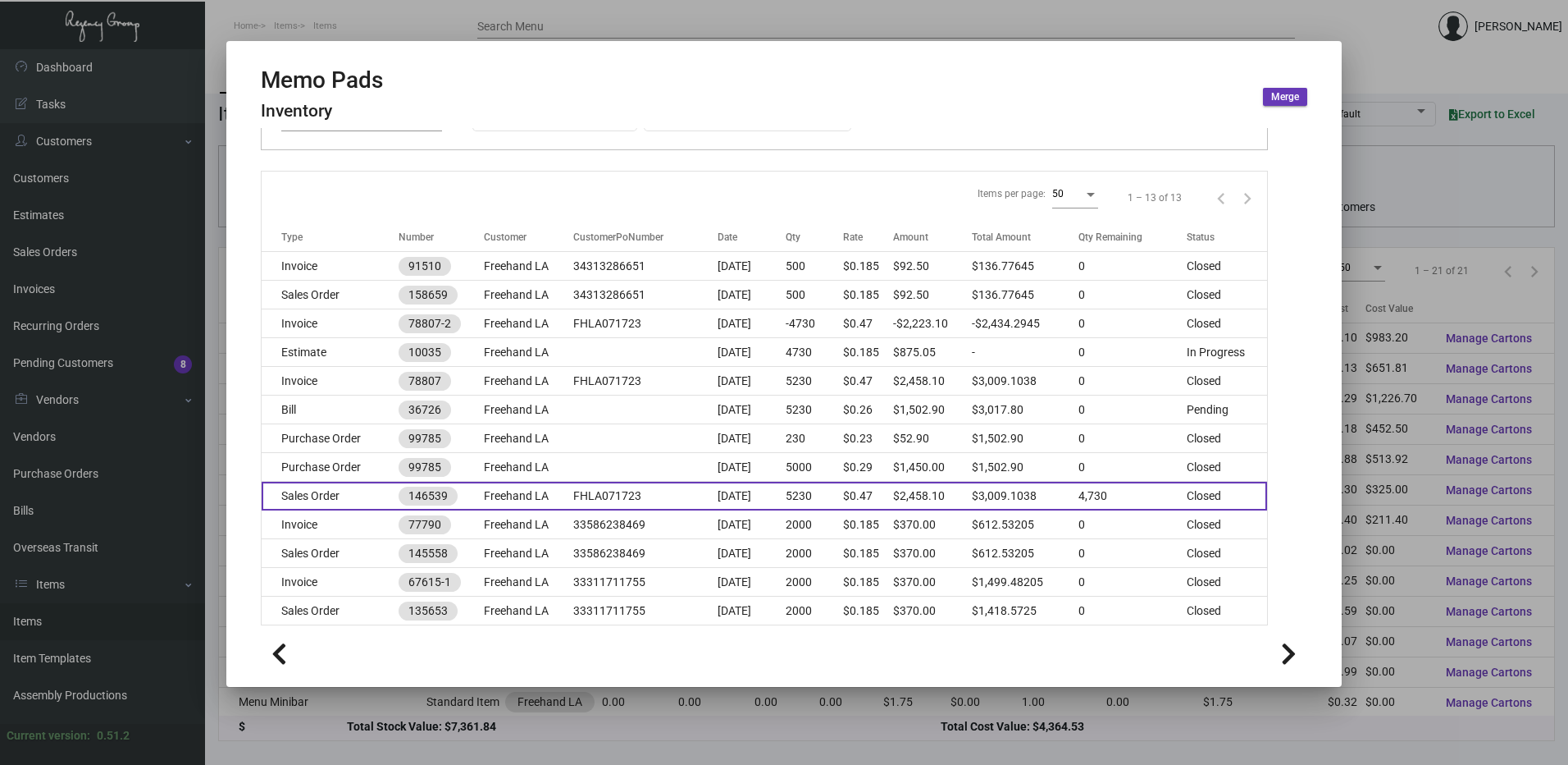
click at [353, 492] on td "Sales Order" at bounding box center [330, 496] width 137 height 29
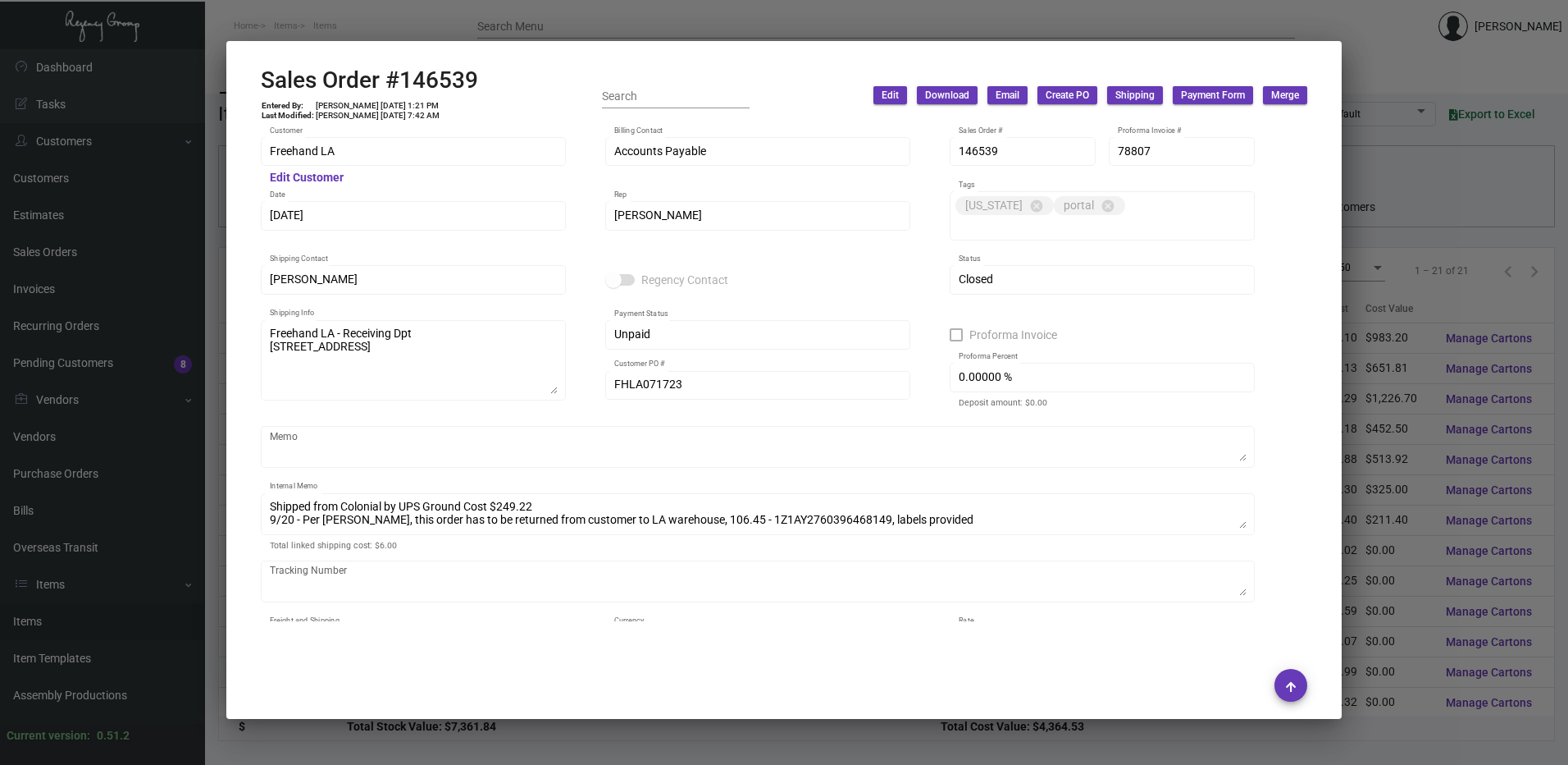
click at [438, 75] on h2 "Sales Order #146539" at bounding box center [370, 81] width 218 height 28
drag, startPoint x: 438, startPoint y: 75, endPoint x: 431, endPoint y: 39, distance: 36.7
click at [432, 39] on icon at bounding box center [439, 38] width 15 height 17
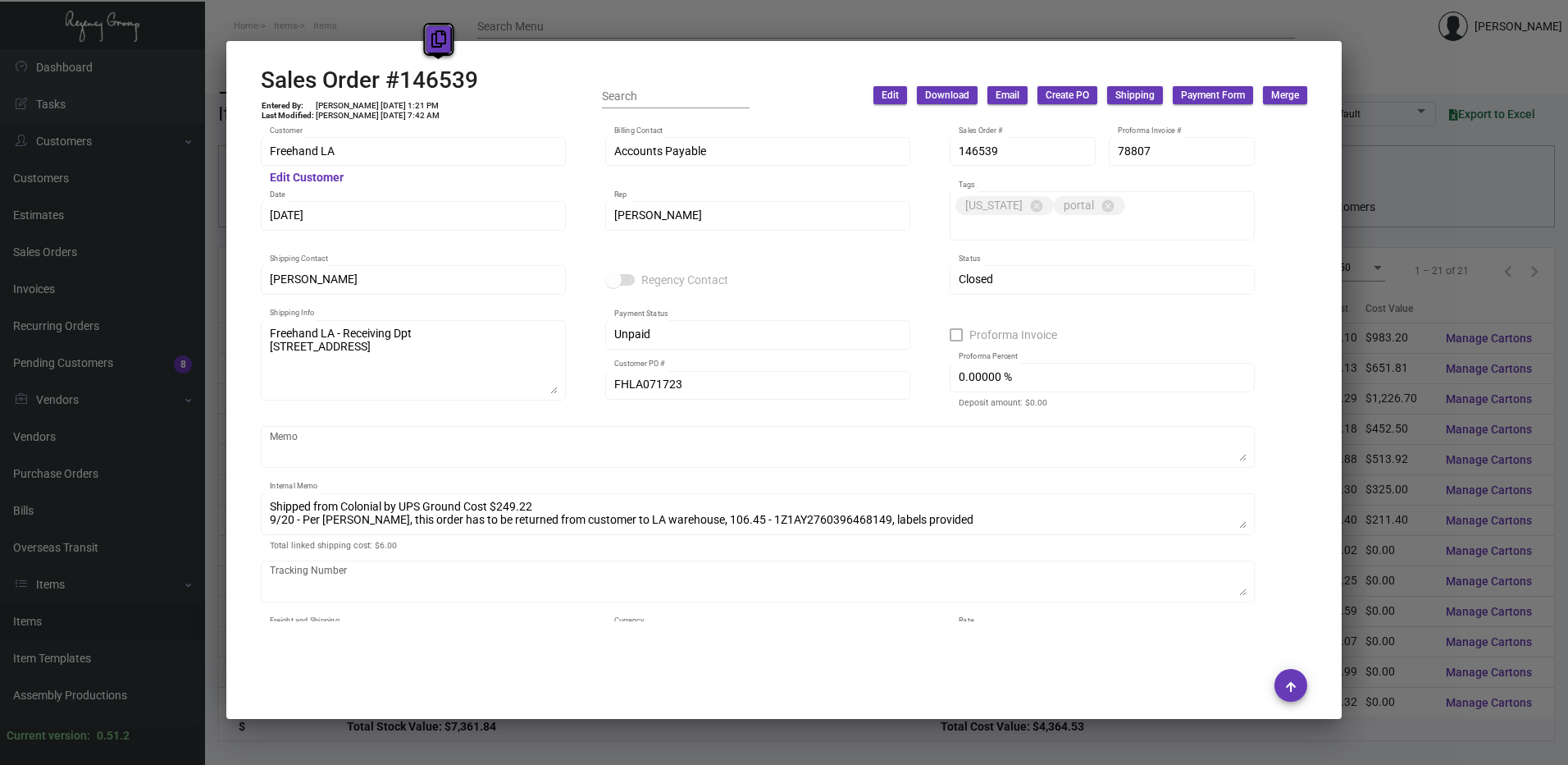
copy h2 "146539"
click at [445, 79] on h2 "Sales Order #146539" at bounding box center [370, 81] width 218 height 28
drag, startPoint x: 445, startPoint y: 79, endPoint x: 434, endPoint y: 46, distance: 34.8
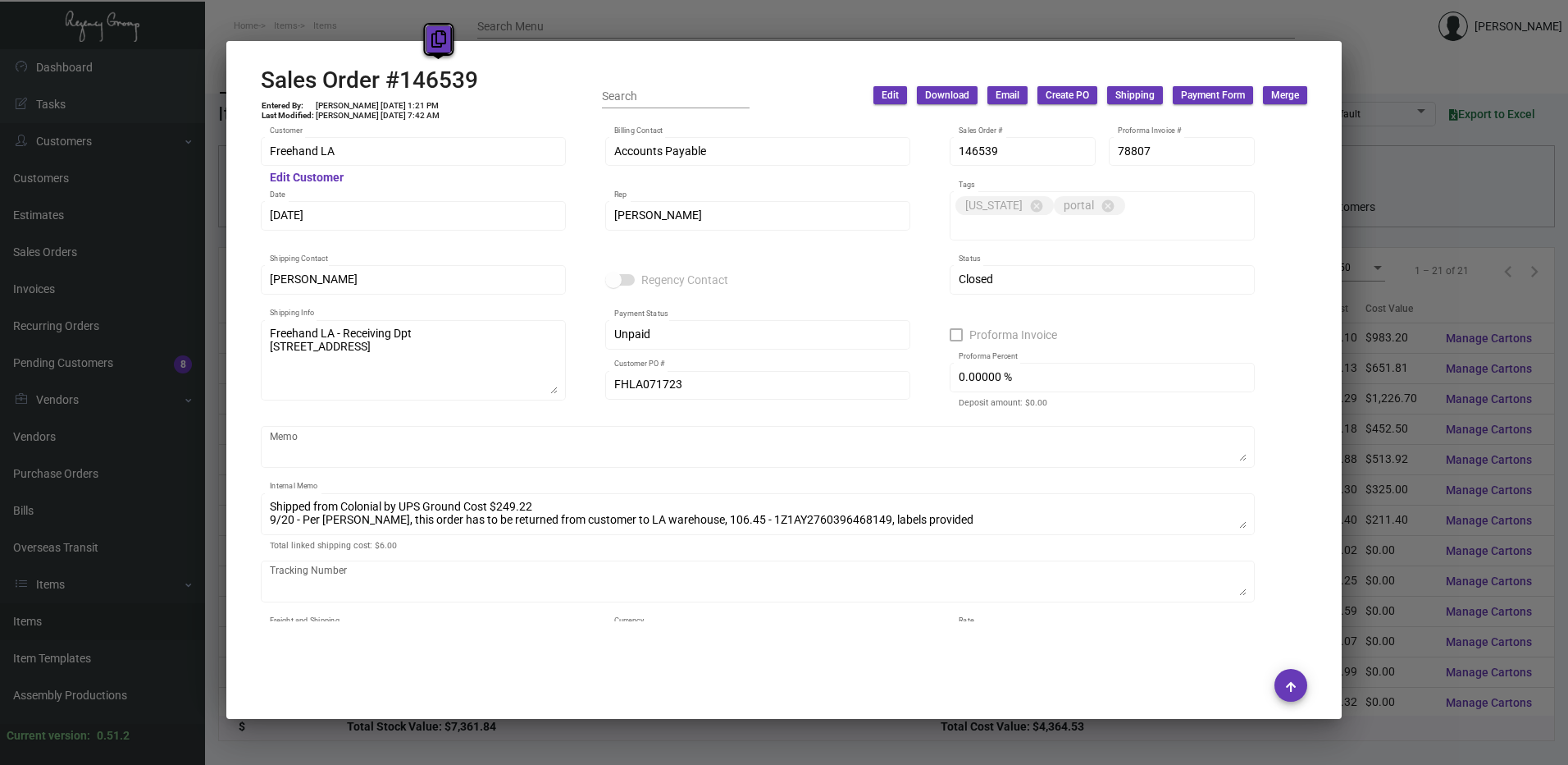
click at [434, 46] on icon at bounding box center [439, 38] width 15 height 17
copy h2 "146539"
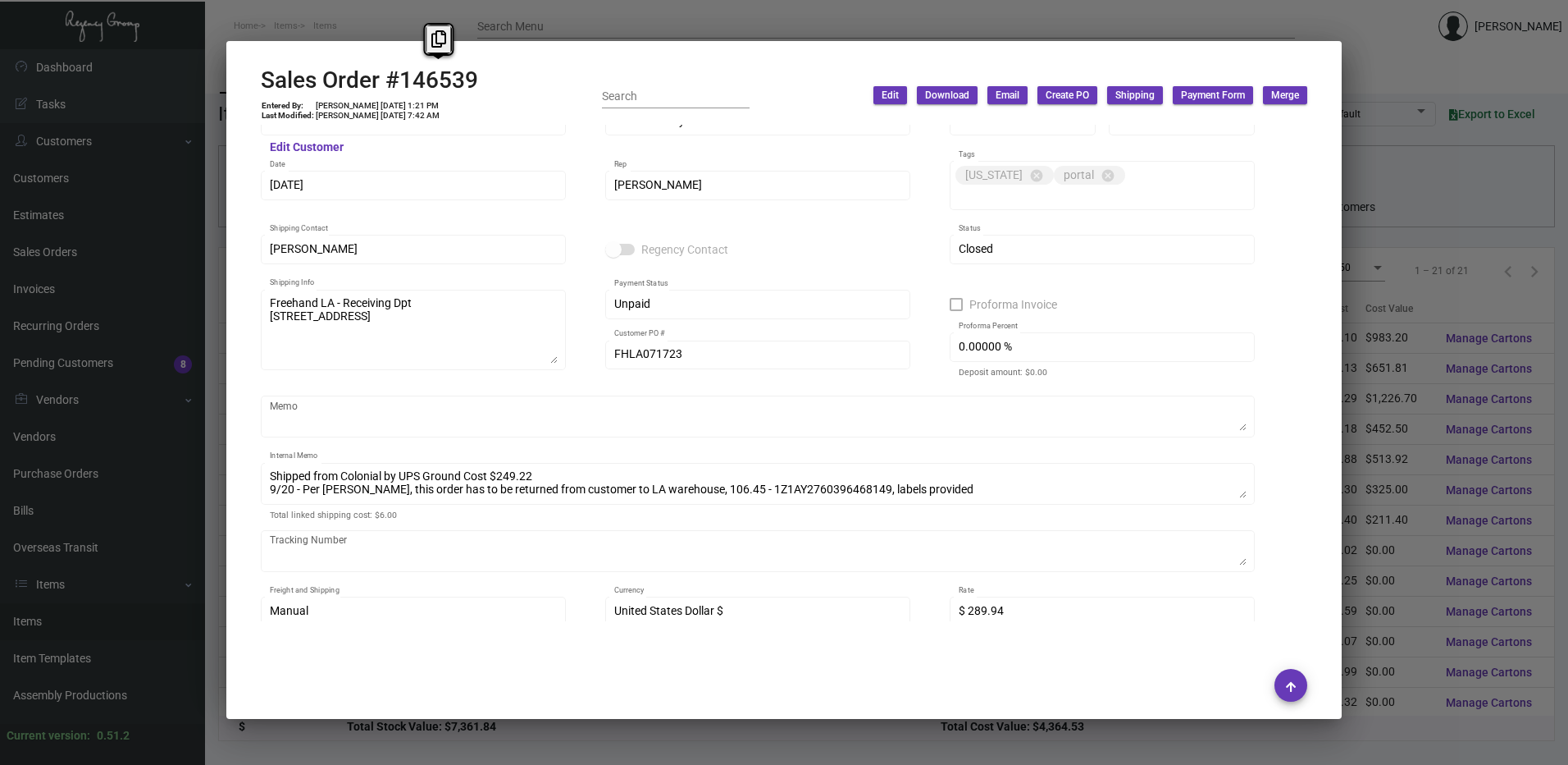
scroll to position [0, 0]
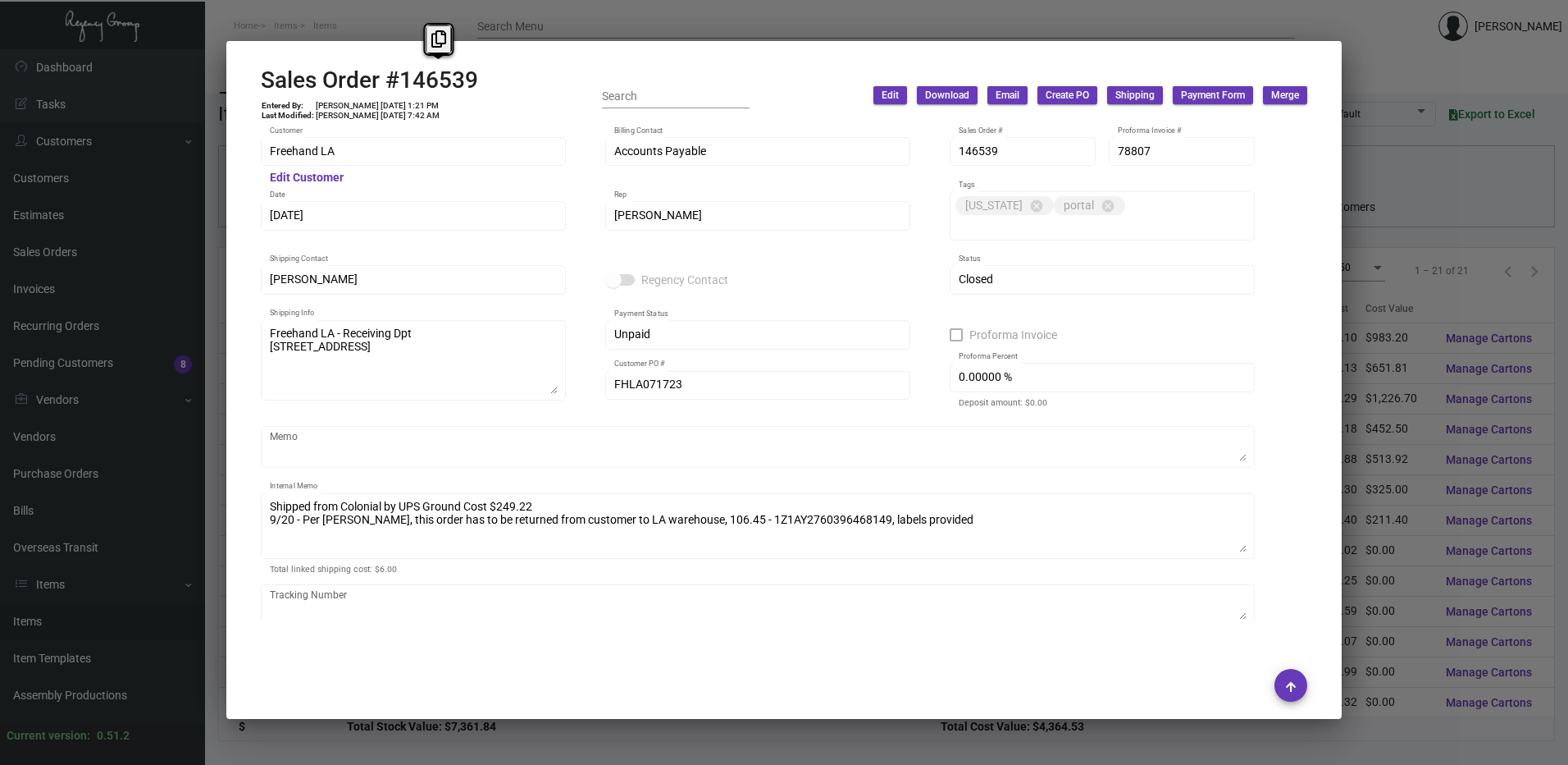
click at [1251, 528] on div "Shipped from Colonial by UPS Ground Cost $249.22 9/20 - Per [PERSON_NAME], this…" at bounding box center [757, 524] width 994 height 69
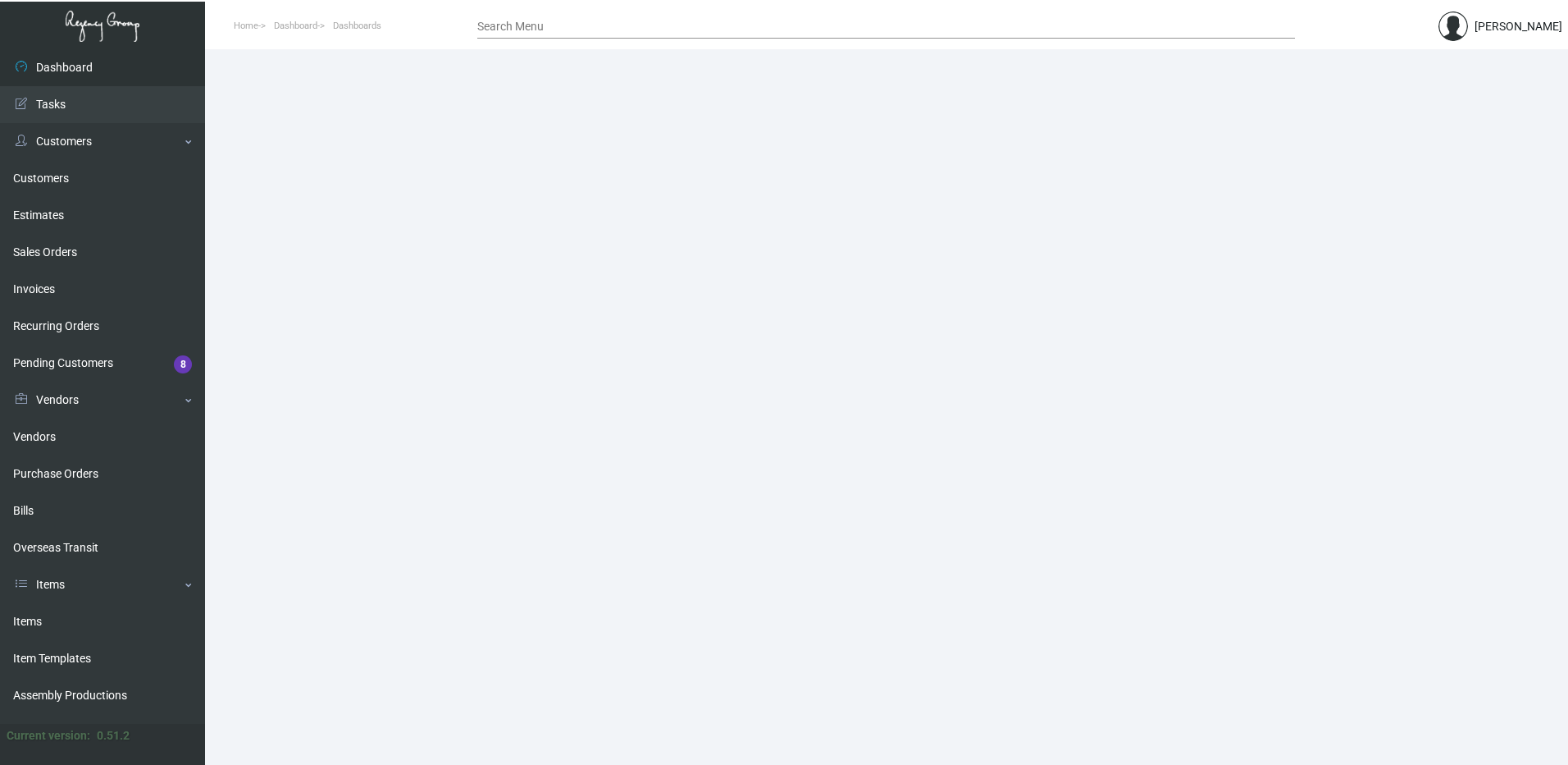
click at [516, 33] on div "Search Menu" at bounding box center [886, 25] width 817 height 25
click at [517, 30] on input "Search Menu" at bounding box center [886, 27] width 817 height 13
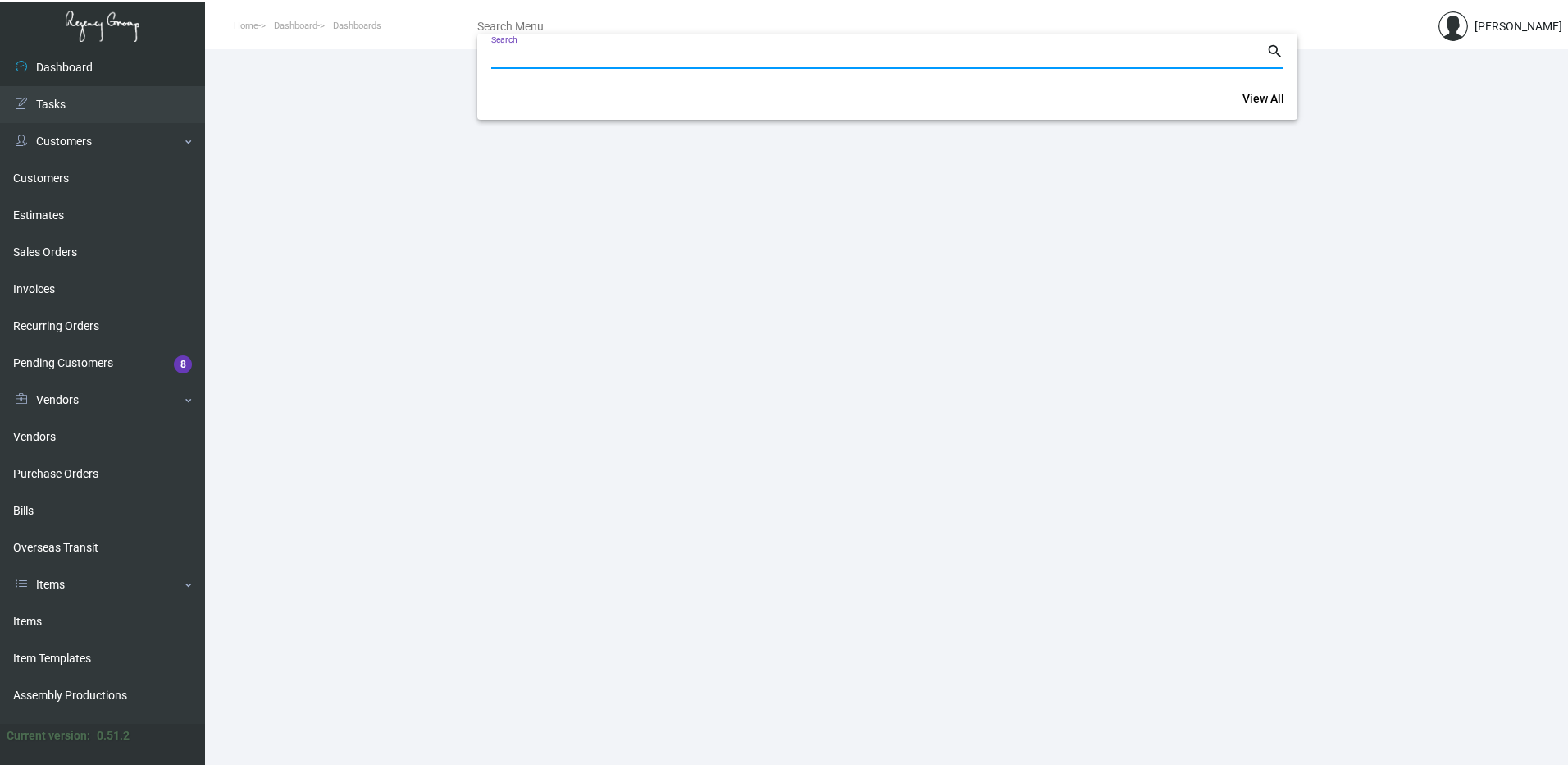
paste input "8179"
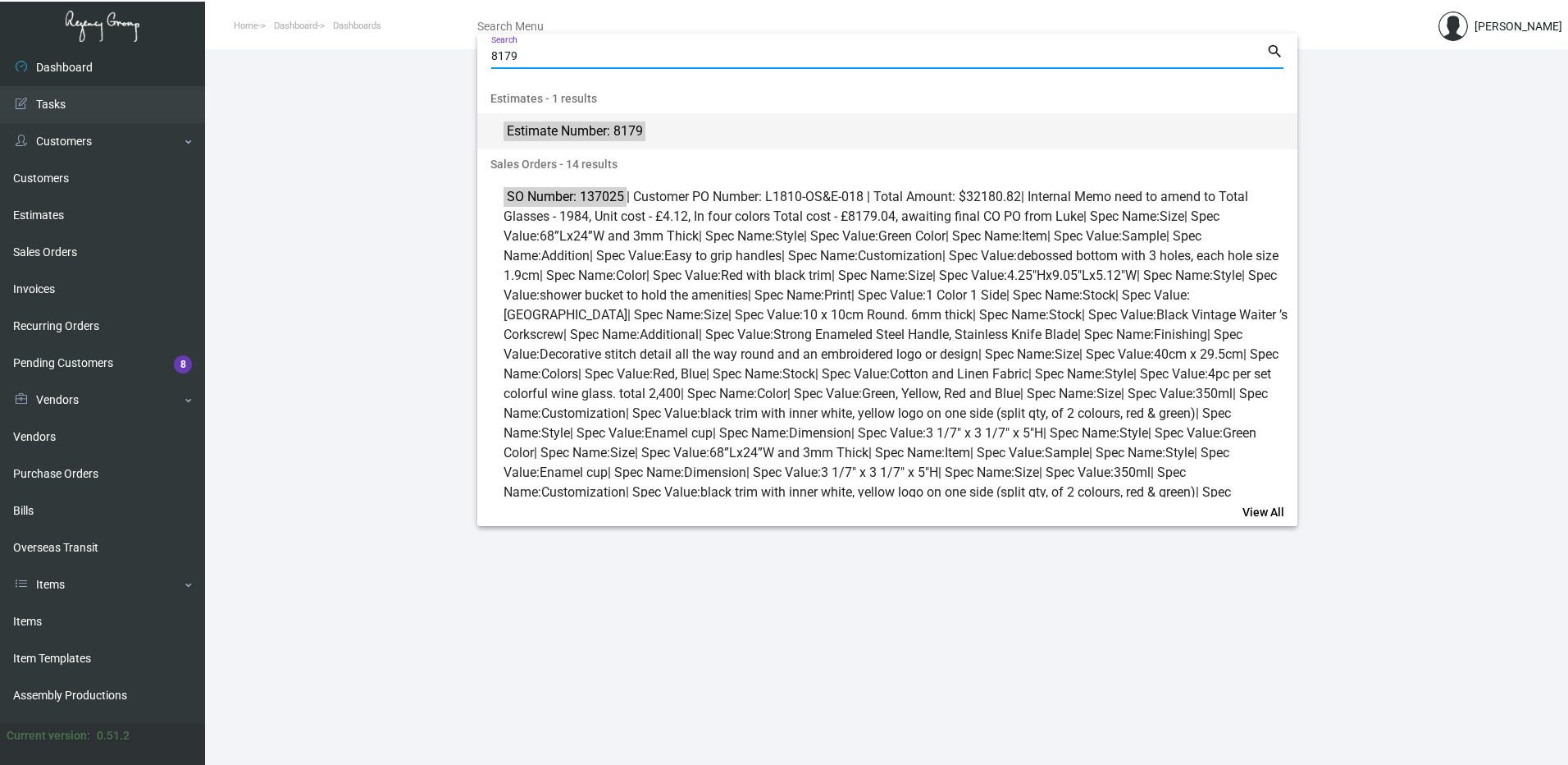
type input "8179"
click at [608, 128] on mark "Estimate Number: 8179" at bounding box center [574, 130] width 141 height 21
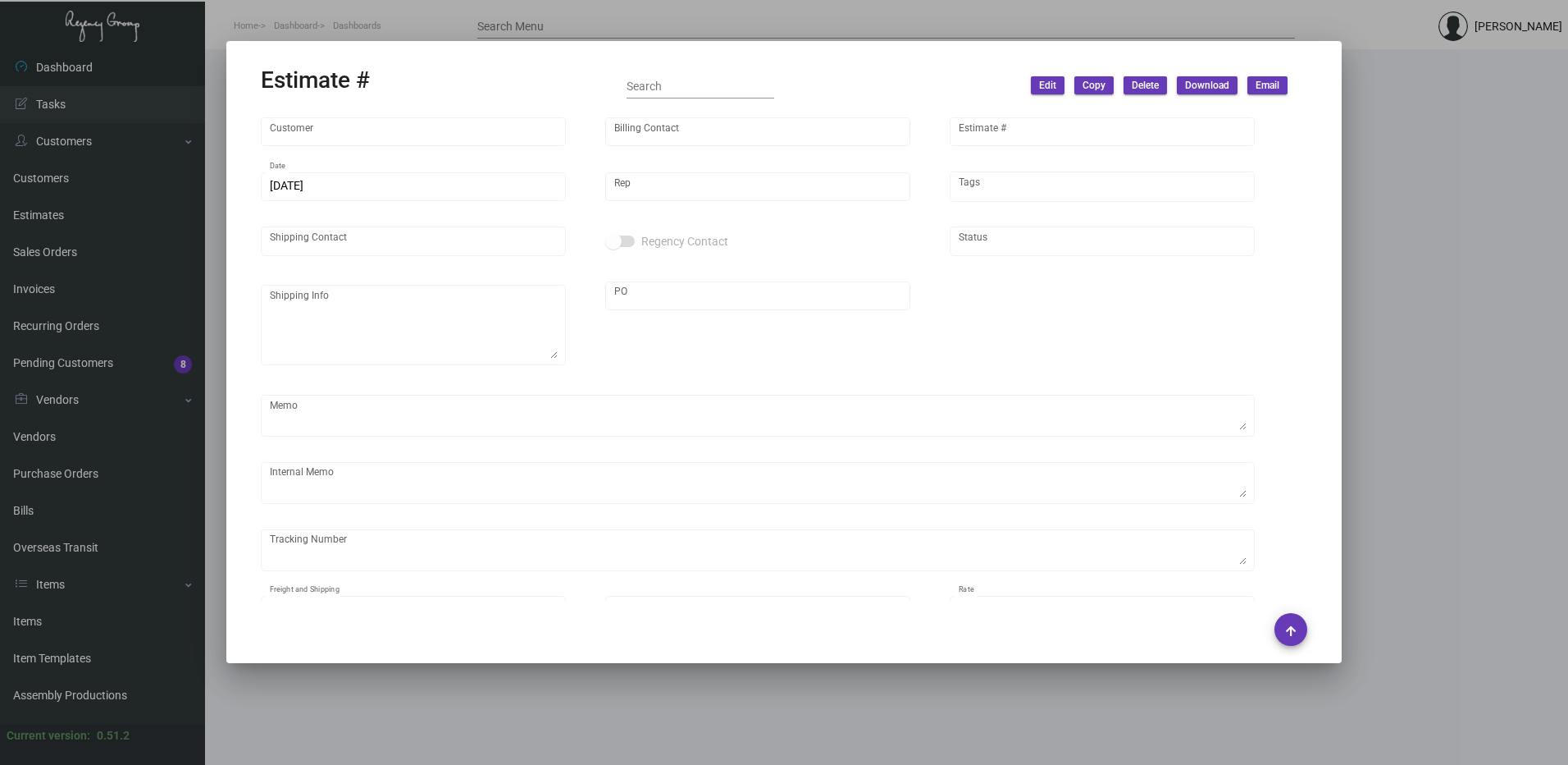
type input "Marriott [PERSON_NAME][GEOGRAPHIC_DATA]"
type input "[PERSON_NAME]"
type input "8179"
type input "[DATE]"
type input "[PERSON_NAME]"
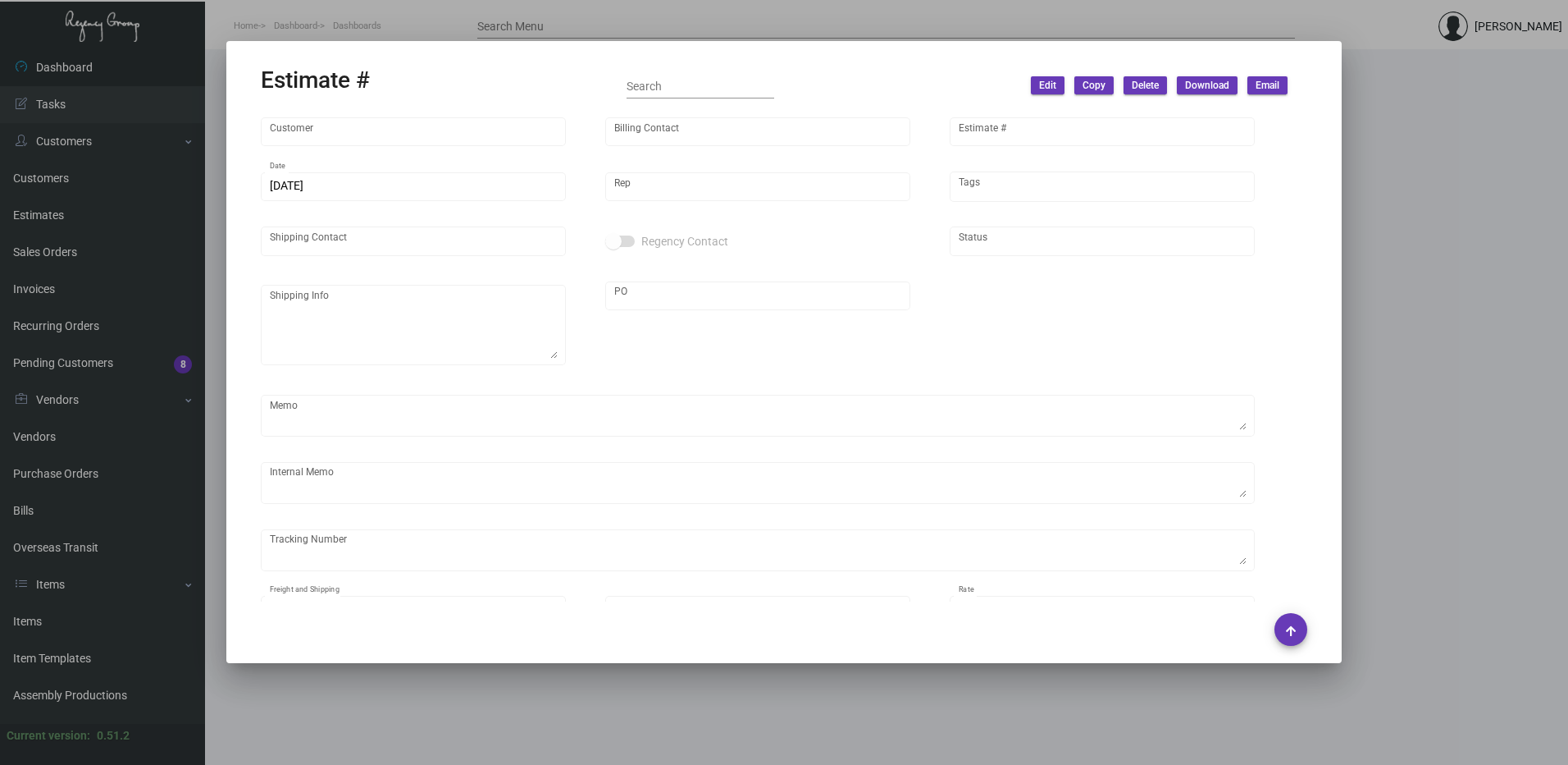
type input "[PERSON_NAME]"
type input "United States Dollar $"
type input "$ 0.00"
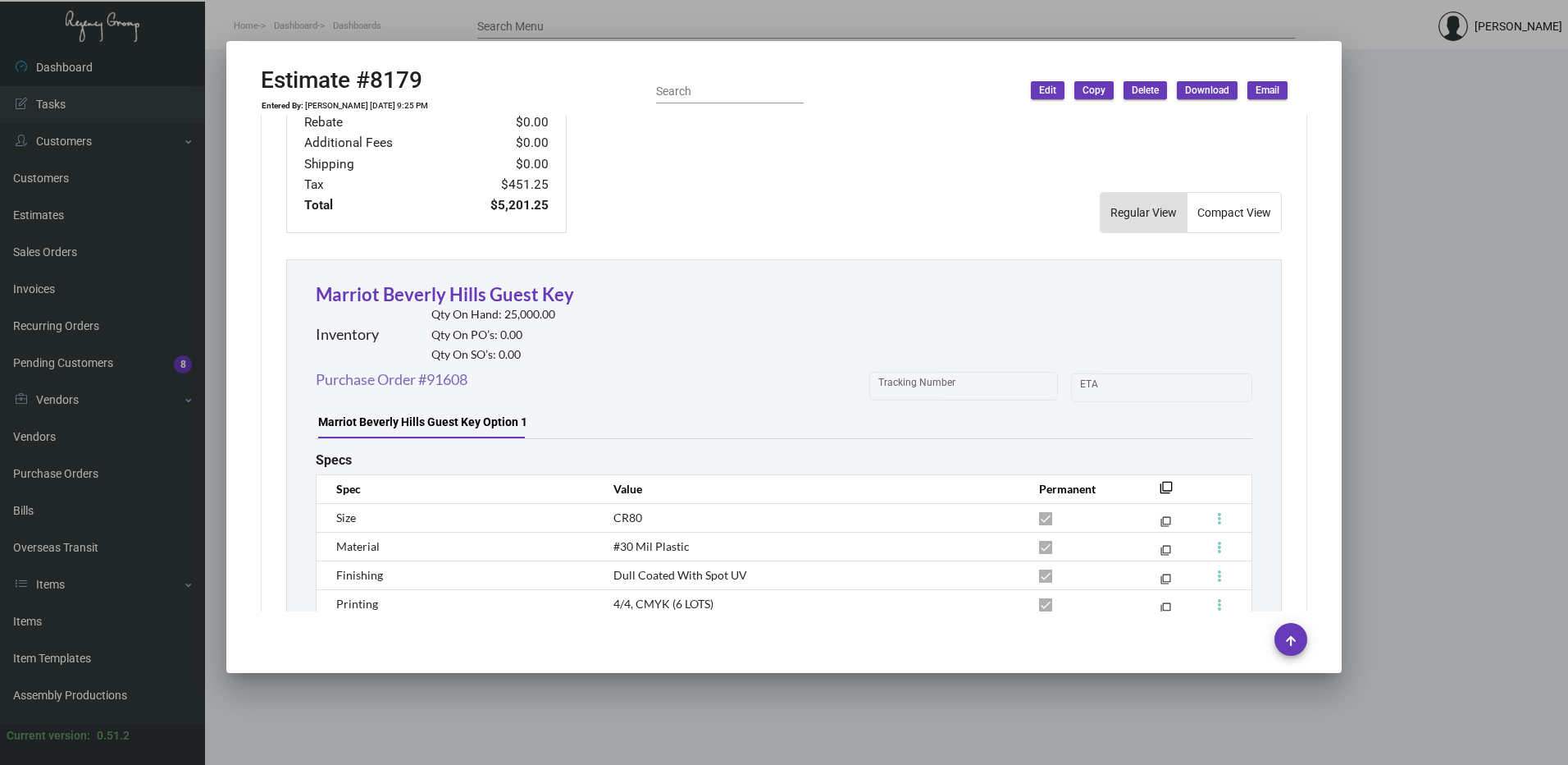
scroll to position [739, 0]
click at [464, 295] on link "Marriot Beverly Hills Guest Key" at bounding box center [445, 293] width 258 height 23
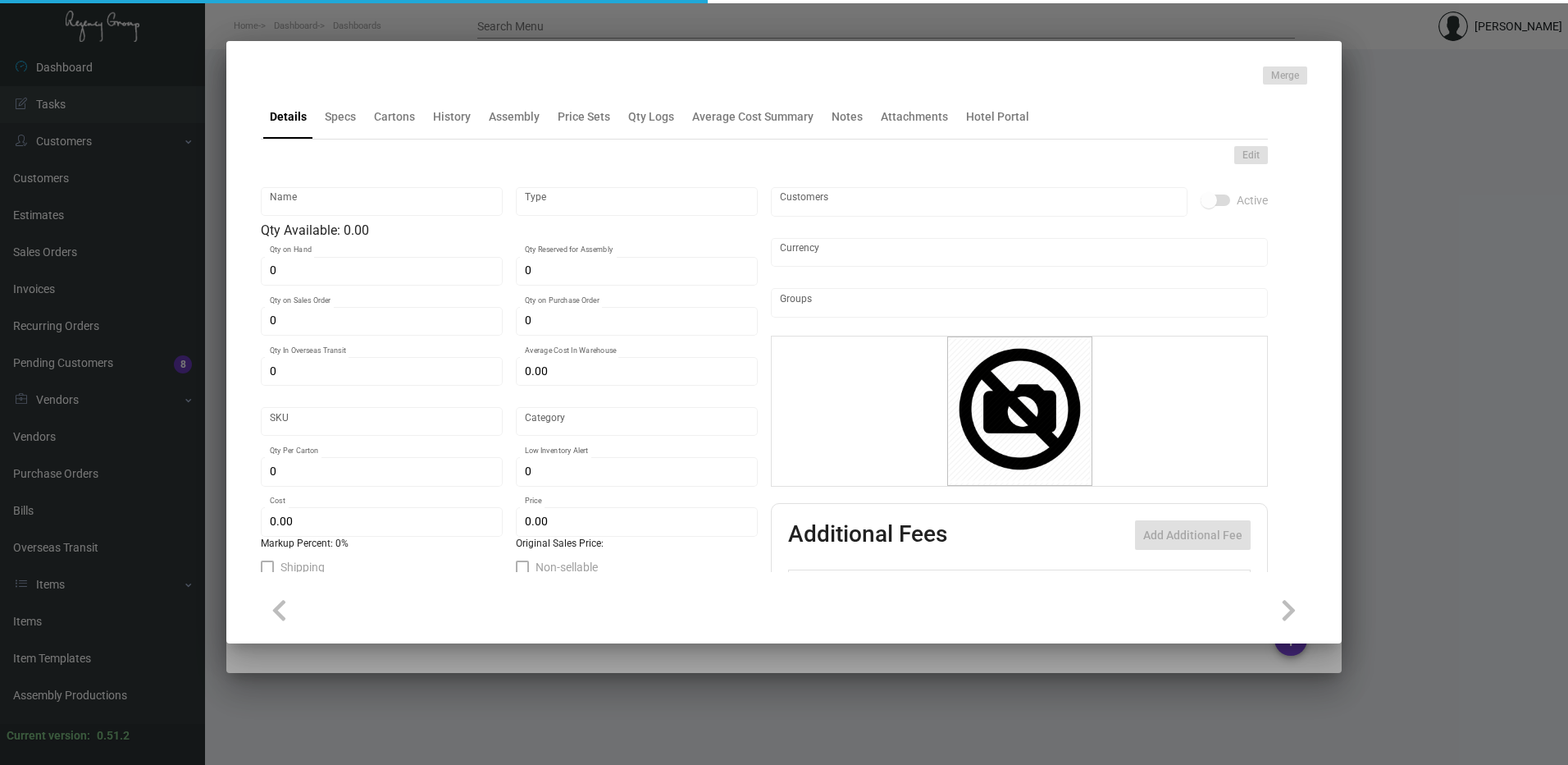
type input "Marriot Beverly Hills Guest Key"
type input "Inventory"
type input "25,000"
type input "45,000"
type input "$ 0.16905"
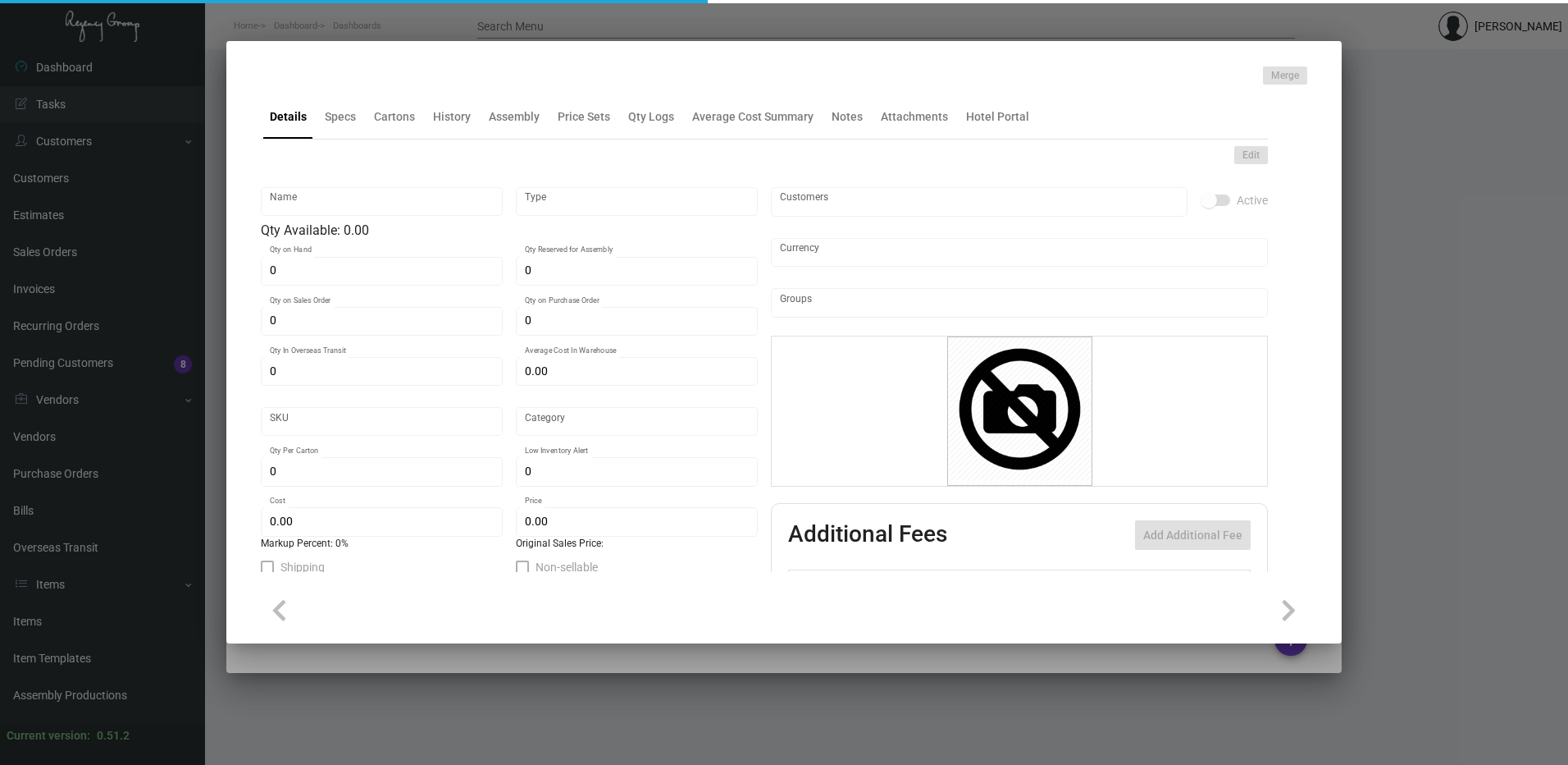
type input "1811"
type input "Standard"
type input "1,000"
type input "10,000"
type input "$ 0.089"
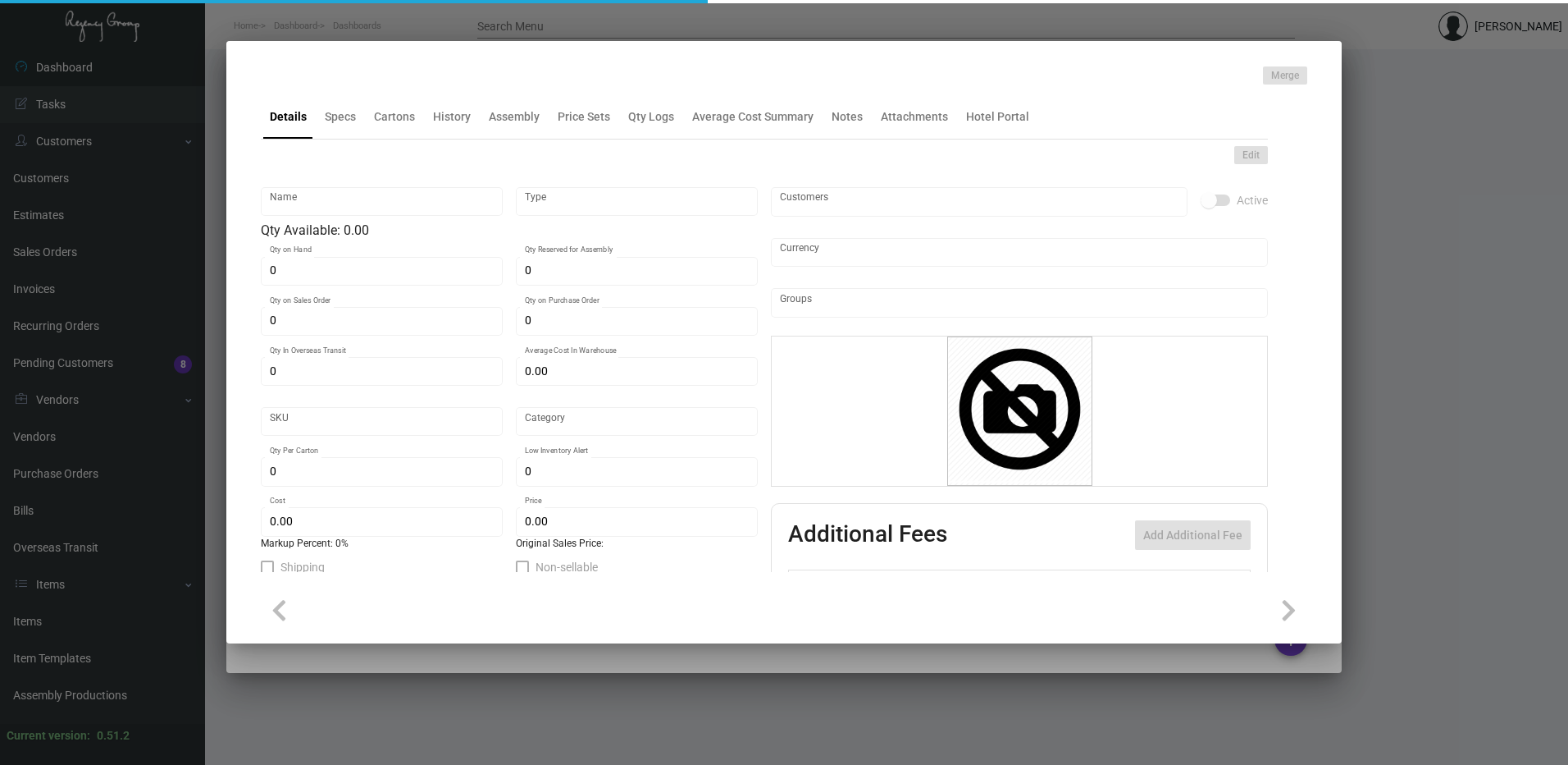
type input "$ 0.19"
type textarea "Guest Key: size CR80 #30 mill white laminated PVC plastic stock, RFID chip to b…"
checkbox input "true"
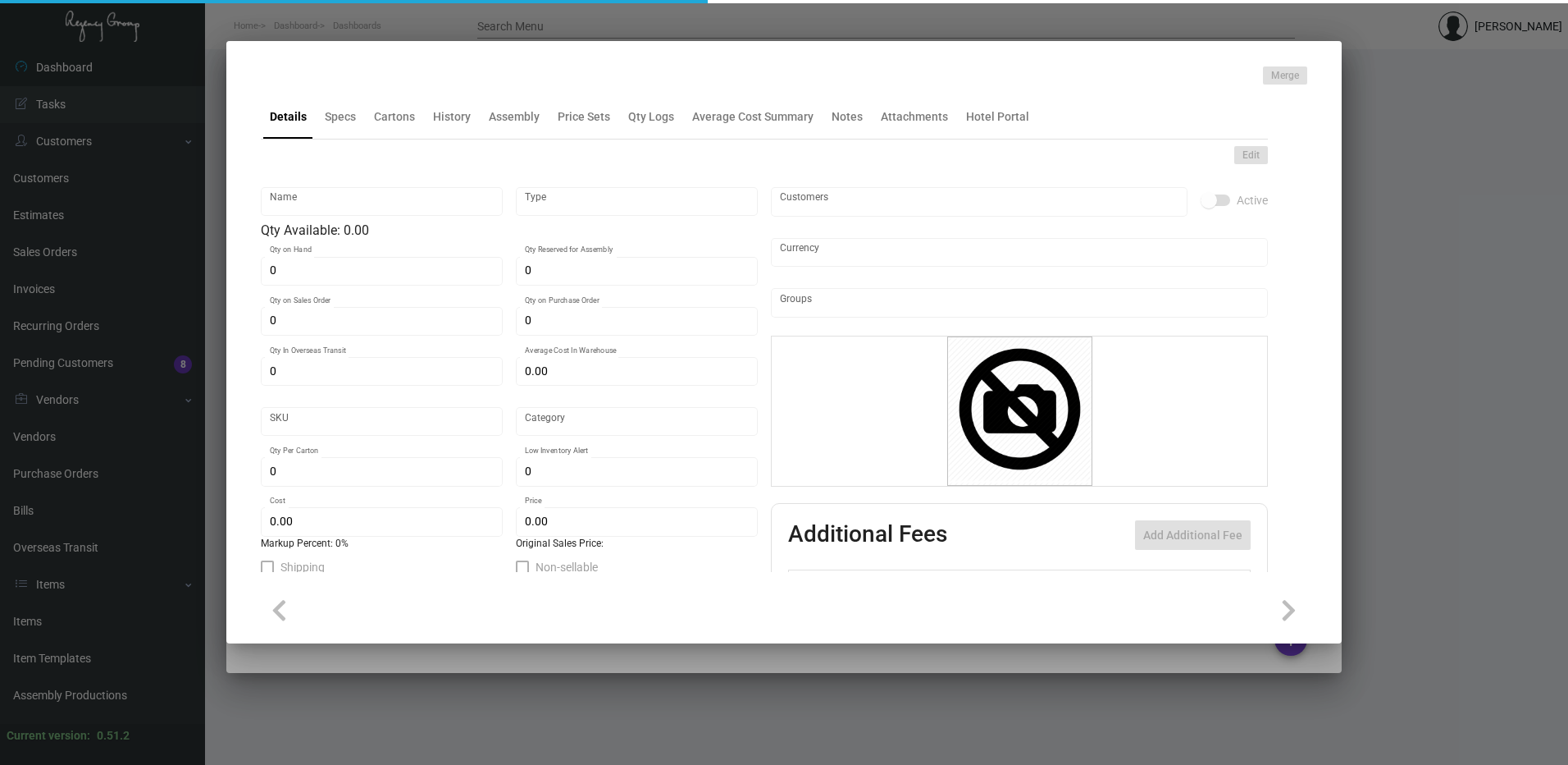
type input "United States Dollar $"
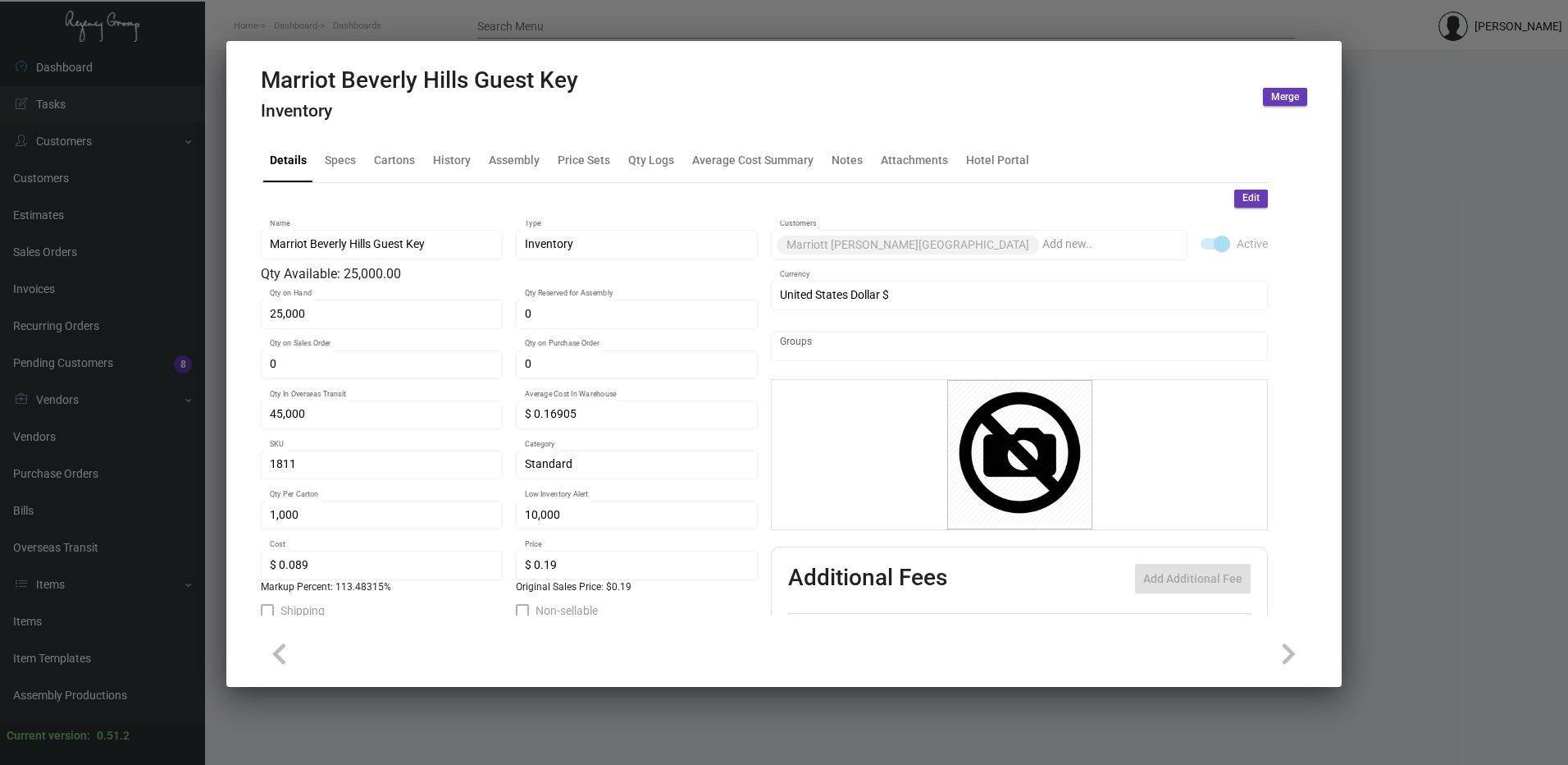
click at [455, 133] on mat-tab-group "Details Specs Cartons History Assembly Price Sets Qty Logs Average Cost Summary…" at bounding box center [764, 376] width 1046 height 497
click at [453, 149] on div "History" at bounding box center [452, 160] width 51 height 39
